Goal: Task Accomplishment & Management: Manage account settings

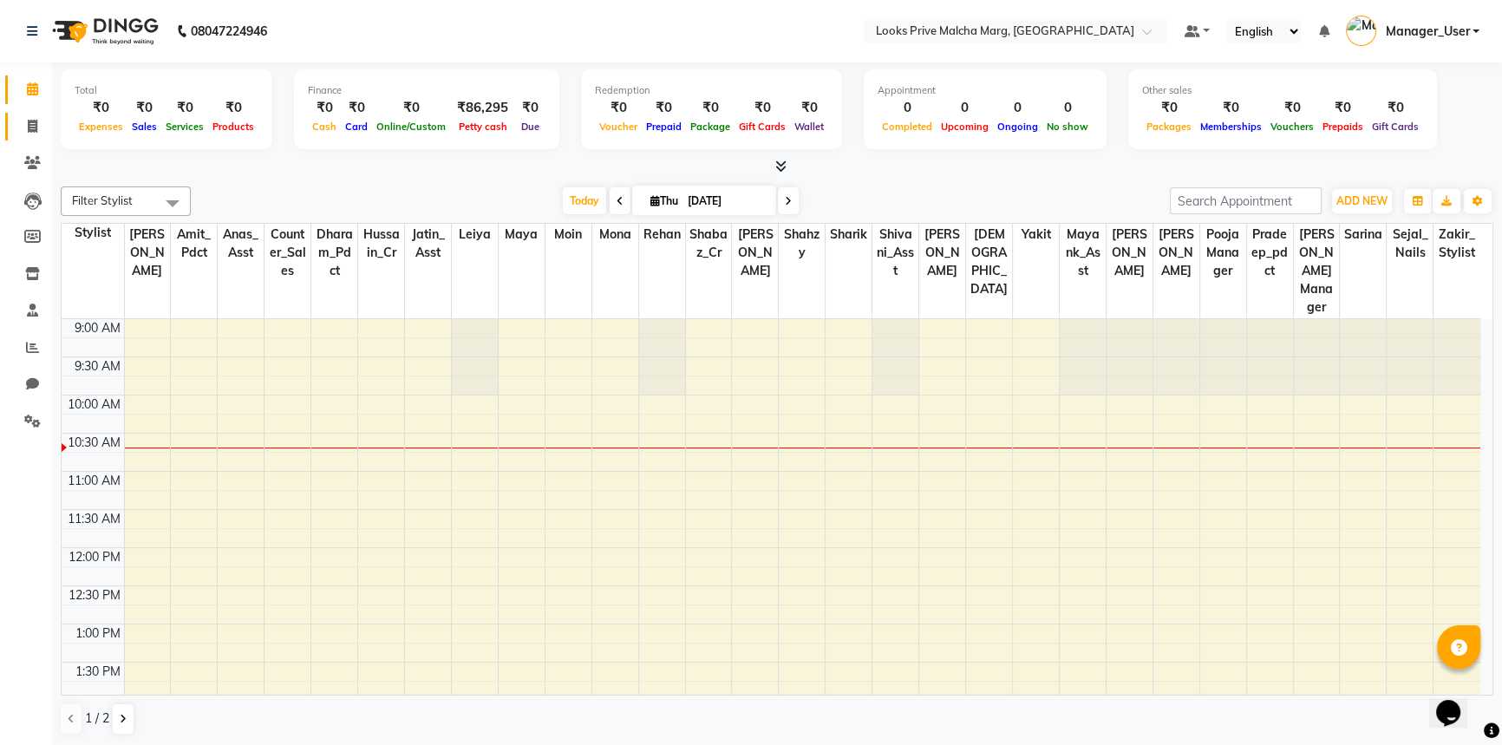
click at [33, 126] on icon at bounding box center [33, 126] width 10 height 13
select select "service"
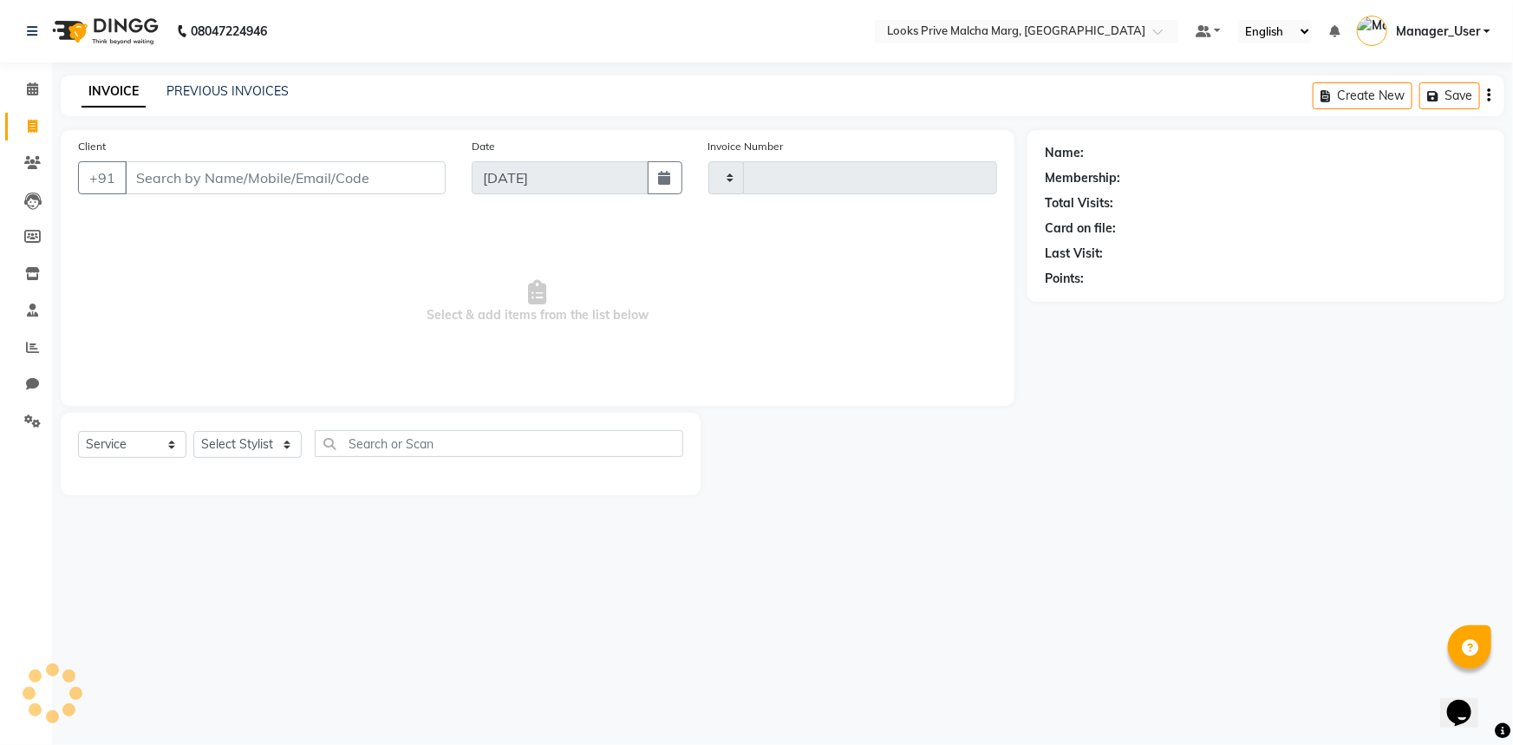
type input "4363"
select select "7648"
click at [241, 196] on div "Client +91" at bounding box center [262, 172] width 394 height 71
click at [244, 177] on input "Client" at bounding box center [285, 177] width 321 height 33
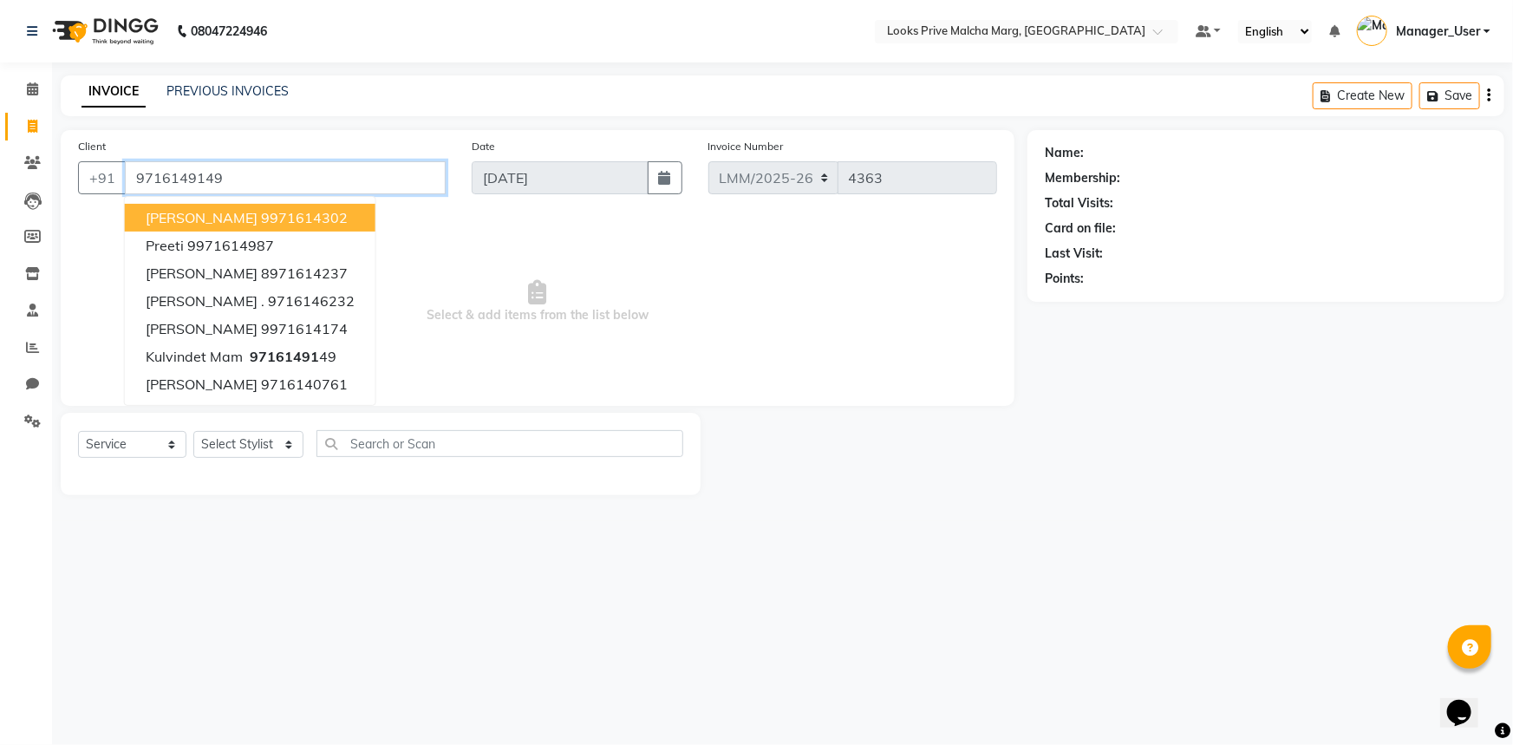
type input "9716149149"
select select "1: Object"
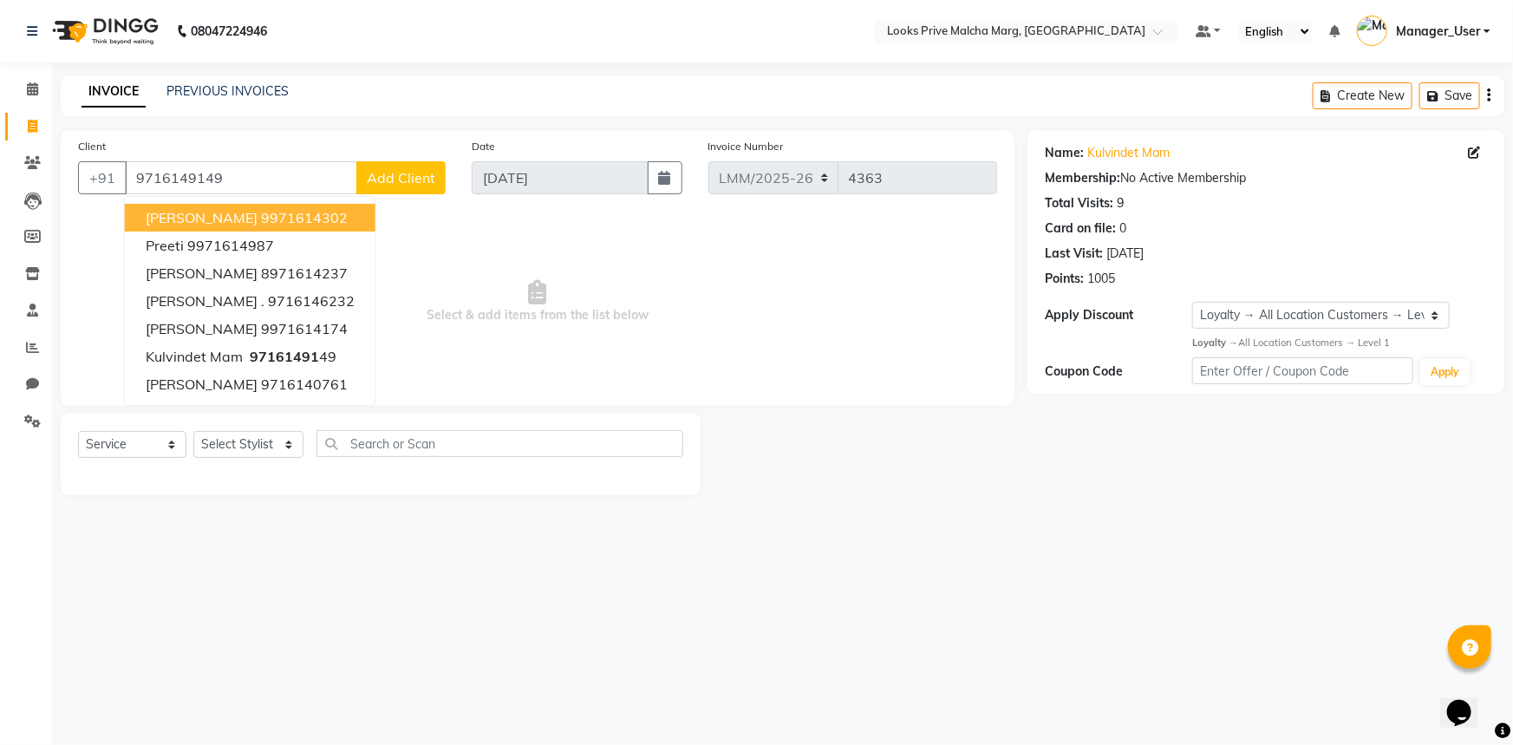
click at [398, 182] on span "Add Client" at bounding box center [401, 177] width 68 height 17
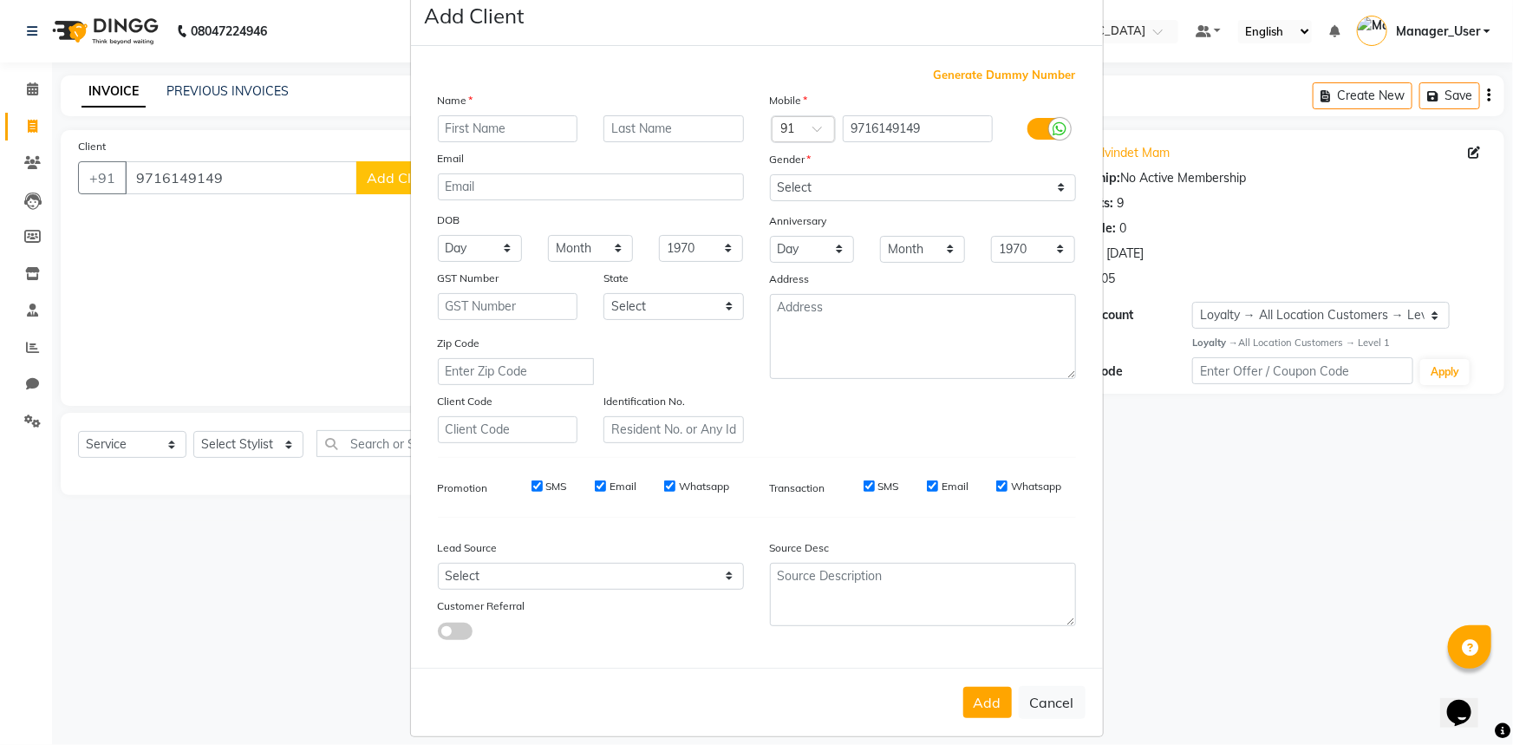
scroll to position [61, 0]
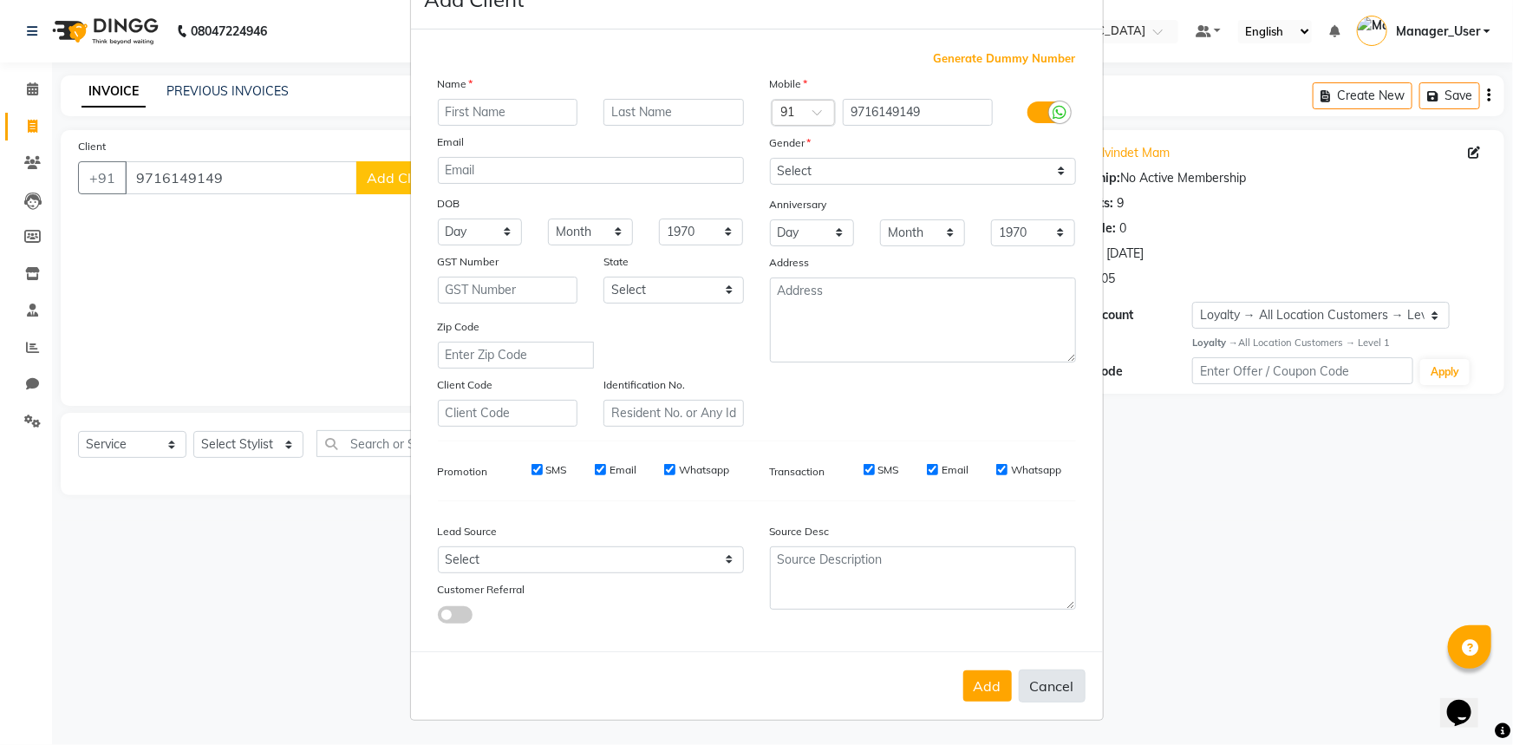
click at [1052, 691] on button "Cancel" at bounding box center [1052, 685] width 67 height 33
select select
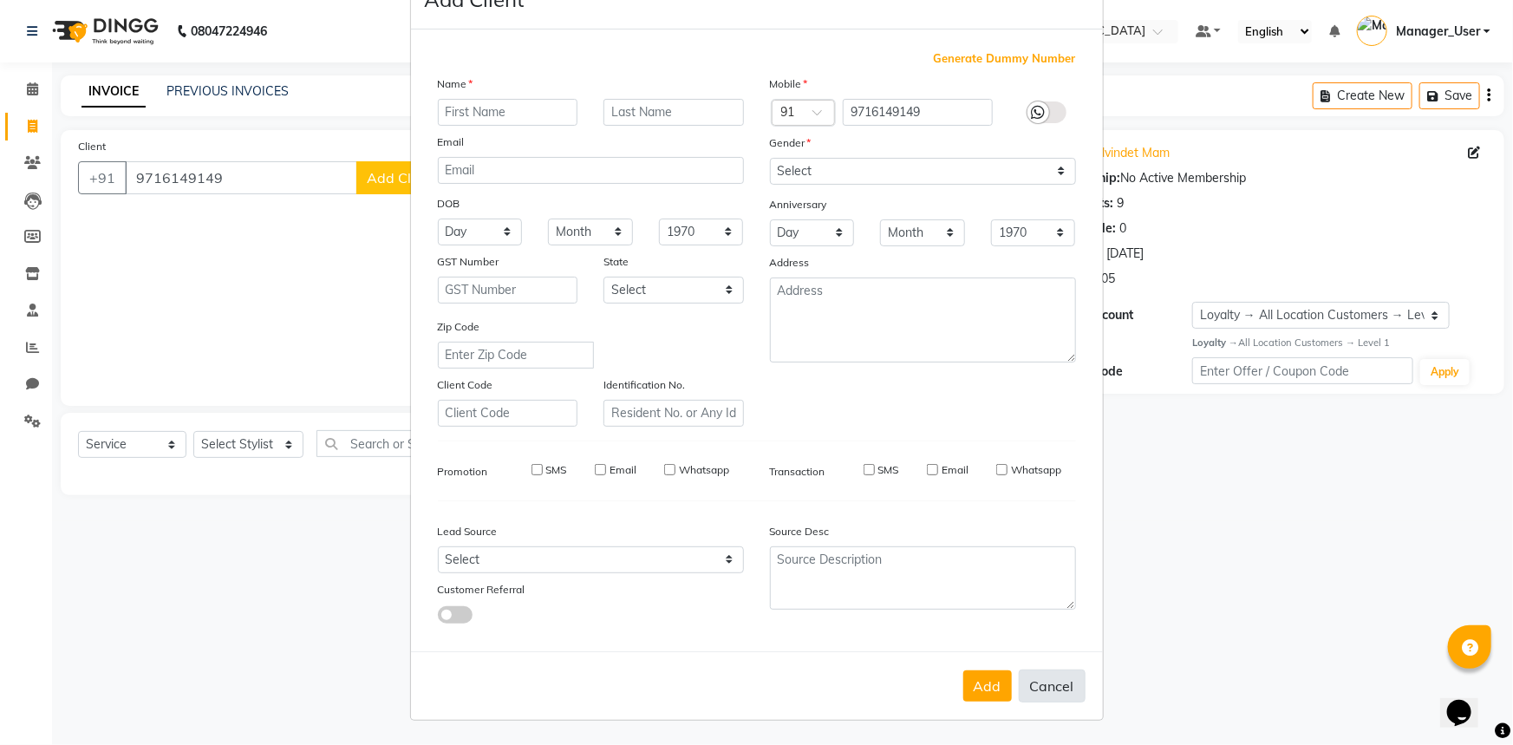
select select
checkbox input "false"
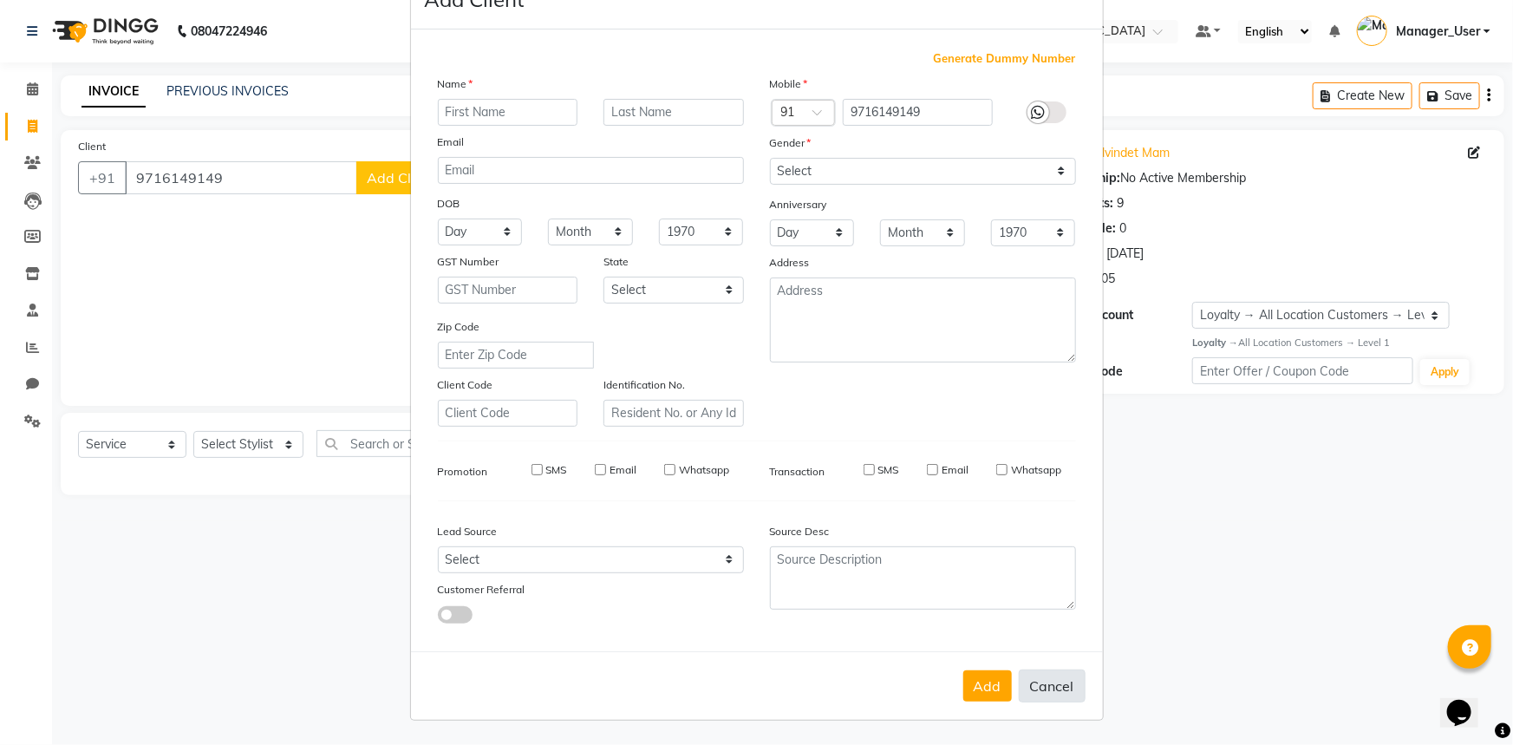
checkbox input "false"
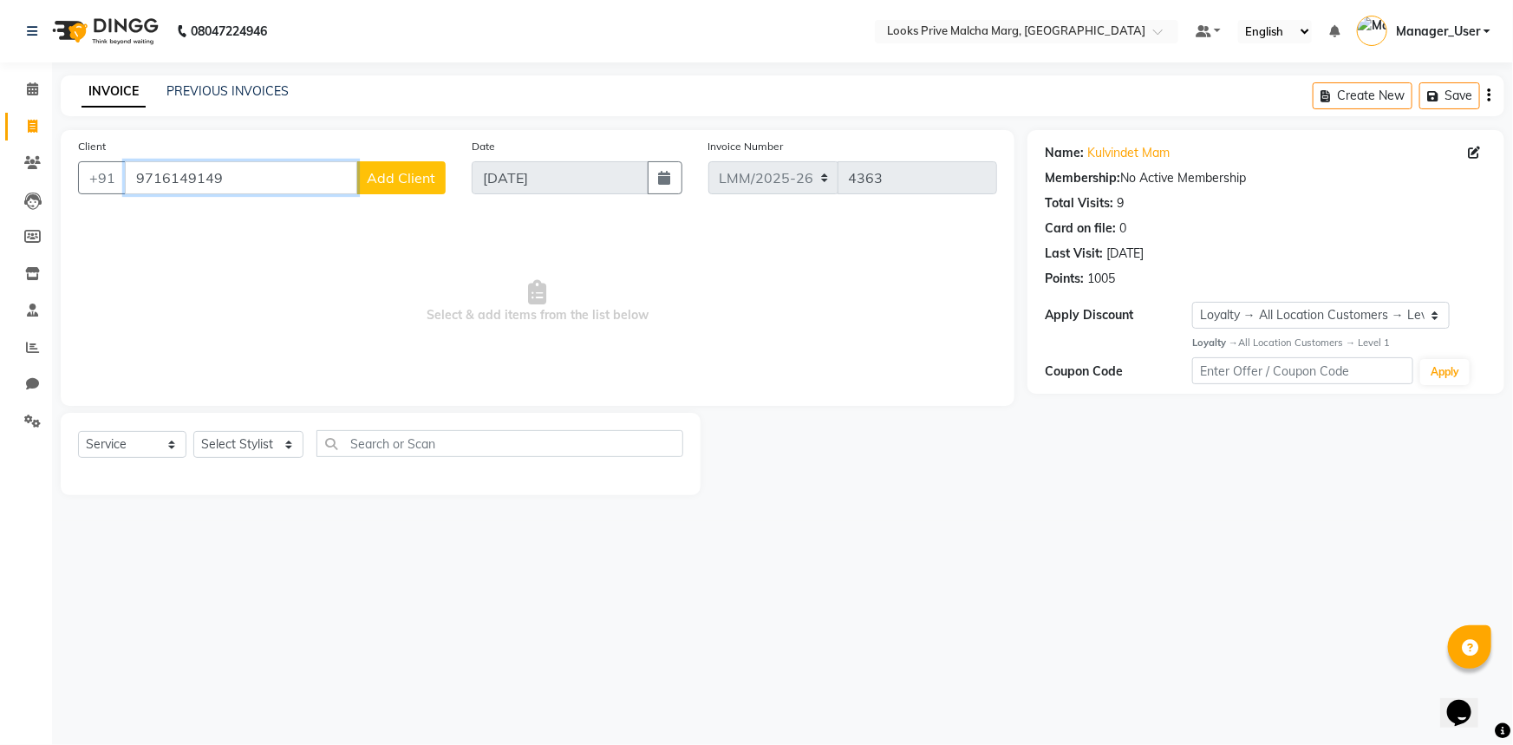
click at [248, 181] on input "9716149149" at bounding box center [241, 177] width 232 height 33
click at [407, 181] on span "Add Client" at bounding box center [401, 177] width 68 height 17
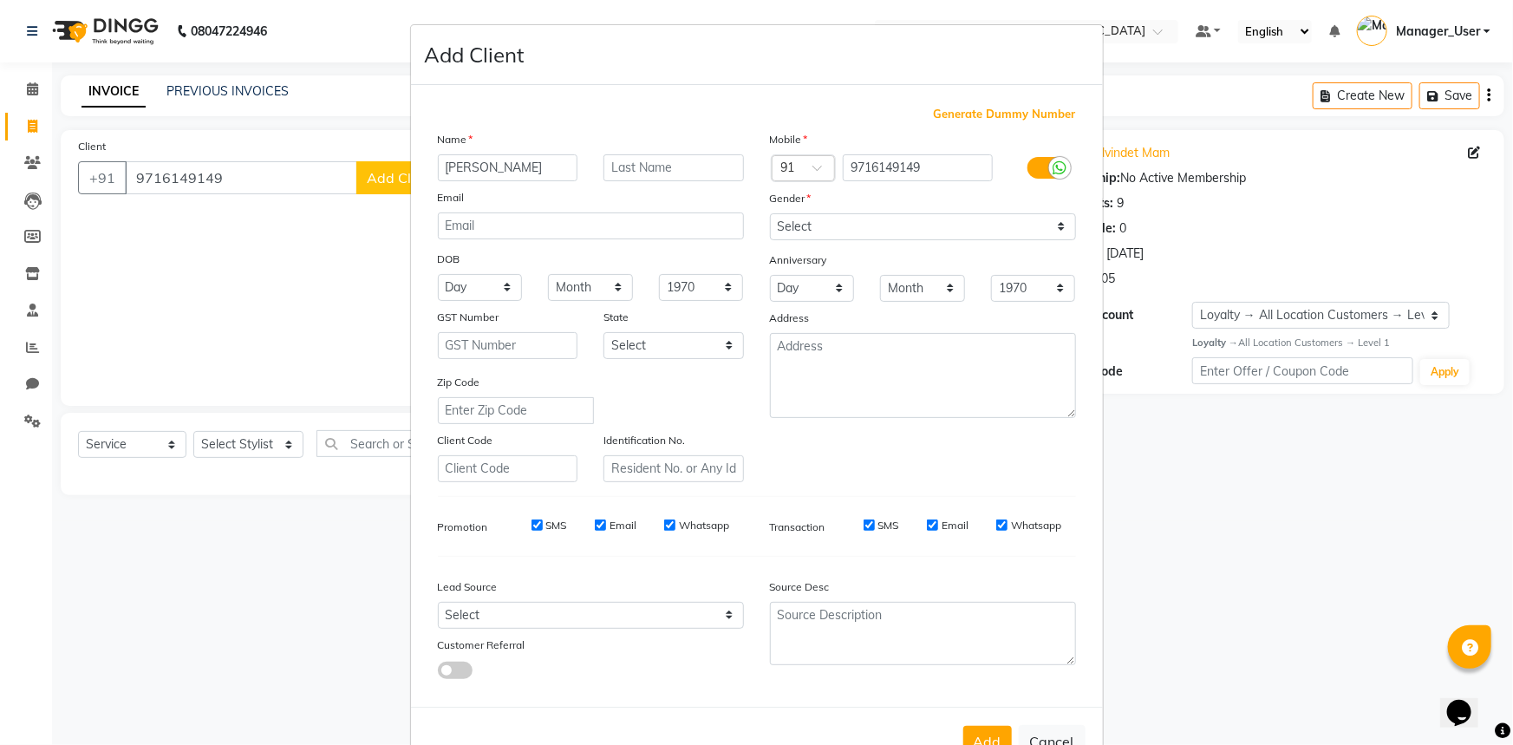
type input "kulvinder"
click at [644, 174] on input "text" at bounding box center [673, 167] width 140 height 27
type input "..."
click at [802, 227] on select "Select Male Female Other Prefer Not To Say" at bounding box center [923, 226] width 306 height 27
select select "female"
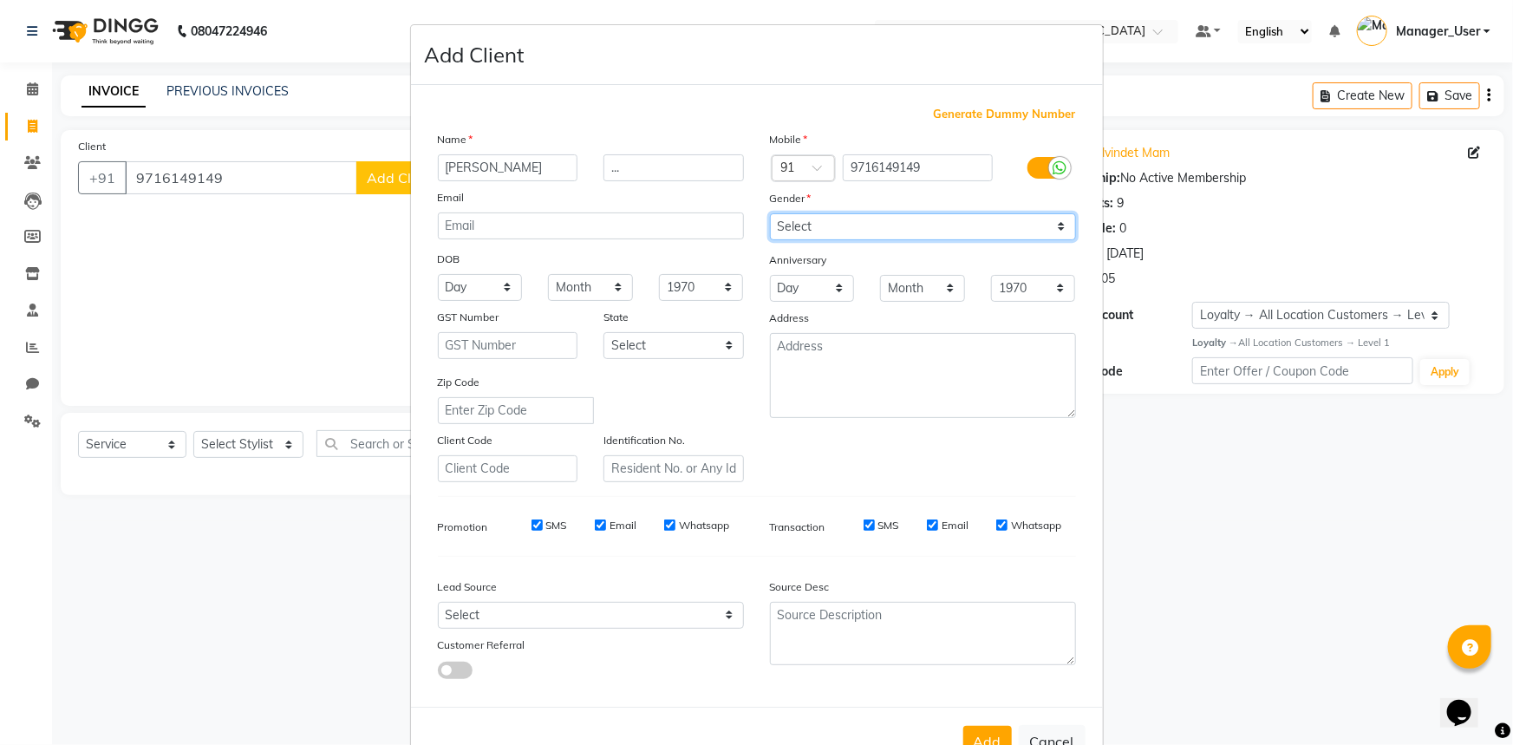
click at [770, 213] on select "Select Male Female Other Prefer Not To Say" at bounding box center [923, 226] width 306 height 27
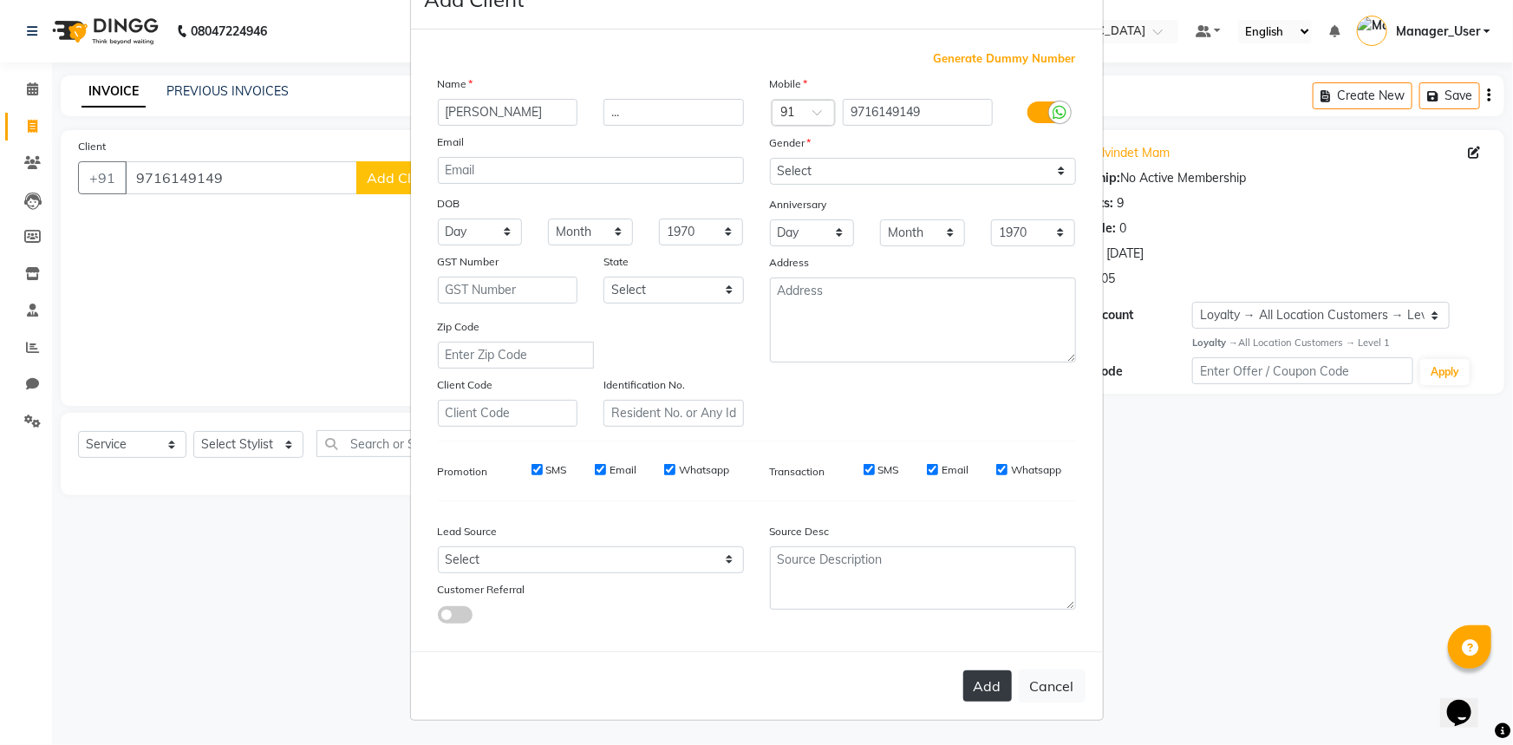
click at [963, 693] on button "Add" at bounding box center [987, 685] width 49 height 31
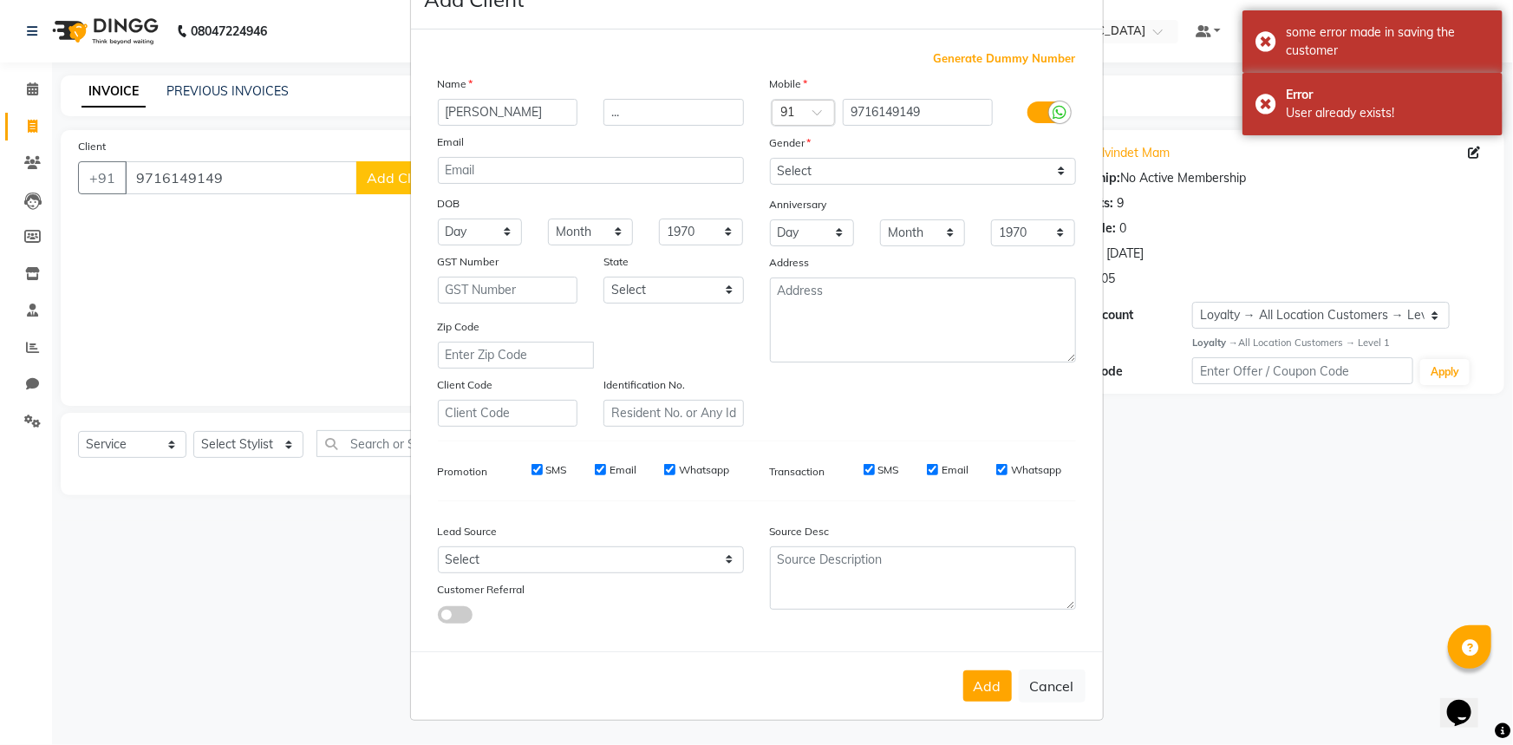
scroll to position [0, 0]
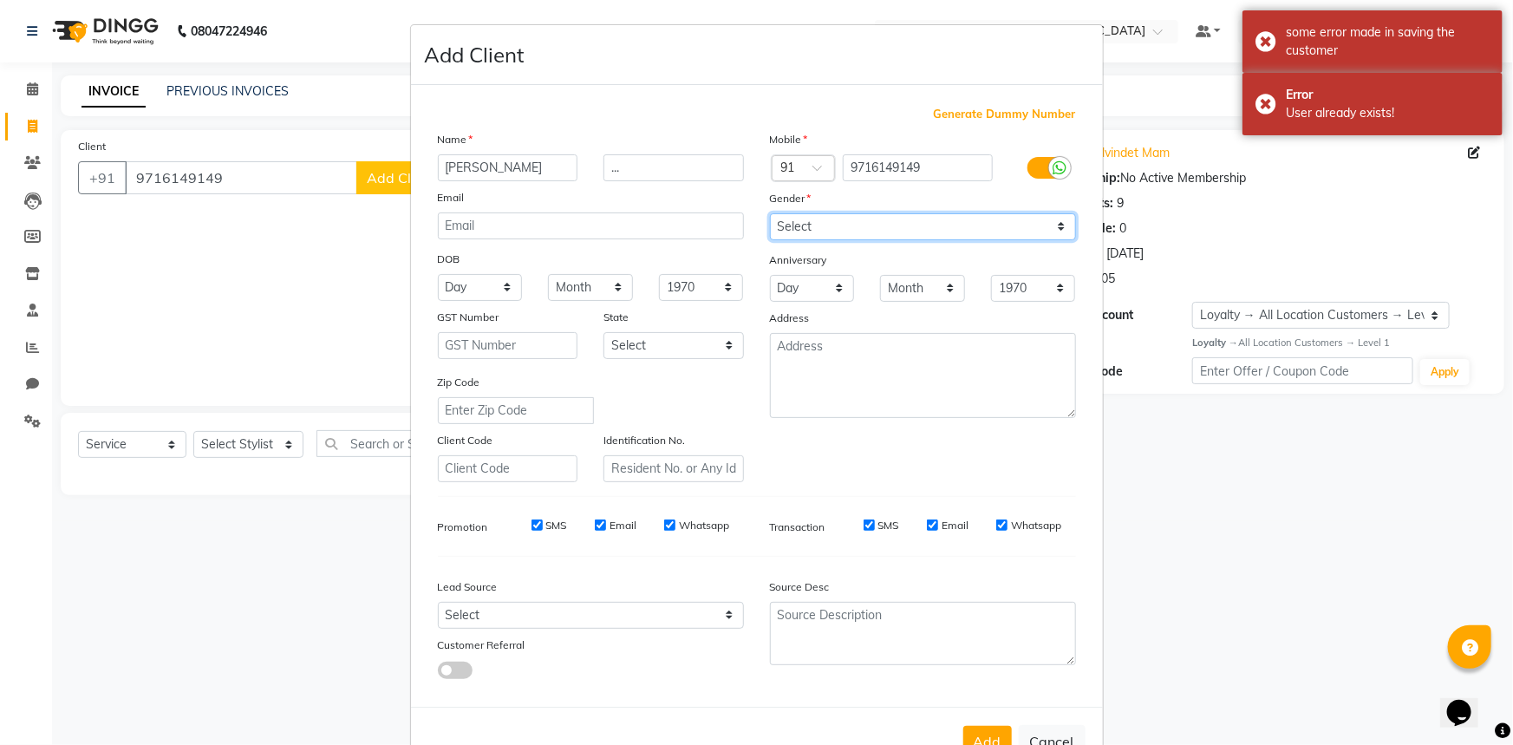
click at [839, 226] on select "Select Male Female Other Prefer Not To Say" at bounding box center [923, 226] width 306 height 27
click at [770, 213] on select "Select Male Female Other Prefer Not To Say" at bounding box center [923, 226] width 306 height 27
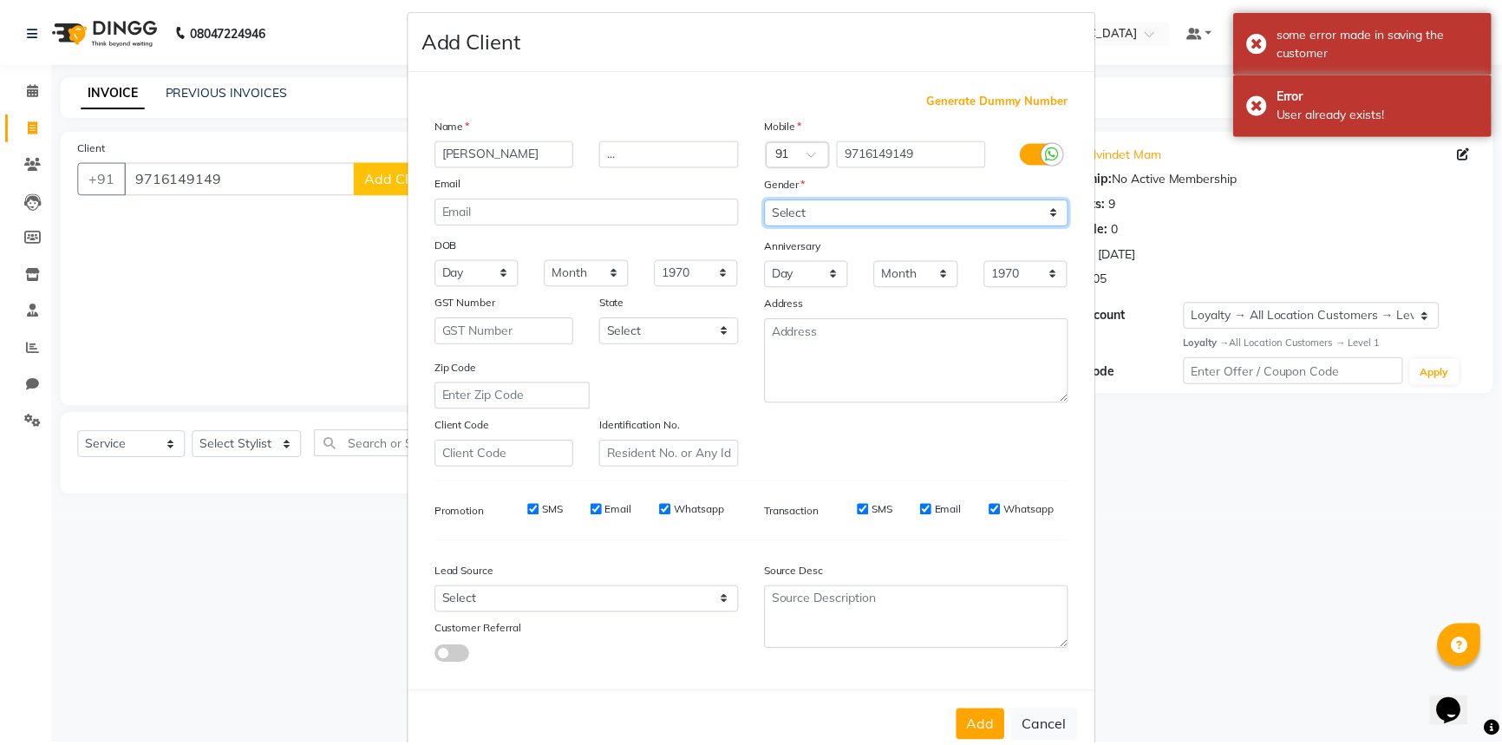
scroll to position [61, 0]
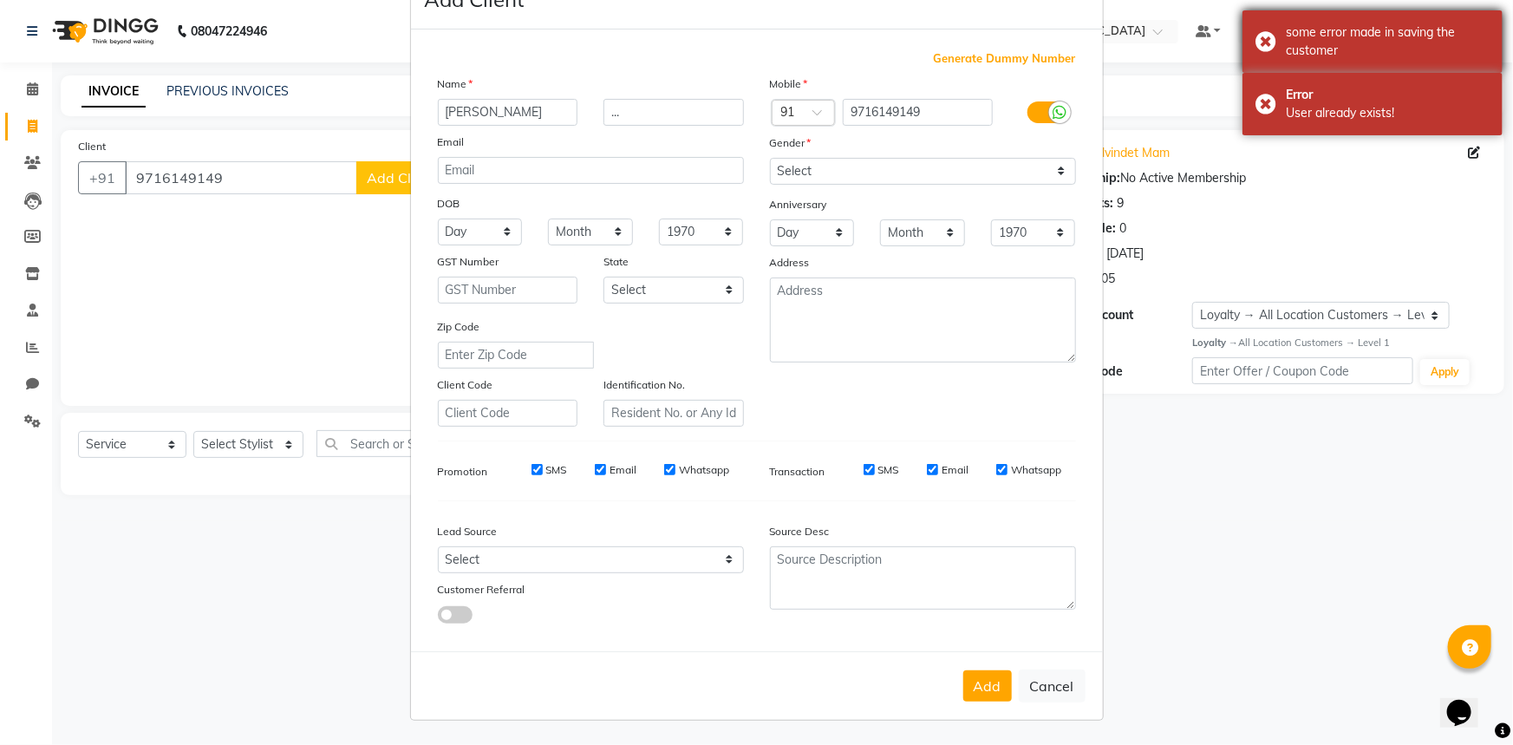
click at [1263, 43] on div "some error made in saving the customer" at bounding box center [1372, 41] width 260 height 62
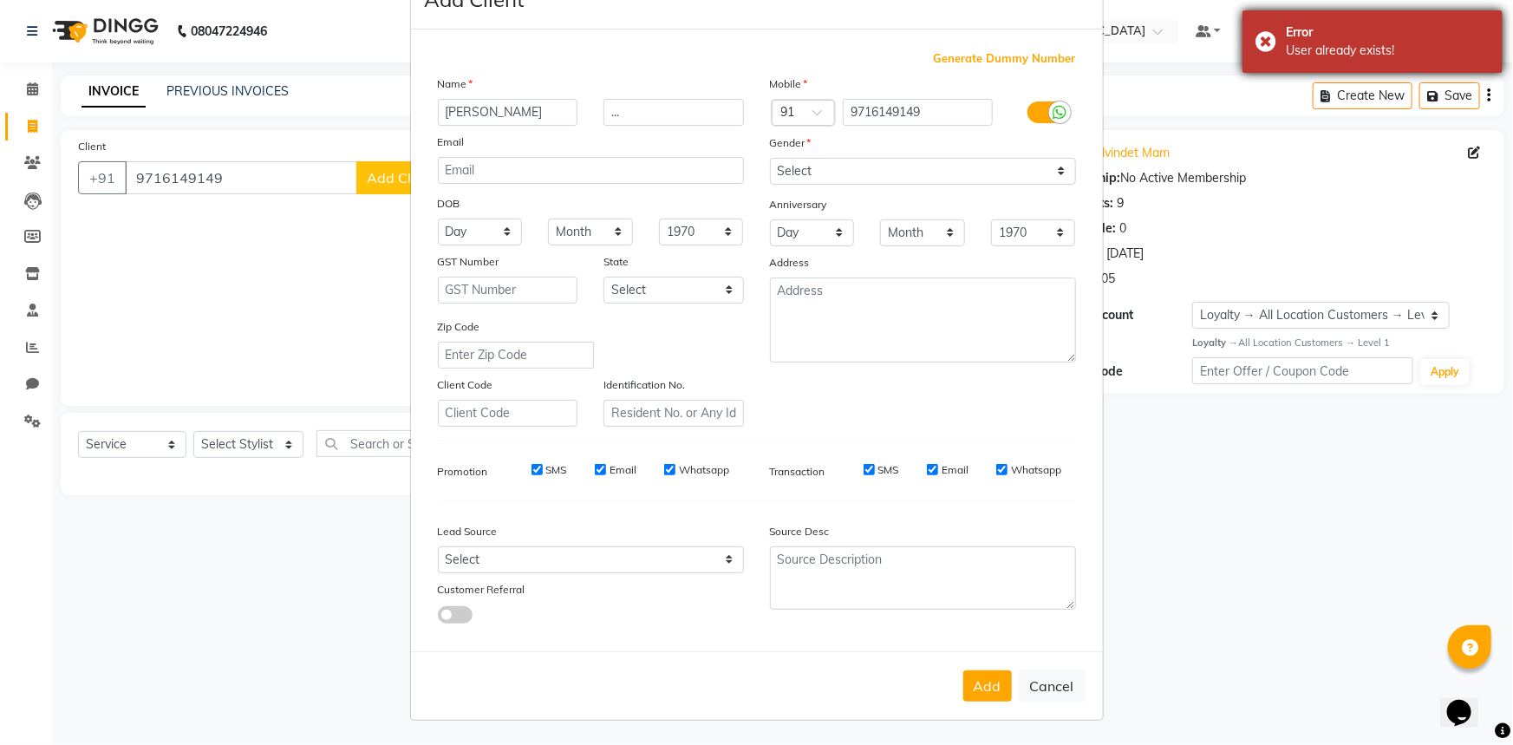
click at [1268, 48] on div "Error User already exists!" at bounding box center [1372, 41] width 260 height 62
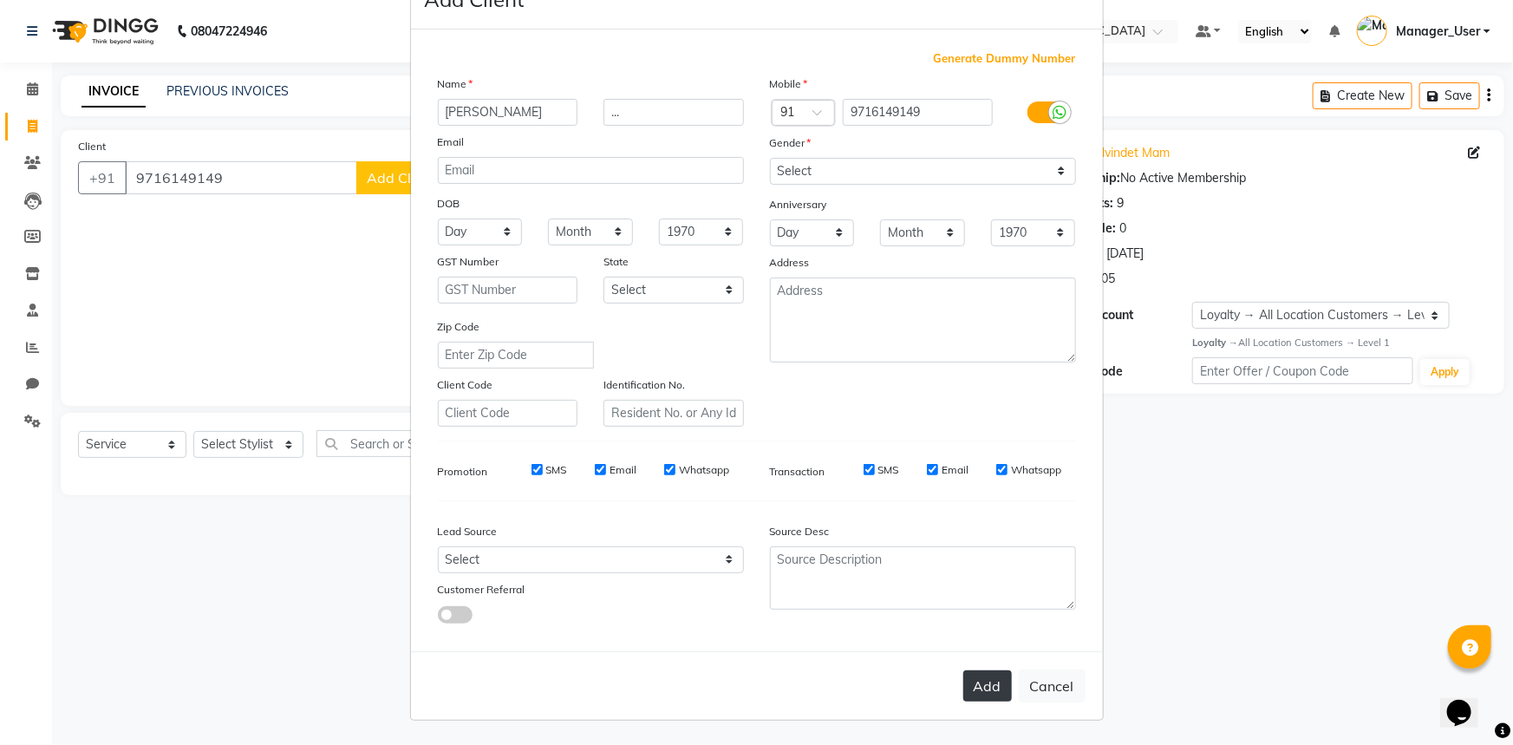
click at [1000, 685] on button "Add" at bounding box center [987, 685] width 49 height 31
drag, startPoint x: 1040, startPoint y: 679, endPoint x: 1033, endPoint y: 673, distance: 9.2
click at [1038, 676] on button "Cancel" at bounding box center [1052, 685] width 67 height 33
select select
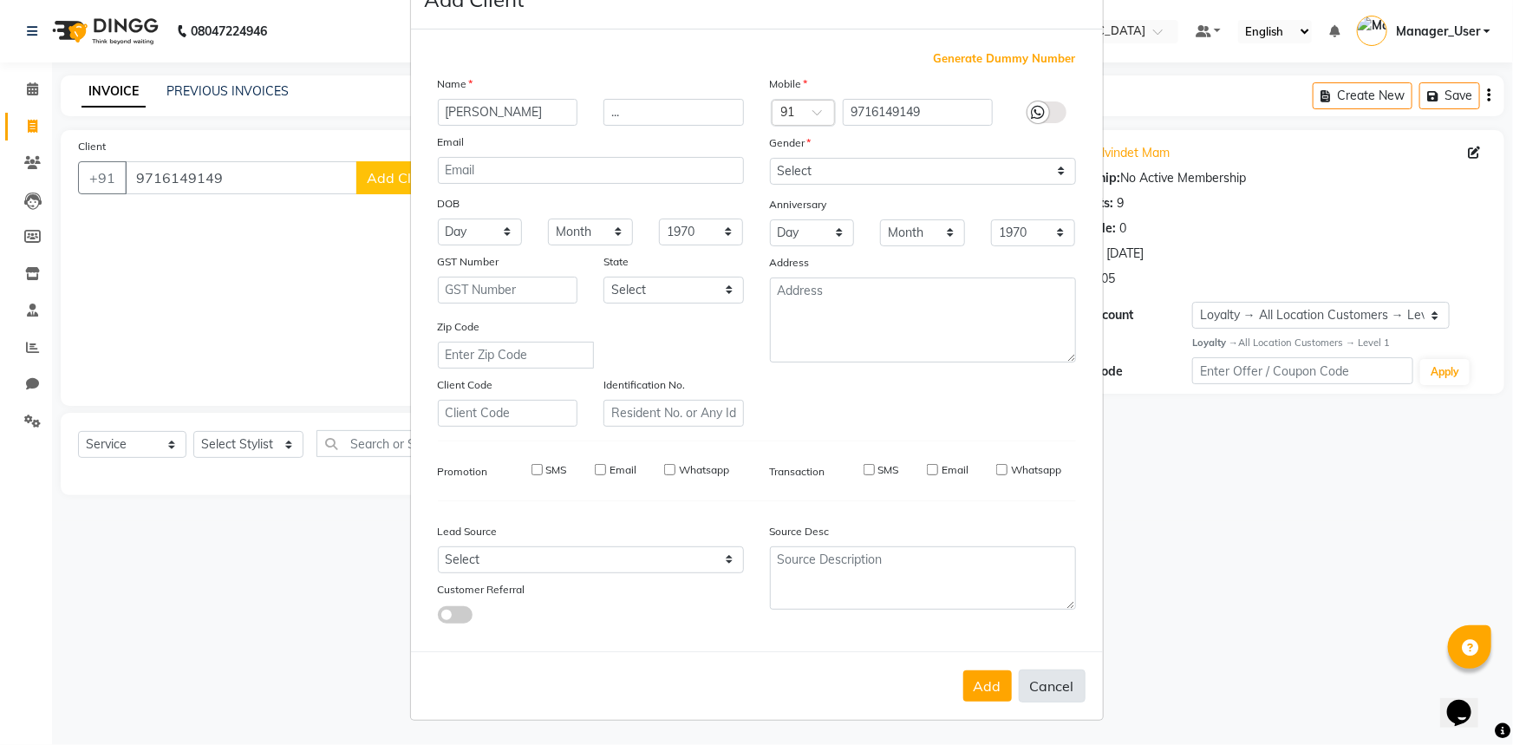
select select
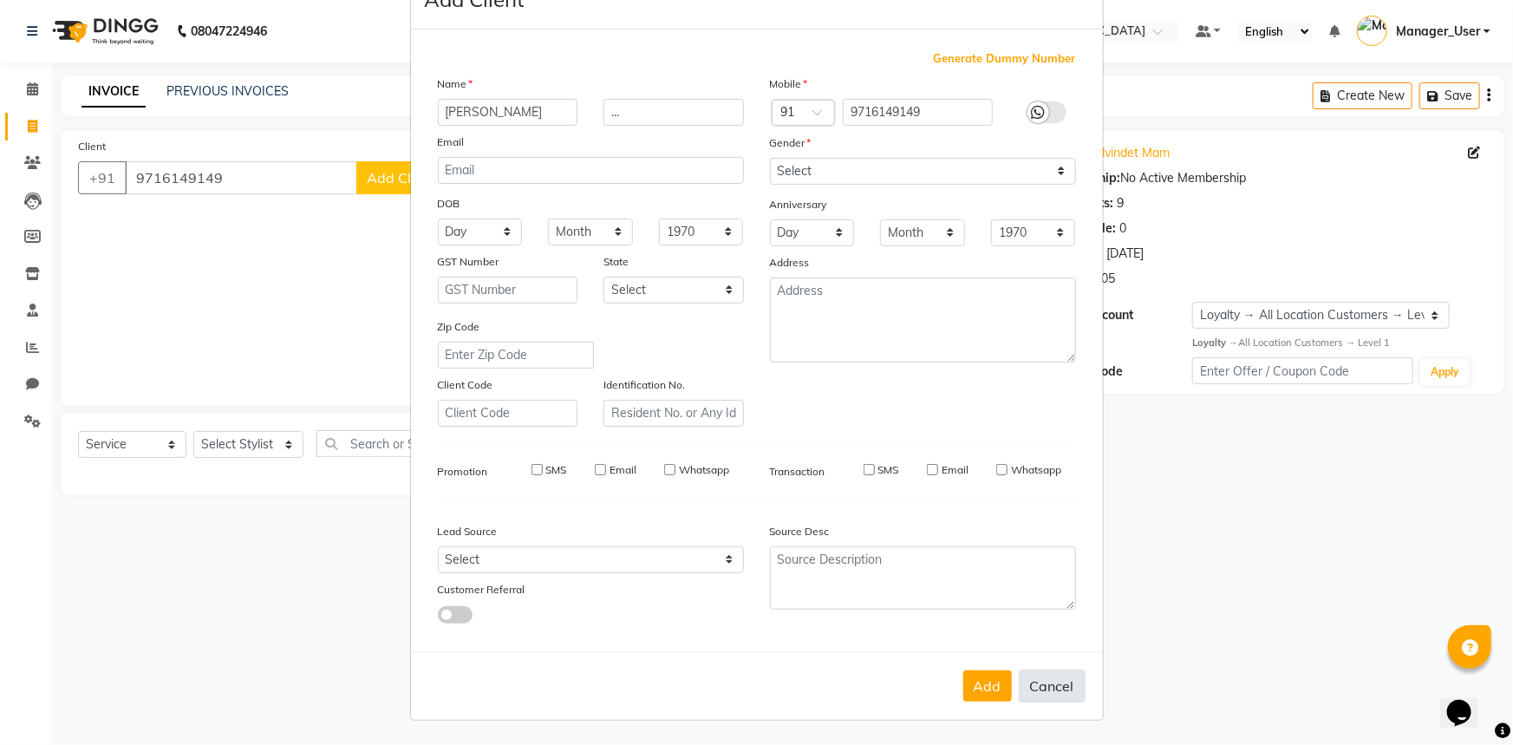
checkbox input "false"
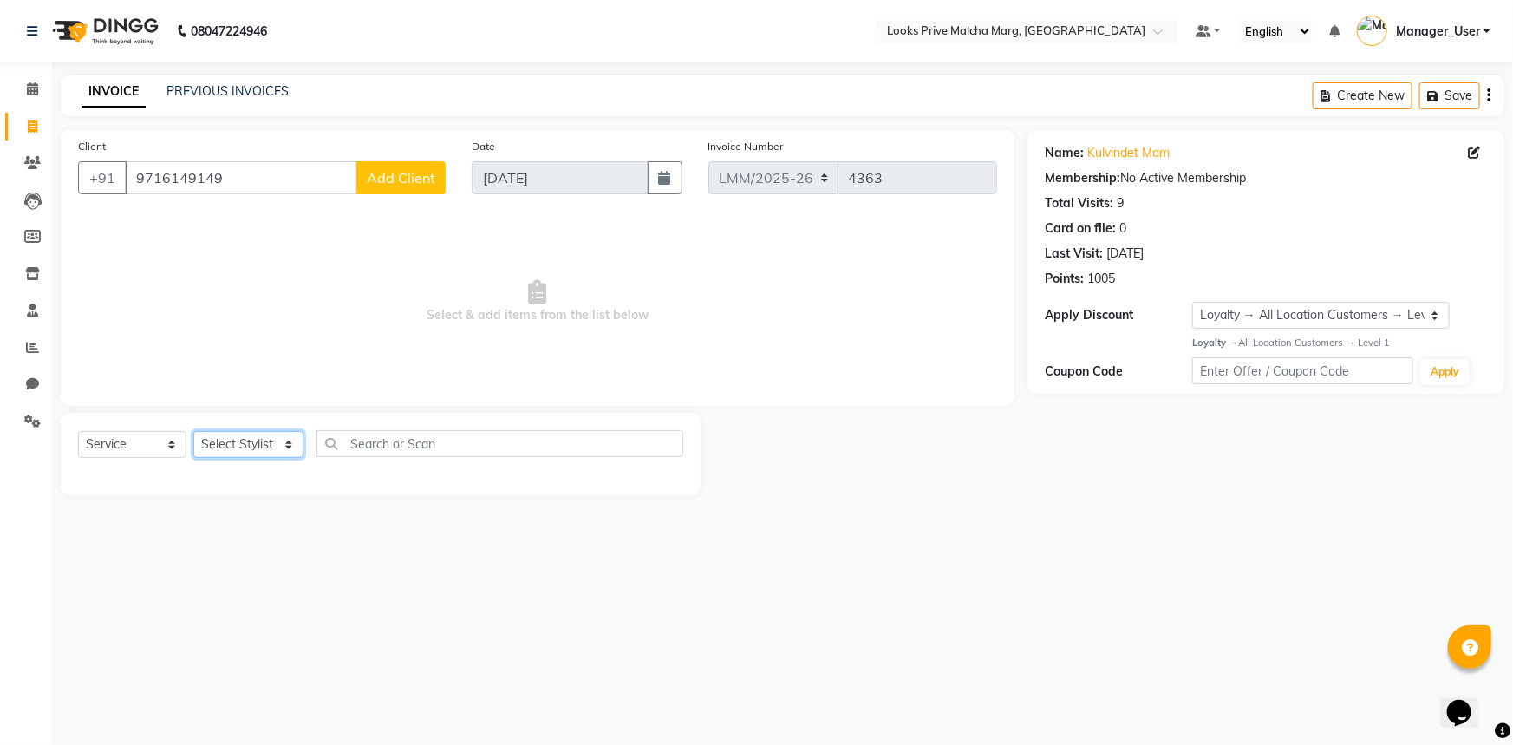
click at [294, 448] on select "Select Stylist [PERSON_NAME] Anas_Asst Counter_Sales Dharam_Pdct Hussain_Cr Jat…" at bounding box center [248, 444] width 110 height 27
click at [287, 448] on select "Select Stylist [PERSON_NAME] Anas_Asst Counter_Sales Dharam_Pdct Hussain_Cr Jat…" at bounding box center [248, 444] width 110 height 27
select select "66967"
click at [193, 431] on select "Select Stylist [PERSON_NAME] Anas_Asst Counter_Sales Dharam_Pdct Hussain_Cr Jat…" at bounding box center [248, 444] width 110 height 27
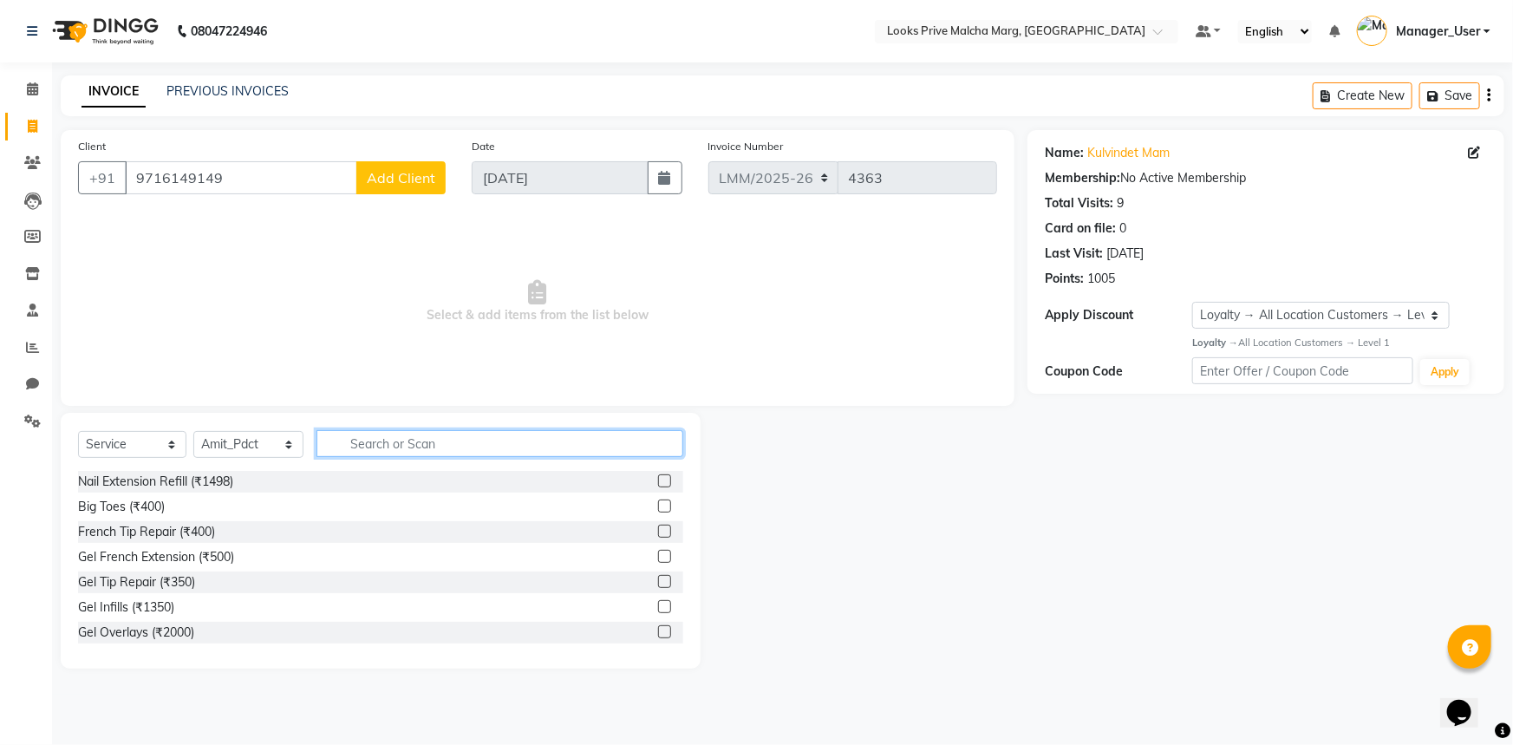
click at [412, 445] on input "text" at bounding box center [499, 443] width 367 height 27
type input "wash"
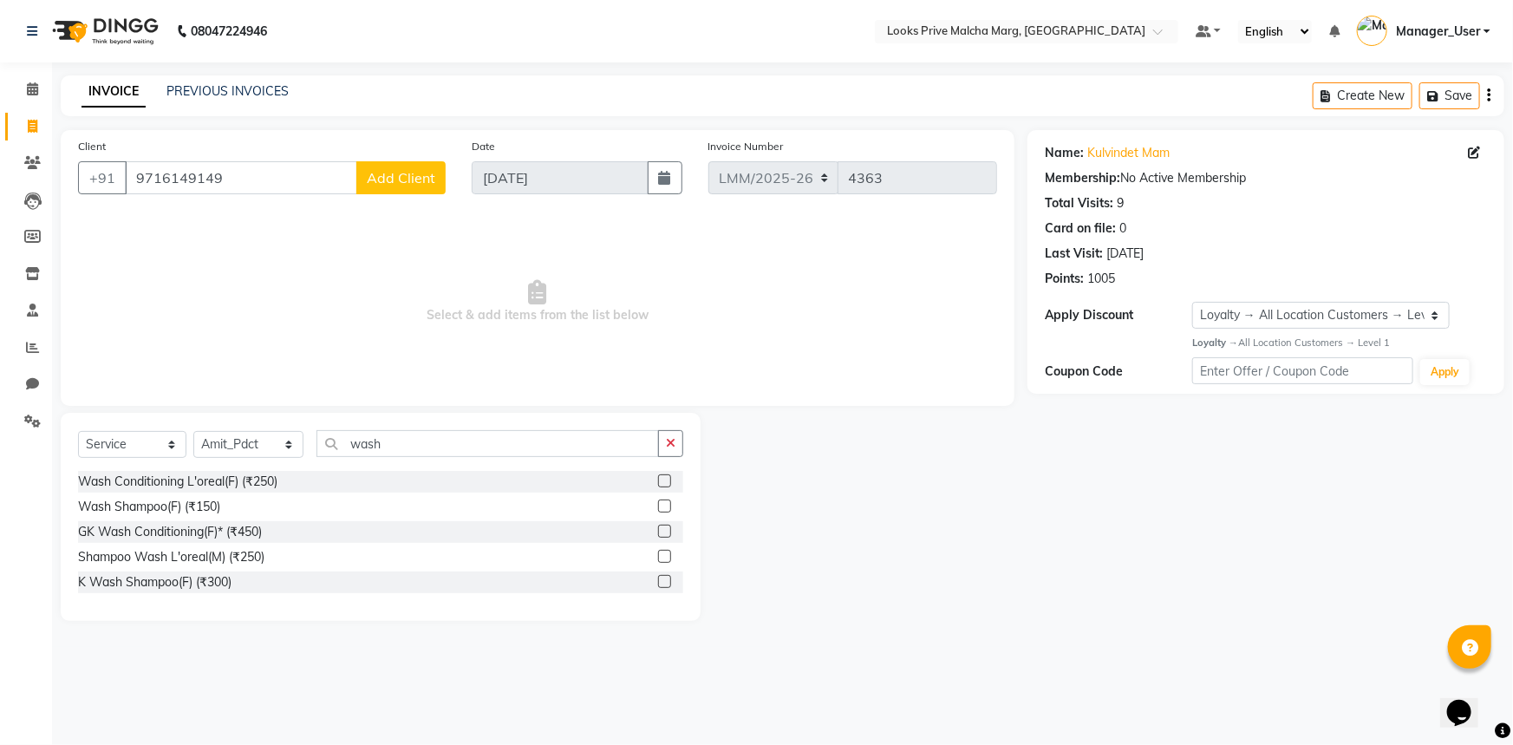
click at [664, 584] on label at bounding box center [664, 581] width 13 height 13
click at [664, 584] on input "checkbox" at bounding box center [663, 582] width 11 height 11
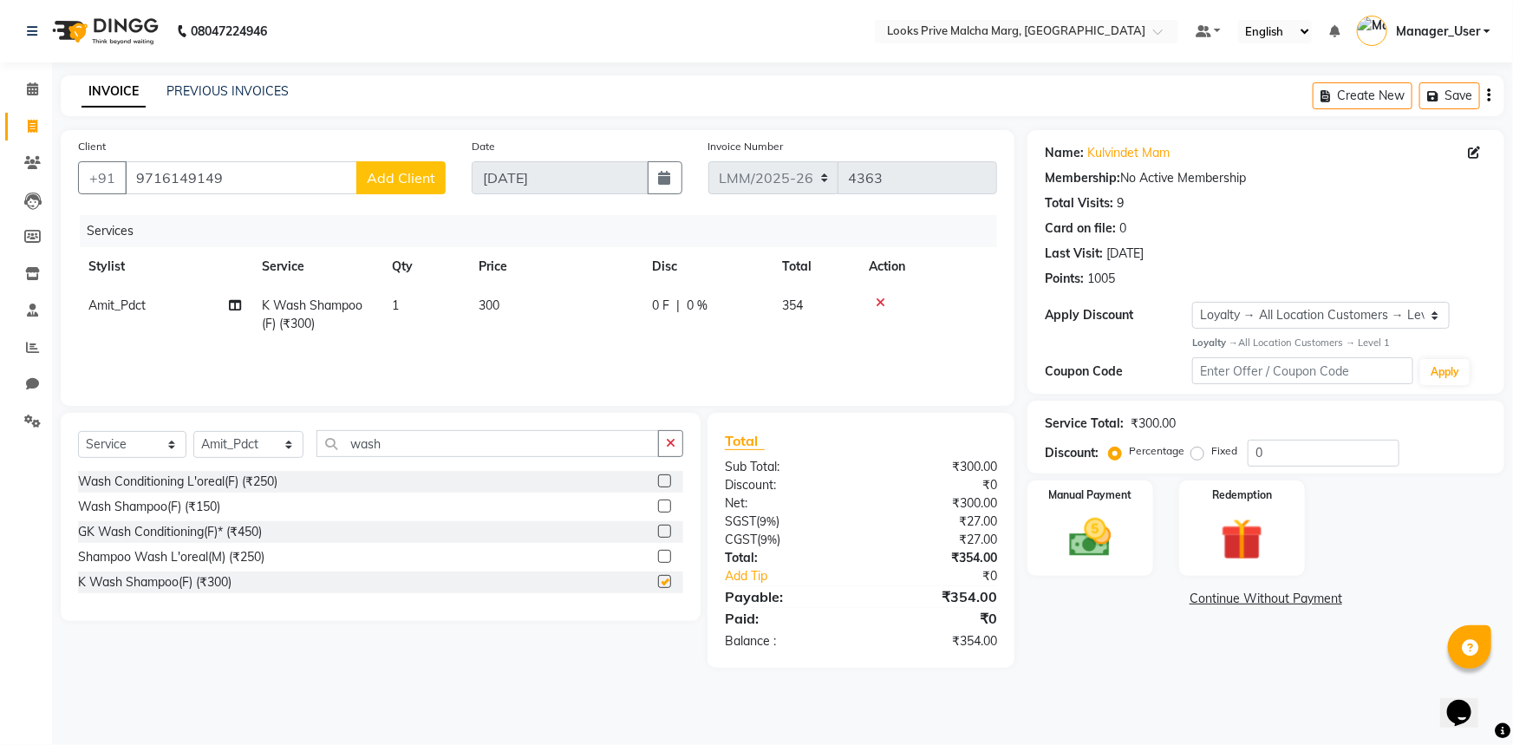
checkbox input "false"
click at [488, 307] on span "300" at bounding box center [489, 305] width 21 height 16
select select "66967"
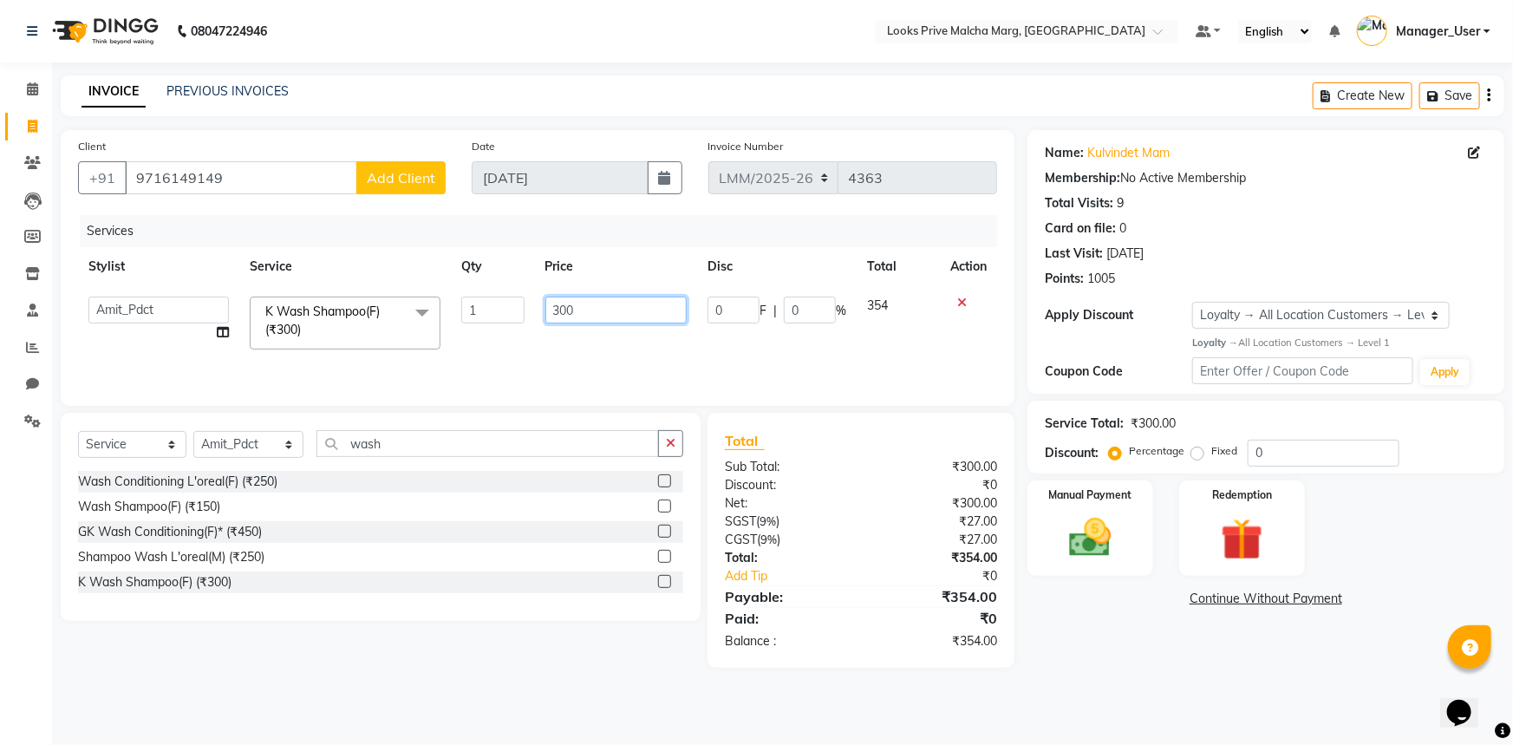
drag, startPoint x: 590, startPoint y: 320, endPoint x: 520, endPoint y: 313, distance: 70.6
click at [538, 320] on td "300" at bounding box center [616, 323] width 163 height 74
type input "600"
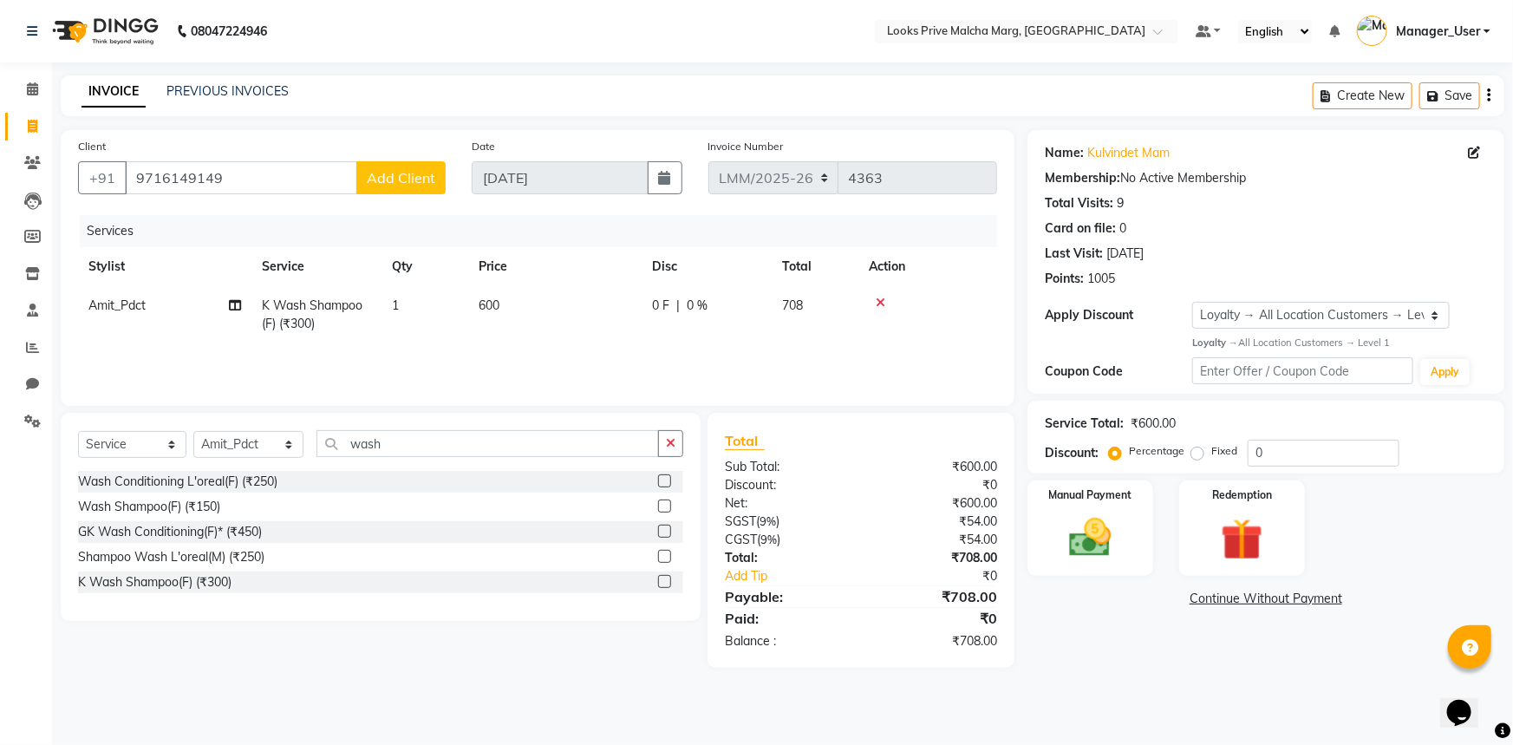
click at [546, 361] on div "Services Stylist Service Qty Price Disc Total Action Amit_Pdct K Wash Shampoo(F…" at bounding box center [537, 301] width 919 height 173
click at [1101, 561] on img at bounding box center [1090, 537] width 71 height 50
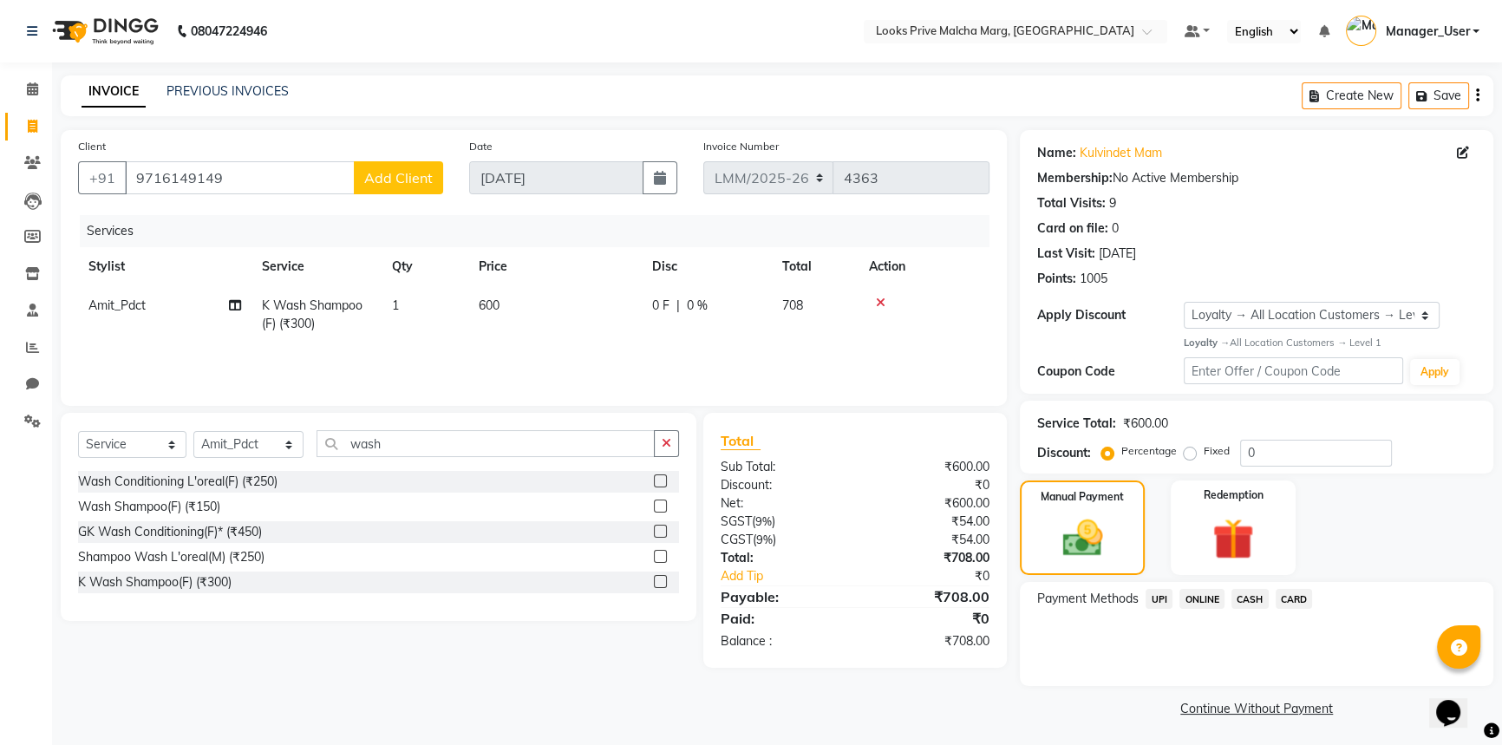
click at [1154, 603] on span "UPI" at bounding box center [1158, 599] width 27 height 20
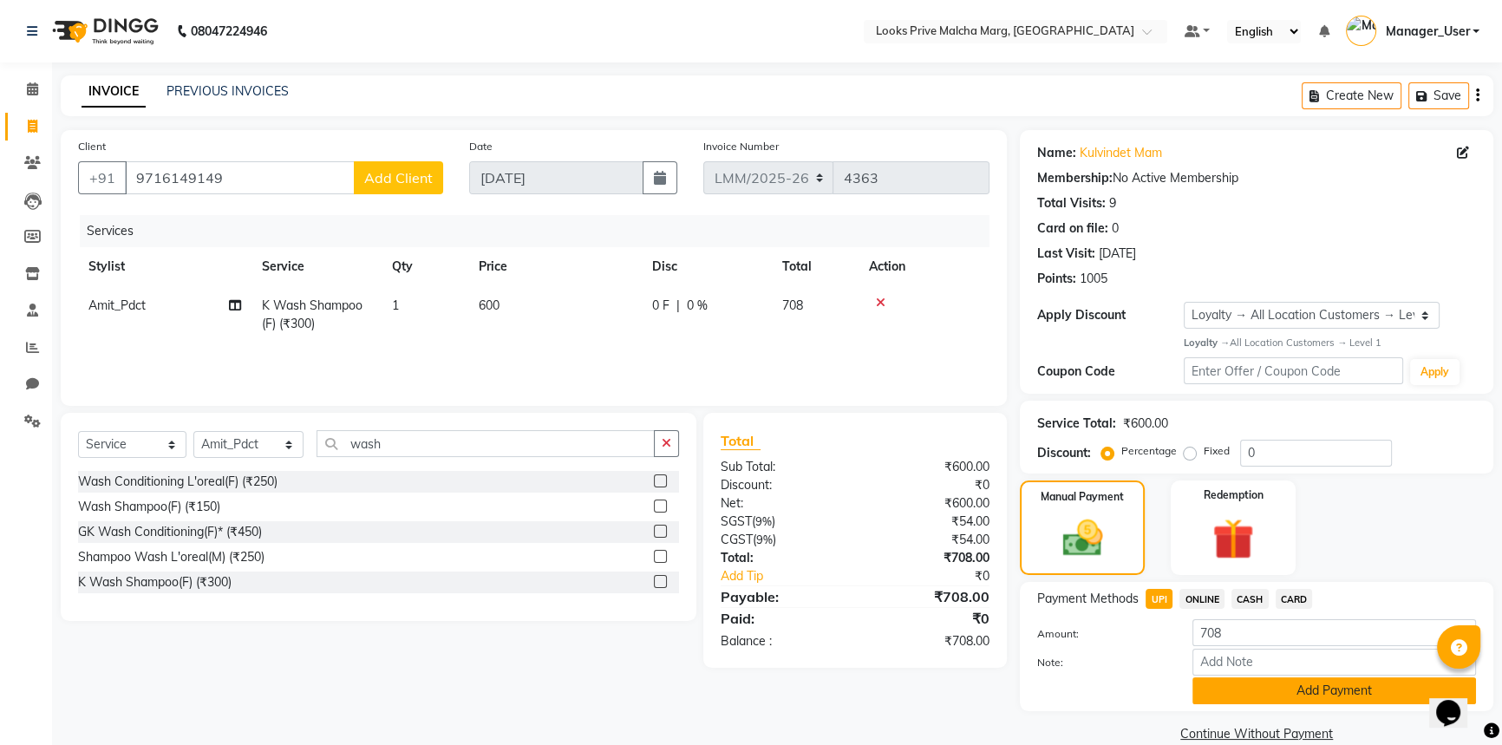
click at [1262, 694] on button "Add Payment" at bounding box center [1334, 690] width 284 height 27
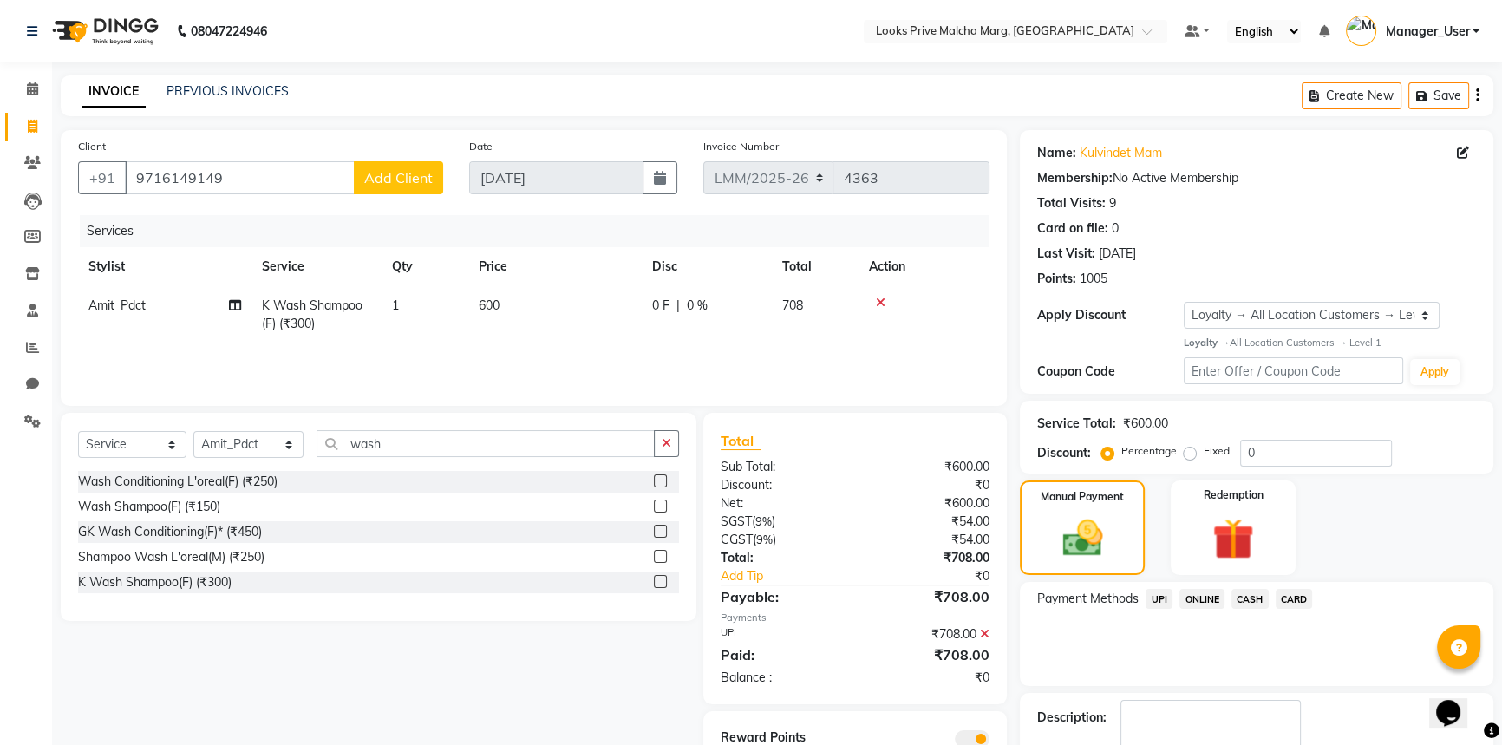
scroll to position [100, 0]
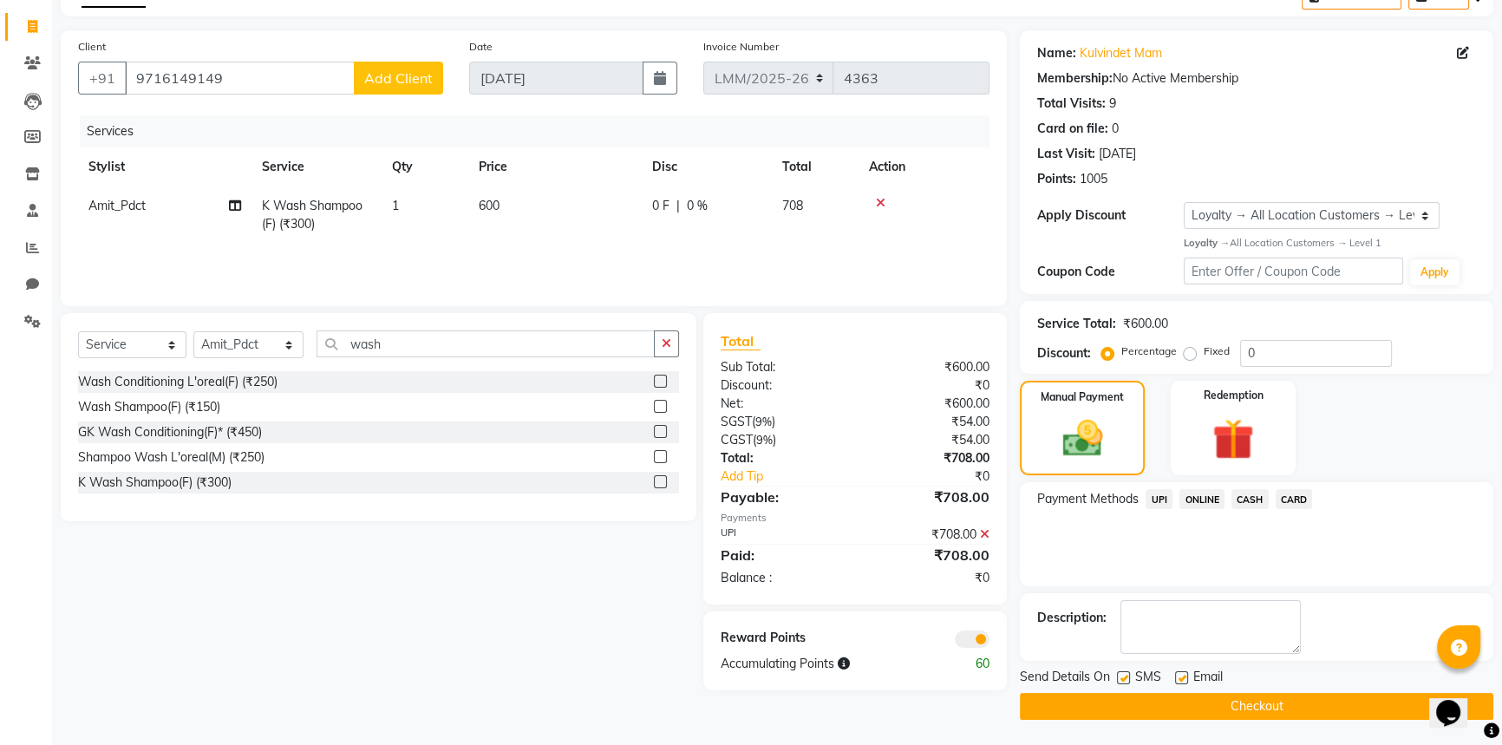
click at [1214, 711] on button "Checkout" at bounding box center [1256, 706] width 473 height 27
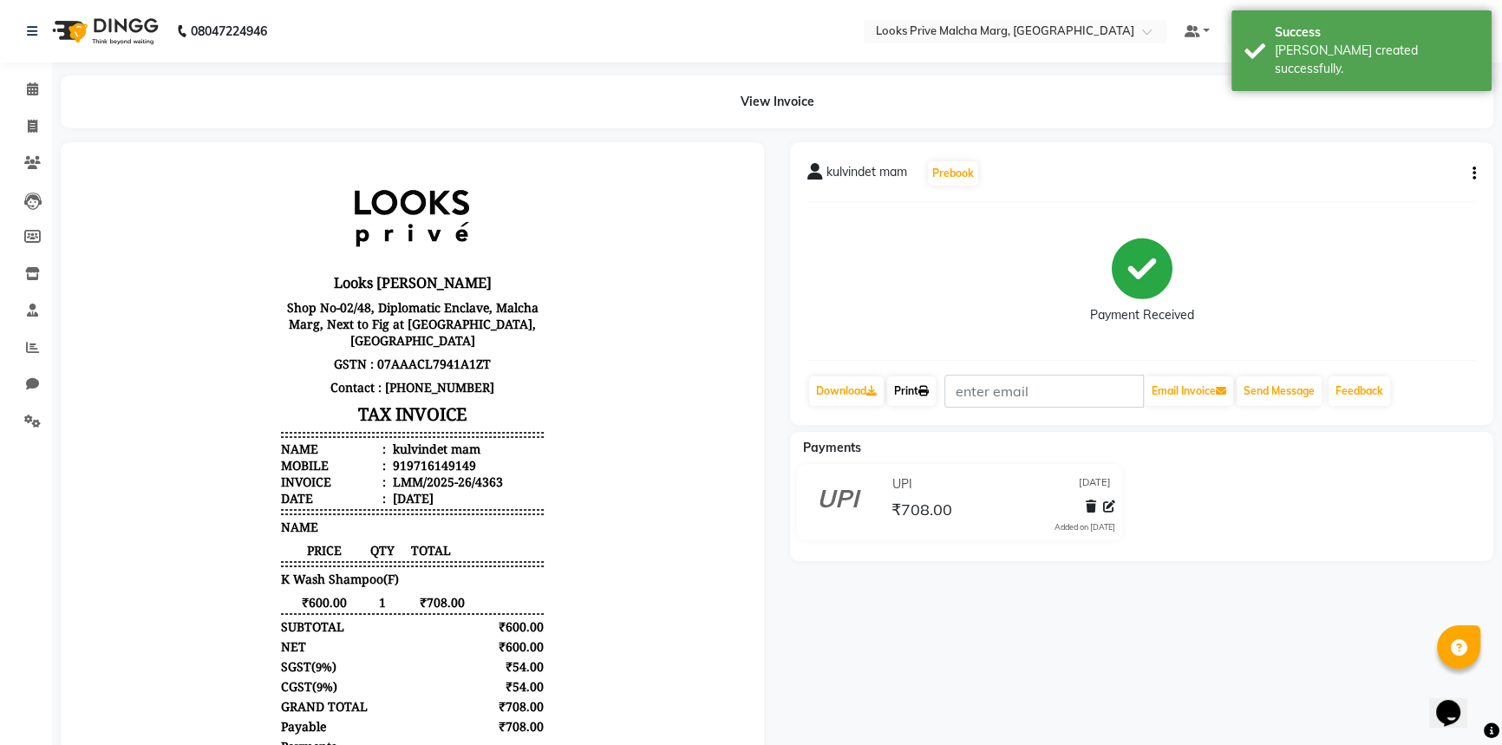
click at [913, 394] on link "Print" at bounding box center [911, 390] width 49 height 29
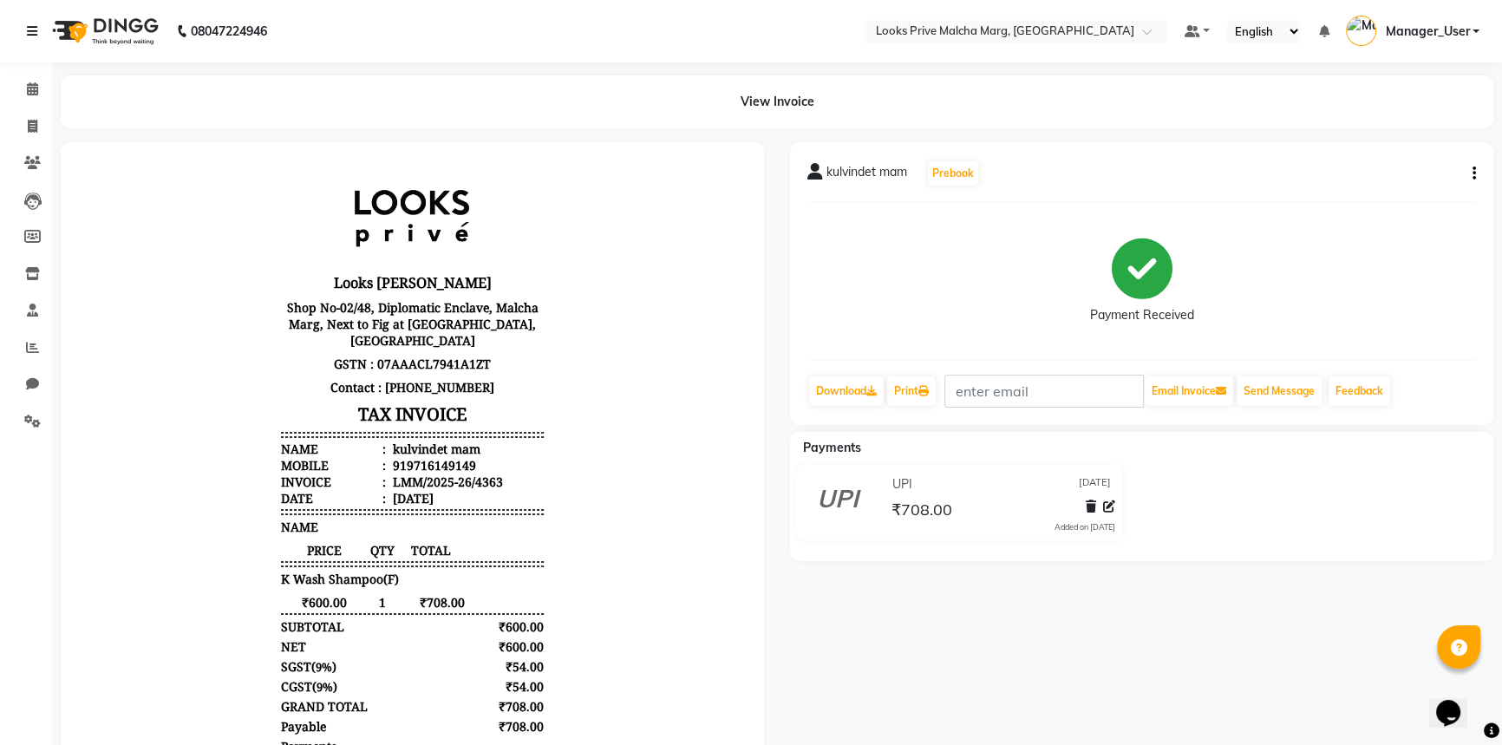
click at [39, 29] on link at bounding box center [35, 31] width 17 height 49
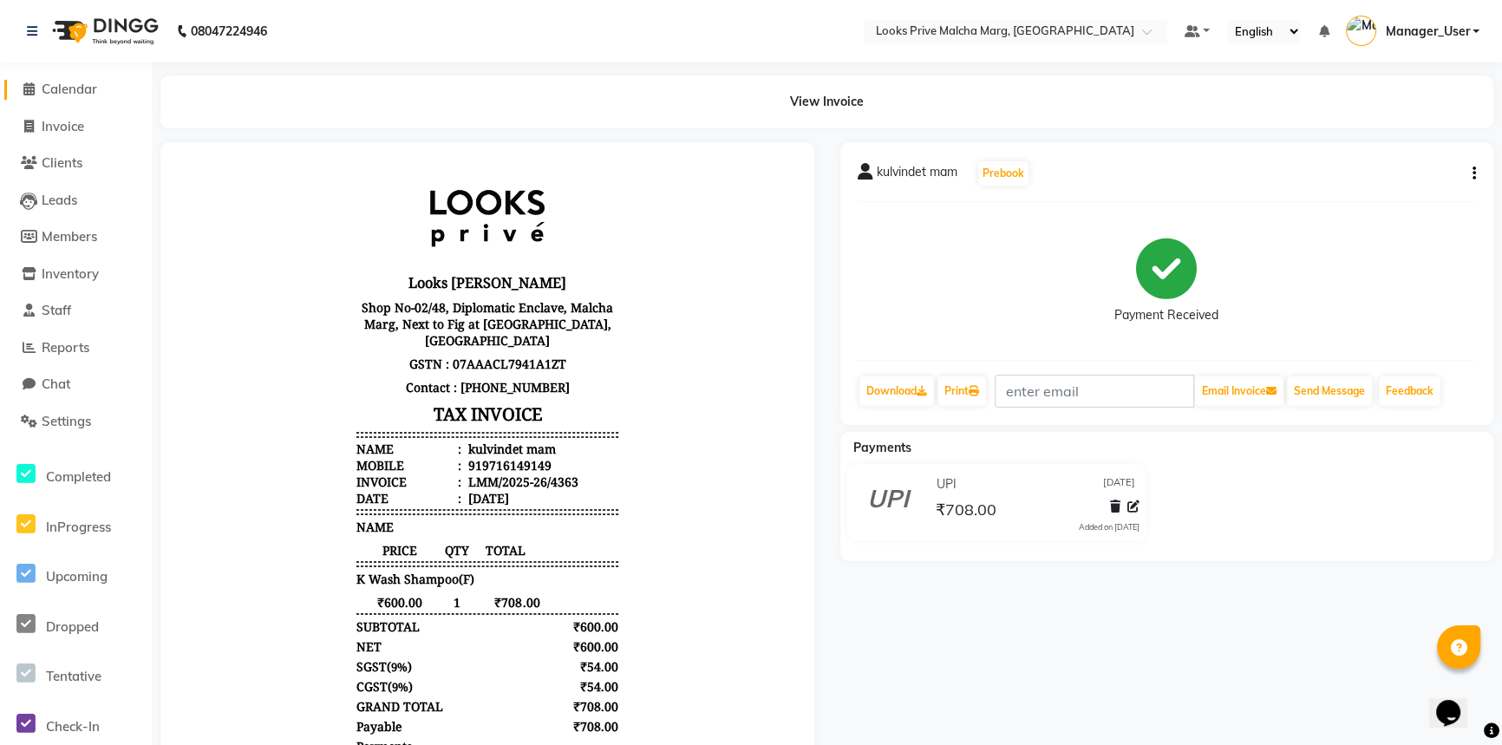
click at [68, 91] on span "Calendar" at bounding box center [69, 89] width 55 height 16
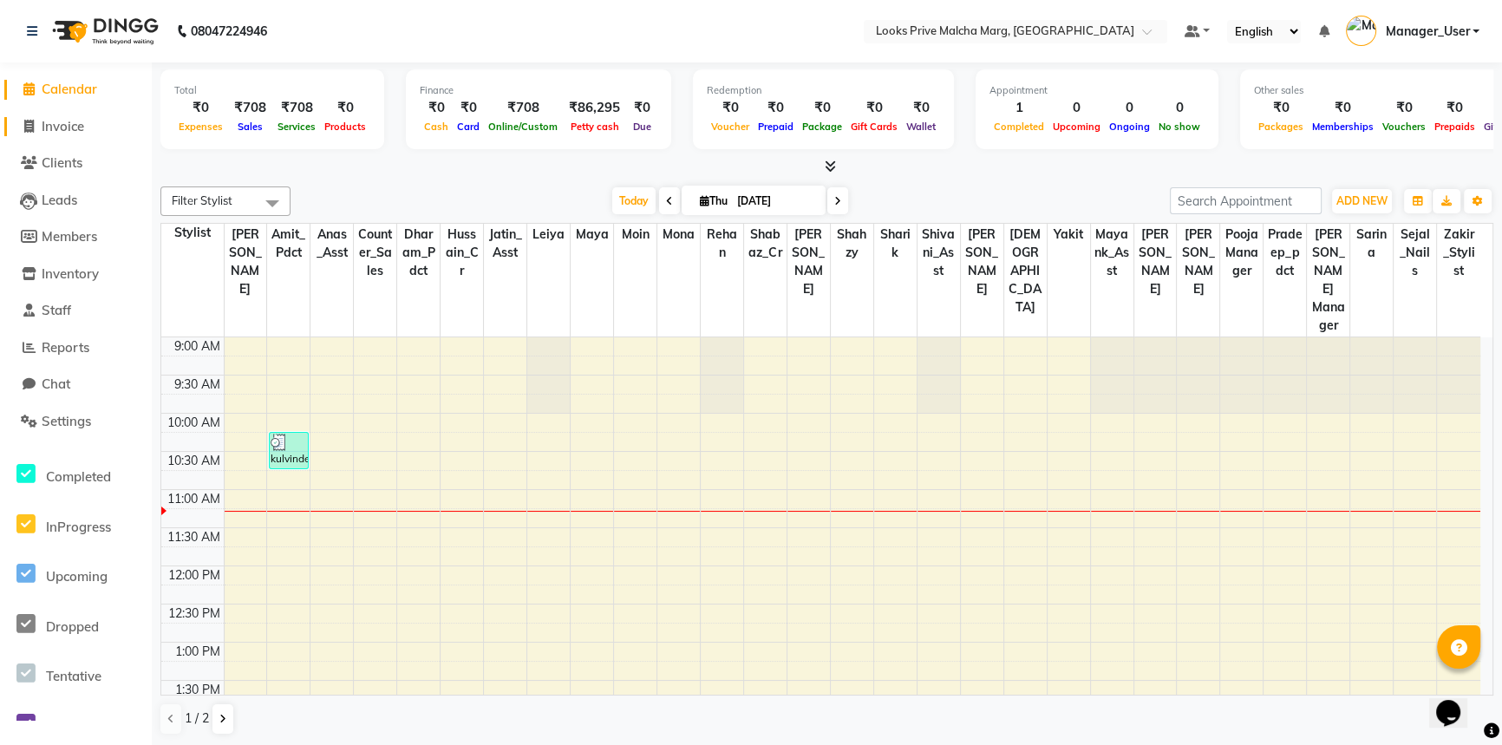
click at [70, 121] on span "Invoice" at bounding box center [63, 126] width 42 height 16
select select "service"
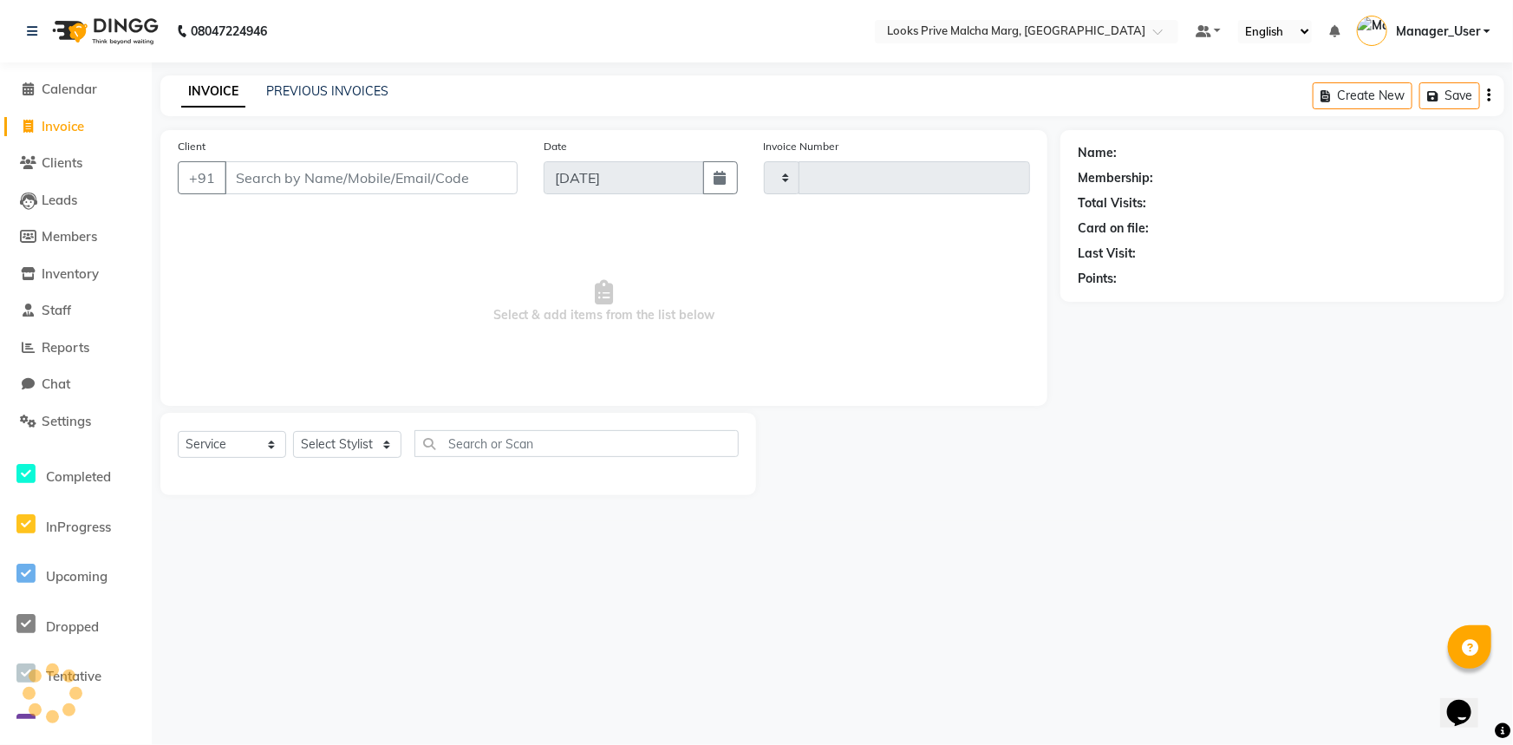
type input "4364"
select select "7648"
click at [290, 175] on input "Client" at bounding box center [371, 177] width 293 height 33
click at [333, 182] on input "Client" at bounding box center [371, 177] width 293 height 33
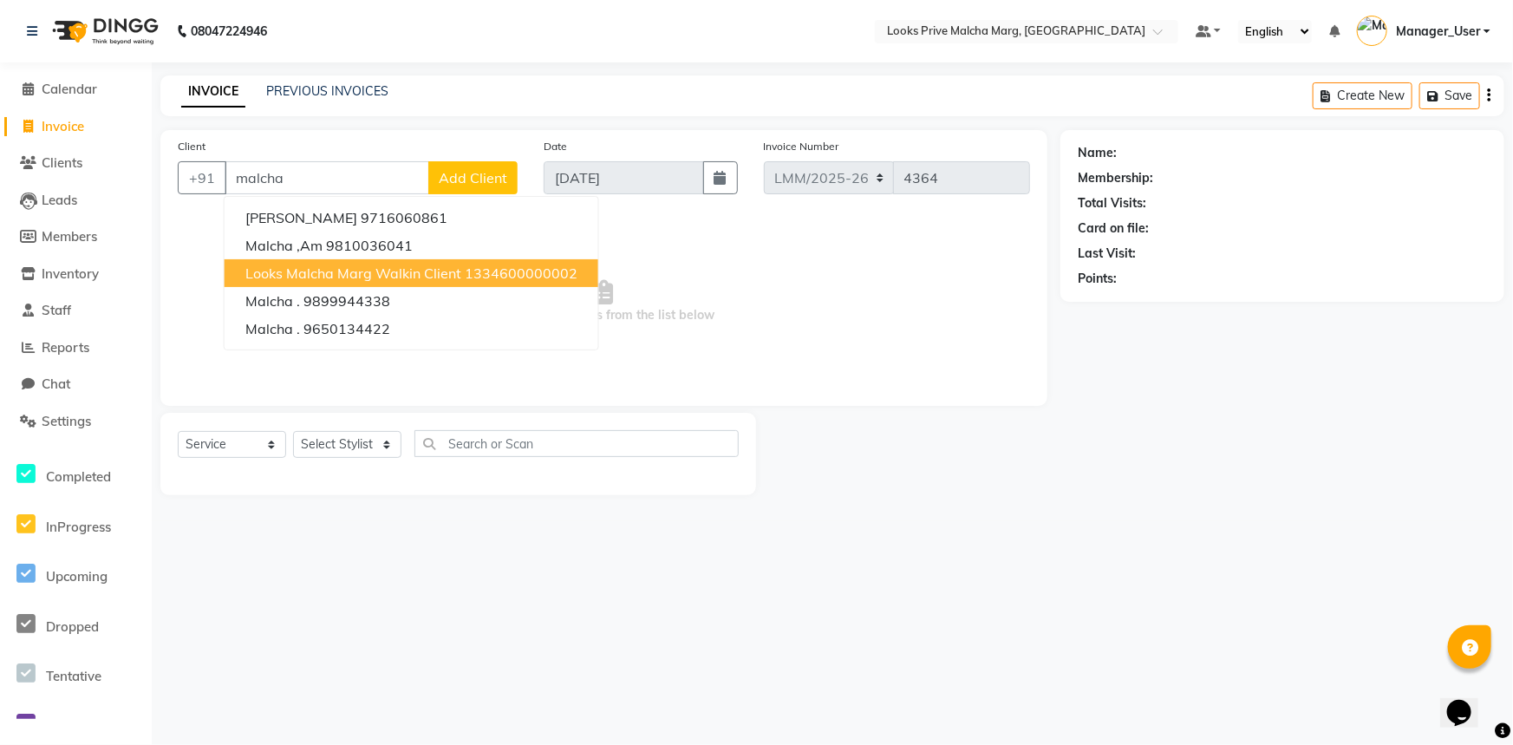
click at [346, 277] on span "Looks Malcha Marg Walkin Client" at bounding box center [353, 272] width 216 height 17
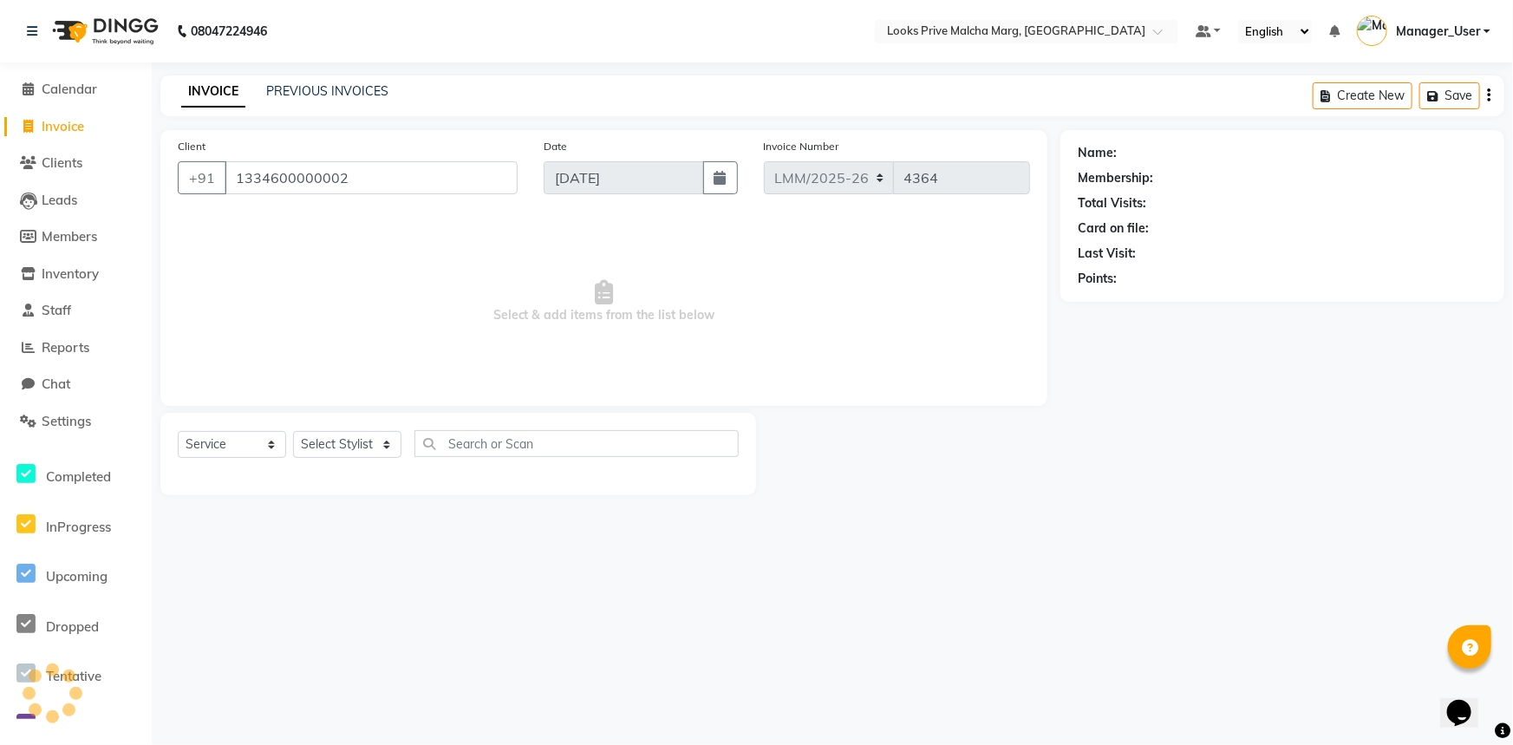
type input "1334600000002"
select select "1: Object"
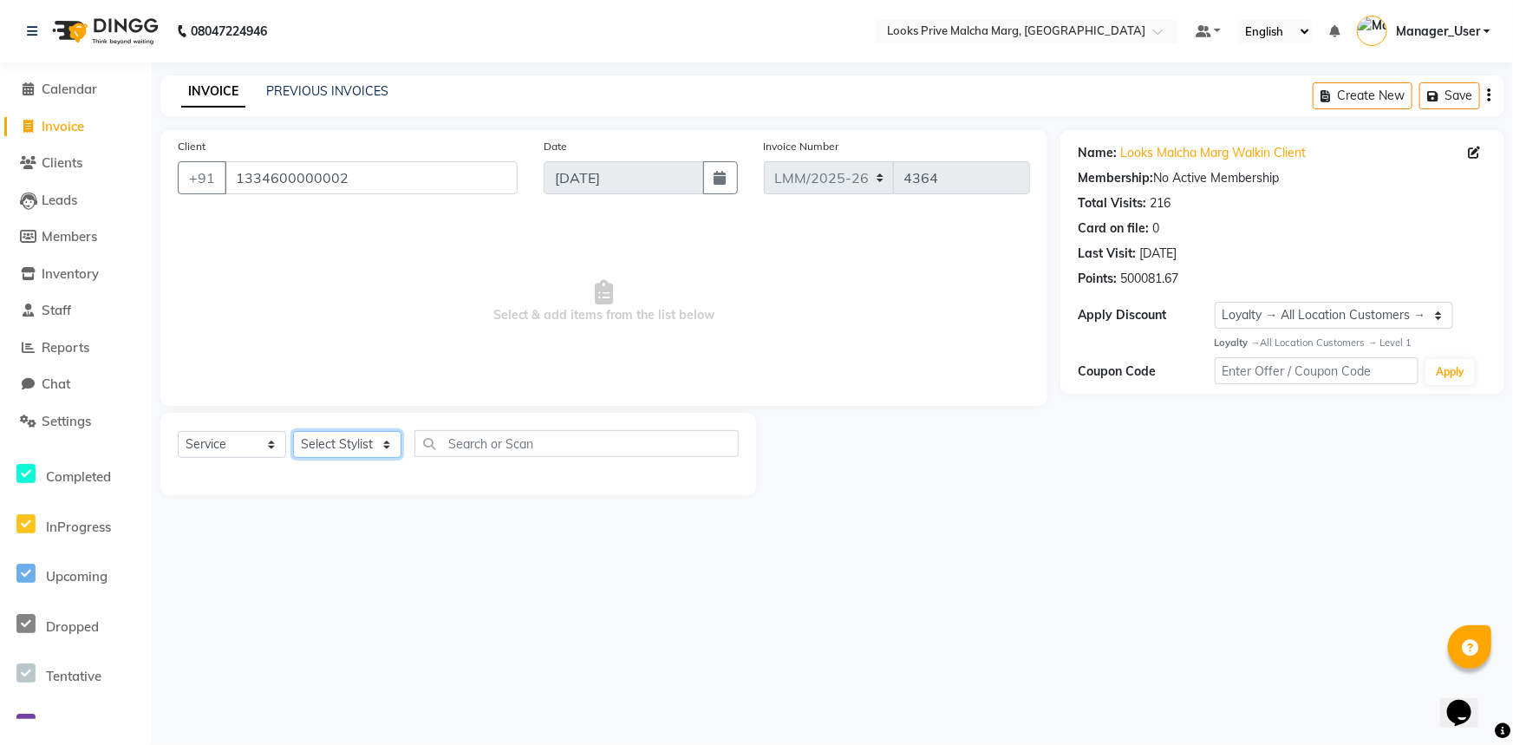
click at [389, 440] on select "Select Stylist [PERSON_NAME] Anas_Asst Counter_Sales Dharam_Pdct Hussain_Cr Jat…" at bounding box center [347, 444] width 108 height 27
select select "66967"
click at [293, 431] on select "Select Stylist [PERSON_NAME] Anas_Asst Counter_Sales Dharam_Pdct Hussain_Cr Jat…" at bounding box center [347, 444] width 108 height 27
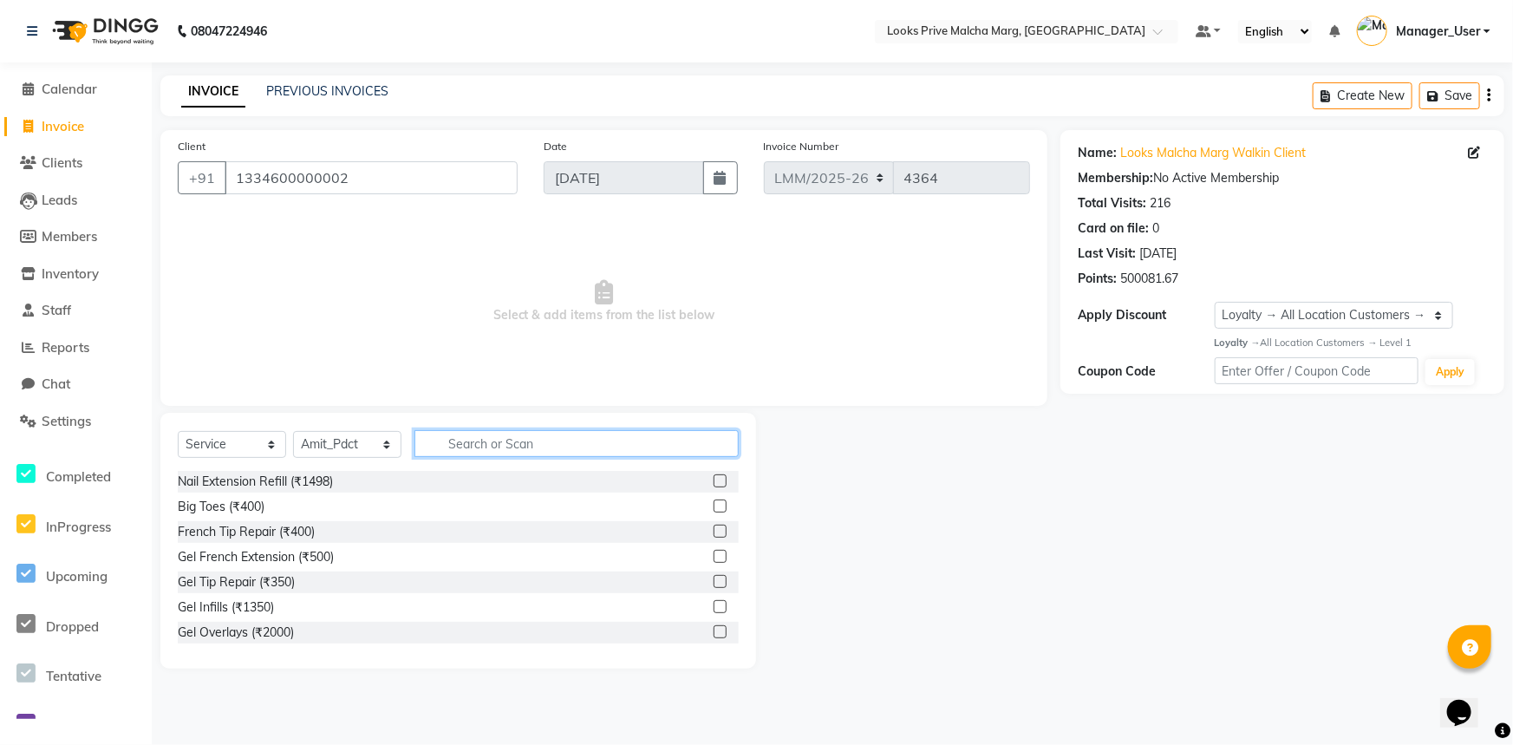
click at [533, 443] on input "text" at bounding box center [576, 443] width 324 height 27
type input "wash"
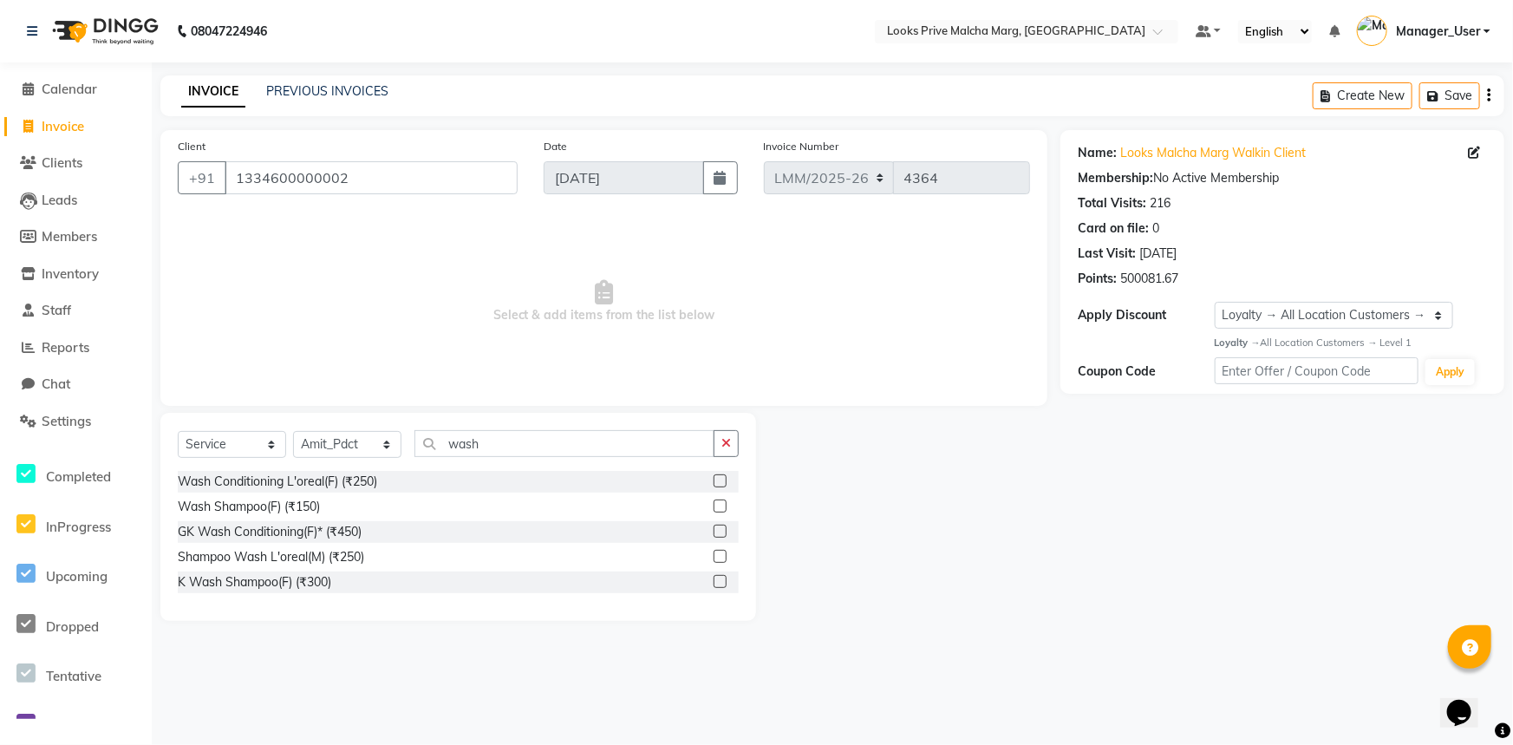
click at [714, 577] on label at bounding box center [720, 581] width 13 height 13
click at [714, 577] on input "checkbox" at bounding box center [719, 582] width 11 height 11
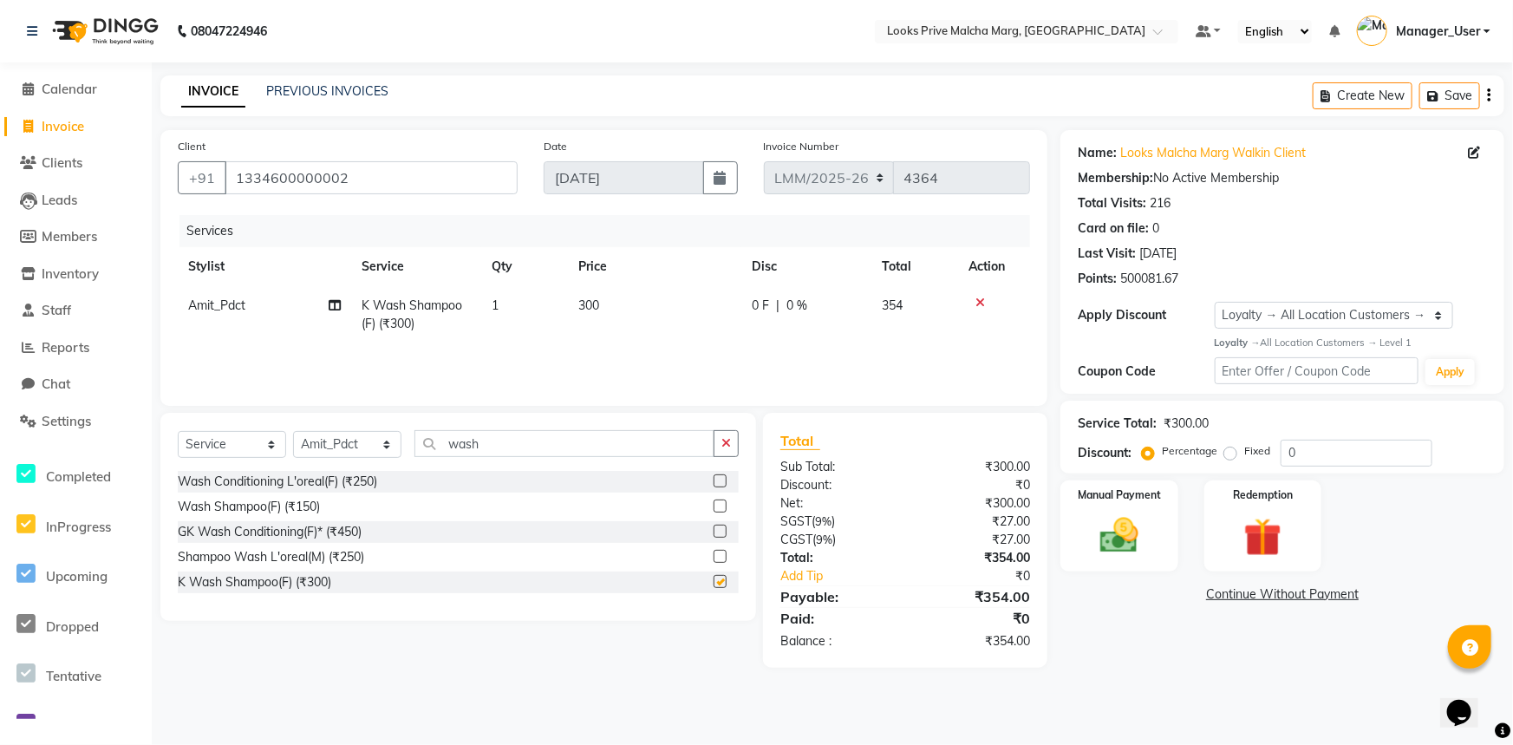
checkbox input "false"
click at [598, 307] on span "300" at bounding box center [588, 305] width 21 height 16
select select "66967"
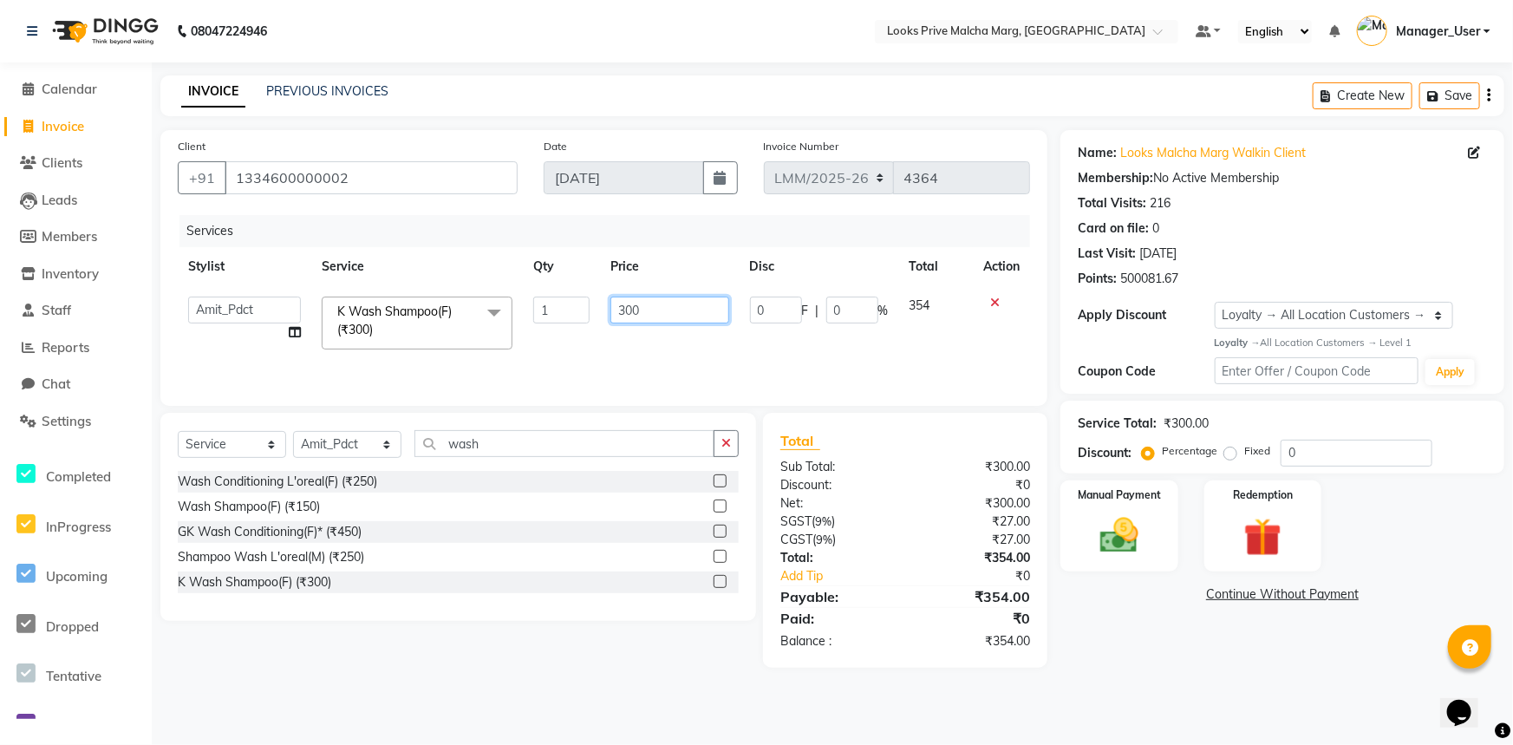
drag, startPoint x: 625, startPoint y: 314, endPoint x: 567, endPoint y: 312, distance: 58.1
click at [570, 313] on tr "Amir Amit_Pdct Anas_Asst Counter_Sales Dharam_Pdct Hussain_Cr Jatin_Asst Leiya …" at bounding box center [604, 323] width 852 height 74
type input "600"
click at [532, 349] on div "Services Stylist Service Qty Price Disc Total Action Amir Amit_Pdct Anas_Asst C…" at bounding box center [604, 301] width 852 height 173
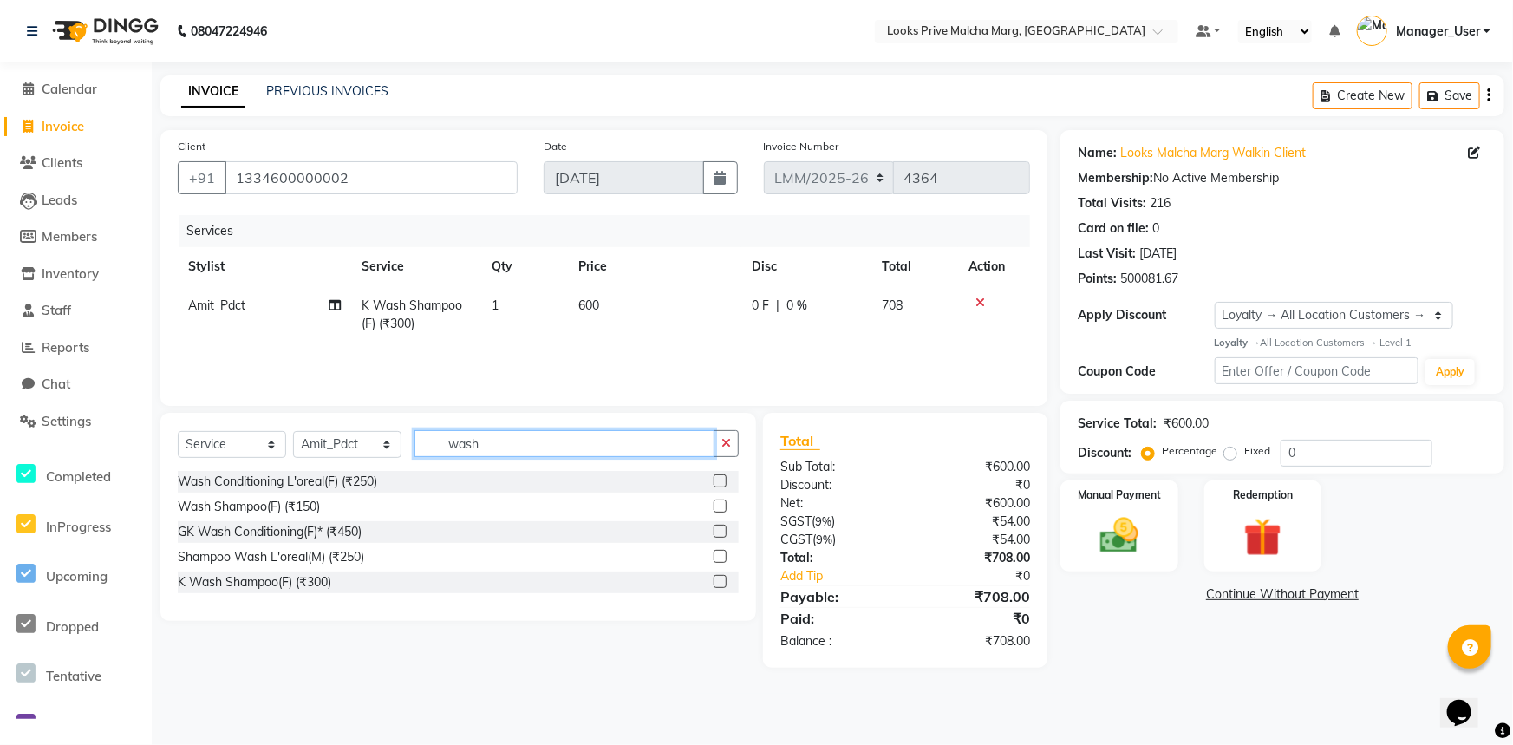
click at [522, 451] on input "wash" at bounding box center [564, 443] width 300 height 27
drag, startPoint x: 522, startPoint y: 451, endPoint x: 427, endPoint y: 453, distance: 95.4
click at [428, 453] on input "wash" at bounding box center [564, 443] width 300 height 27
click at [386, 447] on select "Select Stylist [PERSON_NAME] Anas_Asst Counter_Sales Dharam_Pdct Hussain_Cr Jat…" at bounding box center [347, 444] width 108 height 27
select select "66971"
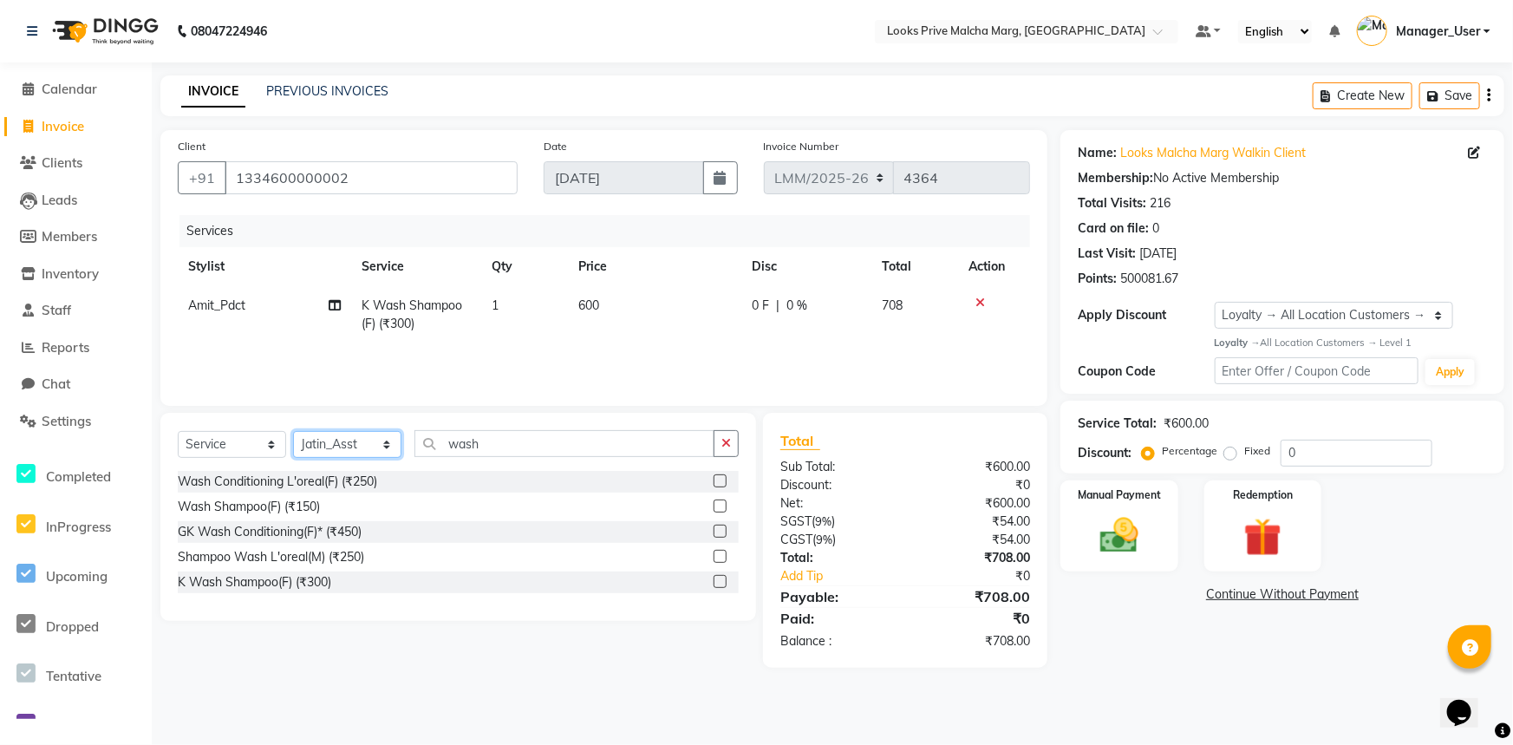
click at [293, 431] on select "Select Stylist [PERSON_NAME] Anas_Asst Counter_Sales Dharam_Pdct Hussain_Cr Jat…" at bounding box center [347, 444] width 108 height 27
click at [724, 581] on label at bounding box center [720, 581] width 13 height 13
click at [724, 581] on input "checkbox" at bounding box center [719, 582] width 11 height 11
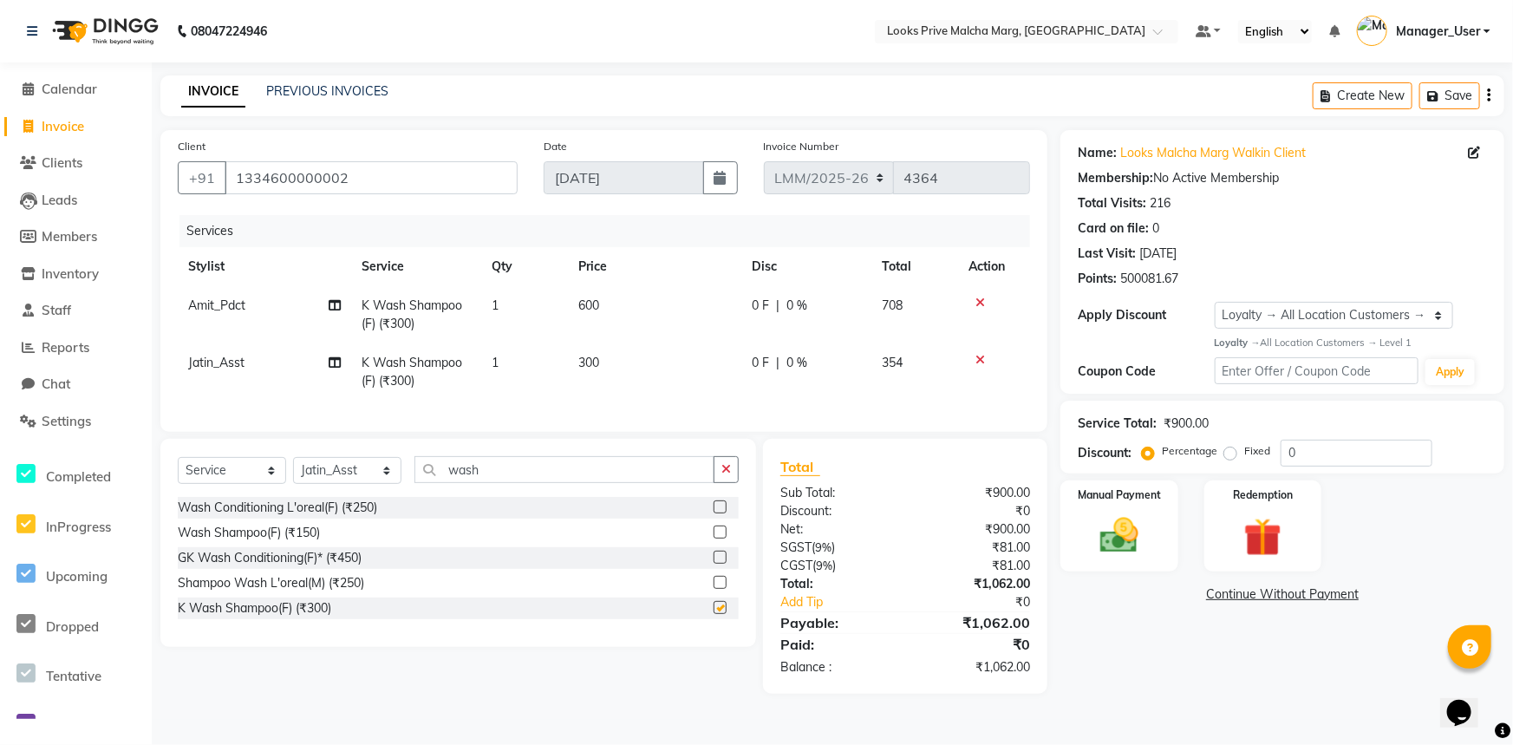
checkbox input "false"
click at [595, 367] on span "300" at bounding box center [588, 363] width 21 height 16
select select "66971"
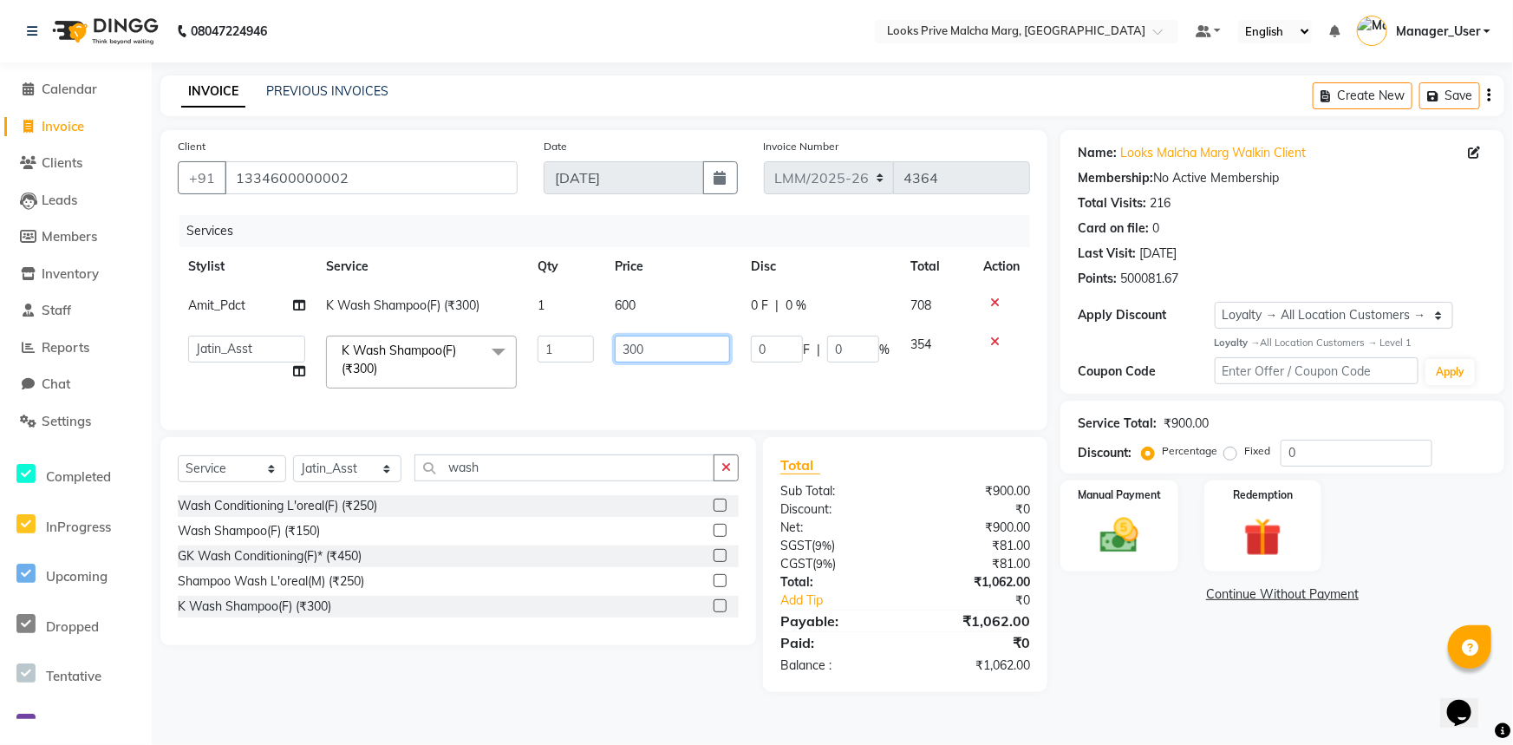
click at [629, 354] on input "300" at bounding box center [672, 349] width 115 height 27
type input "600"
click at [620, 374] on td "600" at bounding box center [672, 362] width 136 height 74
select select "66971"
click at [1137, 526] on img at bounding box center [1119, 535] width 64 height 46
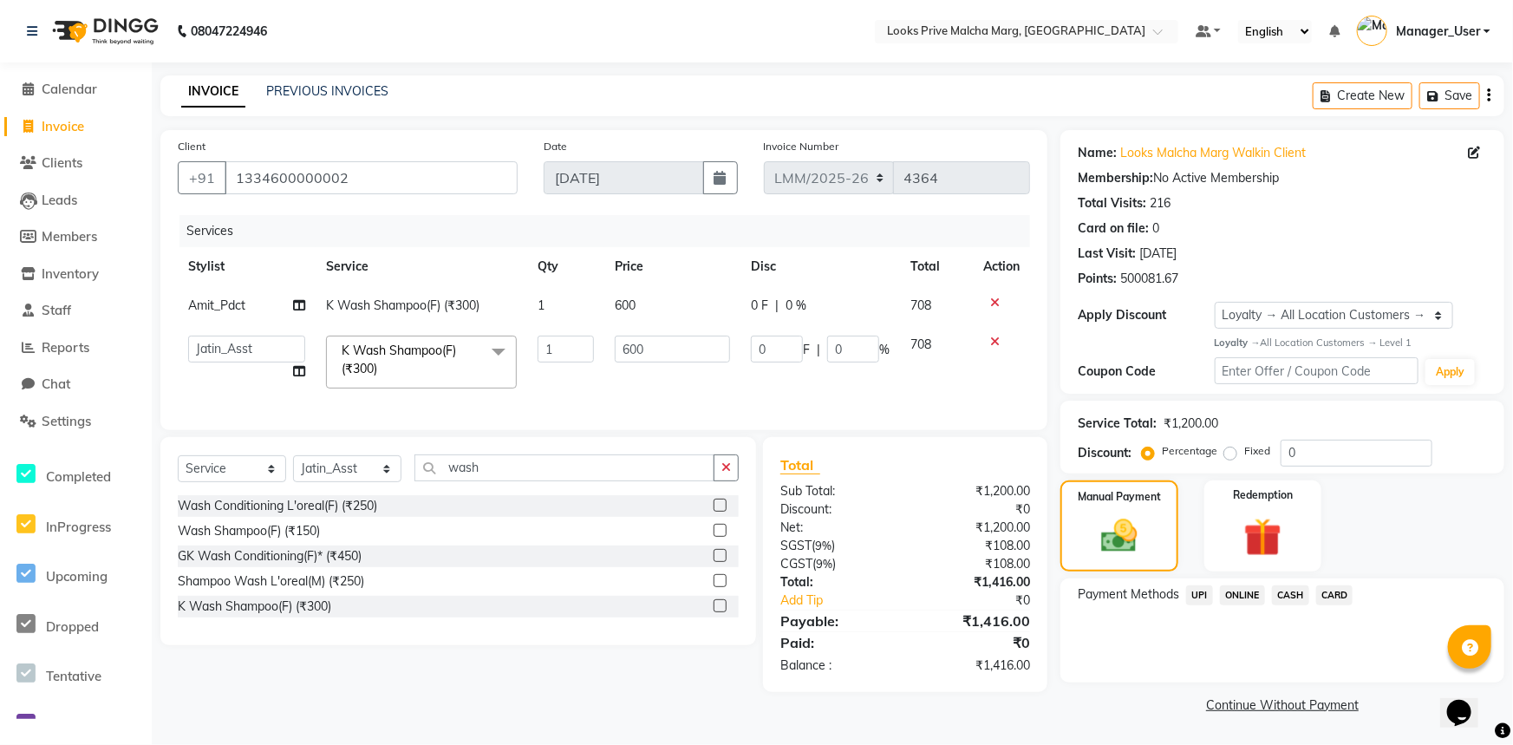
click at [1329, 594] on span "CARD" at bounding box center [1334, 595] width 37 height 20
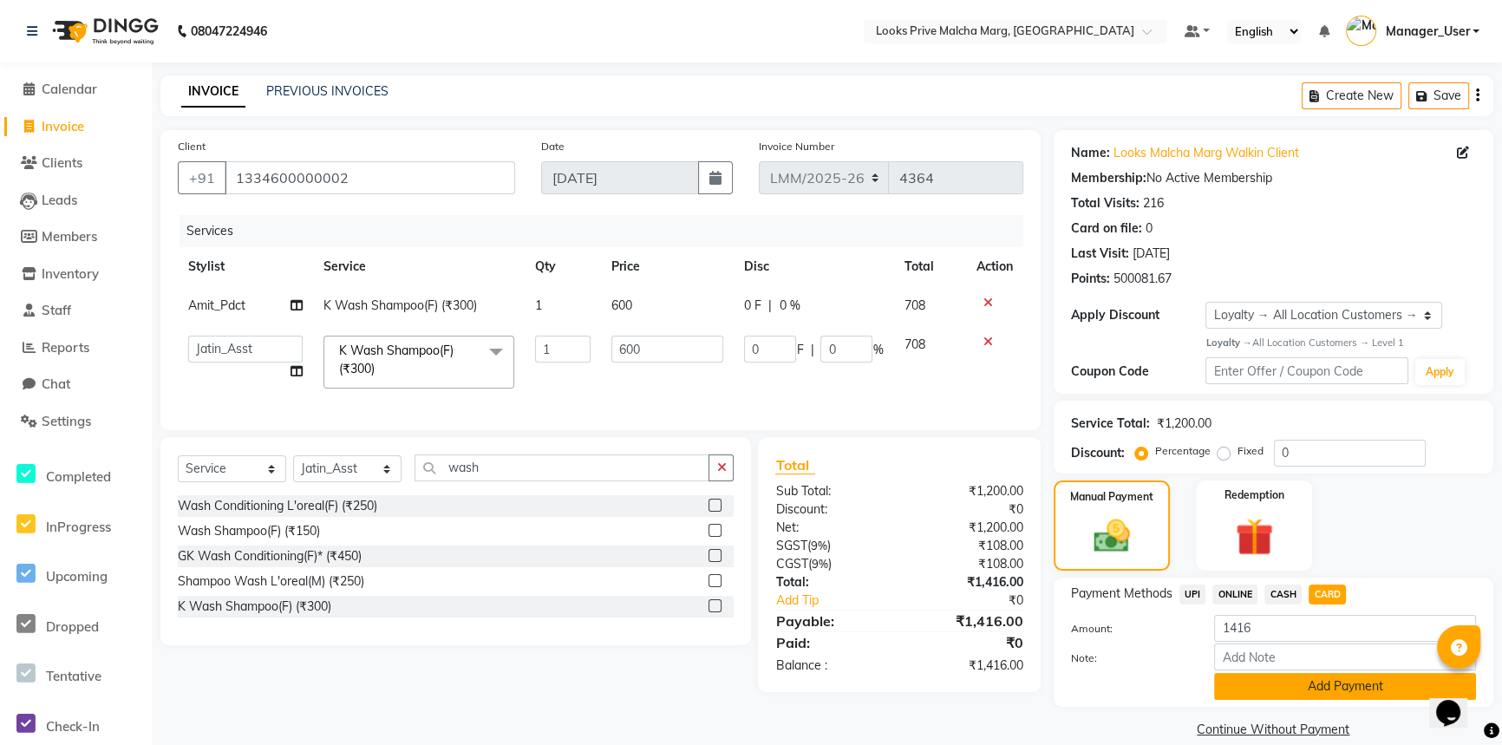
click at [1292, 688] on button "Add Payment" at bounding box center [1345, 686] width 262 height 27
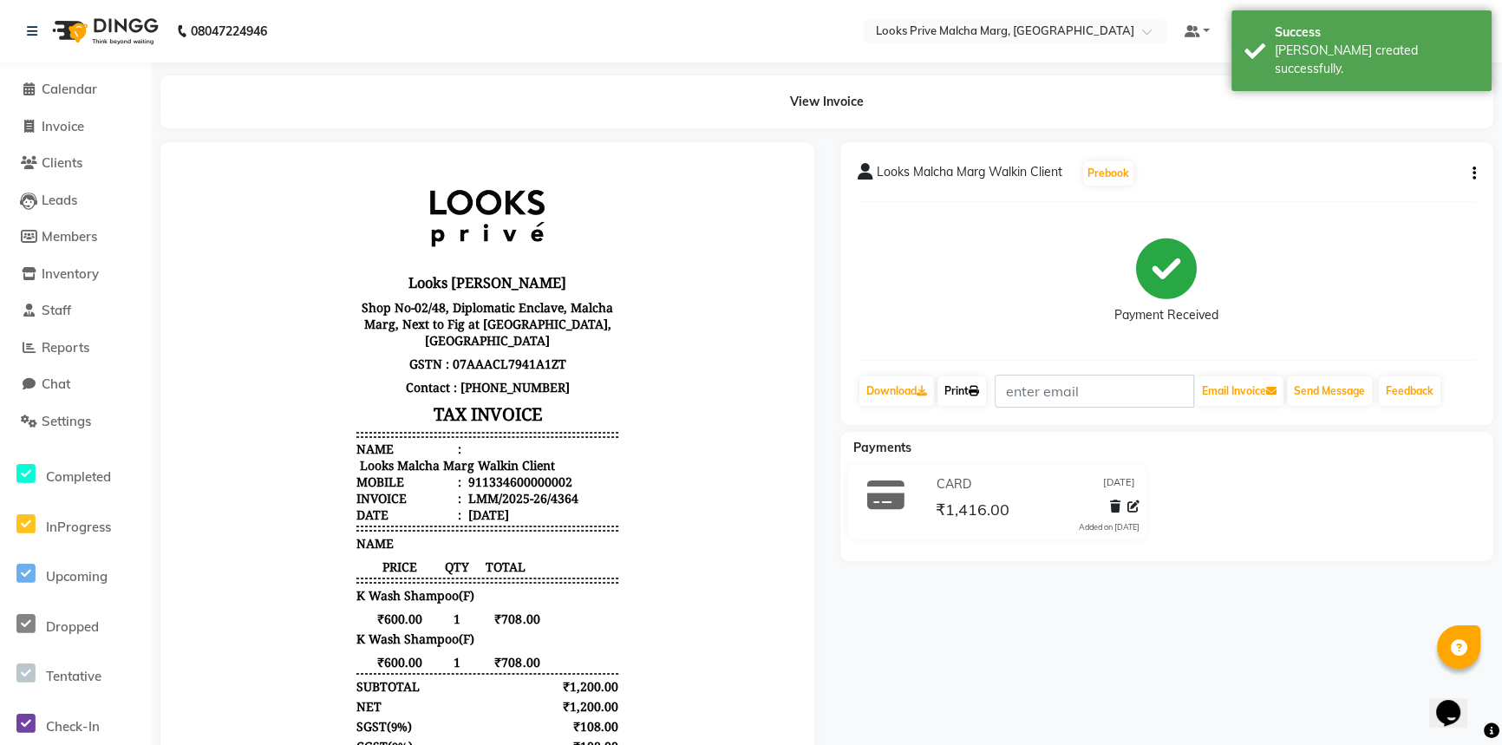
click at [971, 392] on link "Print" at bounding box center [961, 390] width 49 height 29
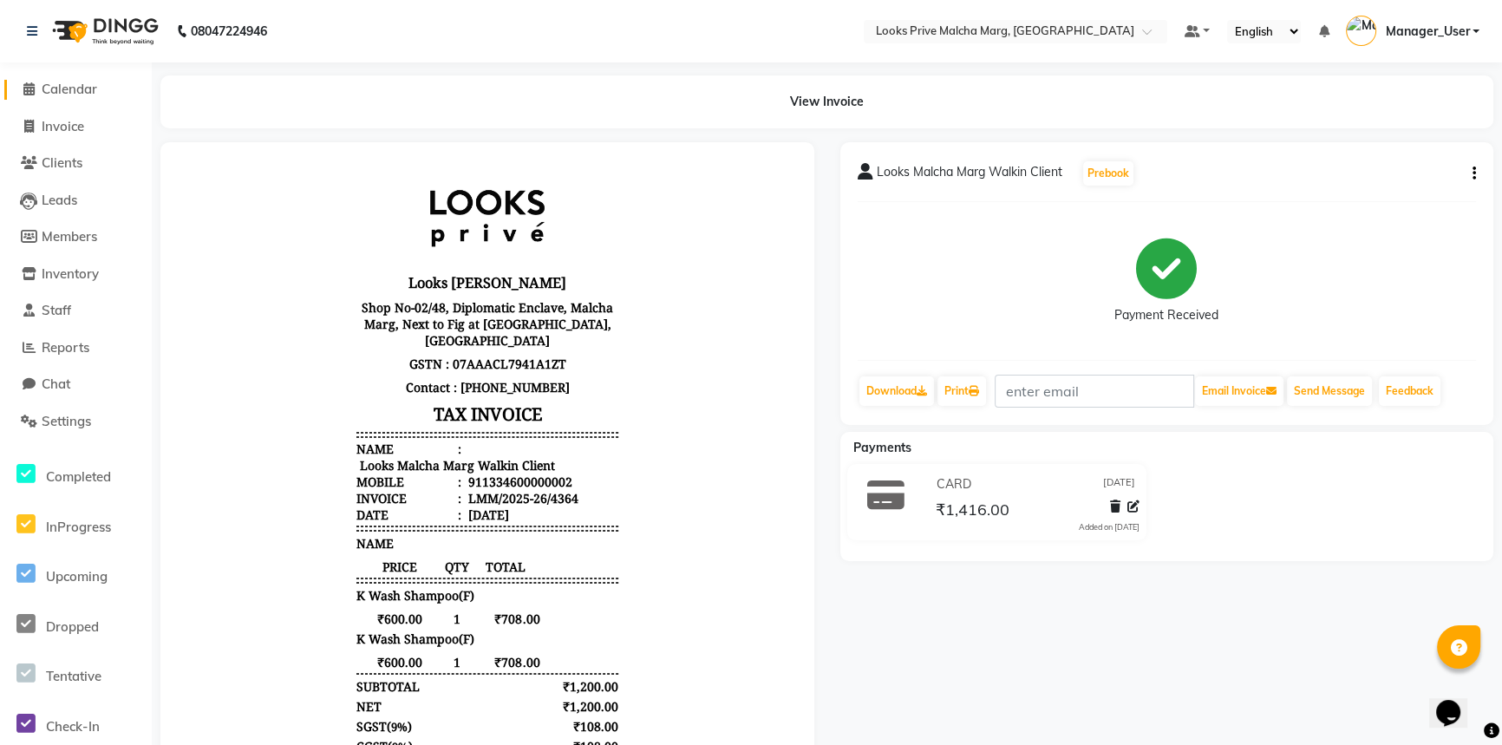
click at [66, 92] on span "Calendar" at bounding box center [69, 89] width 55 height 16
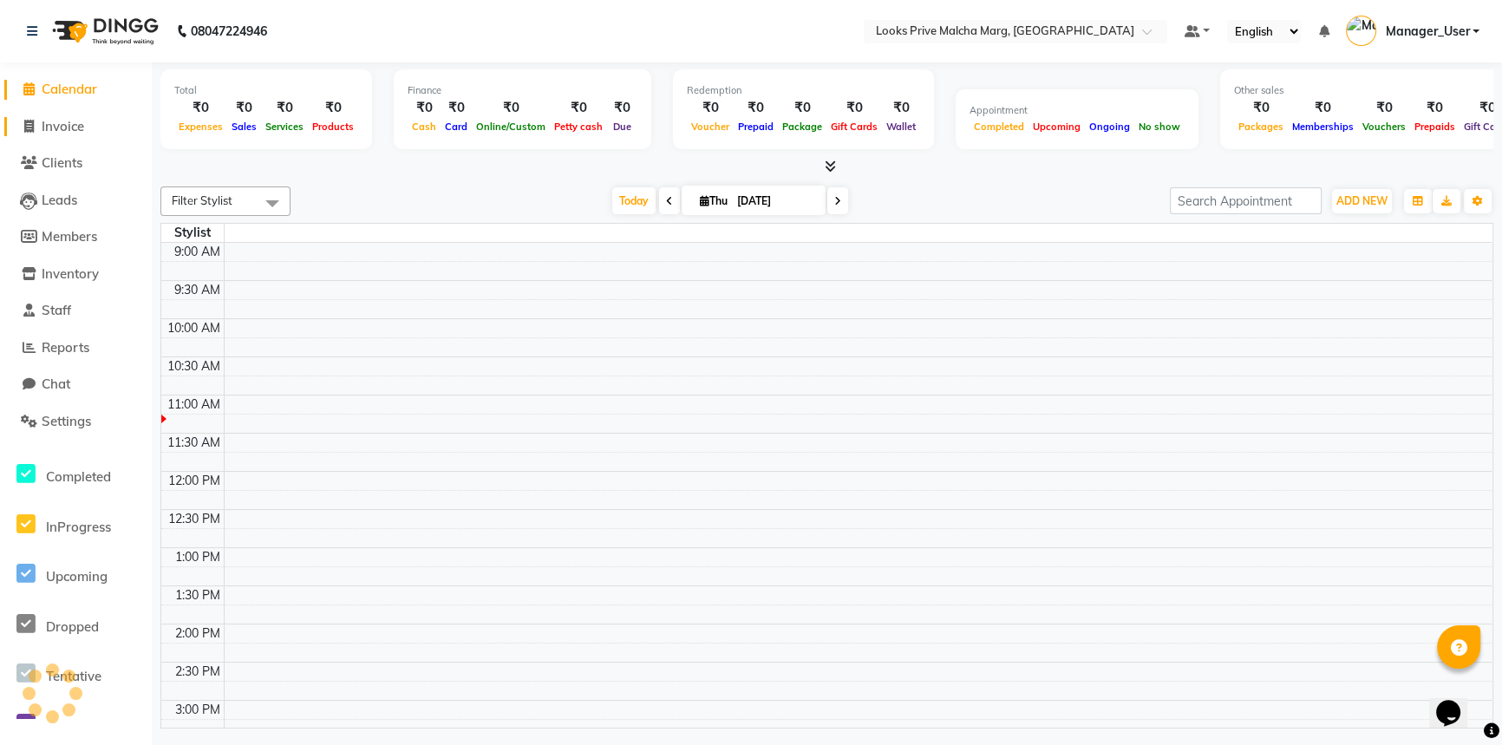
click at [61, 129] on span "Invoice" at bounding box center [63, 126] width 42 height 16
select select "service"
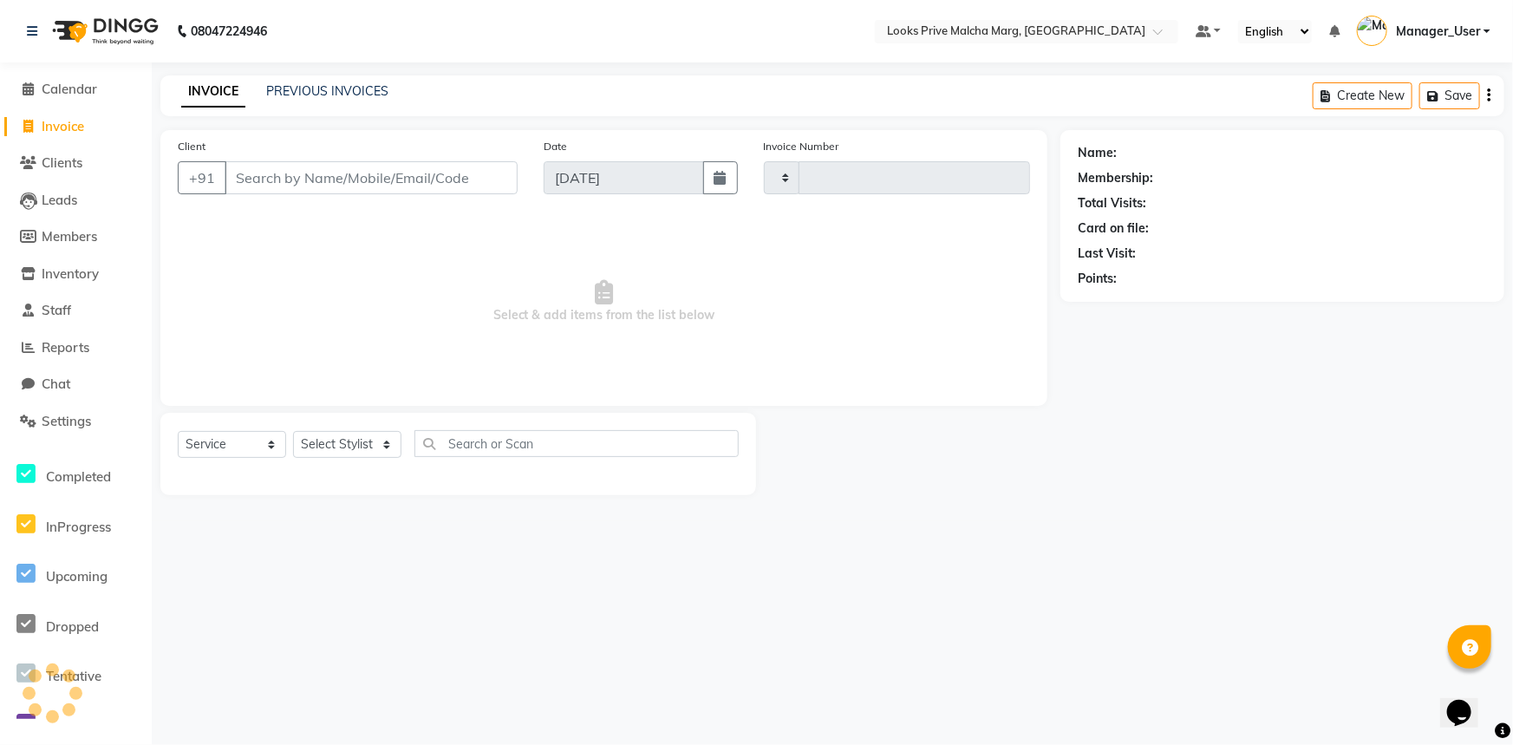
type input "4365"
select select "7648"
click at [337, 181] on input "Client" at bounding box center [371, 177] width 293 height 33
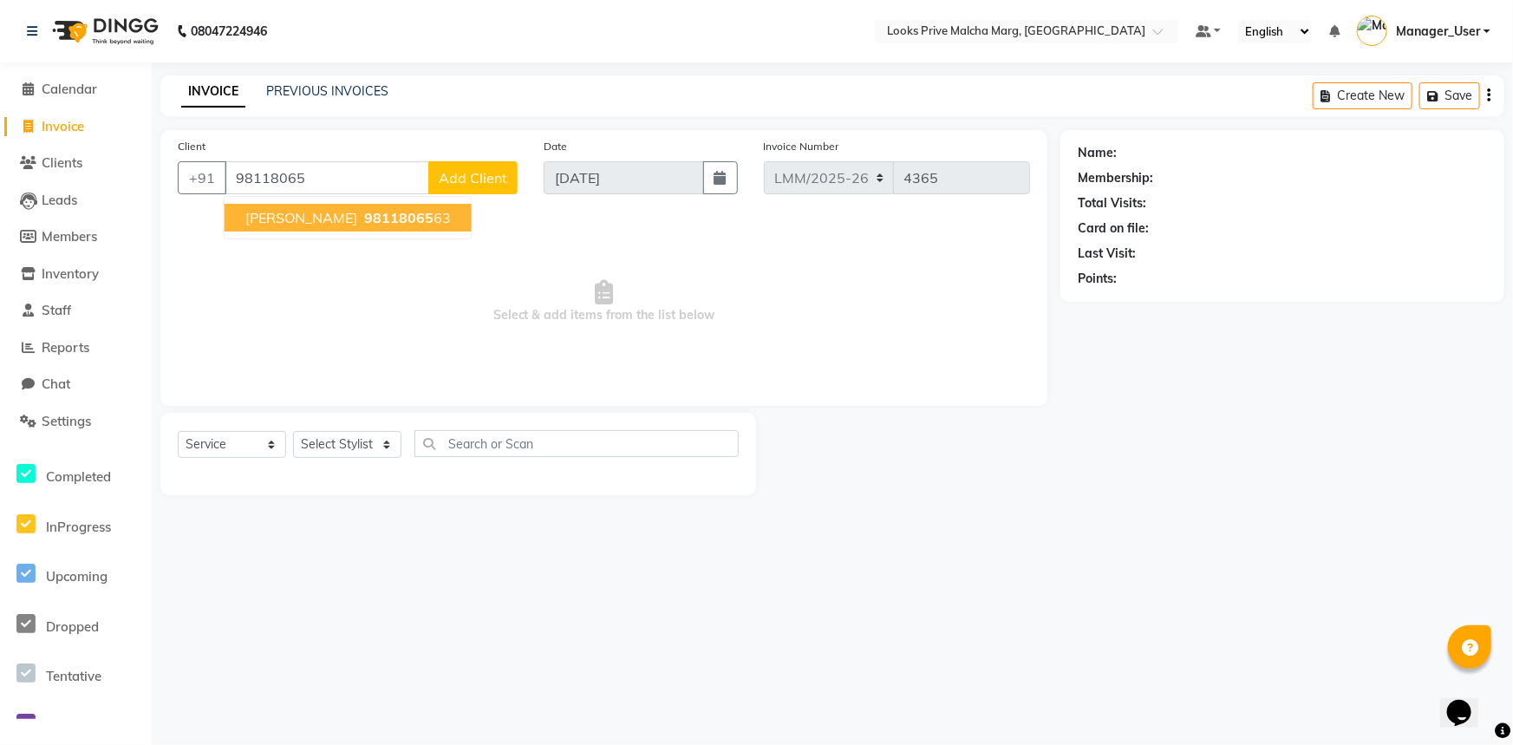
click at [321, 224] on span "Sukriti Batra" at bounding box center [301, 217] width 112 height 17
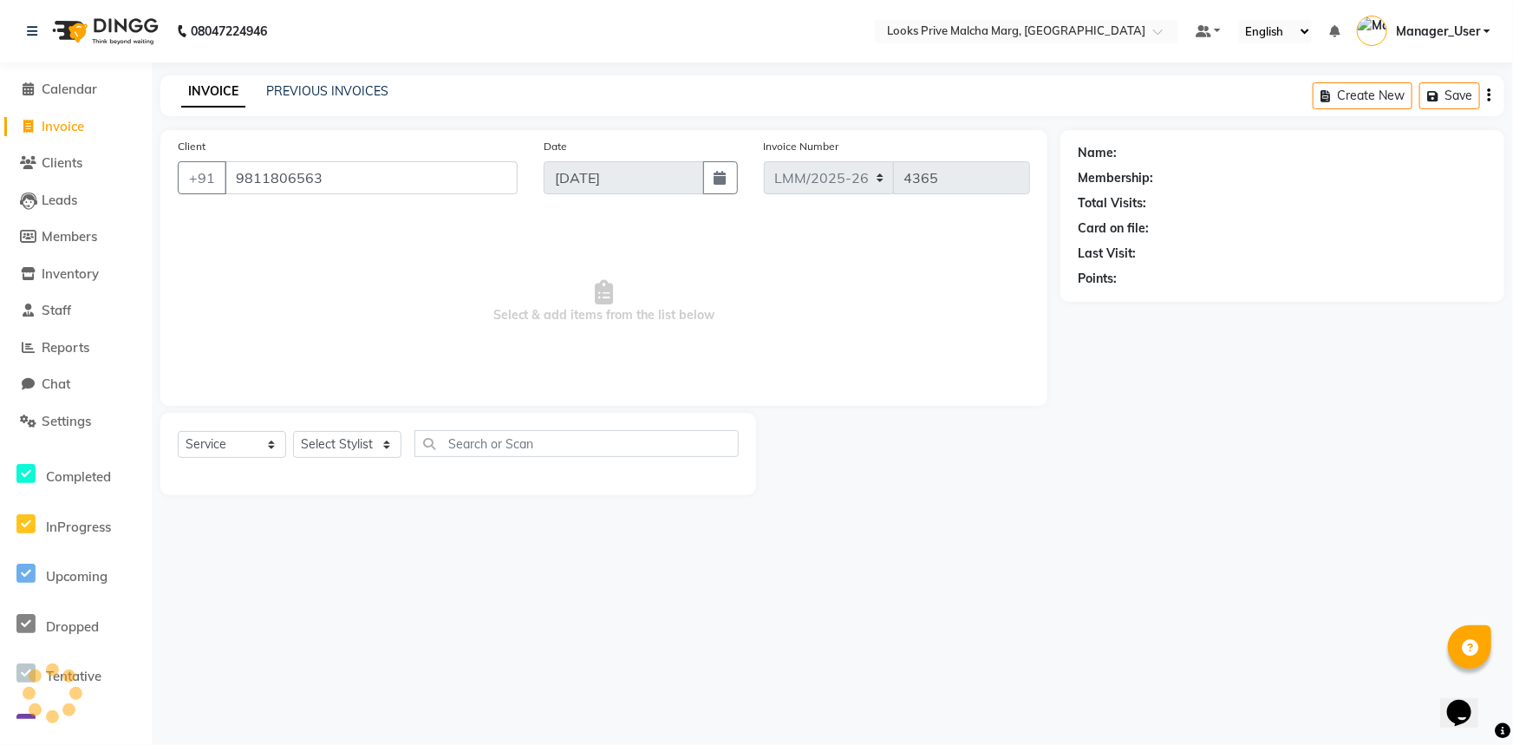
type input "9811806563"
select select "1: Object"
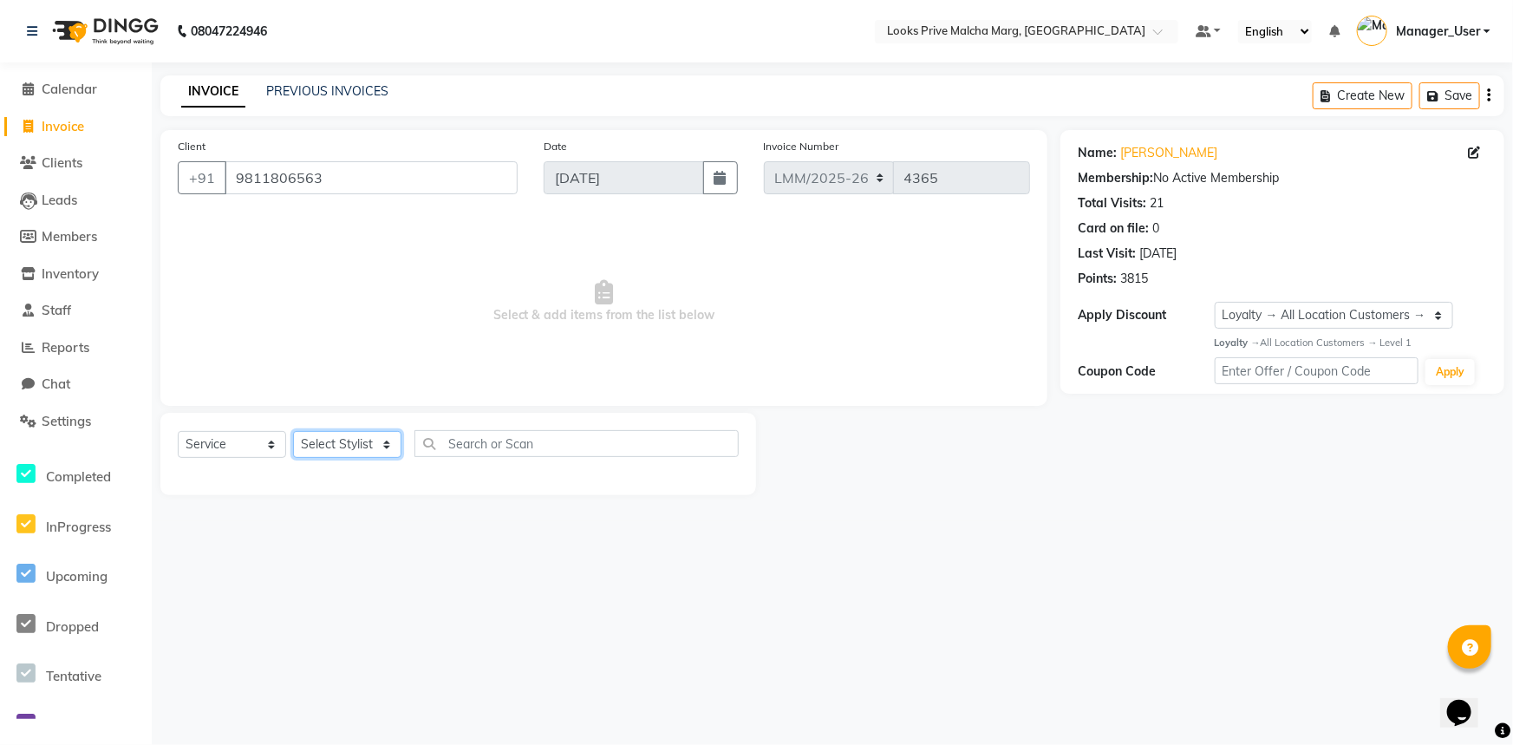
click at [389, 451] on select "Select Stylist [PERSON_NAME] Anas_Asst Counter_Sales Dharam_Pdct Hussain_Cr Jat…" at bounding box center [347, 444] width 108 height 27
select select "66958"
click at [293, 431] on select "Select Stylist [PERSON_NAME] Anas_Asst Counter_Sales Dharam_Pdct Hussain_Cr Jat…" at bounding box center [347, 444] width 108 height 27
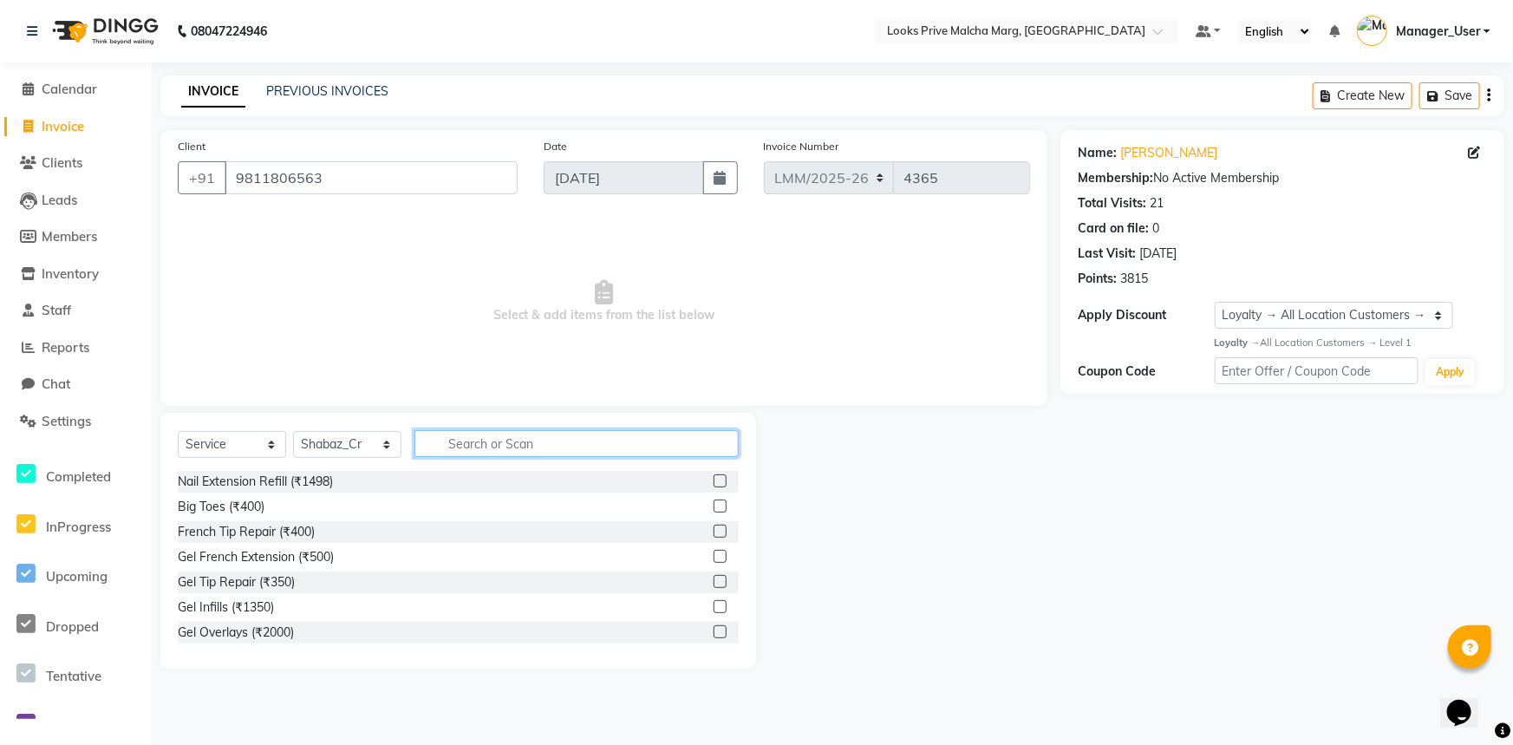
click at [466, 443] on input "text" at bounding box center [576, 443] width 324 height 27
type input "cut"
click at [714, 631] on label at bounding box center [720, 631] width 13 height 13
click at [714, 631] on input "checkbox" at bounding box center [719, 632] width 11 height 11
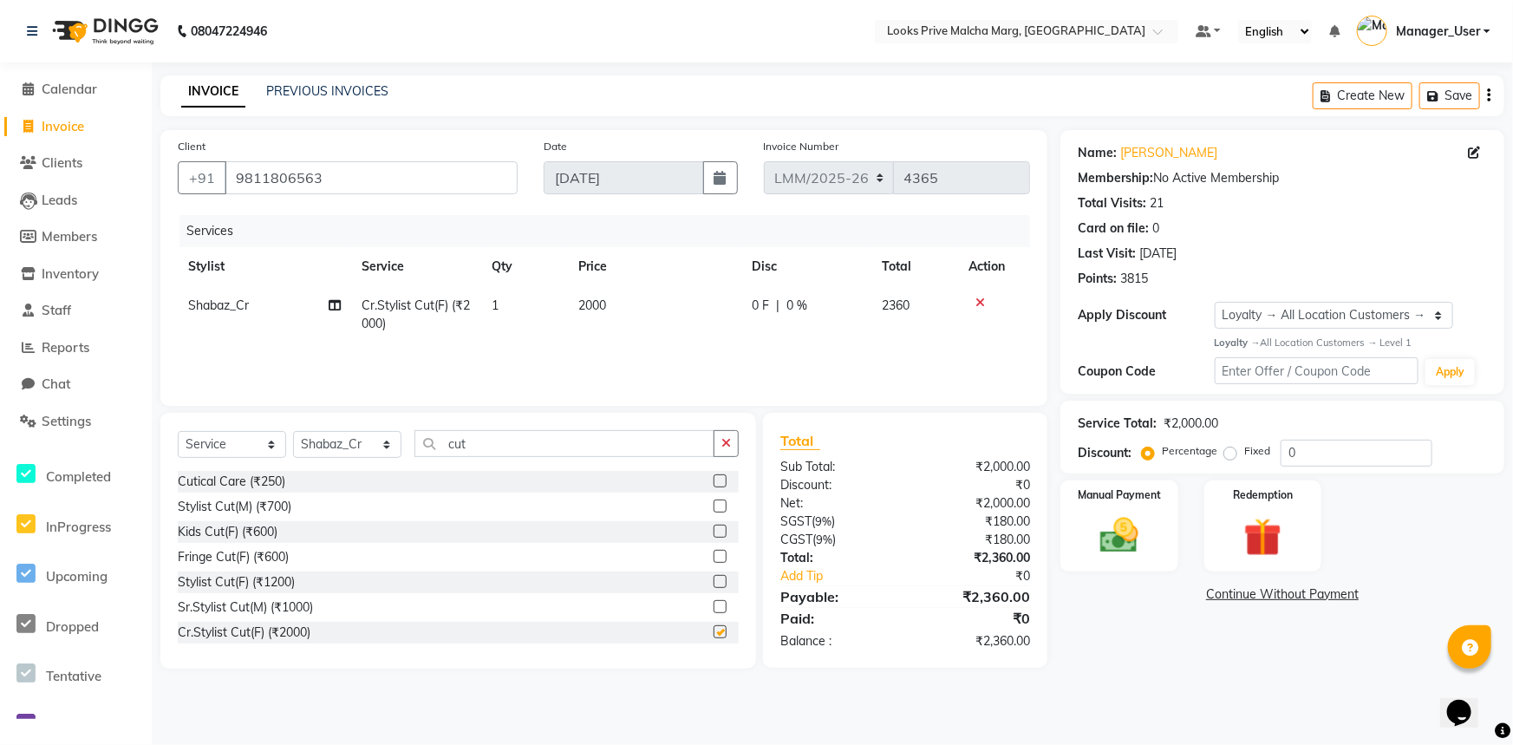
checkbox input "false"
click at [600, 303] on span "2000" at bounding box center [592, 305] width 28 height 16
select select "66958"
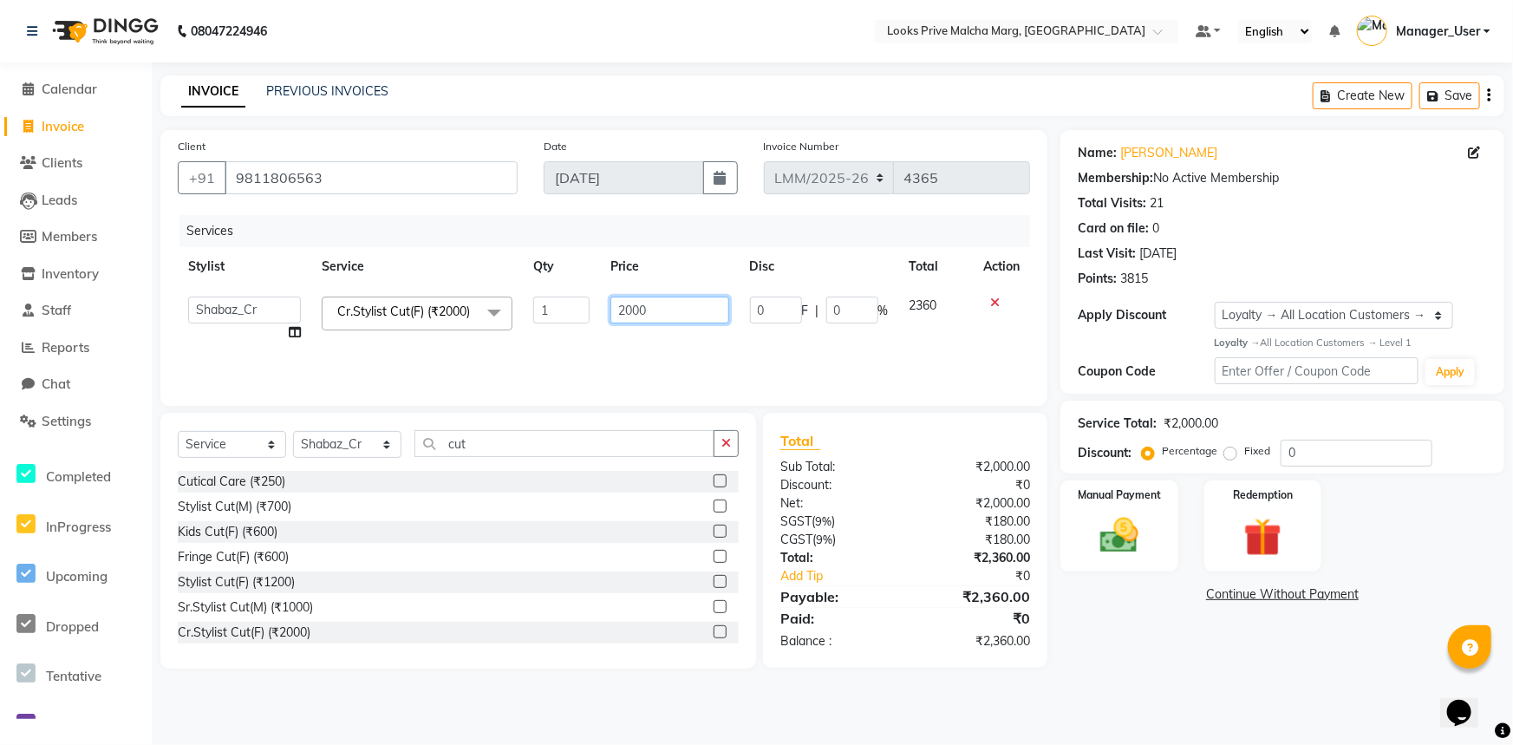
click at [633, 308] on input "2000" at bounding box center [669, 310] width 118 height 27
type input "2500"
click at [577, 352] on div "Services Stylist Service Qty Price Disc Total Action Amir Amit_Pdct Anas_Asst C…" at bounding box center [604, 301] width 852 height 173
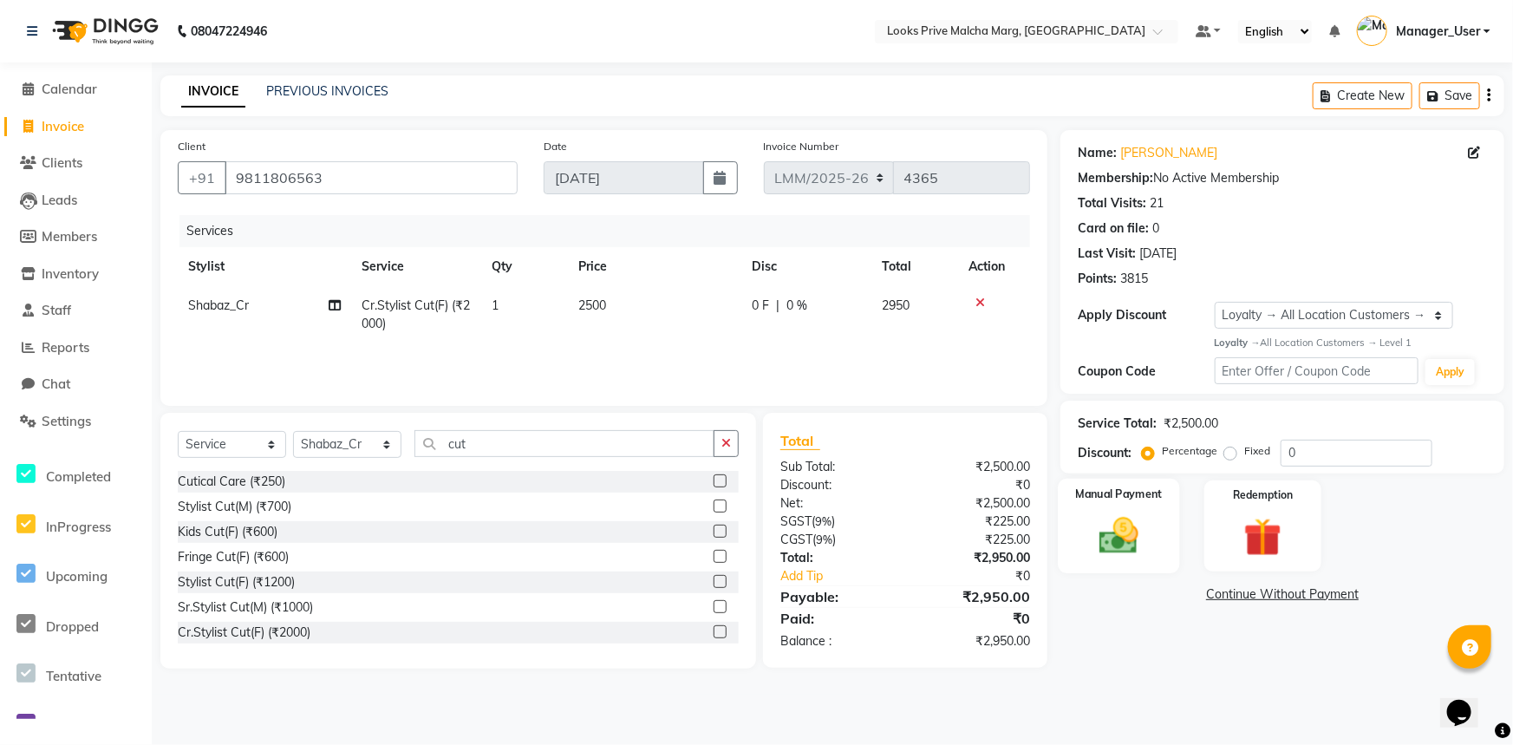
click at [1148, 527] on img at bounding box center [1119, 535] width 64 height 46
click at [1207, 592] on span "UPI" at bounding box center [1199, 595] width 27 height 20
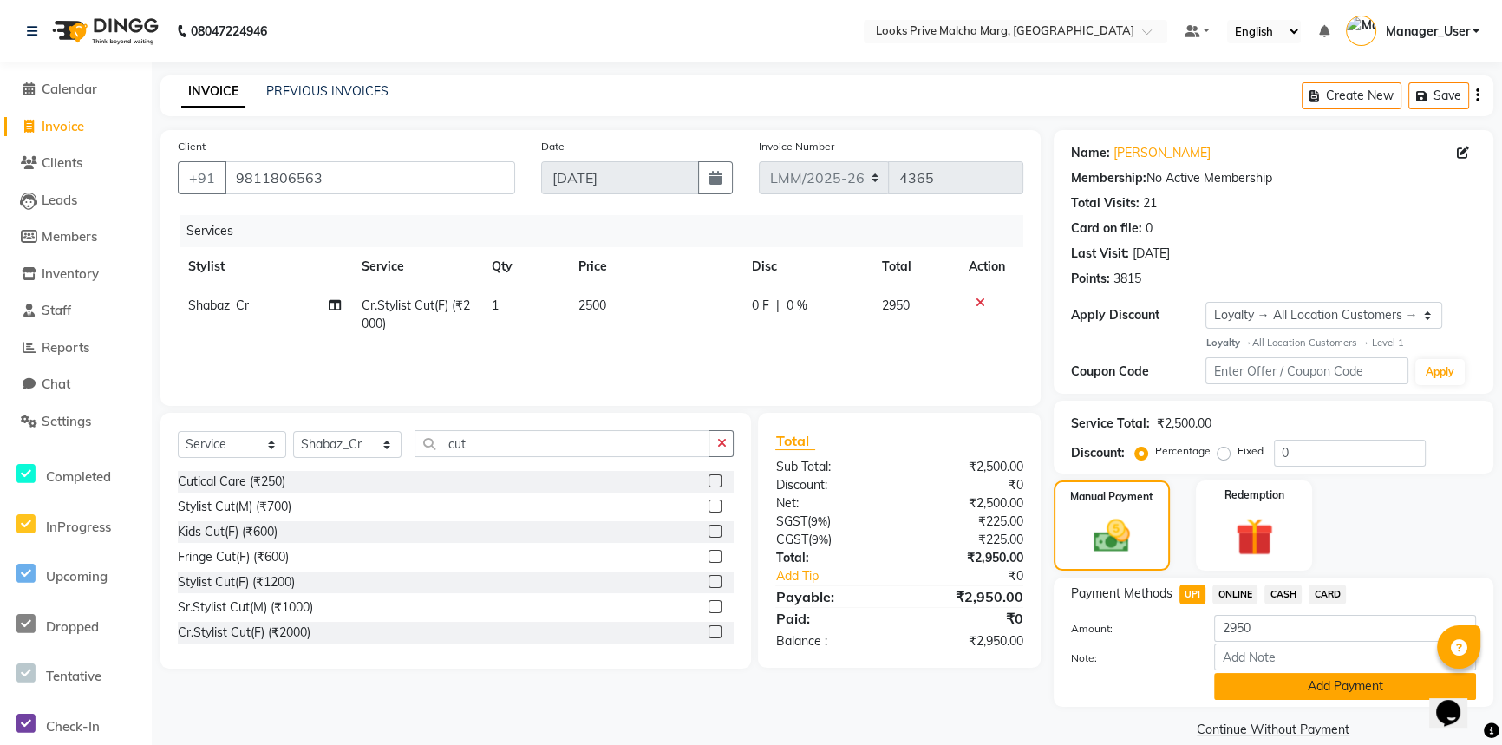
click at [1303, 691] on button "Add Payment" at bounding box center [1345, 686] width 262 height 27
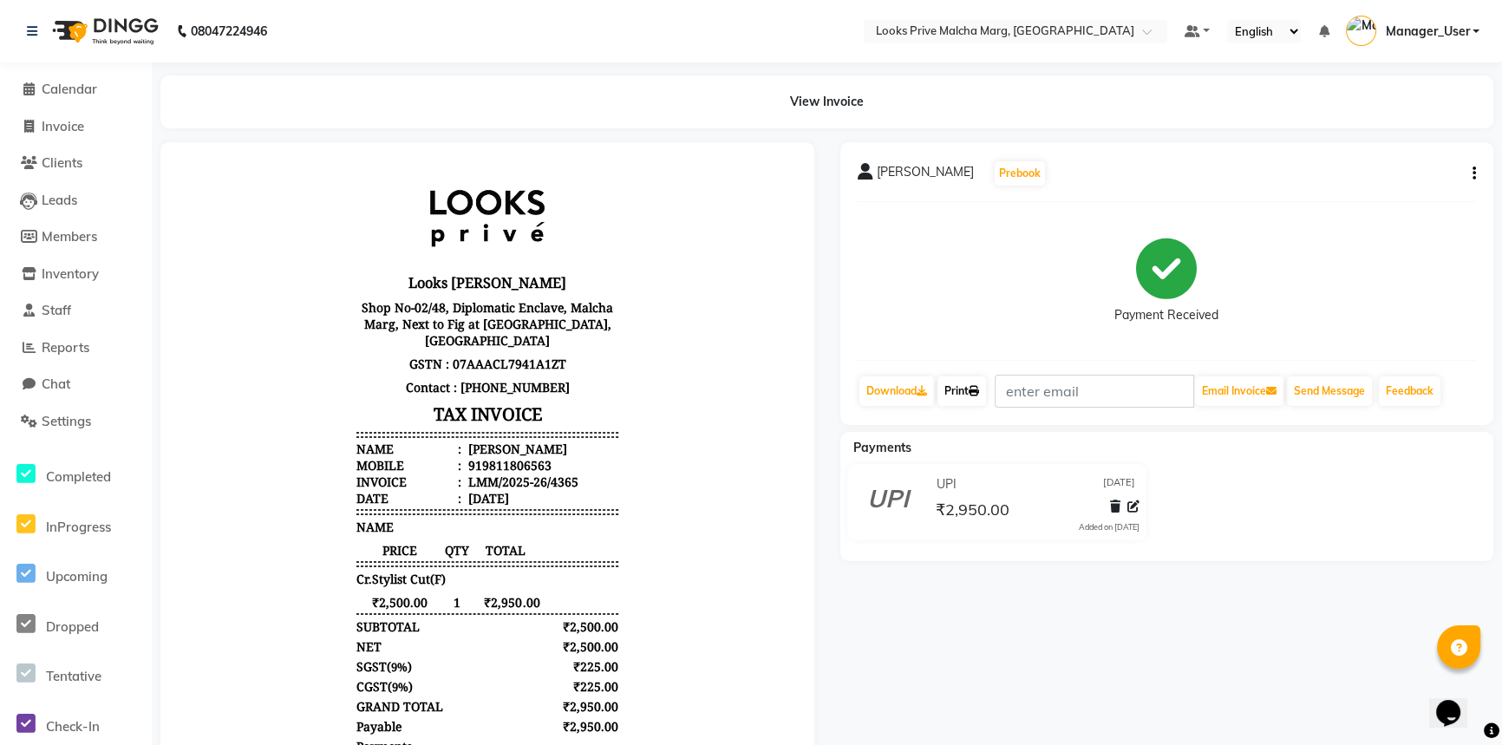
scroll to position [14, 0]
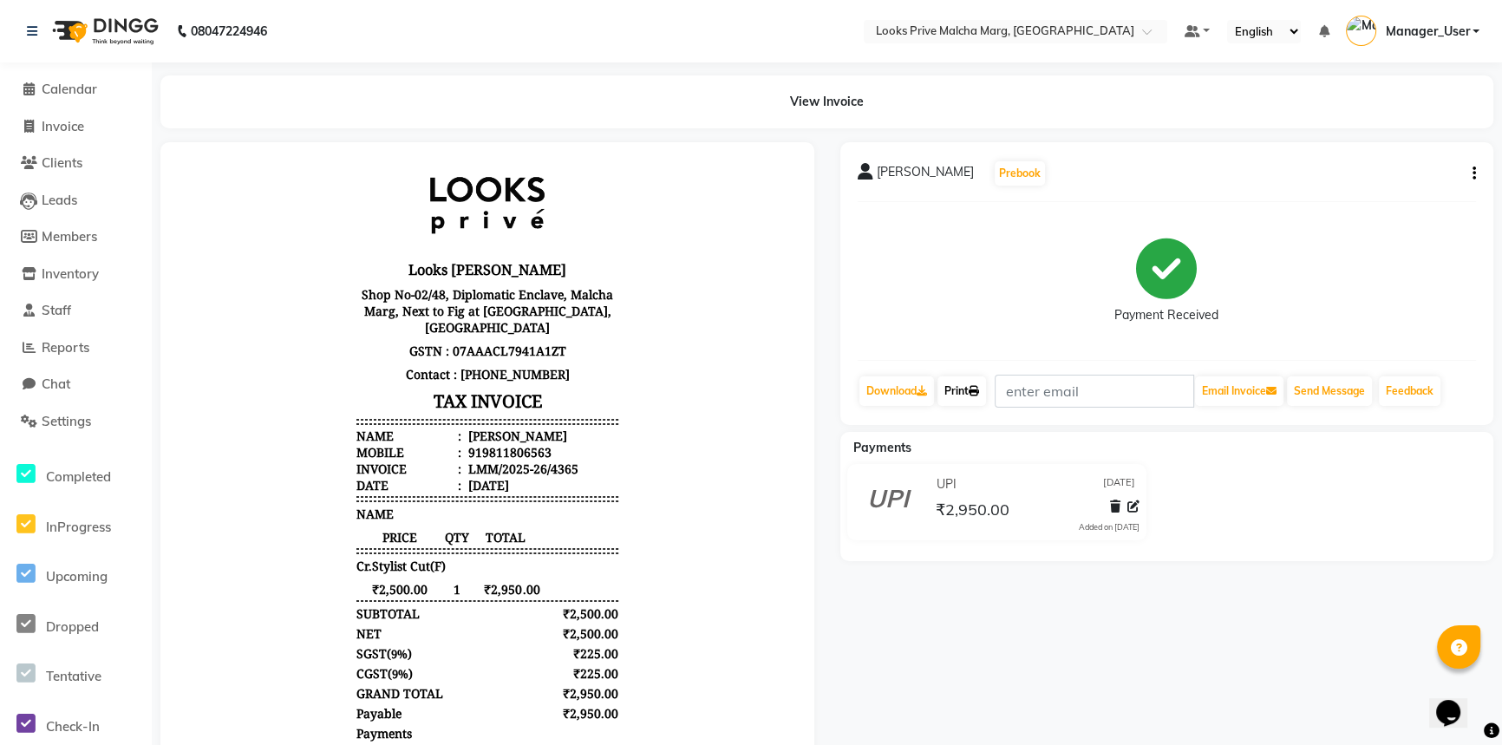
click at [971, 389] on link "Print" at bounding box center [961, 390] width 49 height 29
click at [51, 84] on span "Calendar" at bounding box center [69, 89] width 55 height 16
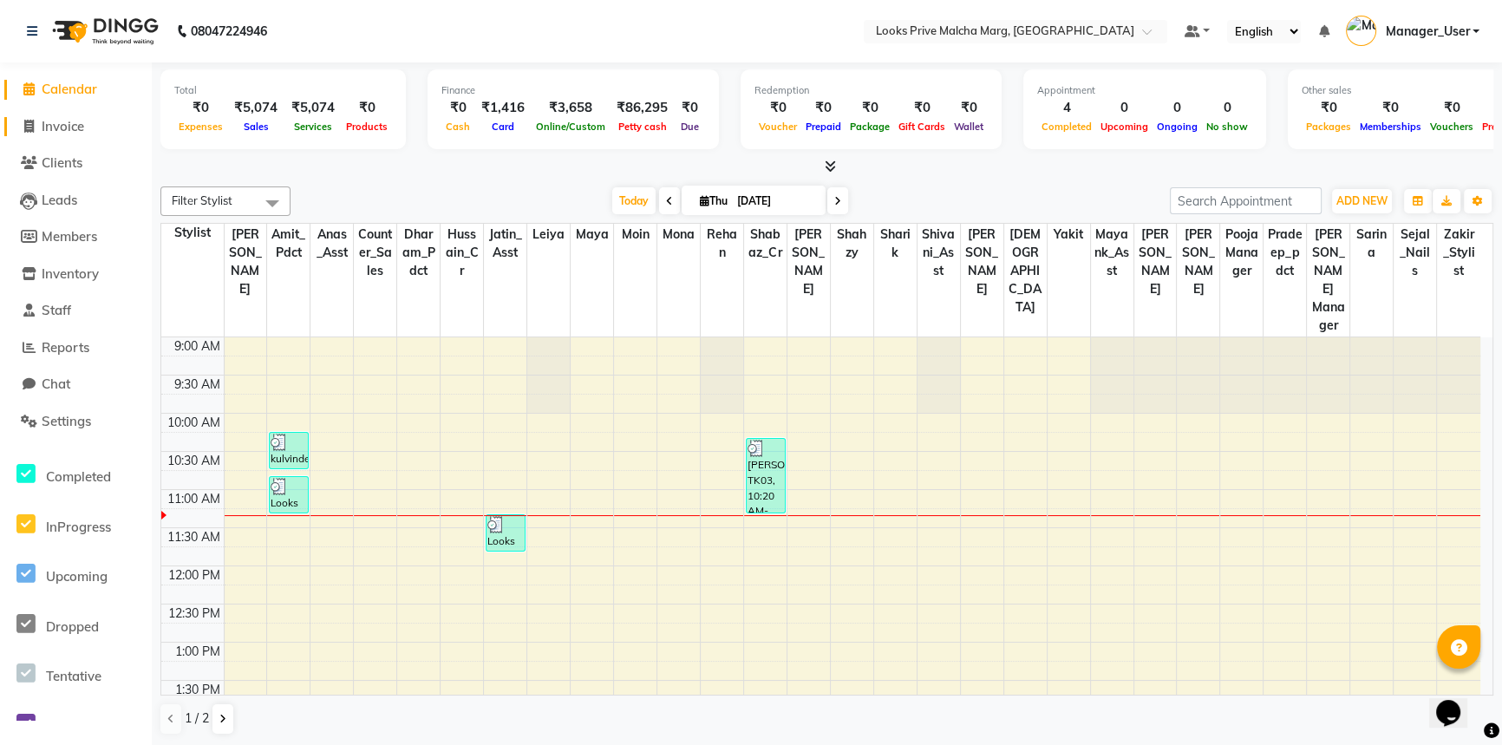
click at [93, 129] on link "Invoice" at bounding box center [75, 127] width 143 height 20
select select "service"
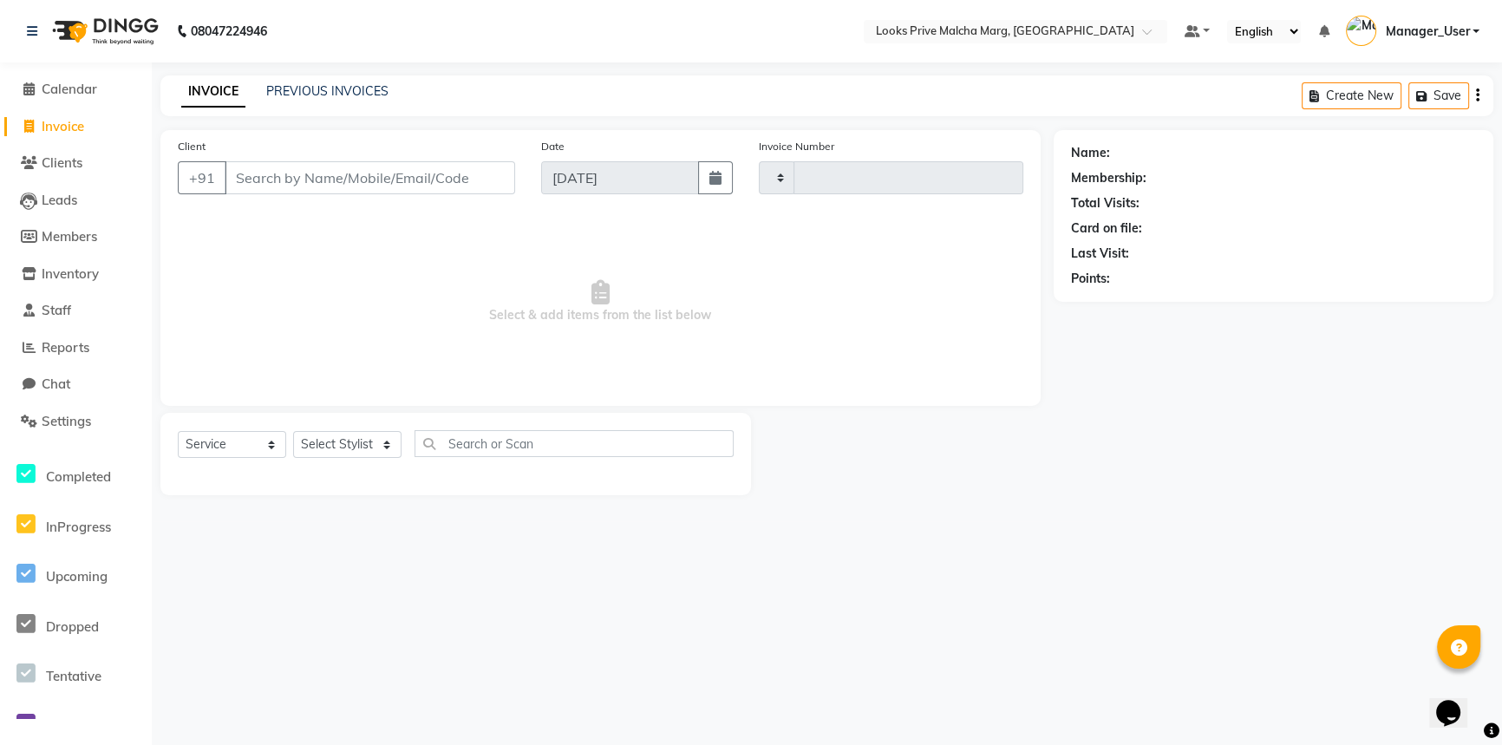
type input "4366"
select select "7648"
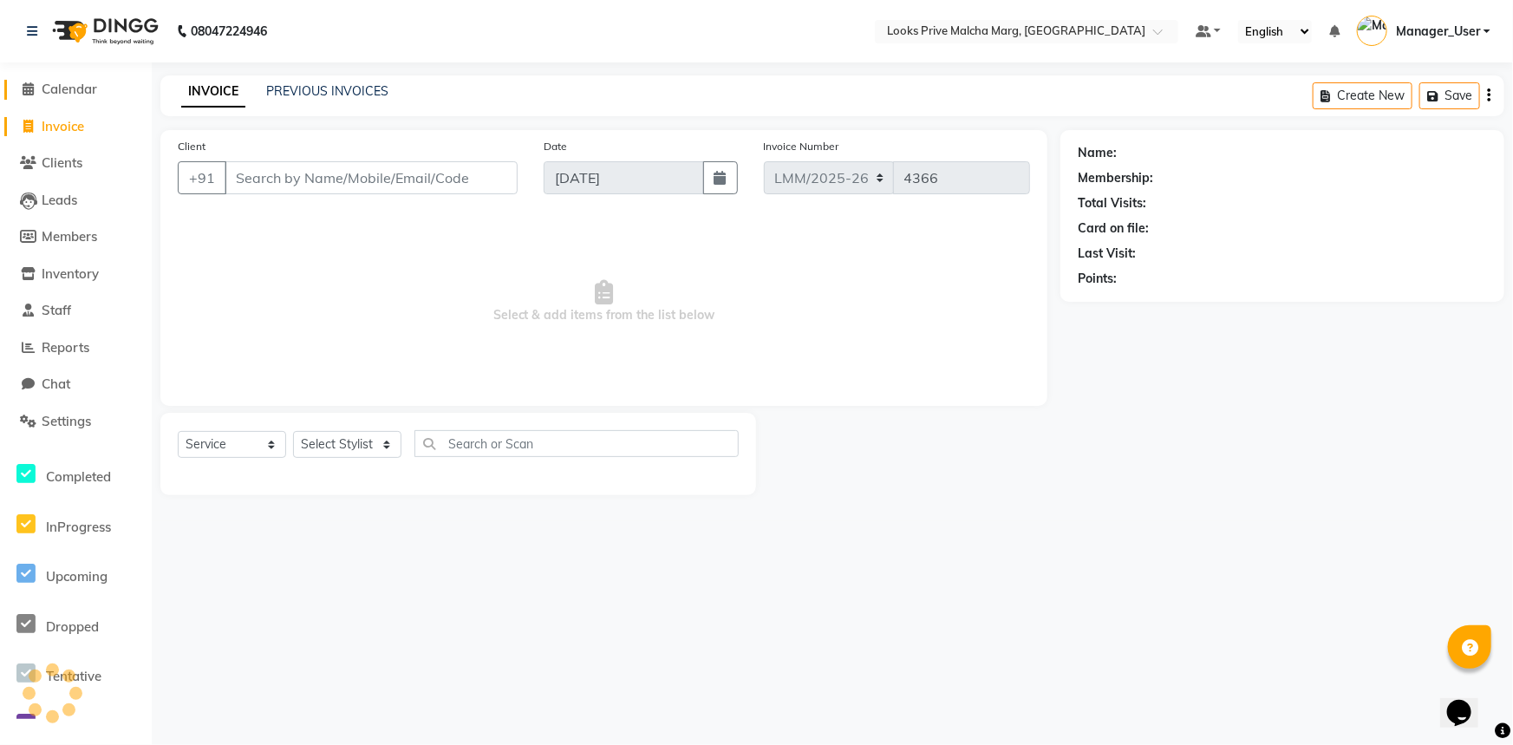
click at [97, 91] on span "Calendar" at bounding box center [69, 89] width 55 height 16
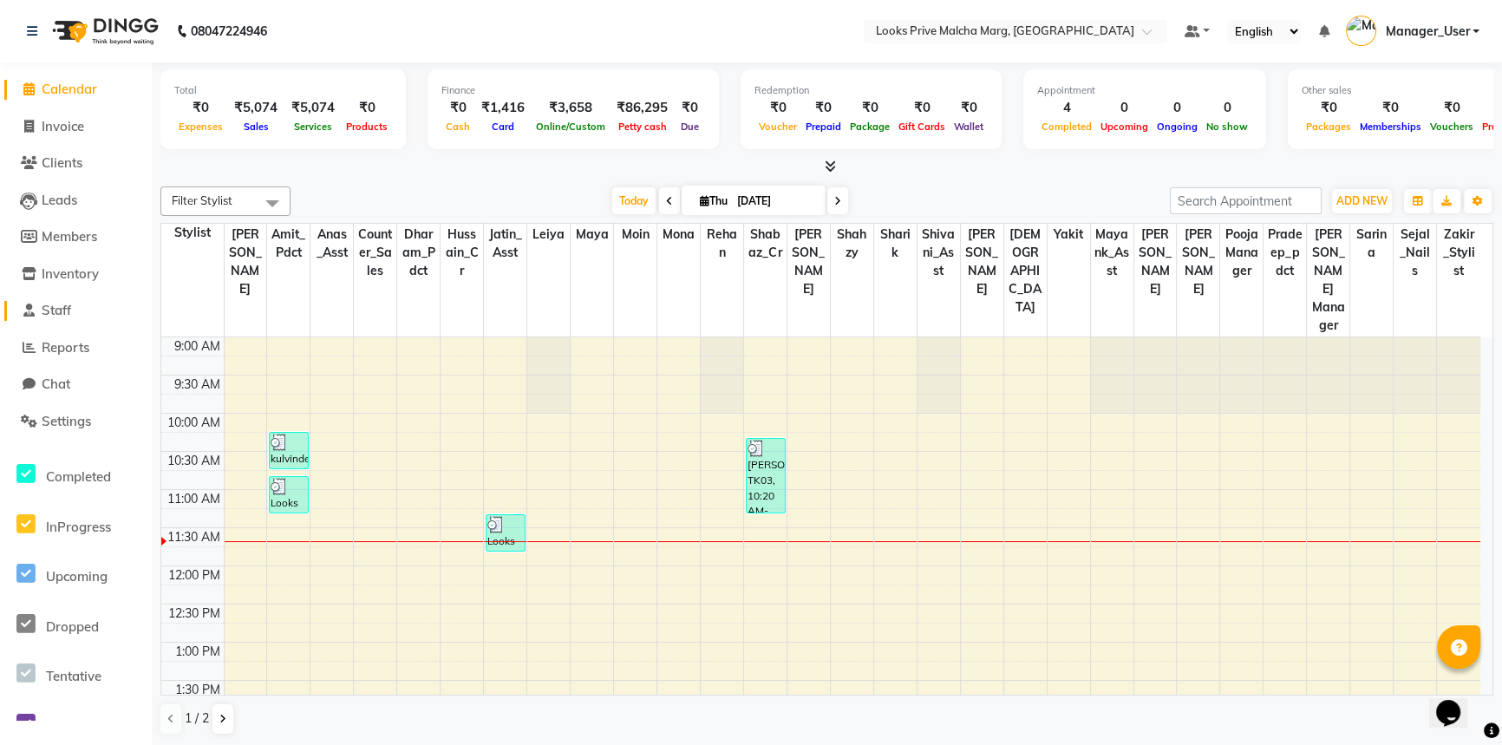
click at [62, 312] on span "Staff" at bounding box center [56, 310] width 29 height 16
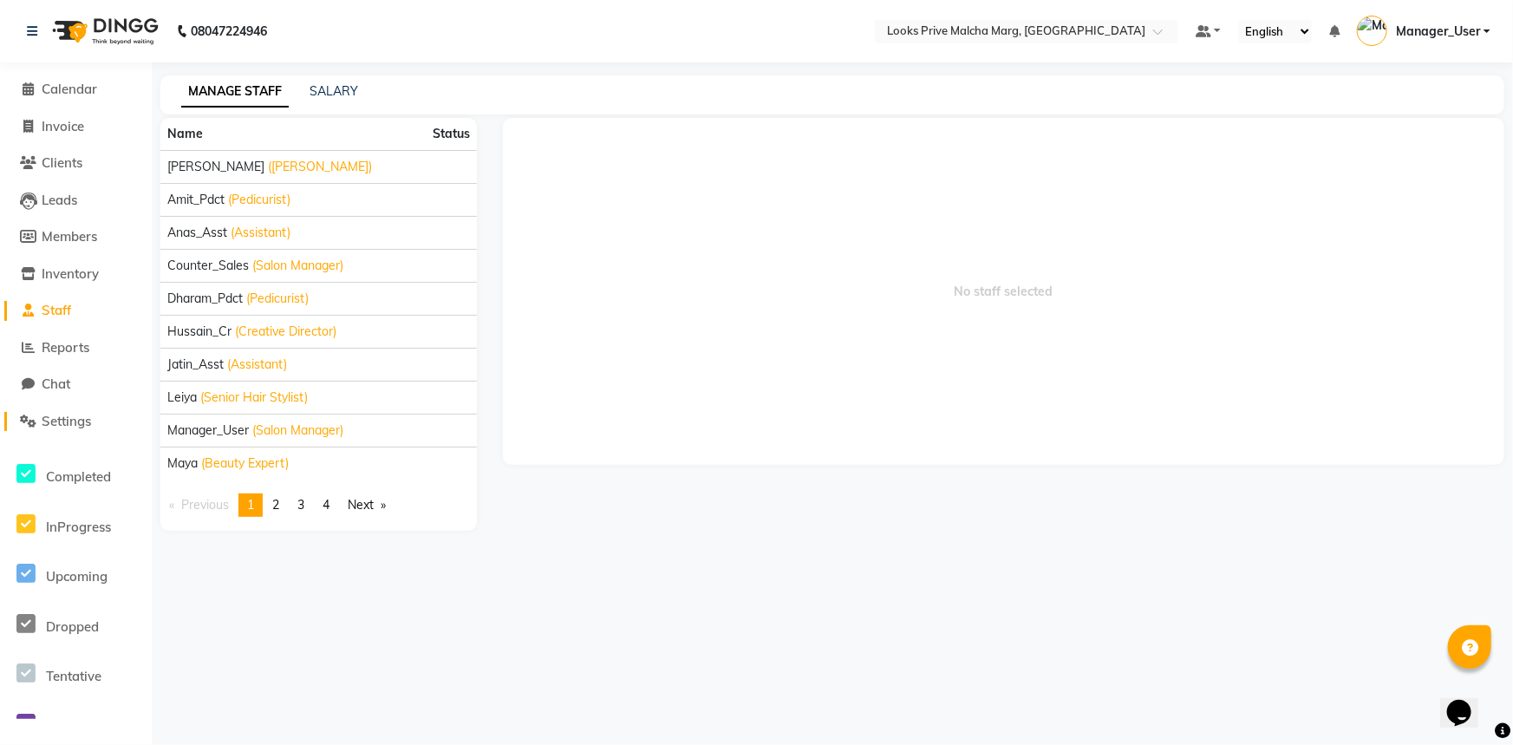
click at [58, 413] on span "Settings" at bounding box center [66, 421] width 49 height 16
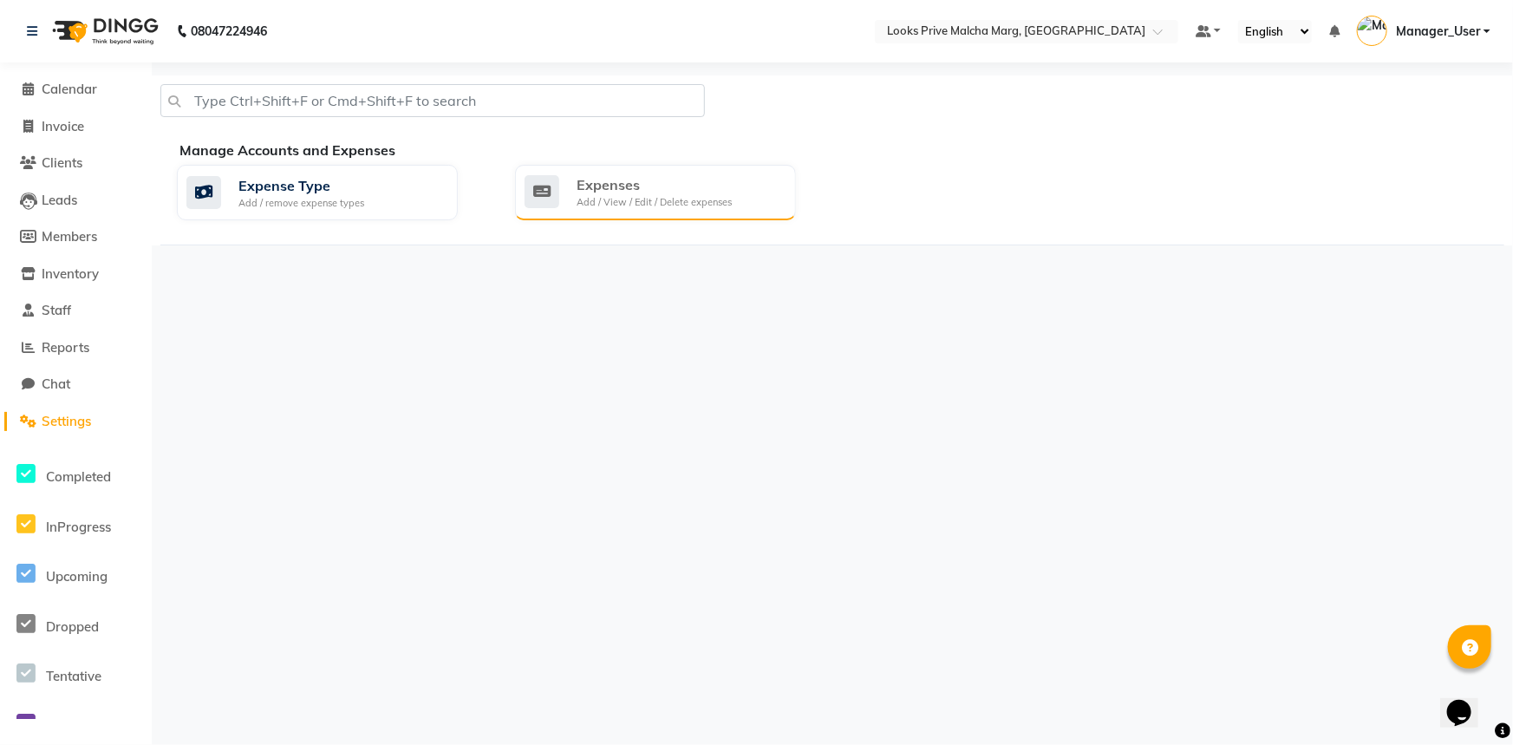
click at [604, 202] on div "Add / View / Edit / Delete expenses" at bounding box center [654, 202] width 155 height 15
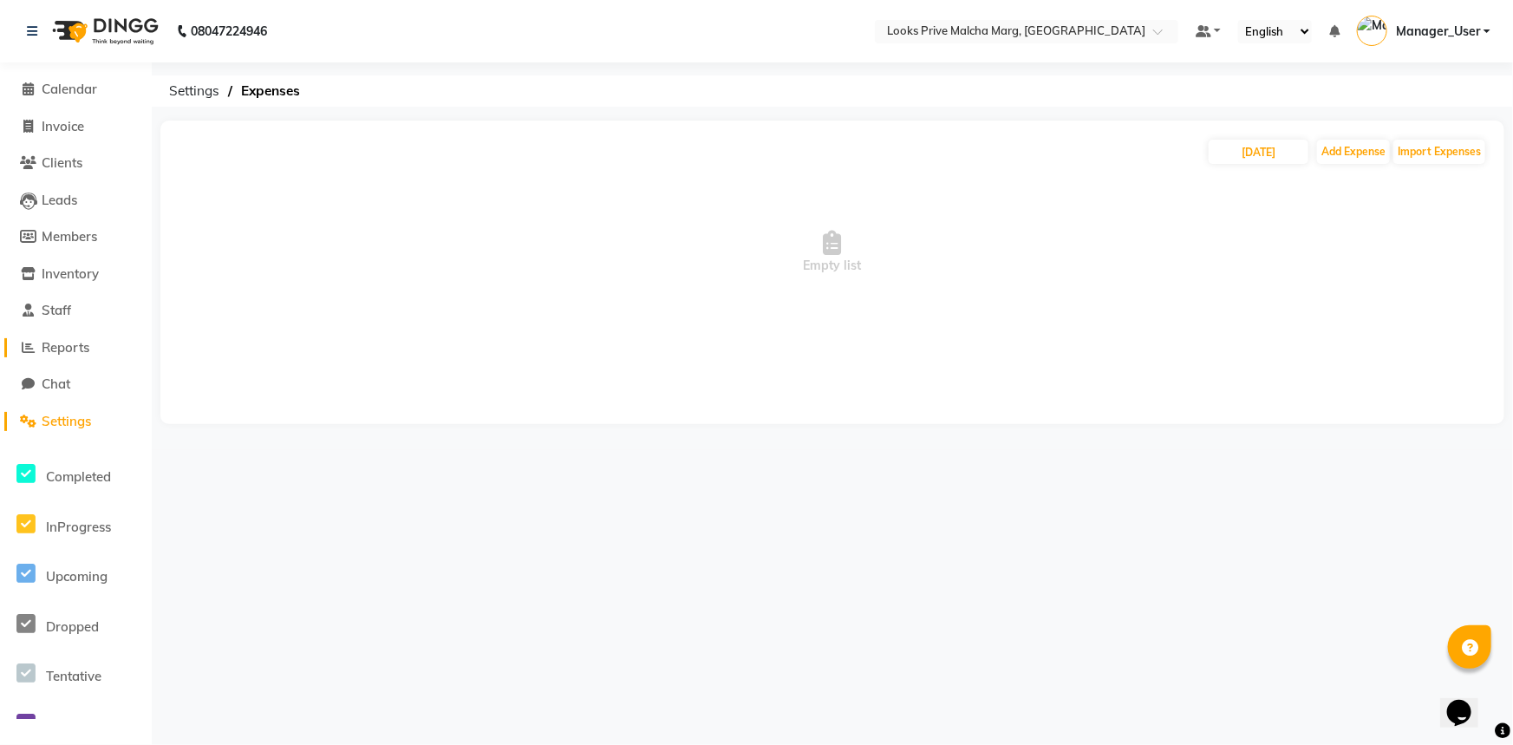
click at [65, 348] on span "Reports" at bounding box center [66, 347] width 48 height 16
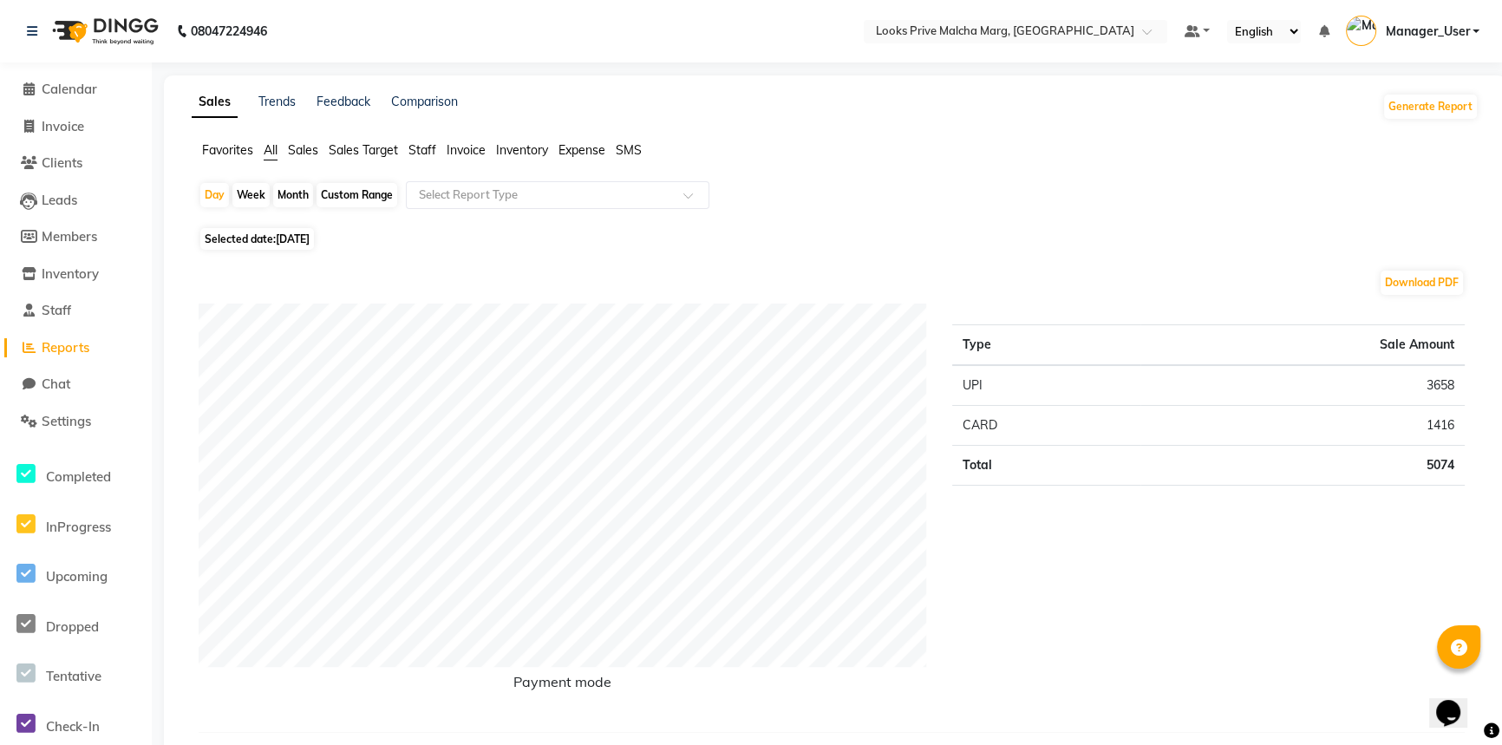
click at [295, 234] on span "[DATE]" at bounding box center [293, 238] width 34 height 13
select select "9"
select select "2025"
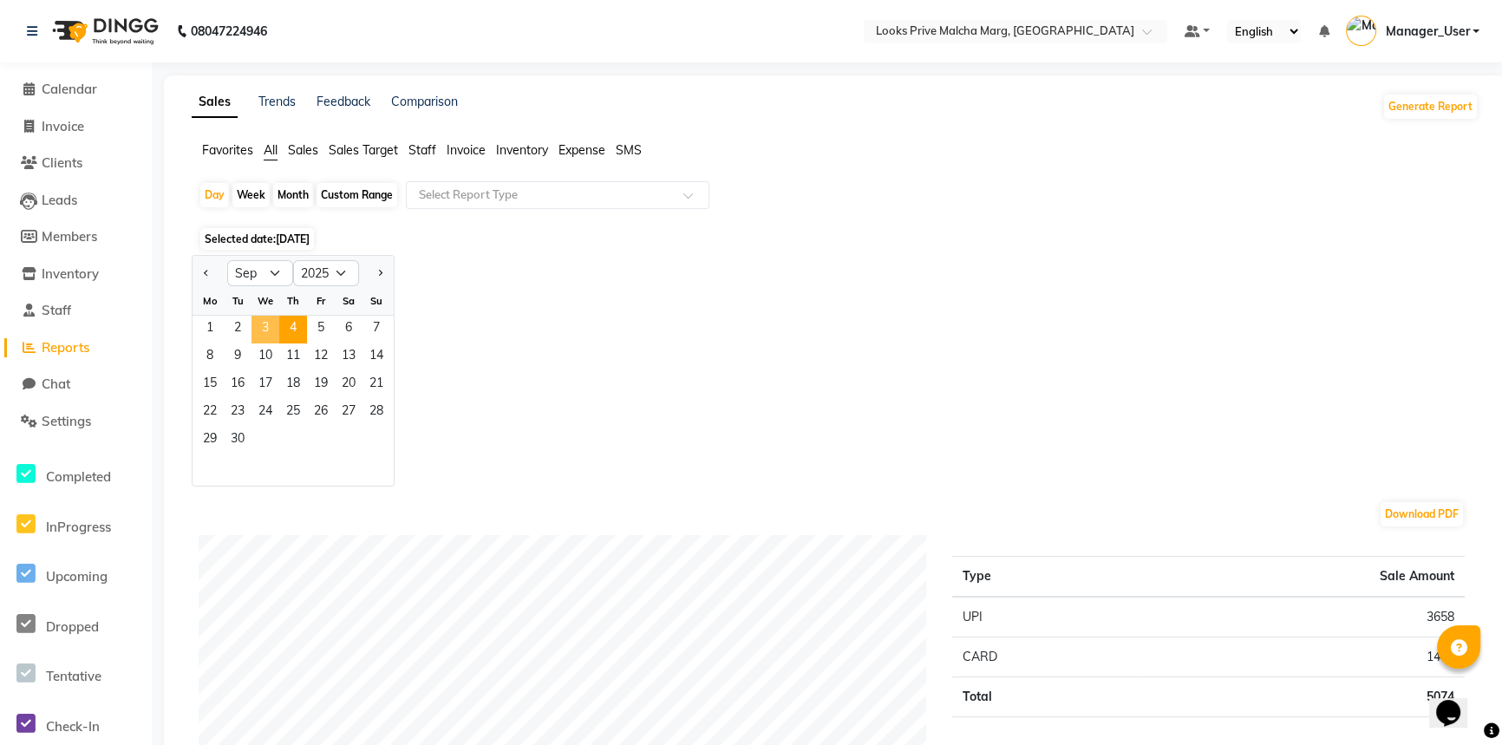
click at [272, 321] on span "3" at bounding box center [265, 330] width 28 height 28
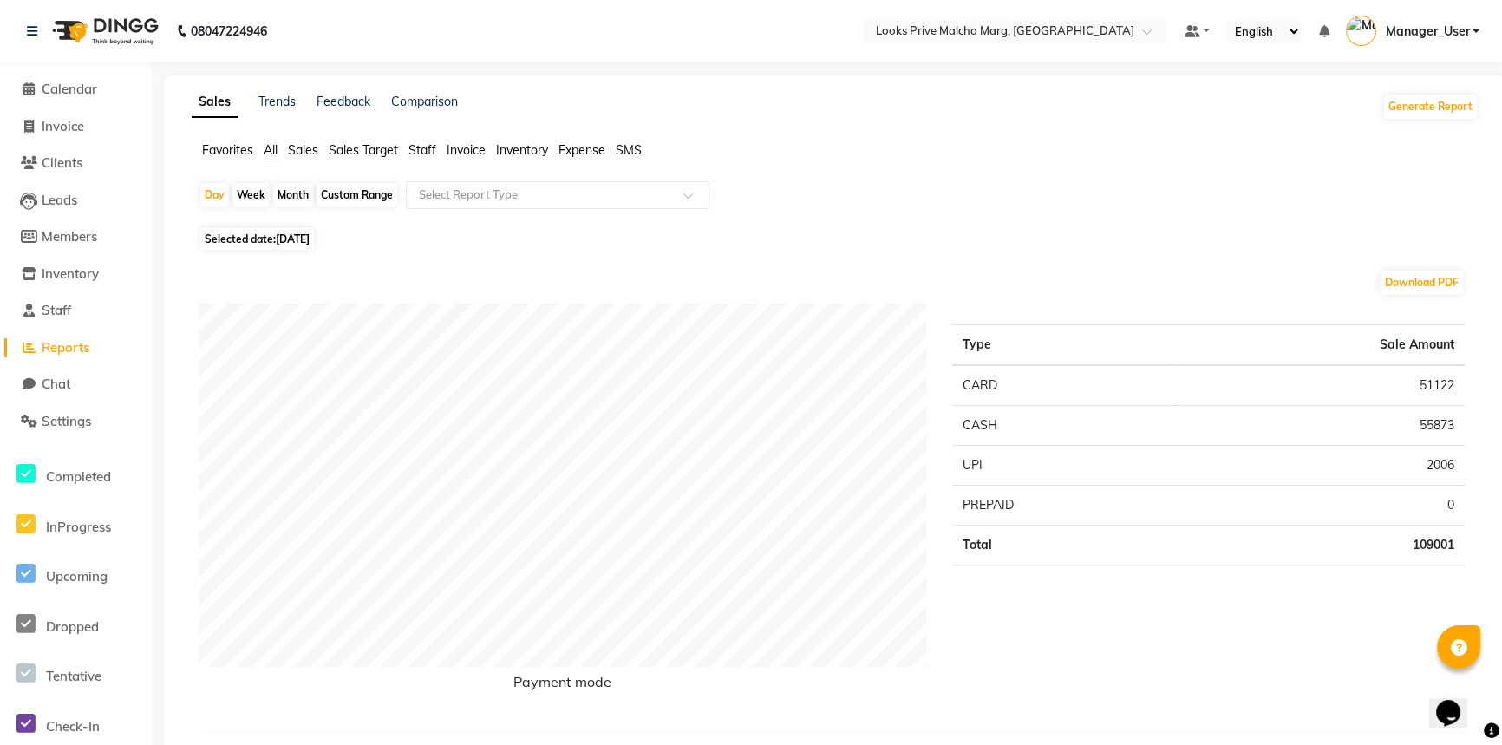
click at [419, 153] on span "Staff" at bounding box center [422, 150] width 28 height 16
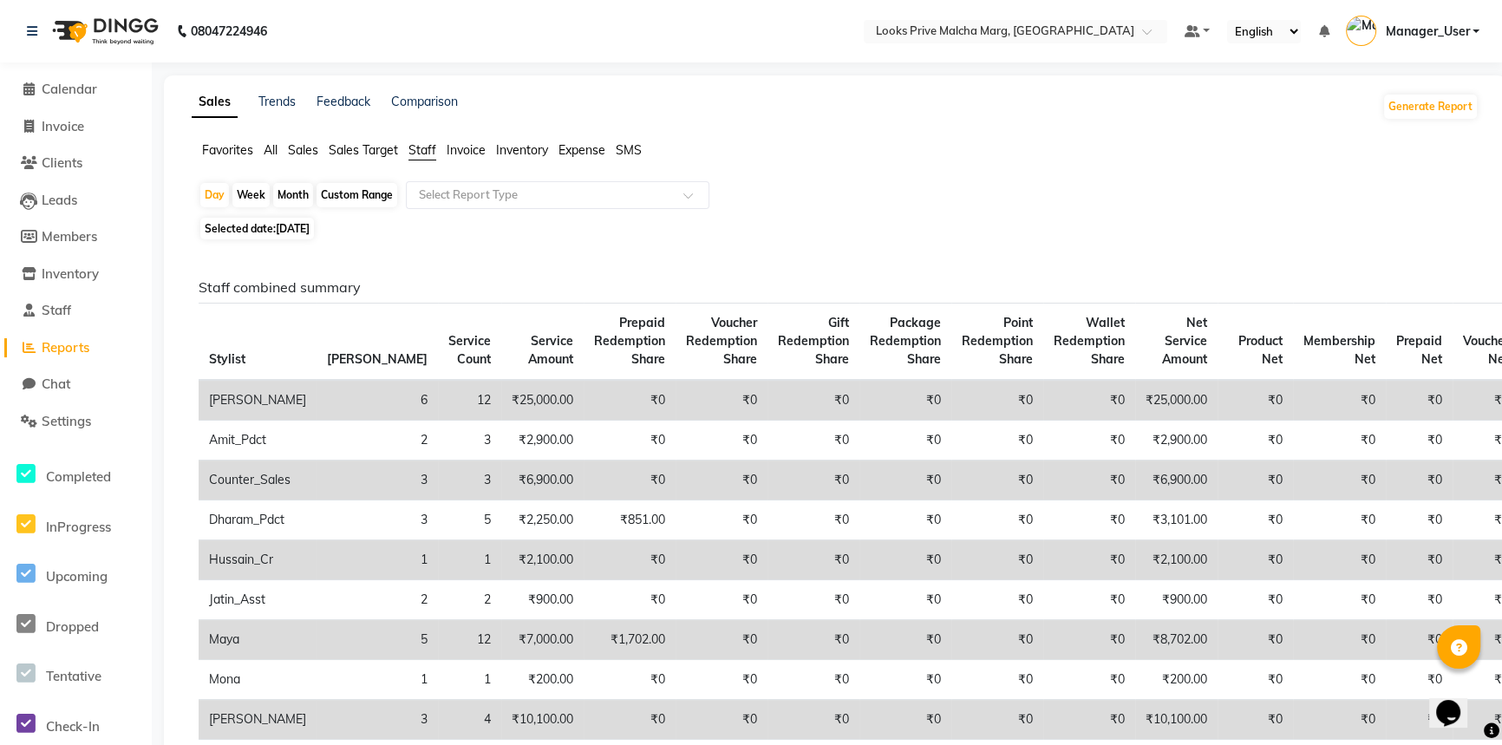
click at [294, 230] on span "[DATE]" at bounding box center [293, 228] width 34 height 13
select select "9"
select select "2025"
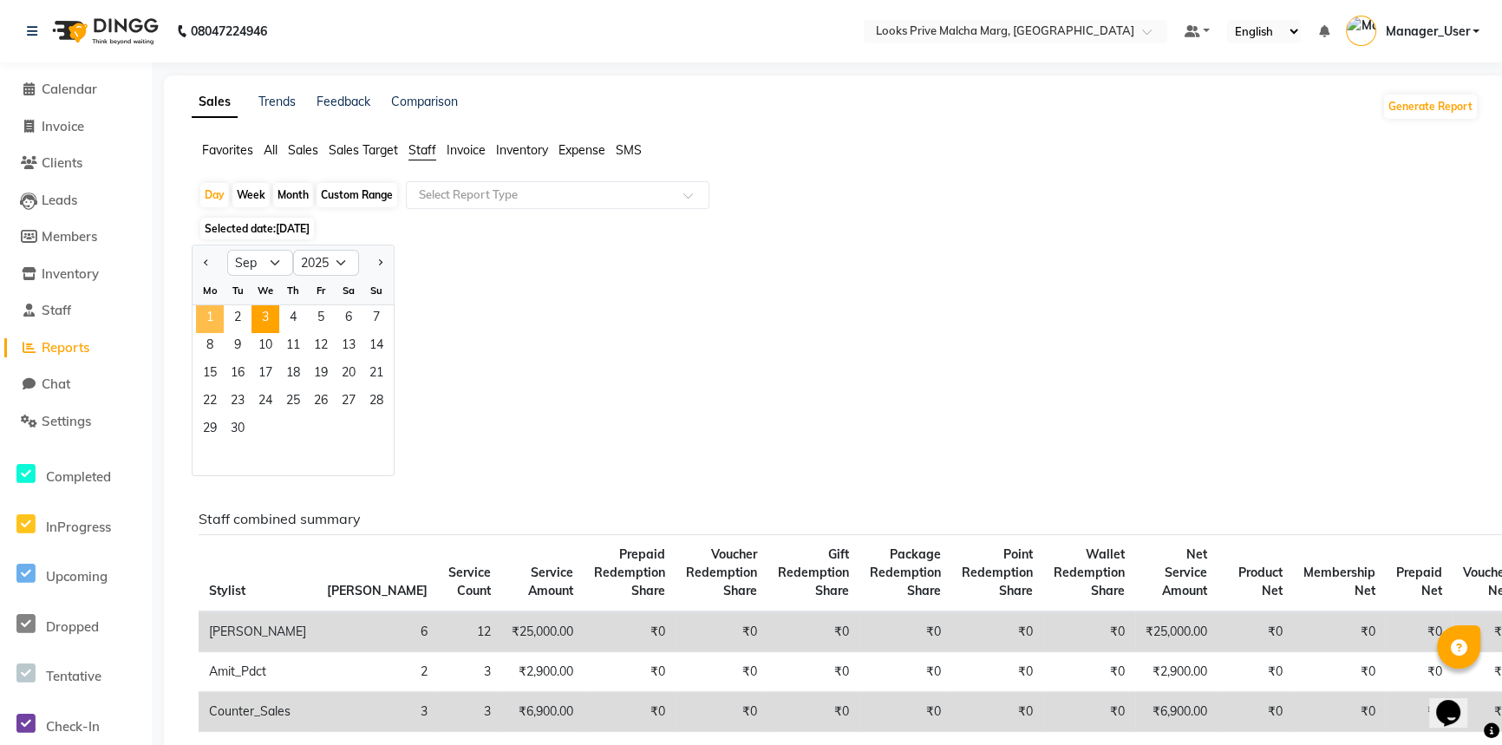
click at [203, 321] on span "1" at bounding box center [210, 319] width 28 height 28
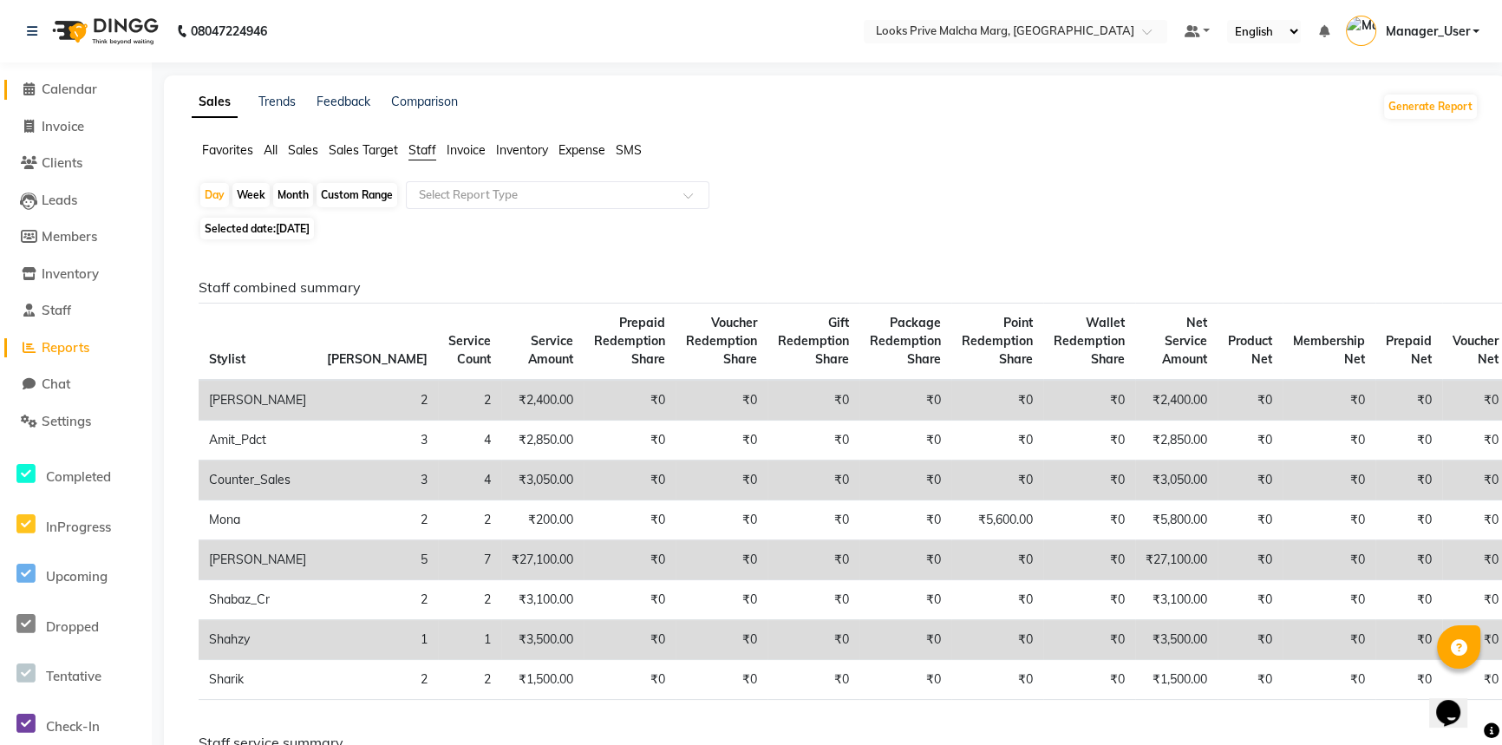
click at [80, 95] on span "Calendar" at bounding box center [69, 89] width 55 height 16
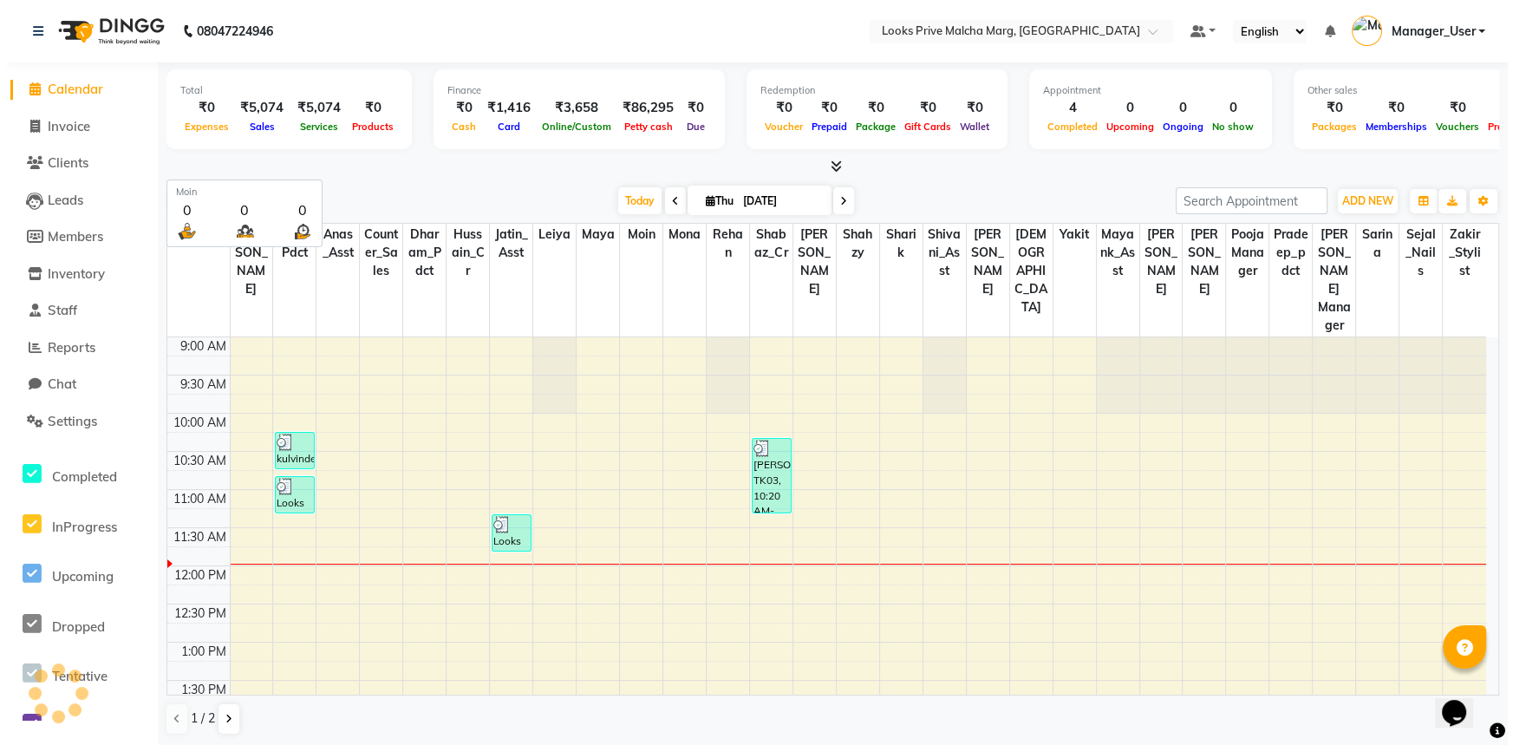
scroll to position [153, 0]
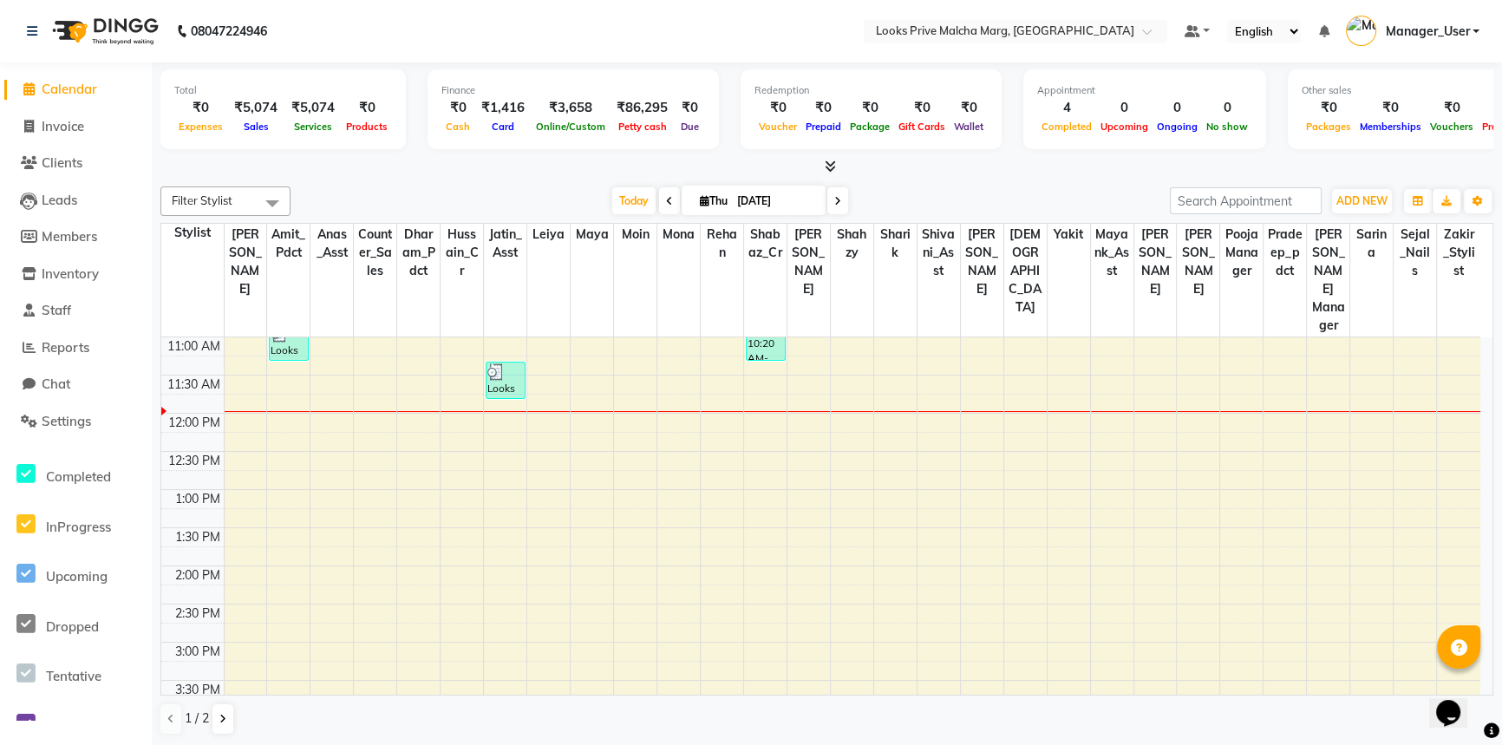
click at [830, 169] on icon at bounding box center [829, 166] width 11 height 13
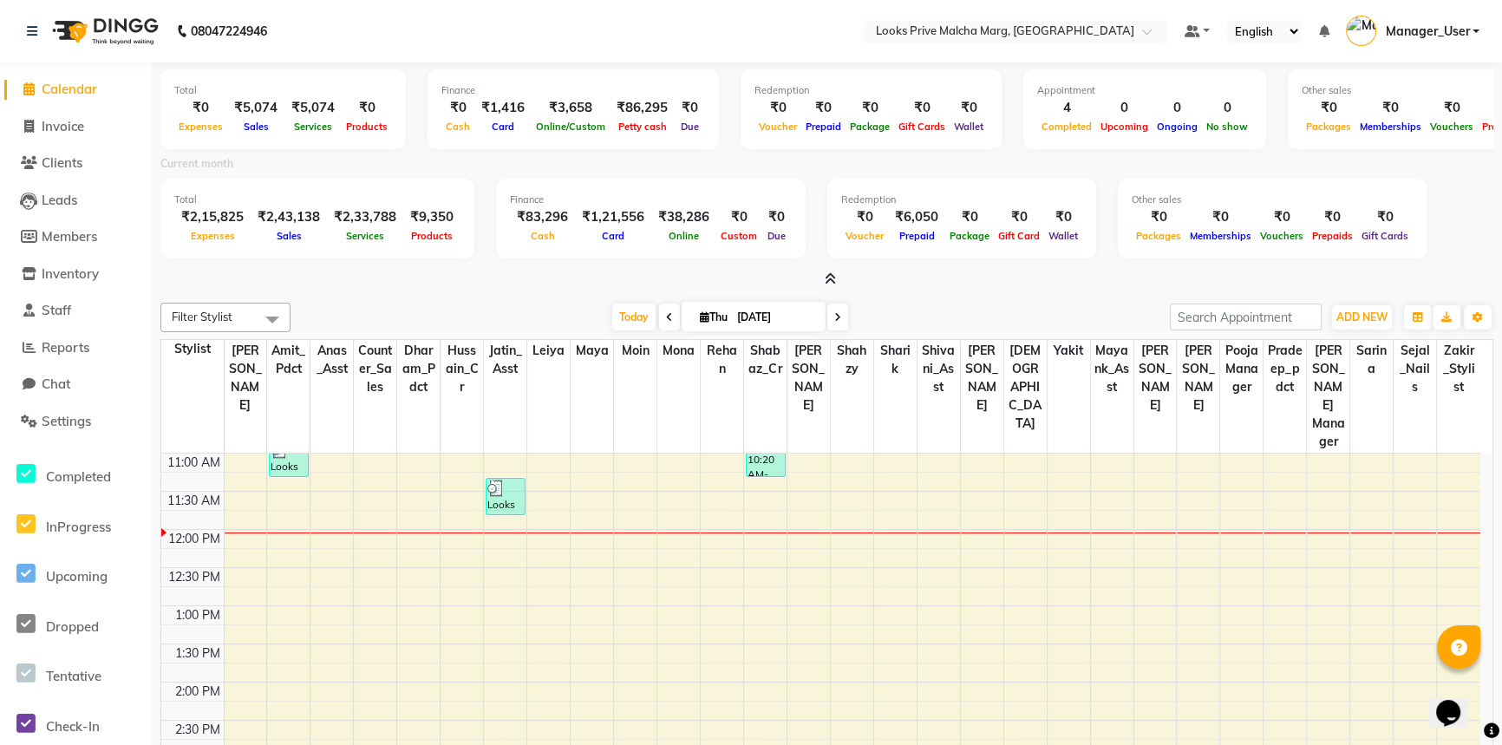
click at [828, 277] on icon at bounding box center [829, 278] width 11 height 13
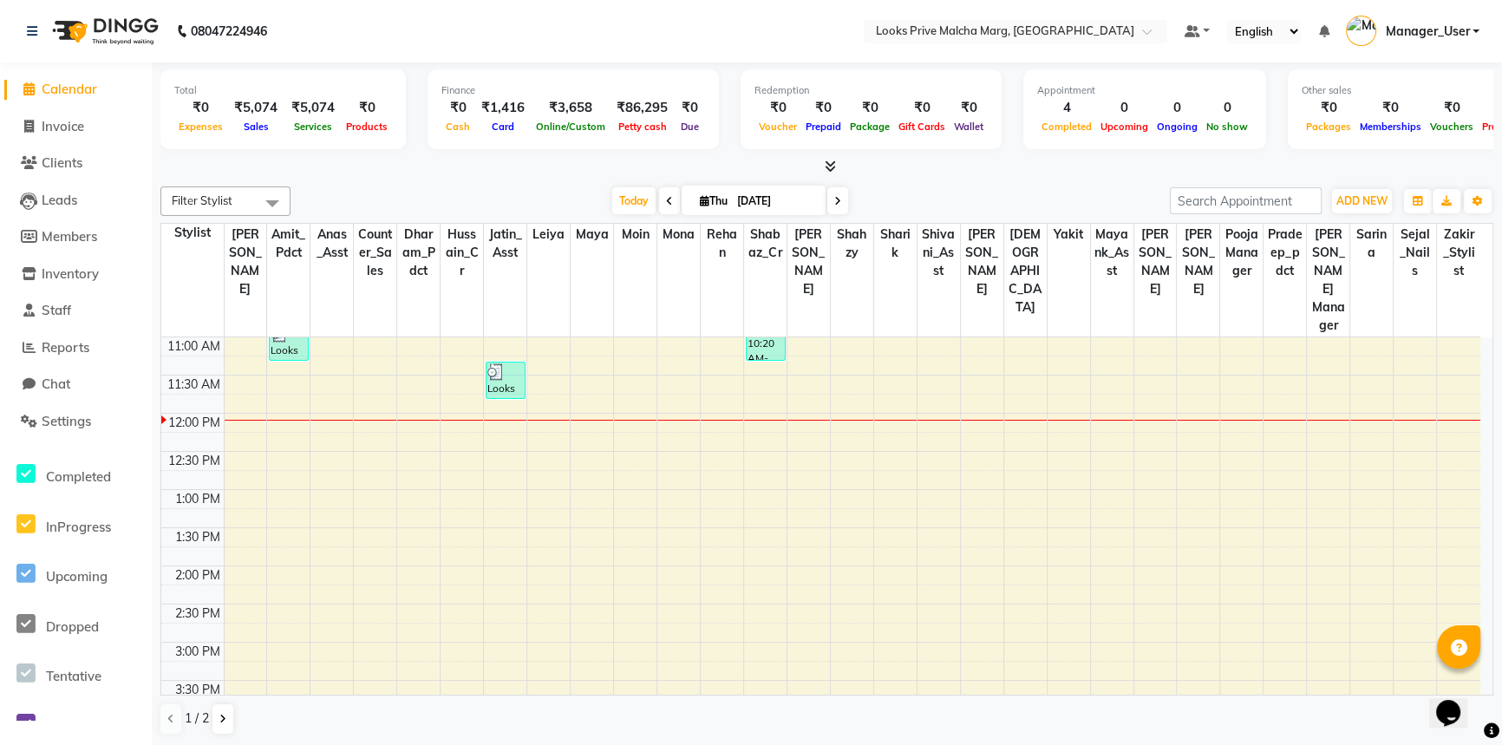
click at [72, 87] on span "Calendar" at bounding box center [69, 89] width 55 height 16
click at [78, 123] on span "Invoice" at bounding box center [63, 126] width 42 height 16
select select "service"
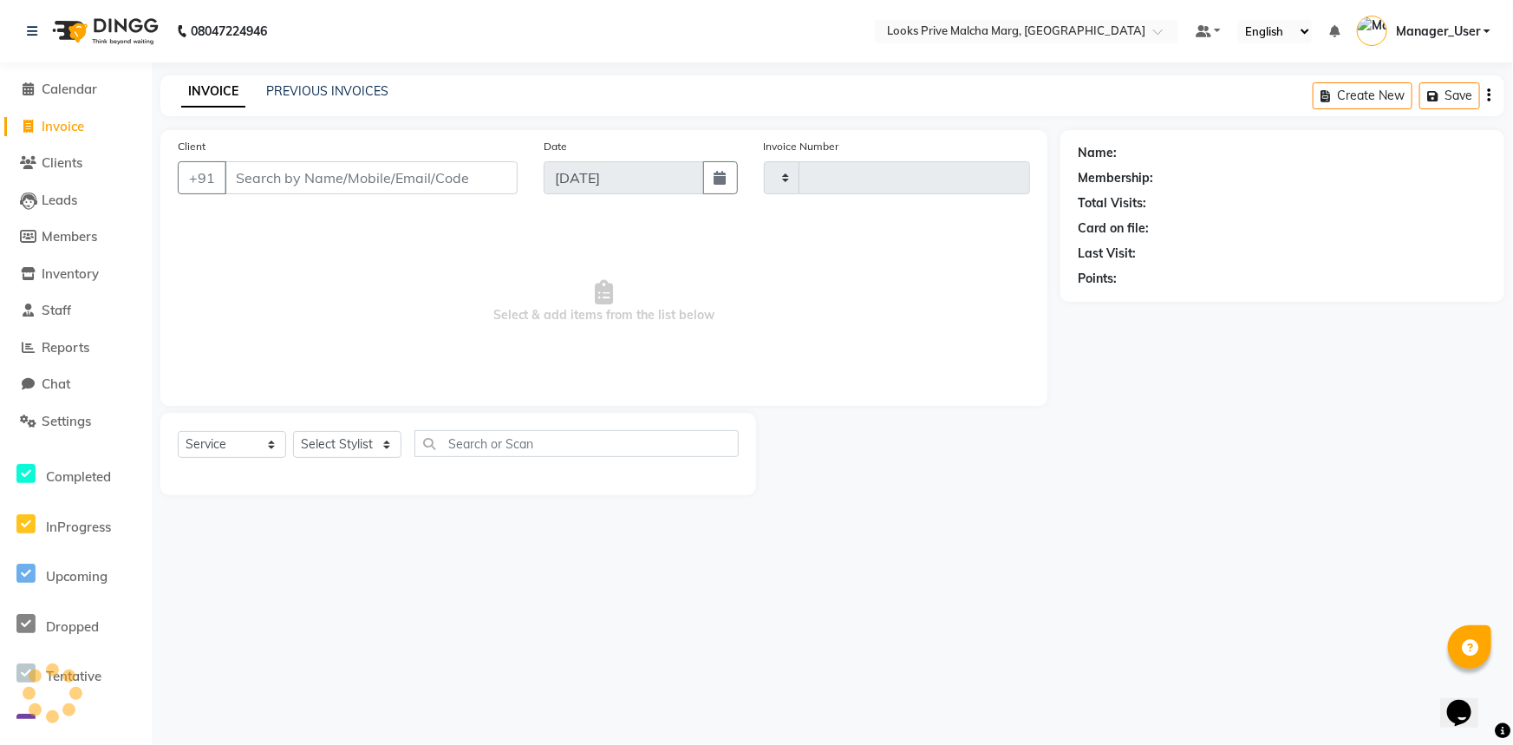
type input "4366"
select select "7648"
click at [295, 176] on input "Client" at bounding box center [371, 177] width 293 height 33
type input "bindu"
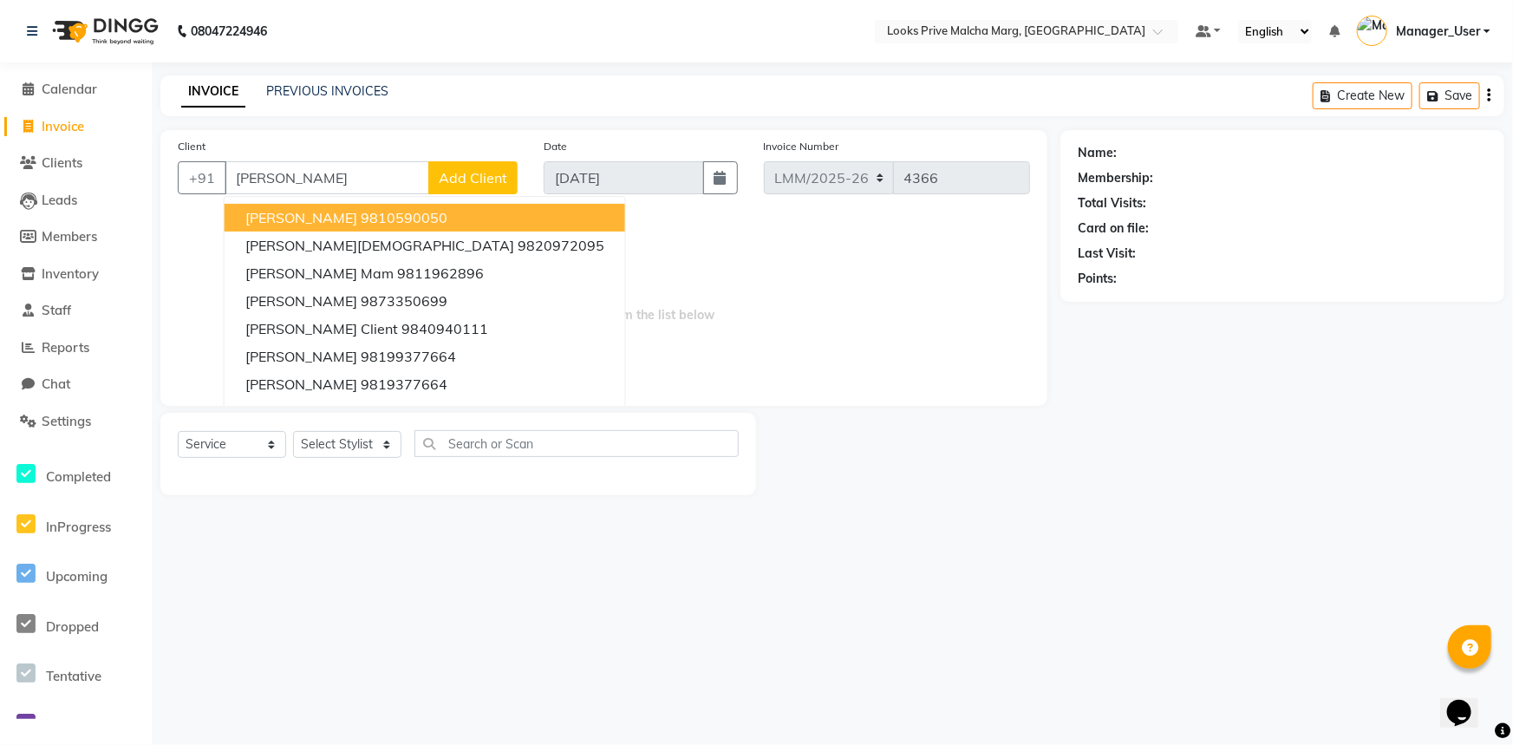
drag, startPoint x: 336, startPoint y: 182, endPoint x: 184, endPoint y: 159, distance: 154.4
click at [184, 159] on div "Client +91 bindu BINDU 9810590050 bindu jain 9820972095 bindu mam 9811962896 BI…" at bounding box center [348, 172] width 366 height 71
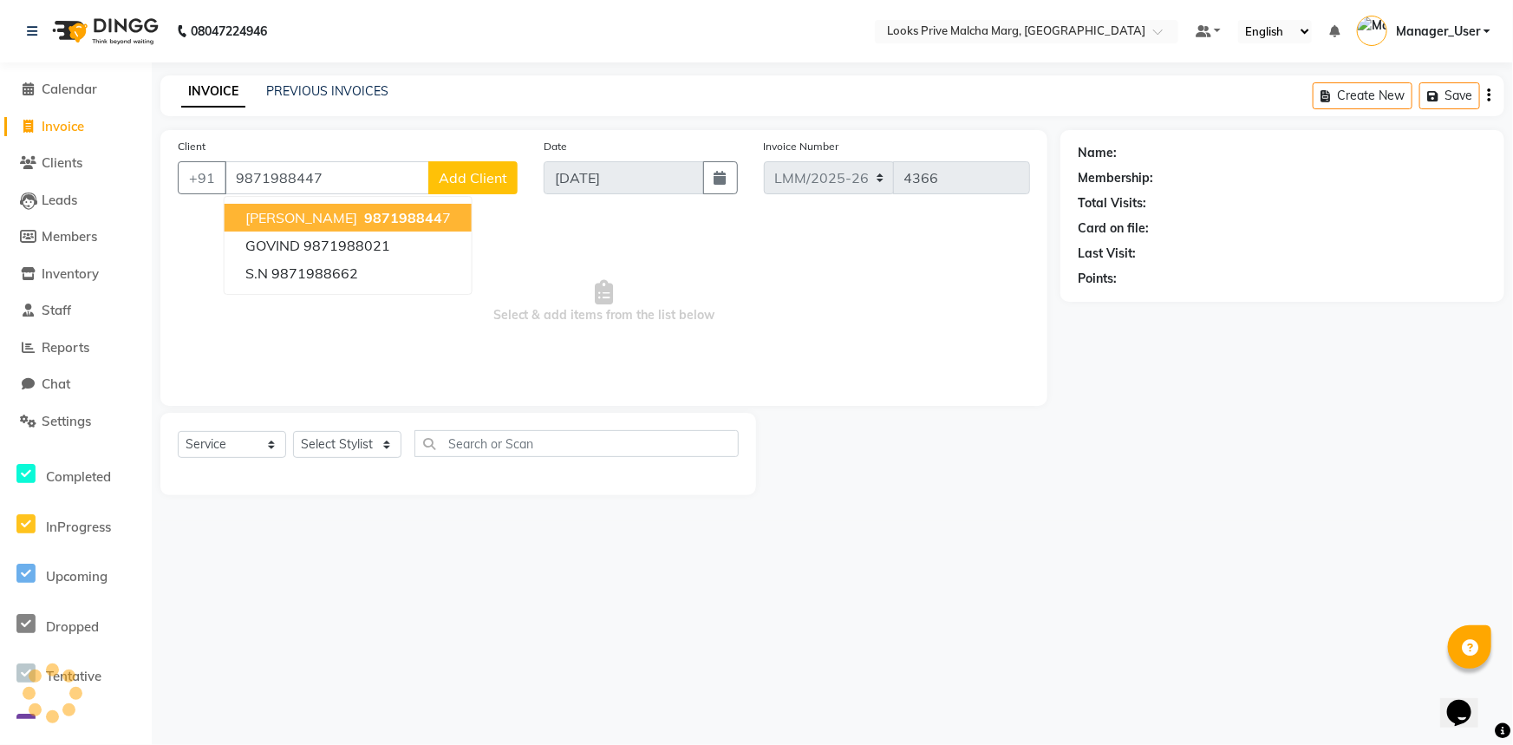
type input "9871988447"
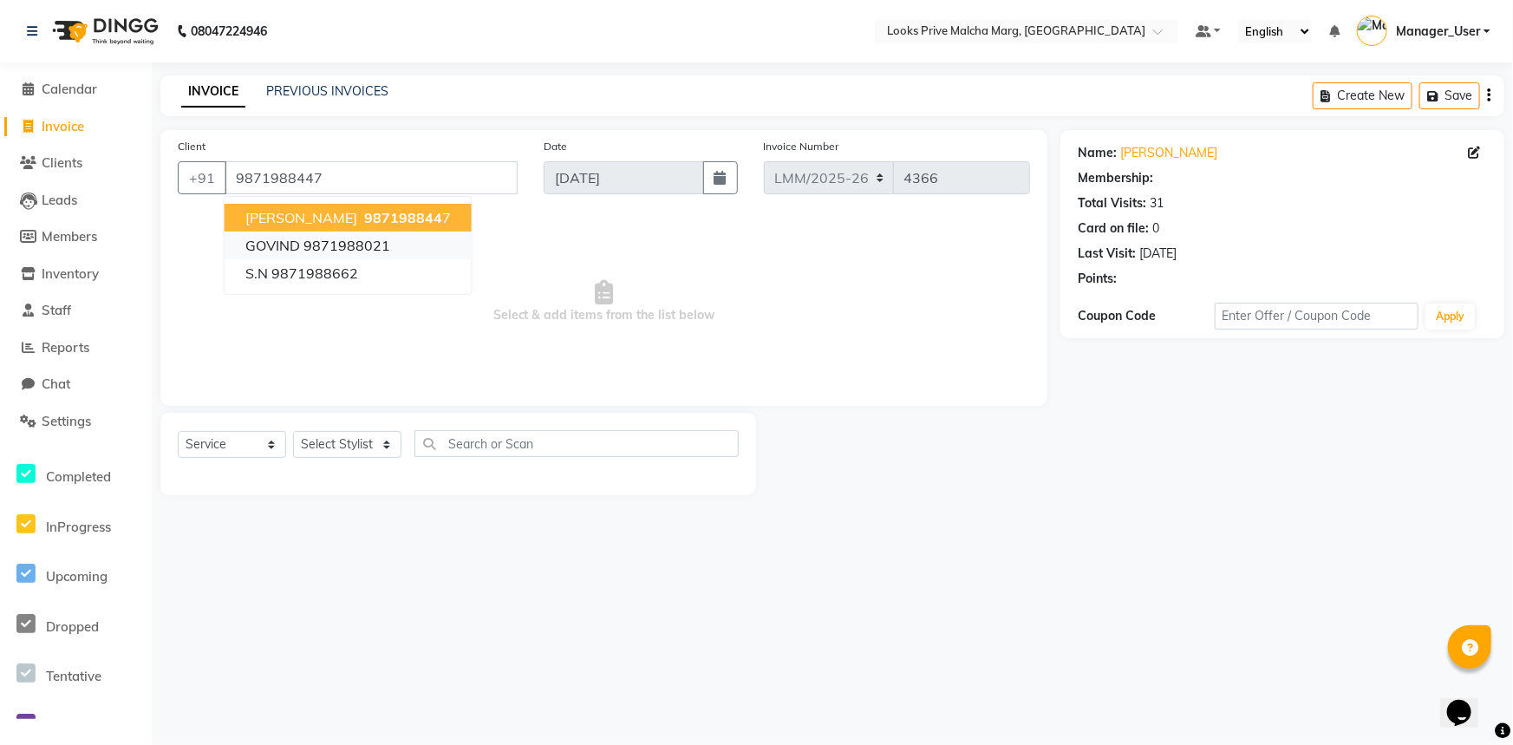
select select "1: Object"
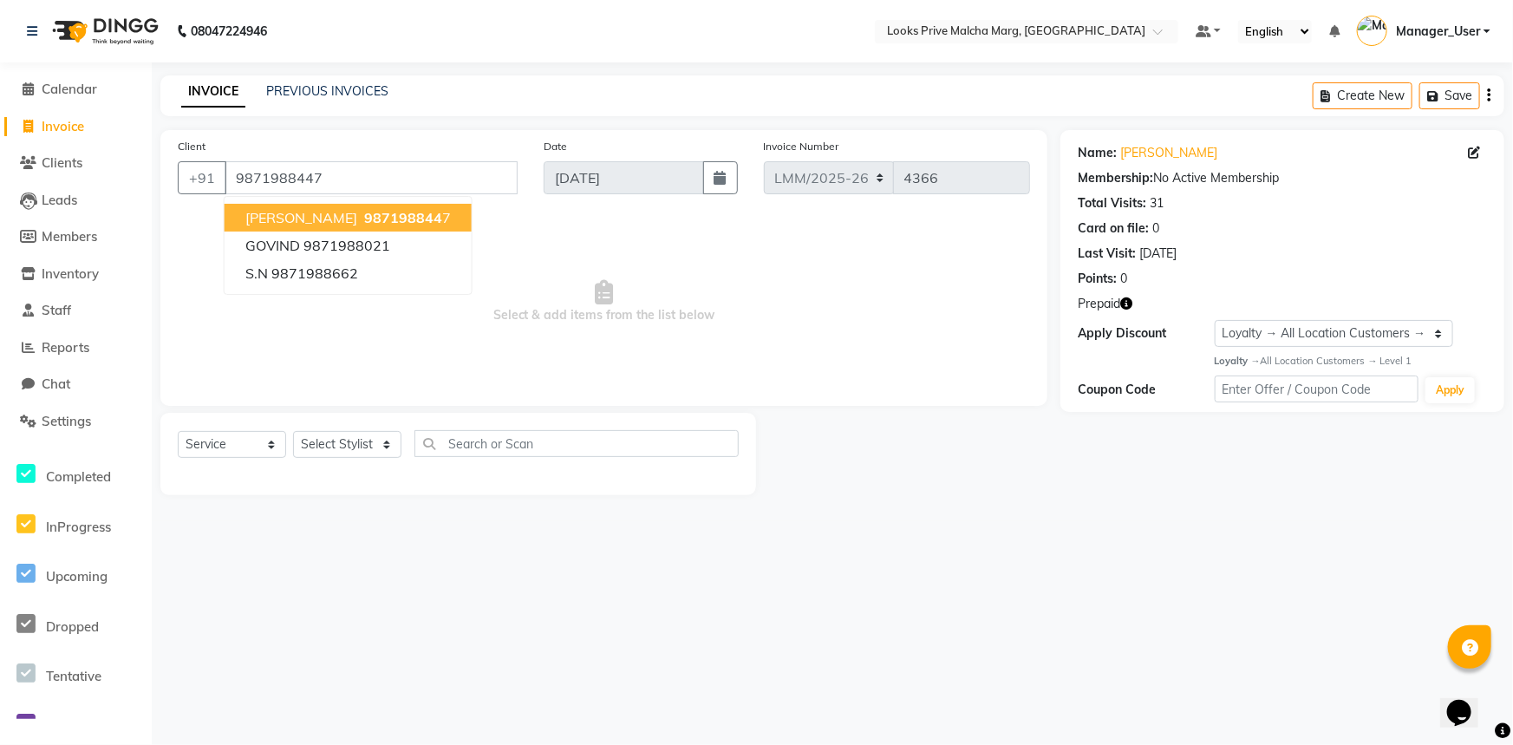
click at [379, 222] on span "987198844" at bounding box center [403, 217] width 78 height 17
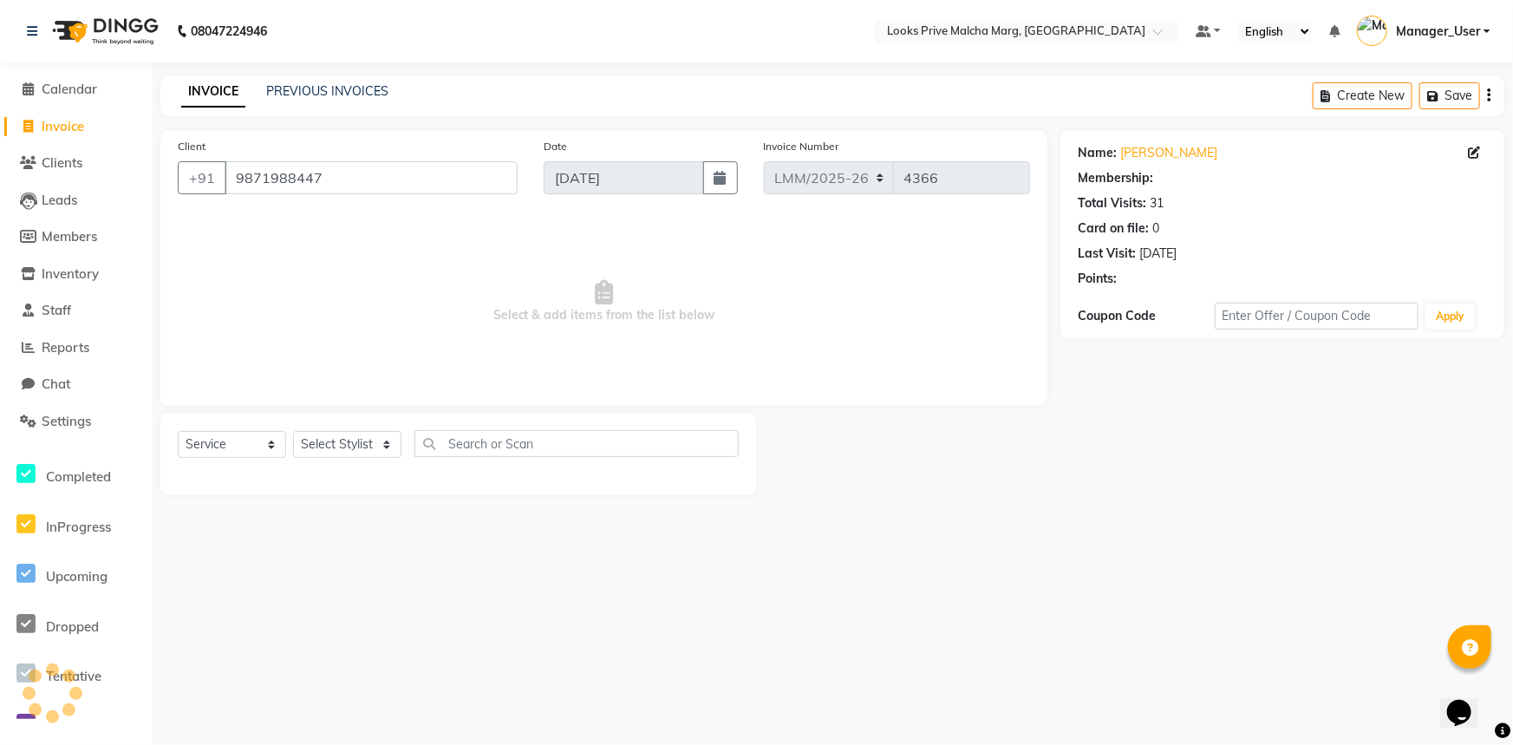
select select "1: Object"
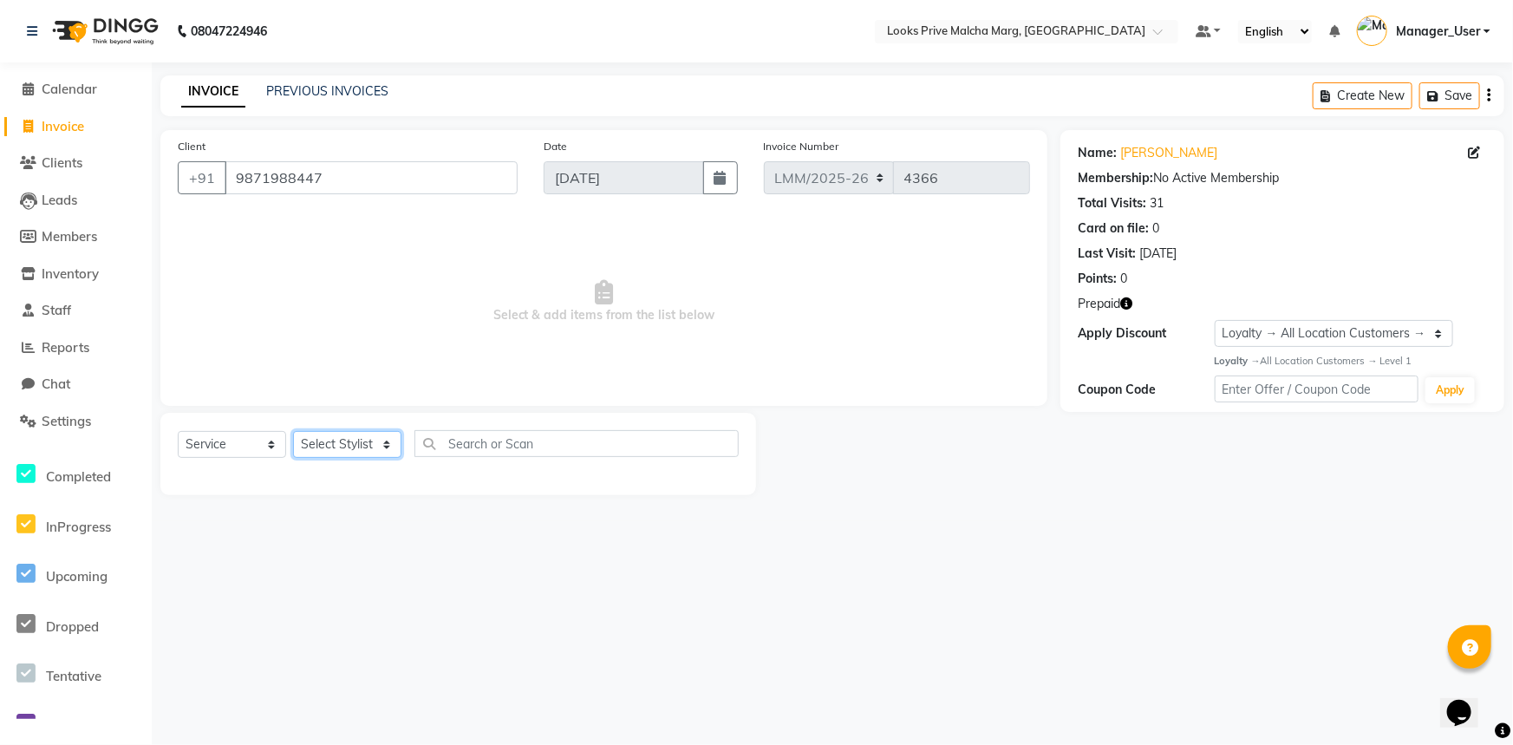
click at [387, 441] on select "Select Stylist [PERSON_NAME] Anas_Asst Counter_Sales Dharam_Pdct Hussain_Cr Jat…" at bounding box center [347, 444] width 108 height 27
select select "66969"
click at [293, 431] on select "Select Stylist [PERSON_NAME] Anas_Asst Counter_Sales Dharam_Pdct Hussain_Cr Jat…" at bounding box center [347, 444] width 108 height 27
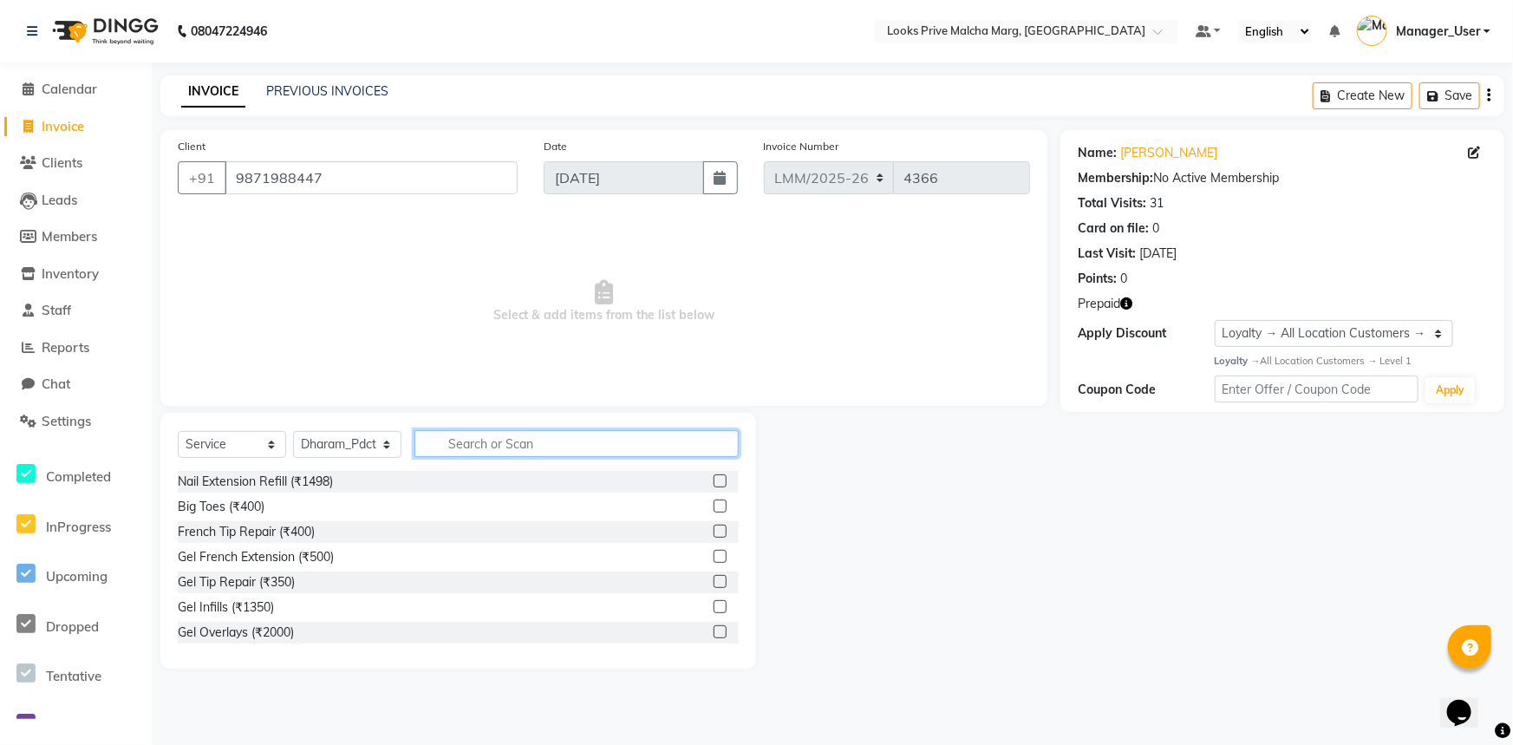
click at [481, 447] on input "text" at bounding box center [576, 443] width 324 height 27
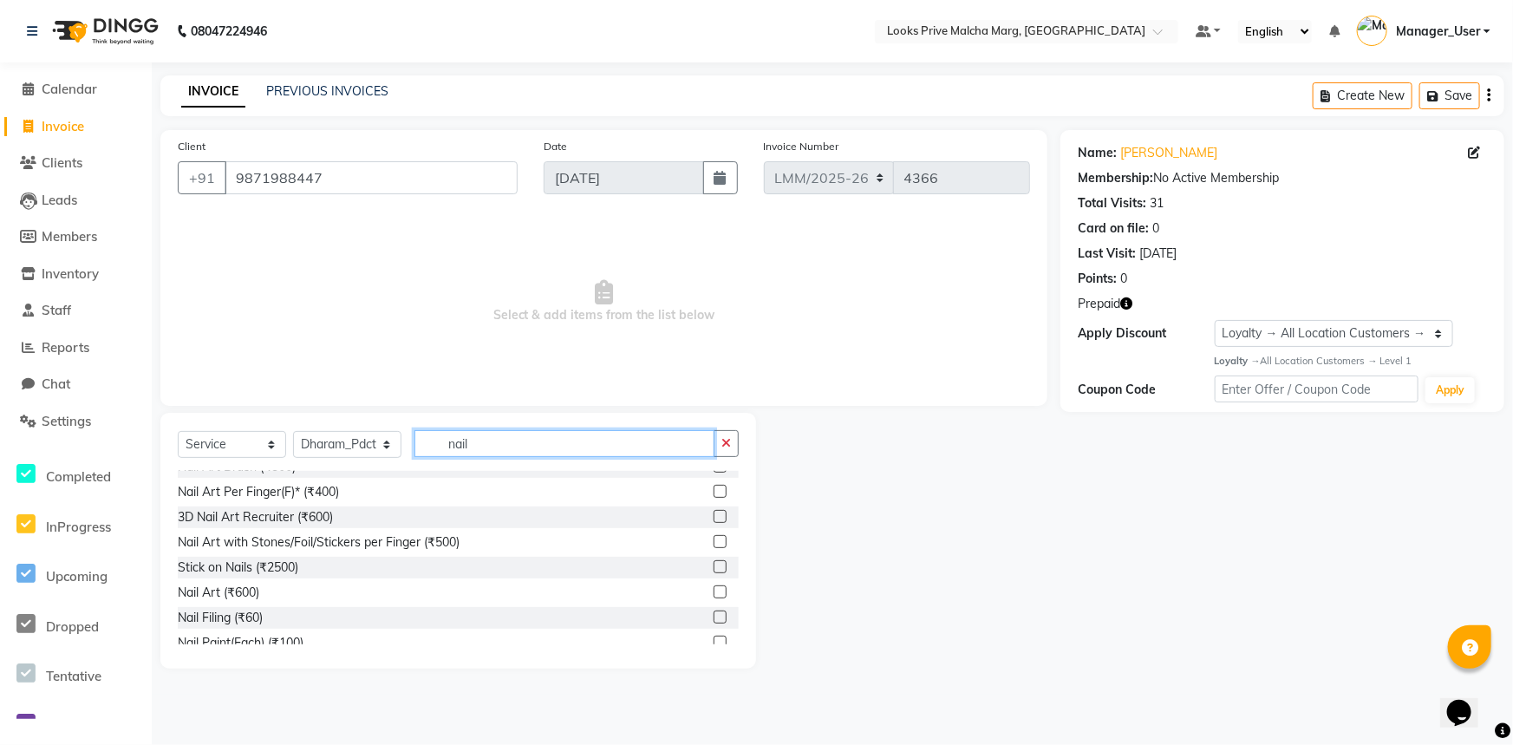
type input "nail"
click at [376, 616] on div "Nail Filing (₹60)" at bounding box center [458, 618] width 561 height 22
click at [494, 446] on input "nail" at bounding box center [564, 443] width 300 height 27
drag, startPoint x: 469, startPoint y: 441, endPoint x: 449, endPoint y: 441, distance: 19.9
click at [449, 441] on input "nail" at bounding box center [564, 443] width 300 height 27
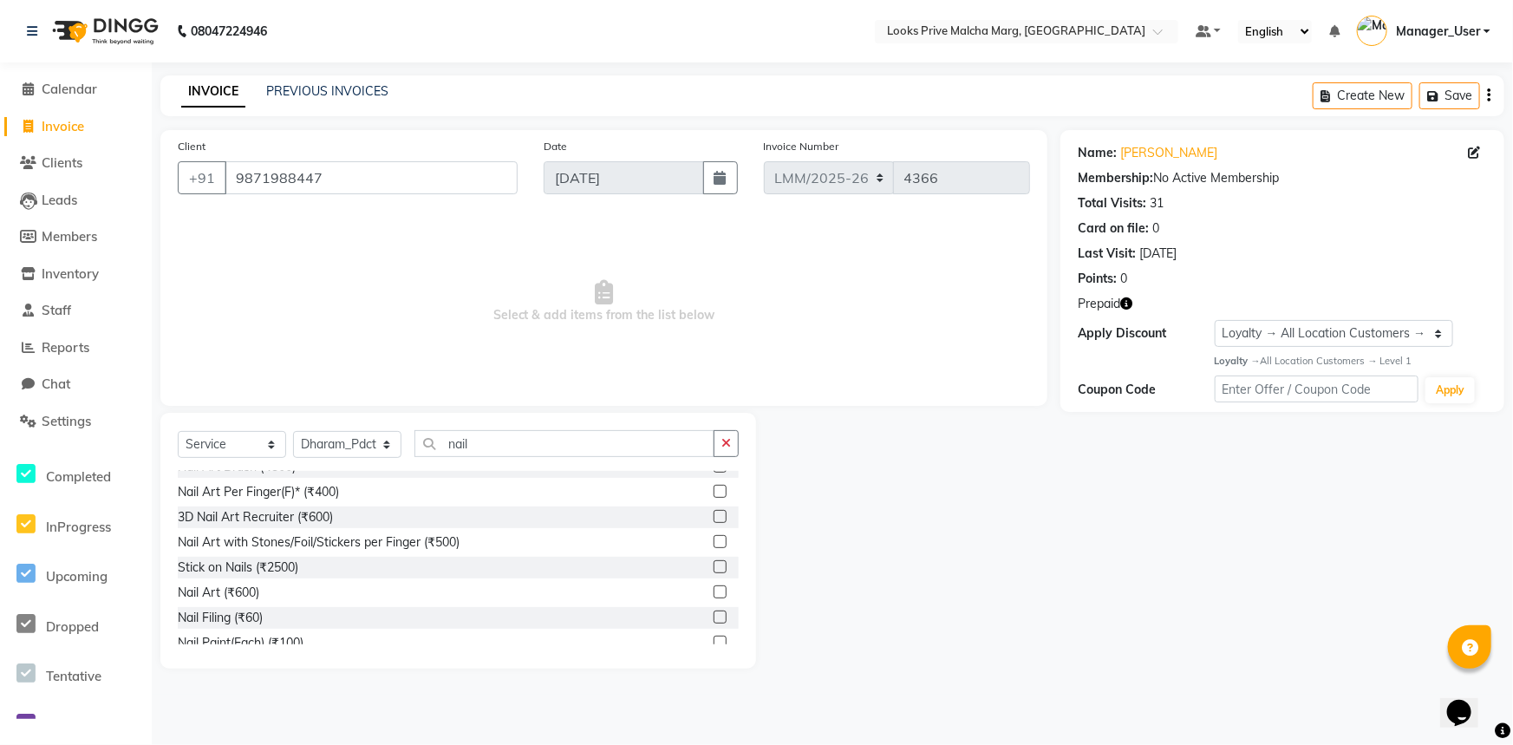
click at [714, 615] on label at bounding box center [720, 616] width 13 height 13
click at [714, 615] on input "checkbox" at bounding box center [719, 617] width 11 height 11
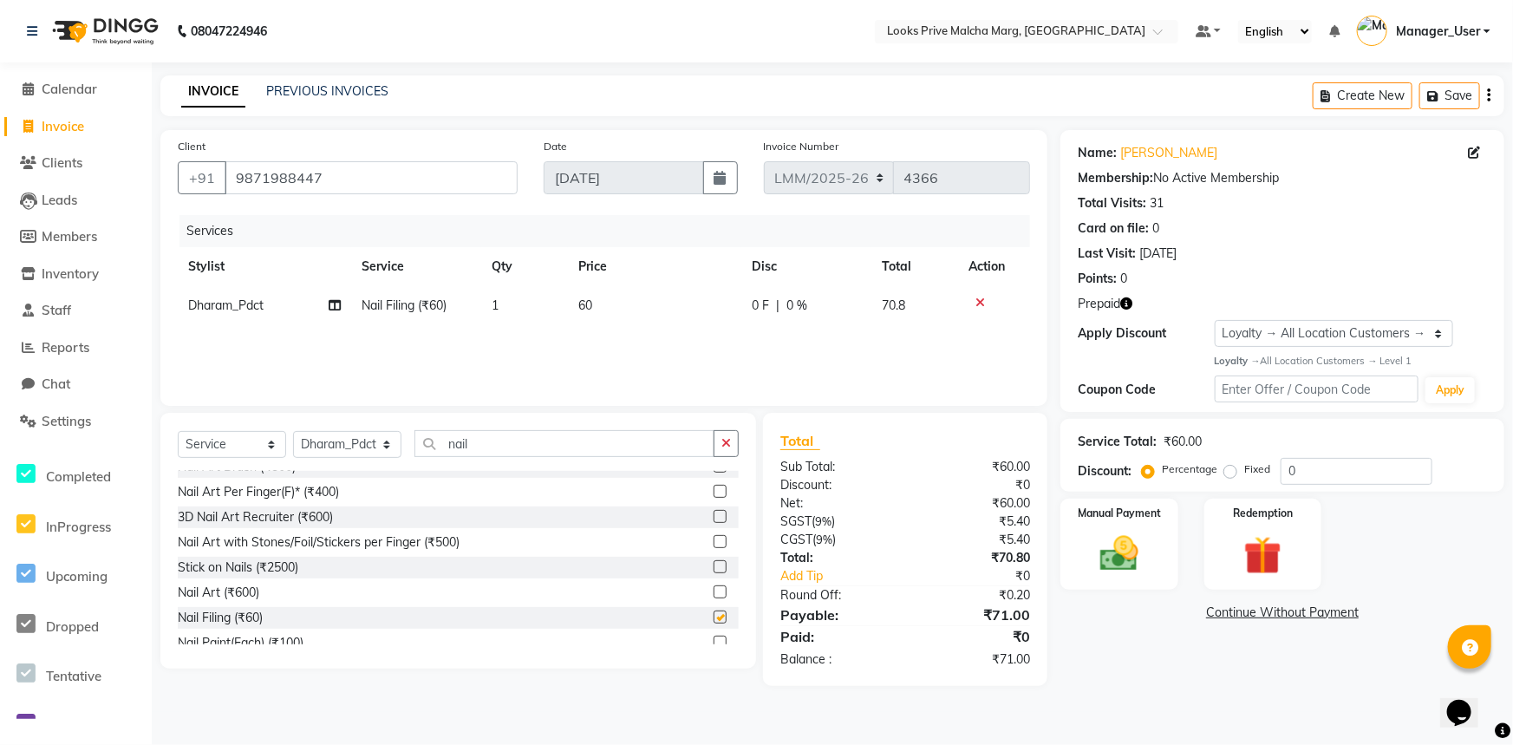
checkbox input "false"
click at [577, 307] on td "60" at bounding box center [654, 305] width 173 height 39
select select "66969"
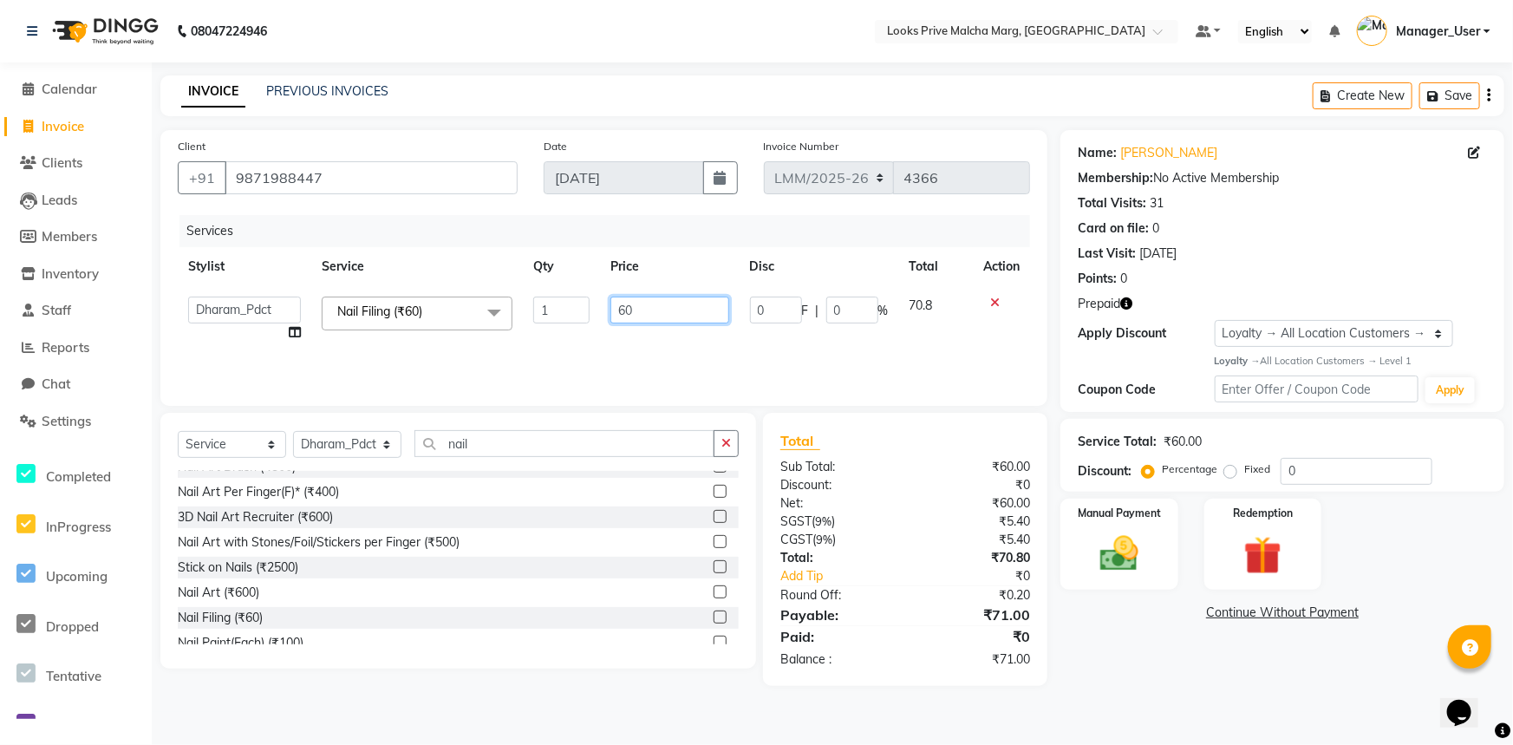
drag, startPoint x: 637, startPoint y: 312, endPoint x: 559, endPoint y: 319, distance: 78.3
click at [575, 315] on tr "Amir Amit_Pdct Anas_Asst Counter_Sales Dharam_Pdct Hussain_Cr Jatin_Asst Leiya …" at bounding box center [604, 319] width 852 height 66
type input "200"
drag, startPoint x: 578, startPoint y: 338, endPoint x: 531, endPoint y: 382, distance: 65.0
click at [577, 342] on div "Services Stylist Service Qty Price Disc Total Action Amir Amit_Pdct Anas_Asst C…" at bounding box center [604, 301] width 852 height 173
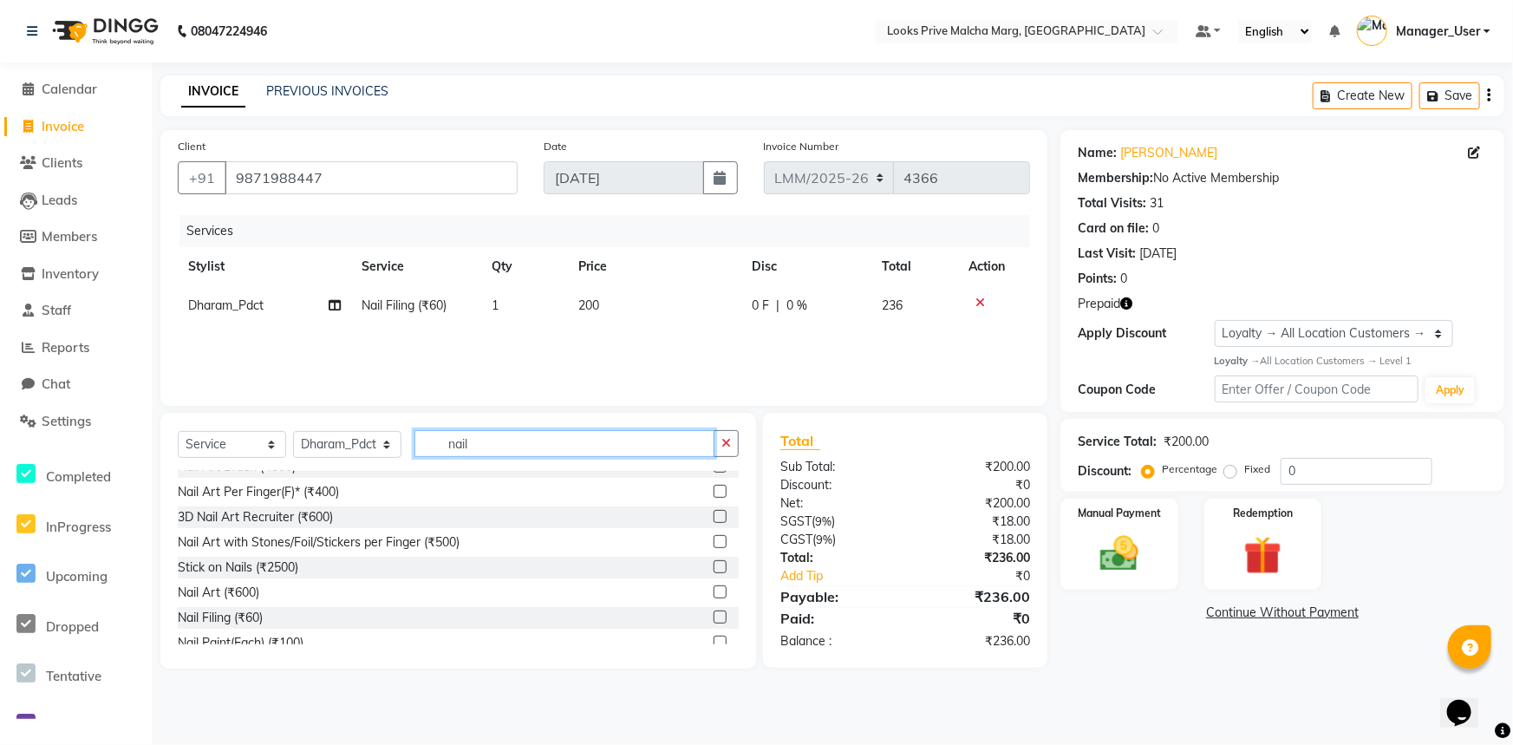
drag, startPoint x: 509, startPoint y: 445, endPoint x: 432, endPoint y: 440, distance: 77.3
click at [432, 440] on input "nail" at bounding box center [564, 443] width 300 height 27
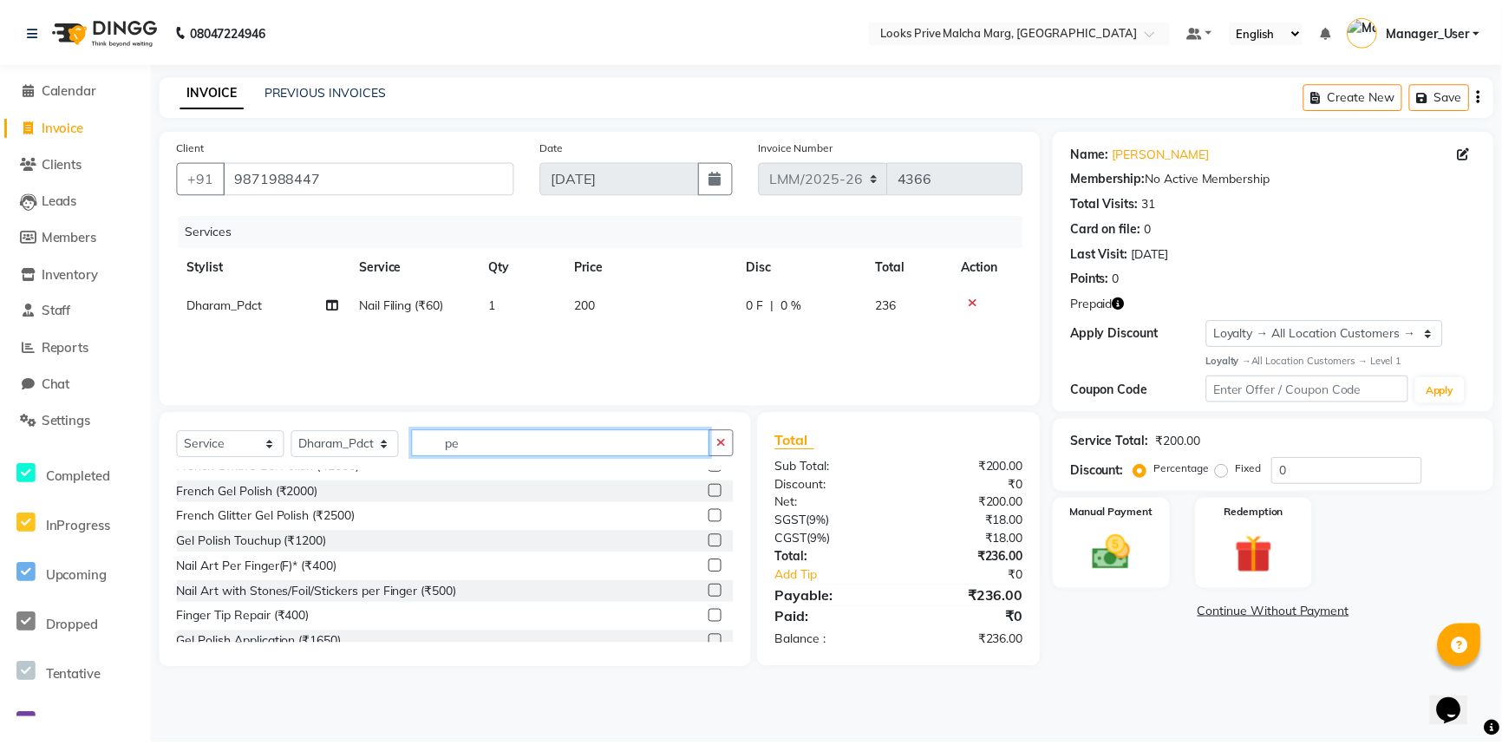
scroll to position [0, 0]
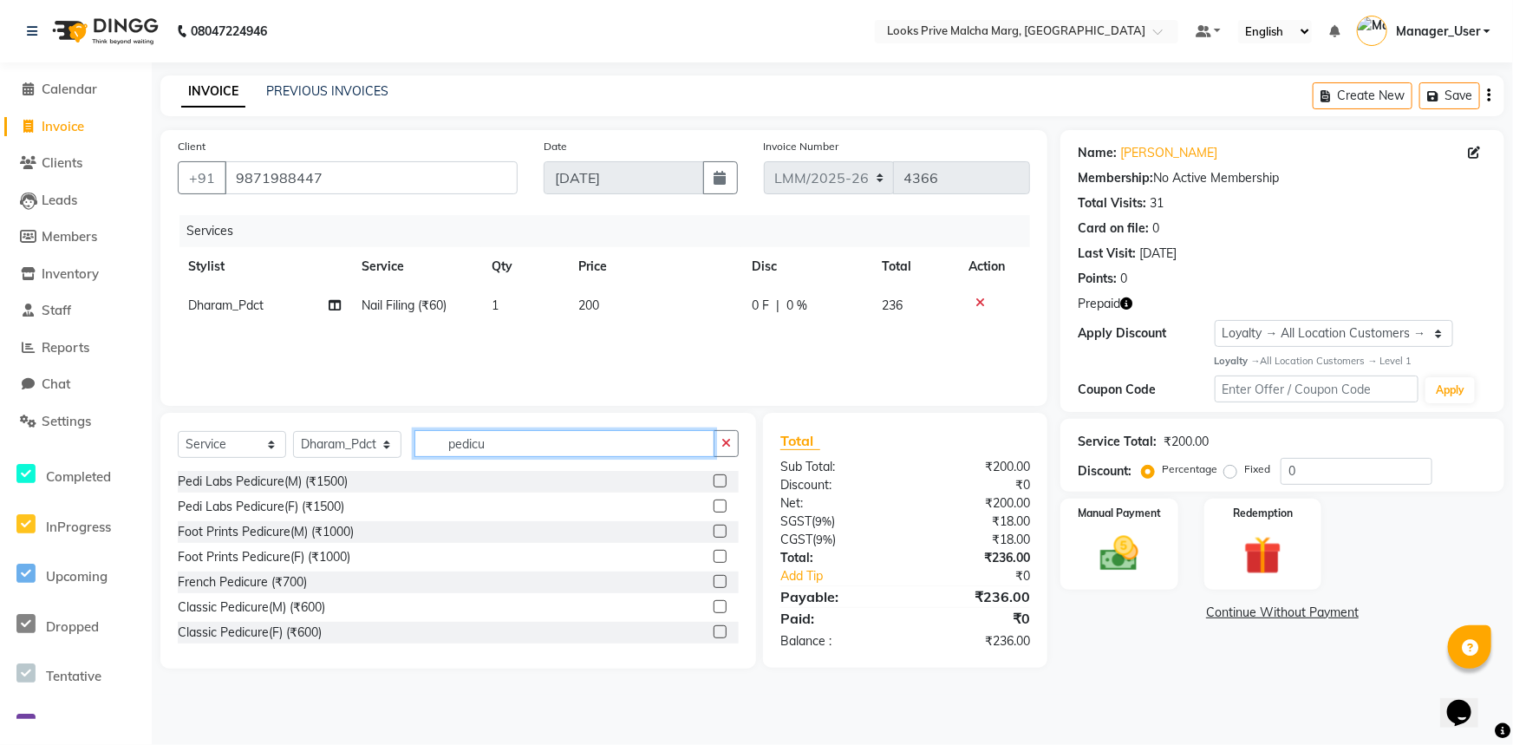
type input "pedicu"
click at [714, 630] on label at bounding box center [720, 631] width 13 height 13
click at [714, 630] on input "checkbox" at bounding box center [719, 632] width 11 height 11
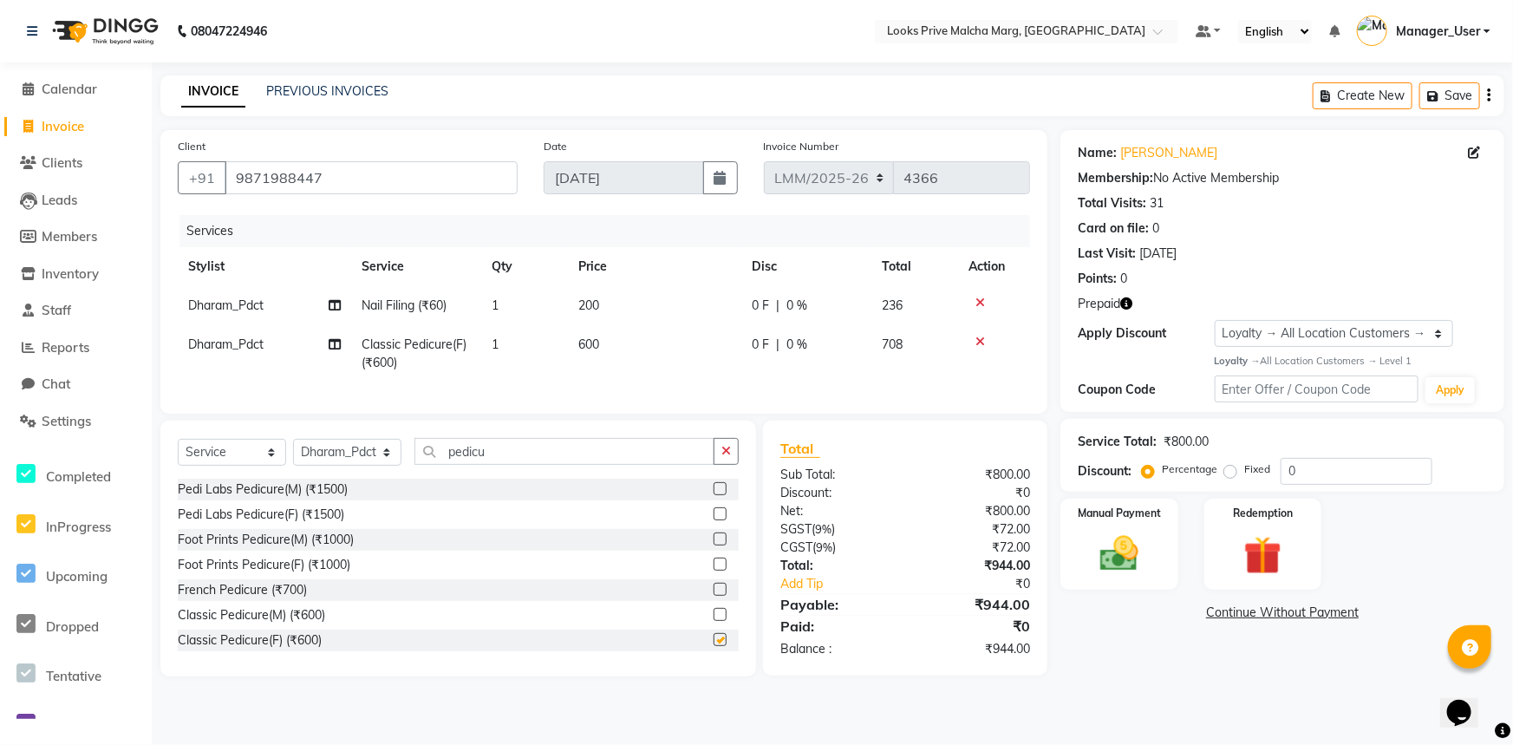
checkbox input "false"
click at [592, 346] on span "600" at bounding box center [588, 344] width 21 height 16
select select "66969"
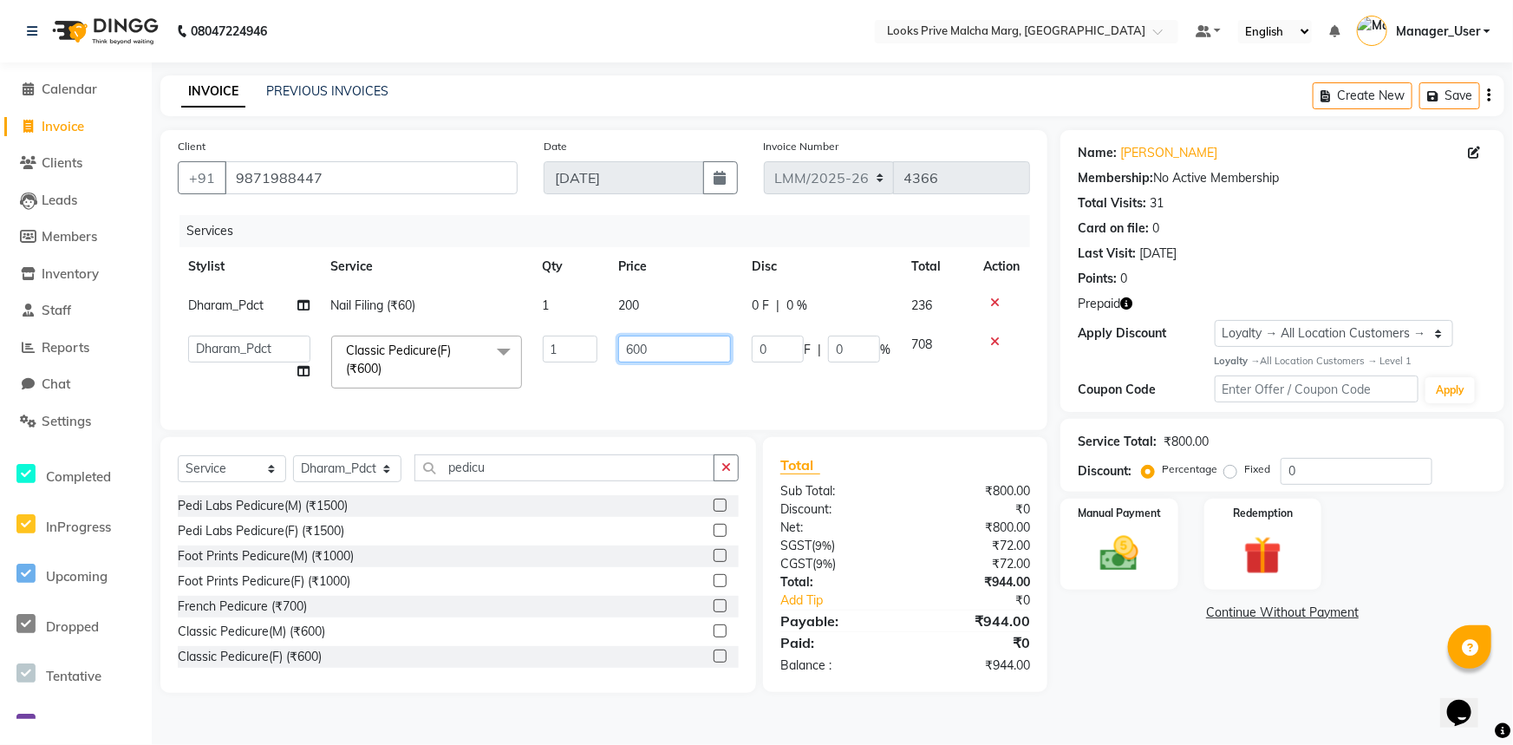
drag, startPoint x: 654, startPoint y: 345, endPoint x: 598, endPoint y: 339, distance: 55.8
click at [614, 355] on td "600" at bounding box center [675, 362] width 134 height 74
type input "850"
click at [636, 383] on div "Services Stylist Service Qty Price Disc Total Action Dharam_Pdct Nail Filing (₹…" at bounding box center [604, 314] width 852 height 198
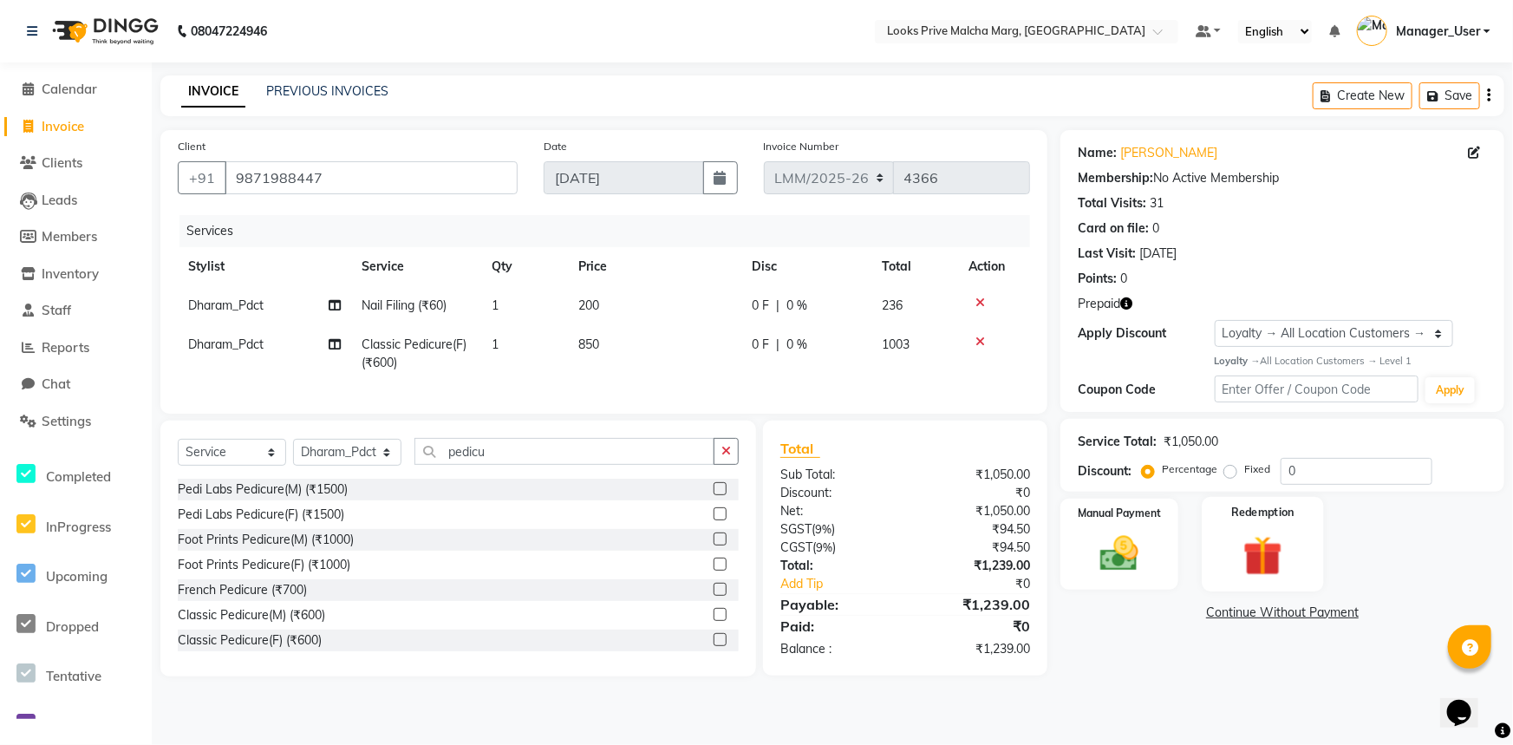
drag, startPoint x: 1256, startPoint y: 548, endPoint x: 1247, endPoint y: 542, distance: 11.3
click at [1257, 548] on img at bounding box center [1262, 555] width 64 height 49
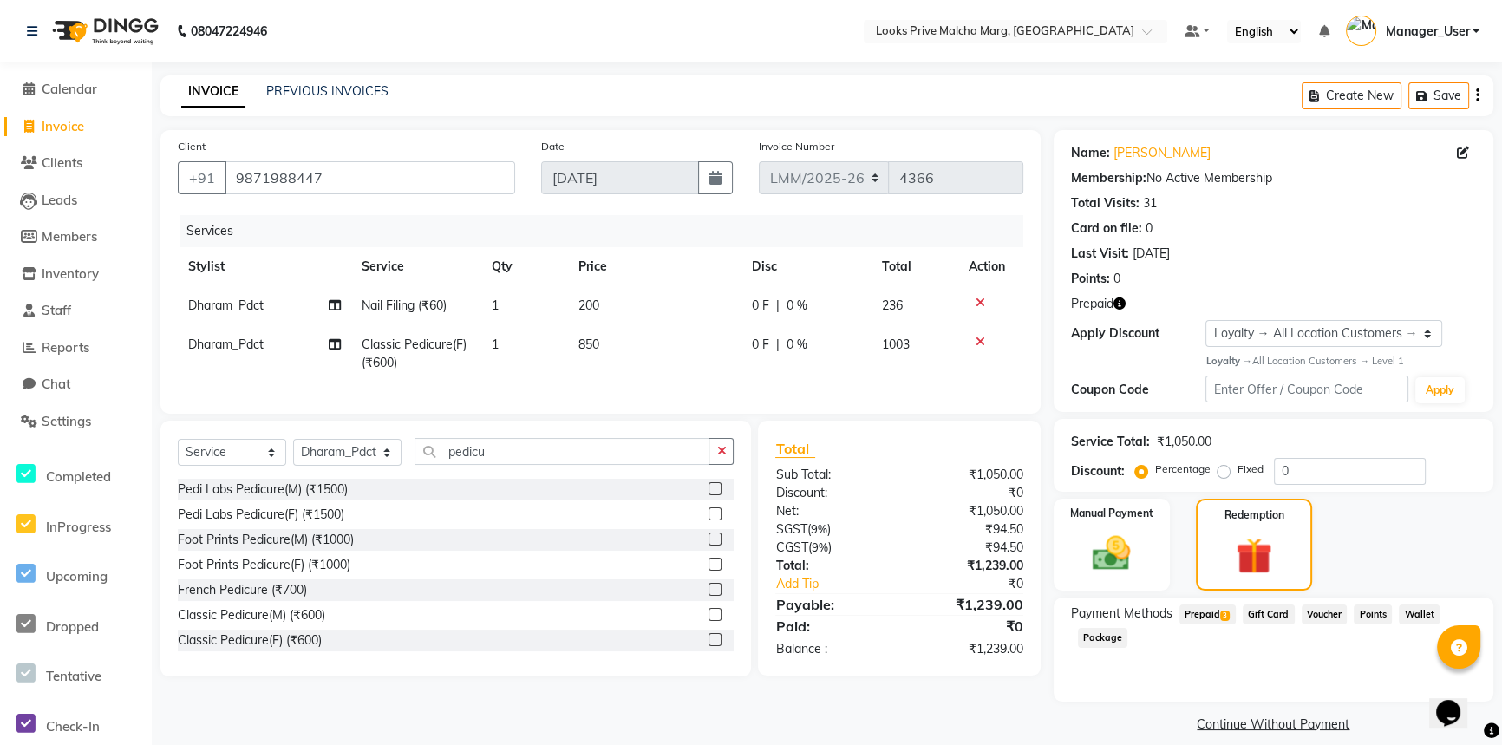
click at [1204, 611] on span "Prepaid 3" at bounding box center [1207, 614] width 56 height 20
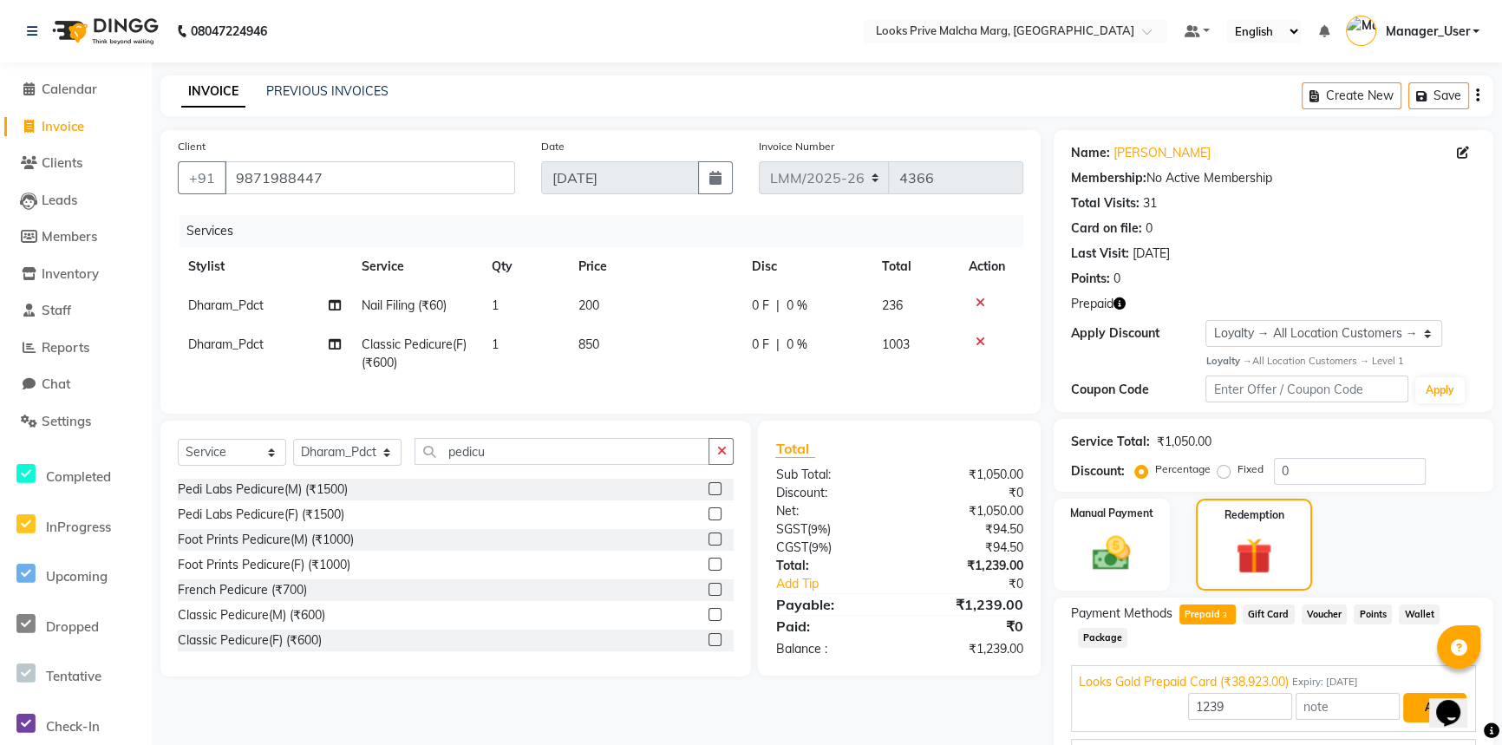
click at [1442, 693] on button "Add" at bounding box center [1434, 707] width 63 height 29
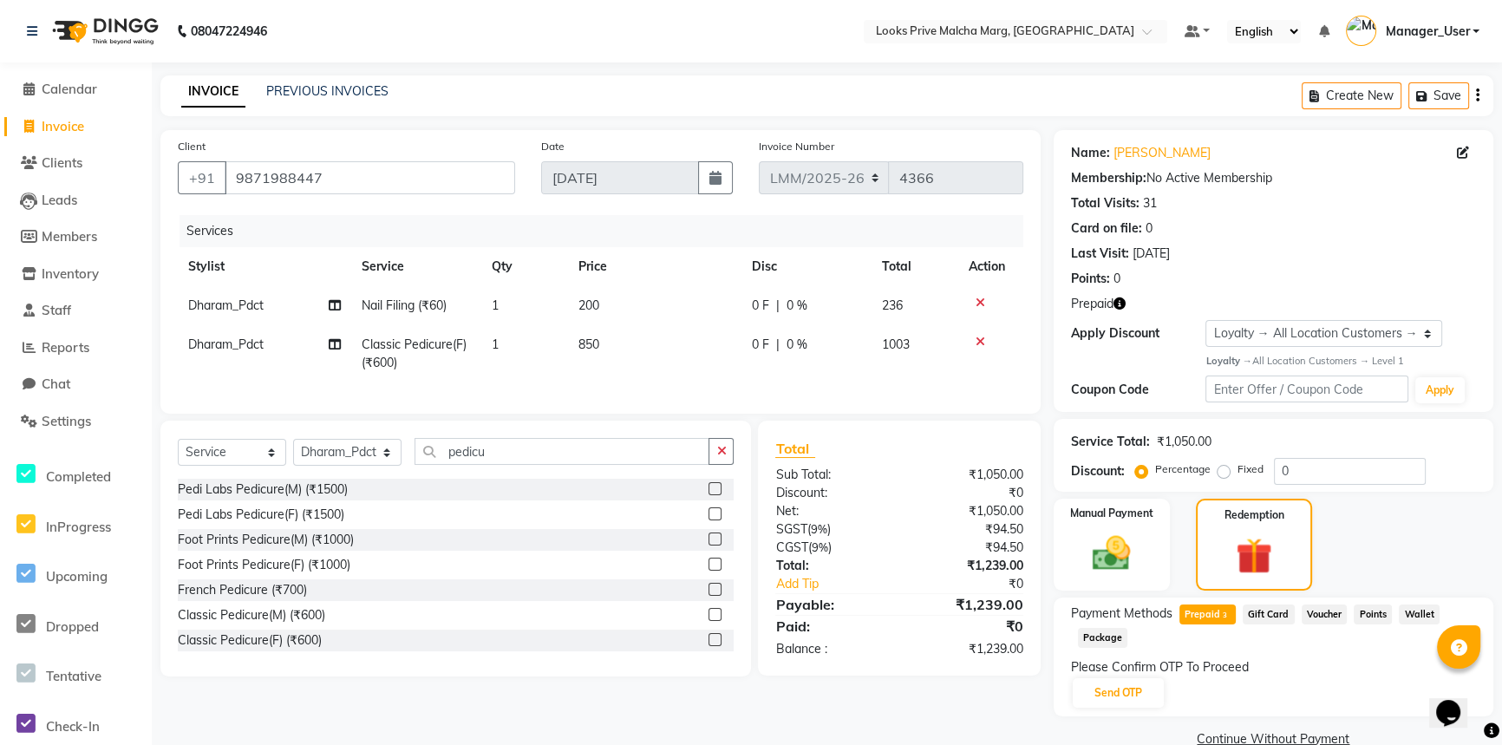
scroll to position [32, 0]
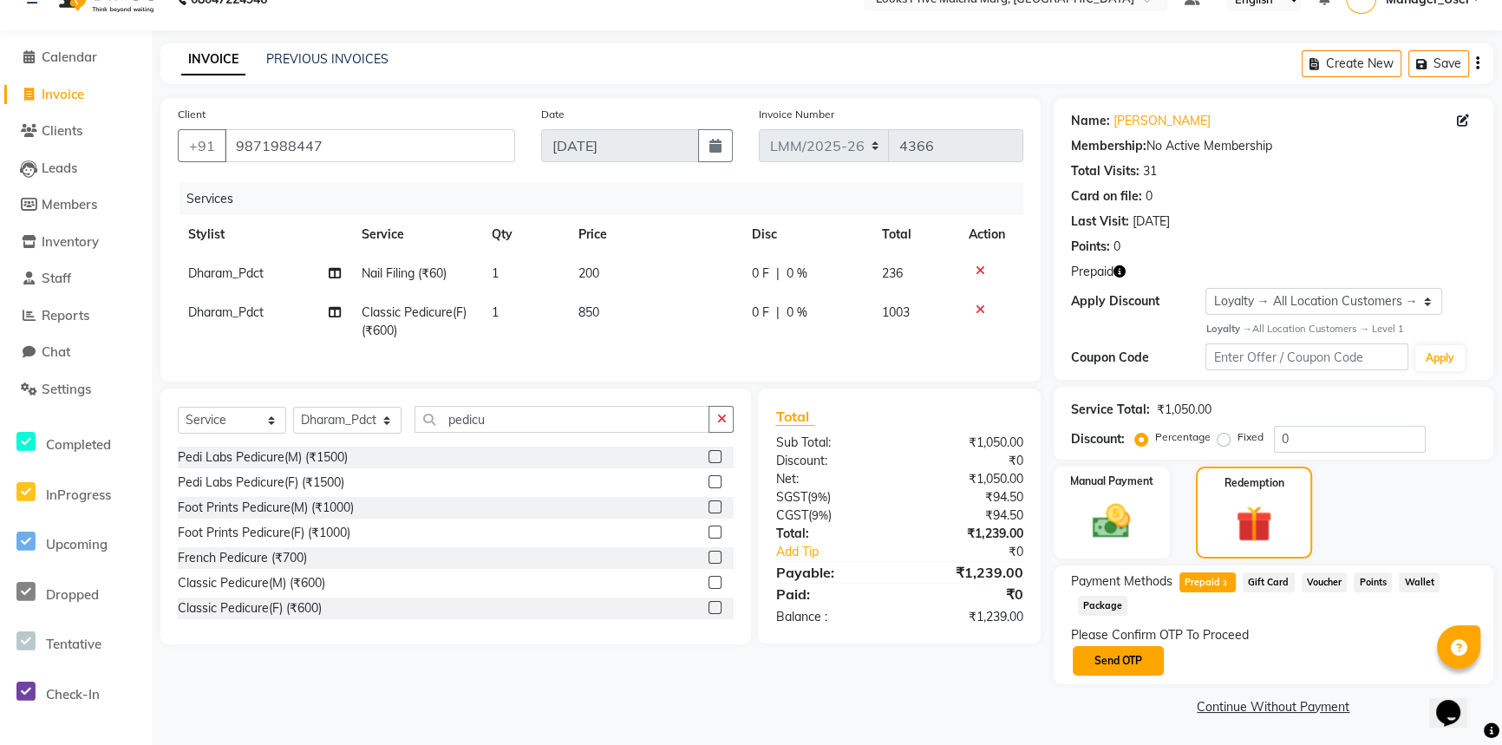
click at [1144, 656] on button "Send OTP" at bounding box center [1117, 660] width 91 height 29
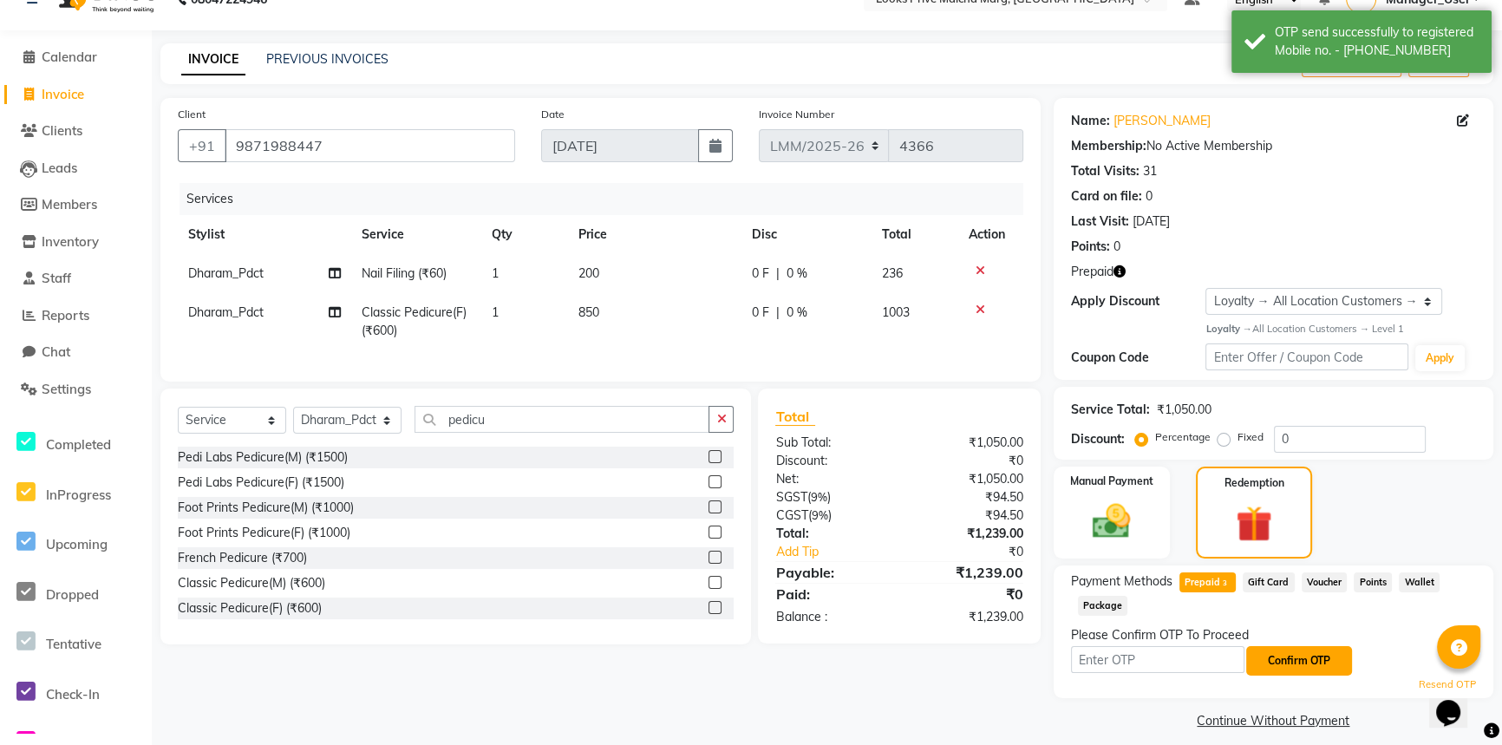
click at [1294, 652] on button "Confirm OTP" at bounding box center [1299, 660] width 106 height 29
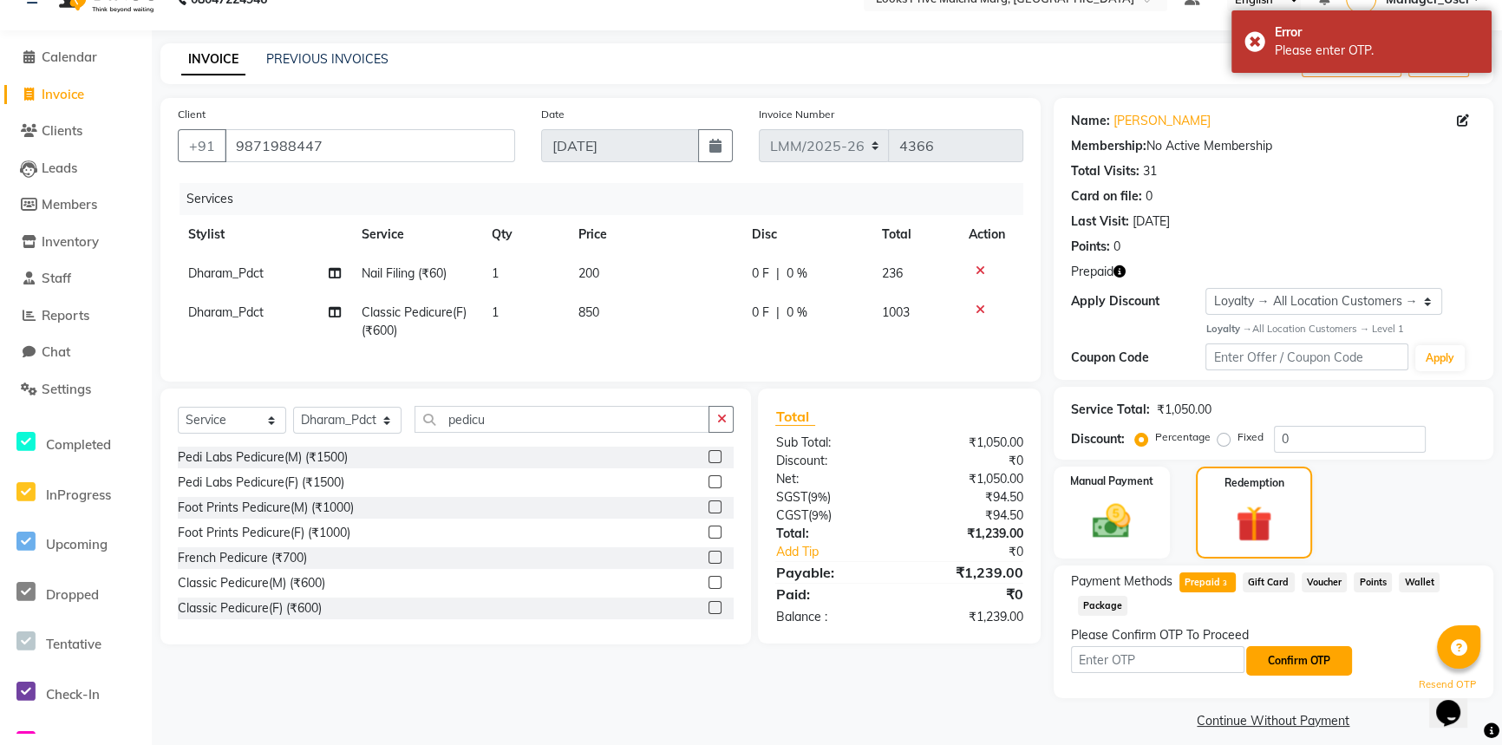
click at [1302, 653] on button "Confirm OTP" at bounding box center [1299, 660] width 106 height 29
click at [1173, 663] on input "text" at bounding box center [1157, 659] width 173 height 27
type input "2894"
click at [1292, 665] on button "Confirm OTP" at bounding box center [1299, 660] width 106 height 29
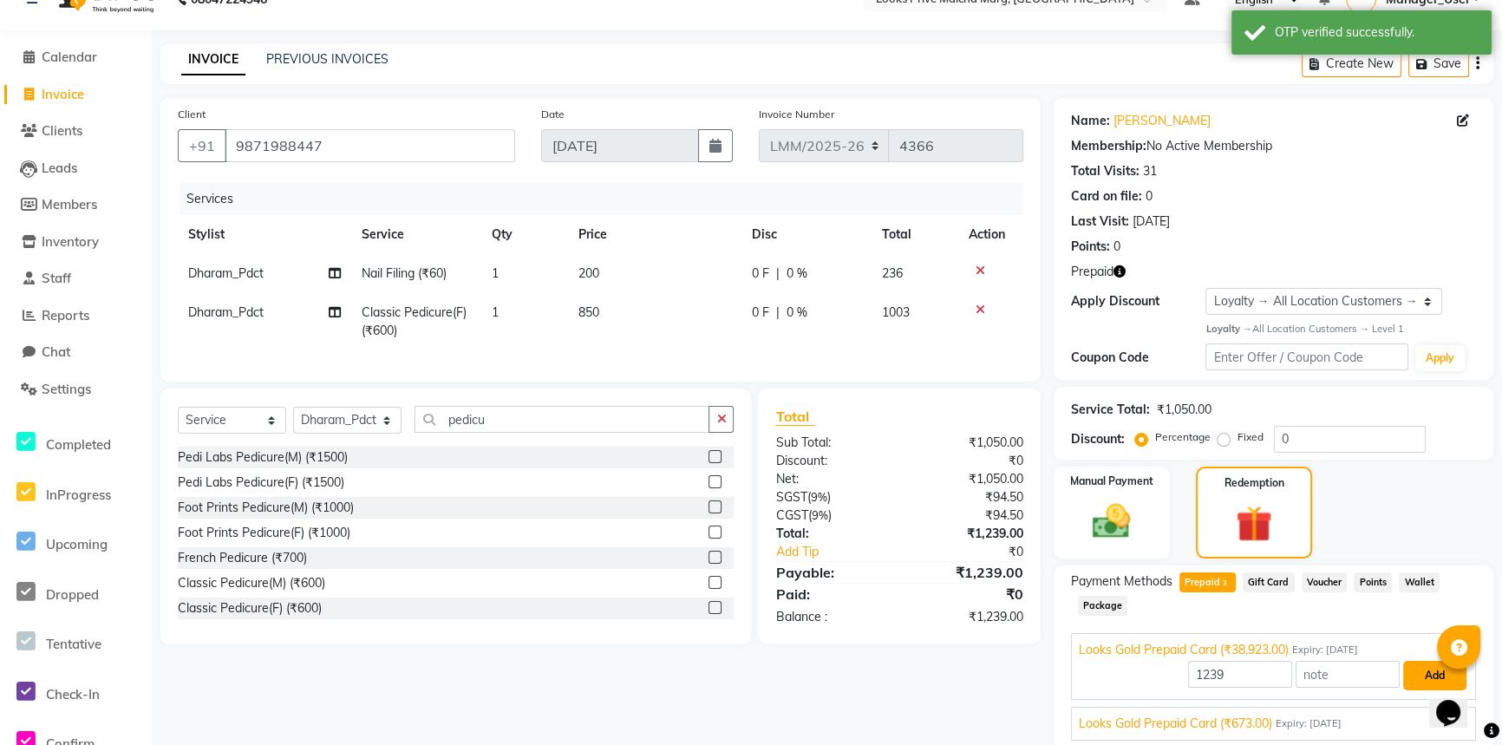
click at [1444, 661] on button "Add" at bounding box center [1434, 675] width 63 height 29
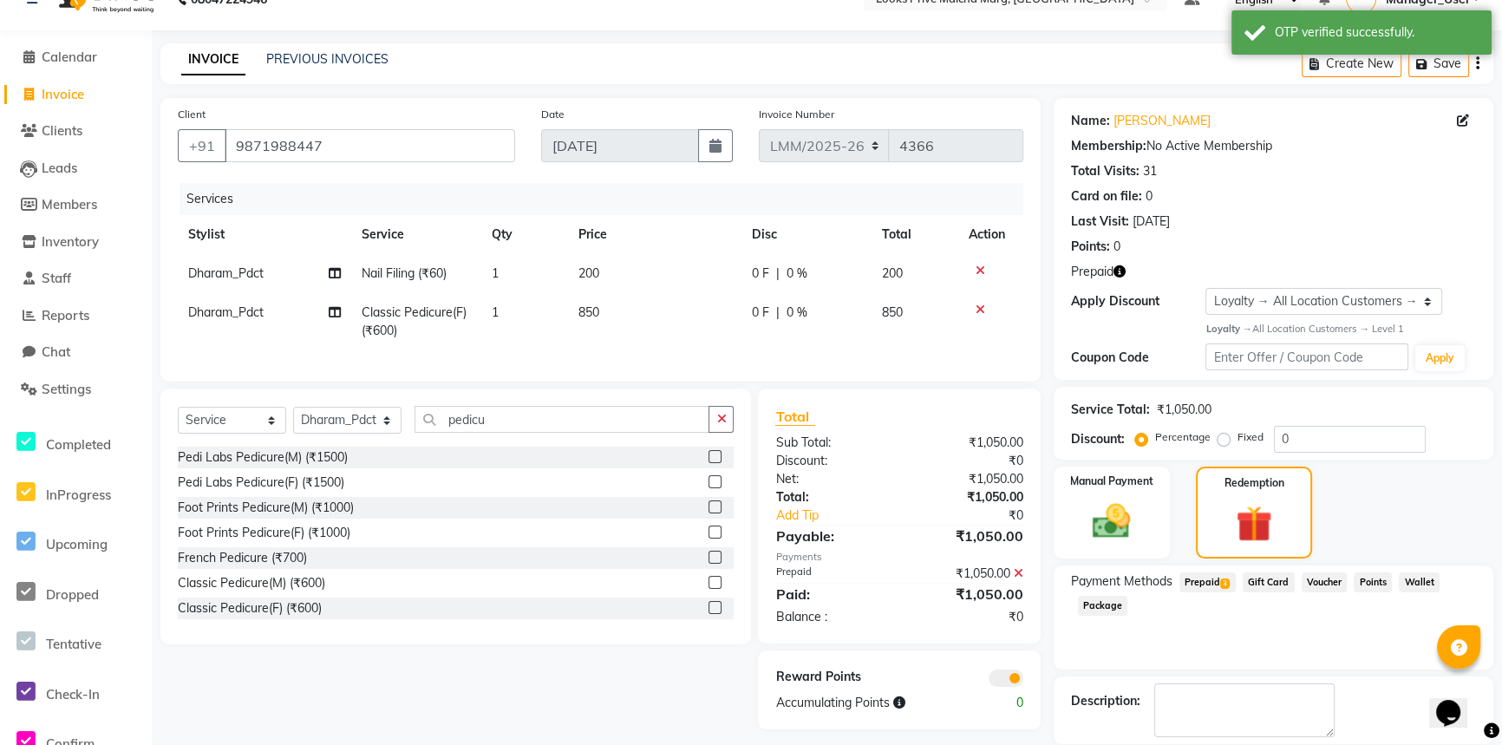
scroll to position [114, 0]
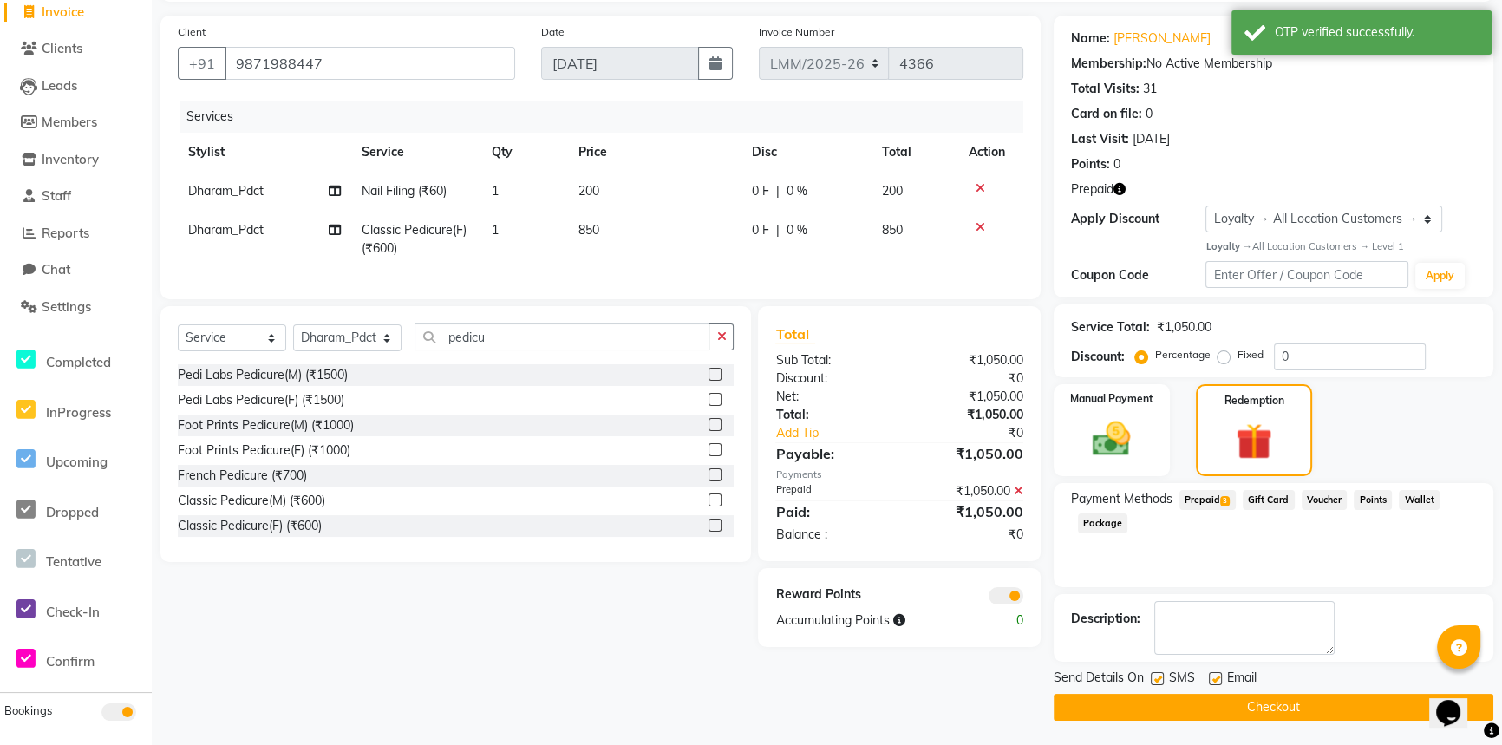
click at [1299, 706] on button "Checkout" at bounding box center [1273, 707] width 440 height 27
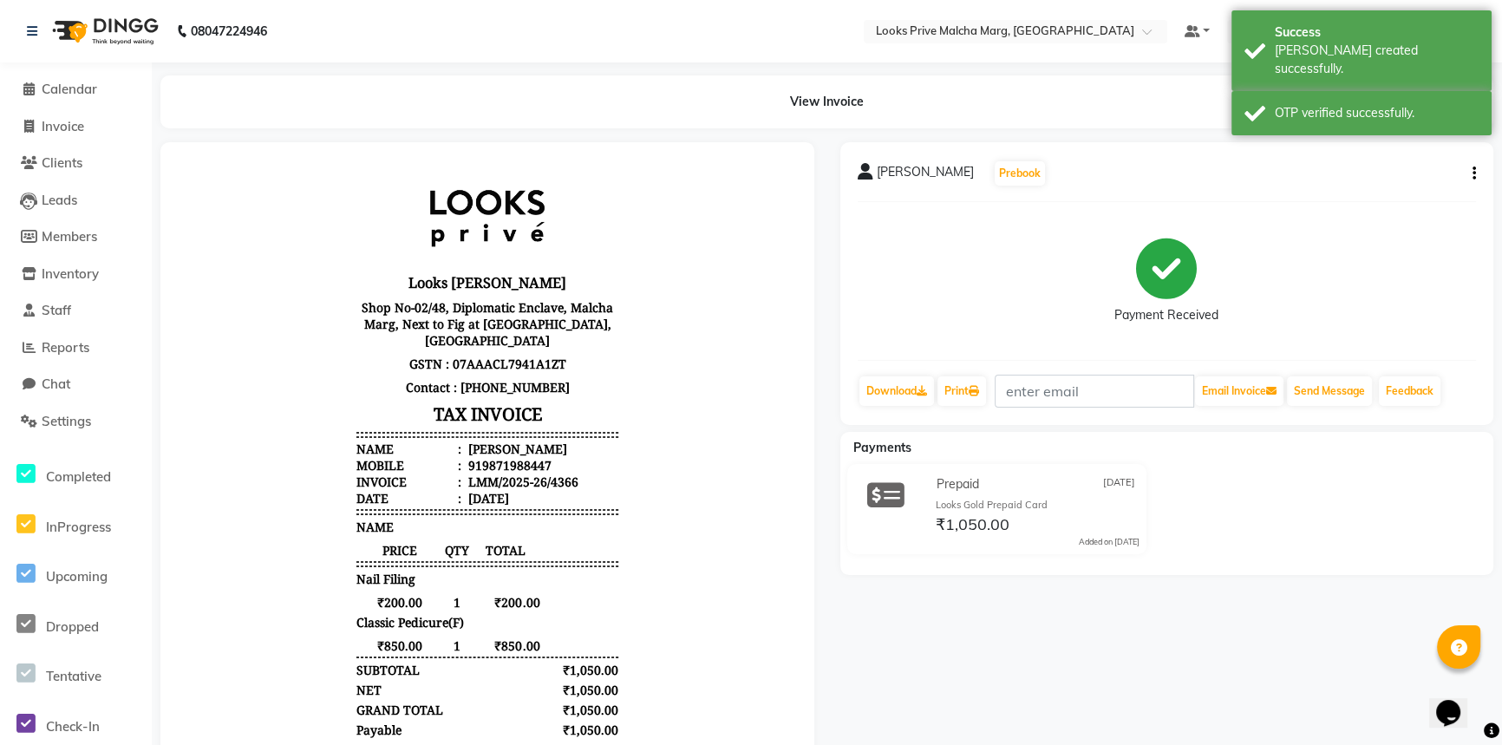
scroll to position [172, 0]
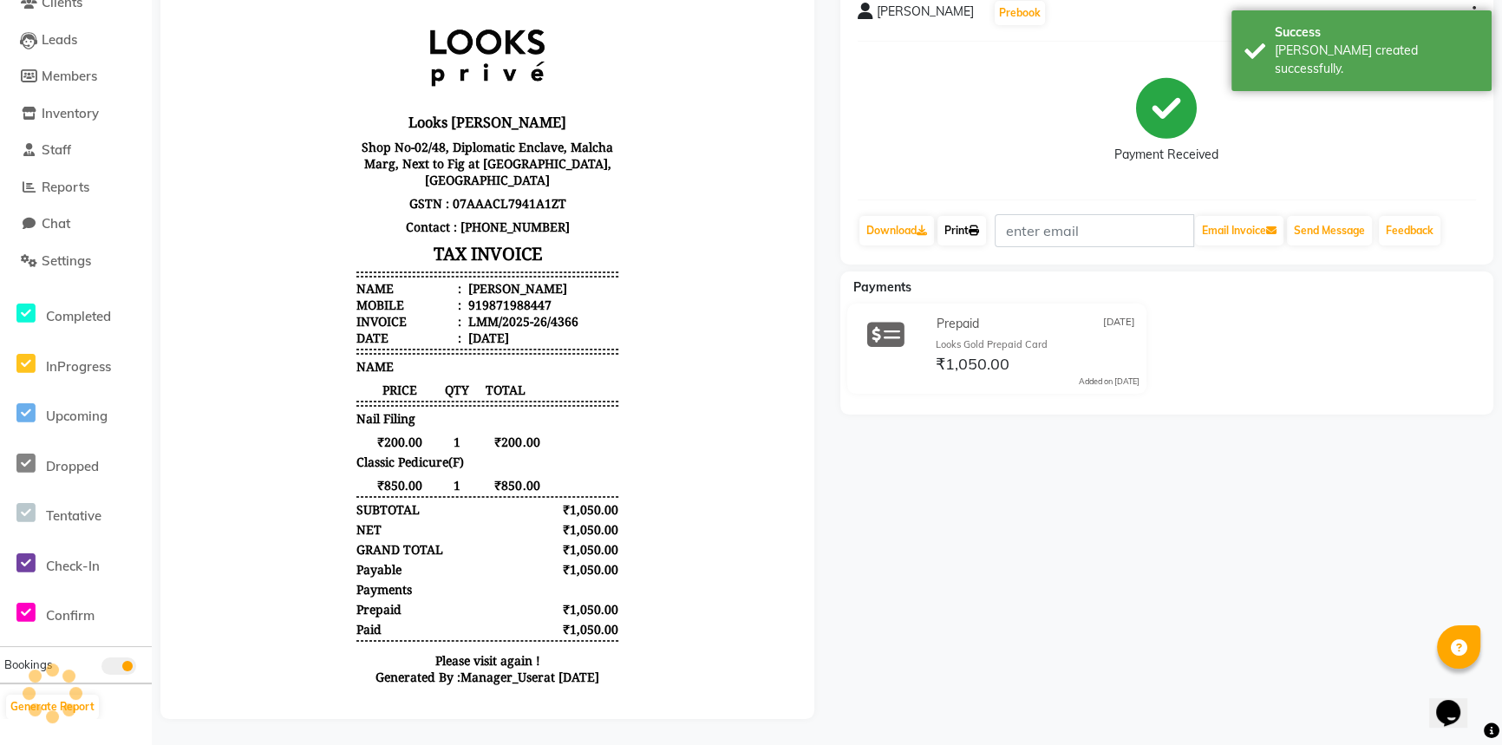
click at [974, 225] on icon at bounding box center [973, 230] width 10 height 10
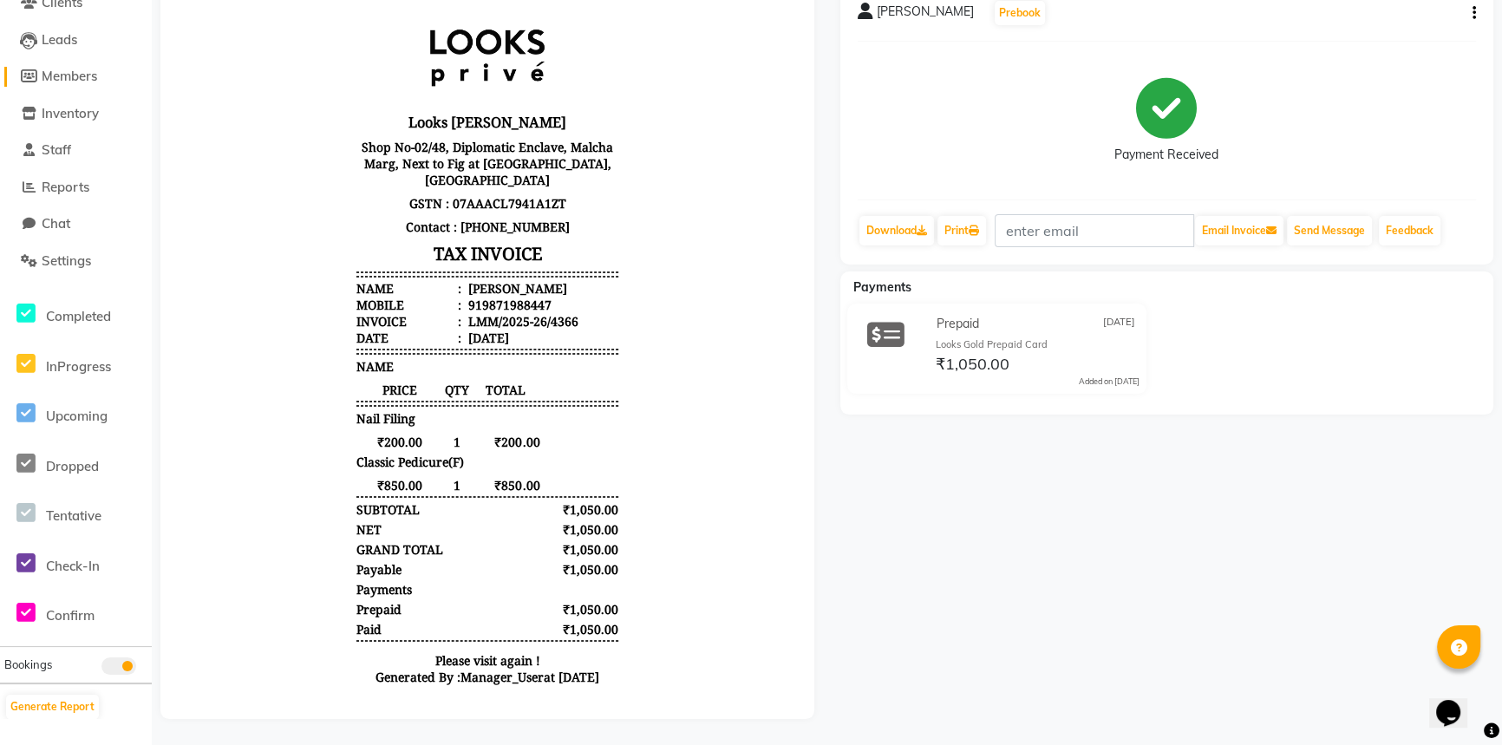
click at [96, 68] on span "Members" at bounding box center [69, 76] width 55 height 16
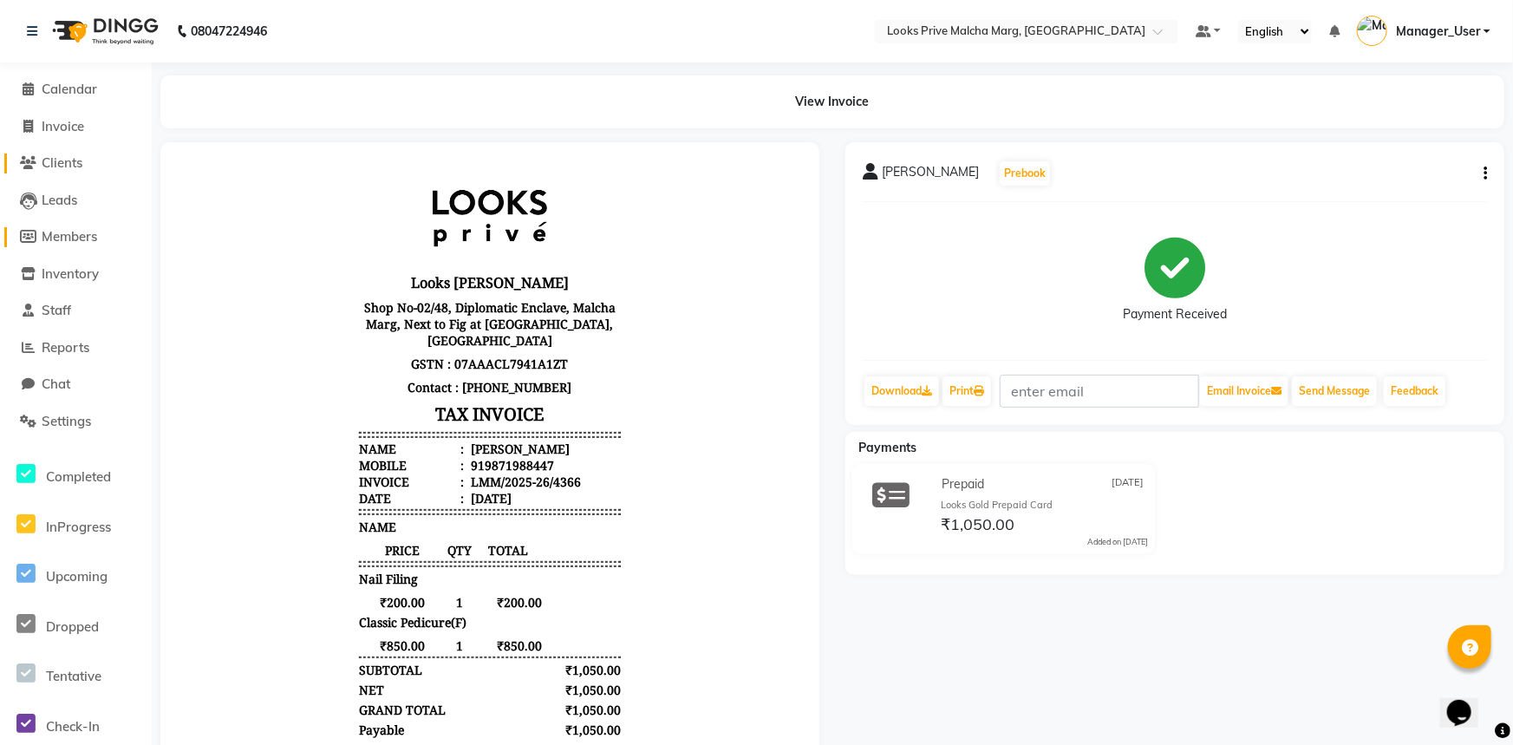
select select
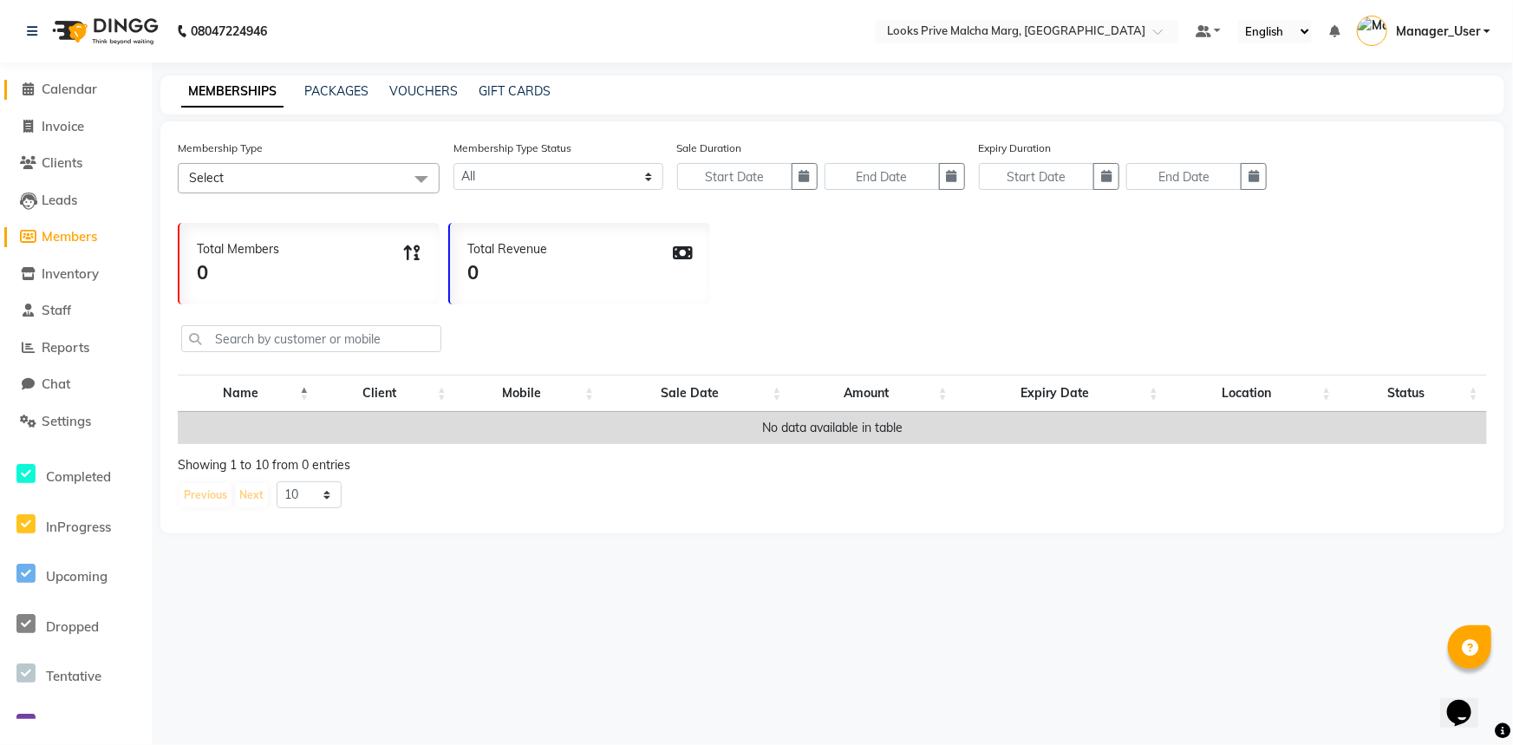
click at [88, 81] on span "Calendar" at bounding box center [69, 89] width 55 height 16
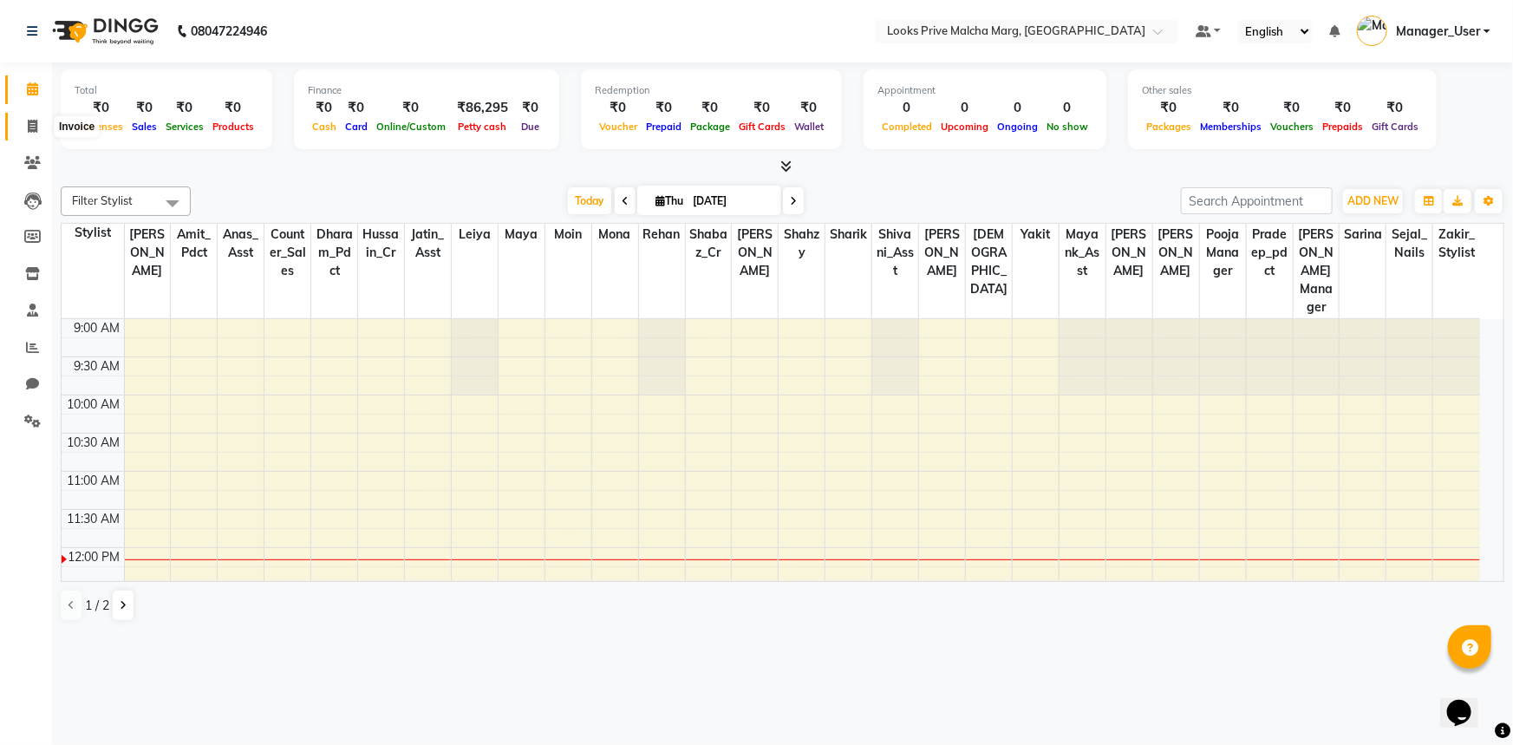
drag, startPoint x: 25, startPoint y: 127, endPoint x: 104, endPoint y: 135, distance: 79.3
click at [26, 127] on span at bounding box center [32, 127] width 30 height 20
select select "service"
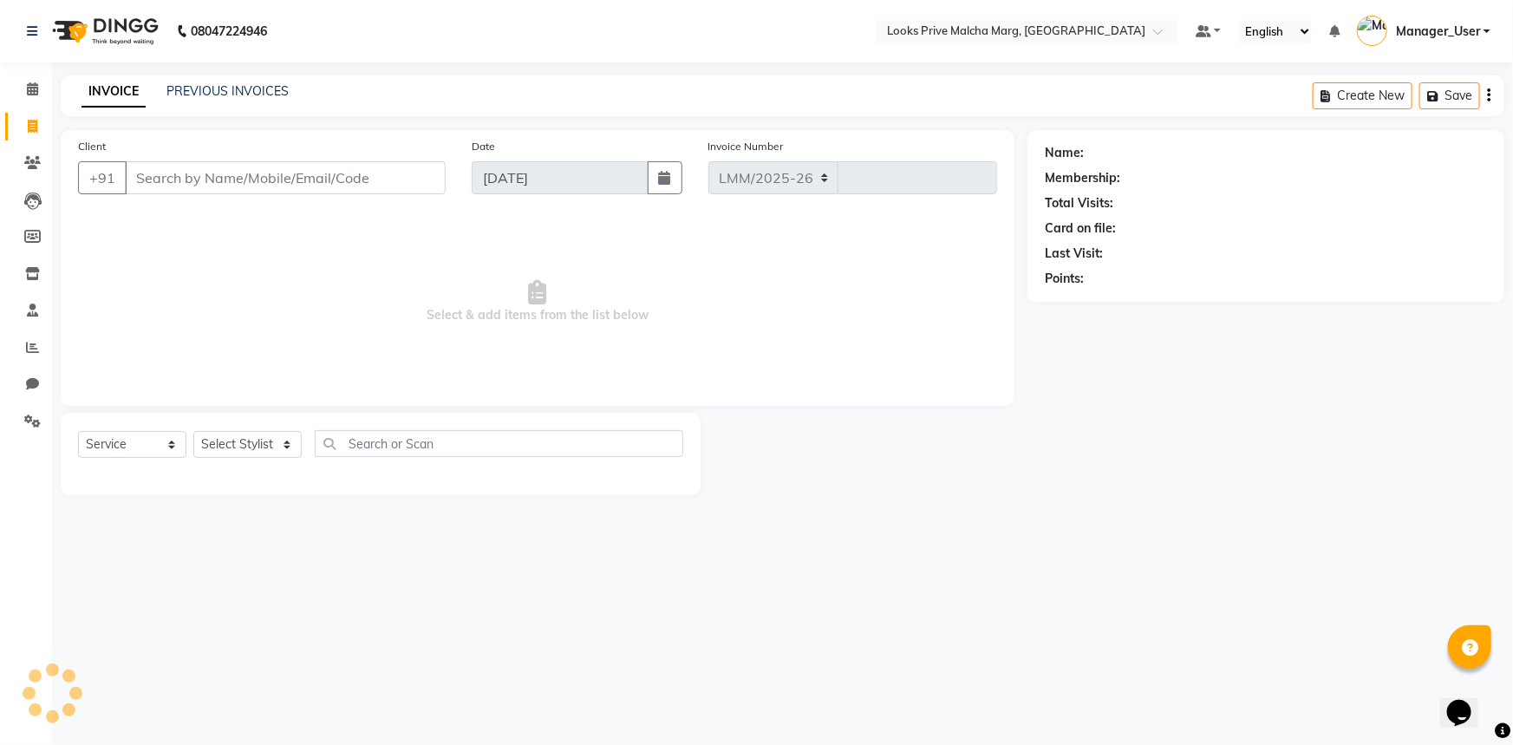
select select "7648"
type input "4367"
click at [247, 182] on input "Client" at bounding box center [285, 177] width 321 height 33
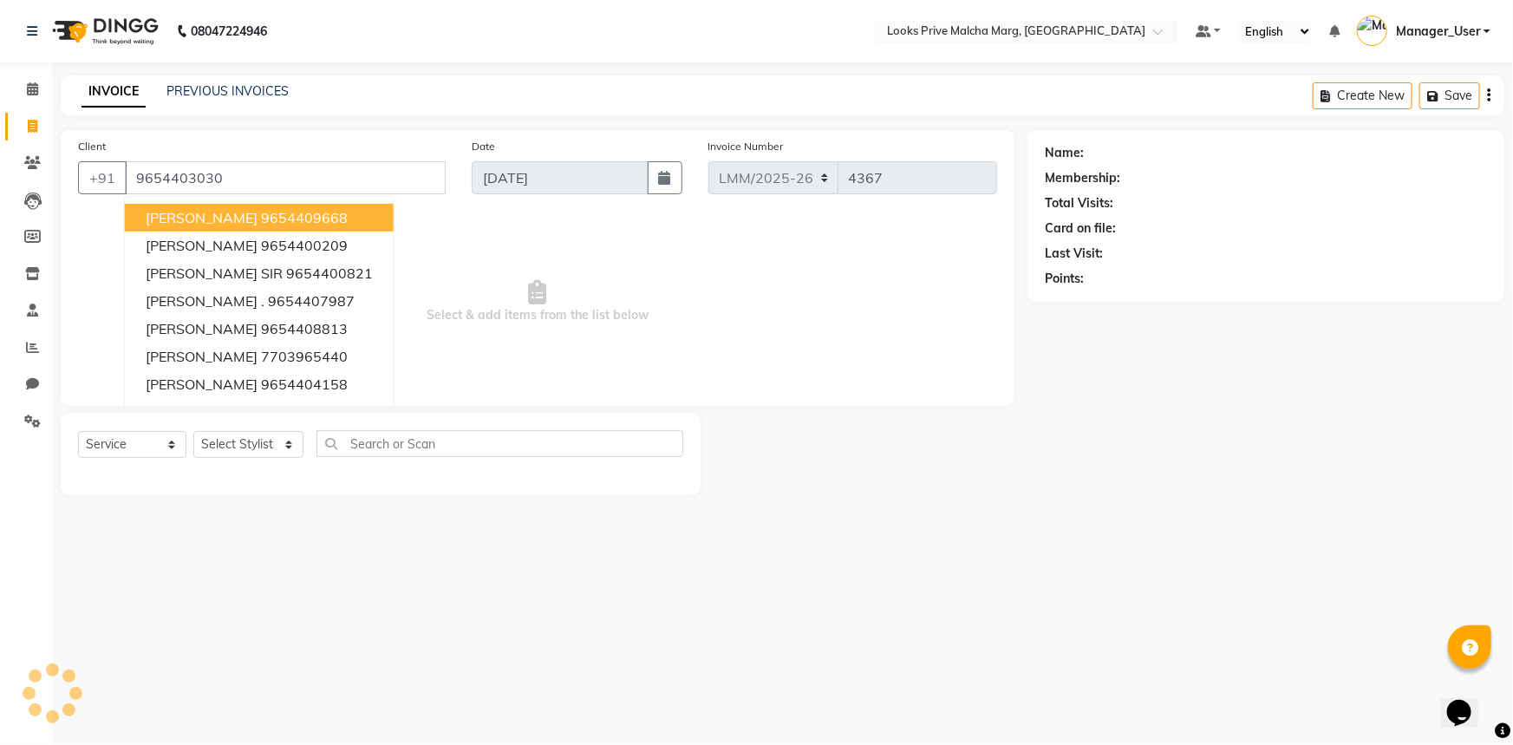
type input "9654403030"
select select "1: Object"
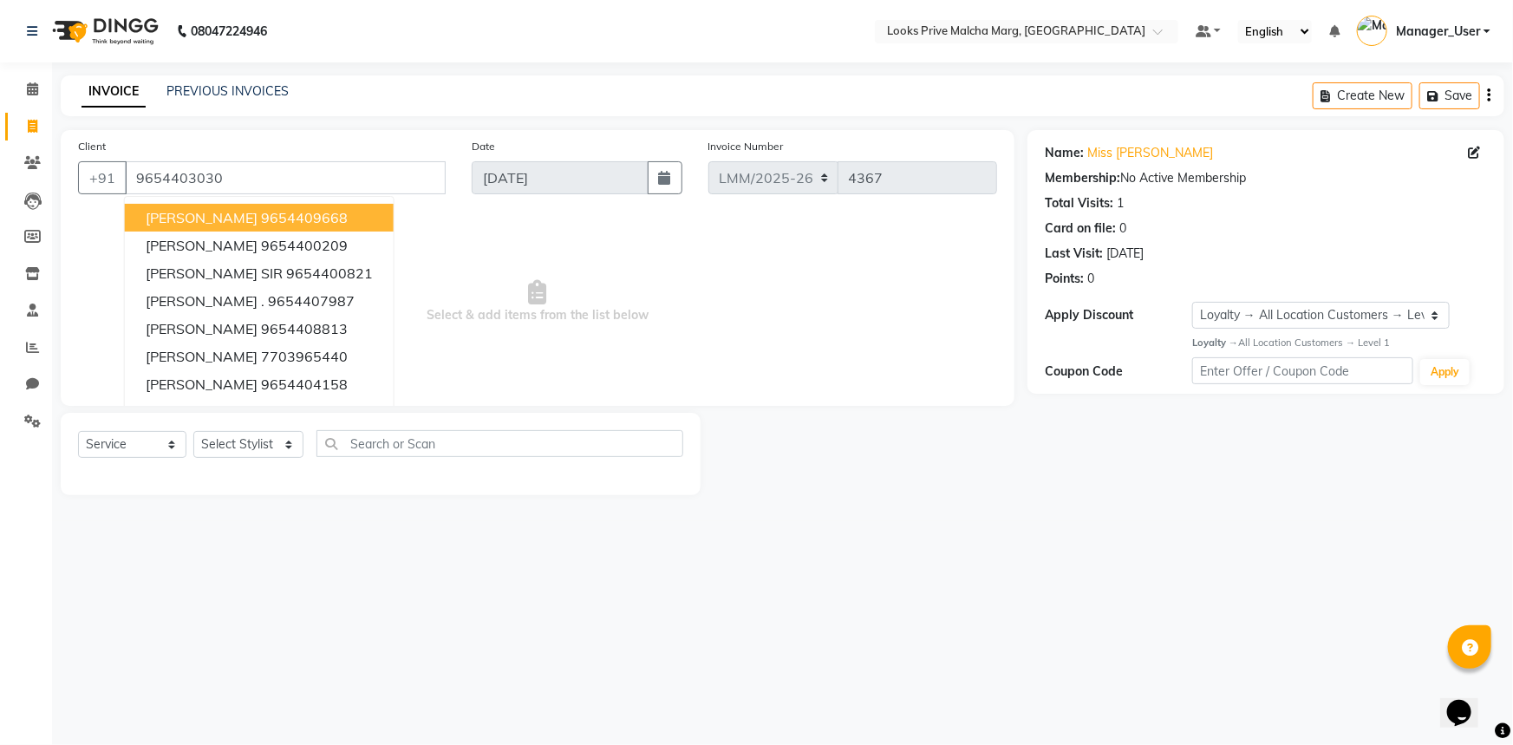
click at [261, 224] on ngb-highlight "9654409668" at bounding box center [304, 217] width 87 height 17
type input "9654409668"
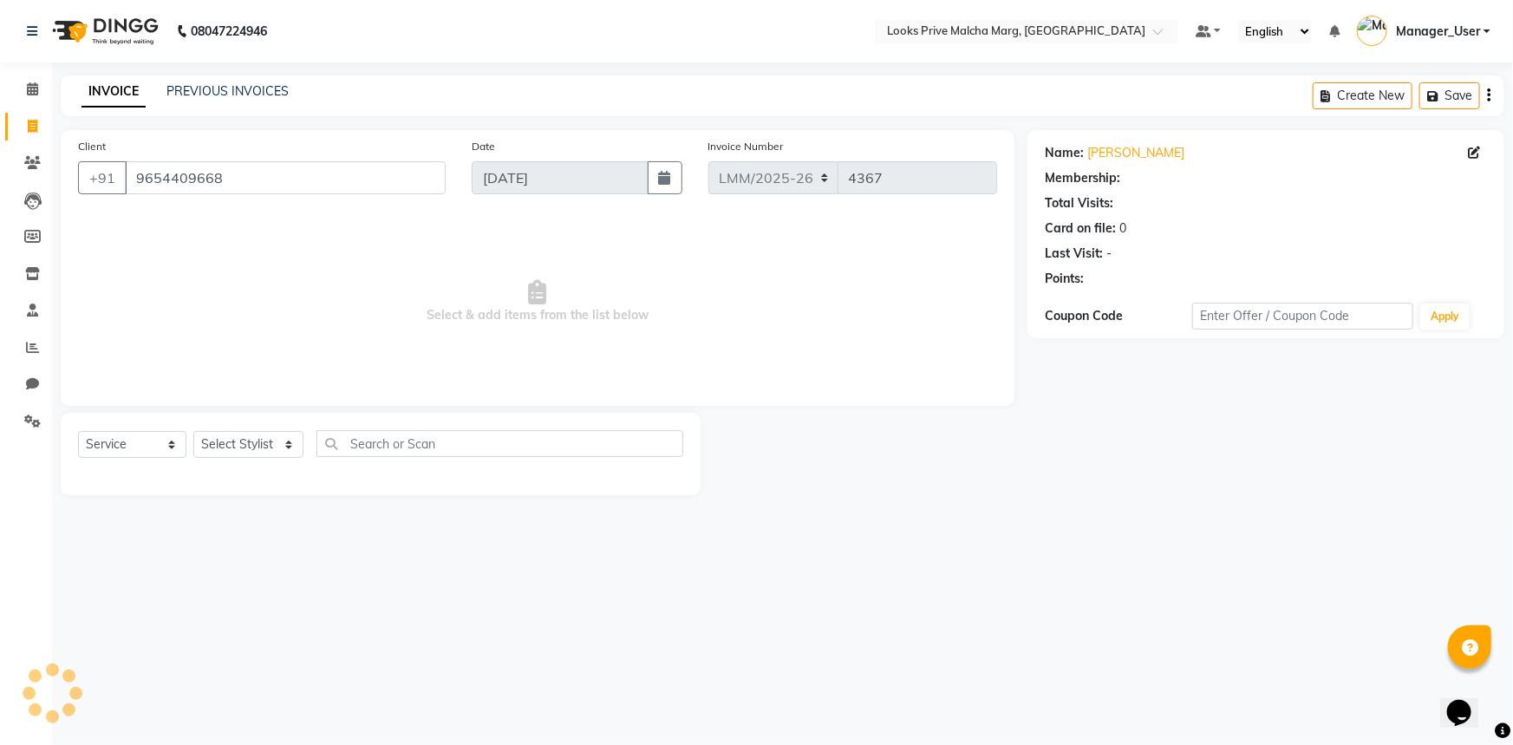
select select "1: Object"
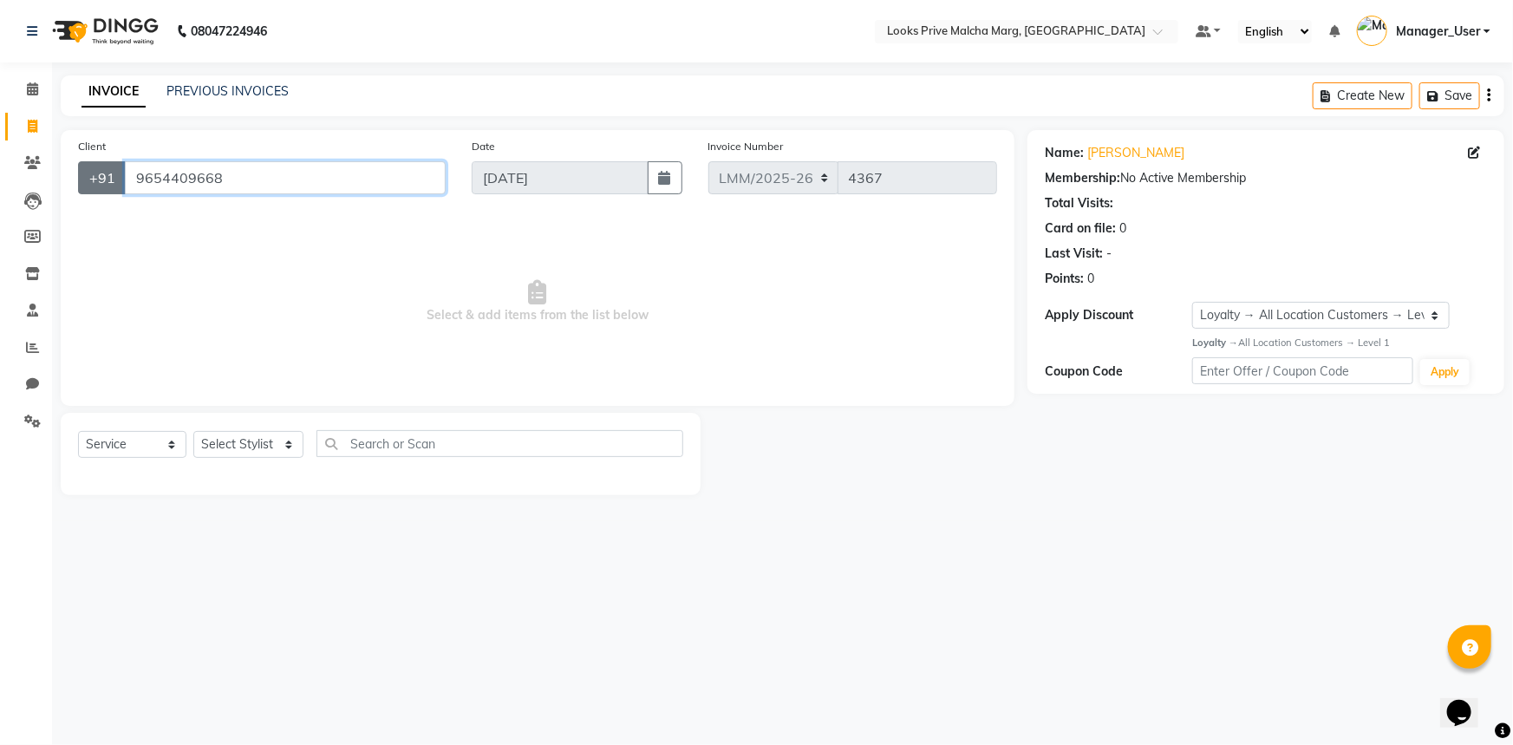
drag, startPoint x: 338, startPoint y: 167, endPoint x: 108, endPoint y: 190, distance: 230.9
click at [108, 190] on div "[PHONE_NUMBER]" at bounding box center [262, 177] width 368 height 33
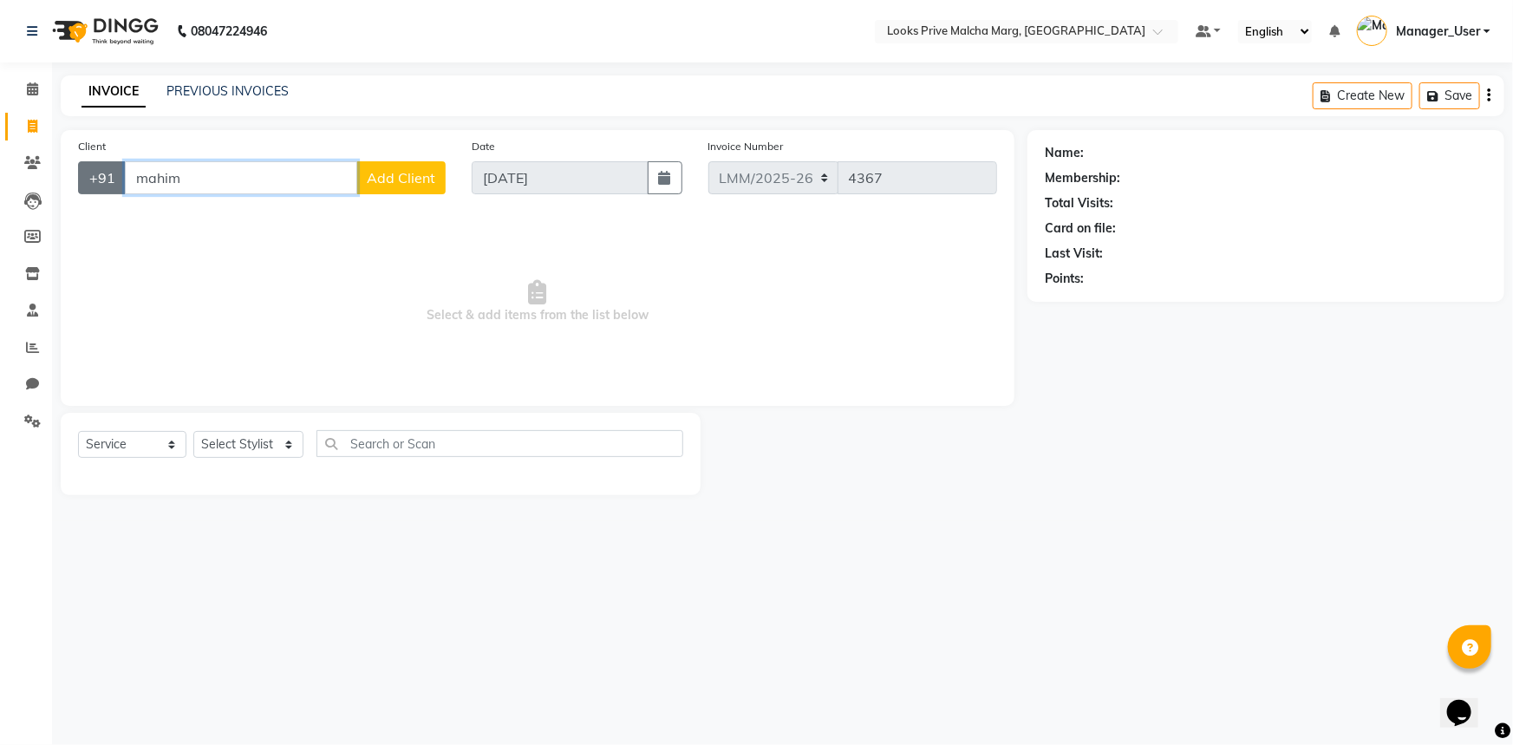
type input "[PERSON_NAME]"
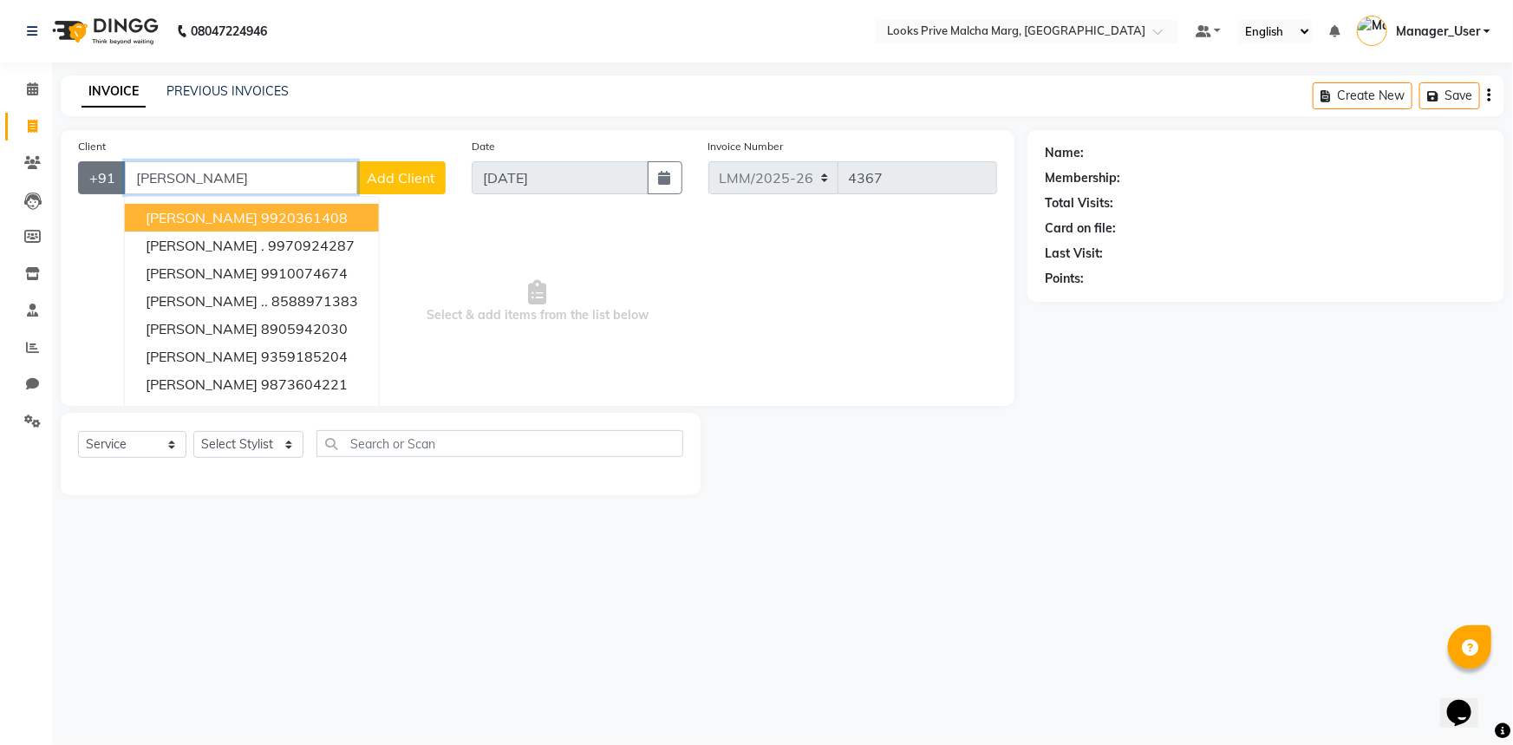
drag, startPoint x: 244, startPoint y: 184, endPoint x: 101, endPoint y: 183, distance: 142.2
click at [103, 183] on div "+91 [PERSON_NAME] [PERSON_NAME] 9920361408 [PERSON_NAME] . 9970924287 [PERSON_N…" at bounding box center [262, 177] width 368 height 33
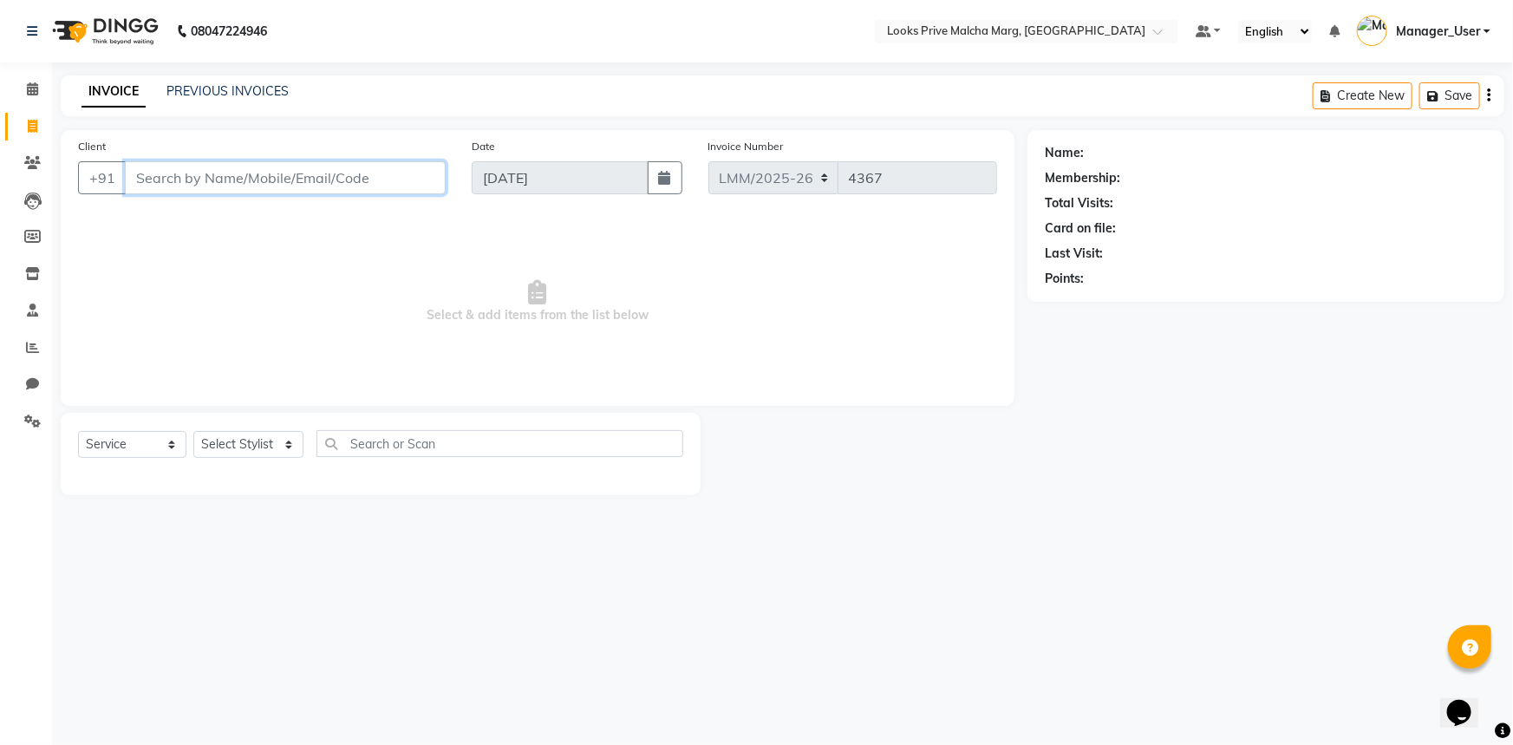
click at [216, 187] on input "Client" at bounding box center [285, 177] width 321 height 33
click at [223, 179] on input "Client" at bounding box center [285, 177] width 321 height 33
click at [244, 179] on input "Client" at bounding box center [285, 177] width 321 height 33
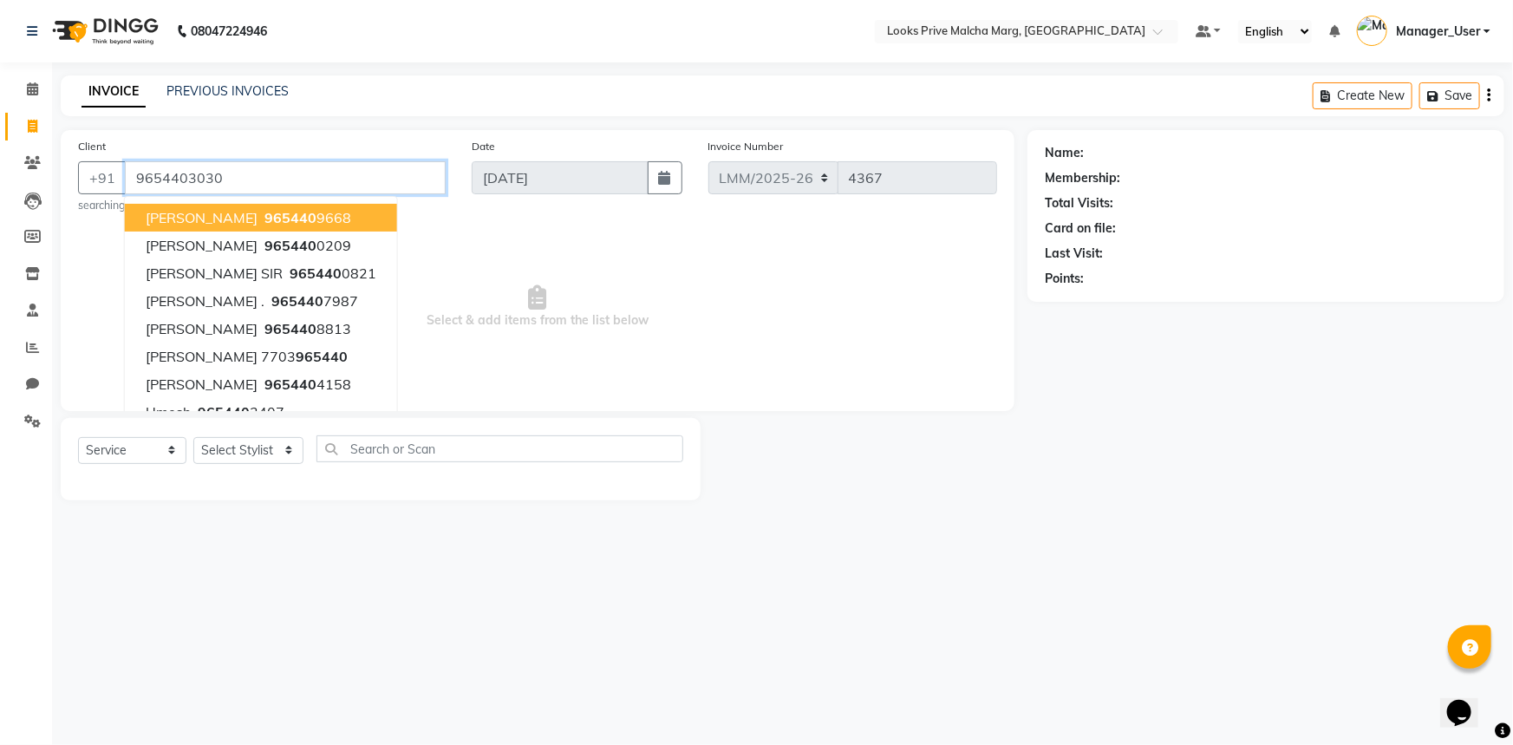
type input "9654403030"
select select "1: Object"
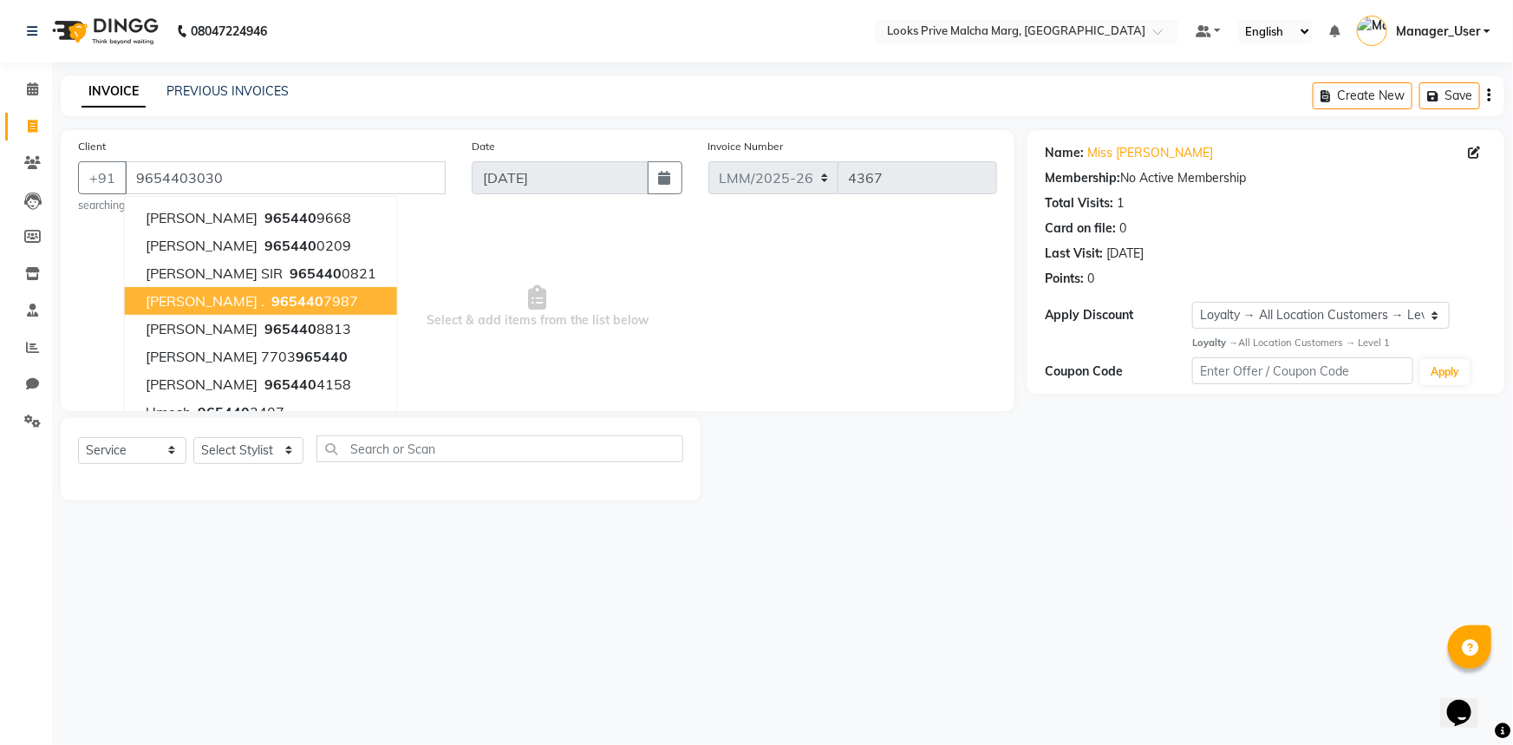
click at [474, 293] on span "Select & add items from the list below" at bounding box center [537, 306] width 919 height 173
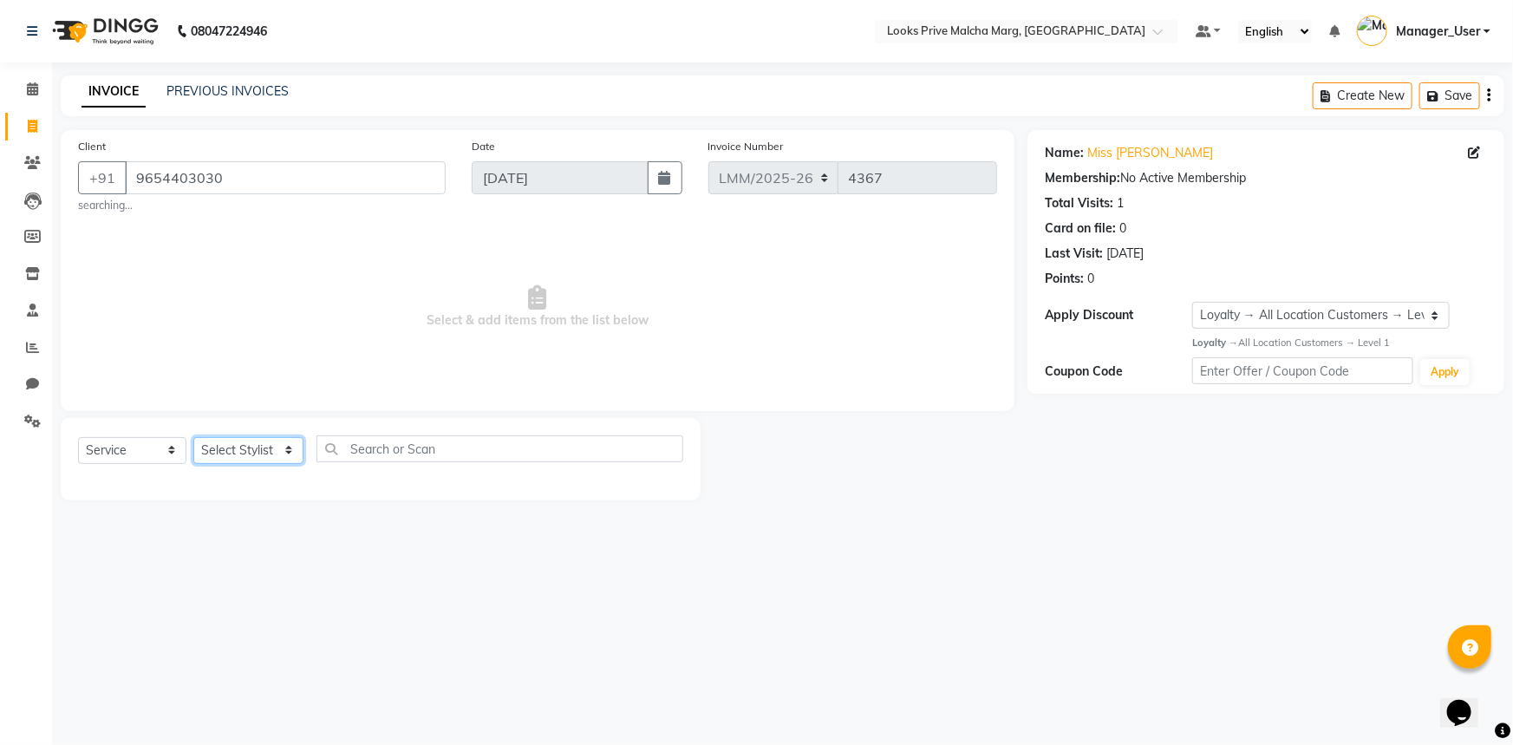
click at [286, 451] on select "Select Stylist [PERSON_NAME] Anas_Asst Counter_Sales Dharam_Pdct Hussain_Cr Jat…" at bounding box center [248, 450] width 110 height 27
select select "82618"
click at [193, 437] on select "Select Stylist [PERSON_NAME] Anas_Asst Counter_Sales Dharam_Pdct Hussain_Cr Jat…" at bounding box center [248, 450] width 110 height 27
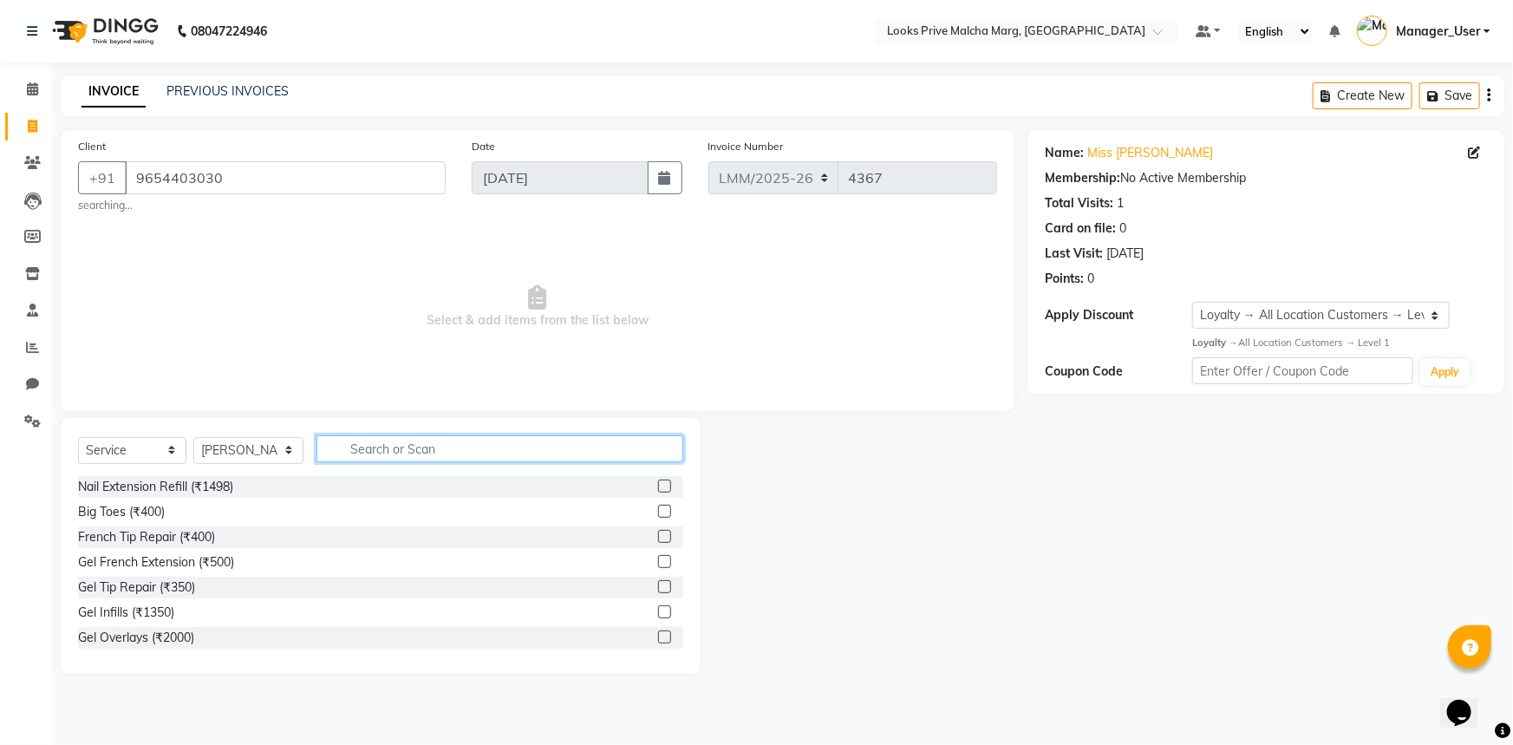
click at [360, 454] on input "text" at bounding box center [499, 448] width 367 height 27
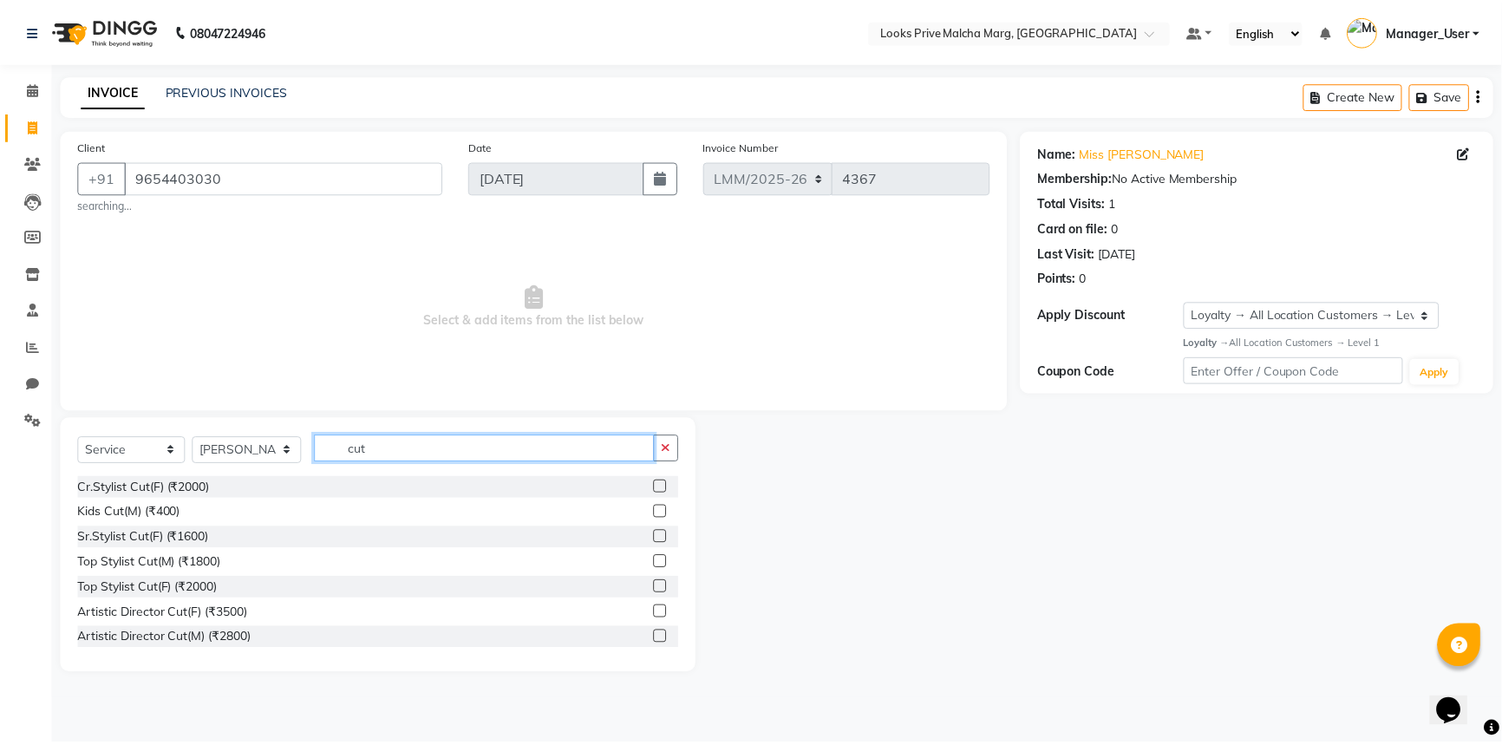
scroll to position [157, 0]
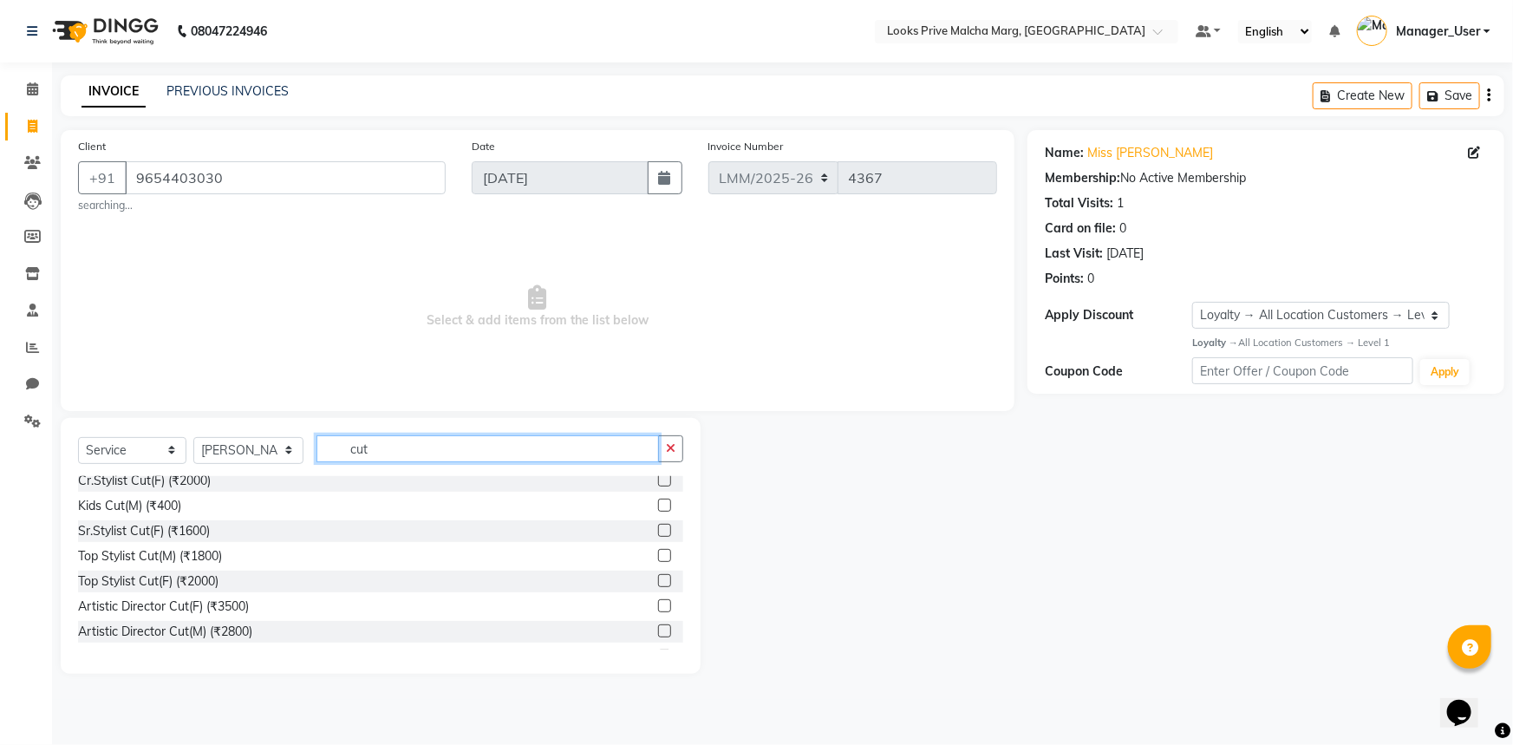
type input "cut"
click at [658, 605] on label at bounding box center [664, 605] width 13 height 13
click at [658, 605] on input "checkbox" at bounding box center [663, 606] width 11 height 11
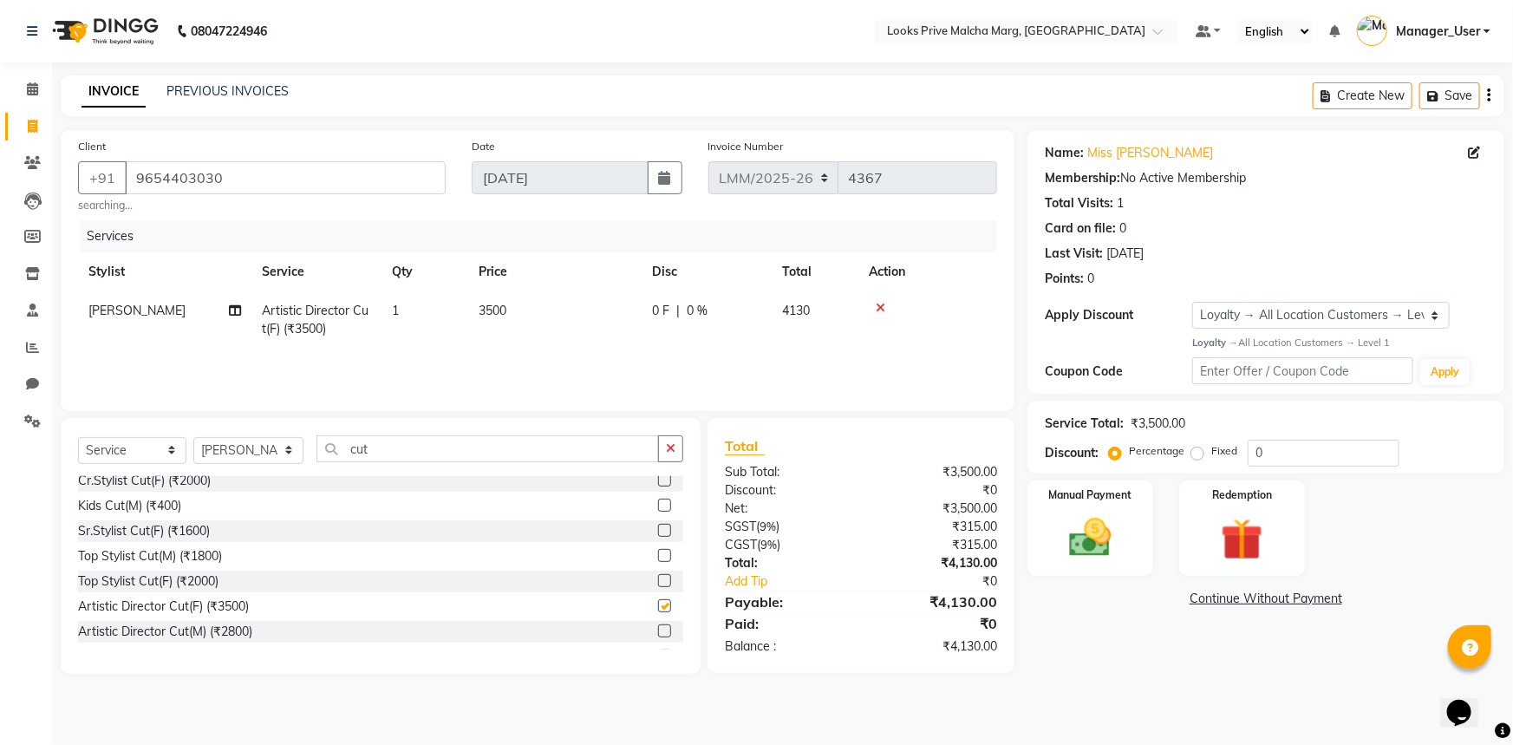
checkbox input "false"
click at [1114, 533] on img at bounding box center [1090, 537] width 71 height 50
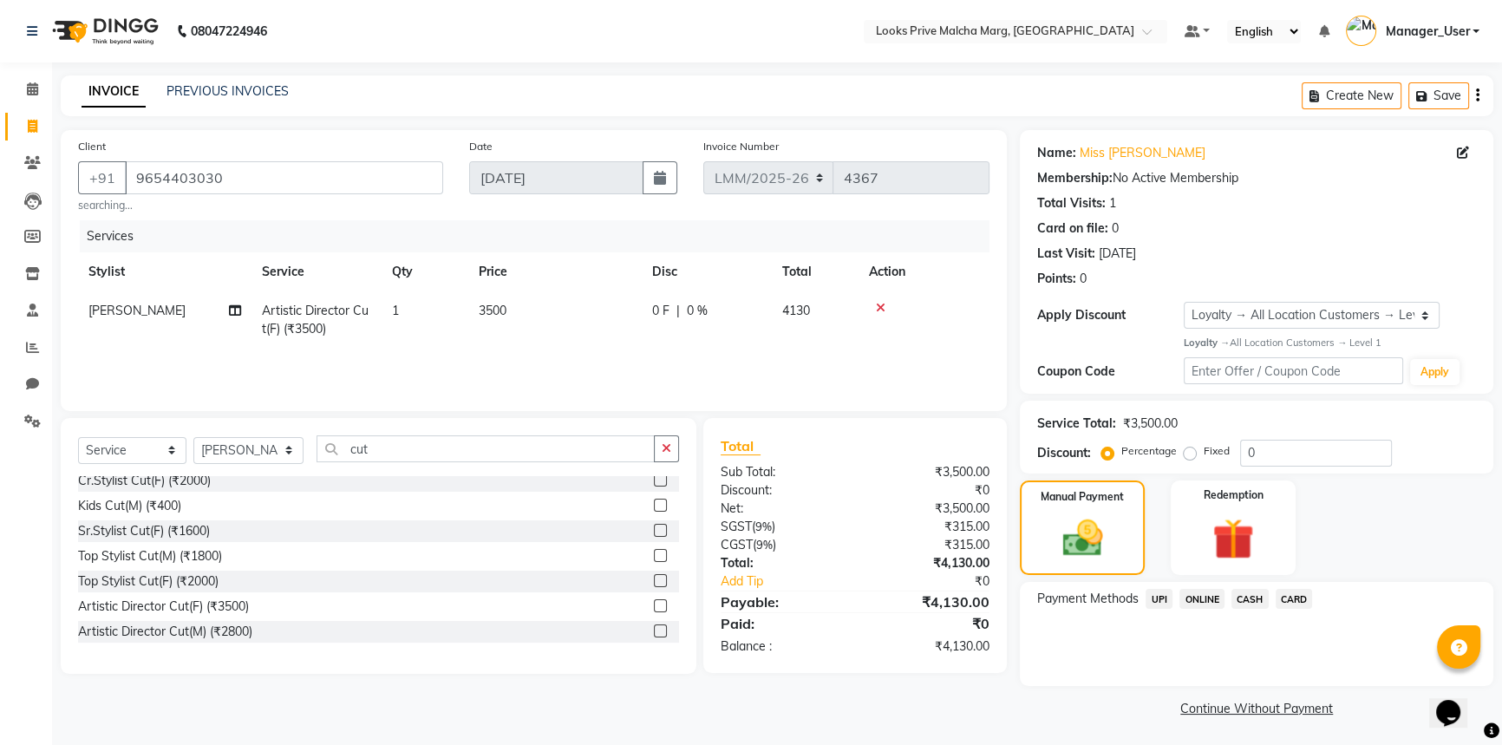
click at [1296, 600] on span "CARD" at bounding box center [1293, 599] width 37 height 20
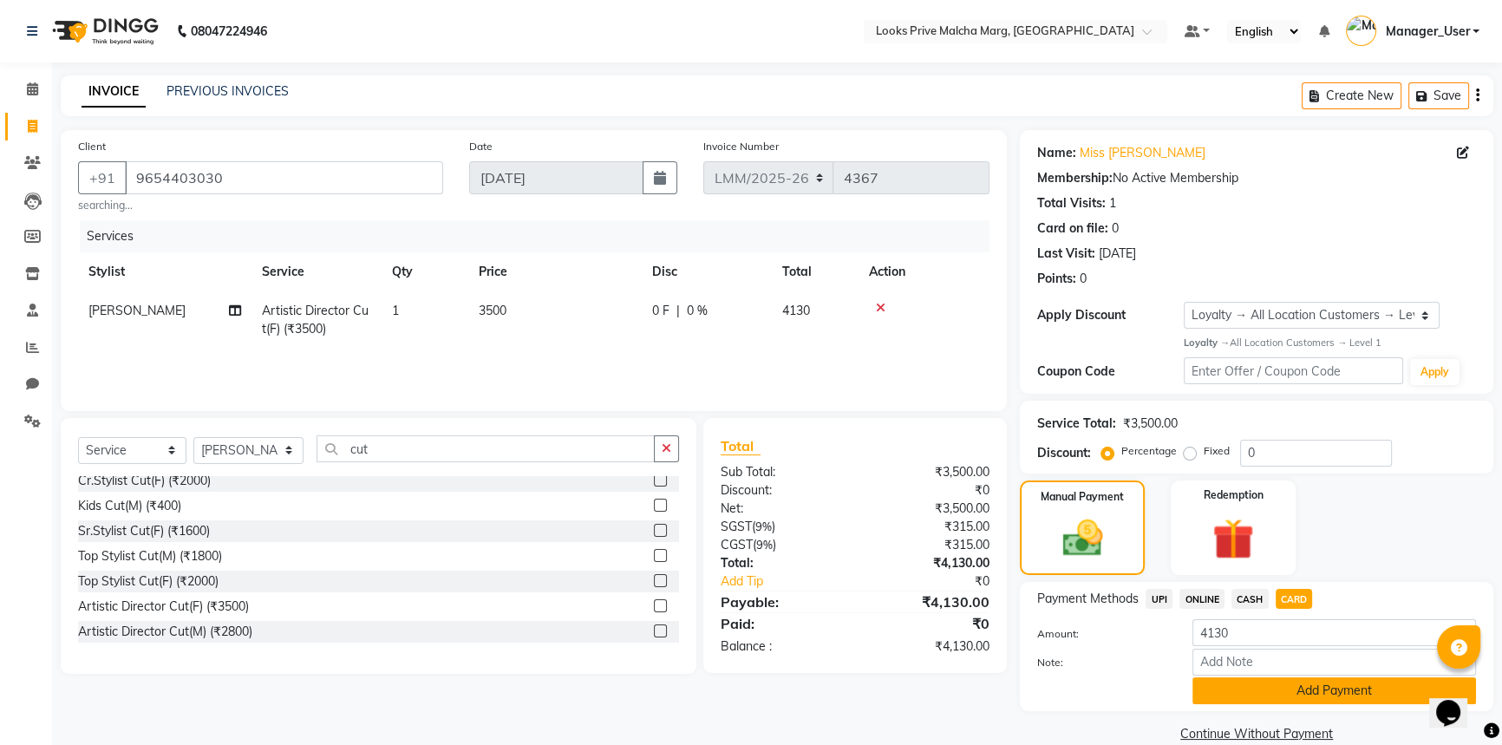
click at [1284, 694] on button "Add Payment" at bounding box center [1334, 690] width 284 height 27
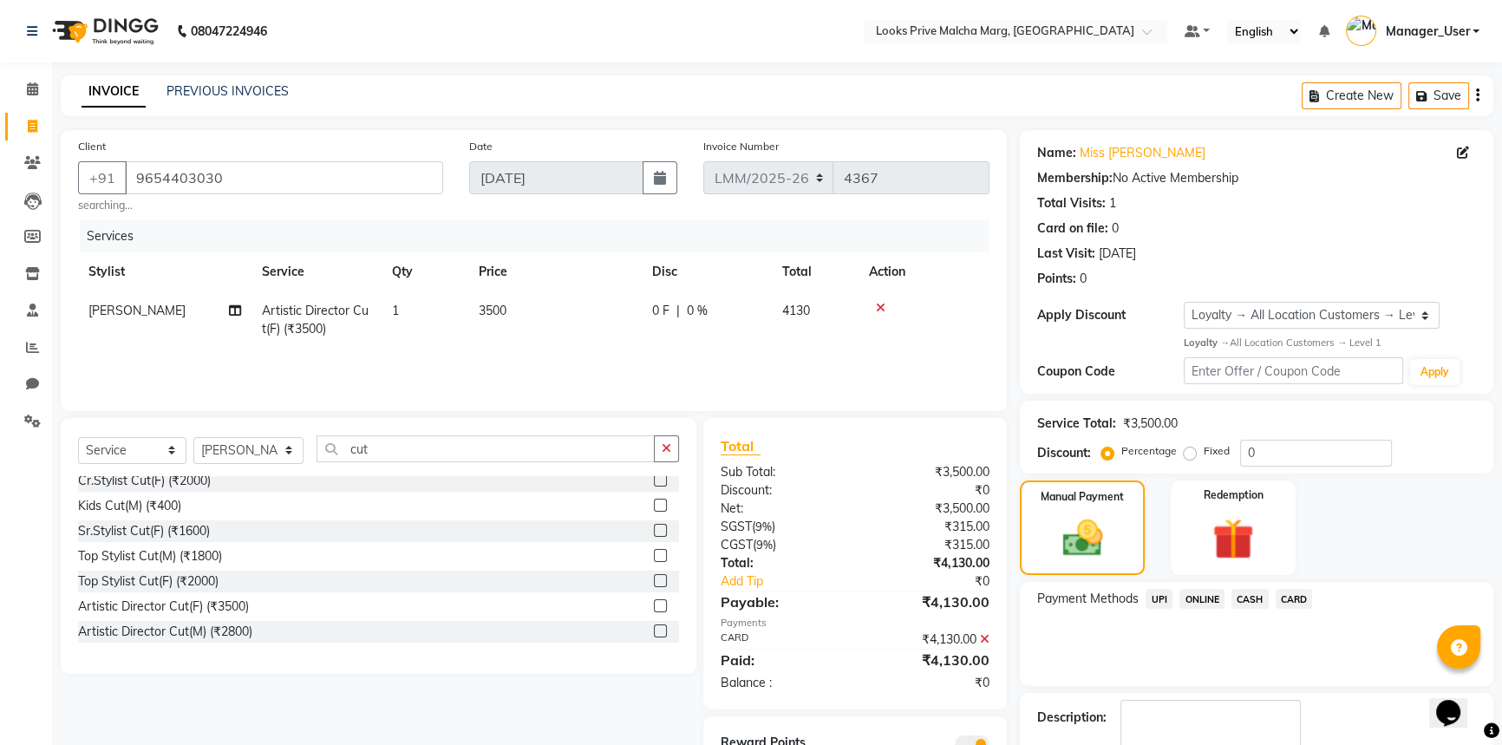
click at [1297, 598] on span "CARD" at bounding box center [1293, 599] width 37 height 20
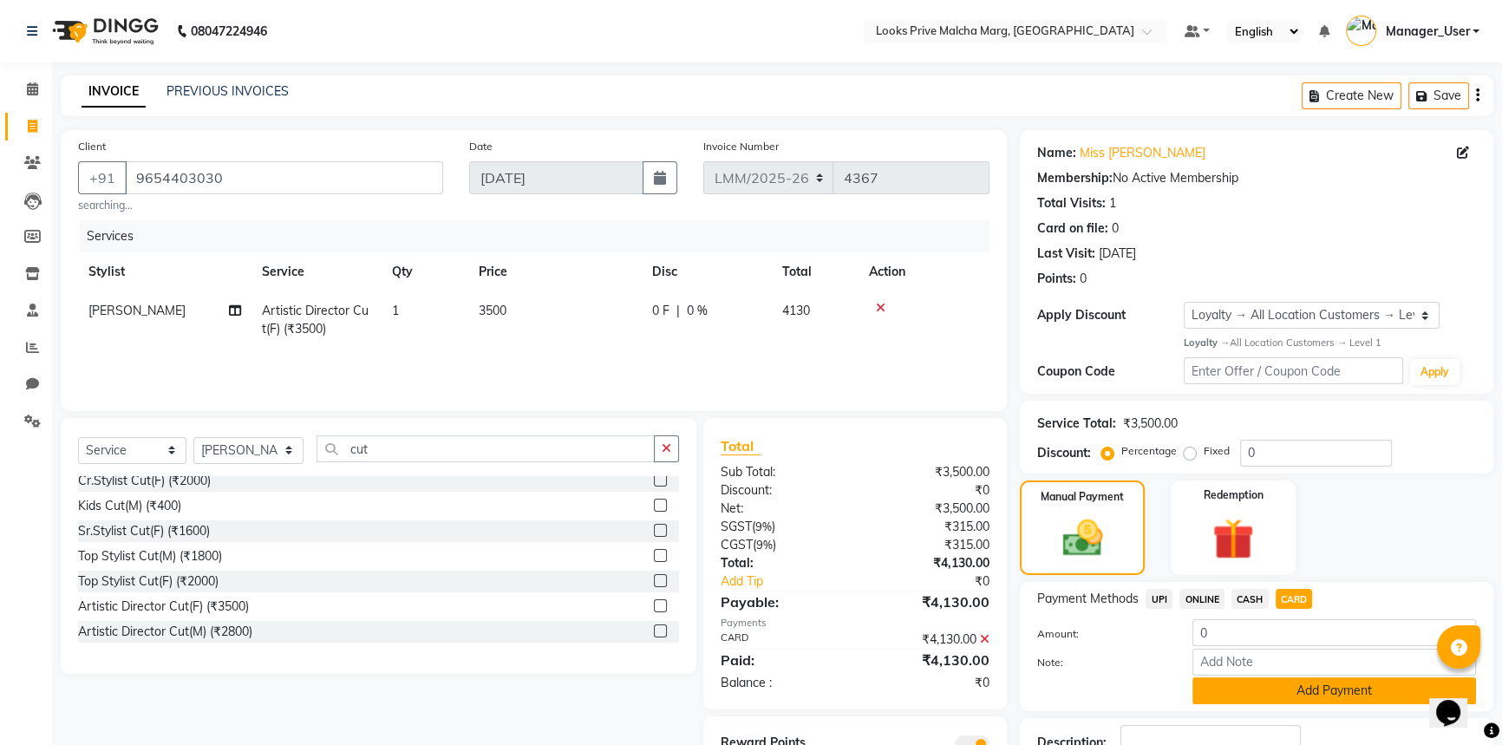
click at [1329, 694] on button "Add Payment" at bounding box center [1334, 690] width 284 height 27
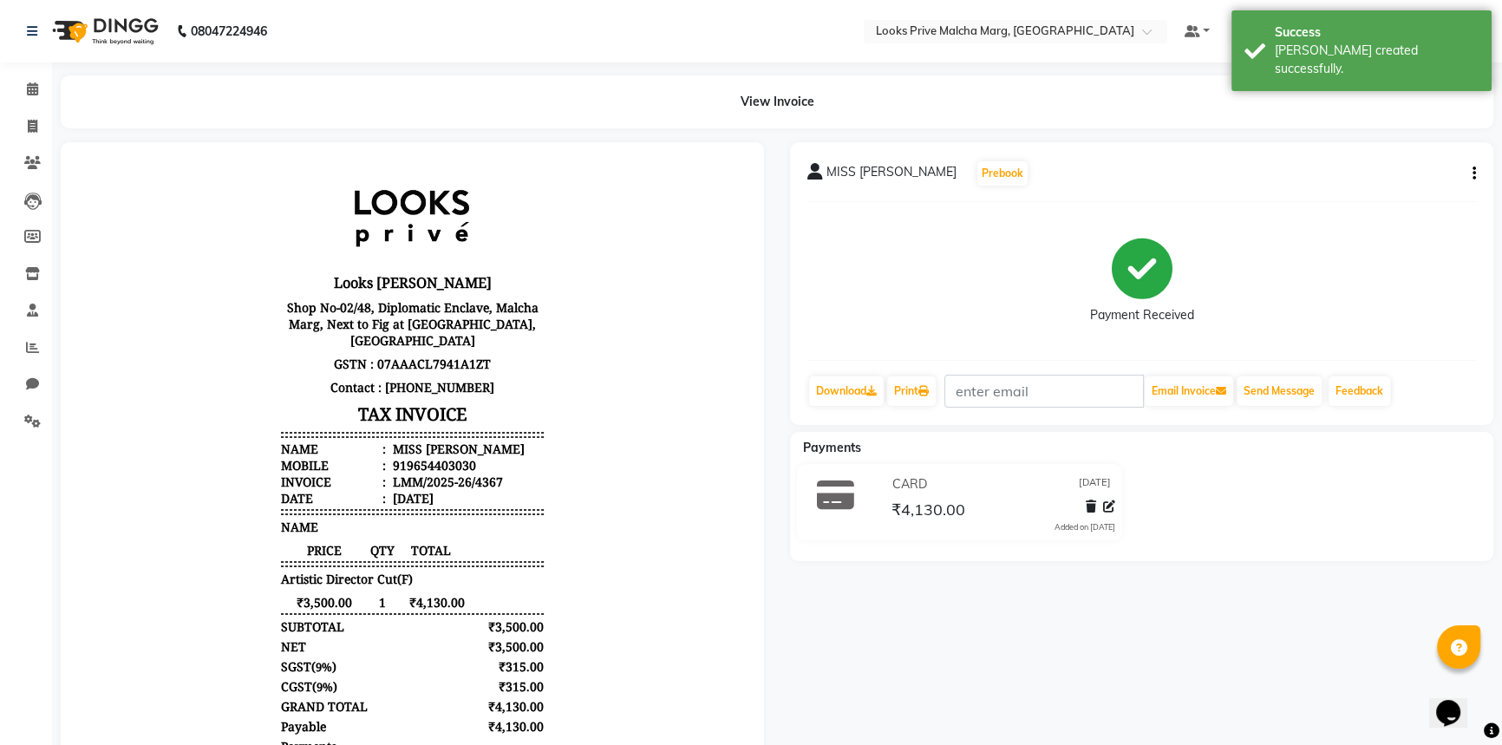
scroll to position [168, 0]
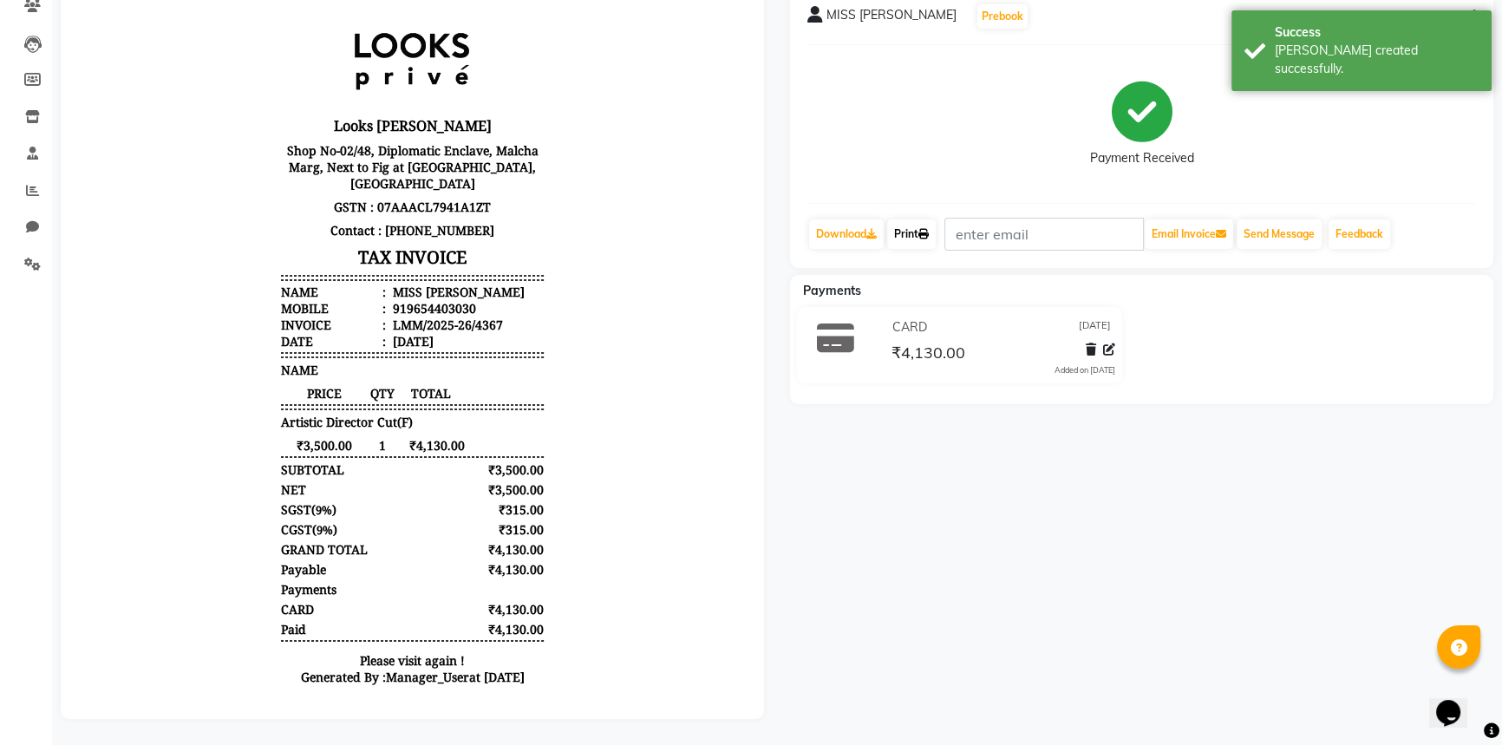
click at [924, 229] on icon at bounding box center [923, 234] width 10 height 10
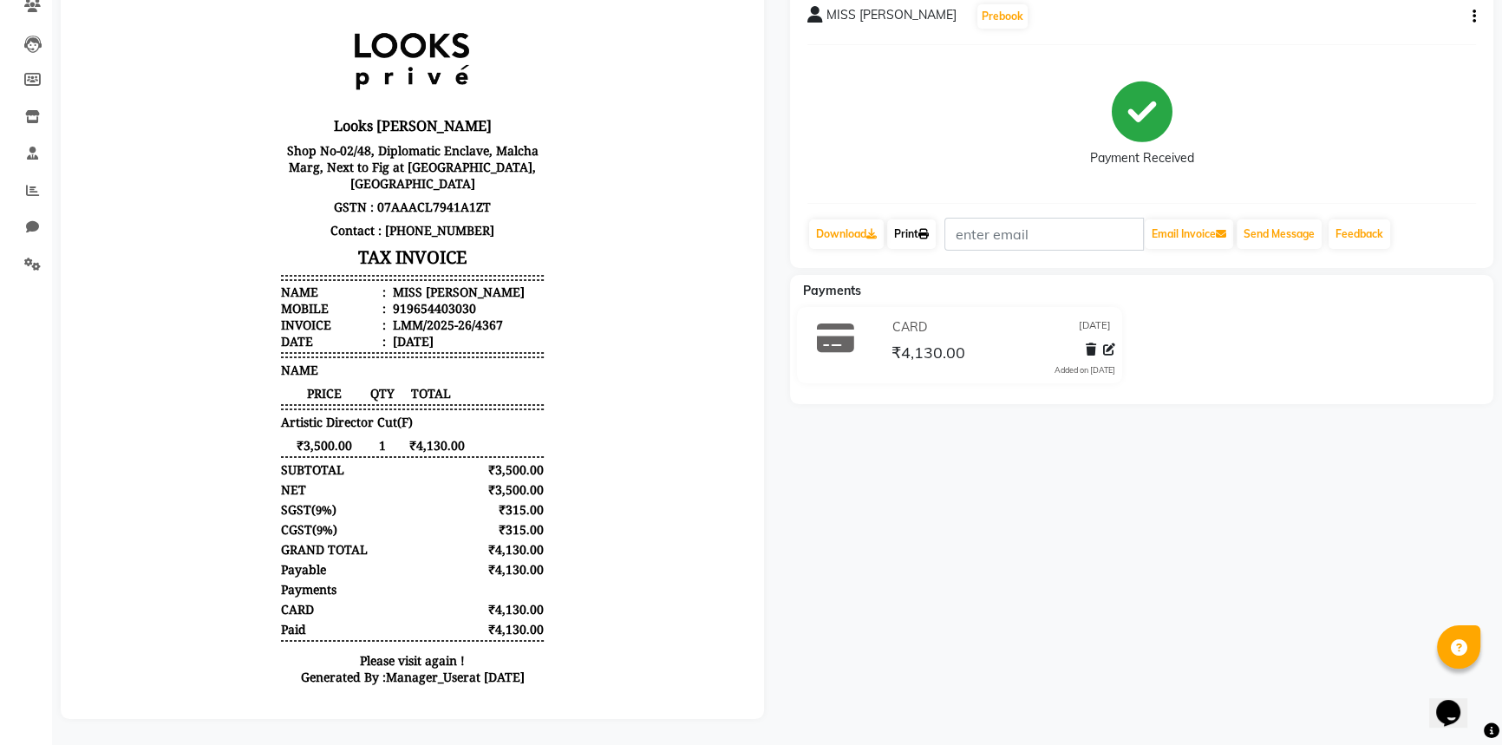
scroll to position [0, 0]
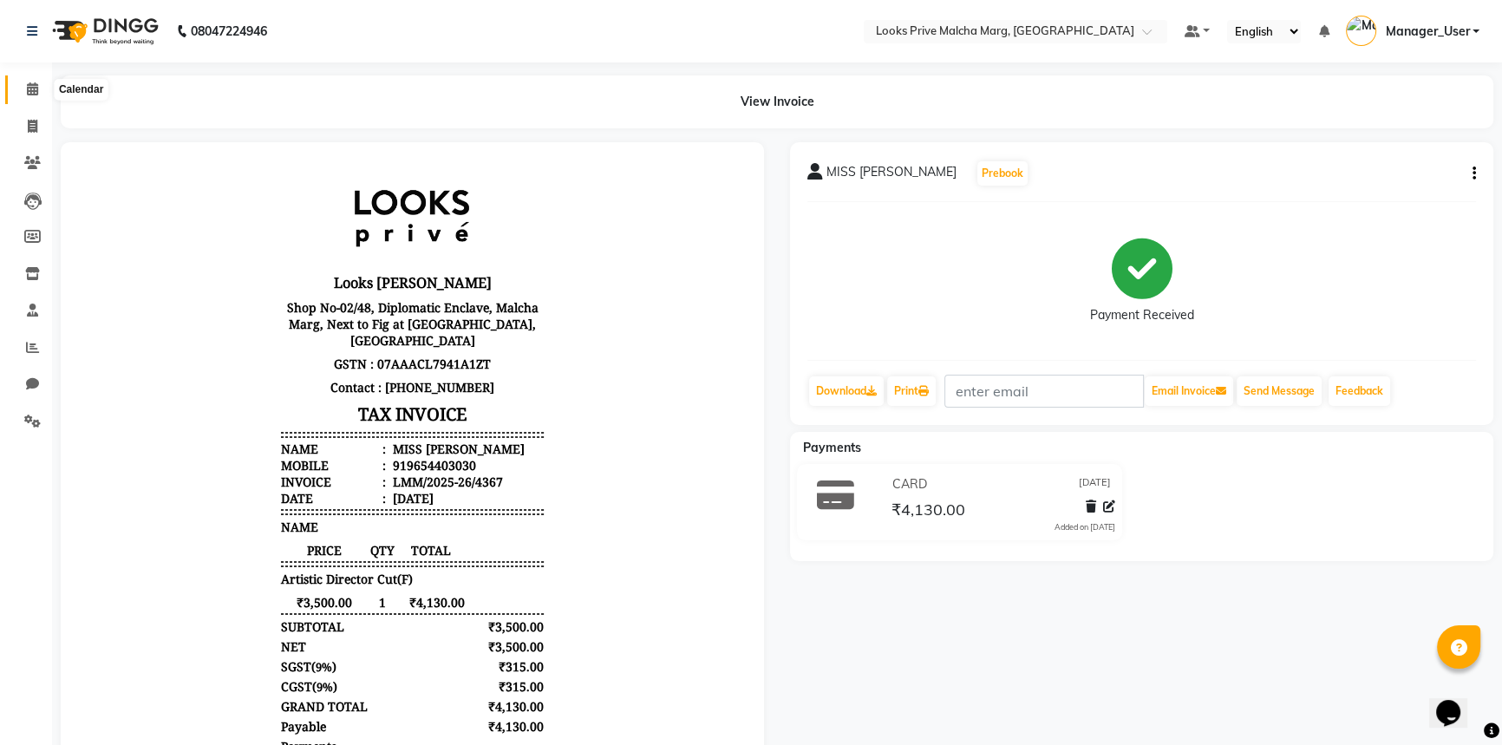
click at [27, 84] on icon at bounding box center [32, 88] width 11 height 13
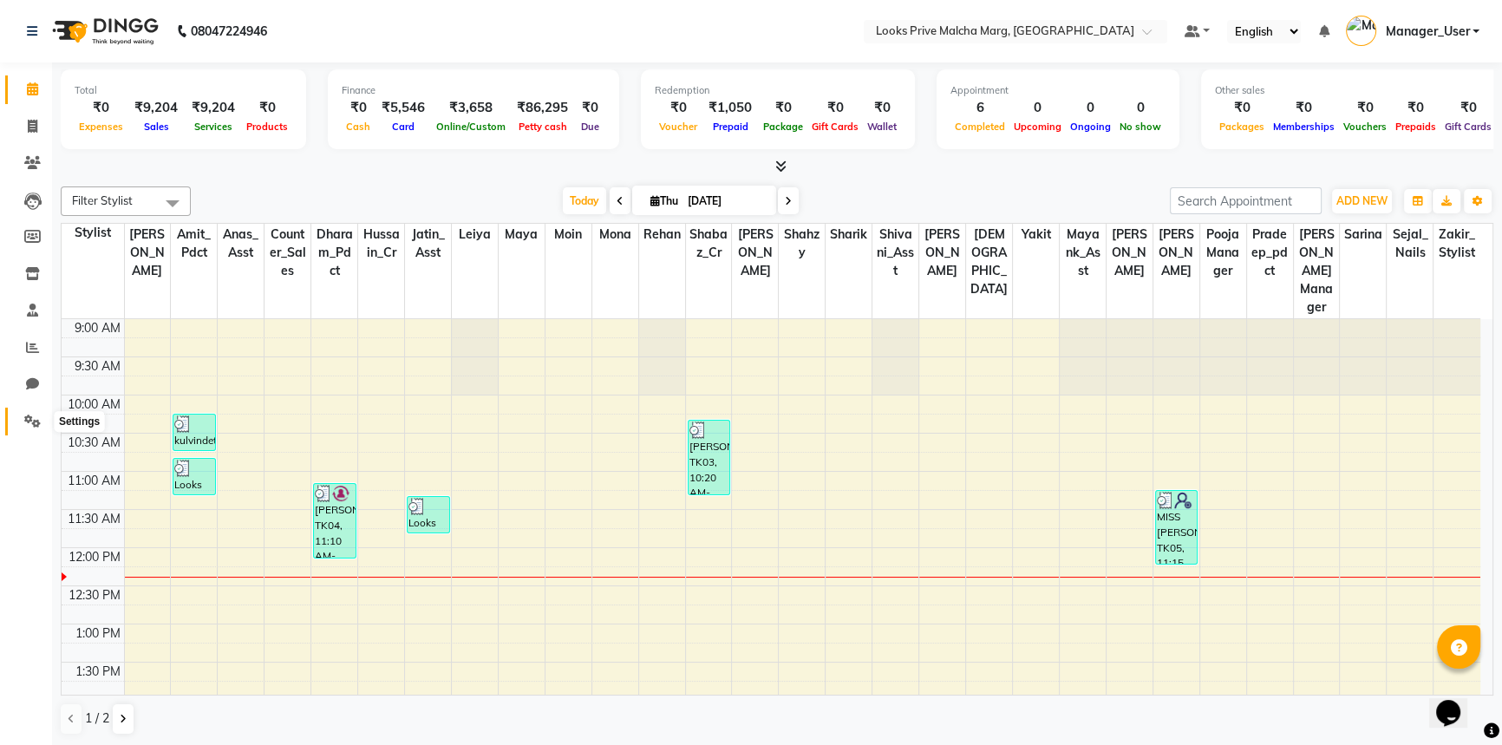
click at [17, 425] on span at bounding box center [32, 422] width 30 height 20
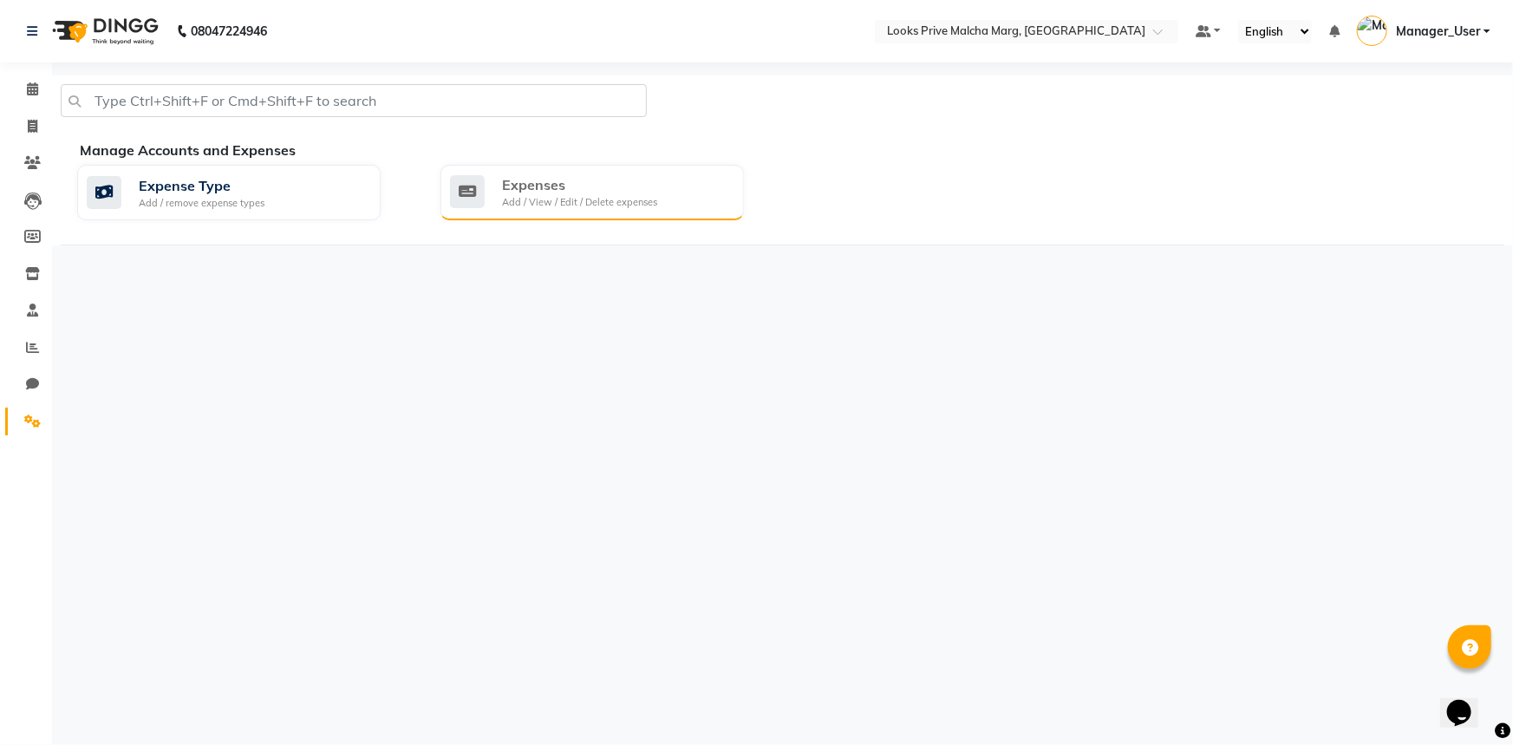
click at [611, 207] on div "Add / View / Edit / Delete expenses" at bounding box center [579, 202] width 155 height 15
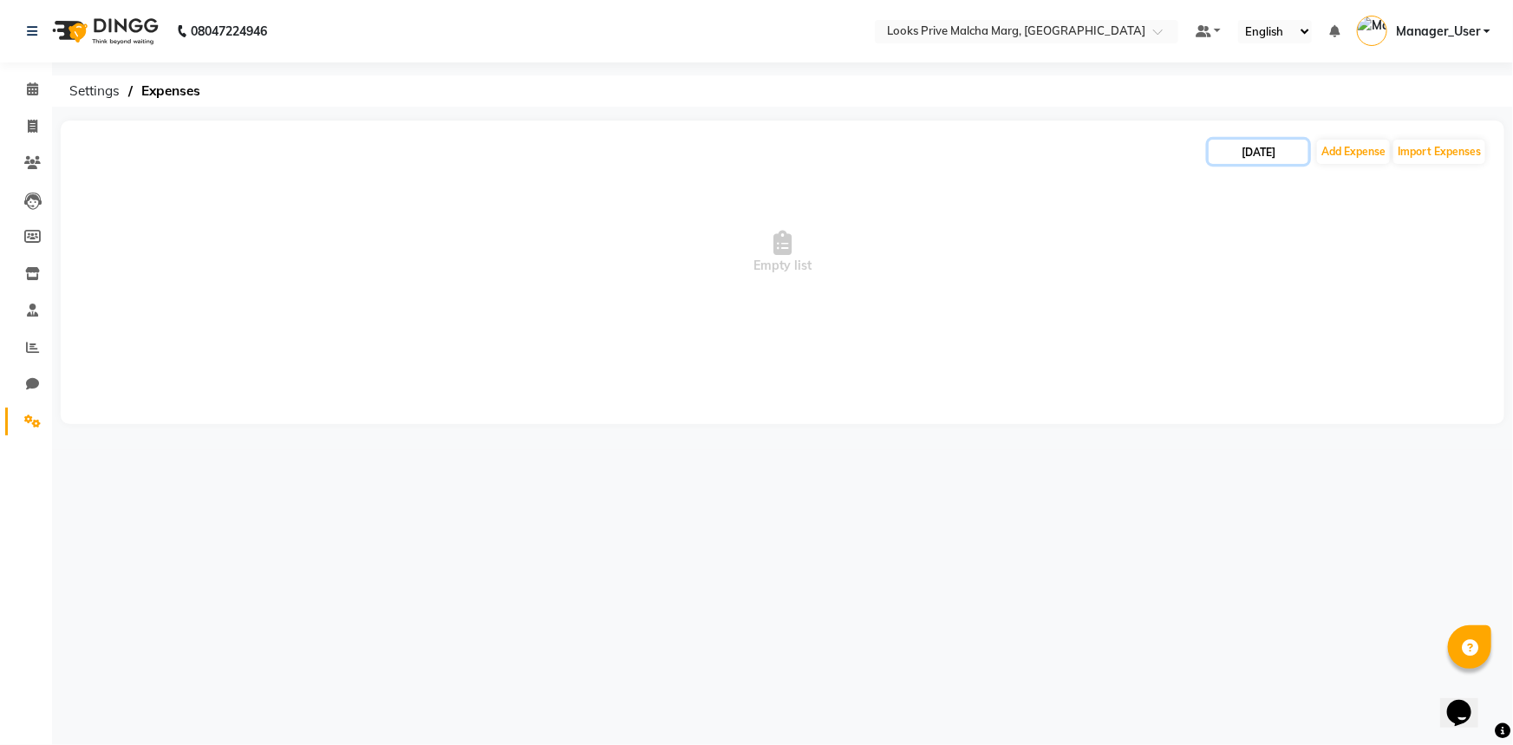
click at [1271, 161] on input "[DATE]" at bounding box center [1259, 152] width 100 height 24
select select "9"
select select "2025"
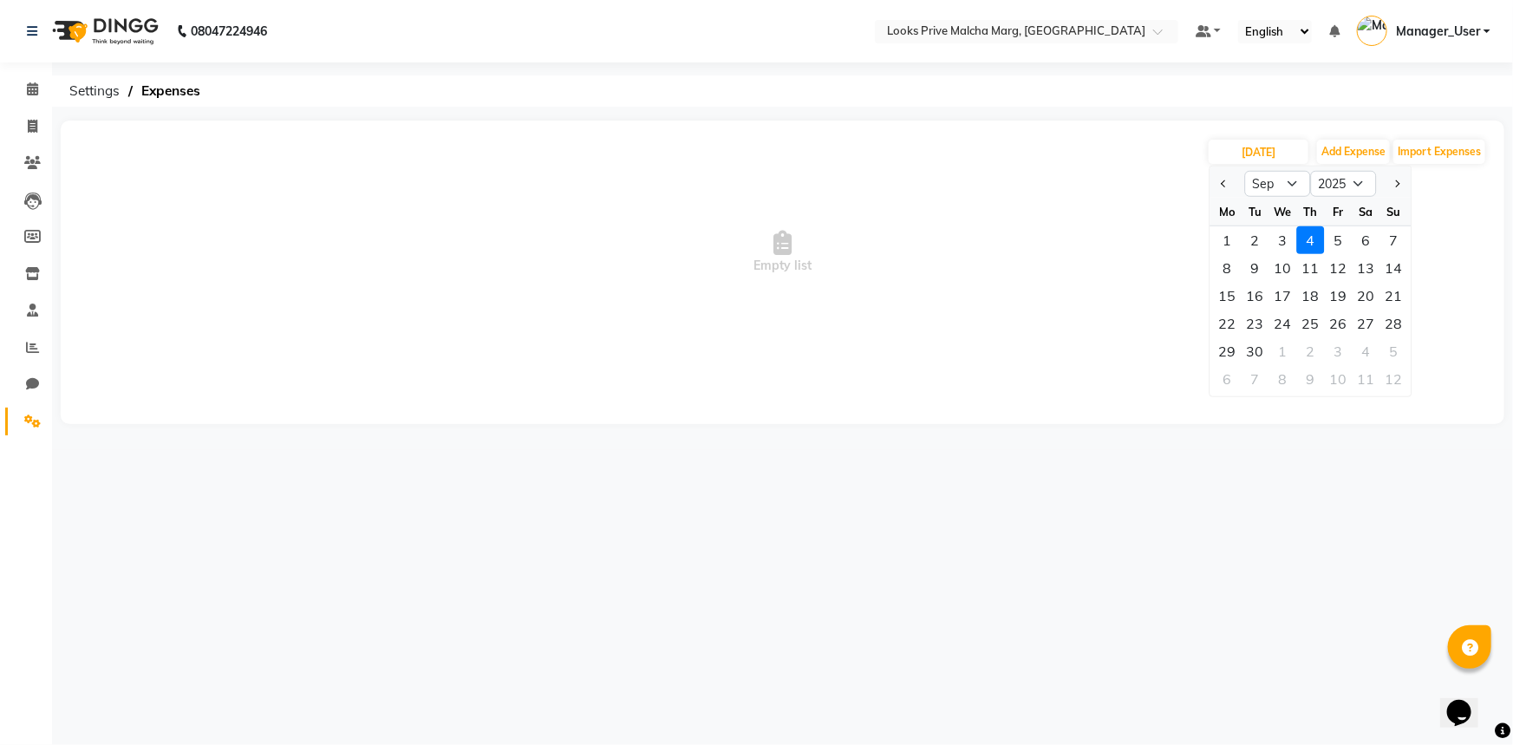
click at [1281, 242] on div "3" at bounding box center [1283, 240] width 28 height 28
type input "[DATE]"
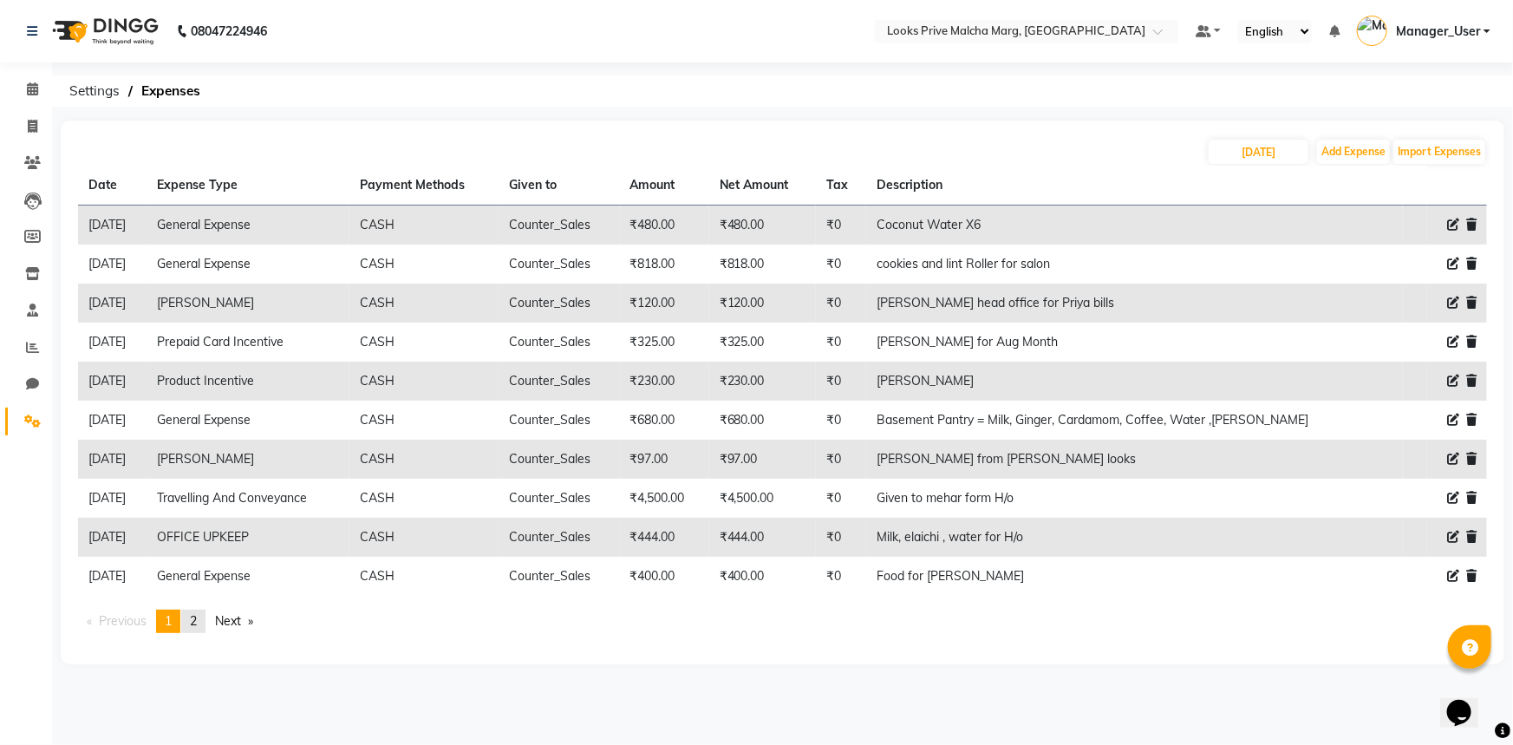
click at [201, 625] on link "page 2" at bounding box center [193, 620] width 24 height 23
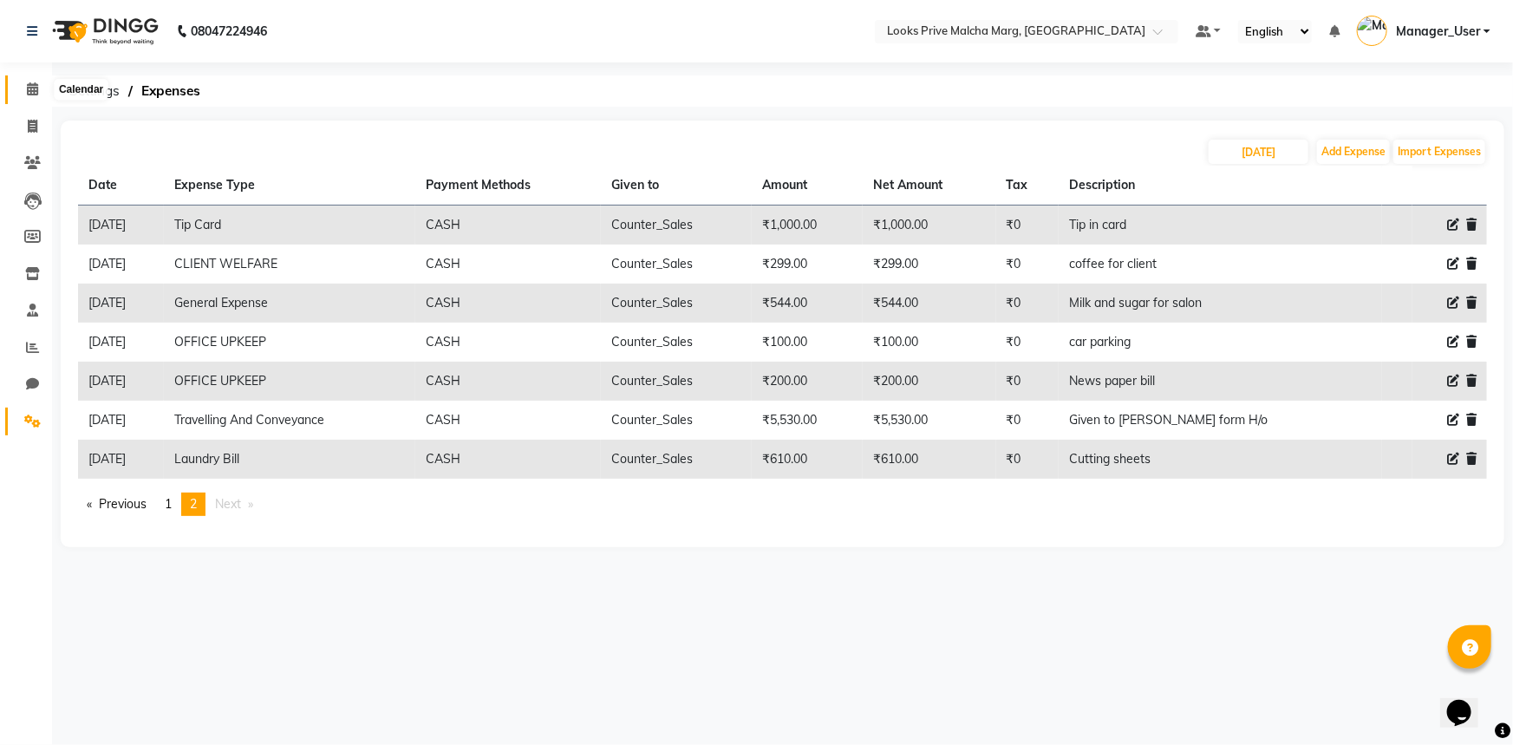
click at [25, 80] on span at bounding box center [32, 90] width 30 height 20
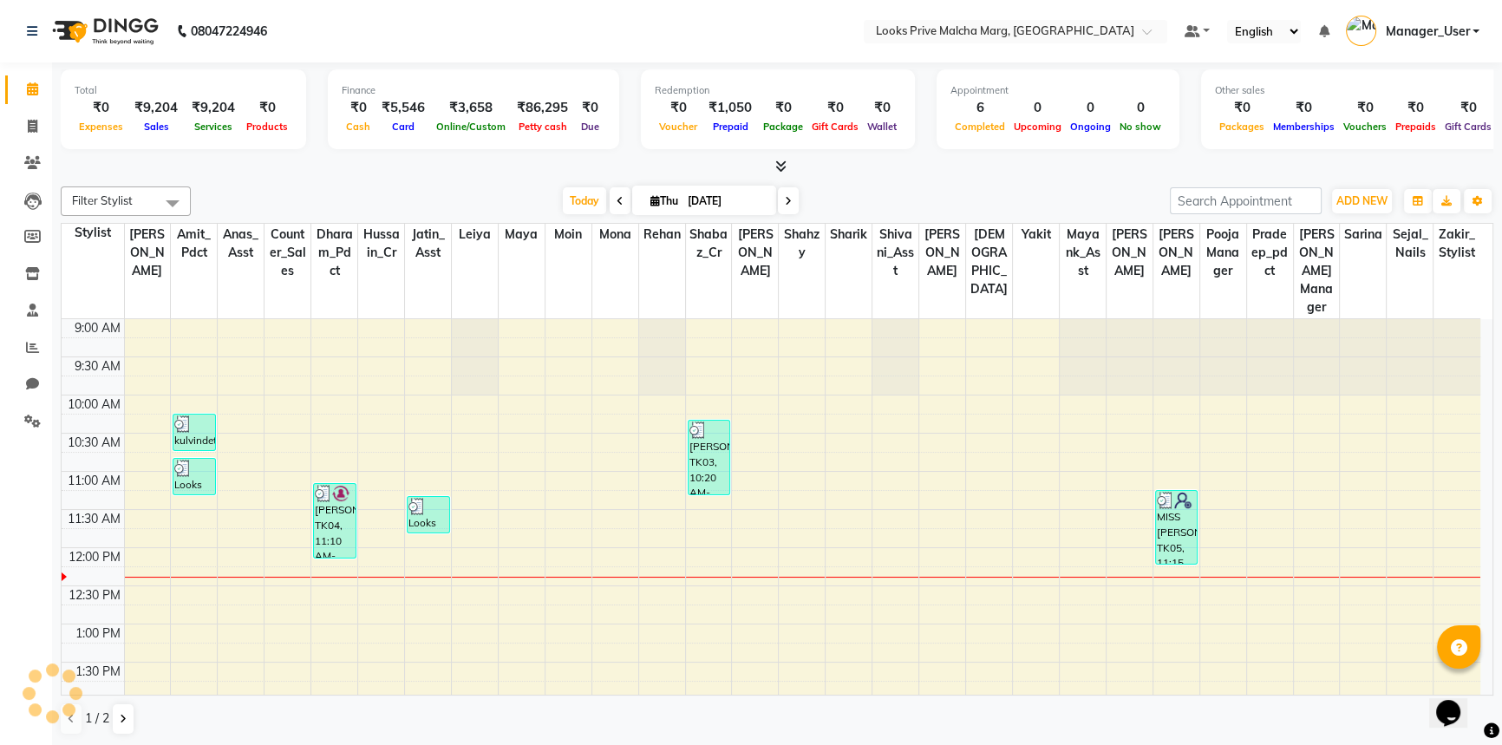
scroll to position [228, 0]
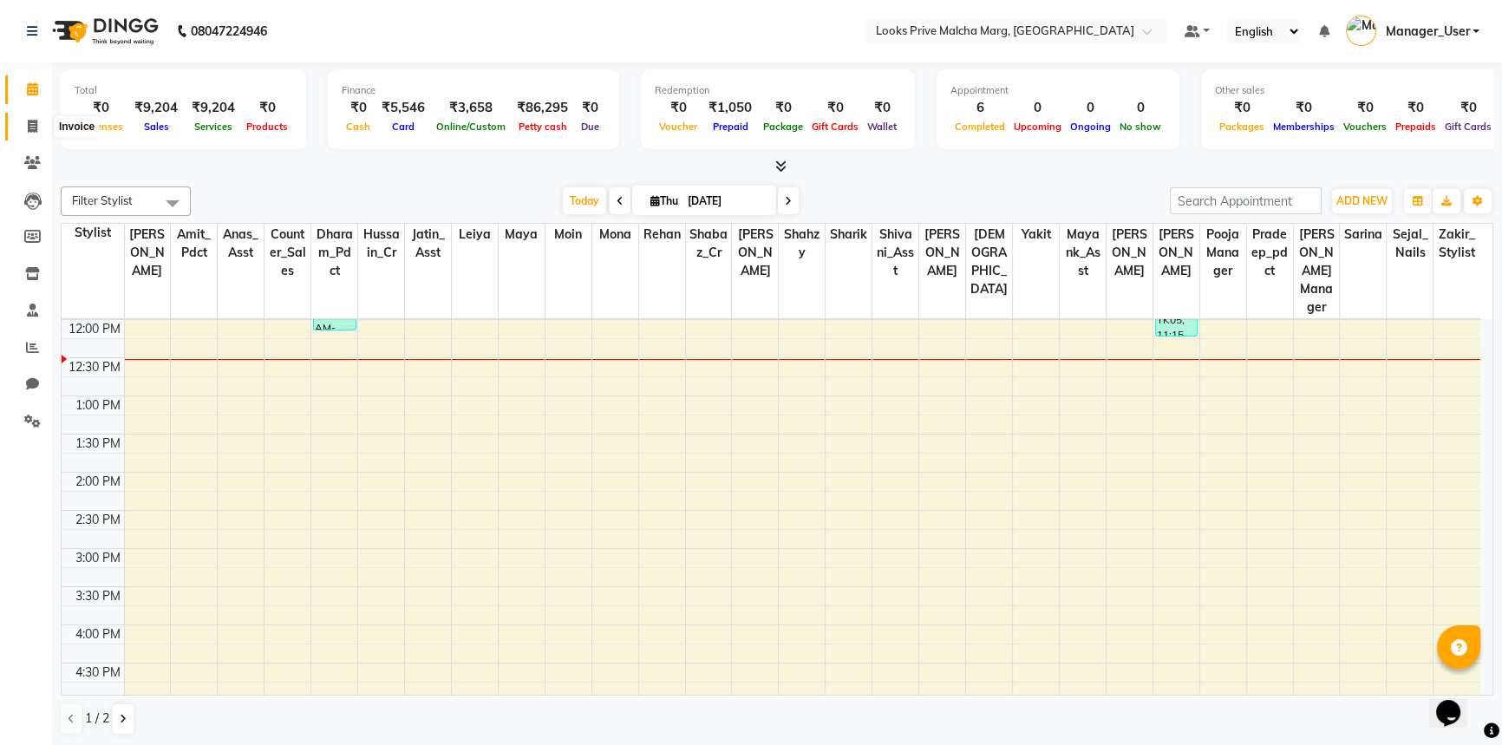
click at [29, 126] on icon at bounding box center [33, 126] width 10 height 13
select select "service"
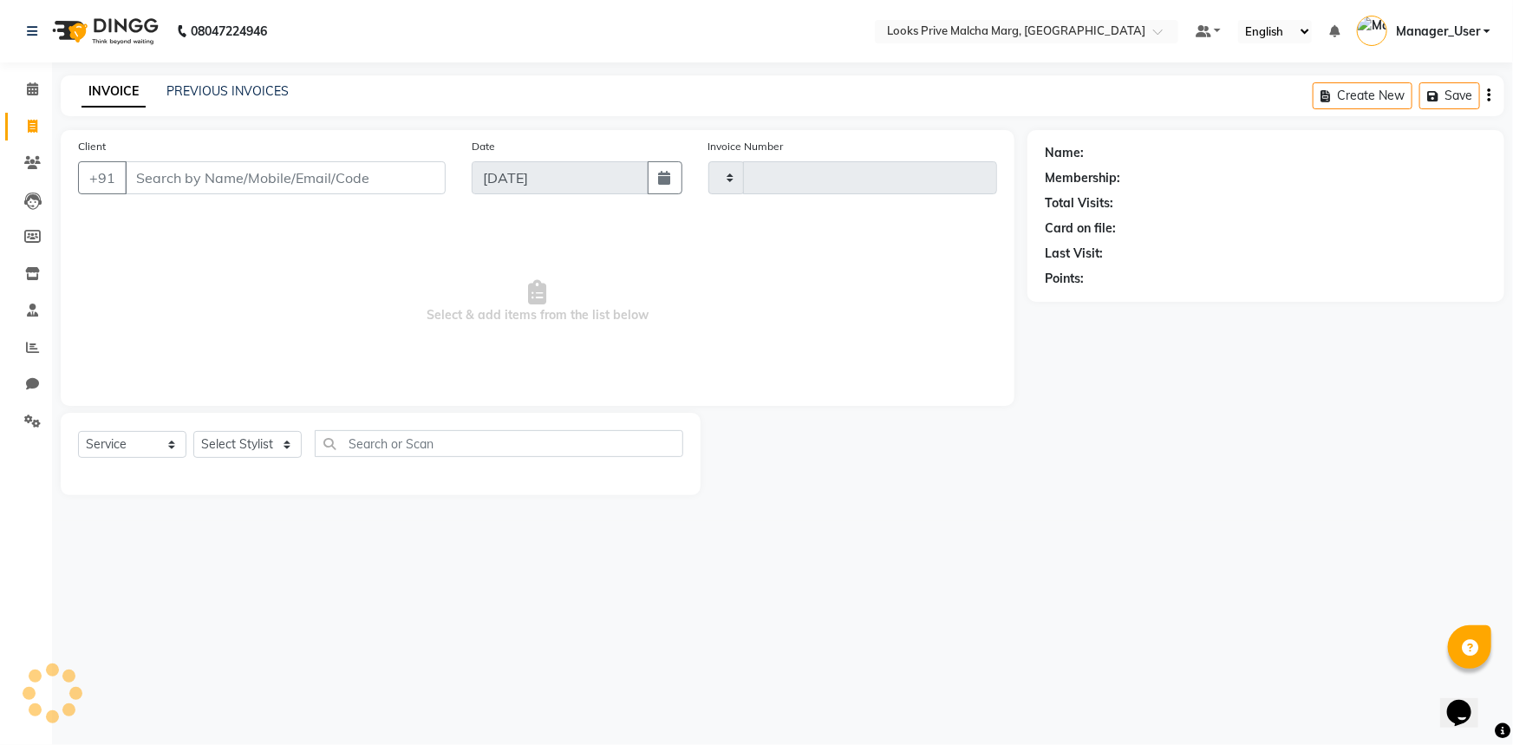
click at [188, 190] on input "Client" at bounding box center [285, 177] width 321 height 33
select select "7648"
type input "4368"
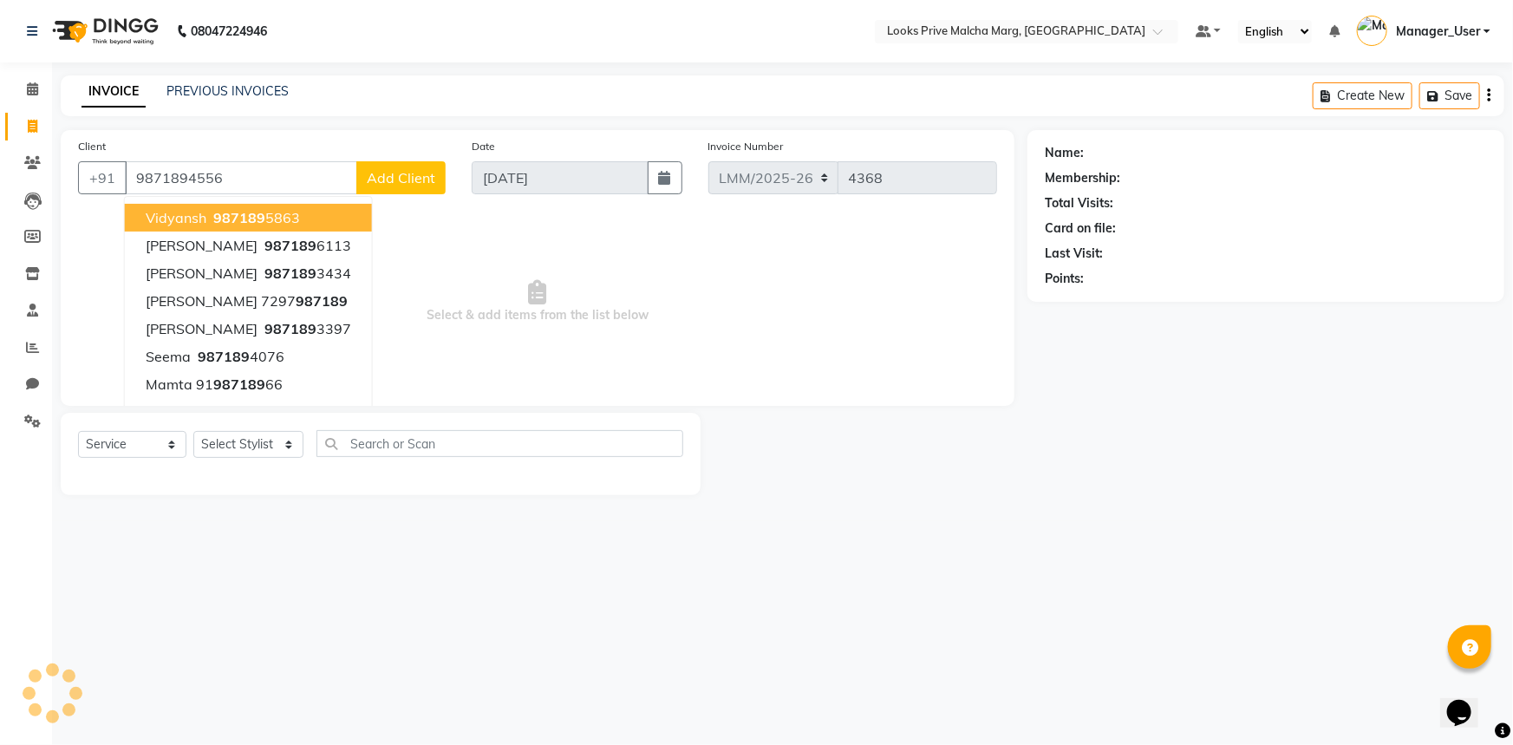
type input "9871894556"
select select "1: Object"
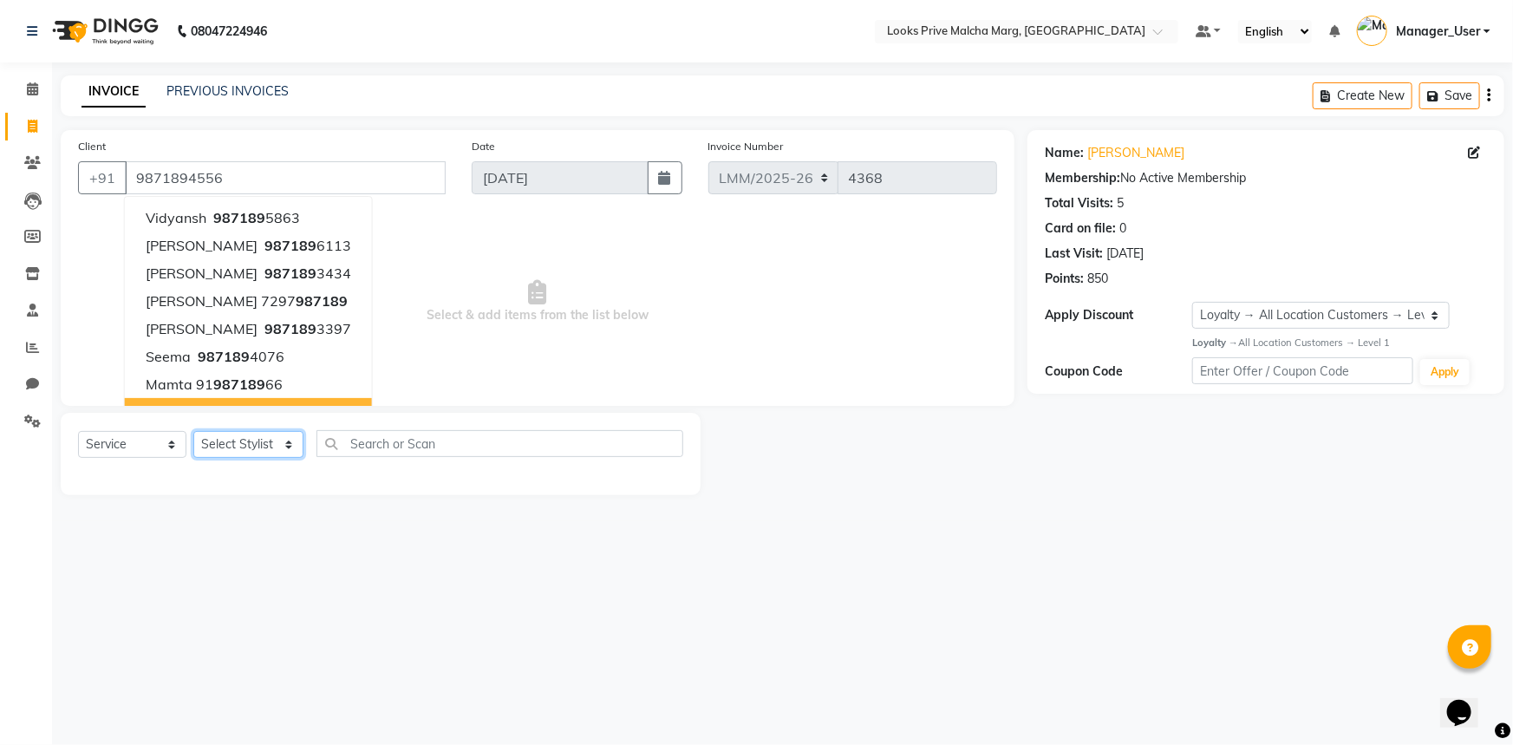
click at [294, 440] on select "Select Stylist [PERSON_NAME] Anas_Asst Counter_Sales Dharam_Pdct Hussain_Cr Jat…" at bounding box center [248, 444] width 110 height 27
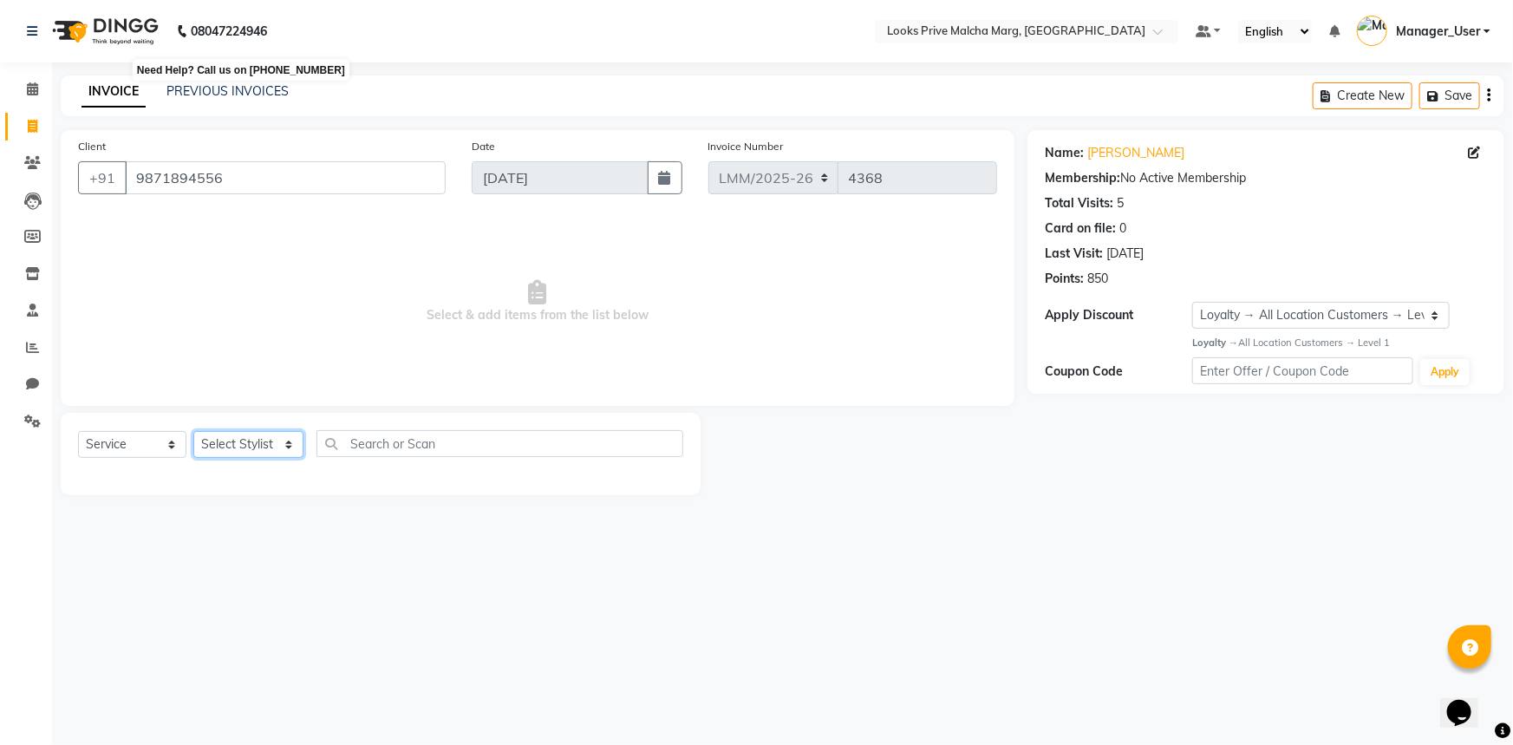
select select "66965"
click at [193, 431] on select "Select Stylist [PERSON_NAME] Anas_Asst Counter_Sales Dharam_Pdct Hussain_Cr Jat…" at bounding box center [248, 444] width 110 height 27
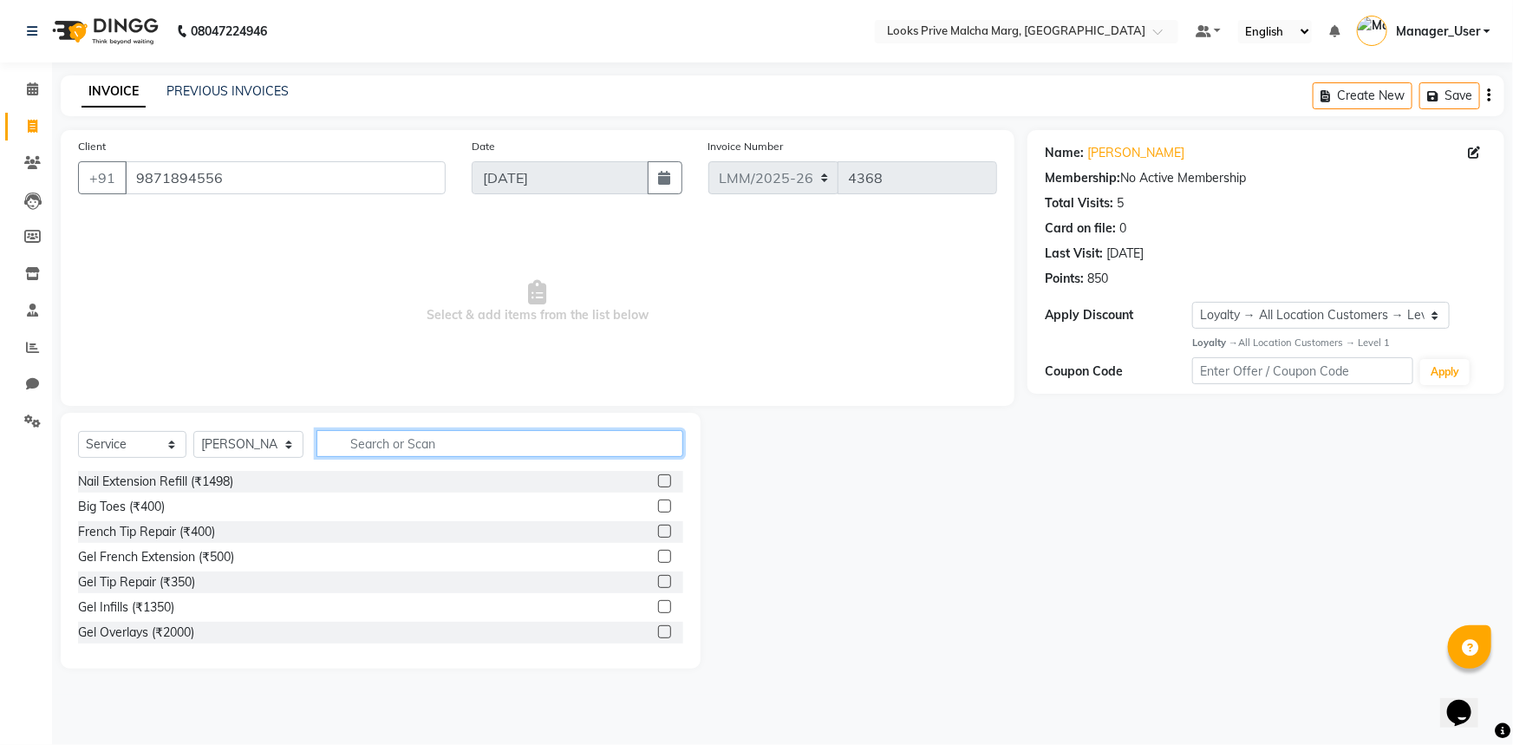
click at [433, 445] on input "text" at bounding box center [499, 443] width 367 height 27
type input "cut"
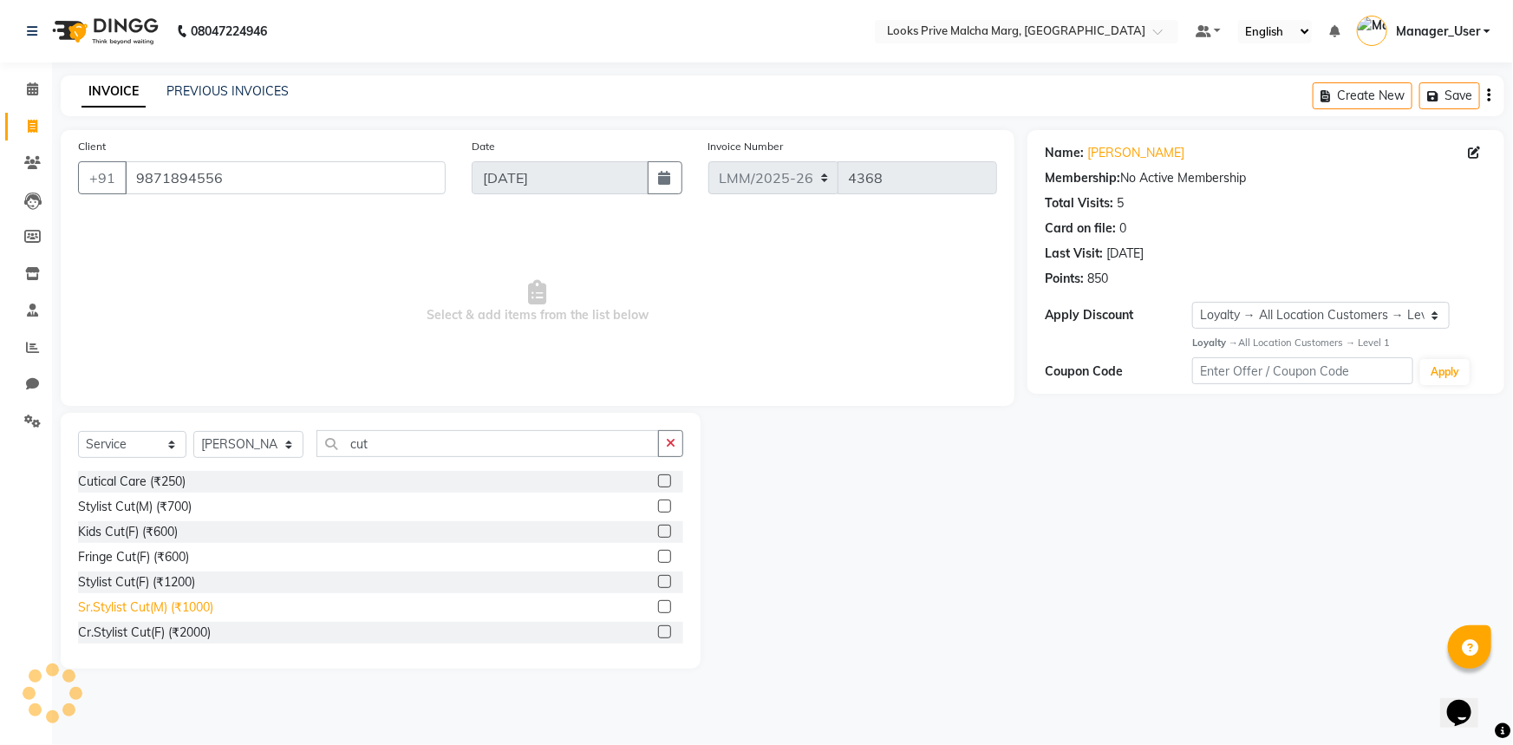
click at [190, 614] on div "Sr.Stylist Cut(M) (₹1000)" at bounding box center [145, 607] width 135 height 18
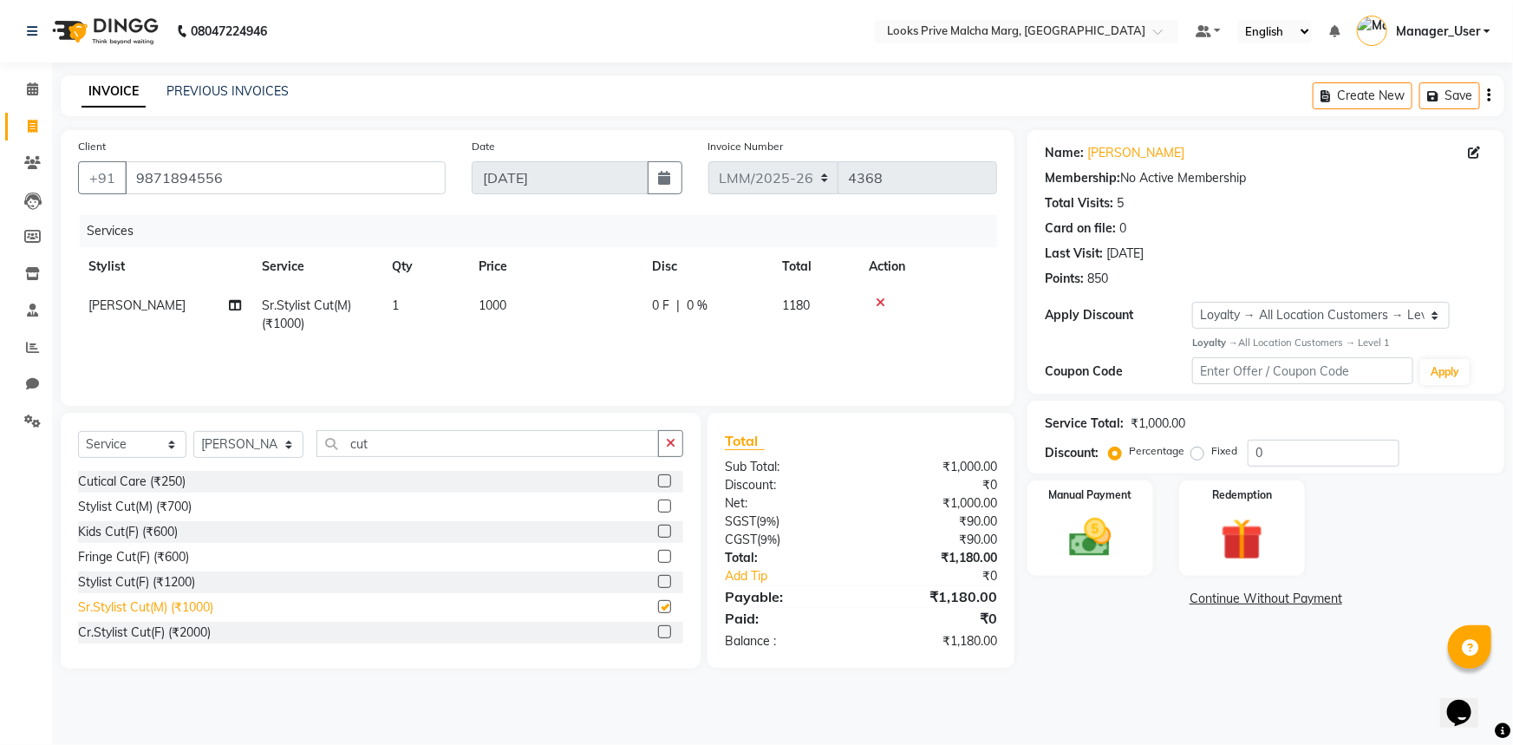
checkbox input "false"
click at [1105, 555] on img at bounding box center [1090, 537] width 71 height 50
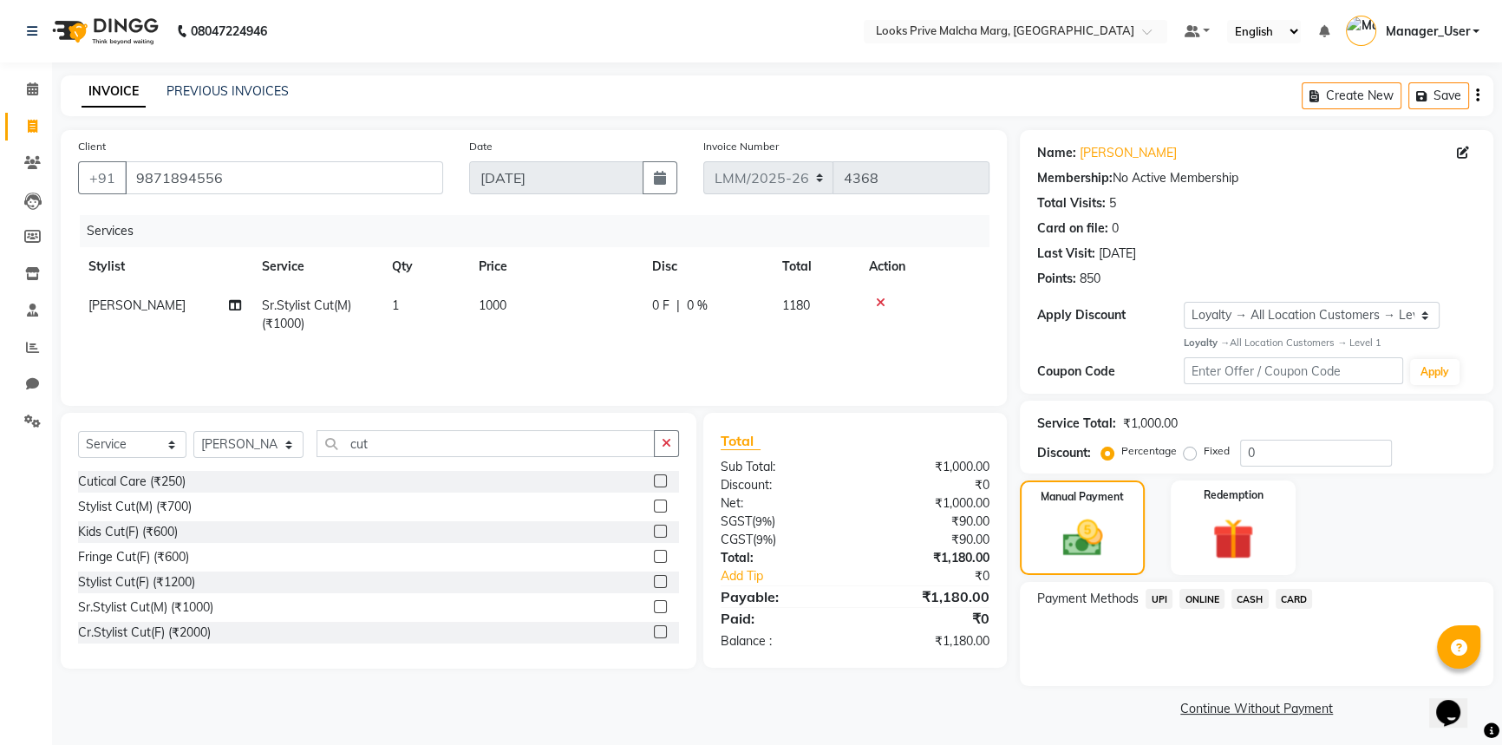
click at [1170, 602] on span "UPI" at bounding box center [1158, 599] width 27 height 20
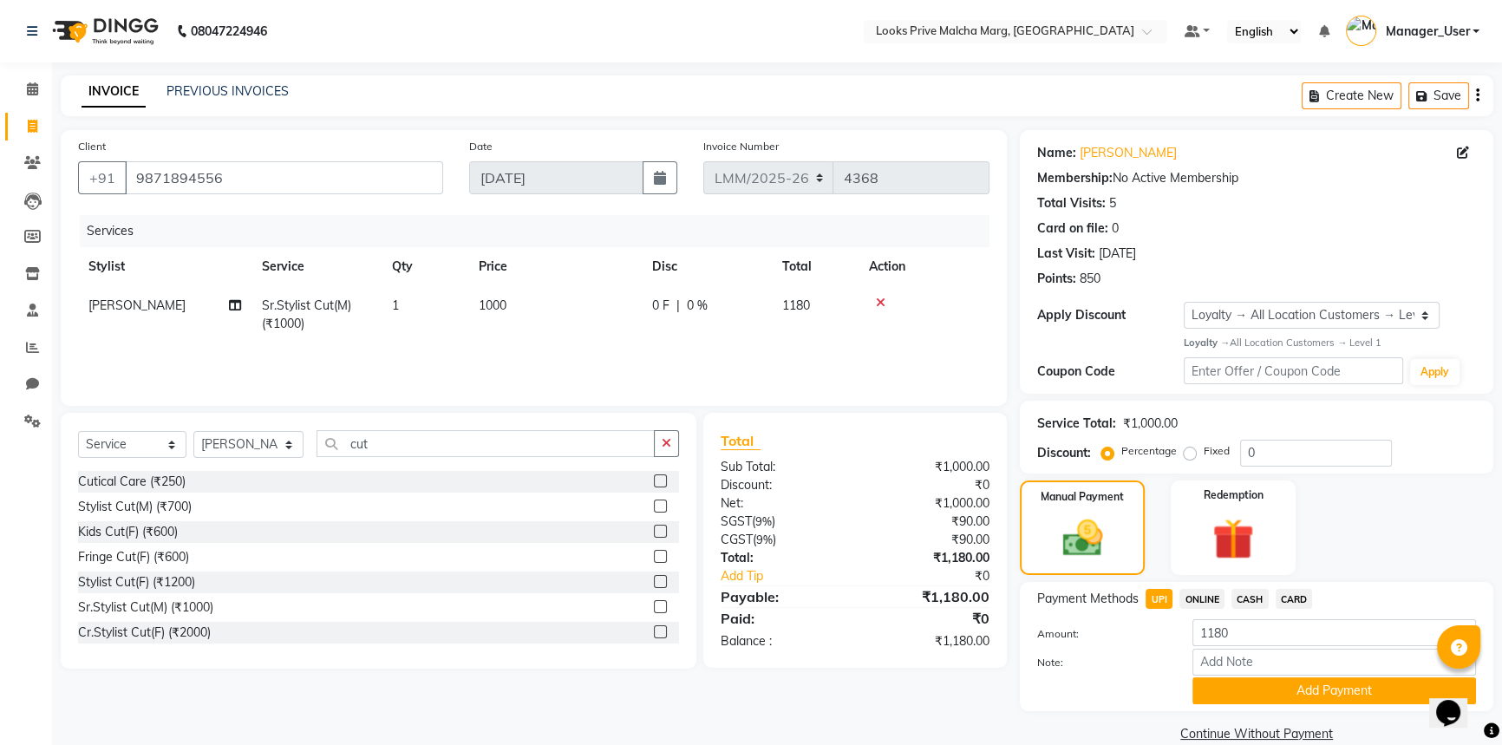
click at [1155, 598] on span "UPI" at bounding box center [1158, 599] width 27 height 20
click at [1110, 556] on img at bounding box center [1082, 538] width 68 height 48
click at [1156, 605] on span "UPI" at bounding box center [1158, 599] width 27 height 20
click at [1293, 709] on div "Payment Methods UPI ONLINE CASH CARD Amount: 1180 Note: Add Payment" at bounding box center [1256, 646] width 473 height 129
click at [1288, 694] on button "Add Payment" at bounding box center [1334, 690] width 284 height 27
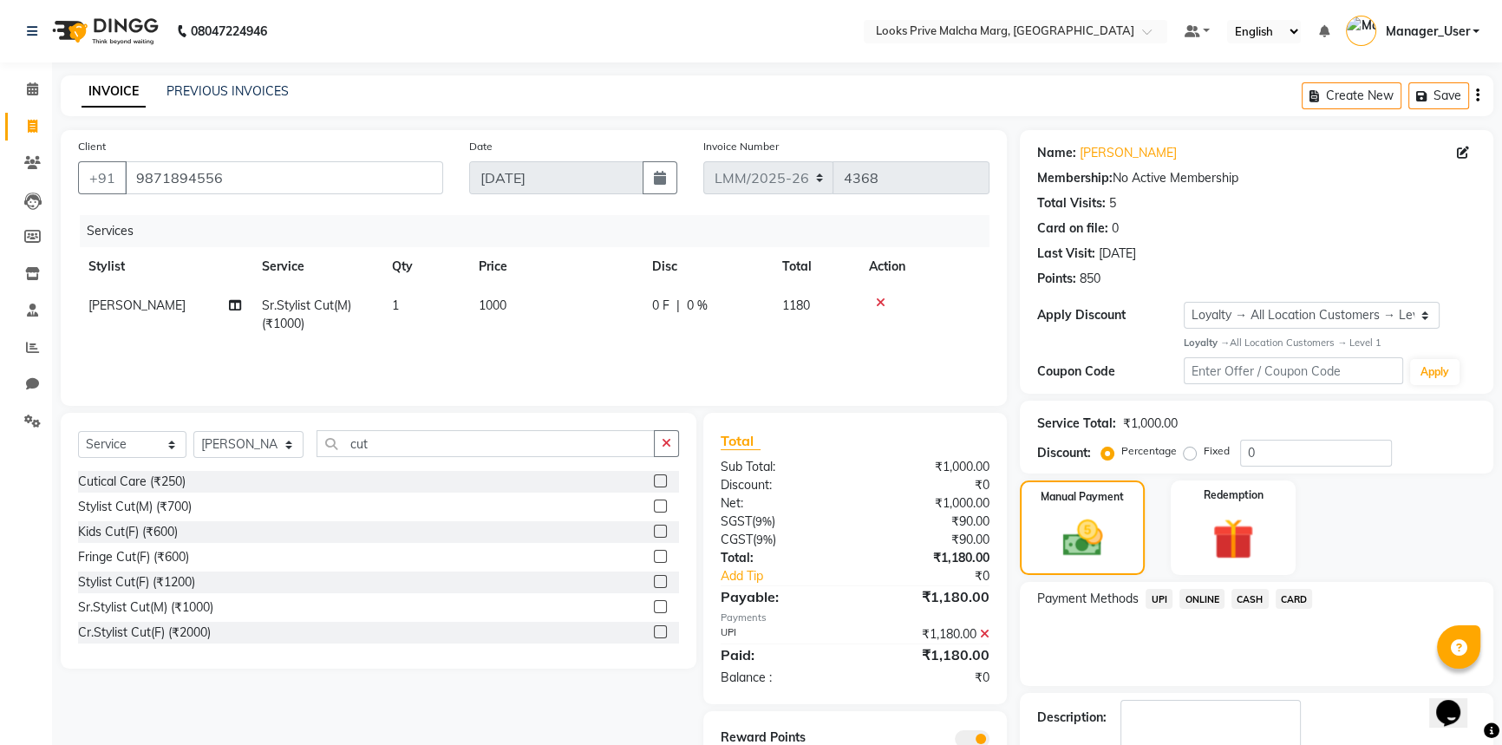
scroll to position [100, 0]
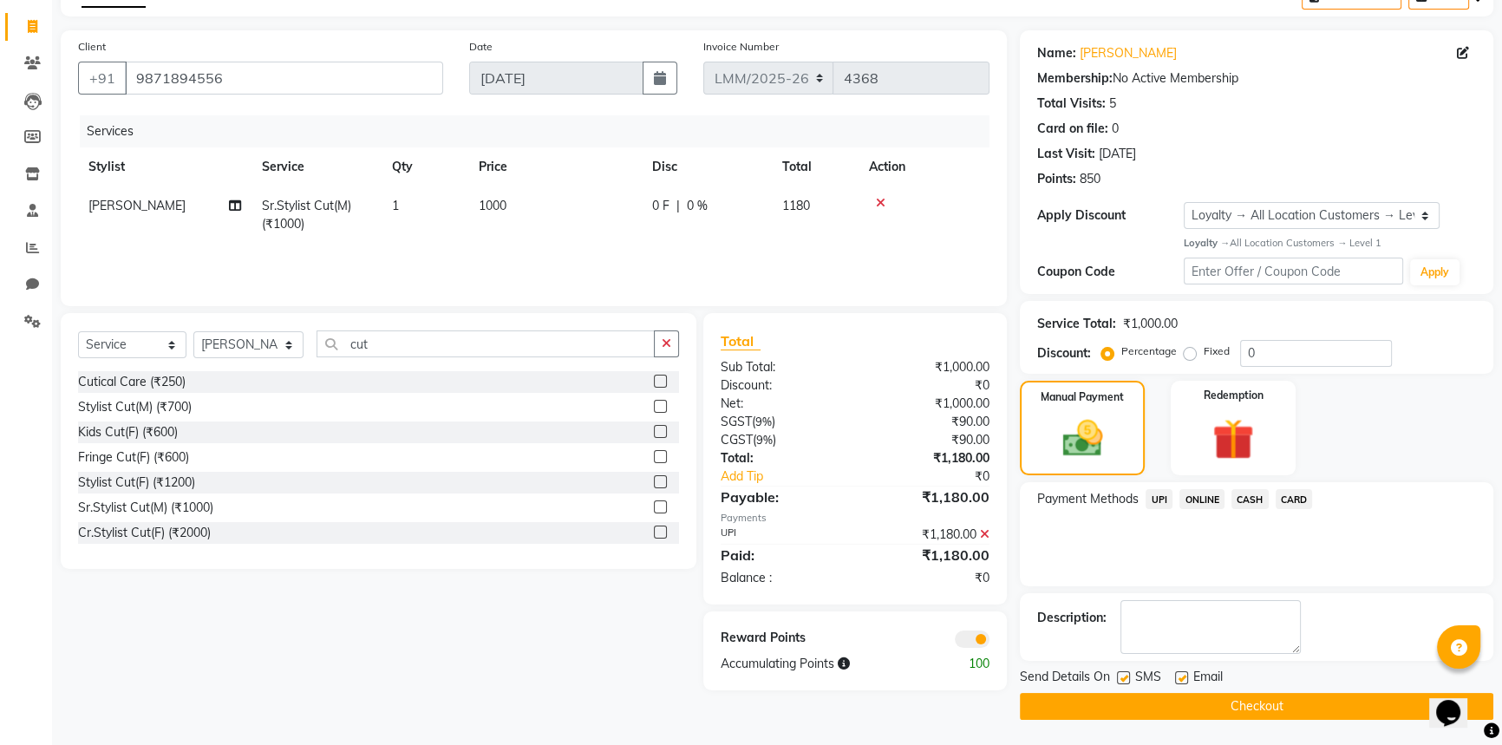
click at [1128, 680] on label at bounding box center [1123, 677] width 13 height 13
click at [1128, 680] on input "checkbox" at bounding box center [1122, 678] width 11 height 11
checkbox input "false"
click at [1176, 676] on label at bounding box center [1181, 677] width 13 height 13
click at [1176, 676] on input "checkbox" at bounding box center [1180, 678] width 11 height 11
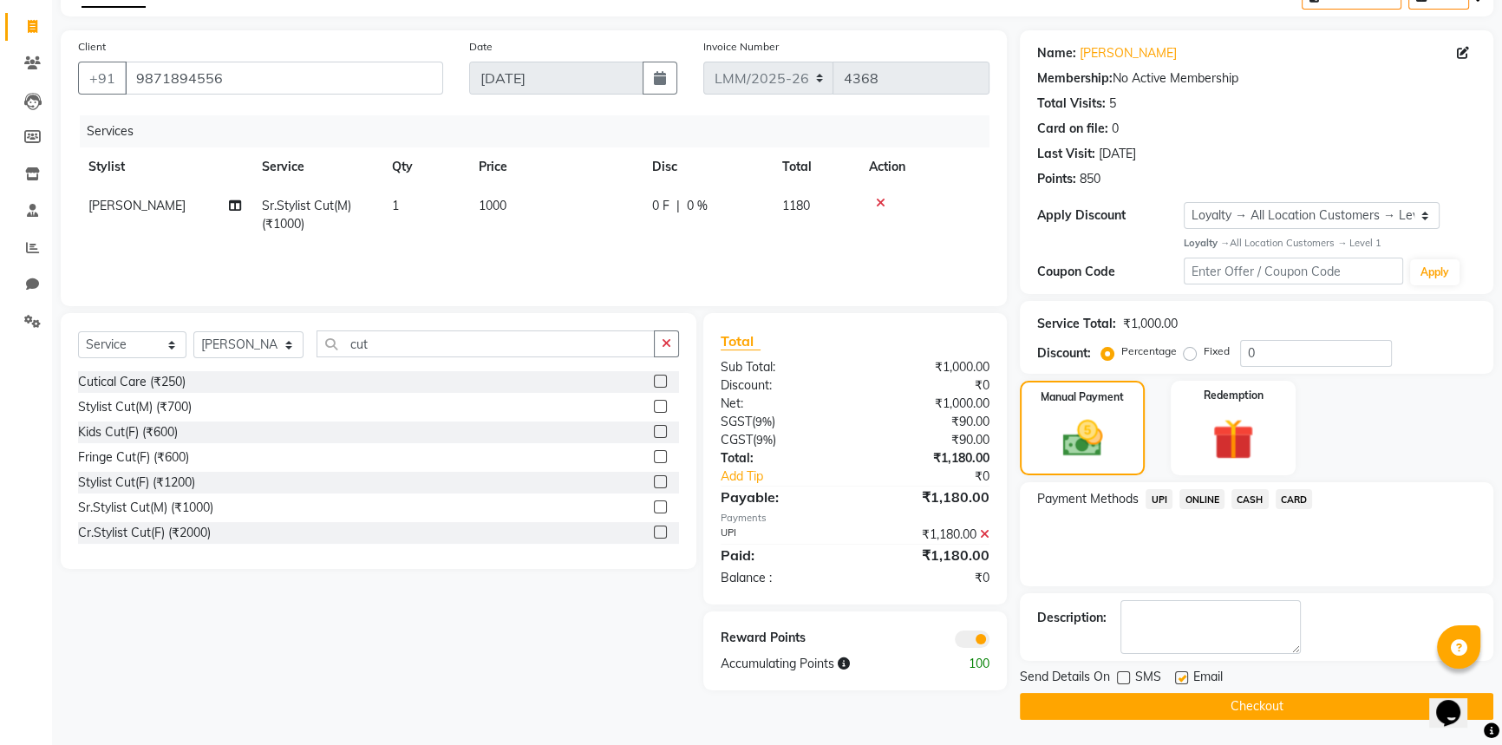
checkbox input "false"
click at [1125, 681] on label at bounding box center [1123, 677] width 13 height 13
click at [1125, 681] on input "checkbox" at bounding box center [1122, 678] width 11 height 11
checkbox input "true"
click at [1127, 713] on button "Checkout" at bounding box center [1256, 706] width 473 height 27
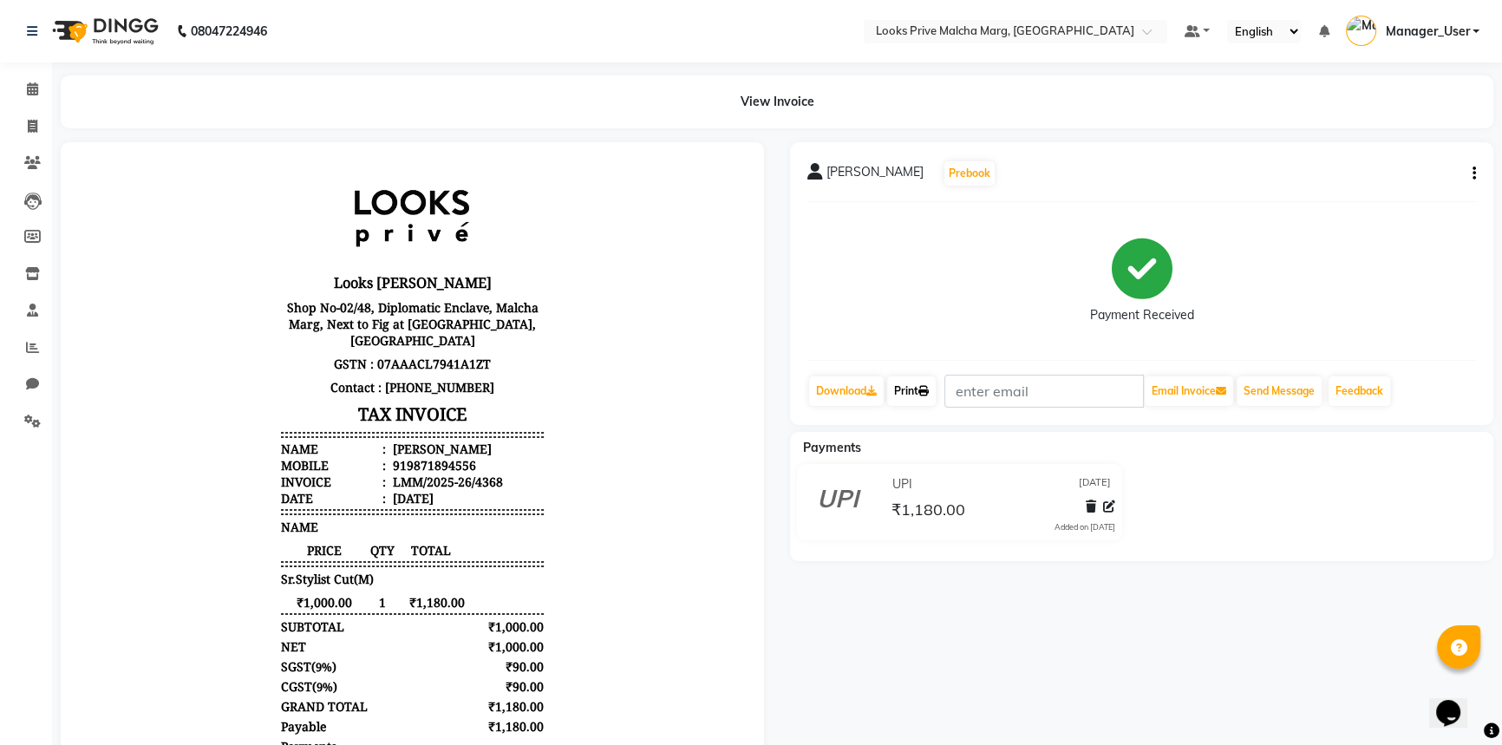
click at [927, 391] on icon at bounding box center [923, 391] width 10 height 10
click at [34, 87] on icon at bounding box center [32, 88] width 11 height 13
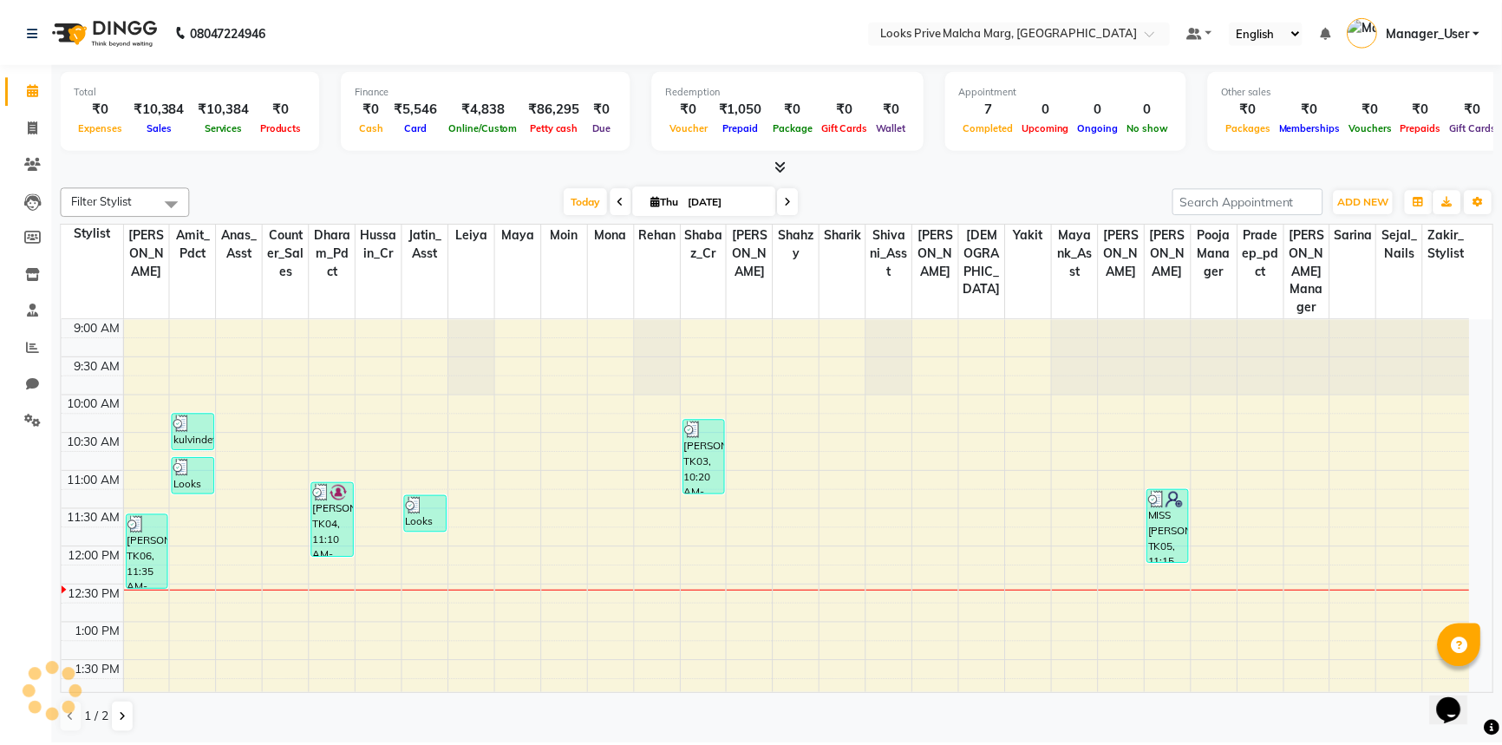
scroll to position [228, 0]
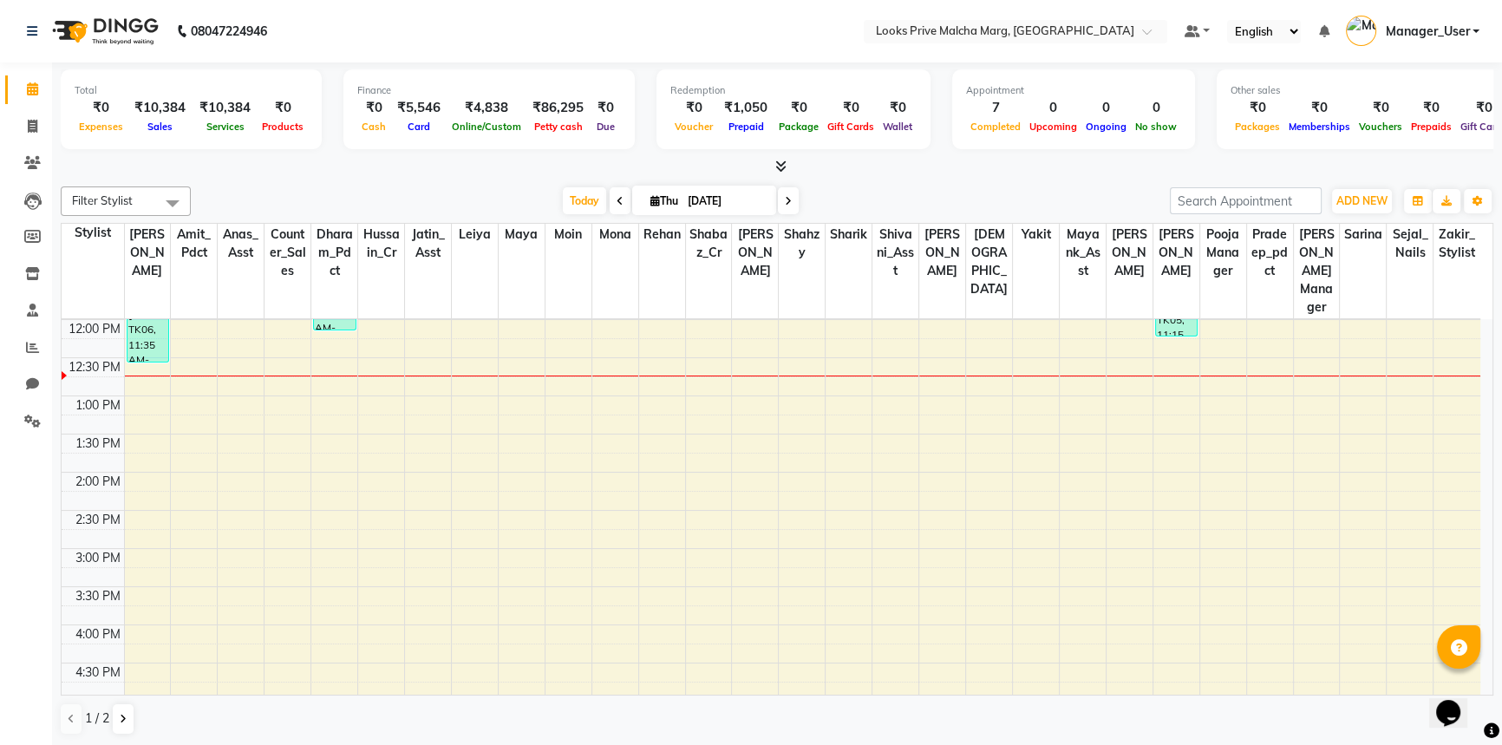
click at [501, 486] on div "9:00 AM 9:30 AM 10:00 AM 10:30 AM 11:00 AM 11:30 AM 12:00 PM 12:30 PM 1:00 PM 1…" at bounding box center [771, 548] width 1418 height 915
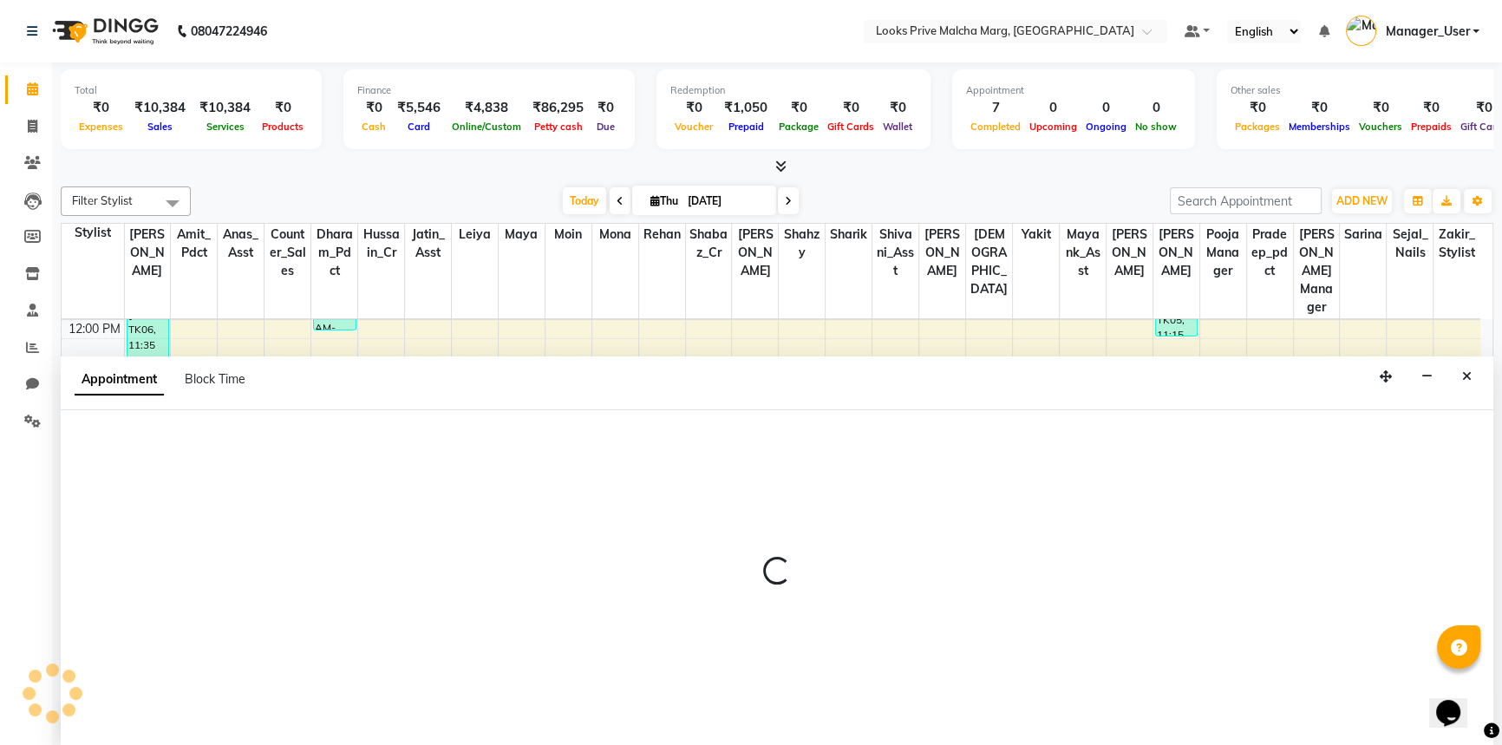
scroll to position [0, 0]
click at [1462, 375] on icon "Close" at bounding box center [1467, 376] width 10 height 12
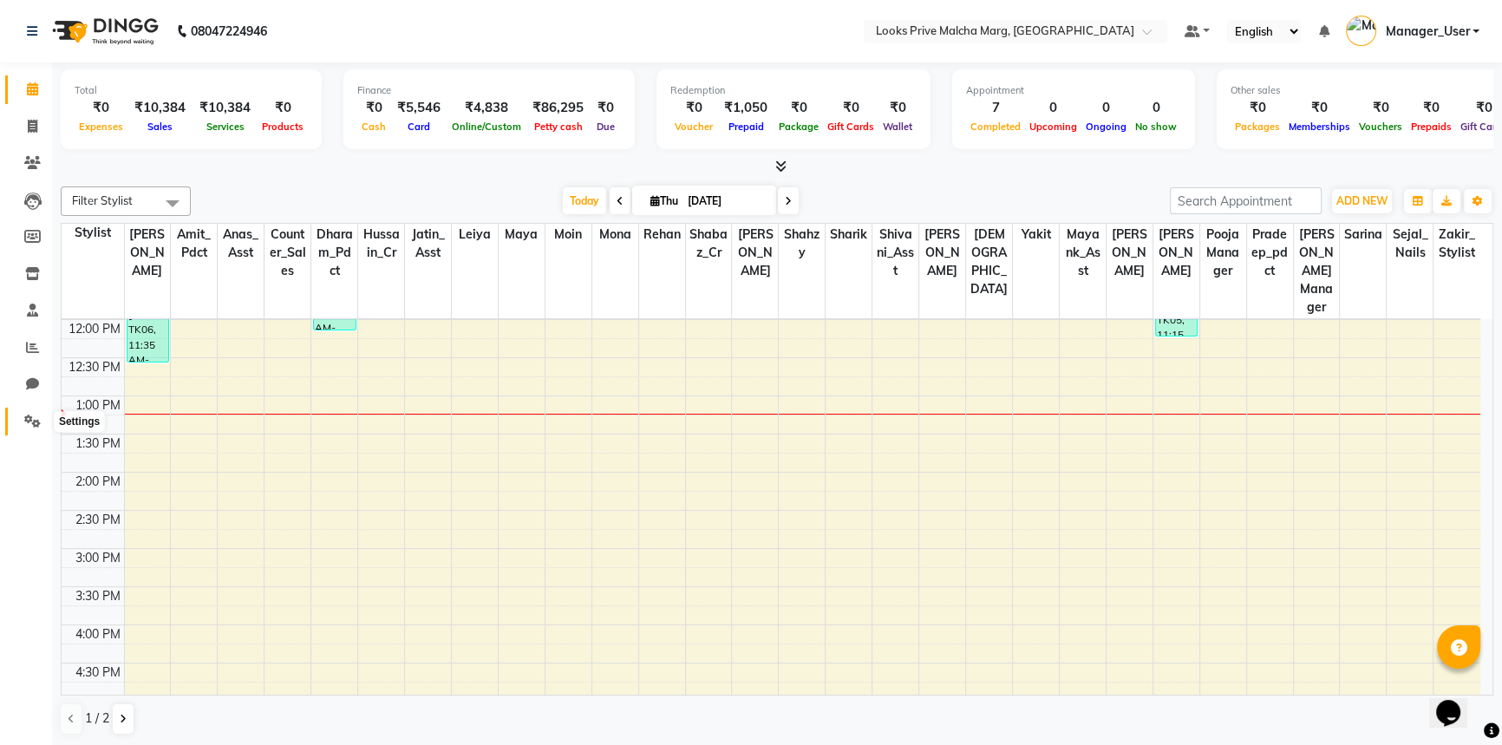
drag, startPoint x: 40, startPoint y: 422, endPoint x: 433, endPoint y: 347, distance: 400.8
click at [40, 422] on icon at bounding box center [32, 420] width 16 height 13
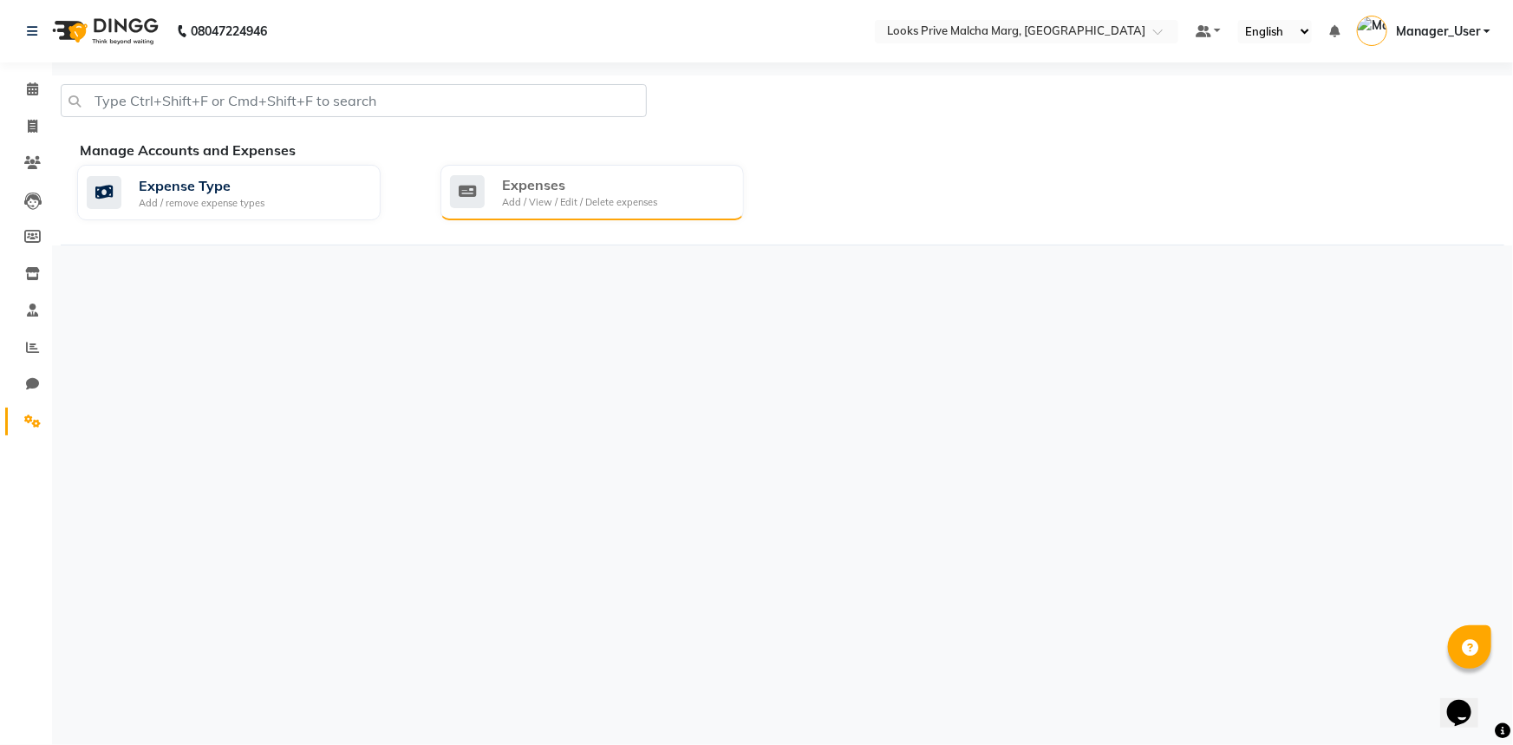
click at [655, 216] on div "Expenses Add / View / Edit / Delete expenses" at bounding box center [591, 192] width 303 height 55
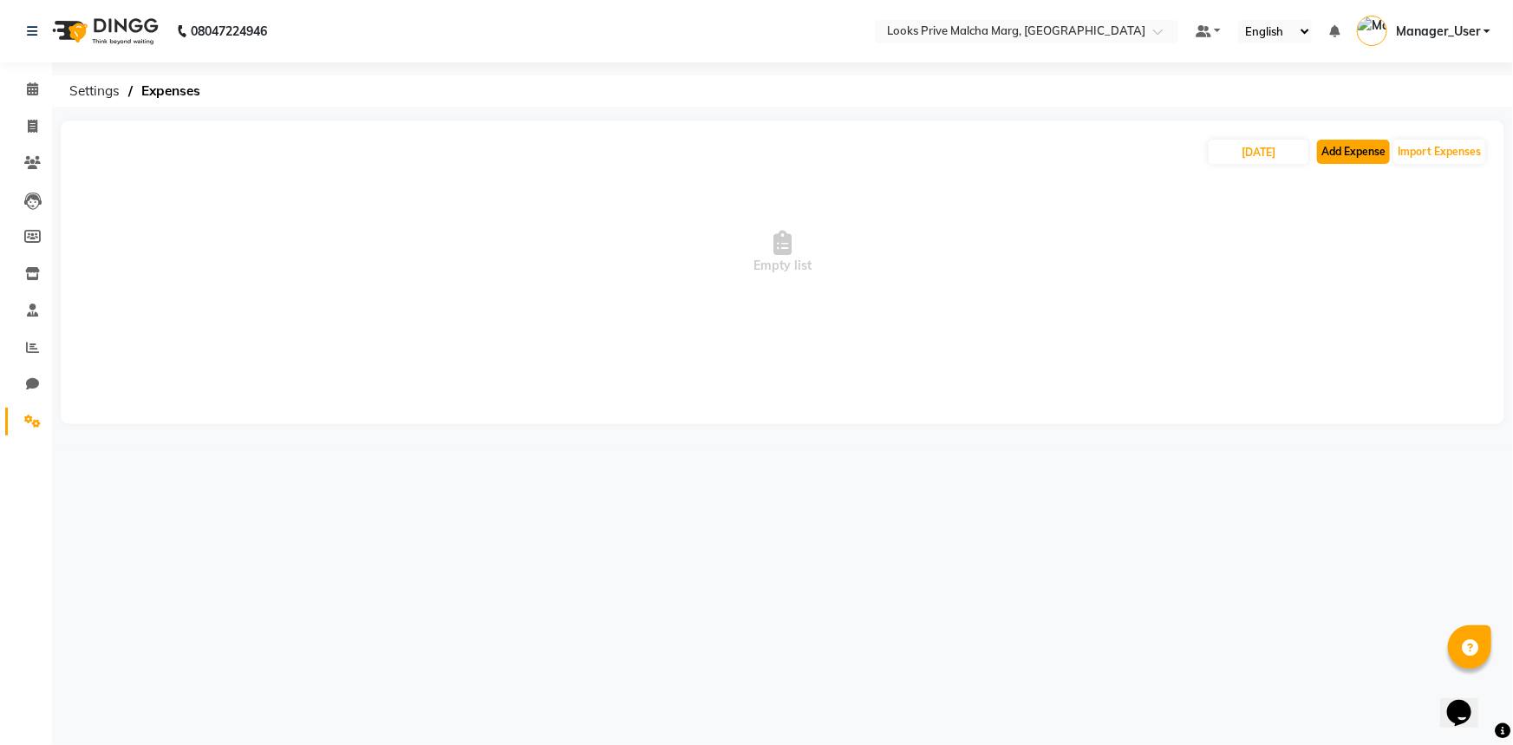
click at [1373, 153] on button "Add Expense" at bounding box center [1353, 152] width 73 height 24
select select "1"
select select "6693"
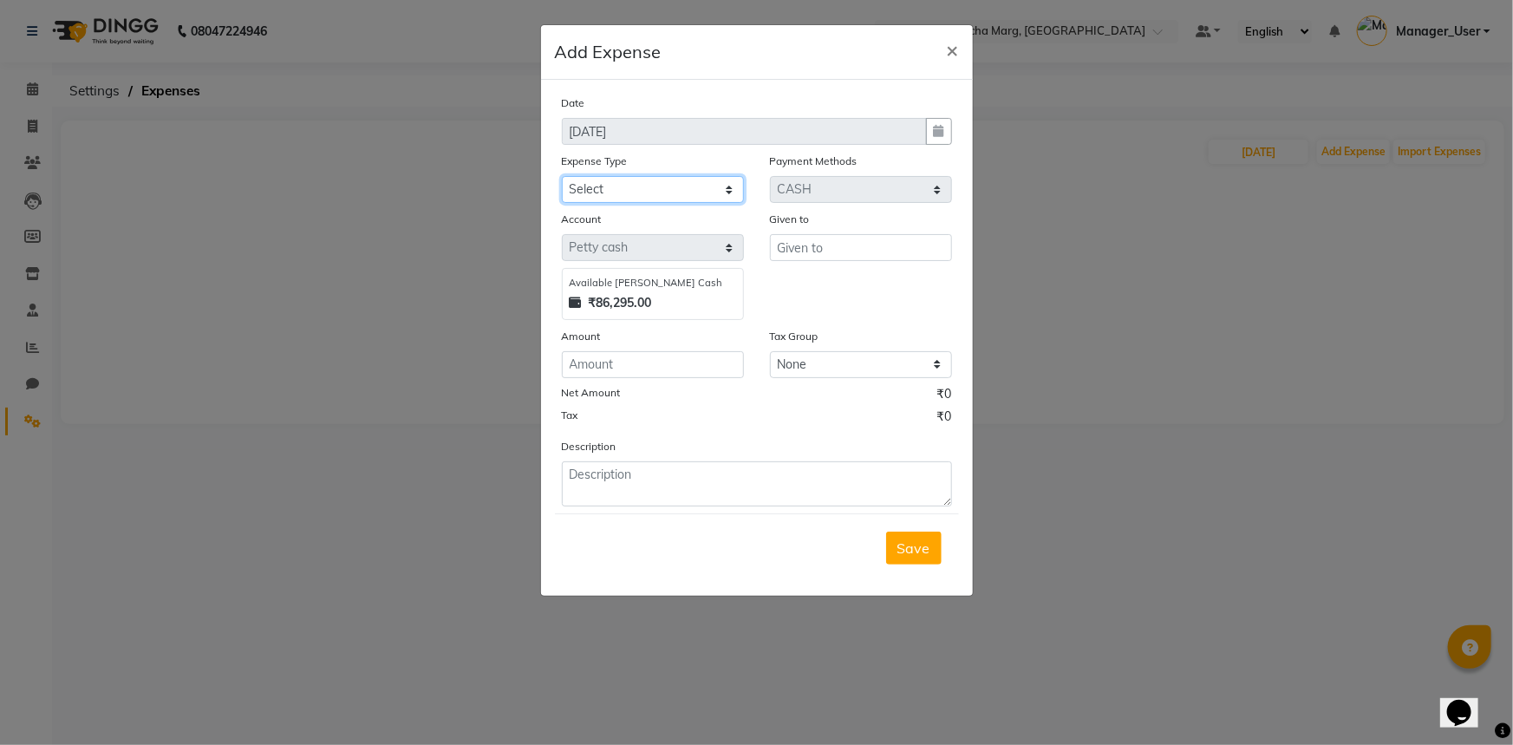
click at [737, 194] on select "Select Bank Deposit Blinkit Cash Handover CLIENT Client ordered food Client Ref…" at bounding box center [653, 189] width 182 height 27
select select "23749"
click at [562, 177] on select "Select Bank Deposit Blinkit Cash Handover CLIENT Client ordered food Client Ref…" at bounding box center [653, 189] width 182 height 27
click at [865, 243] on input "text" at bounding box center [861, 247] width 182 height 27
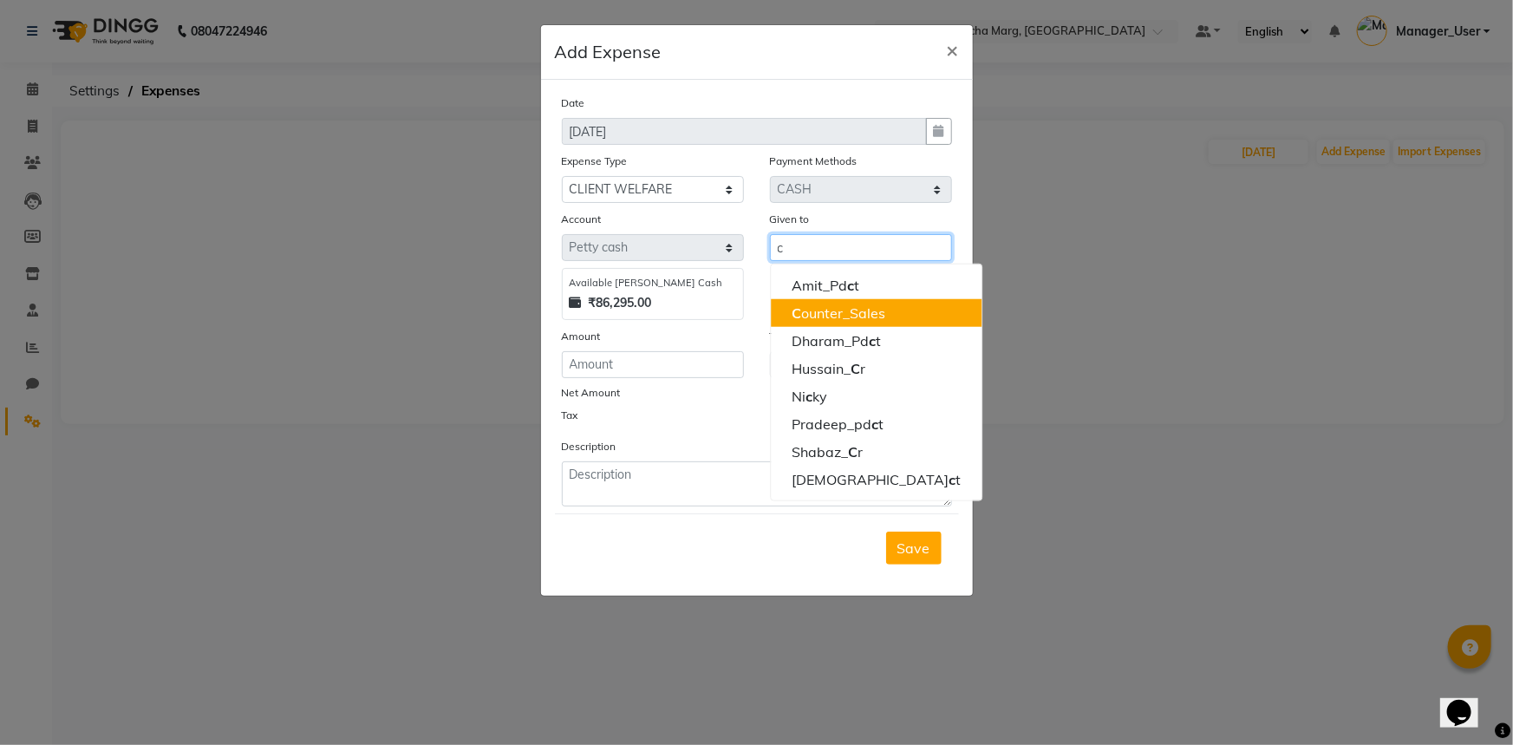
click at [837, 319] on ngb-highlight "C ounter_Sales" at bounding box center [839, 312] width 94 height 17
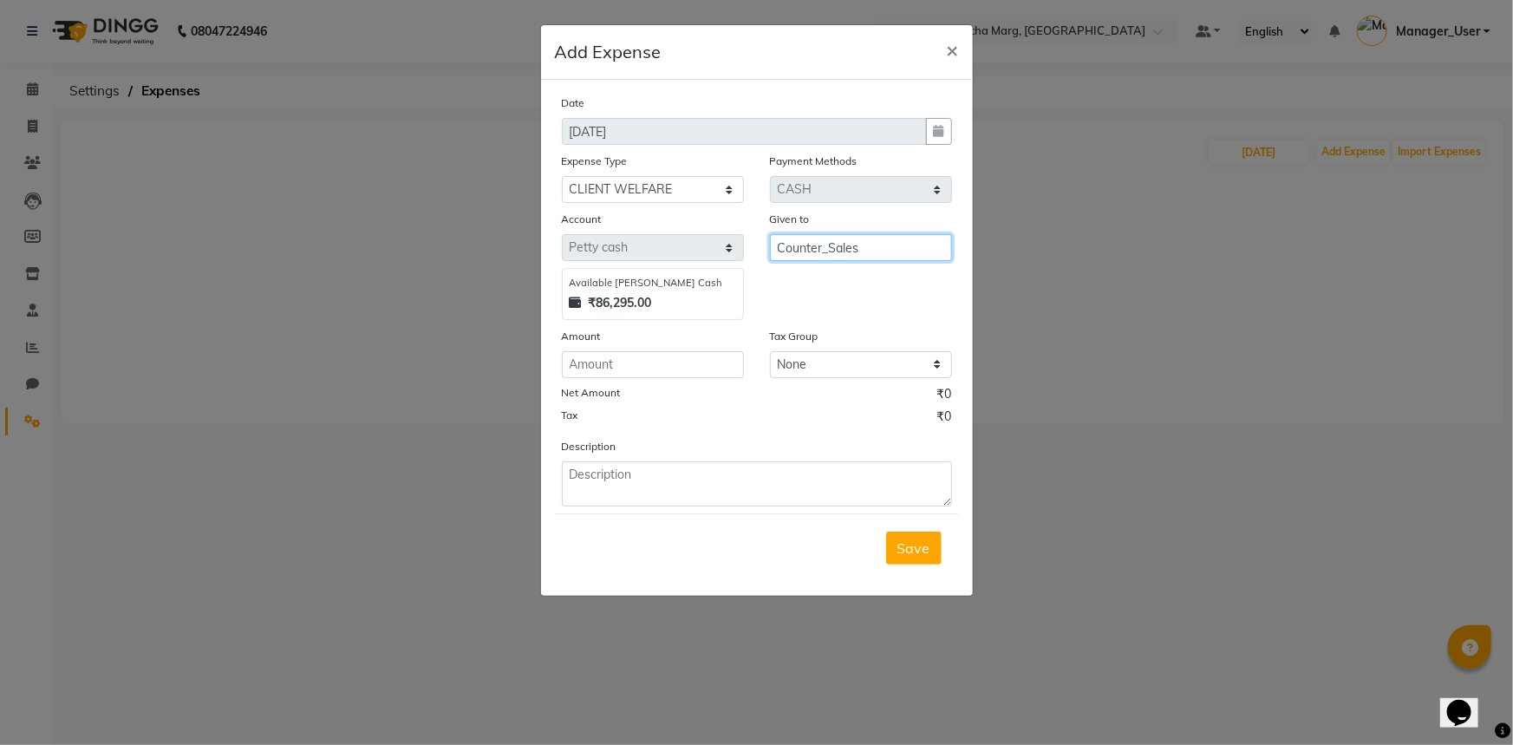
type input "Counter_Sales"
click at [683, 369] on input "number" at bounding box center [653, 364] width 182 height 27
type input "80"
click at [624, 492] on textarea at bounding box center [757, 483] width 390 height 45
type textarea "d"
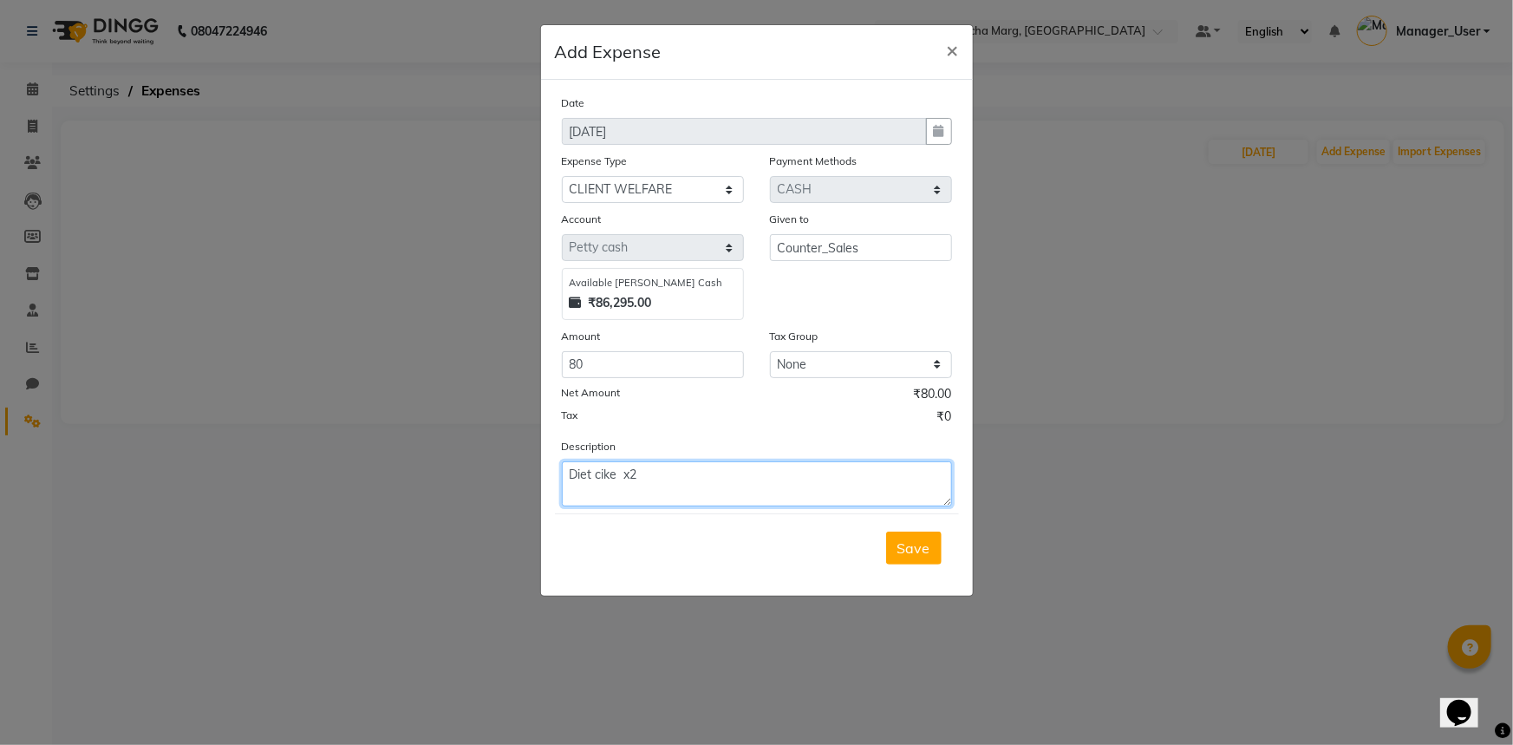
click at [618, 477] on textarea "Diet cike x2" at bounding box center [757, 483] width 390 height 45
type textarea "Diet coke x2"
click at [917, 546] on span "Save" at bounding box center [913, 547] width 33 height 17
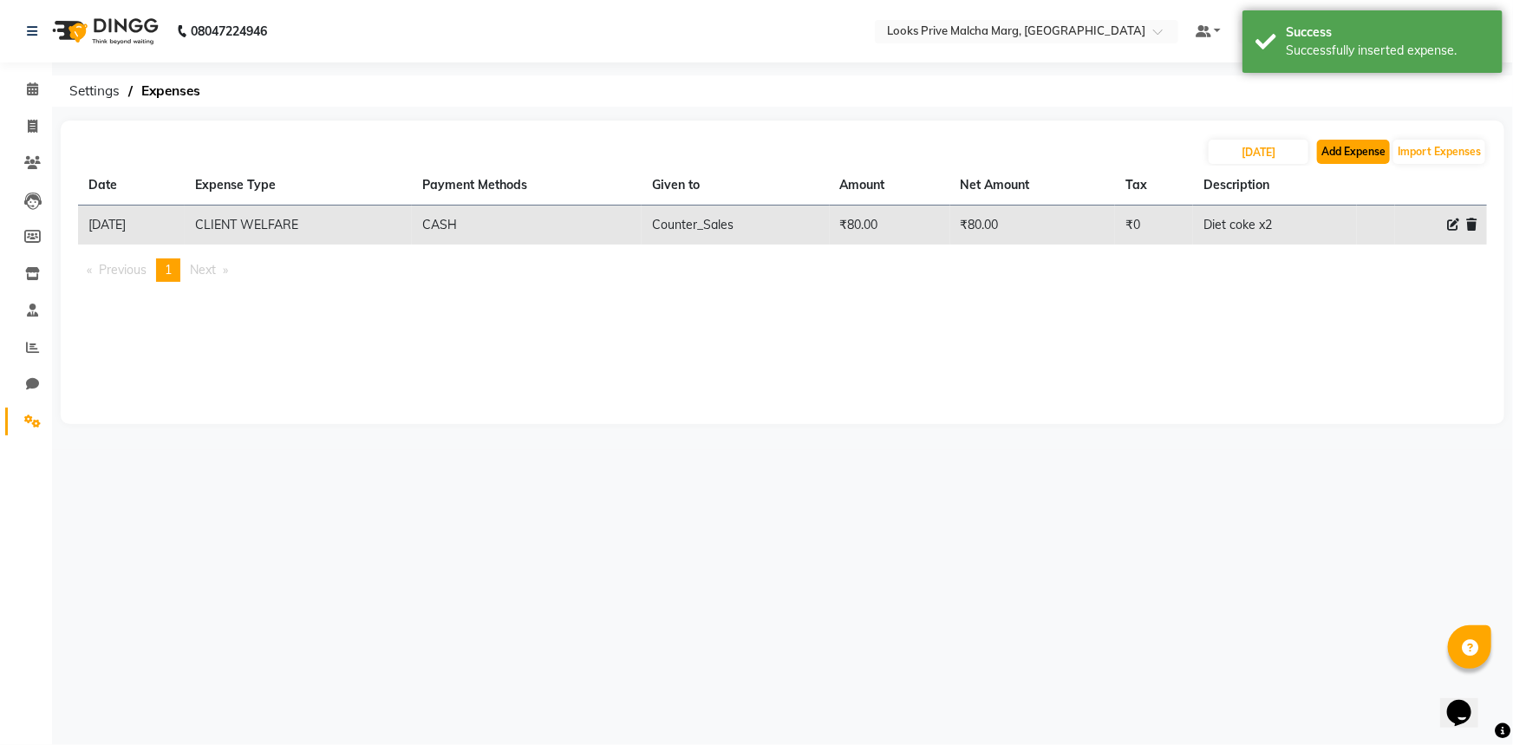
click at [1335, 161] on button "Add Expense" at bounding box center [1353, 152] width 73 height 24
select select "1"
select select "6693"
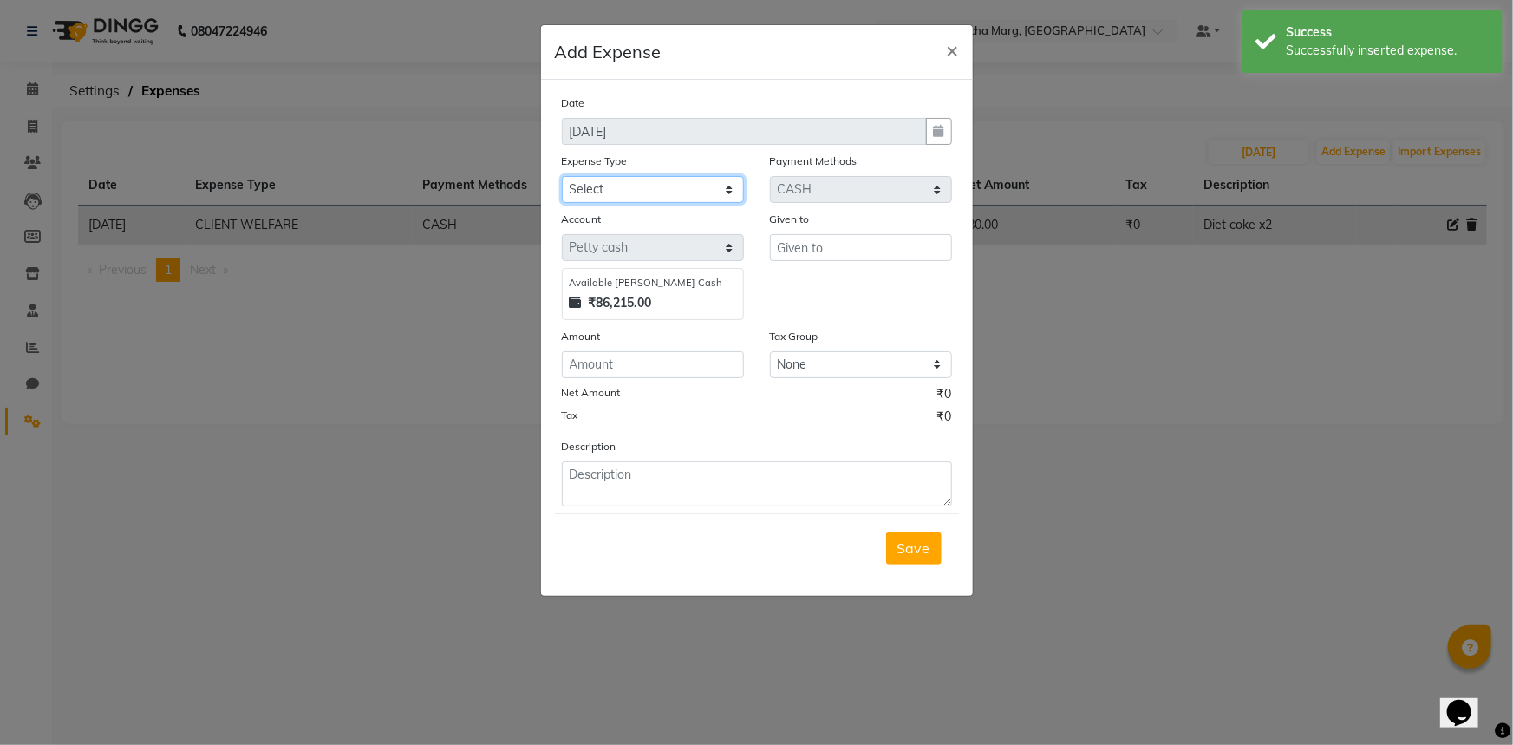
click at [739, 189] on select "Select Bank Deposit Blinkit Cash Handover CLIENT Client ordered food Client Ref…" at bounding box center [653, 189] width 182 height 27
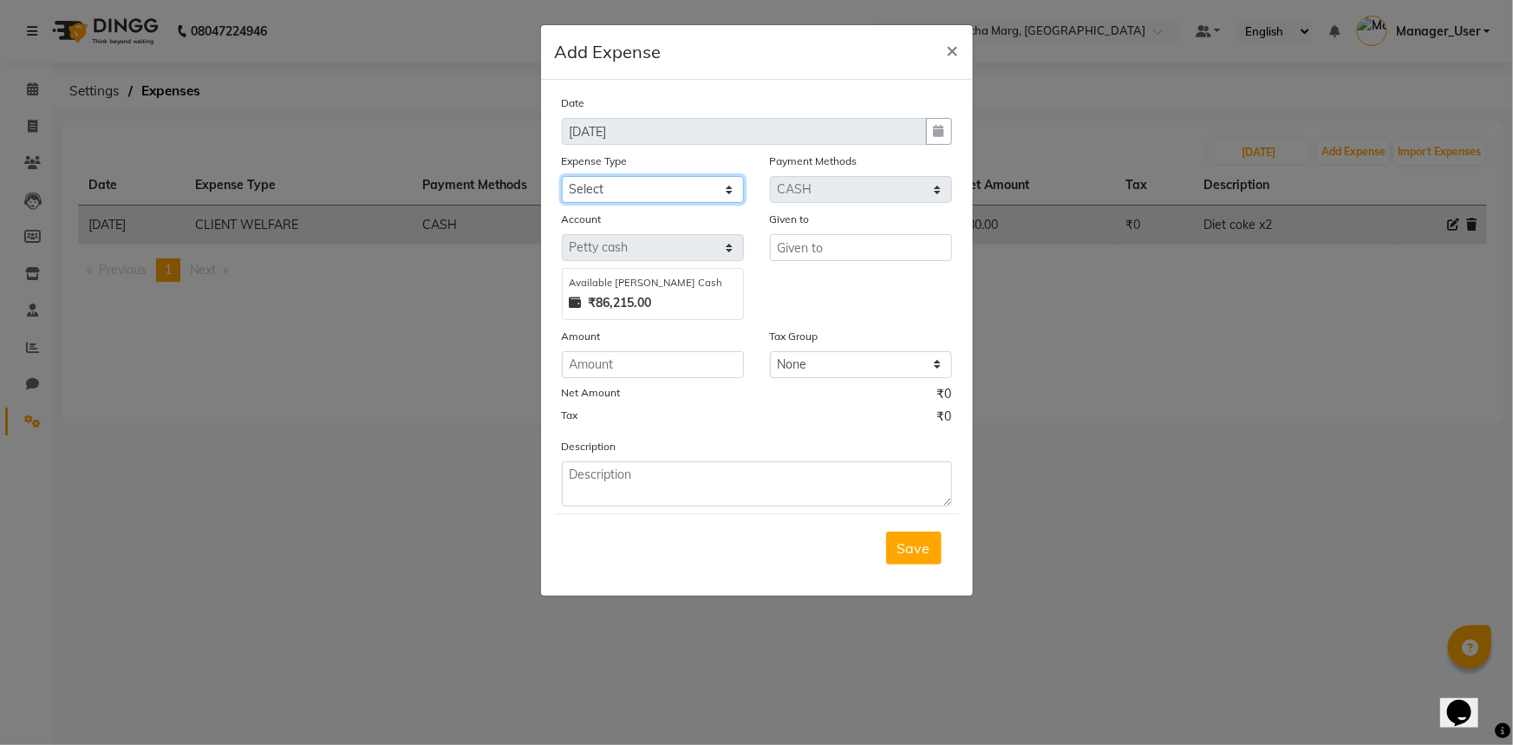
select select "23749"
click at [562, 177] on select "Select Bank Deposit Blinkit Cash Handover CLIENT Client ordered food Client Ref…" at bounding box center [653, 189] width 182 height 27
click at [856, 240] on input "text" at bounding box center [861, 247] width 182 height 27
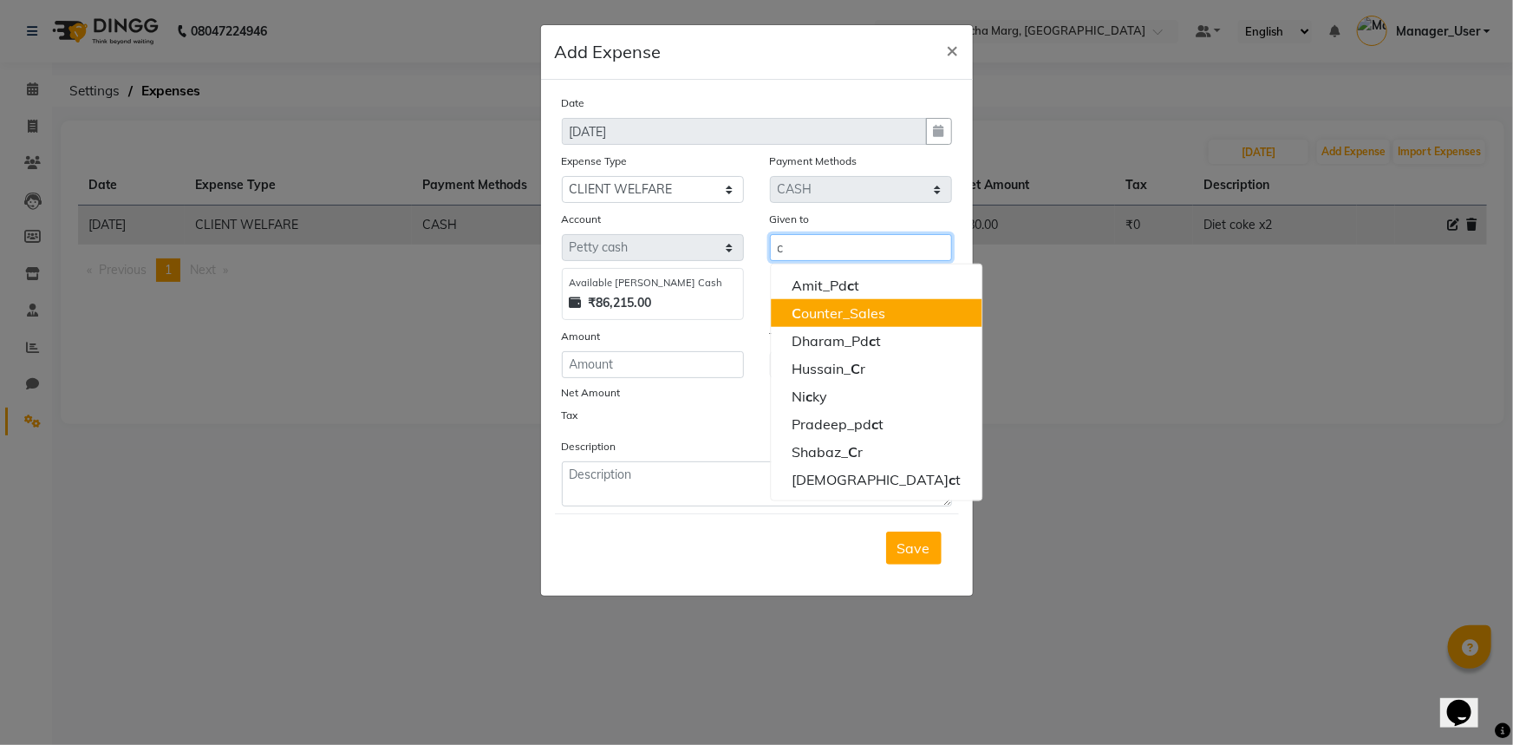
click at [802, 321] on ngb-highlight "C ounter_Sales" at bounding box center [839, 312] width 94 height 17
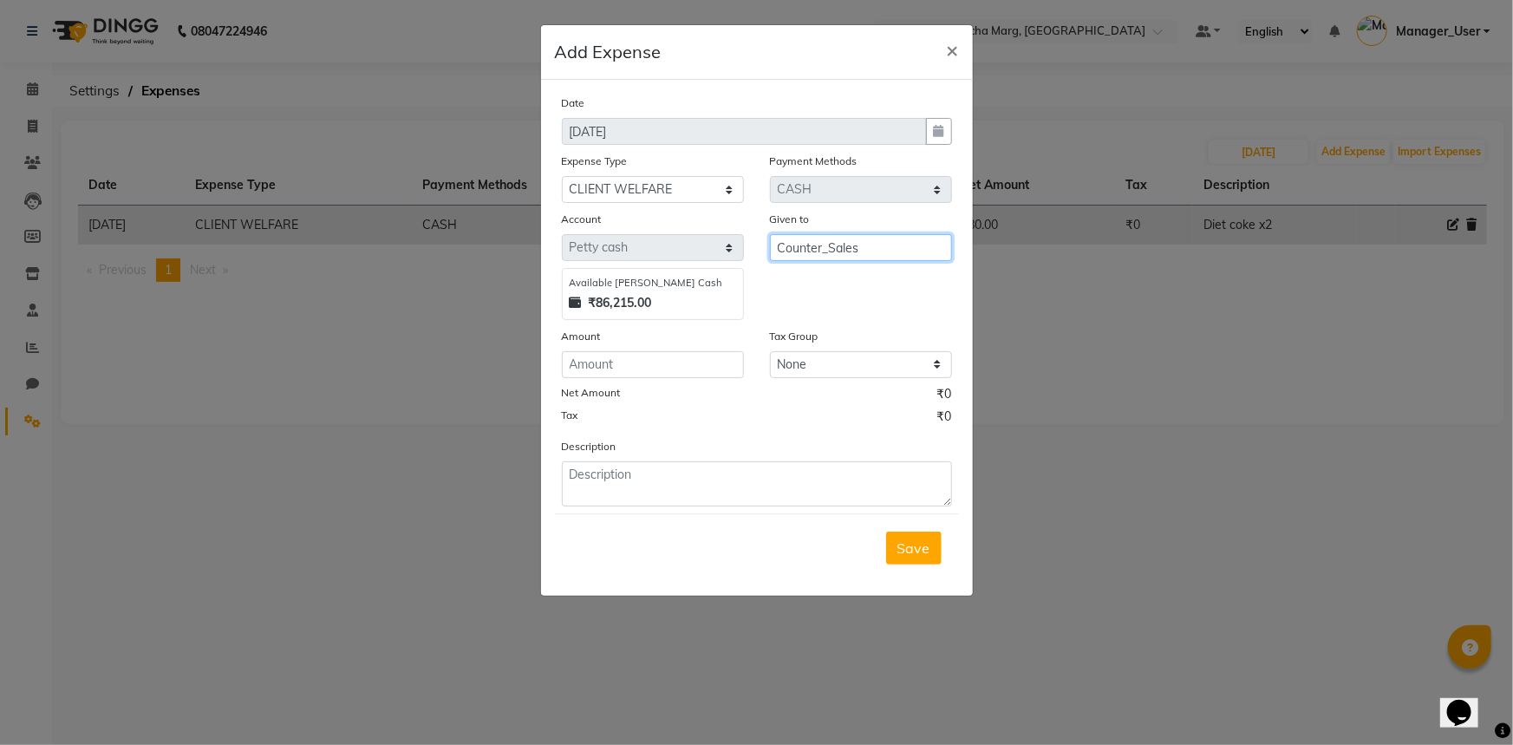
type input "Counter_Sales"
click at [662, 358] on input "number" at bounding box center [653, 364] width 182 height 27
type input "80"
click at [694, 485] on textarea at bounding box center [757, 483] width 390 height 45
type textarea "coconut water"
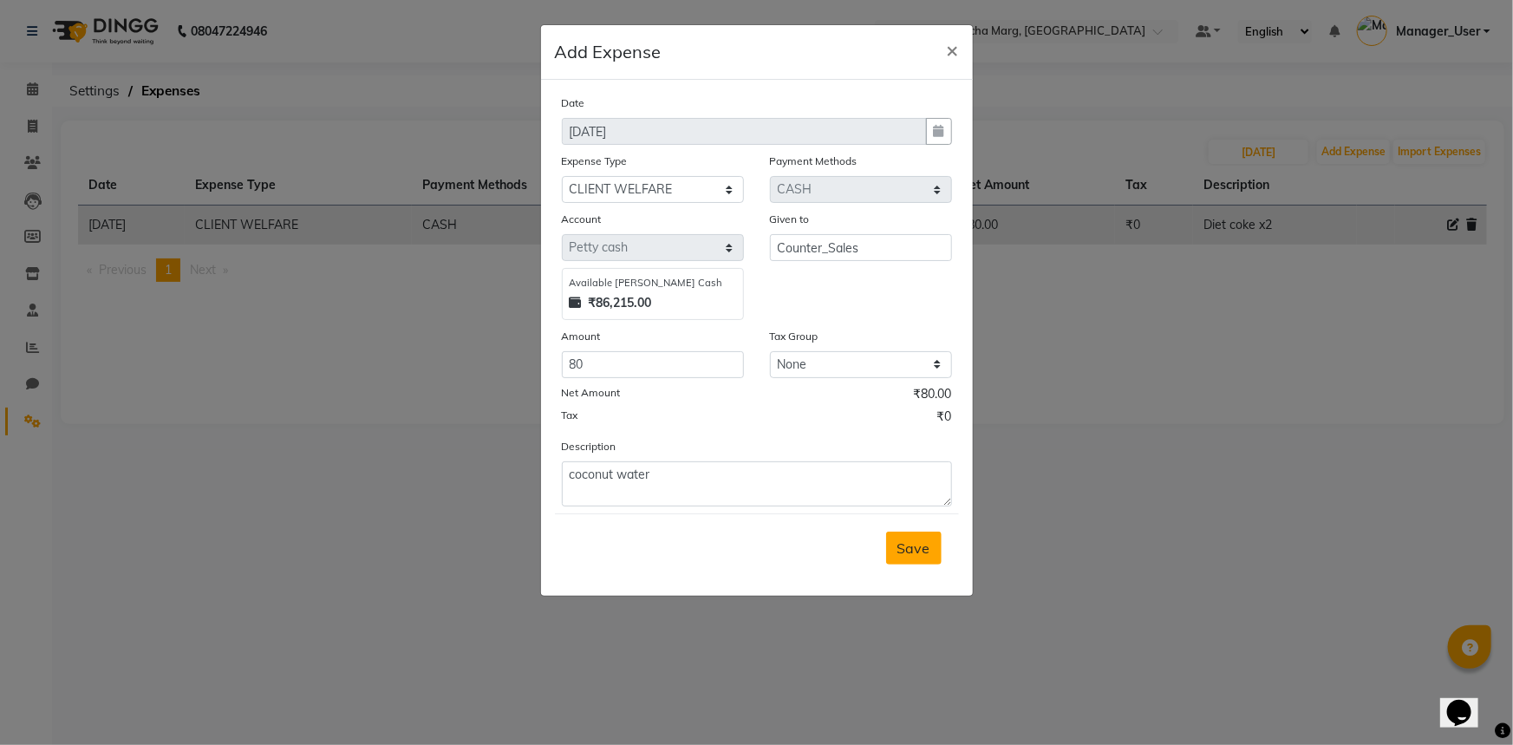
click at [901, 562] on button "Save" at bounding box center [913, 547] width 55 height 33
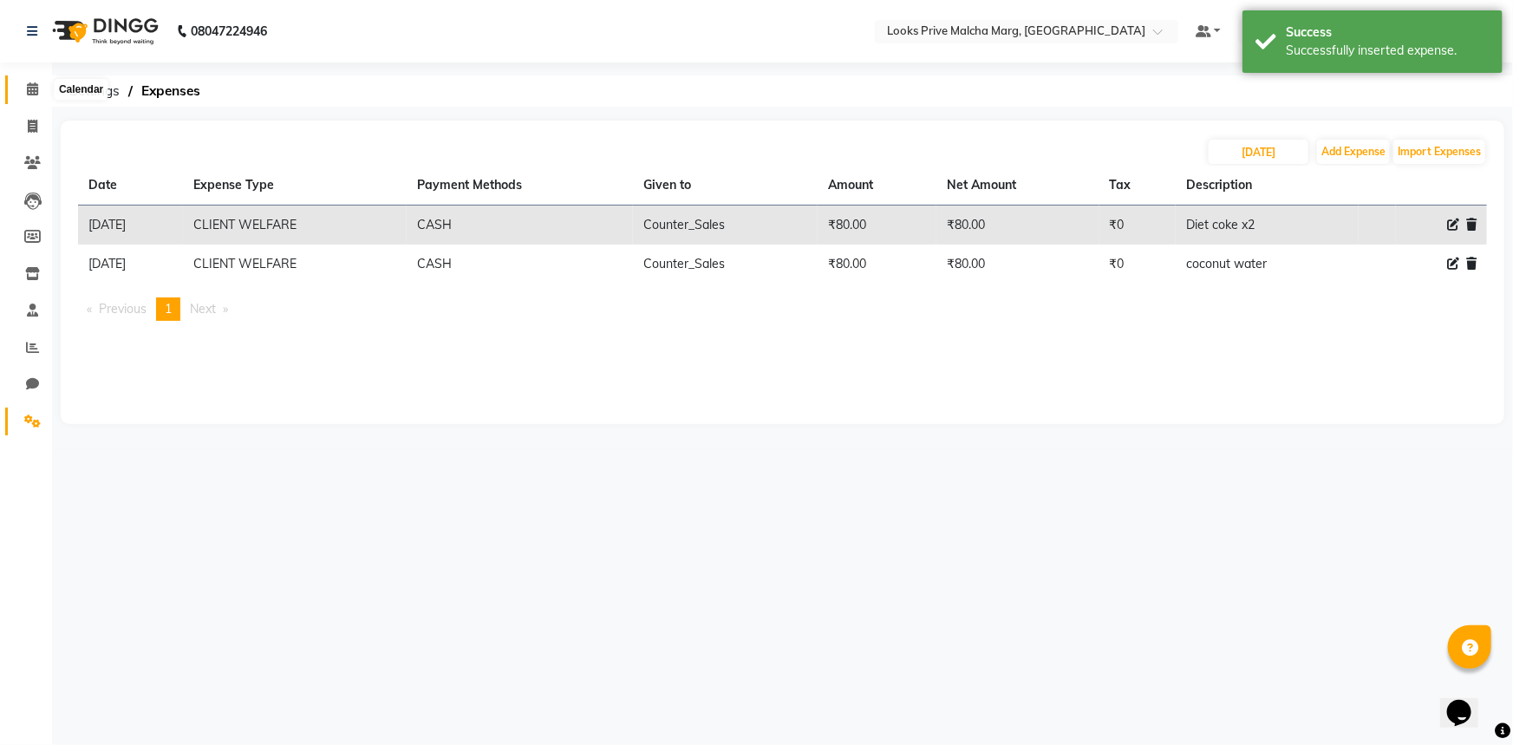
click at [20, 93] on span at bounding box center [32, 90] width 30 height 20
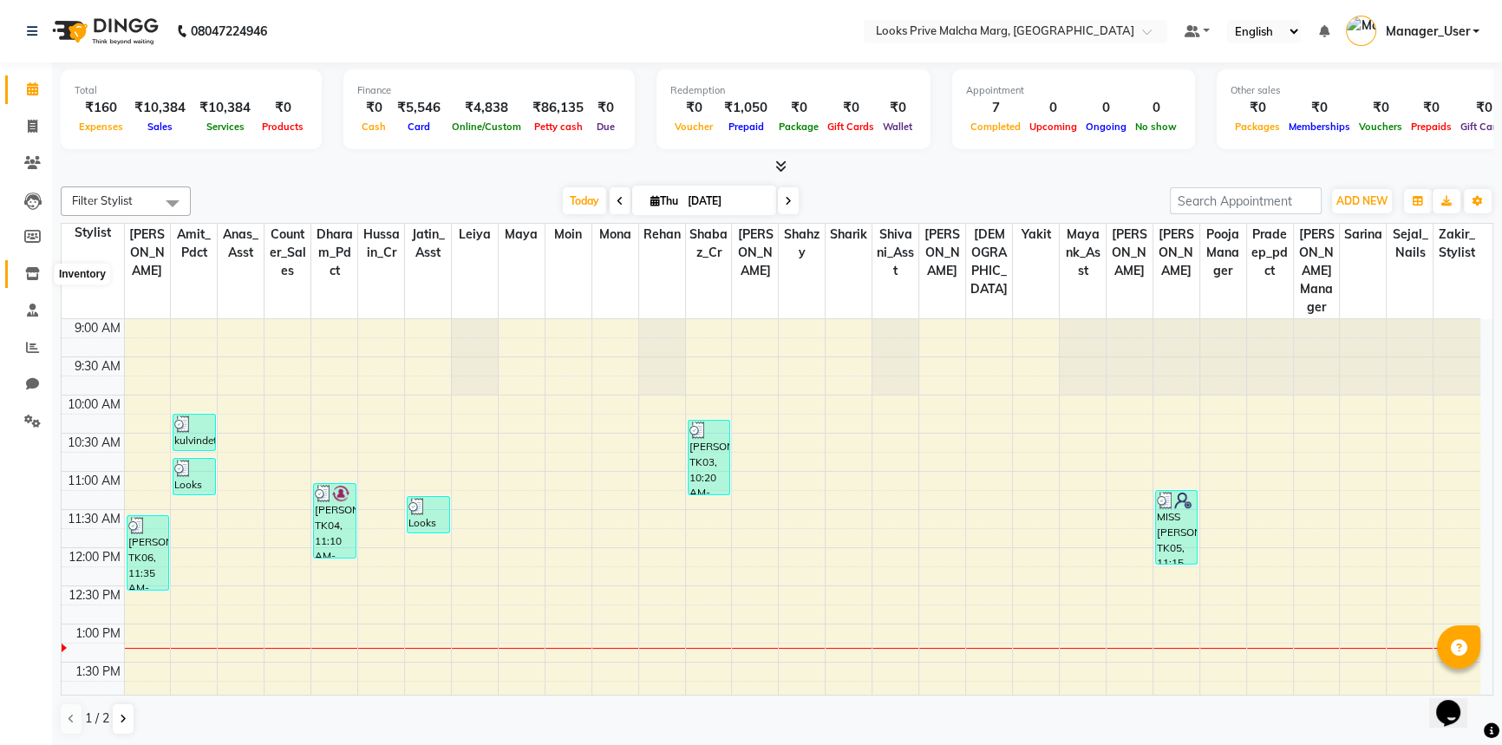
click at [34, 272] on icon at bounding box center [32, 273] width 15 height 13
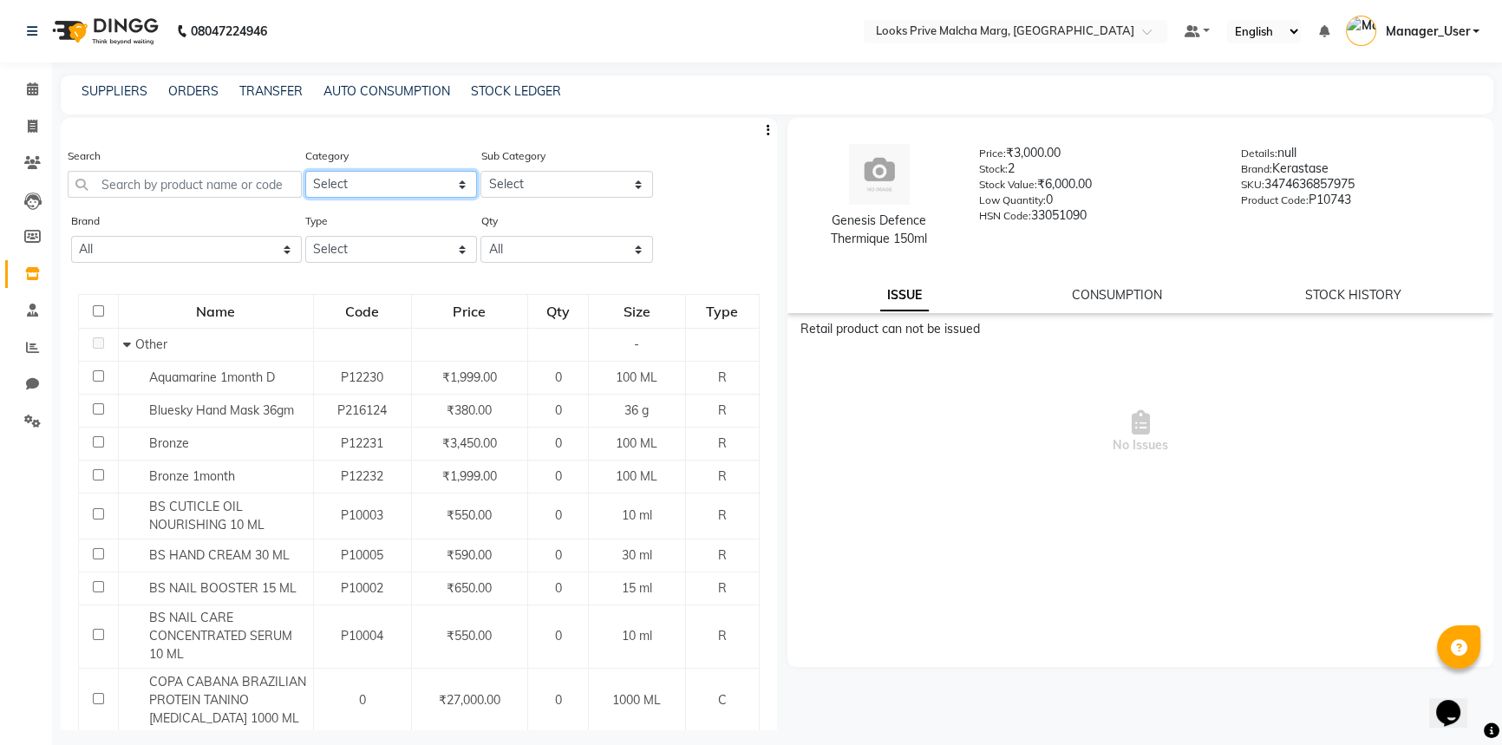
click at [465, 173] on select "Select Skin Personal Care Hair Threading Loreal Bio Top Cons. Bio Top Retail Co…" at bounding box center [391, 184] width 173 height 27
click at [1026, 436] on span "No Issues" at bounding box center [1140, 431] width 680 height 173
click at [190, 90] on link "ORDERS" at bounding box center [193, 91] width 50 height 16
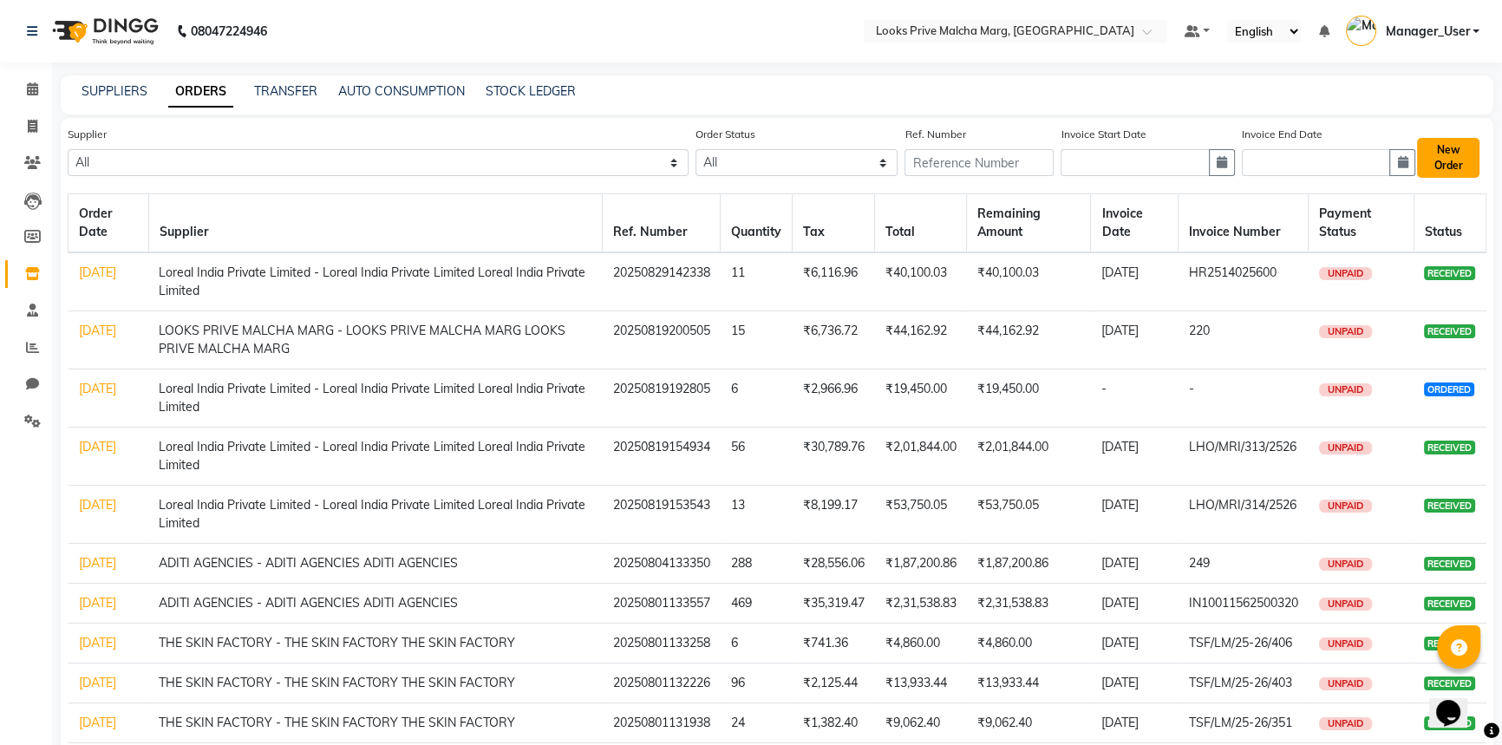
click at [1435, 165] on button "New Order" at bounding box center [1448, 158] width 62 height 40
select select "true"
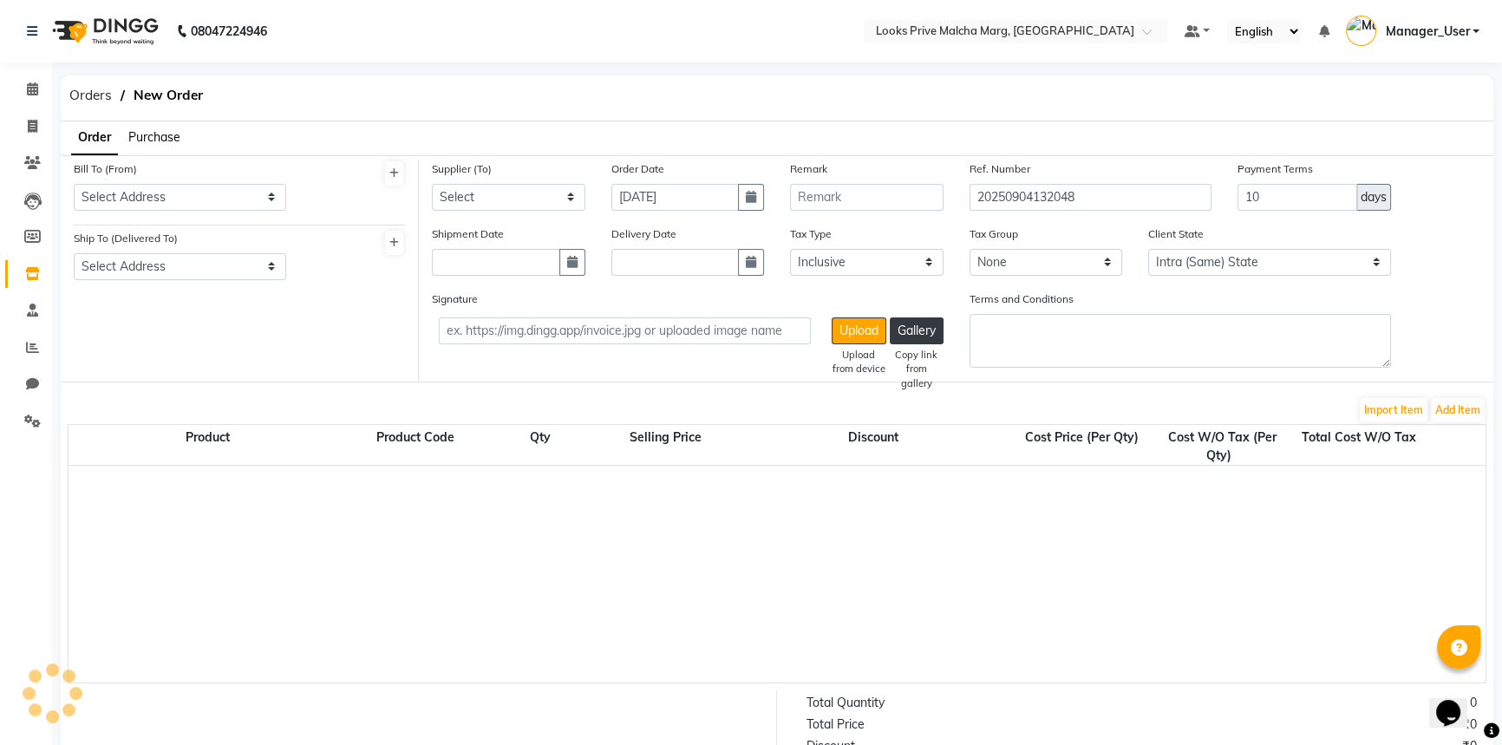
select select "3346"
click at [566, 193] on select "Select Klassik Beauty Solution - Klassik Beauty Solution Klassik Beauty Solutio…" at bounding box center [508, 197] width 153 height 27
select select "3600"
click at [432, 184] on select "Select Klassik Beauty Solution - Klassik Beauty Solution Klassik Beauty Solutio…" at bounding box center [508, 197] width 153 height 27
click at [738, 197] on button "button" at bounding box center [751, 197] width 26 height 27
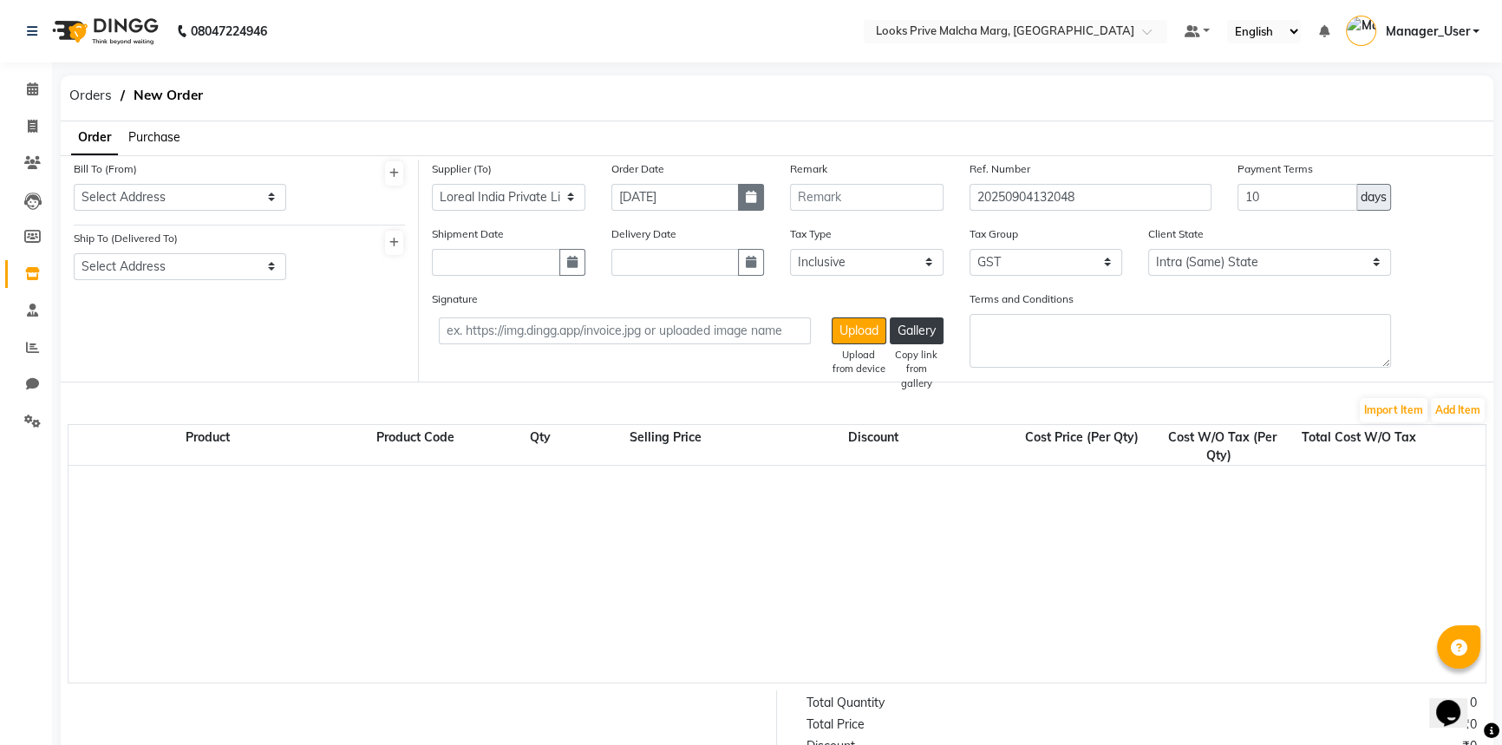
select select "9"
select select "2025"
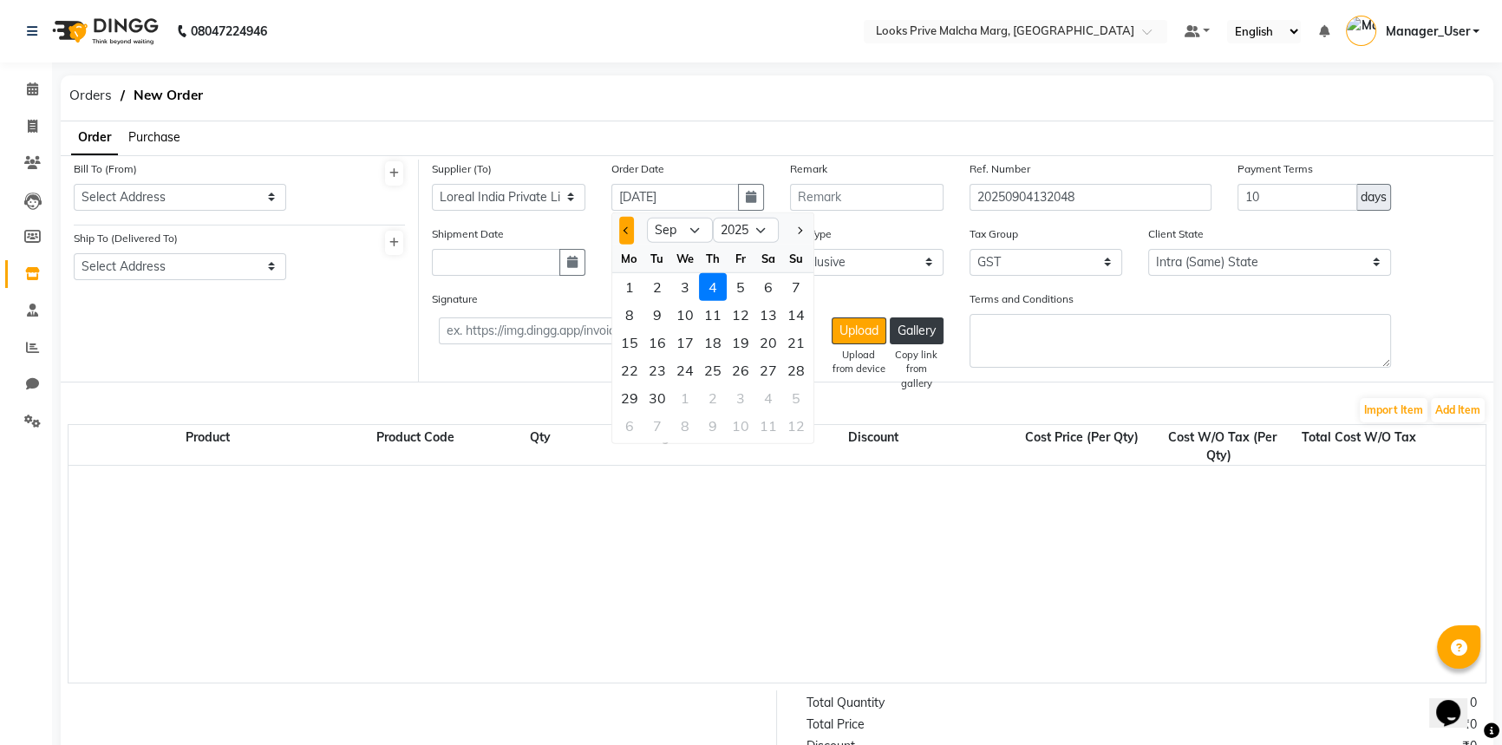
click at [626, 234] on button "Previous month" at bounding box center [626, 230] width 15 height 28
select select "8"
click at [766, 398] on div "30" at bounding box center [768, 397] width 28 height 28
type input "[DATE]"
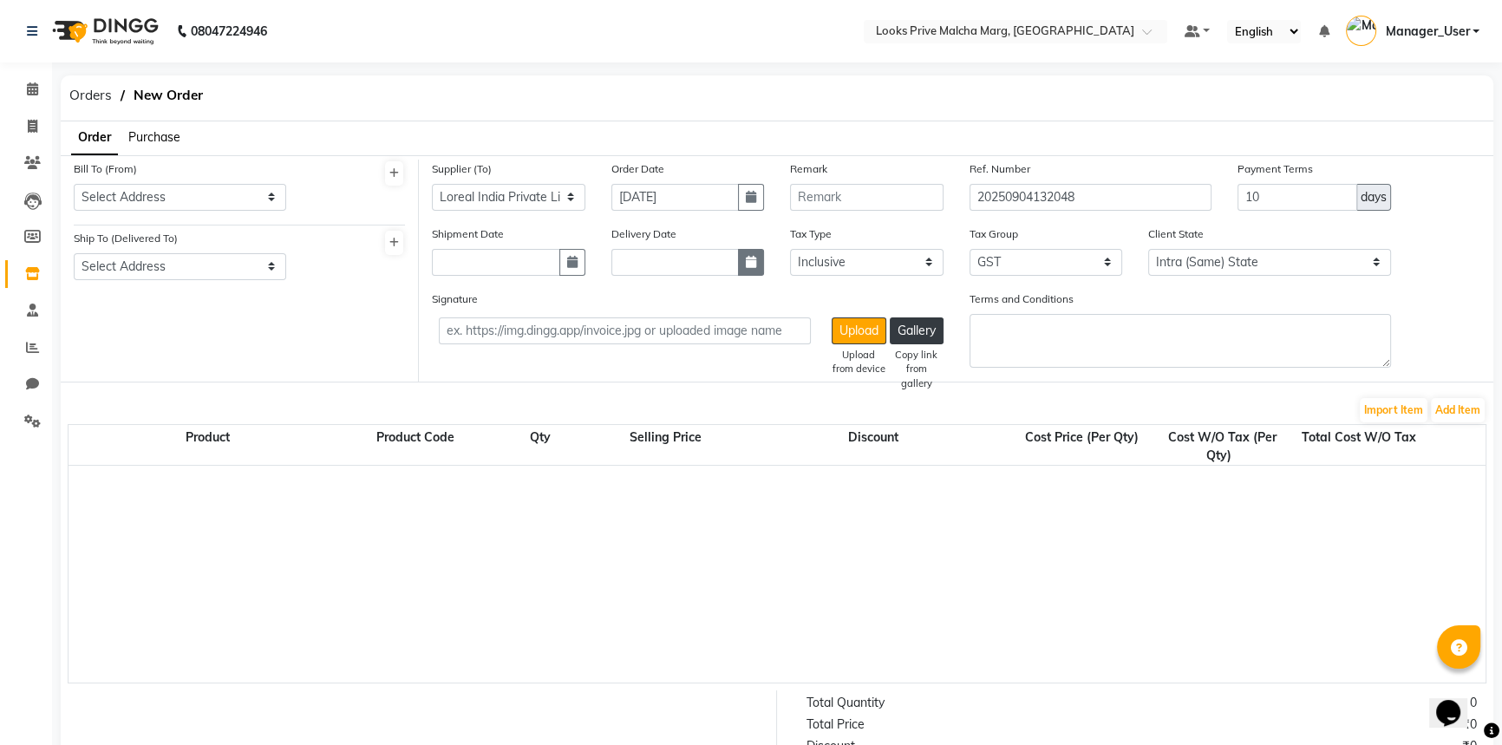
click at [742, 272] on button "button" at bounding box center [751, 262] width 26 height 27
select select "9"
select select "2025"
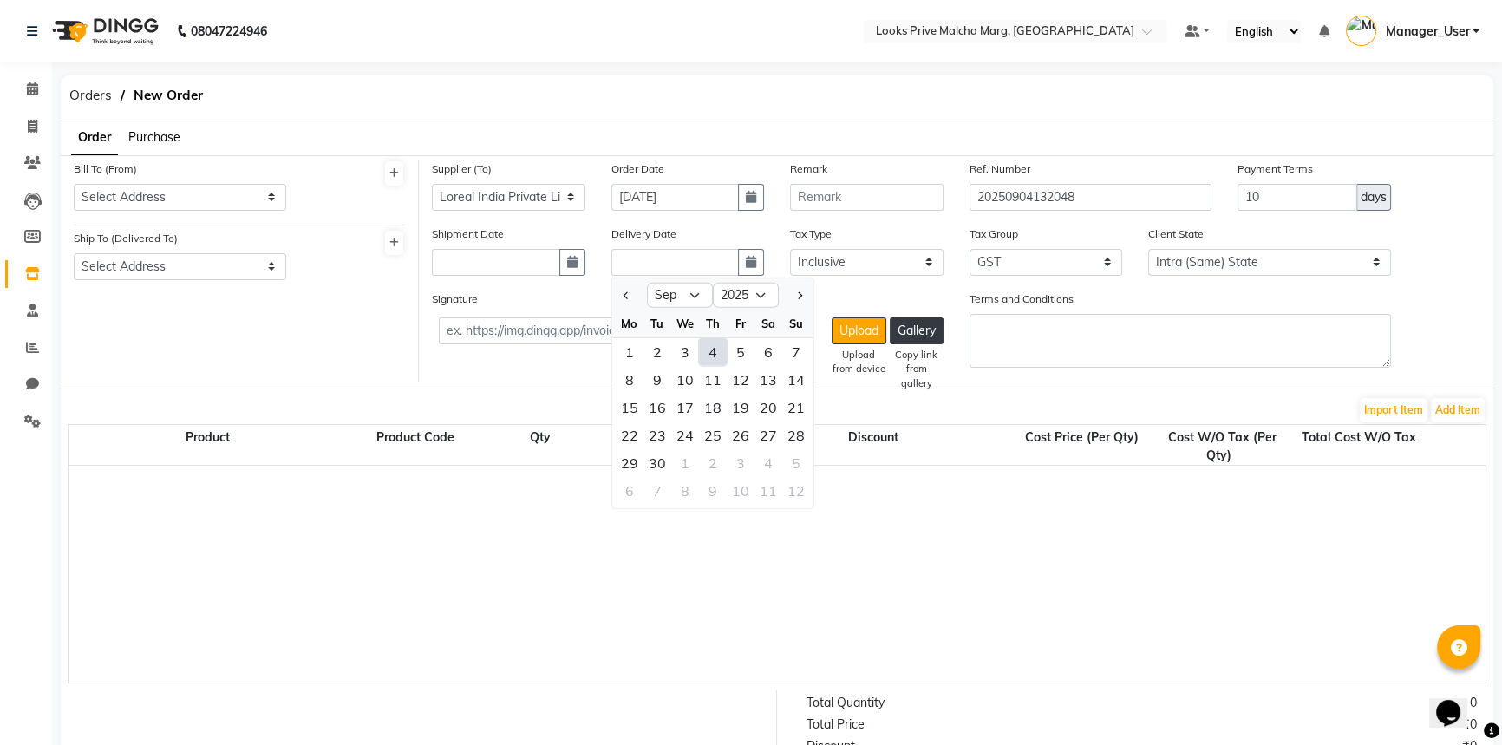
click at [716, 350] on div "4" at bounding box center [713, 351] width 28 height 28
type input "[DATE]"
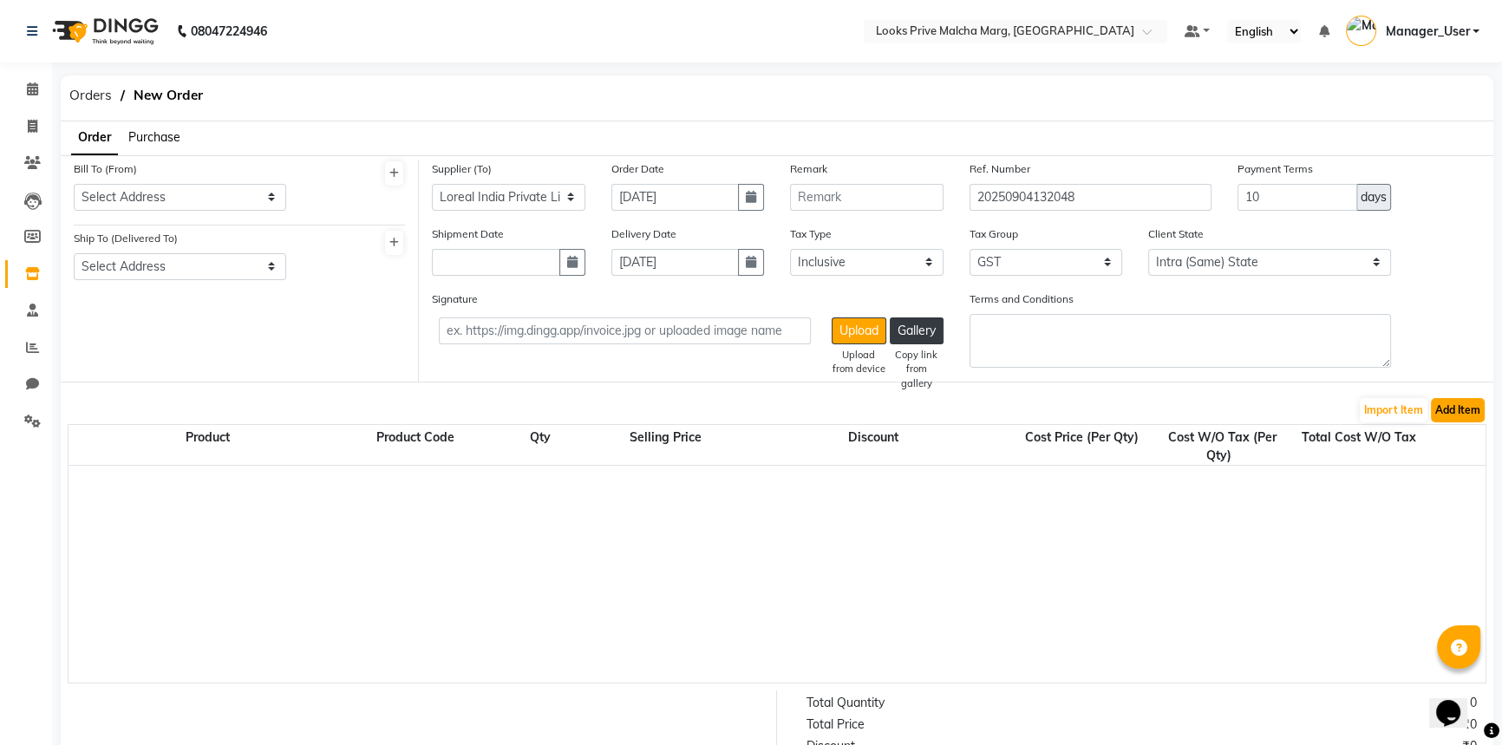
click at [1471, 410] on button "Add Item" at bounding box center [1458, 410] width 54 height 24
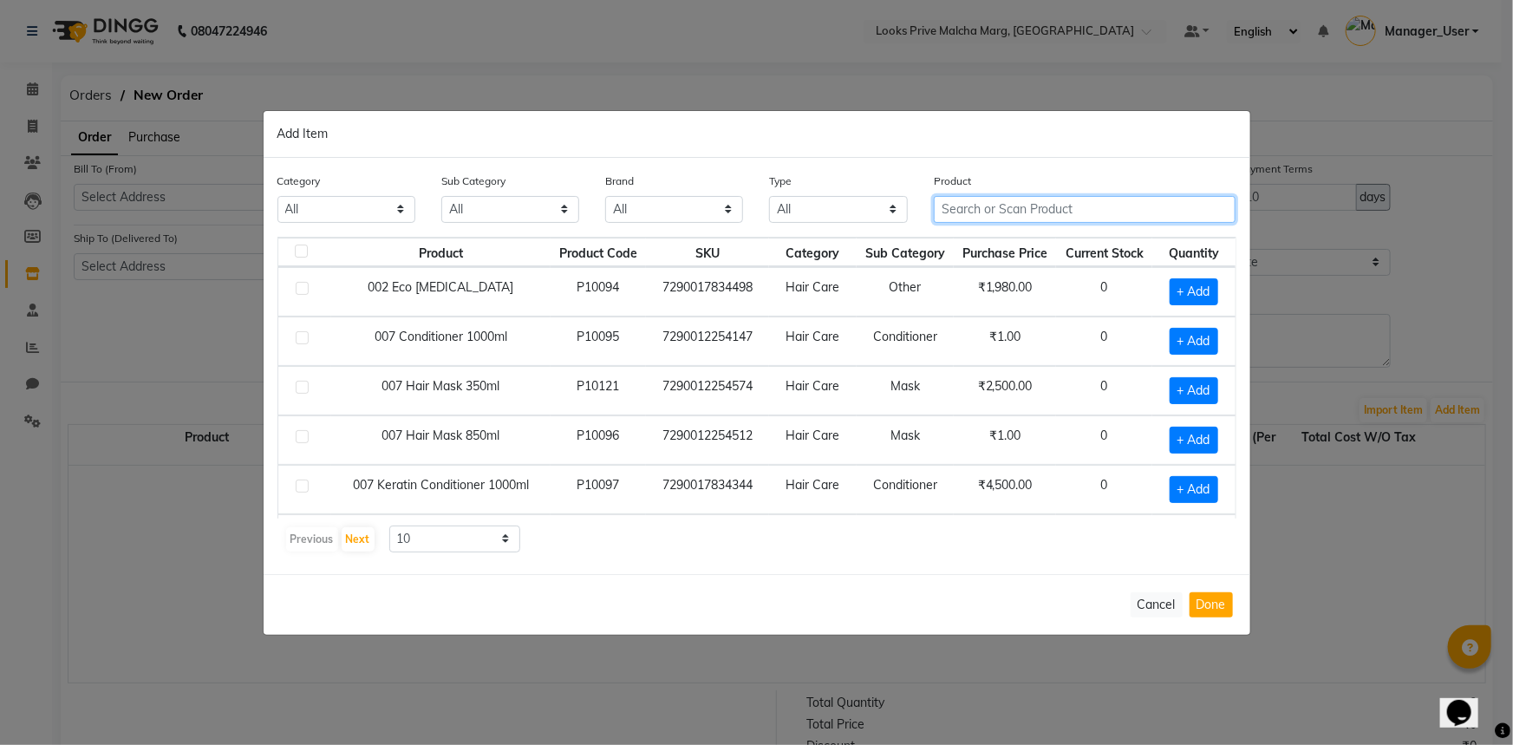
click at [974, 212] on input "text" at bounding box center [1085, 209] width 303 height 27
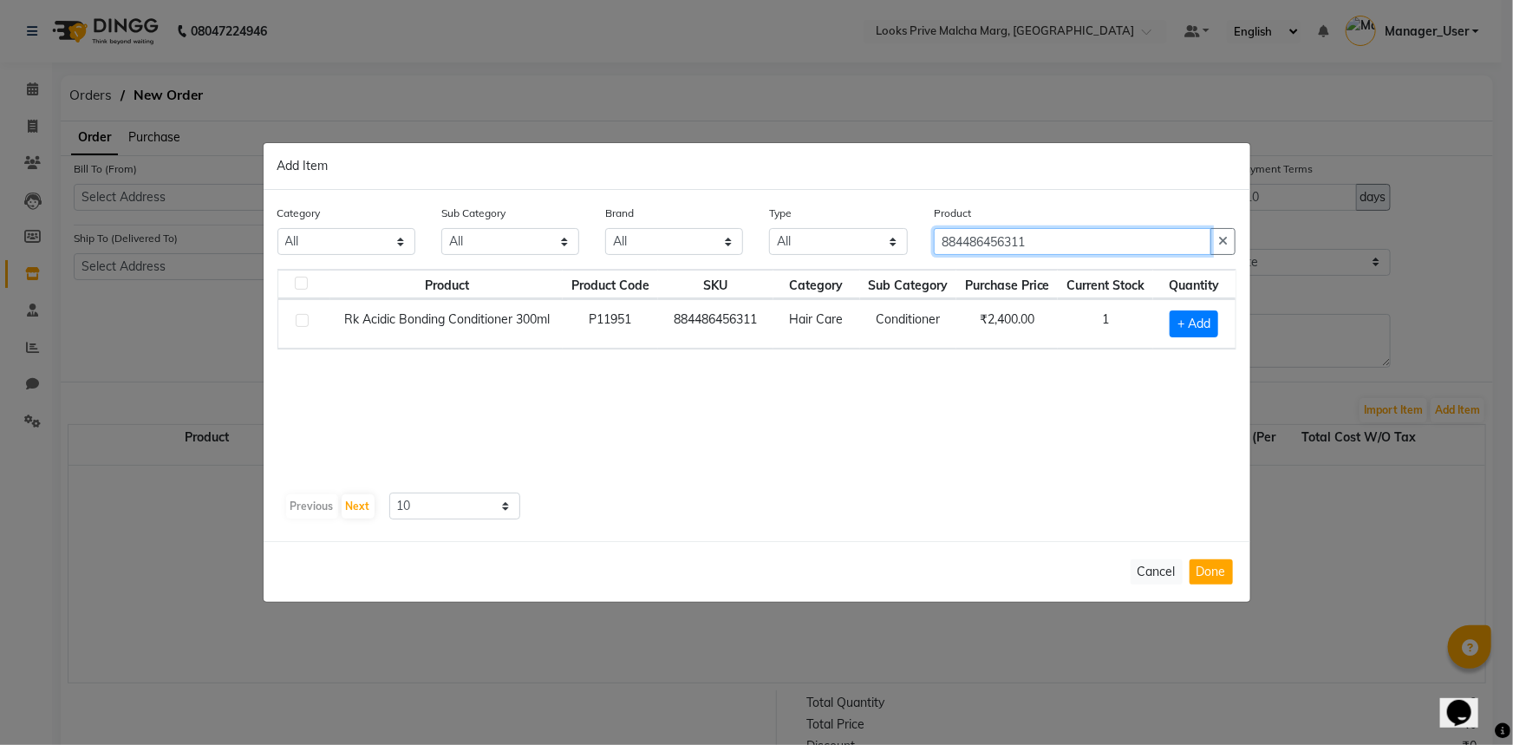
type input "884486456311"
click at [304, 321] on label at bounding box center [302, 320] width 13 height 13
click at [304, 321] on input "checkbox" at bounding box center [301, 321] width 11 height 11
checkbox input "true"
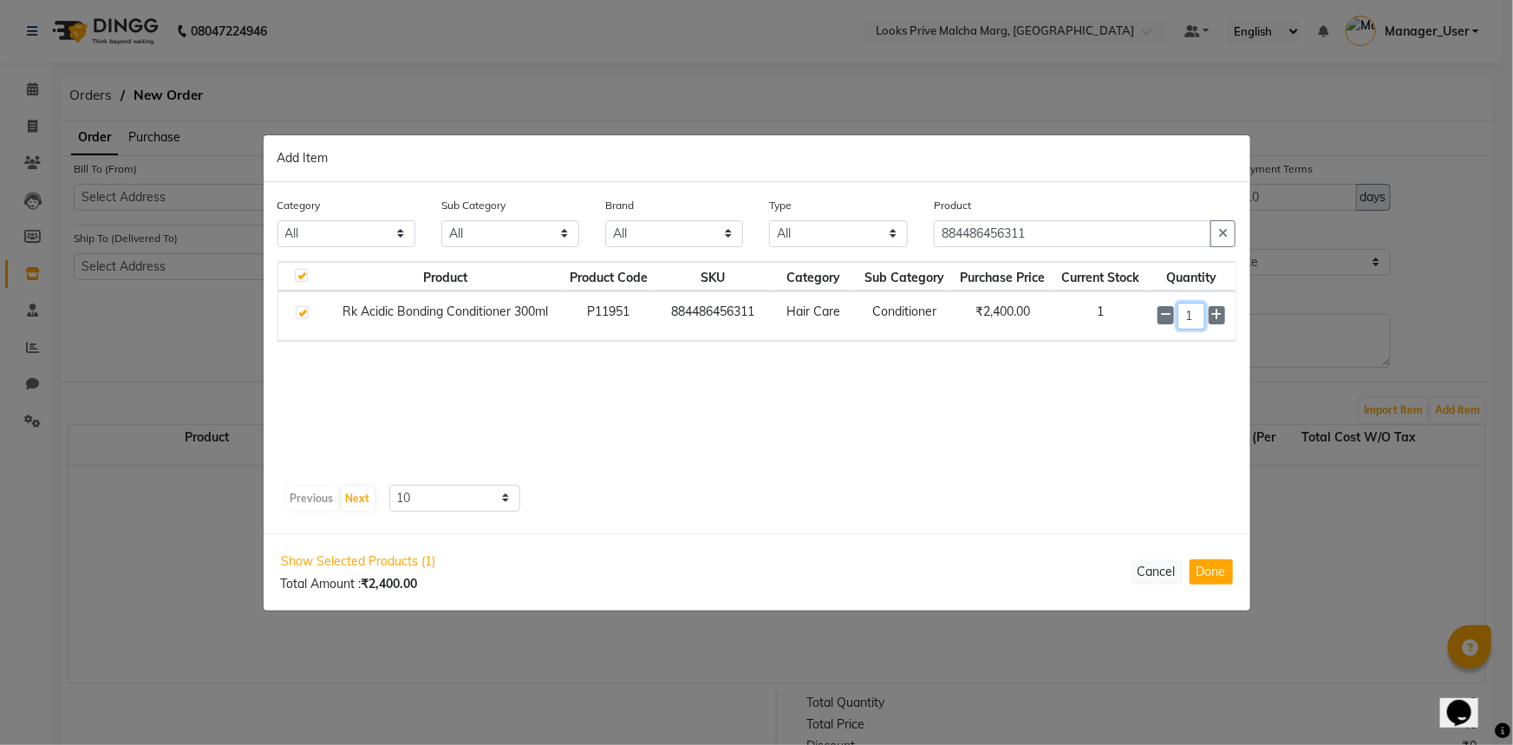
click at [1186, 316] on input "1" at bounding box center [1191, 316] width 28 height 27
click at [1202, 318] on input "1" at bounding box center [1191, 316] width 28 height 27
type input "4"
click at [1224, 574] on button "Done" at bounding box center [1210, 571] width 43 height 25
select select "3871"
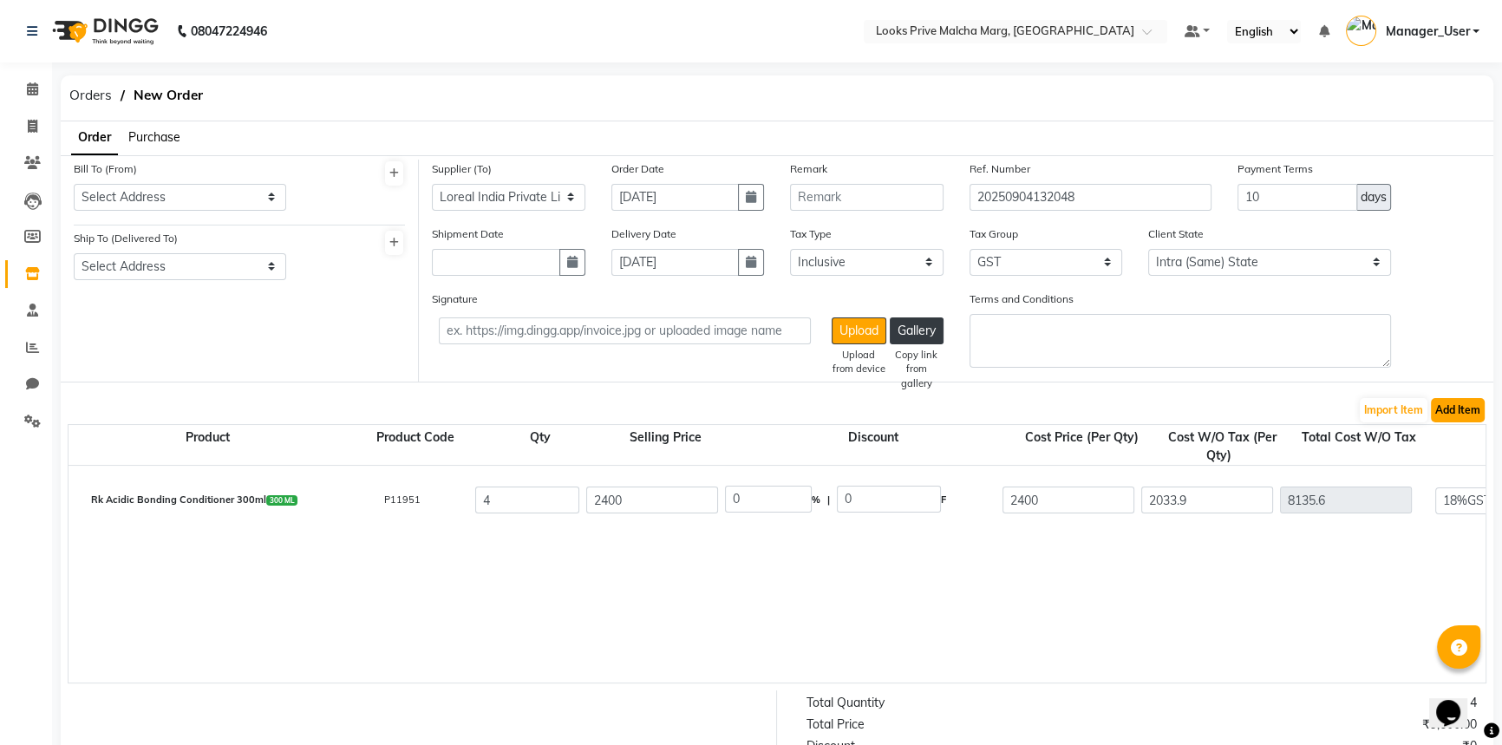
click at [1460, 414] on button "Add Item" at bounding box center [1458, 410] width 54 height 24
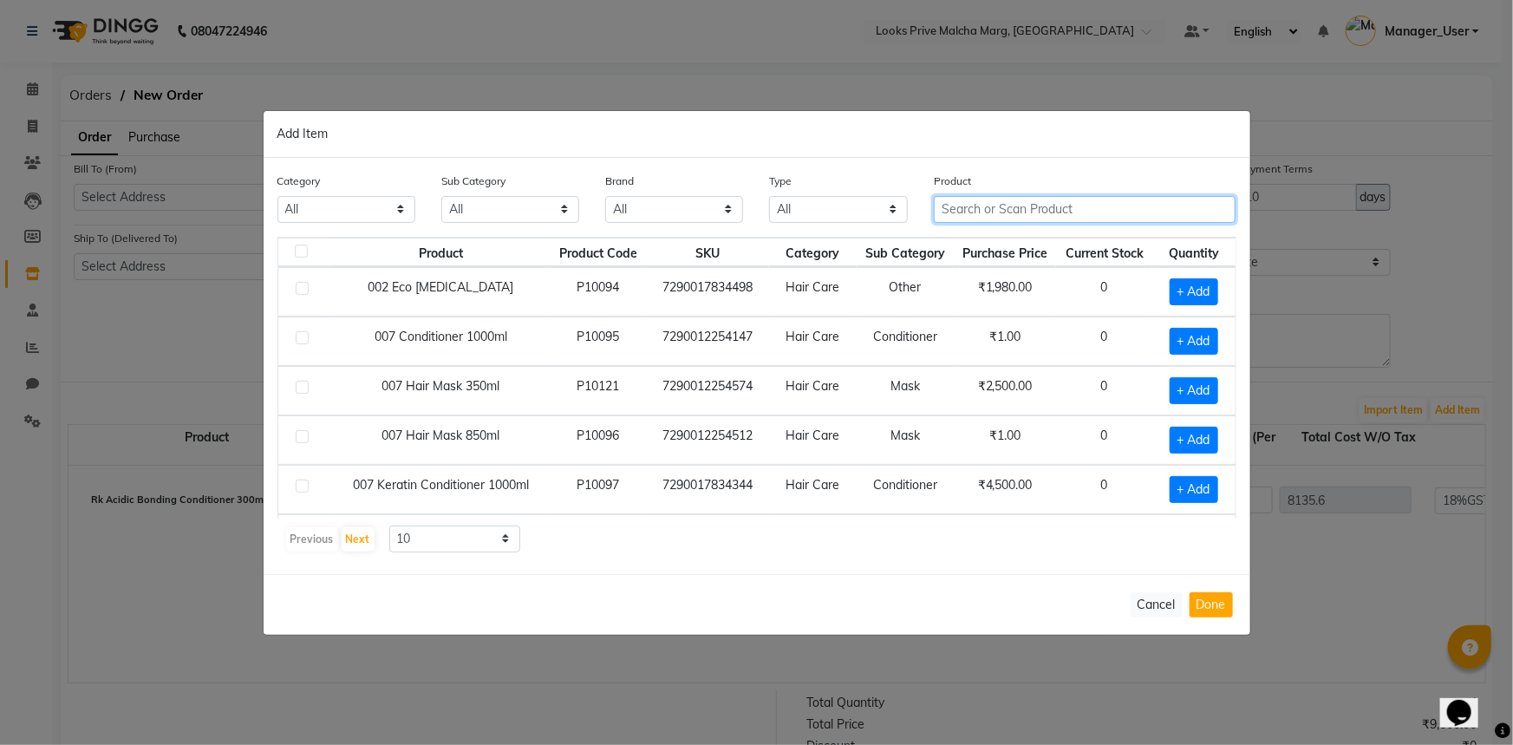
click at [980, 233] on div "Product" at bounding box center [1085, 204] width 329 height 65
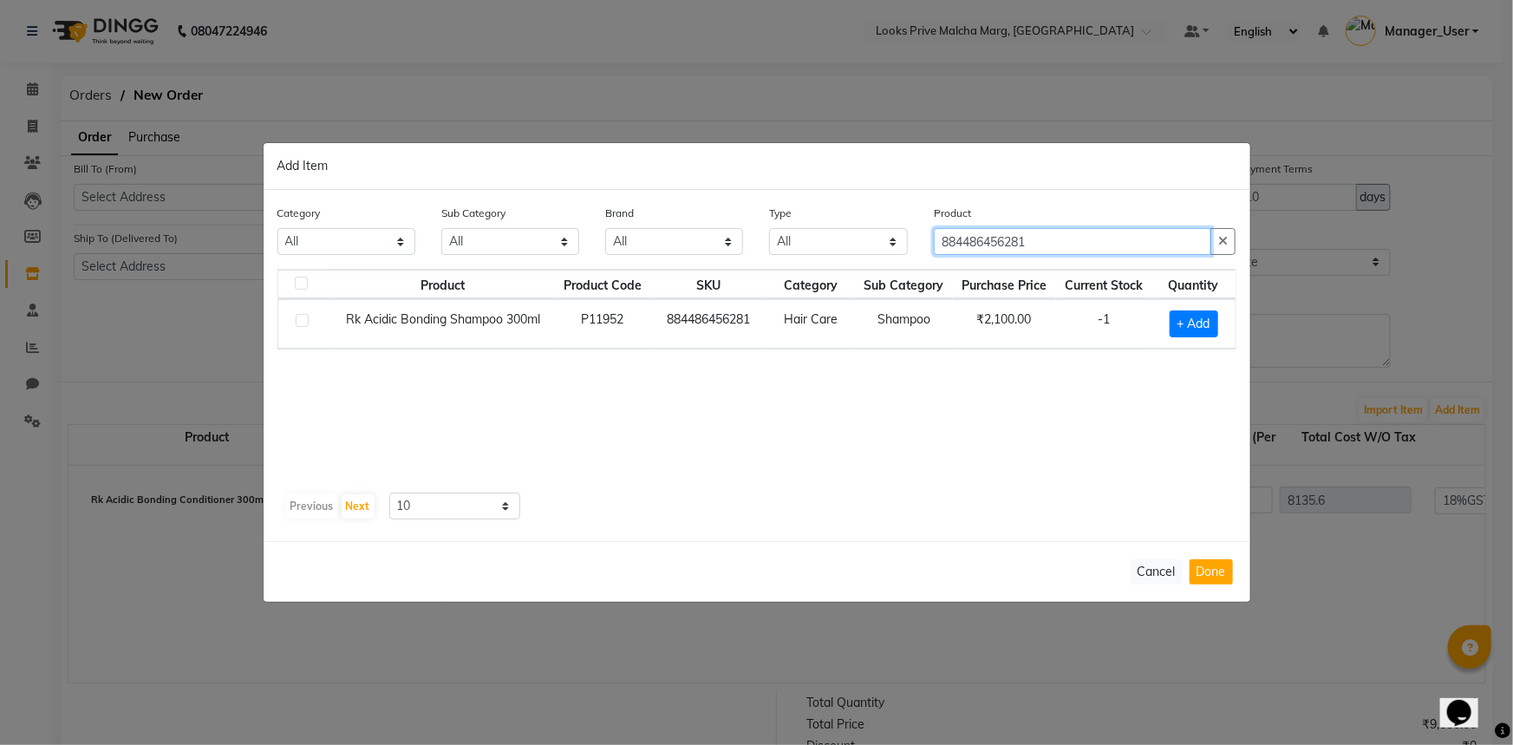
type input "884486456281"
click at [297, 319] on label at bounding box center [302, 320] width 13 height 13
click at [297, 319] on input "checkbox" at bounding box center [301, 321] width 11 height 11
checkbox input "true"
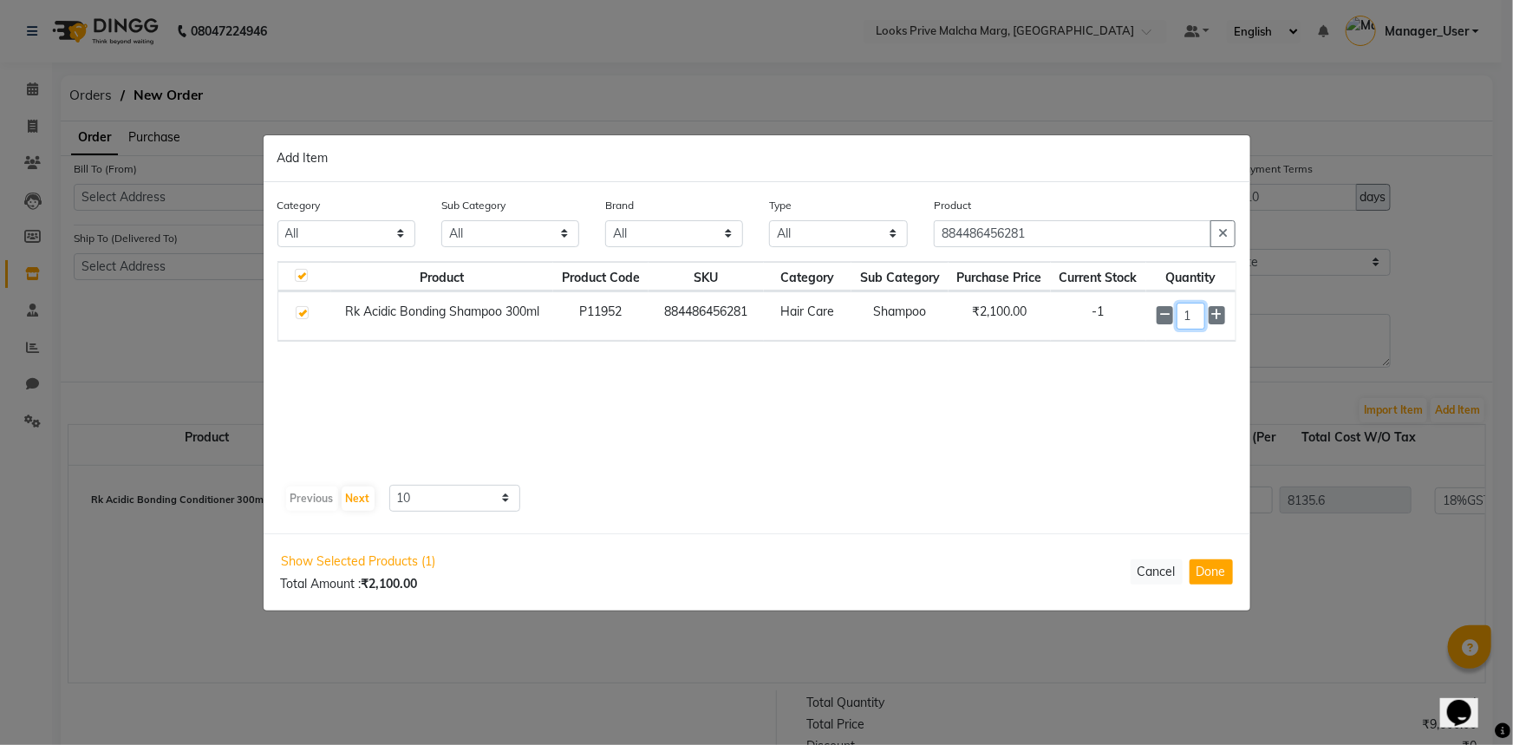
click at [1198, 311] on input "1" at bounding box center [1190, 316] width 29 height 27
type input "4"
click at [1220, 564] on button "Done" at bounding box center [1210, 571] width 43 height 25
select select "3871"
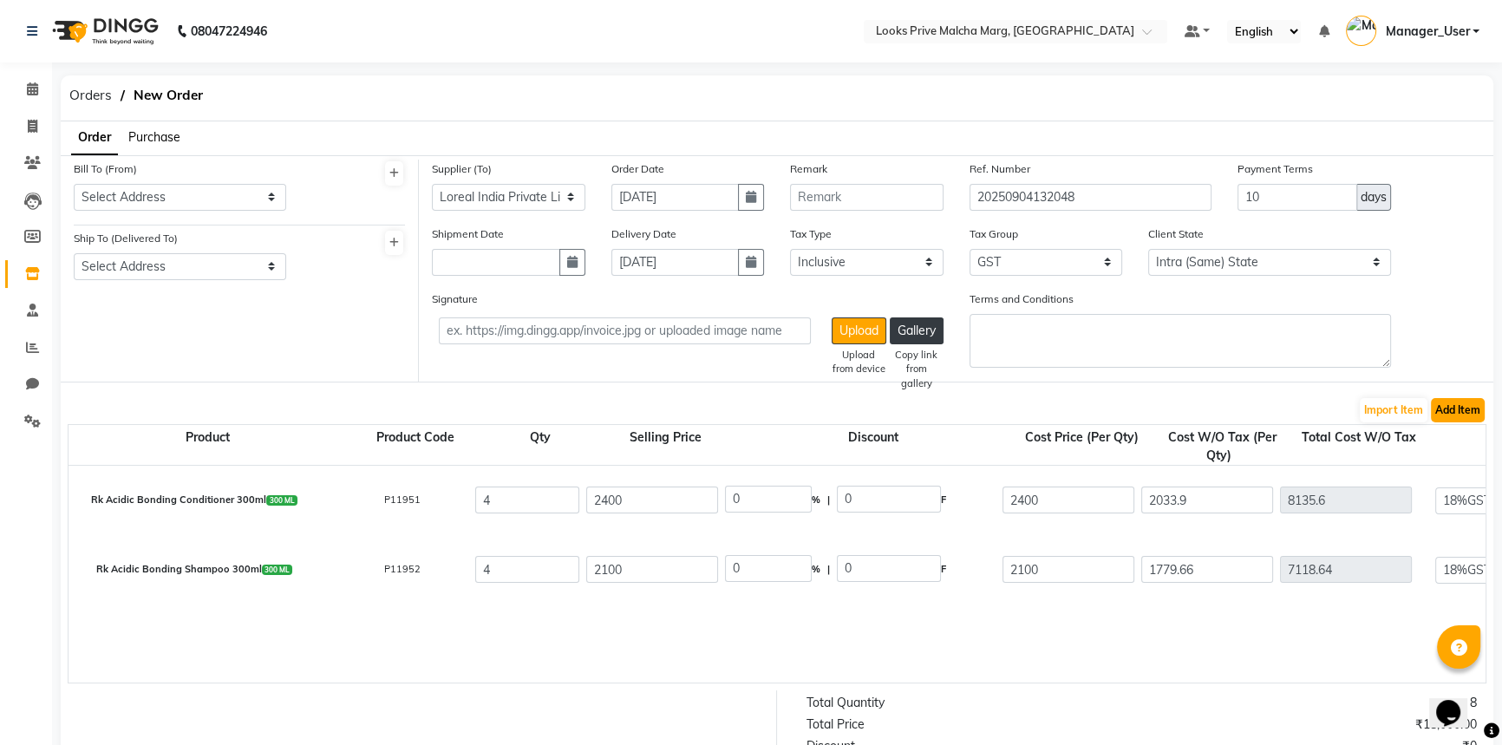
click at [1442, 398] on button "Add Item" at bounding box center [1458, 410] width 54 height 24
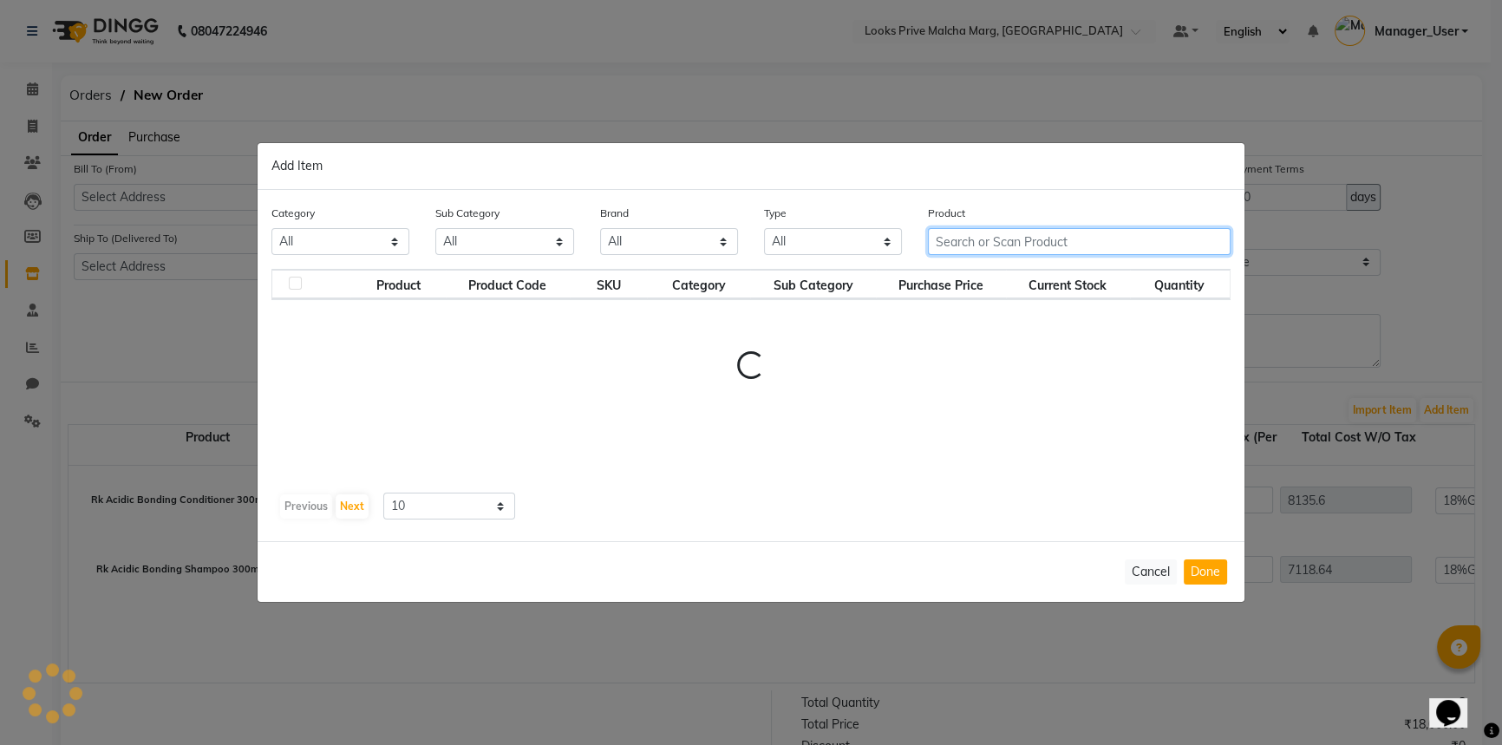
click at [1116, 250] on input "text" at bounding box center [1079, 241] width 303 height 27
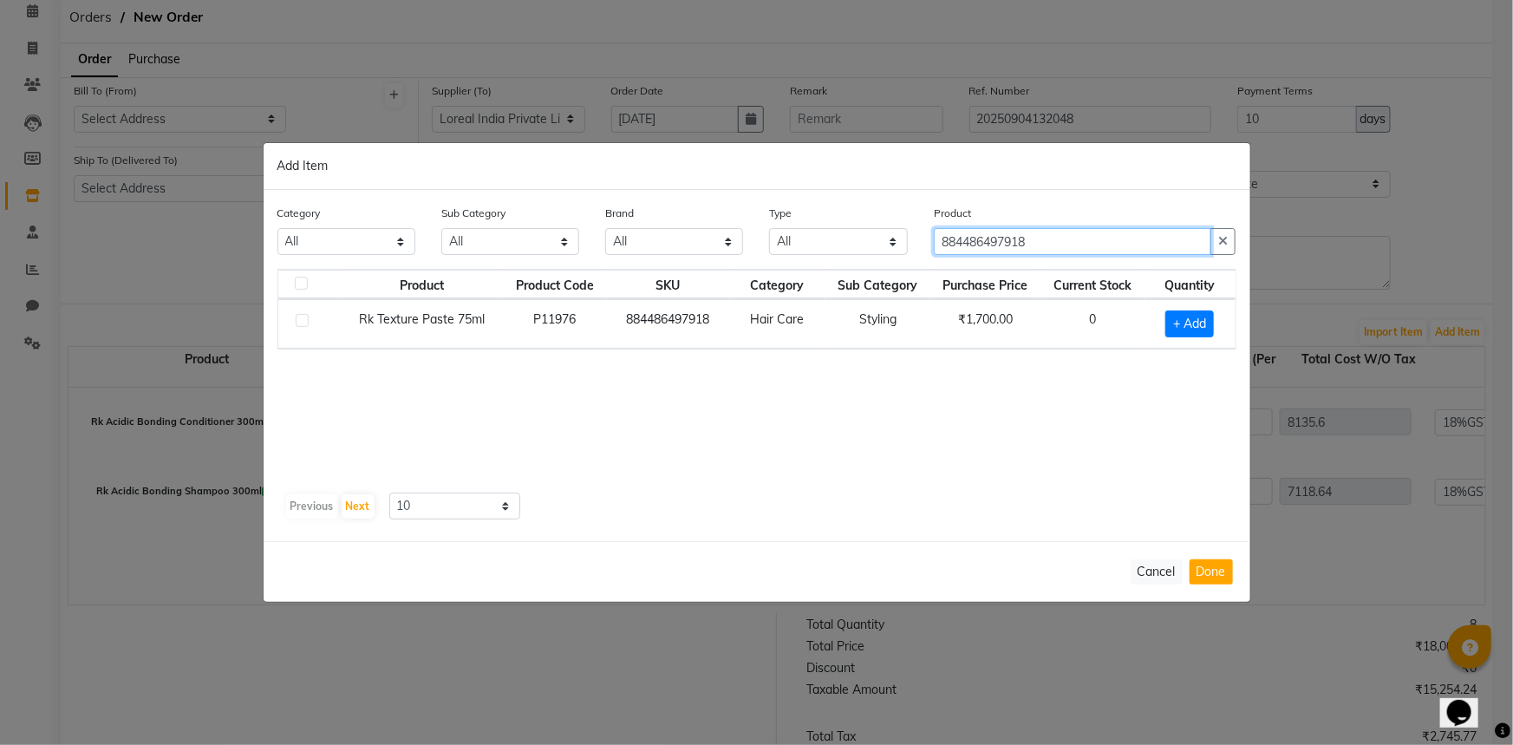
type input "884486497918"
click at [300, 327] on div at bounding box center [301, 323] width 11 height 18
click at [300, 323] on label at bounding box center [302, 320] width 13 height 13
click at [300, 323] on input "checkbox" at bounding box center [301, 321] width 11 height 11
checkbox input "true"
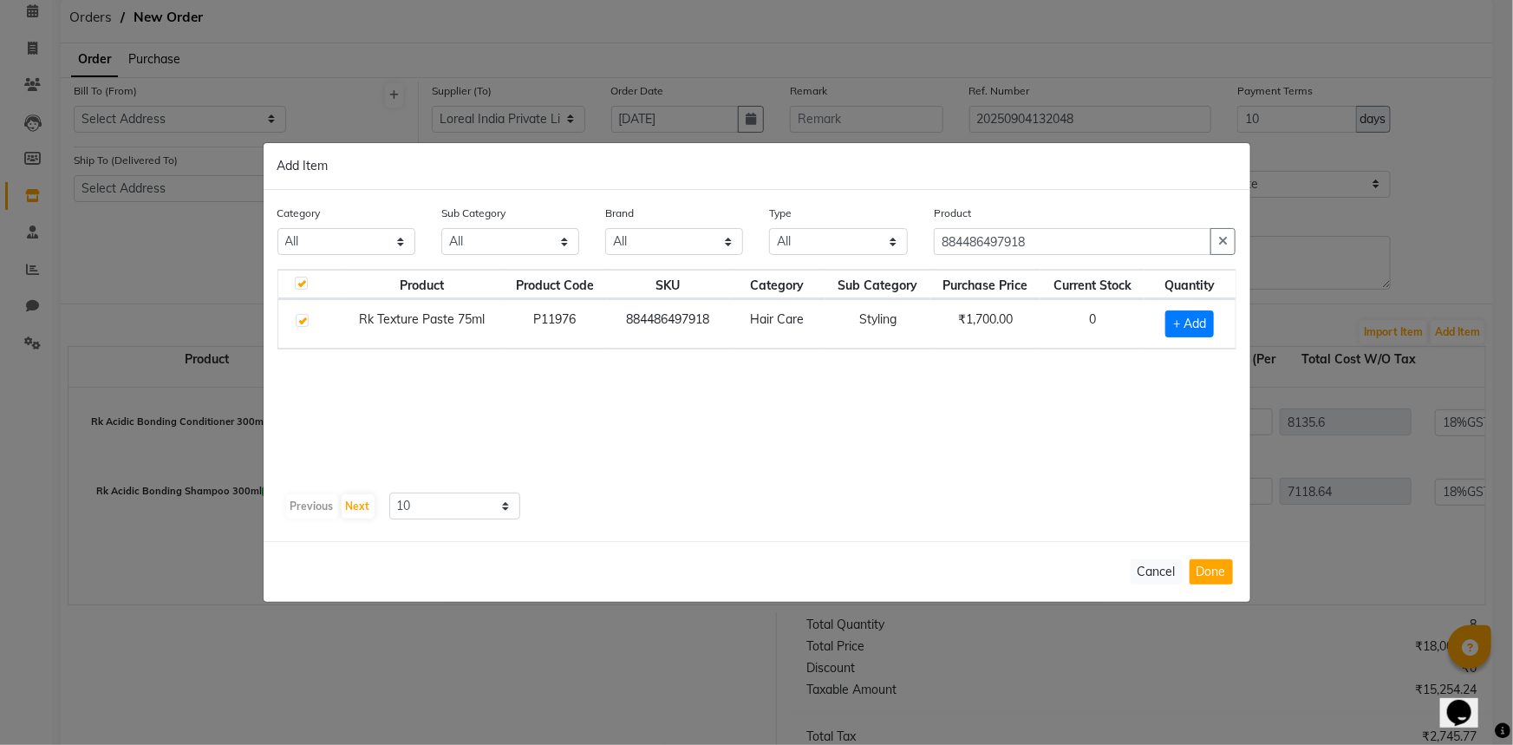
checkbox input "true"
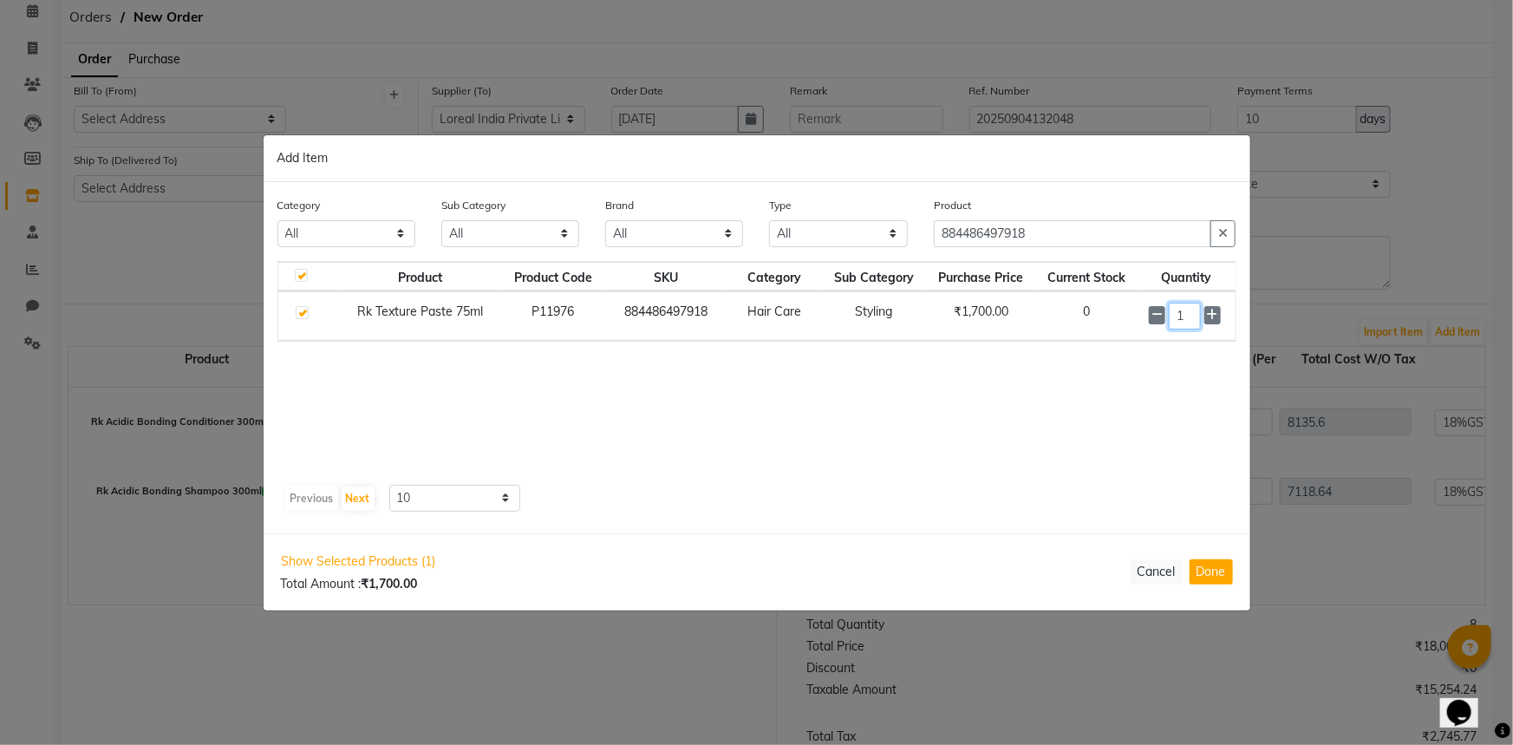
click at [1196, 313] on input "1" at bounding box center [1184, 316] width 31 height 27
type input "4"
click at [1224, 593] on div "Show Selected Products (1) Total Amount : ₹1,700.00 Cancel Done" at bounding box center [757, 571] width 987 height 75
click at [1222, 576] on button "Done" at bounding box center [1210, 571] width 43 height 25
select select "3871"
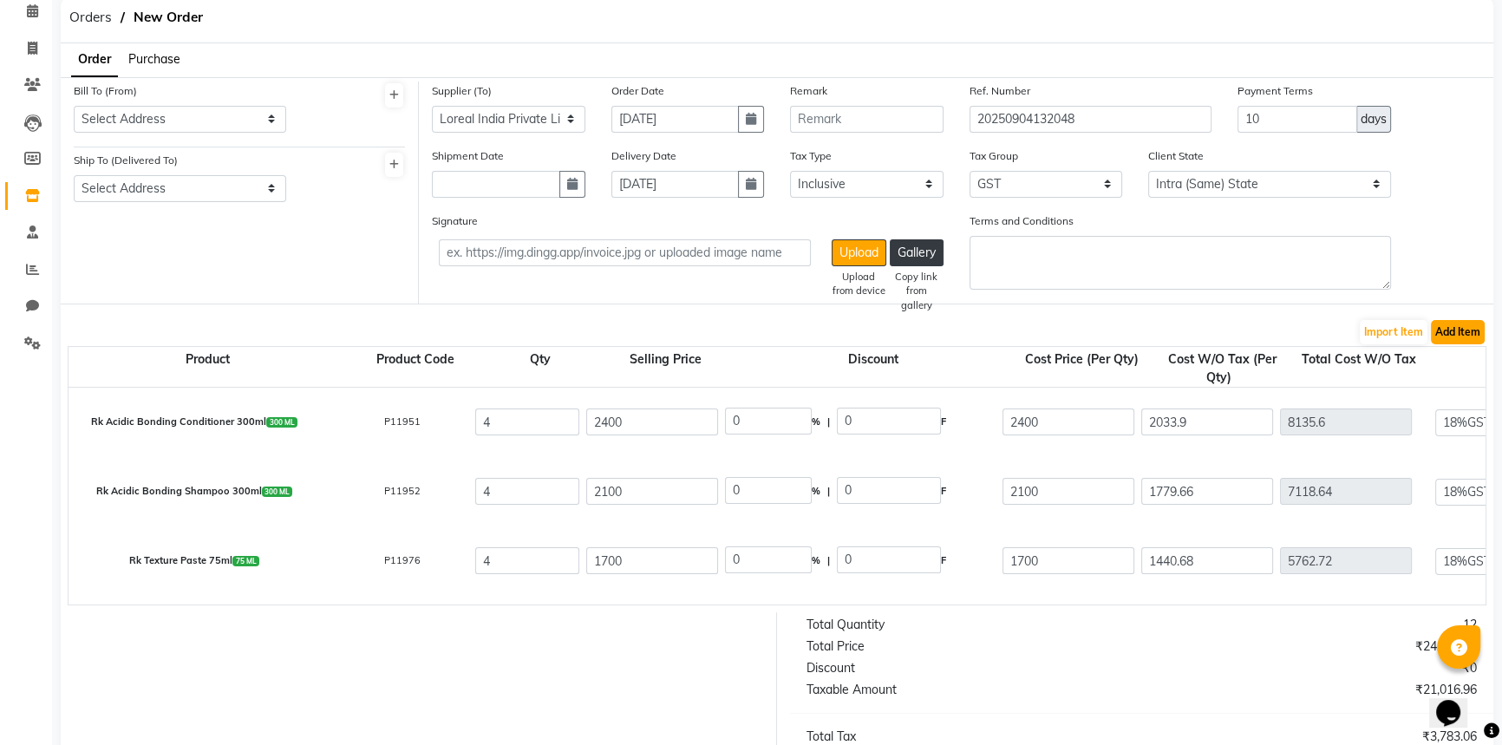
click at [1450, 329] on button "Add Item" at bounding box center [1458, 332] width 54 height 24
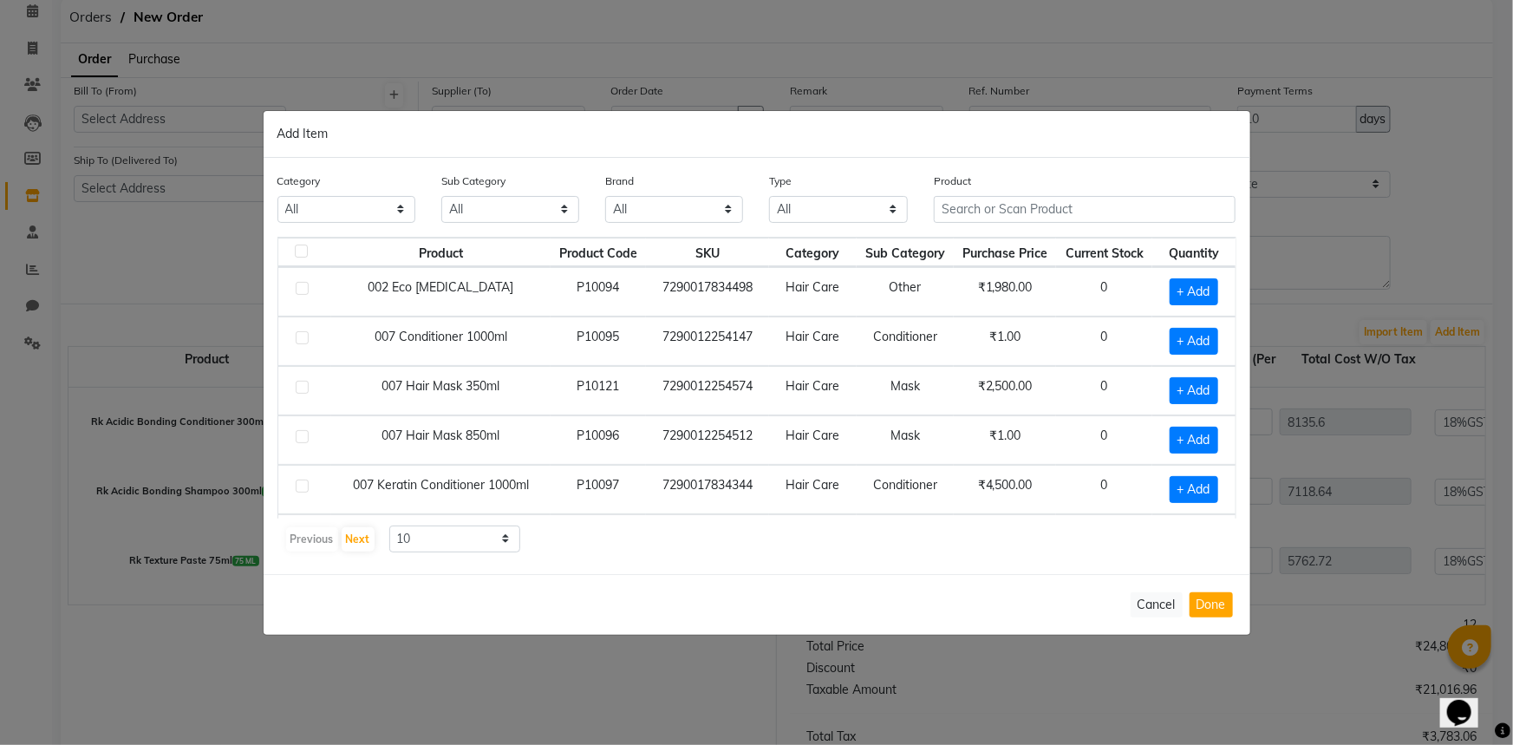
click at [1027, 223] on div "Product" at bounding box center [1085, 204] width 329 height 65
click at [1023, 208] on input "text" at bounding box center [1085, 209] width 303 height 27
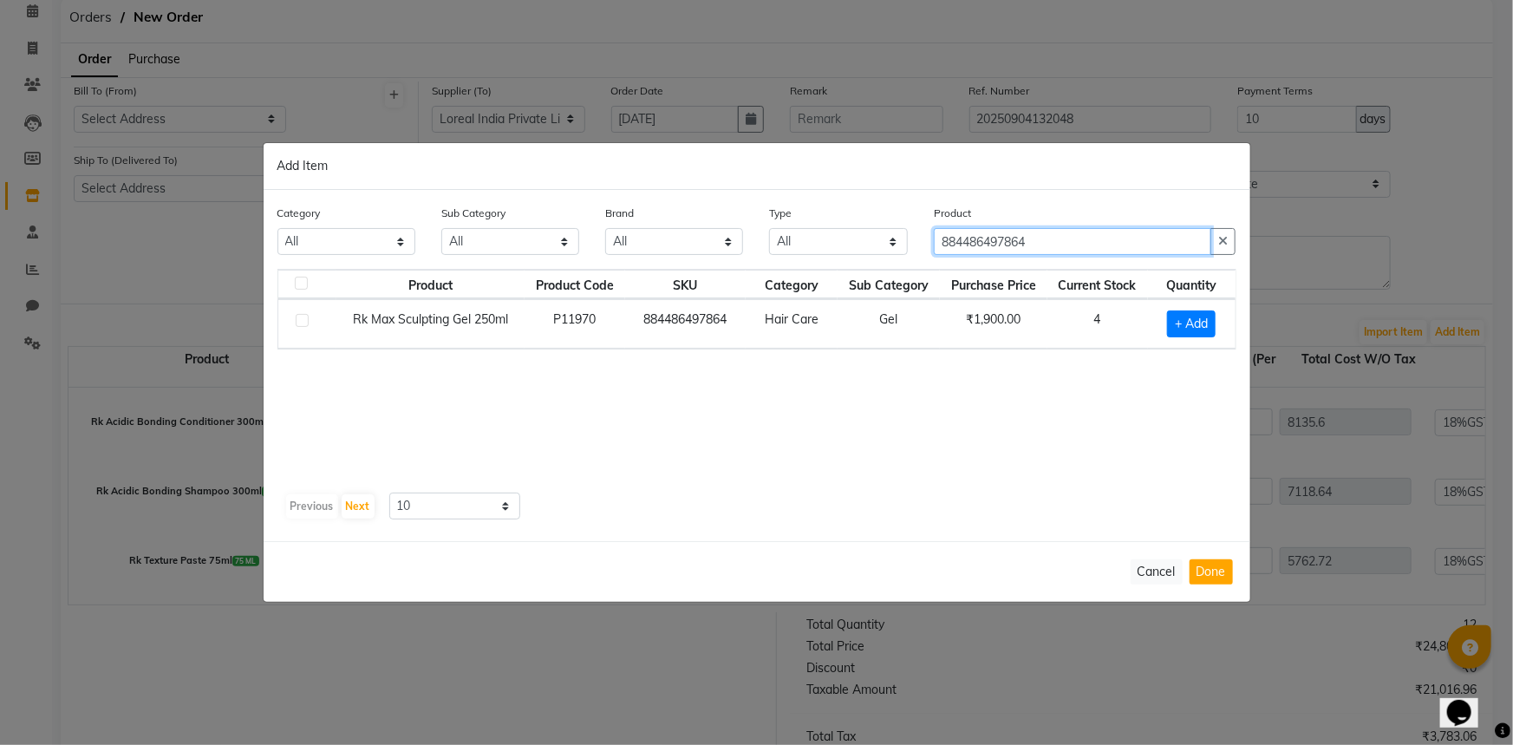
type input "884486497864"
click at [305, 316] on label at bounding box center [302, 320] width 13 height 13
click at [305, 316] on input "checkbox" at bounding box center [301, 321] width 11 height 11
checkbox input "true"
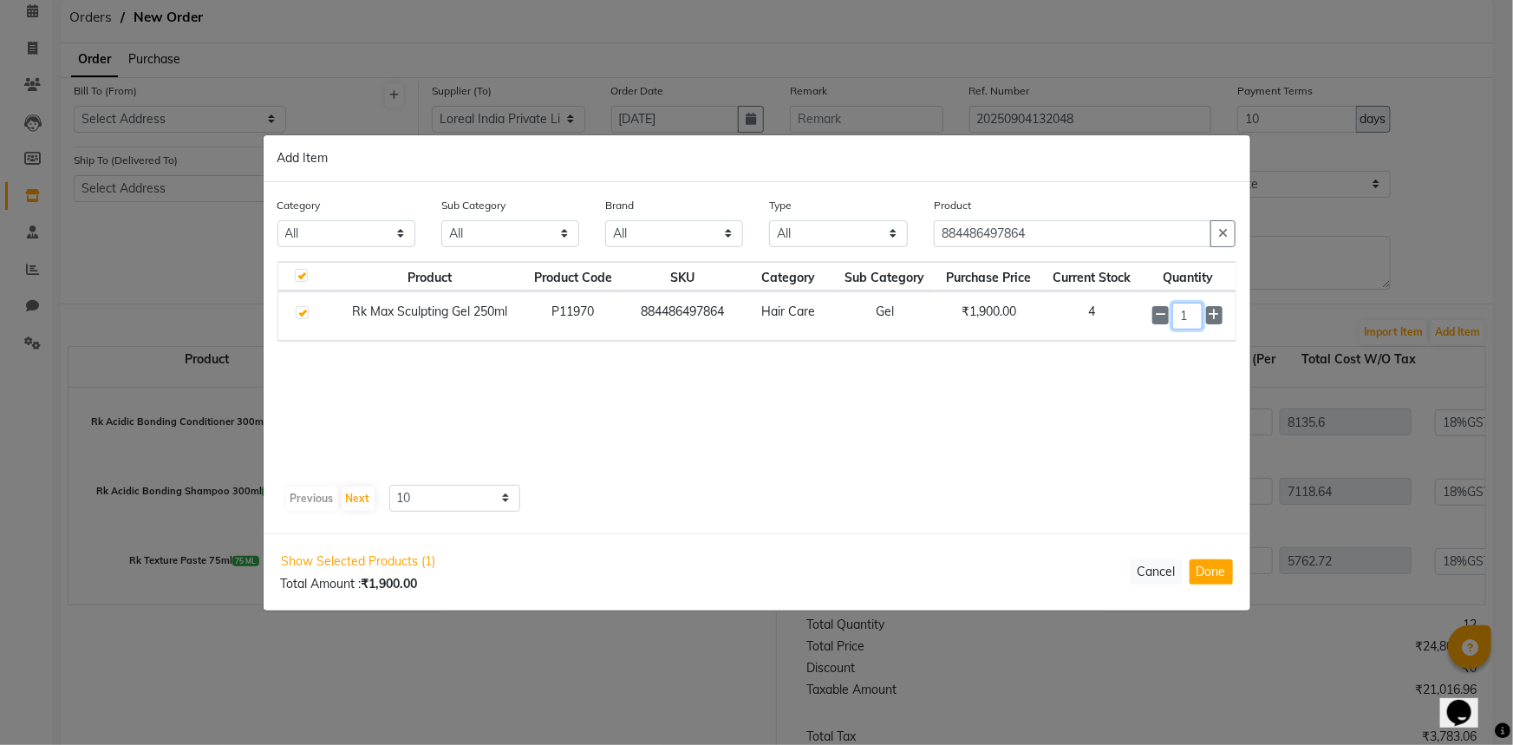
click at [1189, 315] on input "1" at bounding box center [1187, 316] width 30 height 27
type input "4"
drag, startPoint x: 1121, startPoint y: 235, endPoint x: 909, endPoint y: 207, distance: 213.4
click at [909, 207] on div "Category All Skin Personal Care Hair Threading Loreal Bio Top Cons. Bio Top Ret…" at bounding box center [756, 229] width 985 height 65
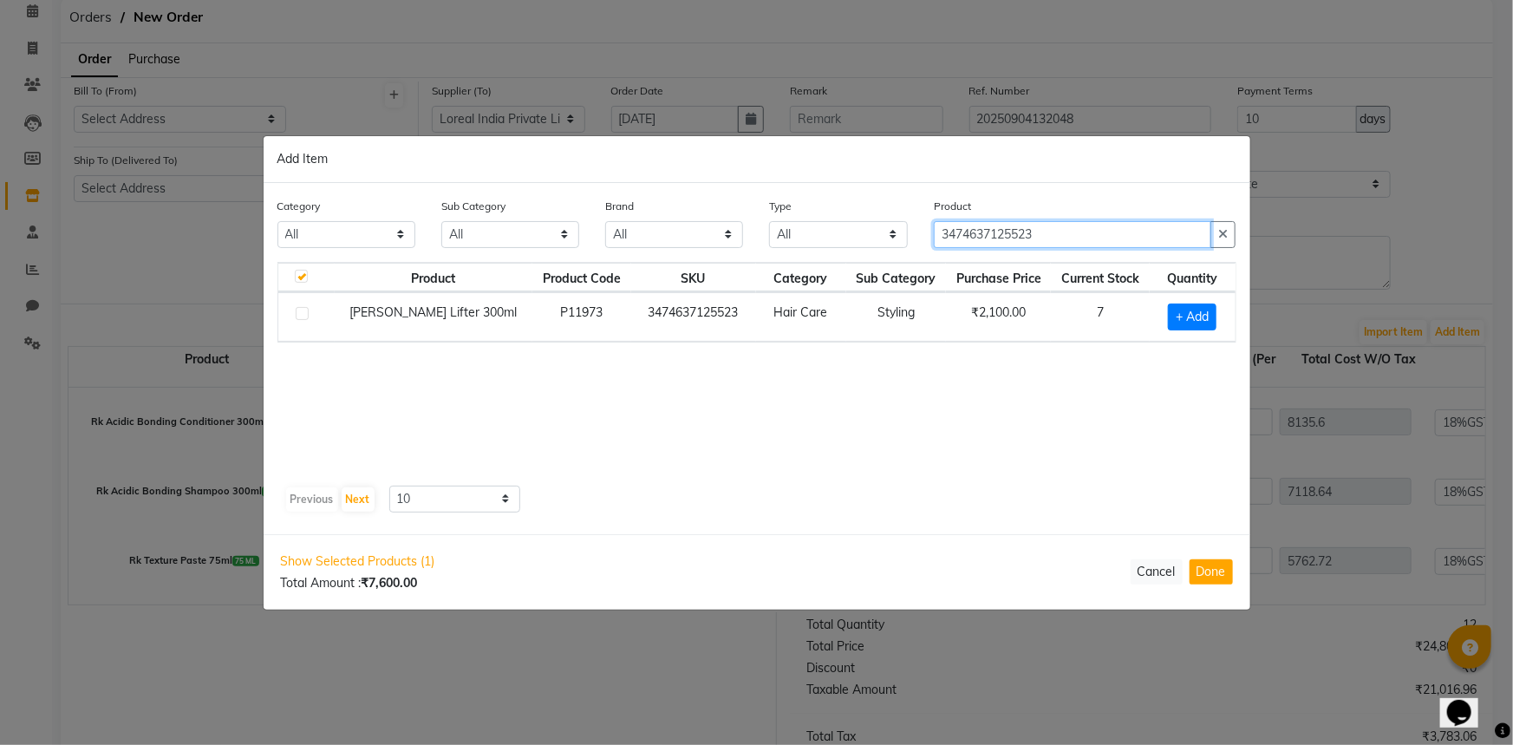
type input "3474637125523"
click at [303, 316] on label at bounding box center [302, 313] width 13 height 13
click at [303, 316] on input "checkbox" at bounding box center [301, 314] width 11 height 11
checkbox input "true"
click at [1185, 318] on input "1" at bounding box center [1188, 316] width 29 height 27
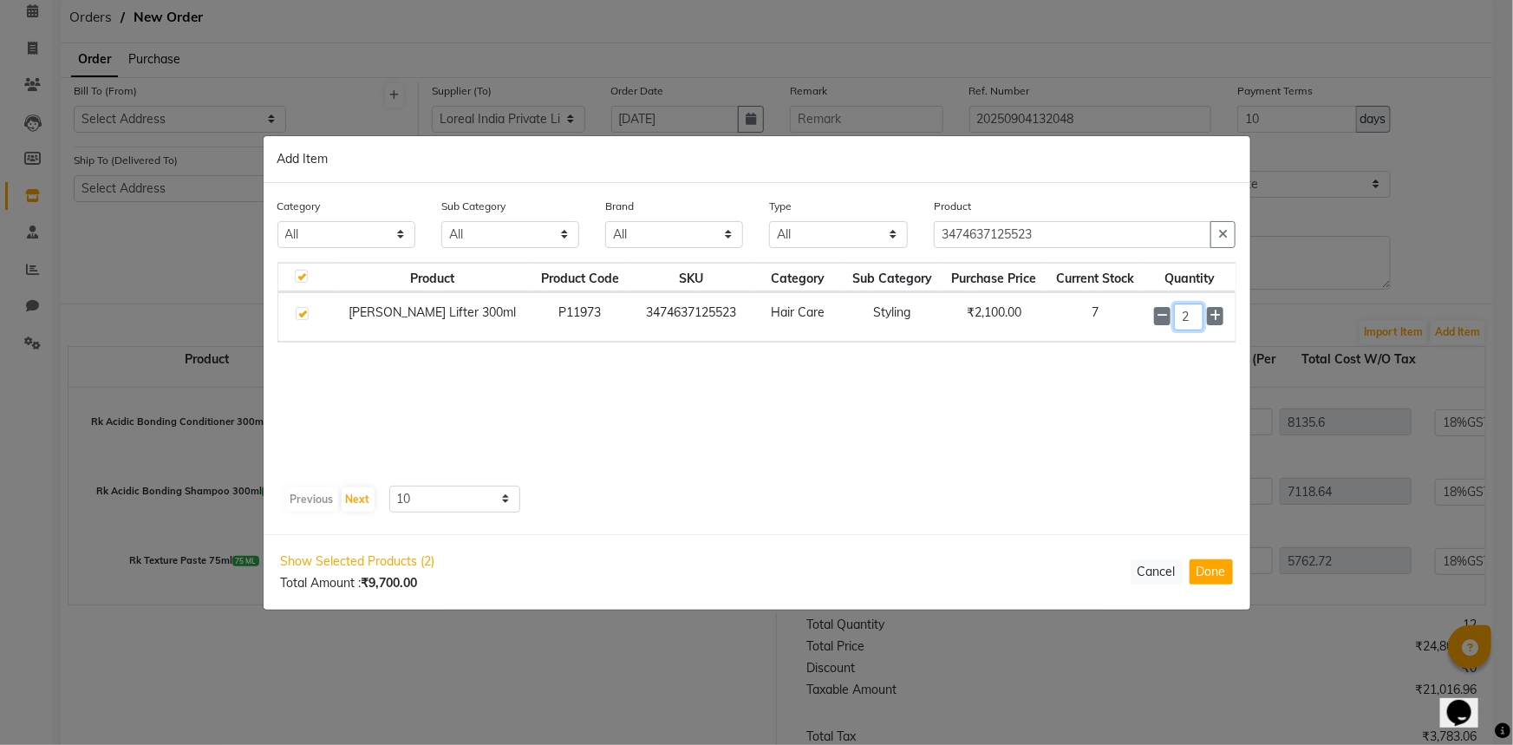
type input "2"
drag, startPoint x: 1098, startPoint y: 235, endPoint x: 882, endPoint y: 245, distance: 216.1
click at [883, 245] on div "Category All Skin Personal Care Hair Threading Loreal Bio Top Cons. Bio Top Ret…" at bounding box center [756, 229] width 985 height 65
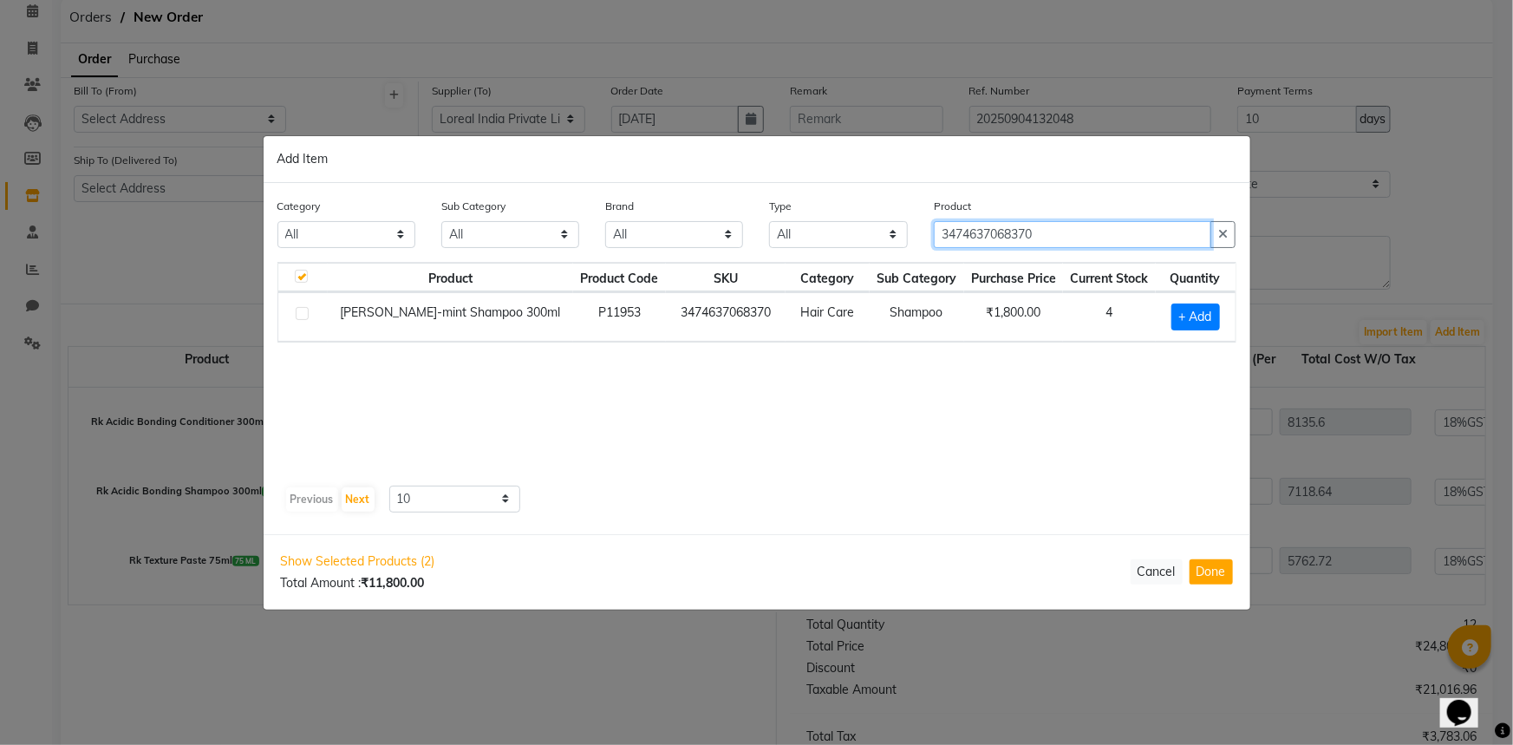
type input "3474637068370"
click at [304, 307] on label at bounding box center [302, 313] width 13 height 13
click at [304, 309] on input "checkbox" at bounding box center [301, 314] width 11 height 11
checkbox input "true"
click at [1196, 316] on input "1" at bounding box center [1192, 316] width 27 height 27
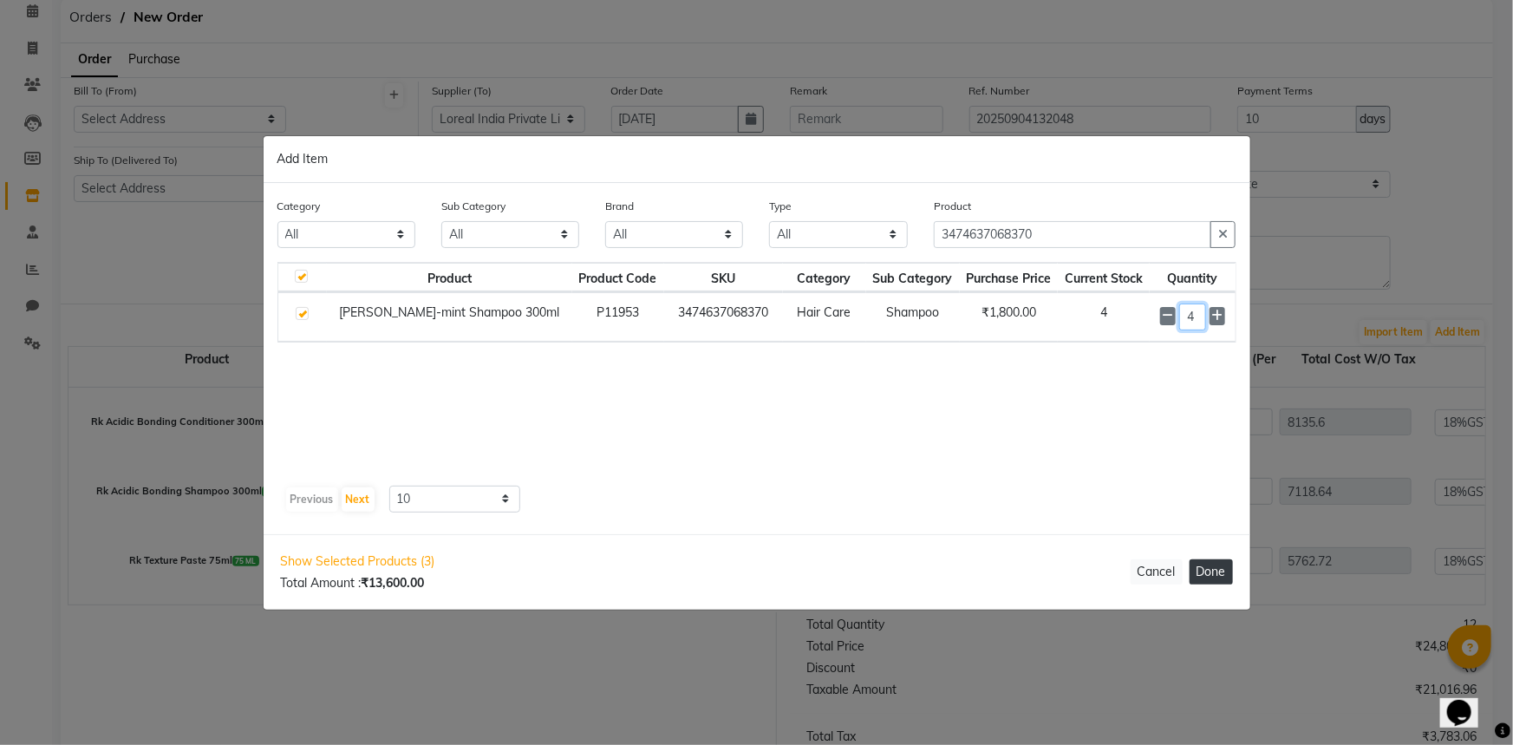
type input "4"
click at [1216, 570] on button "Done" at bounding box center [1210, 571] width 43 height 25
select select "3871"
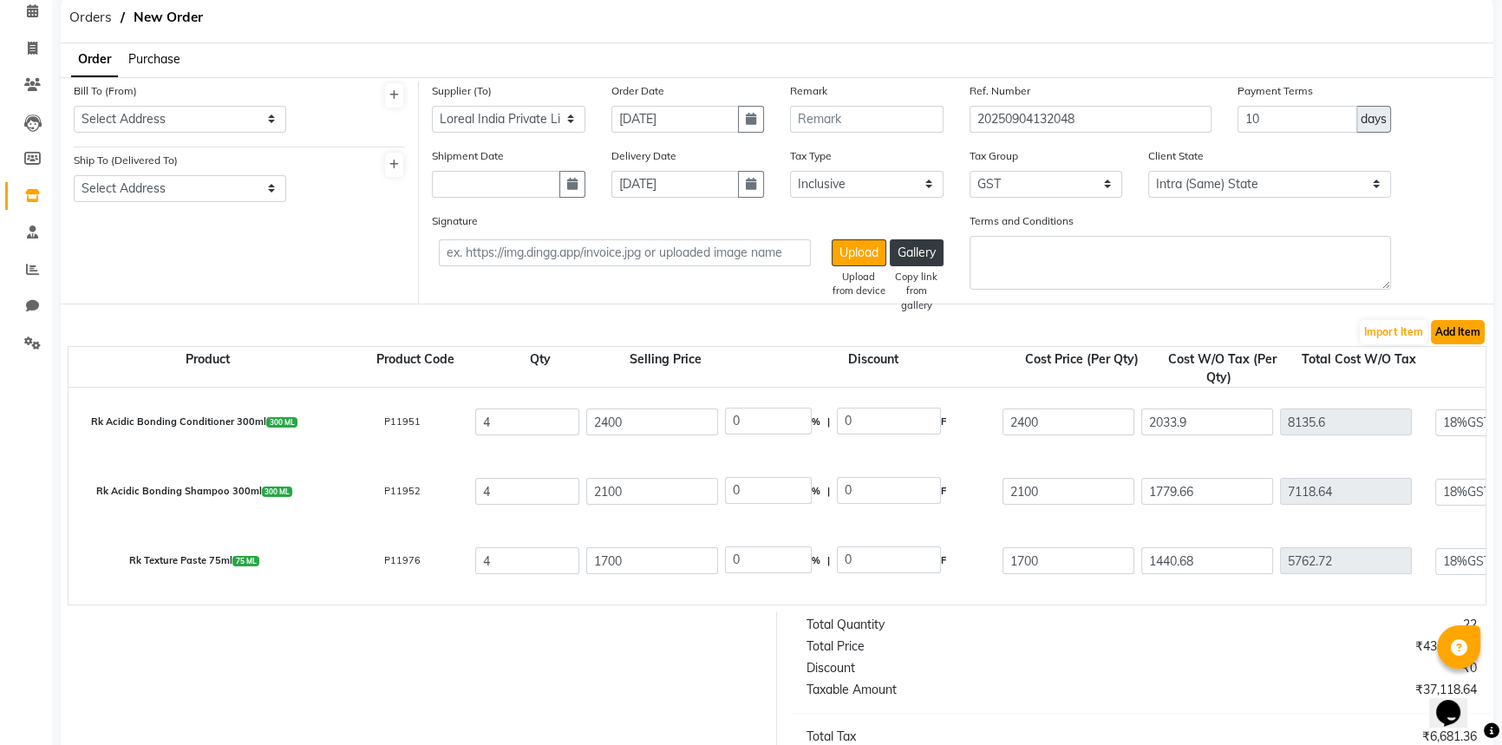
click at [1446, 338] on button "Add Item" at bounding box center [1458, 332] width 54 height 24
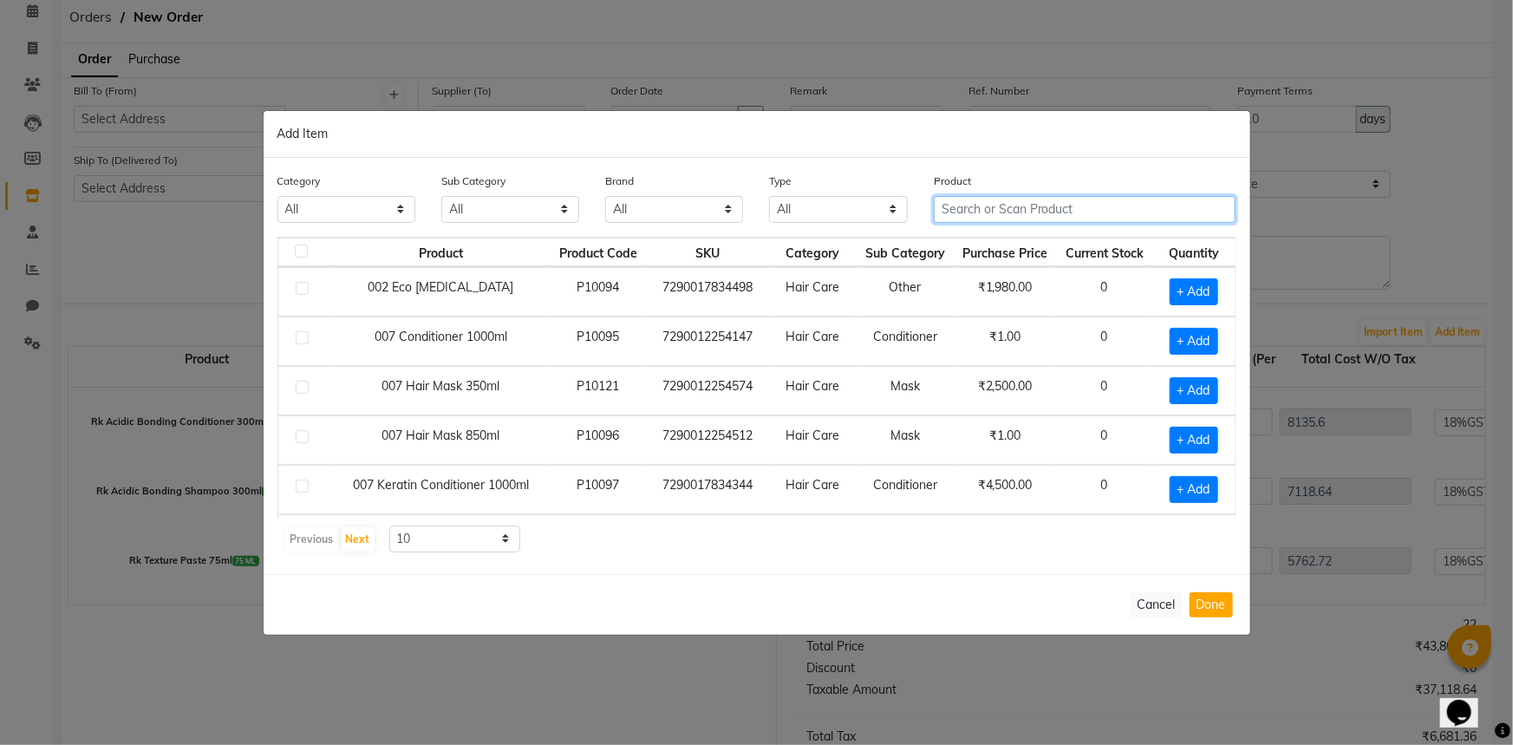
click at [1047, 206] on input "text" at bounding box center [1085, 209] width 303 height 27
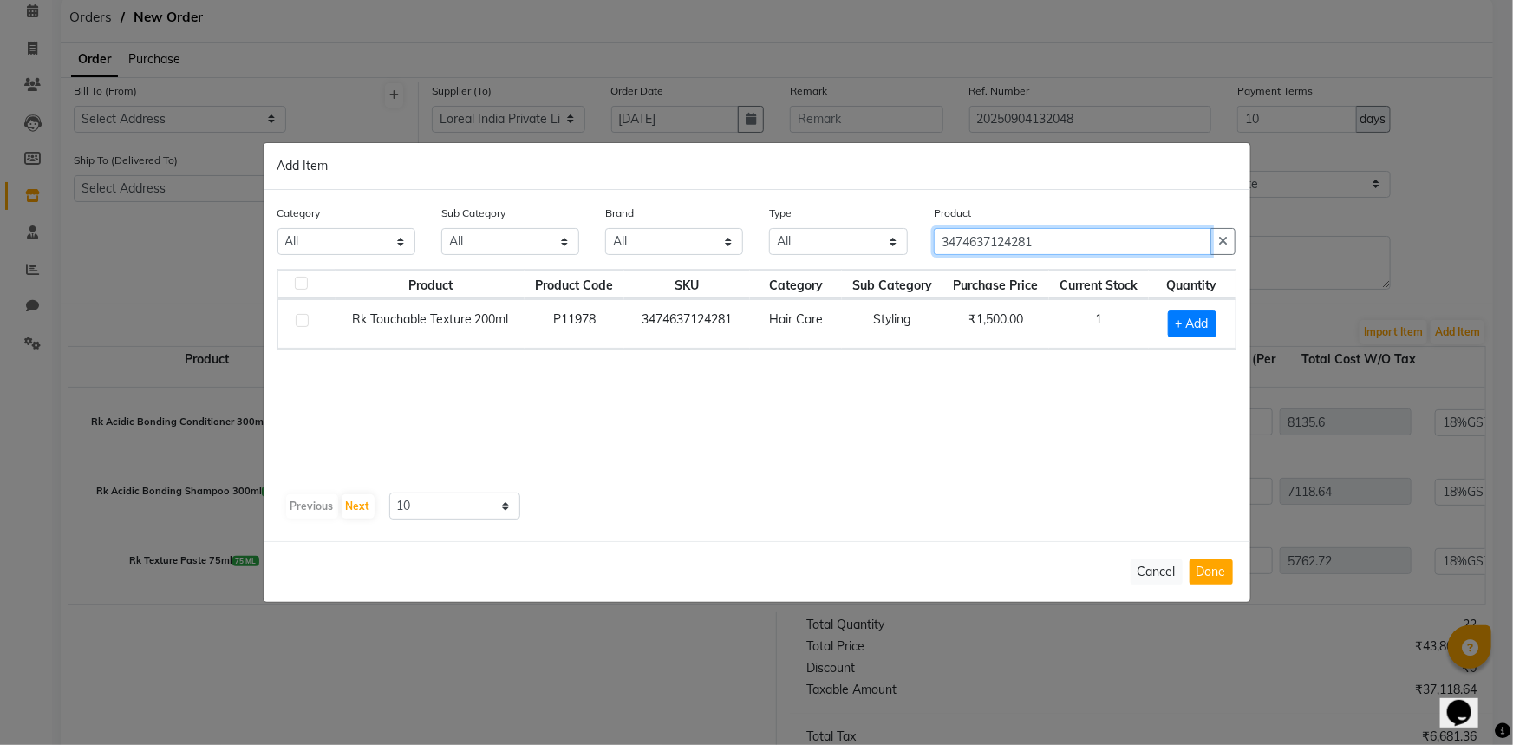
type input "3474637124281"
click at [303, 321] on label at bounding box center [302, 320] width 13 height 13
click at [303, 321] on input "checkbox" at bounding box center [301, 321] width 11 height 11
checkbox input "true"
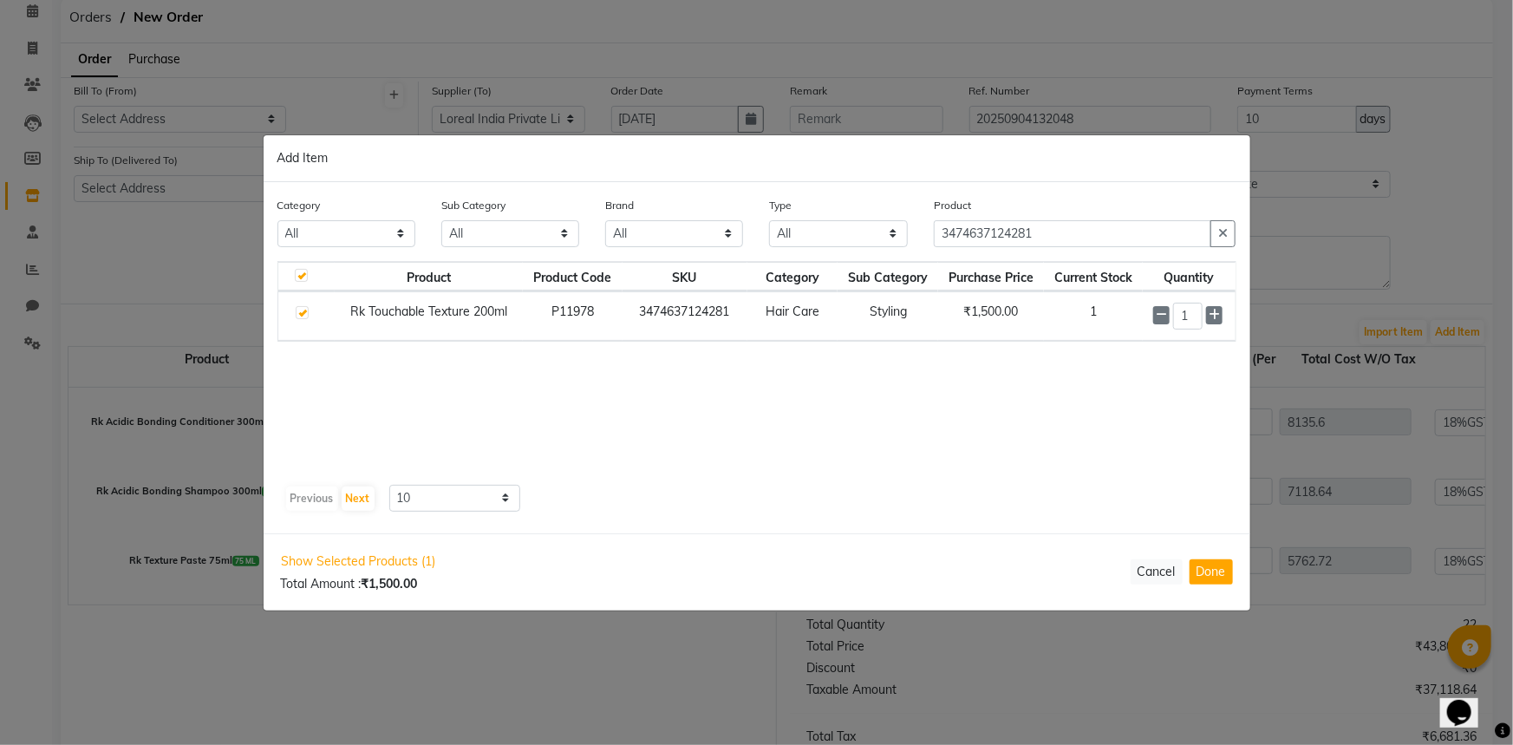
checkbox input "true"
click at [1196, 316] on input "1" at bounding box center [1187, 316] width 29 height 27
type input "2"
click at [1206, 569] on button "Done" at bounding box center [1210, 571] width 43 height 25
select select "3871"
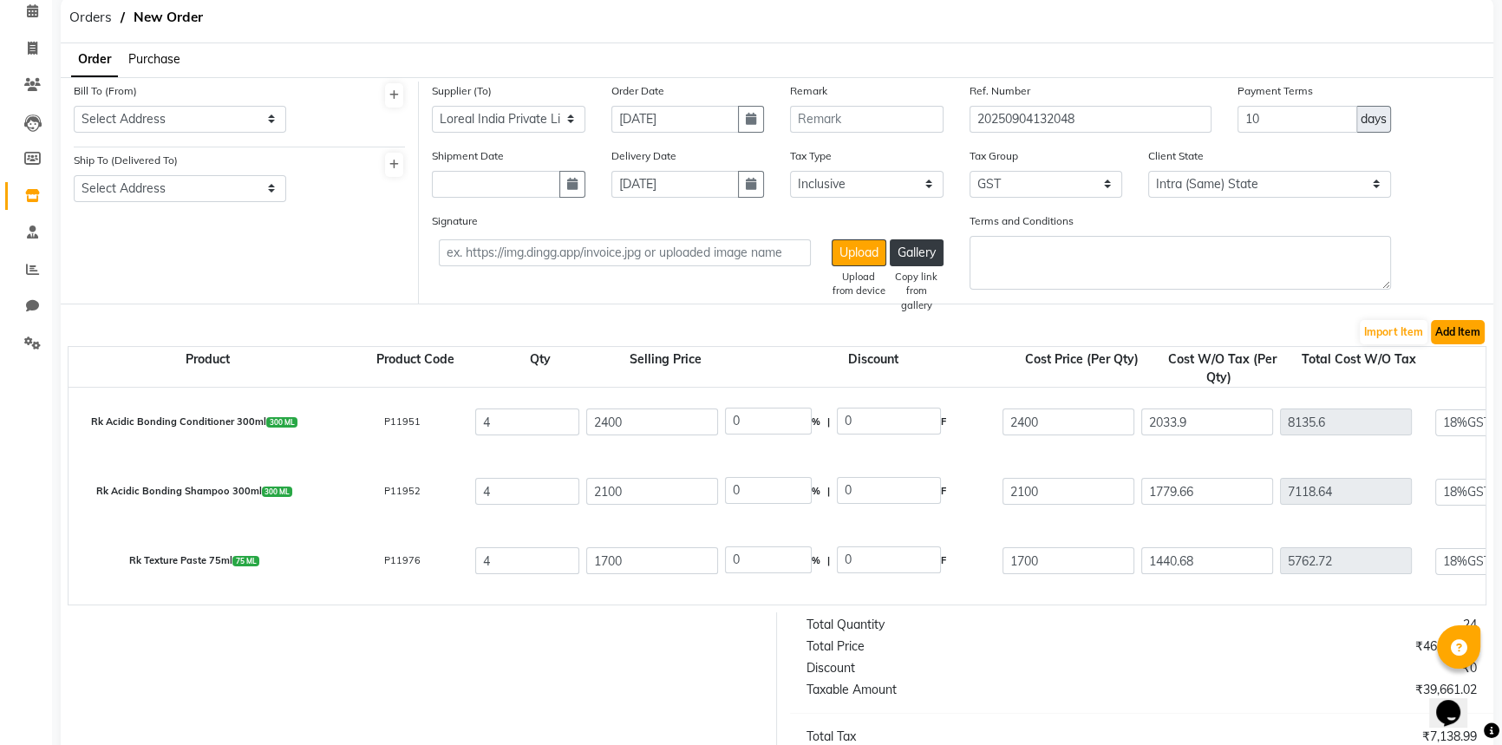
click at [1465, 342] on button "Add Item" at bounding box center [1458, 332] width 54 height 24
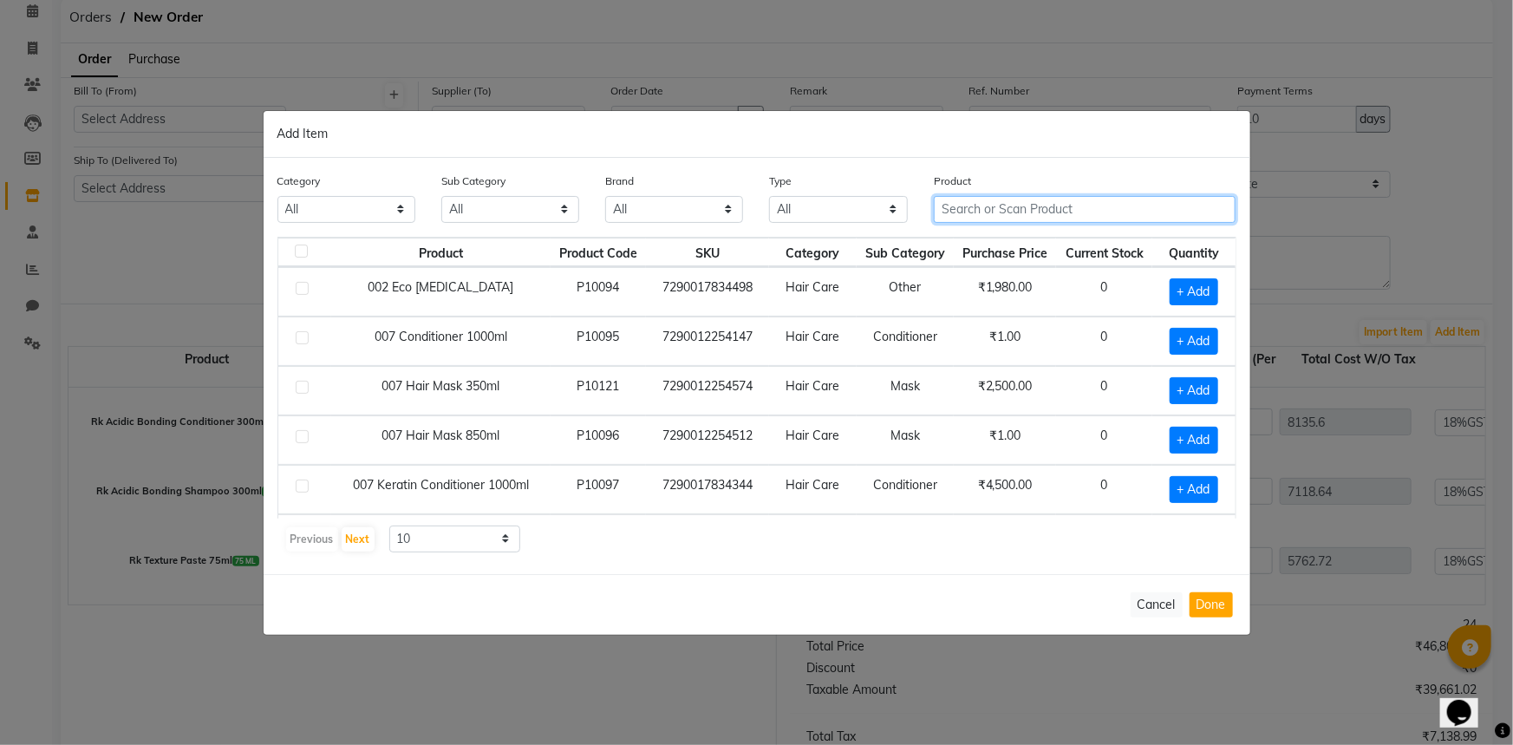
click at [1023, 211] on input "text" at bounding box center [1085, 209] width 303 height 27
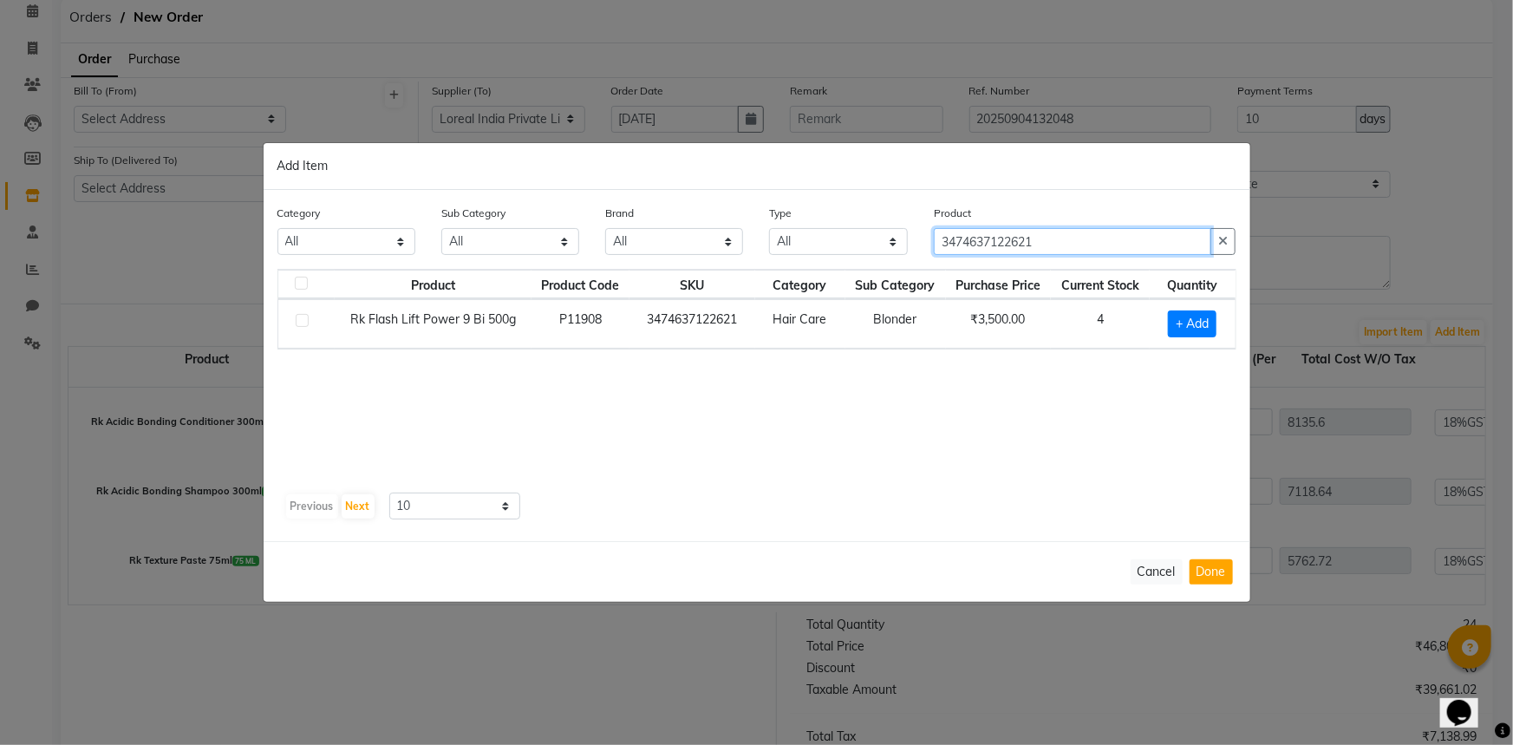
type input "3474637122621"
click at [301, 319] on label at bounding box center [302, 320] width 13 height 13
click at [301, 319] on input "checkbox" at bounding box center [301, 321] width 11 height 11
checkbox input "true"
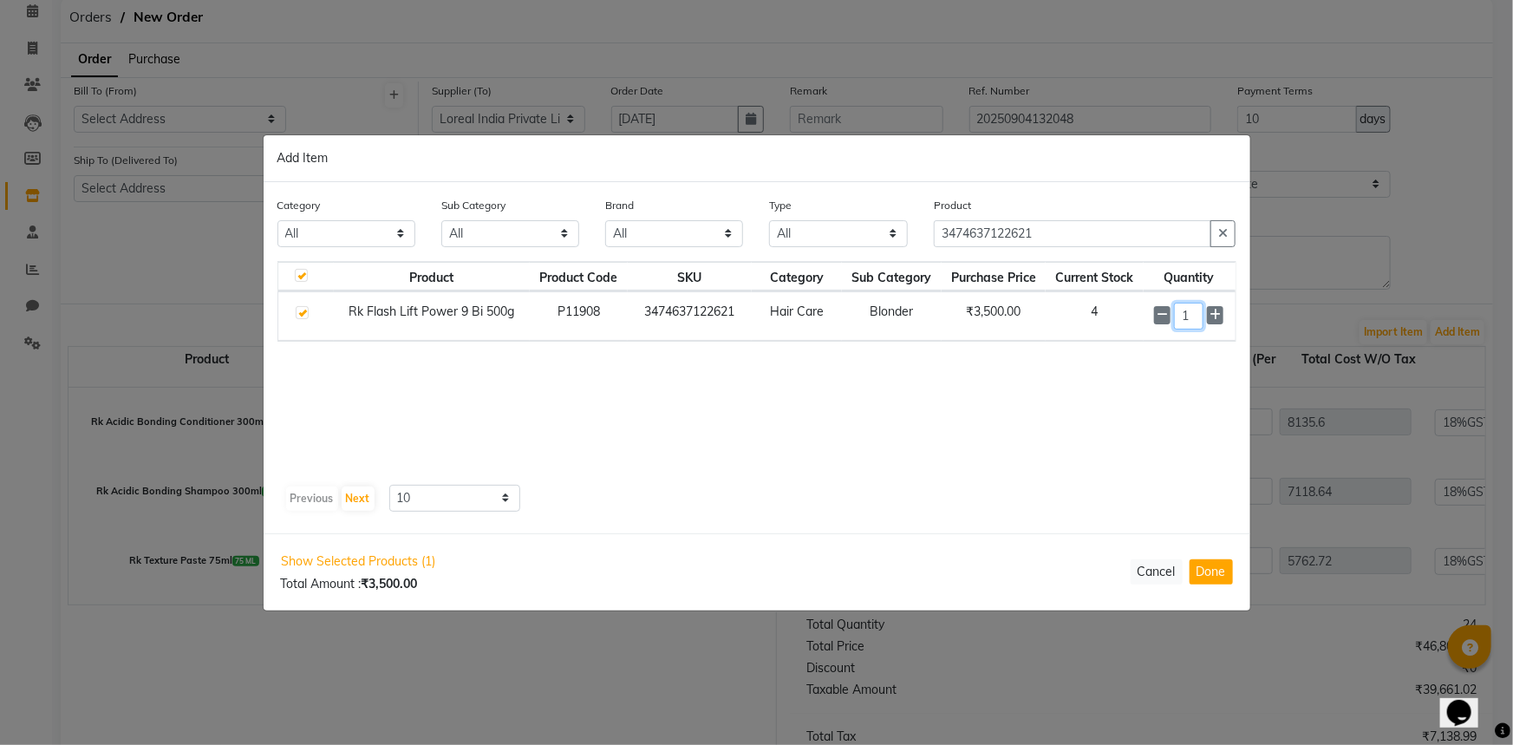
click at [1189, 320] on input "1" at bounding box center [1188, 316] width 29 height 27
type input "2"
click at [1222, 568] on button "Done" at bounding box center [1210, 571] width 43 height 25
select select "3871"
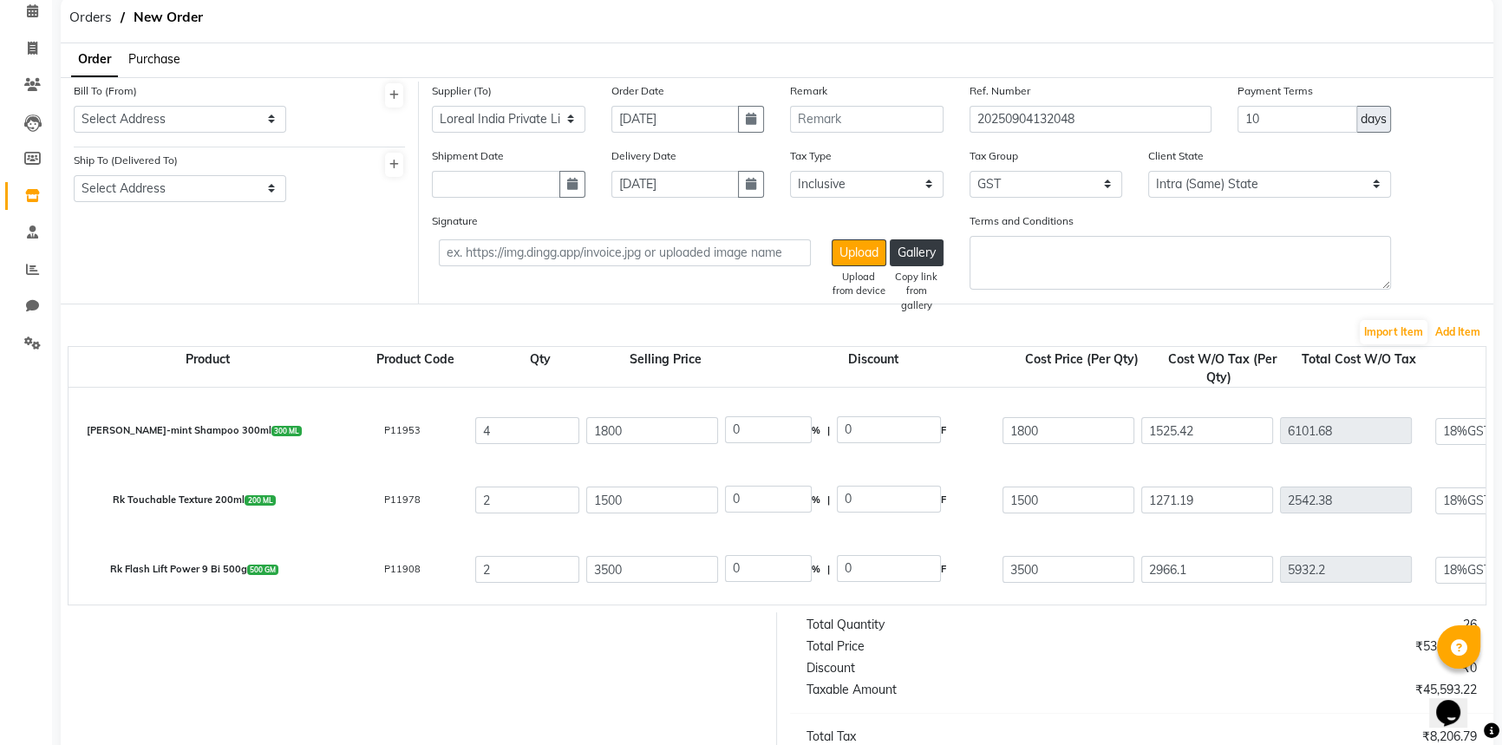
scroll to position [375, 0]
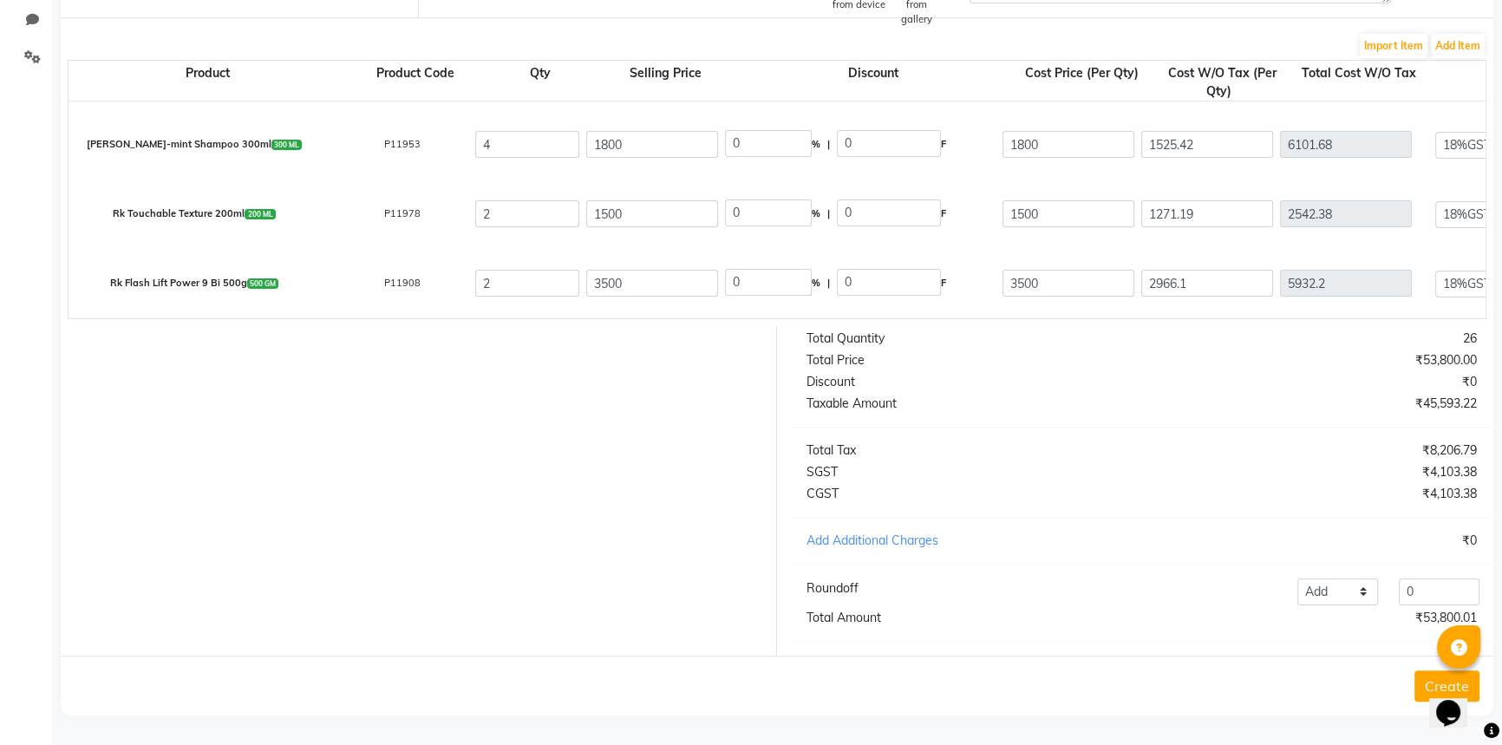
click at [1430, 60] on div "Product Product Code Qty Selling Price Discount Cost Price (Per Qty) Cost W/O T…" at bounding box center [777, 189] width 1418 height 259
click at [1432, 38] on button "Add Item" at bounding box center [1458, 46] width 54 height 24
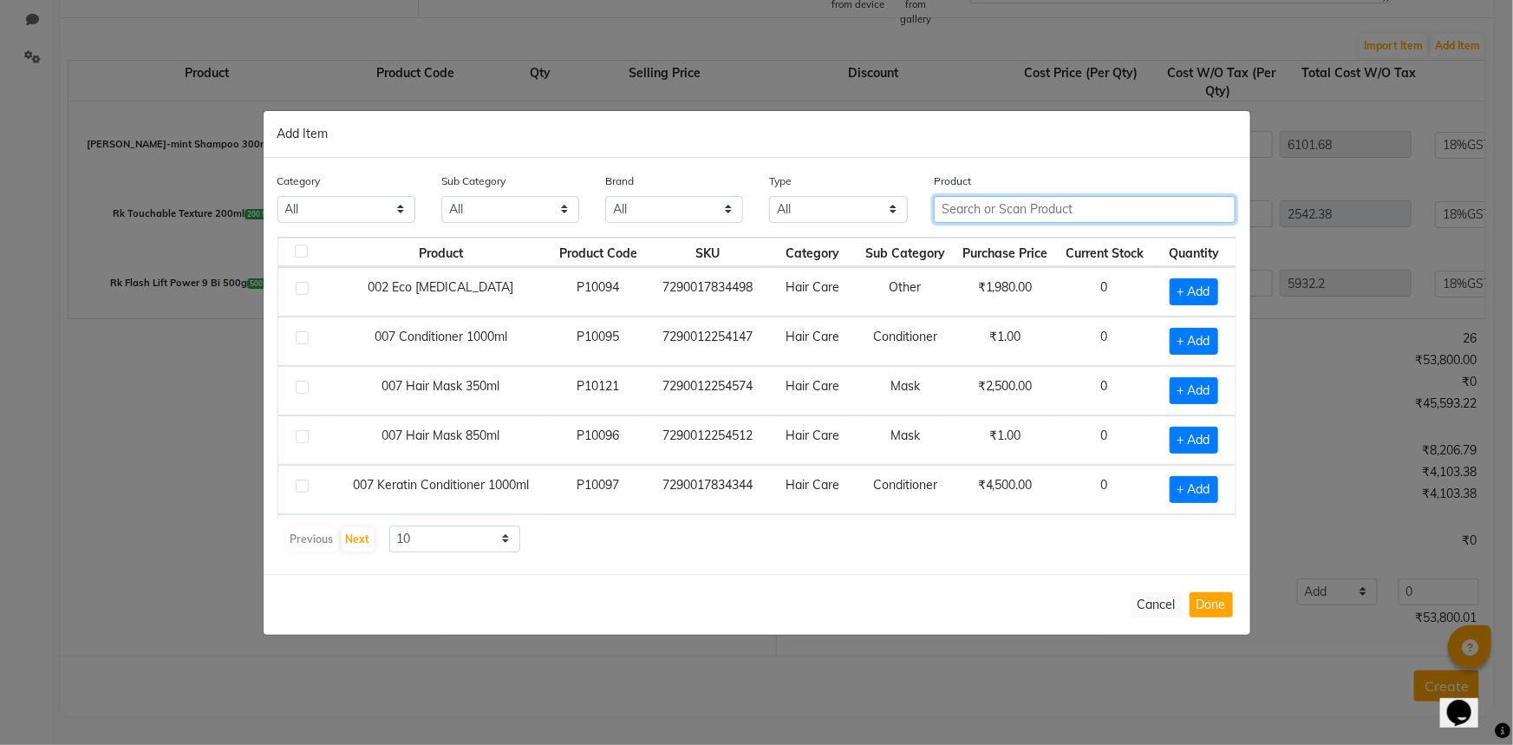
click at [961, 207] on input "text" at bounding box center [1085, 209] width 303 height 27
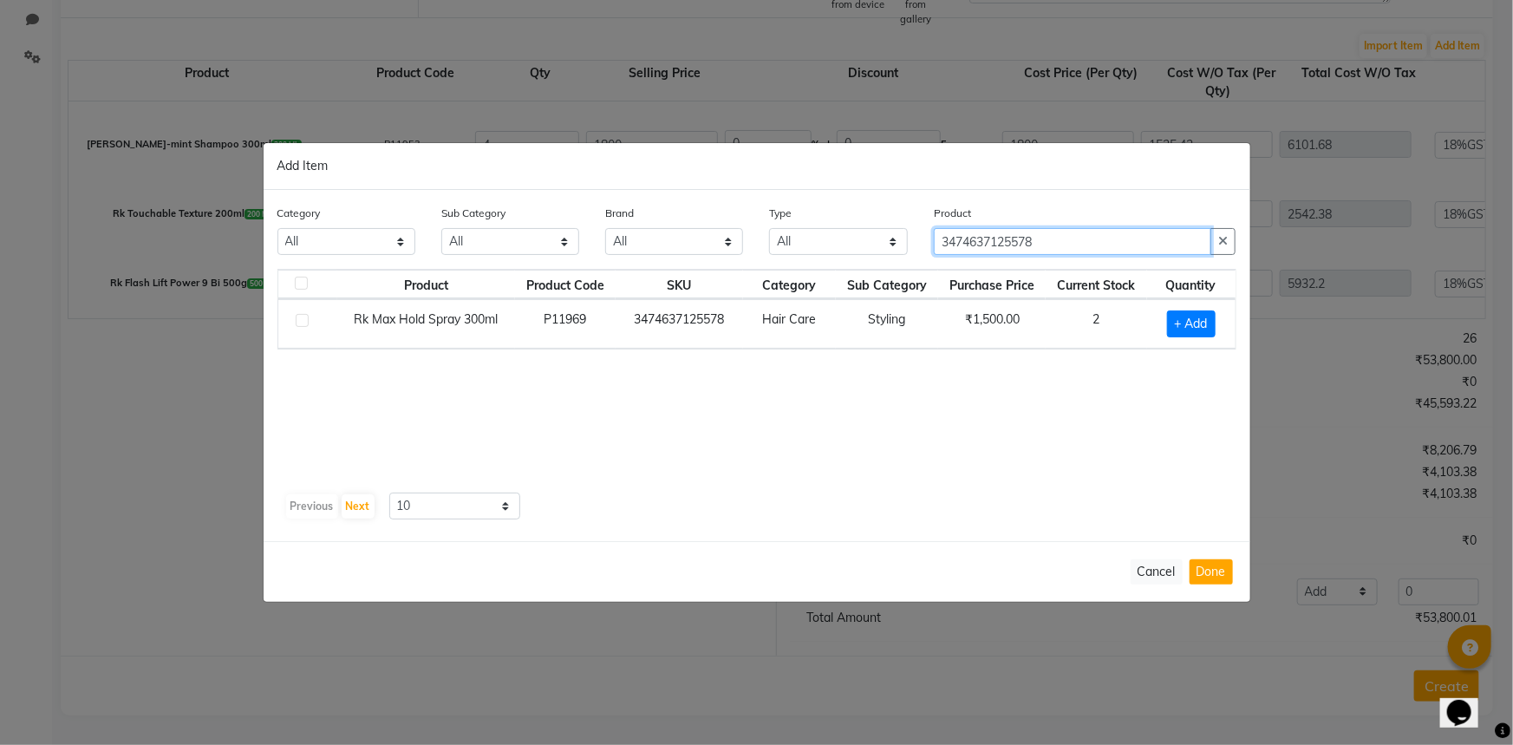
type input "3474637125578"
click at [296, 320] on label at bounding box center [302, 320] width 13 height 13
click at [296, 320] on input "checkbox" at bounding box center [301, 321] width 11 height 11
checkbox input "true"
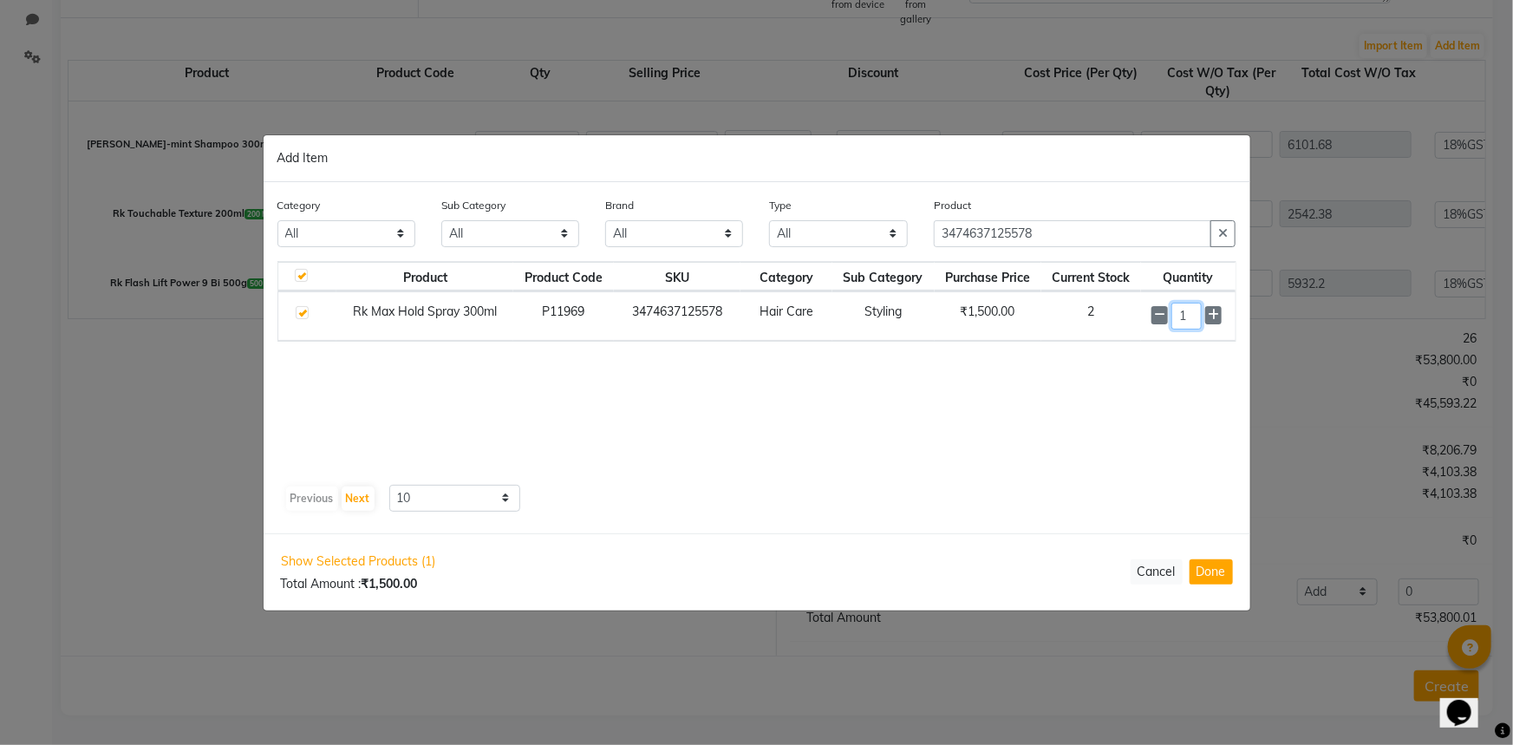
click at [1192, 321] on input "1" at bounding box center [1186, 316] width 30 height 27
type input "2"
click at [1201, 556] on div "Show Selected Products (1) Total Amount : ₹1,500.00 Cancel Done" at bounding box center [757, 571] width 987 height 75
click at [1201, 571] on button "Done" at bounding box center [1210, 571] width 43 height 25
select select "3871"
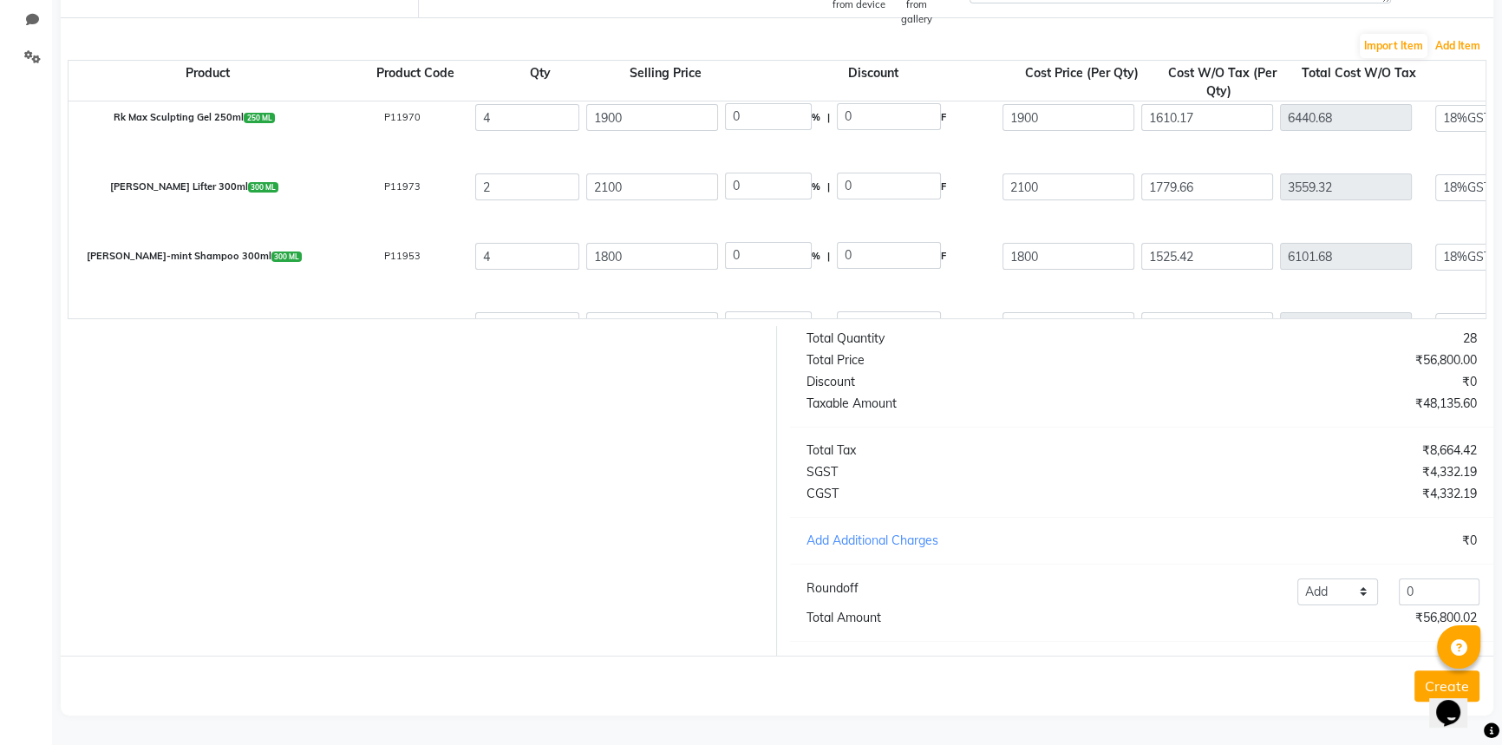
scroll to position [101, 0]
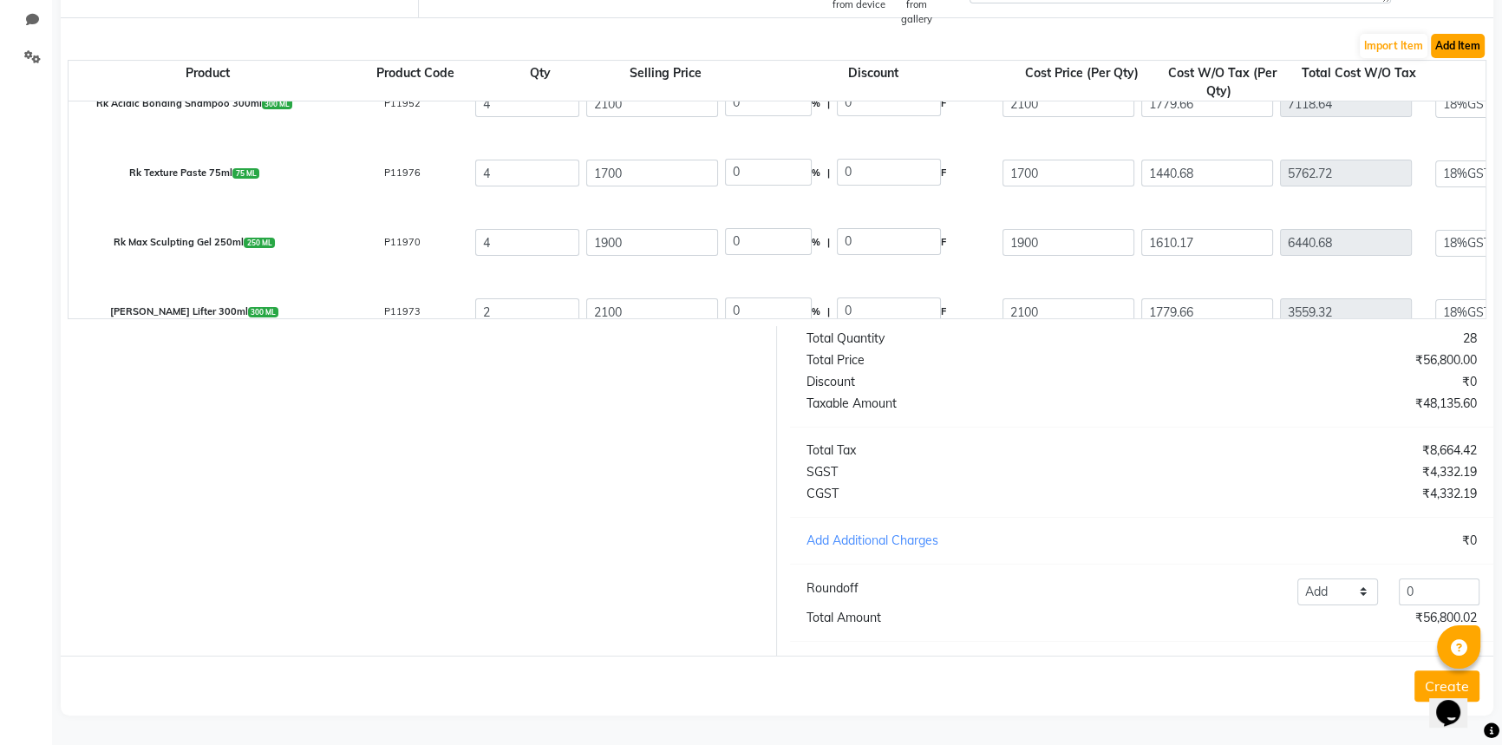
click at [1444, 34] on button "Add Item" at bounding box center [1458, 46] width 54 height 24
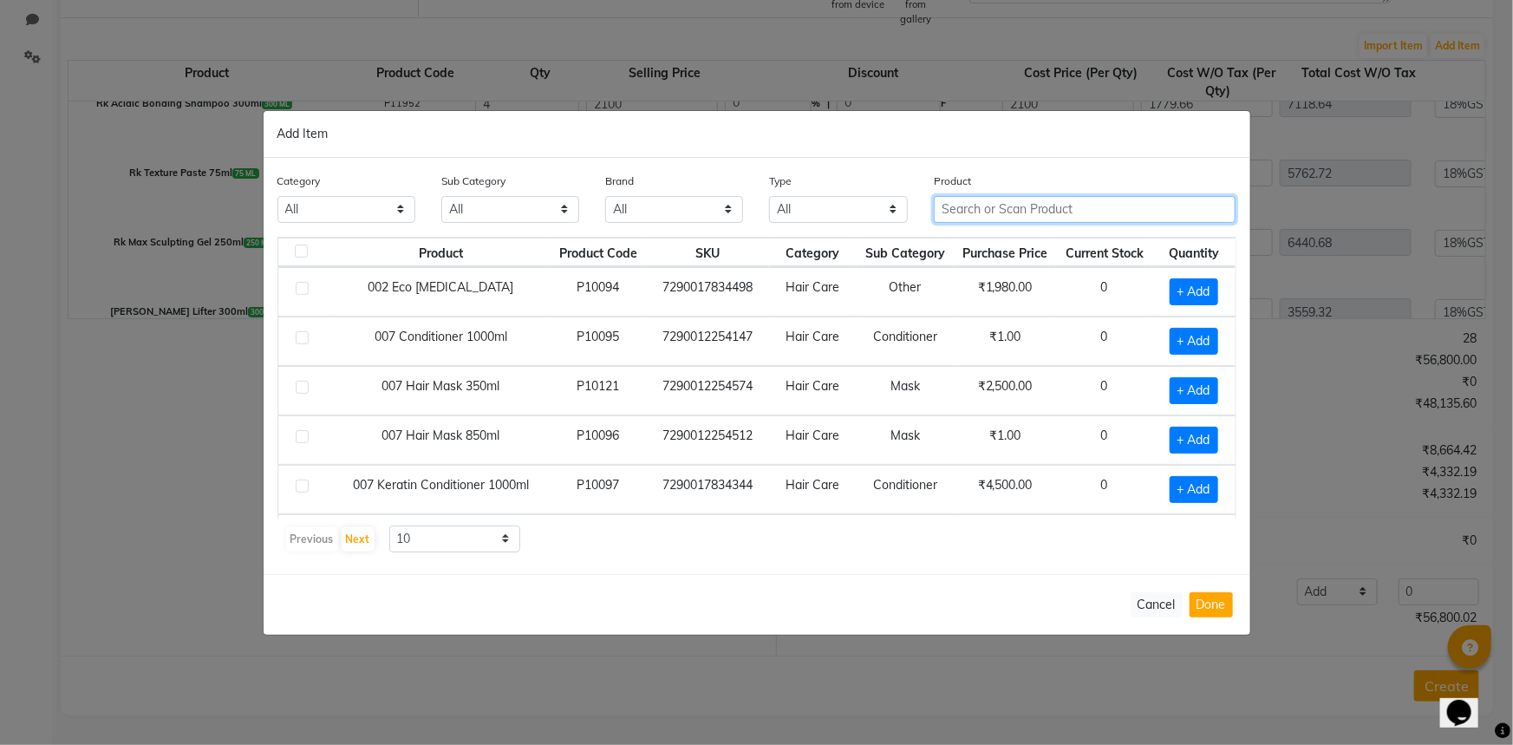
click at [974, 212] on input "text" at bounding box center [1085, 209] width 303 height 27
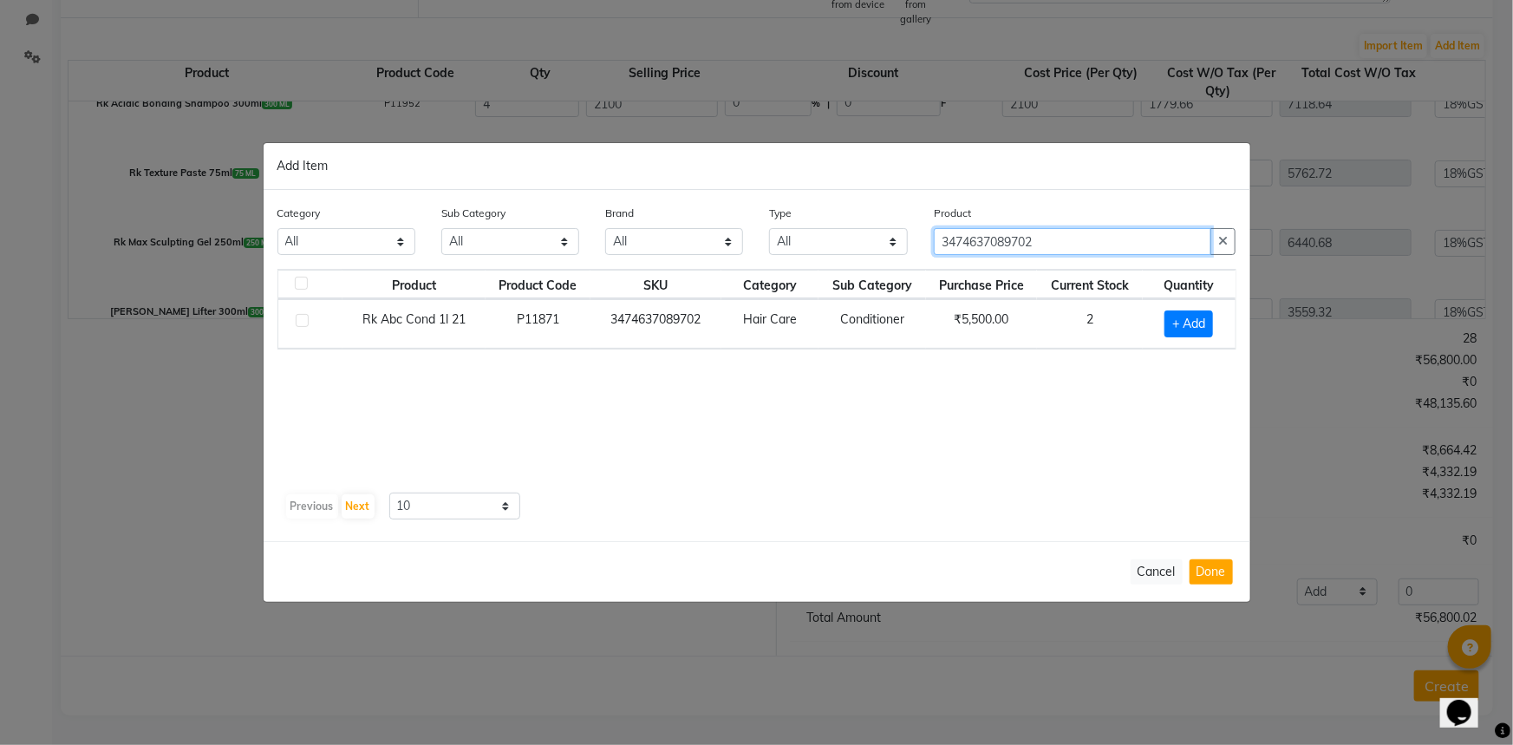
type input "3474637089702"
click at [296, 320] on label at bounding box center [302, 320] width 13 height 13
click at [296, 320] on input "checkbox" at bounding box center [301, 321] width 11 height 11
checkbox input "true"
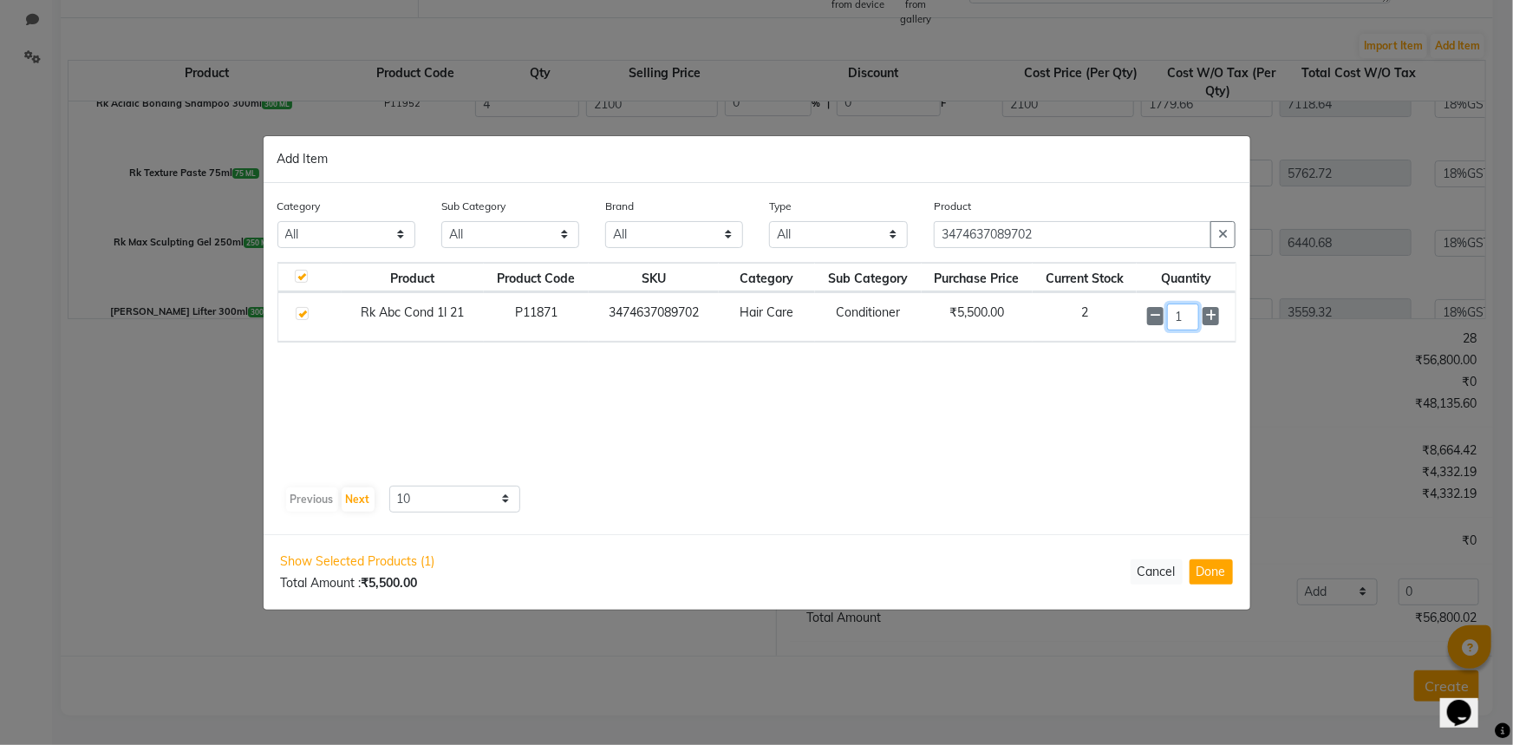
click at [1191, 313] on input "1" at bounding box center [1183, 316] width 32 height 27
type input "2"
click at [1110, 225] on input "3474637089702" at bounding box center [1073, 234] width 278 height 27
drag, startPoint x: 1105, startPoint y: 225, endPoint x: 528, endPoint y: 205, distance: 577.8
click at [528, 205] on div "Category All Skin Personal Care Hair Threading Loreal Bio Top Cons. Bio Top Ret…" at bounding box center [756, 229] width 985 height 65
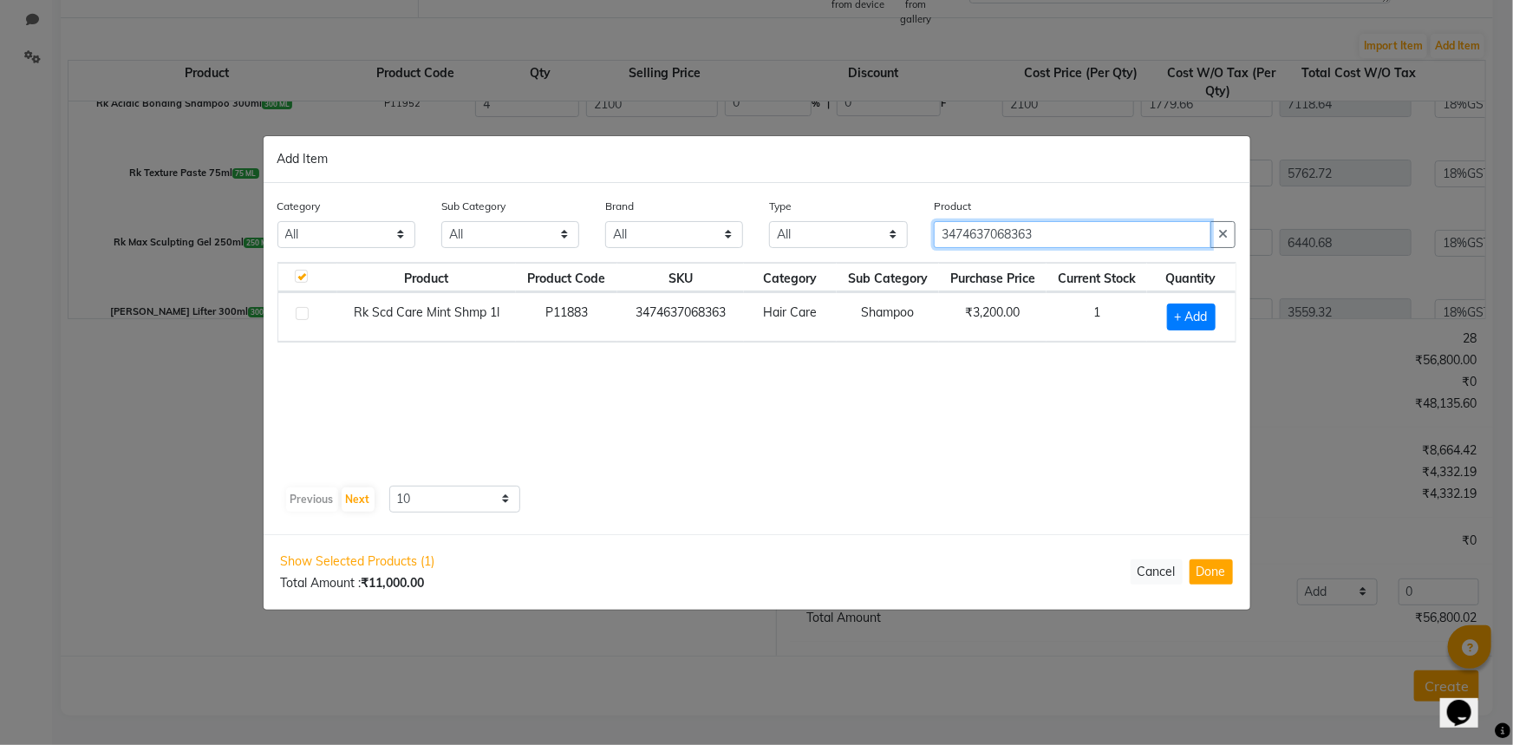
type input "3474637068363"
click at [302, 316] on label at bounding box center [302, 313] width 13 height 13
click at [302, 316] on input "checkbox" at bounding box center [301, 314] width 11 height 11
checkbox input "true"
click at [1197, 319] on input "1" at bounding box center [1187, 316] width 30 height 27
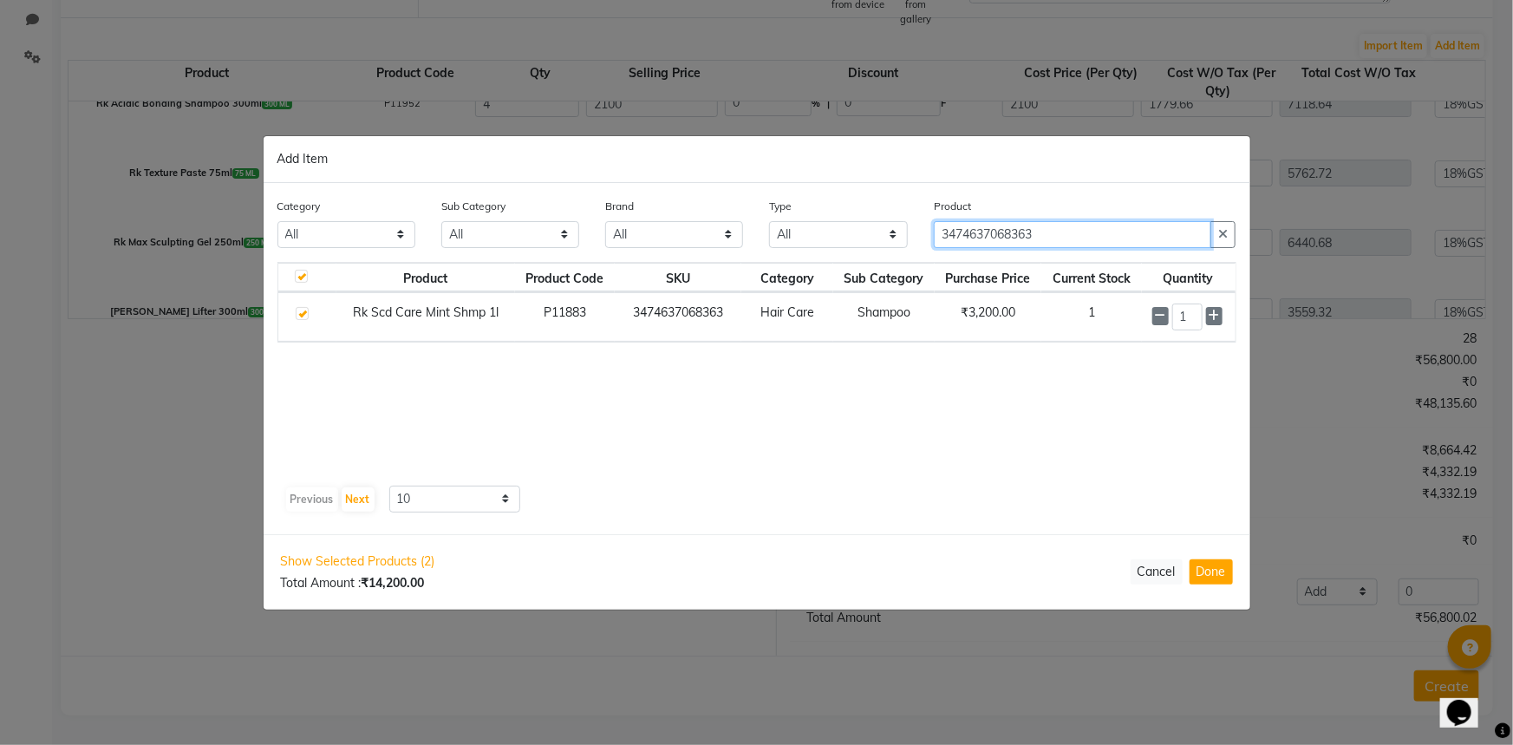
drag, startPoint x: 1065, startPoint y: 234, endPoint x: 451, endPoint y: 275, distance: 615.2
click at [451, 275] on div "Category All Skin Personal Care Hair Threading Loreal Bio Top Cons. Bio Top Ret…" at bounding box center [757, 358] width 987 height 351
type input "3474636623921"
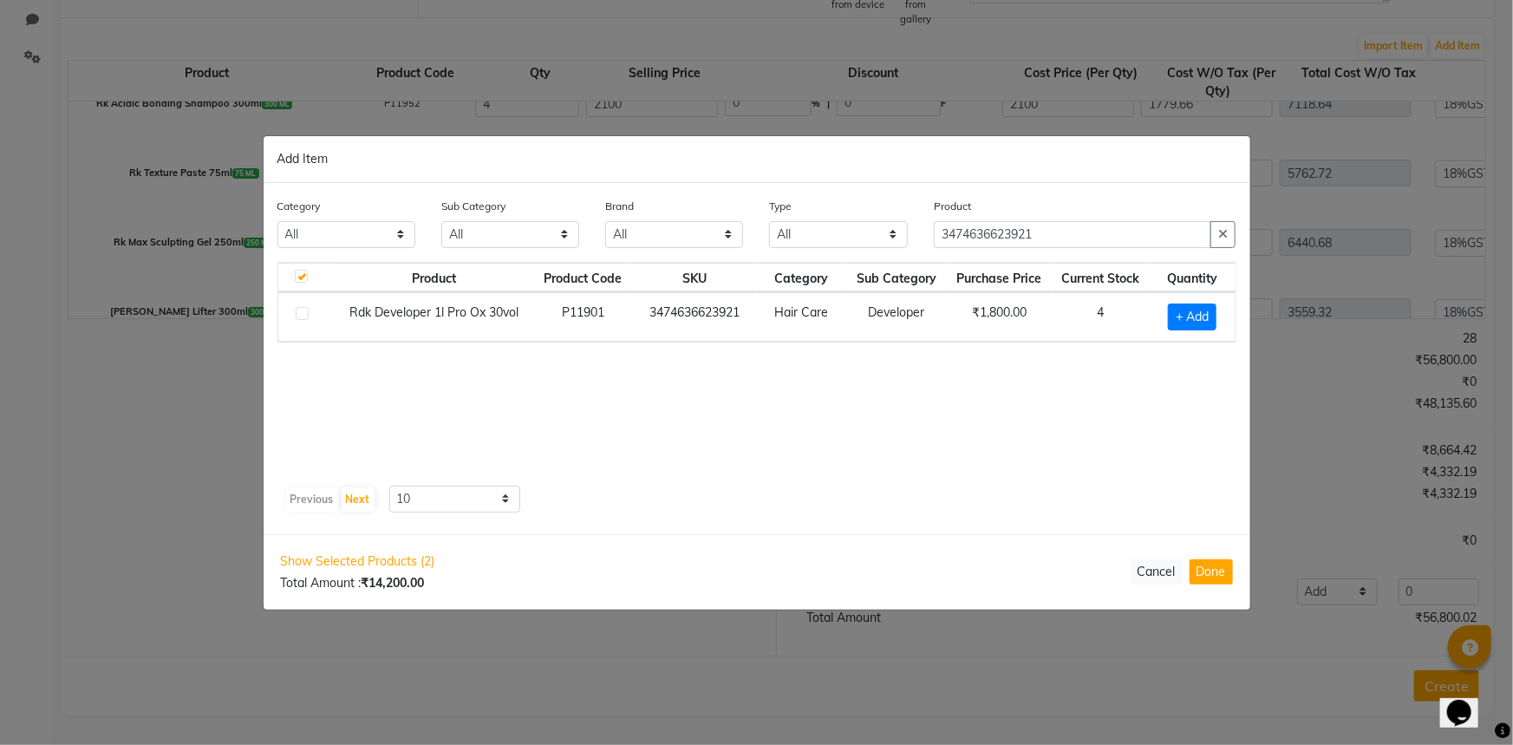
click at [296, 316] on label at bounding box center [302, 313] width 13 height 13
click at [296, 316] on input "checkbox" at bounding box center [301, 314] width 11 height 11
checkbox input "true"
click at [1235, 581] on div "Show Selected Products (3) Total Amount : ₹16,000.00 Cancel Done" at bounding box center [757, 571] width 987 height 77
click at [1219, 577] on button "Done" at bounding box center [1210, 571] width 43 height 25
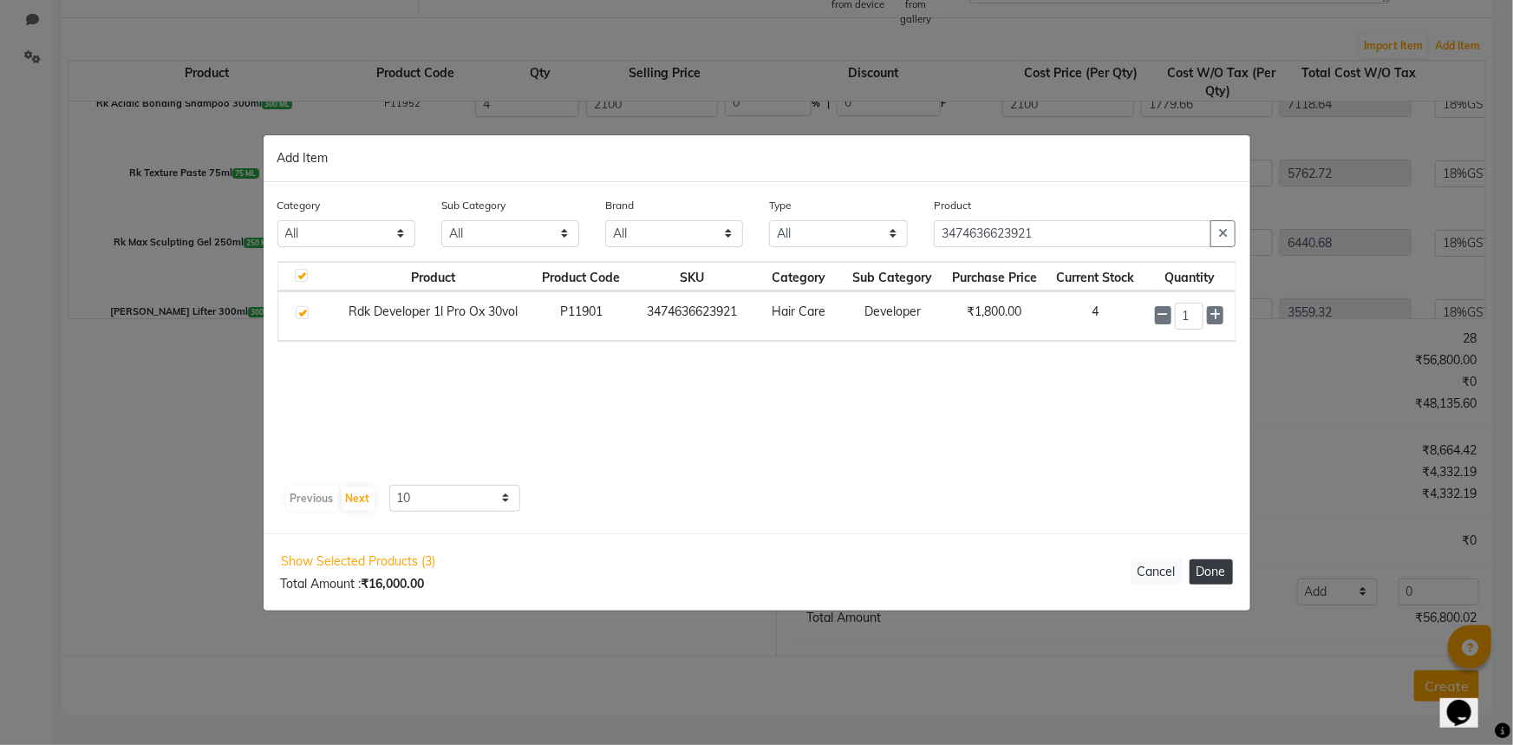
select select "3871"
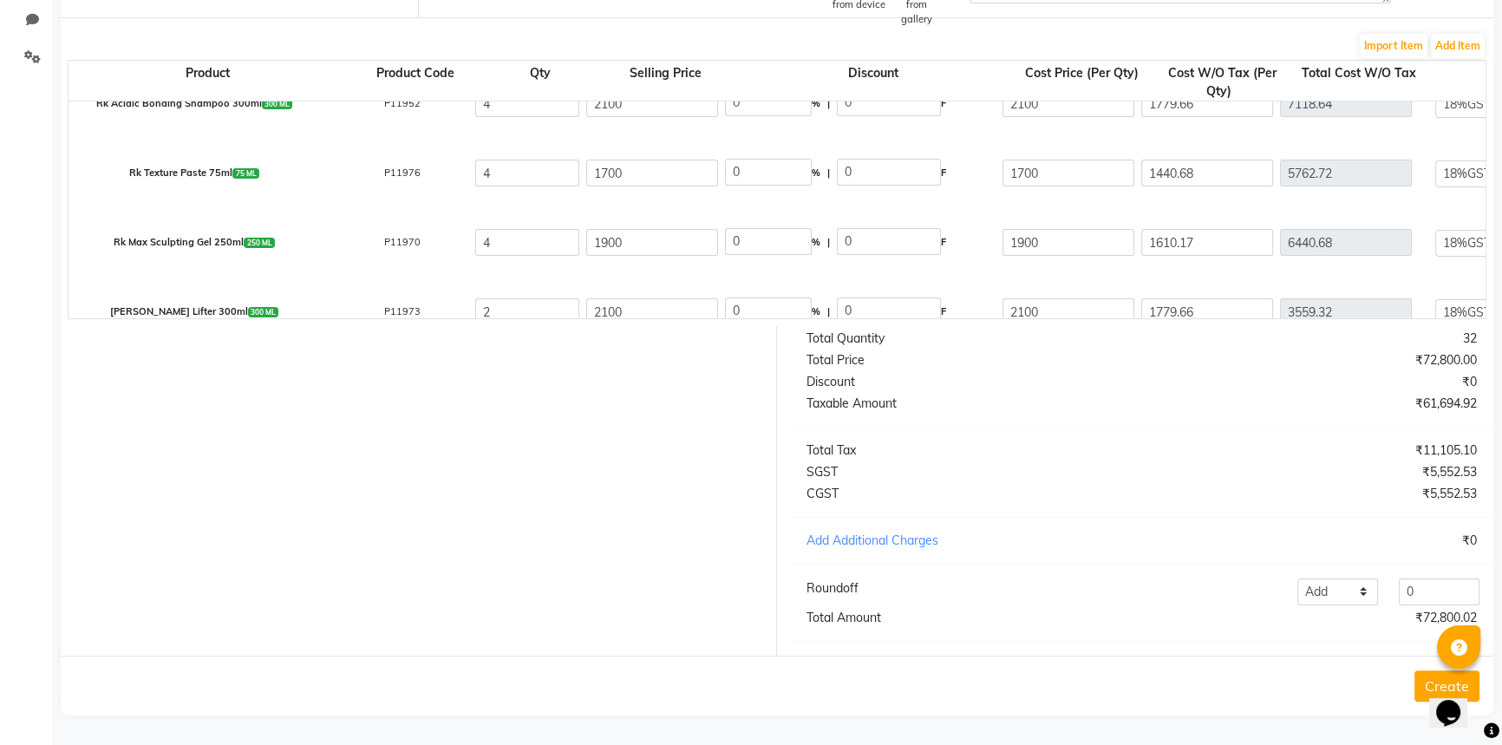
click at [1421, 679] on button "Create" at bounding box center [1446, 685] width 65 height 31
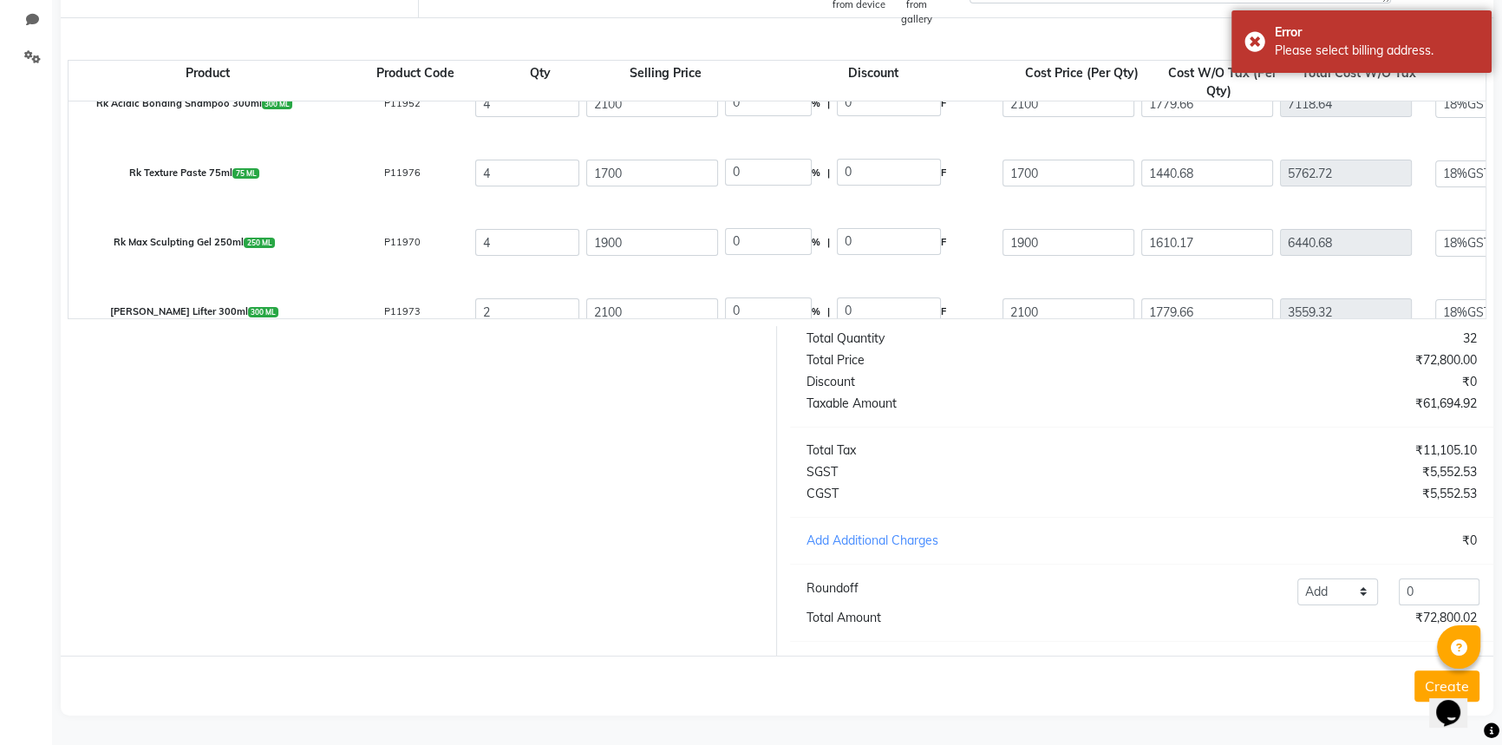
scroll to position [0, 0]
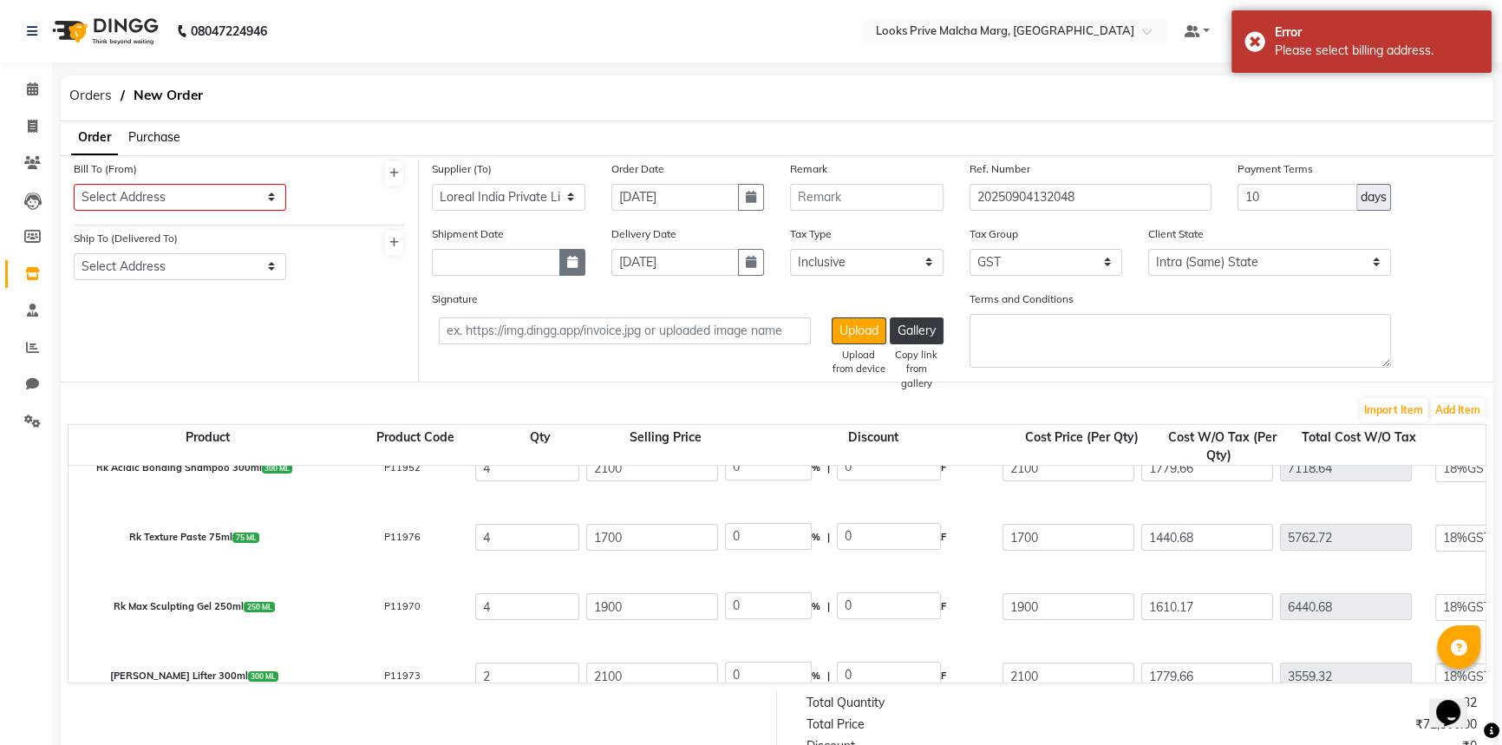
click at [571, 268] on icon "button" at bounding box center [572, 262] width 10 height 12
select select "9"
select select "2025"
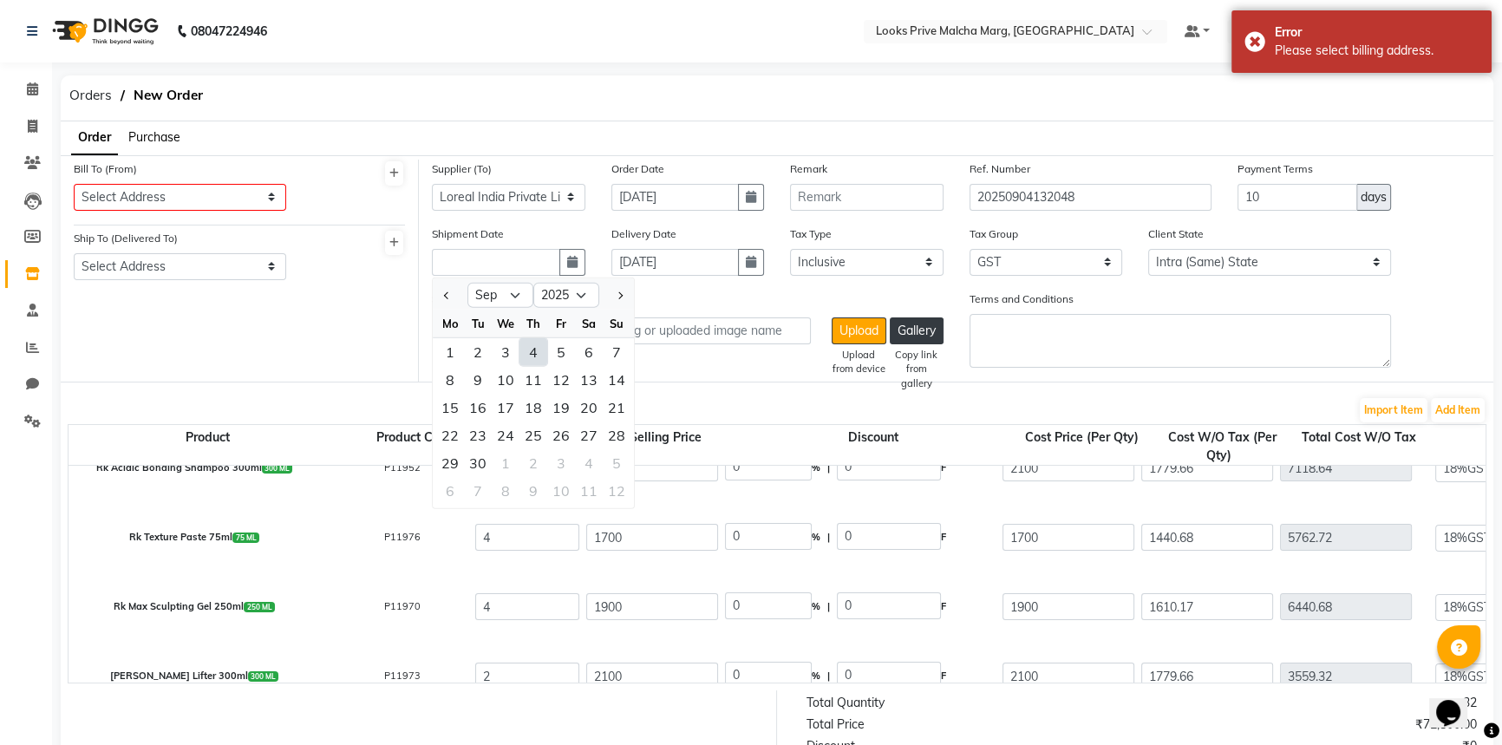
click at [525, 357] on div "4" at bounding box center [533, 351] width 28 height 28
type input "[DATE]"
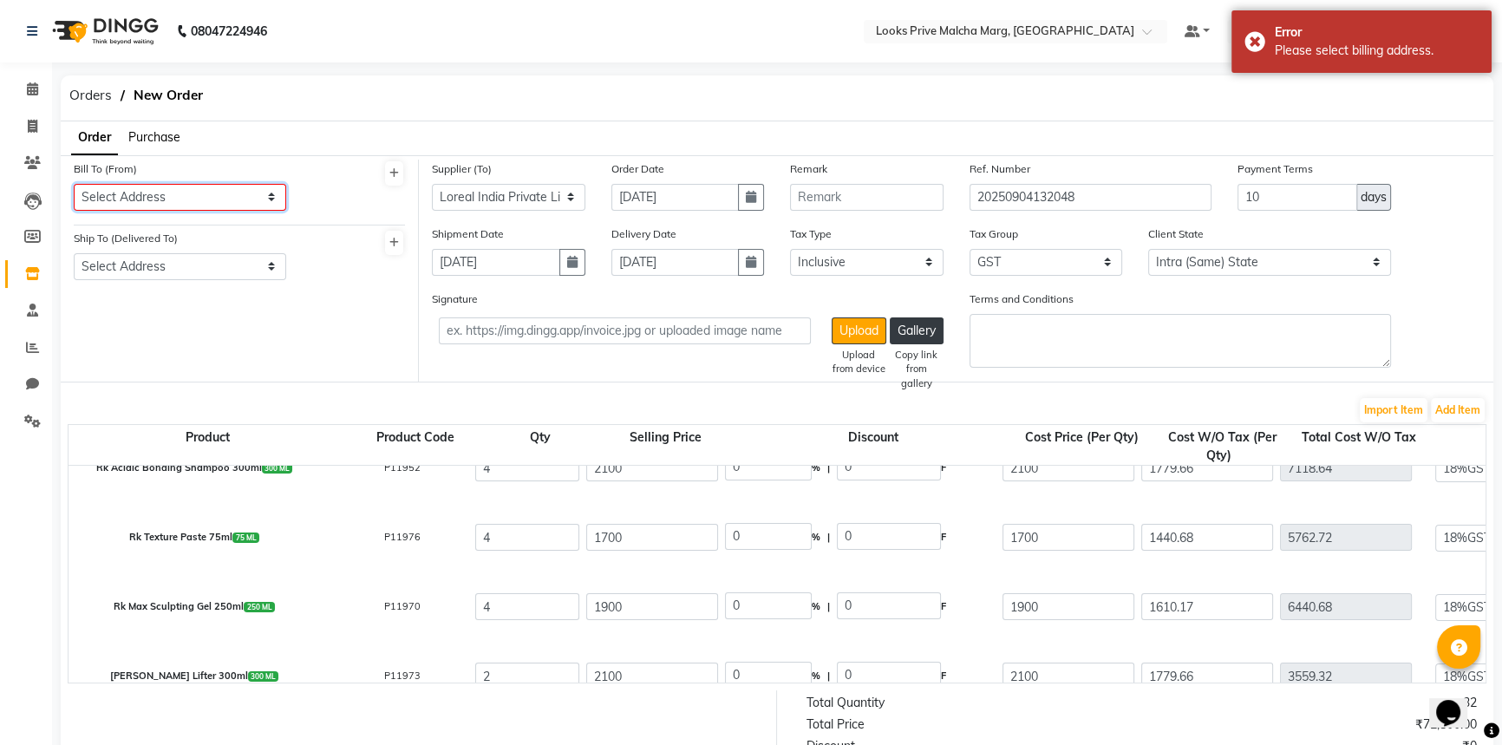
drag, startPoint x: 260, startPoint y: 196, endPoint x: 237, endPoint y: 208, distance: 26.4
click at [260, 196] on select "Select Address LOOKS PRIVE MALCHA MARG" at bounding box center [180, 197] width 212 height 27
select select "1245"
click at [74, 184] on select "Select Address LOOKS PRIVE MALCHA MARG" at bounding box center [180, 197] width 212 height 27
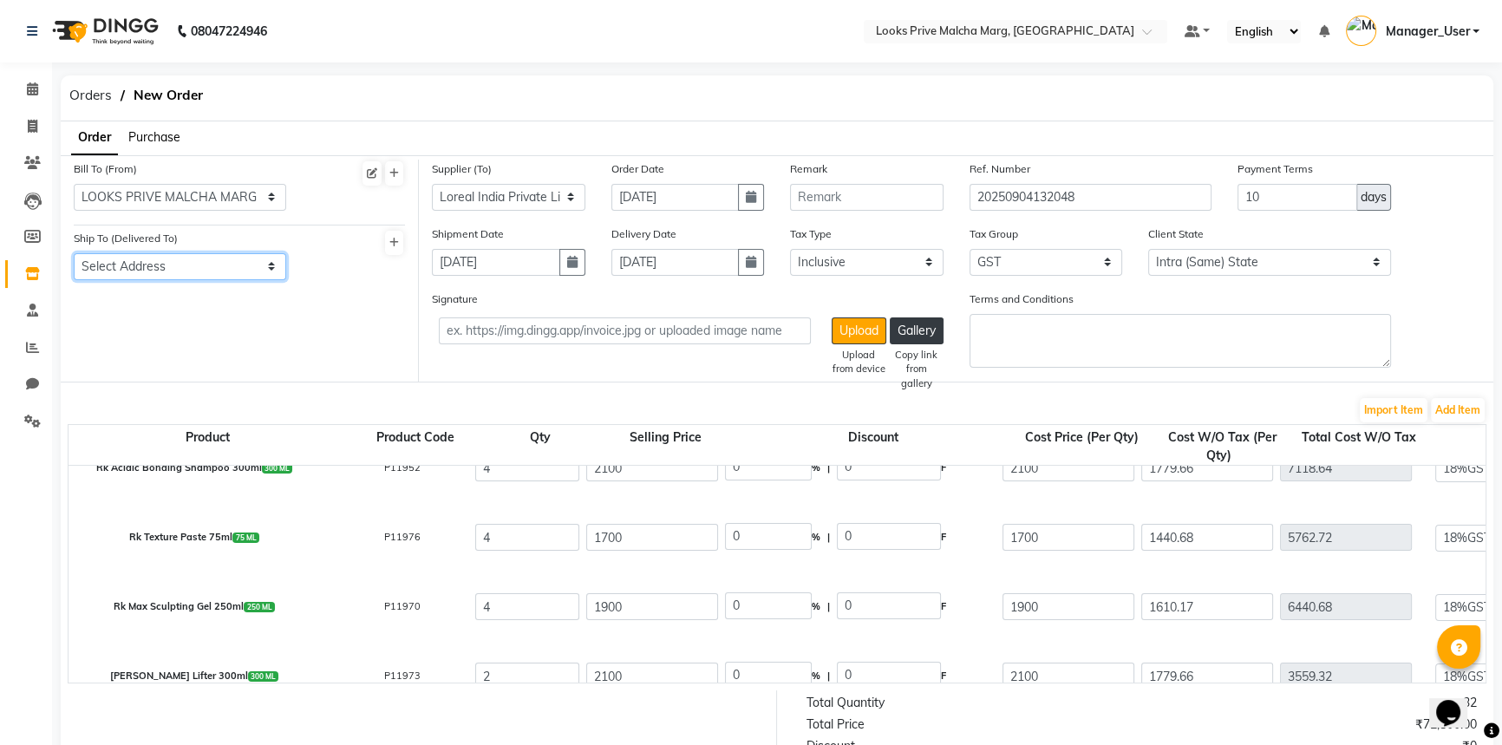
click at [260, 268] on select "Select Address LOOKS PRIVE MALCHA MARG" at bounding box center [180, 266] width 212 height 27
select select "1246"
click at [74, 253] on select "Select Address LOOKS PRIVE MALCHA MARG" at bounding box center [180, 266] width 212 height 27
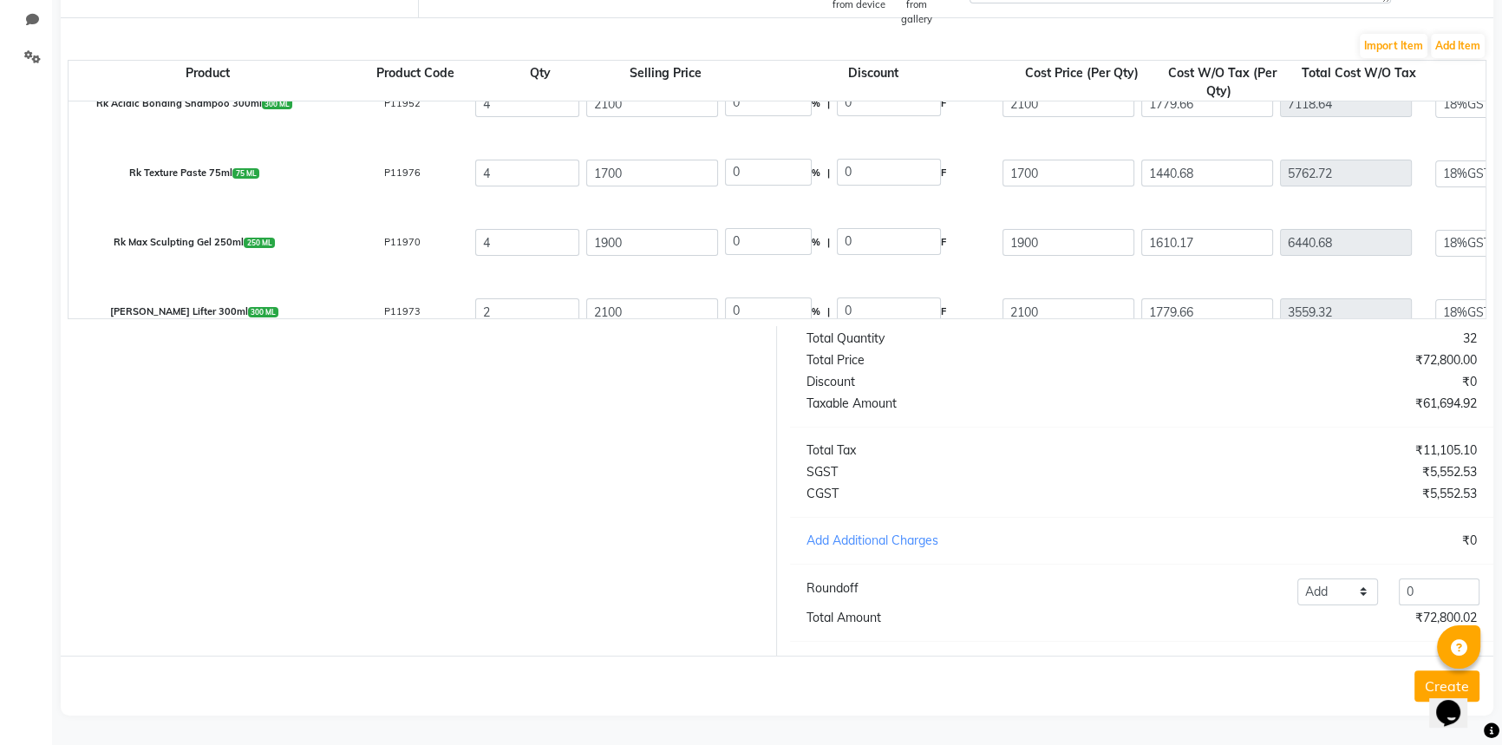
click at [1421, 682] on button "Create" at bounding box center [1446, 685] width 65 height 31
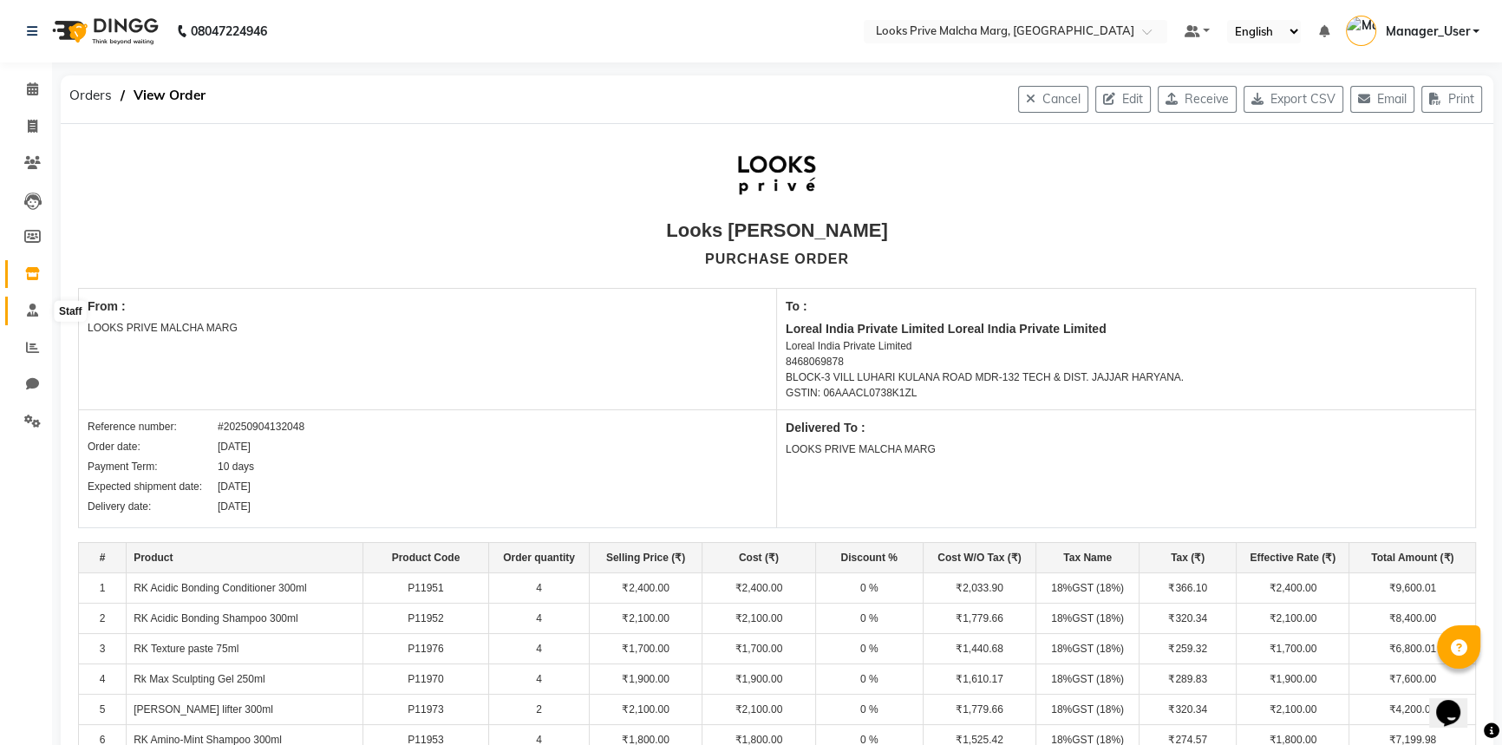
click at [39, 301] on span at bounding box center [32, 311] width 30 height 20
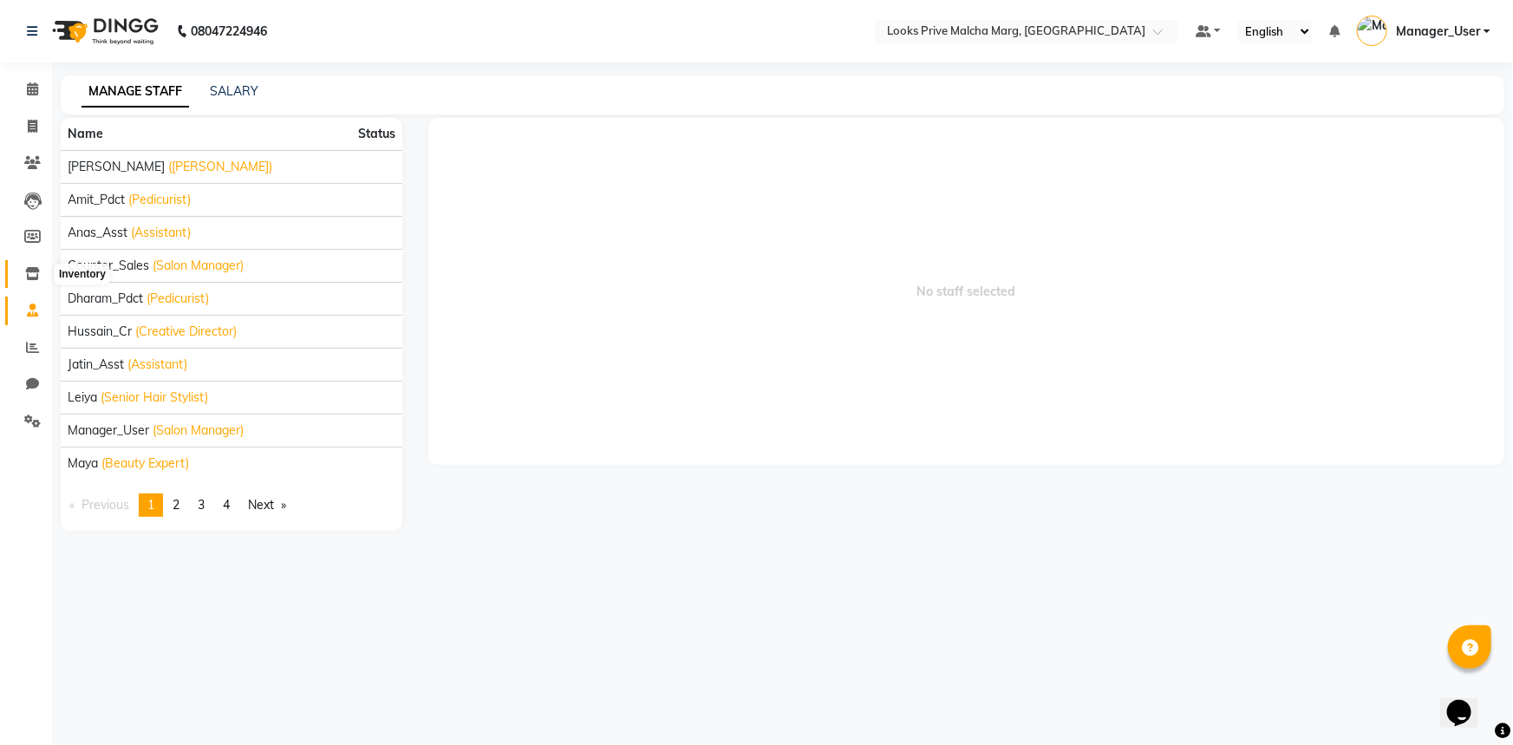
click at [33, 267] on icon at bounding box center [32, 273] width 15 height 13
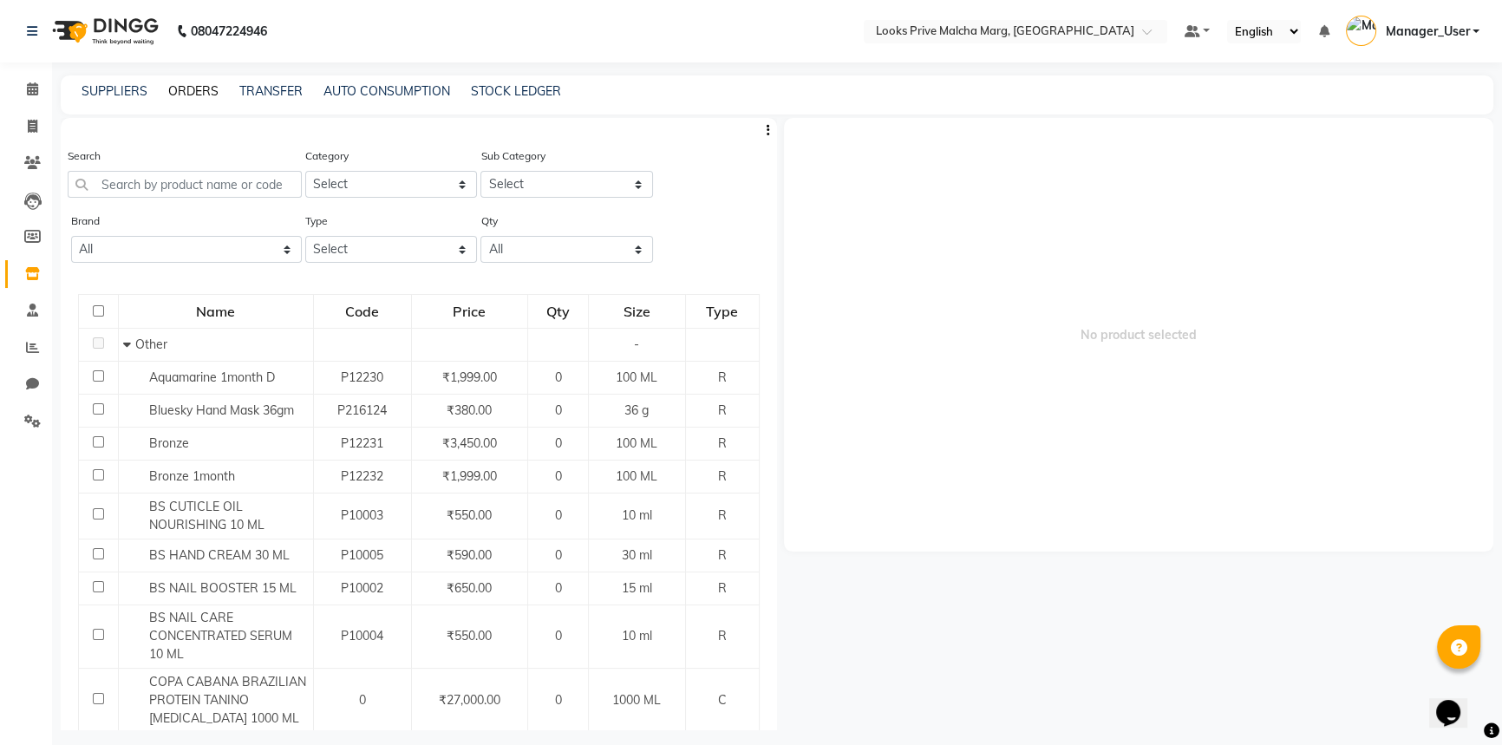
click at [205, 95] on link "ORDERS" at bounding box center [193, 91] width 50 height 16
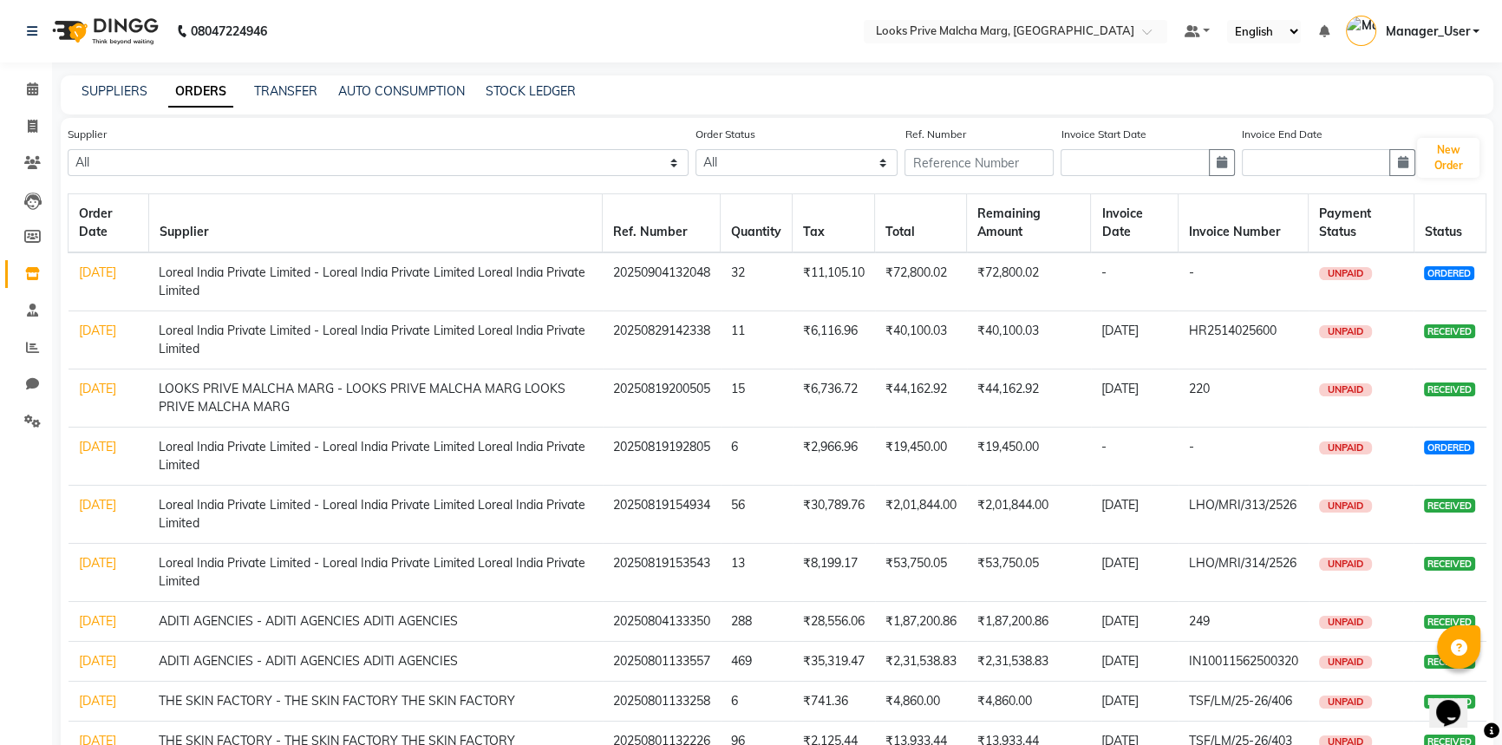
click at [105, 280] on link "[DATE]" at bounding box center [97, 272] width 37 height 16
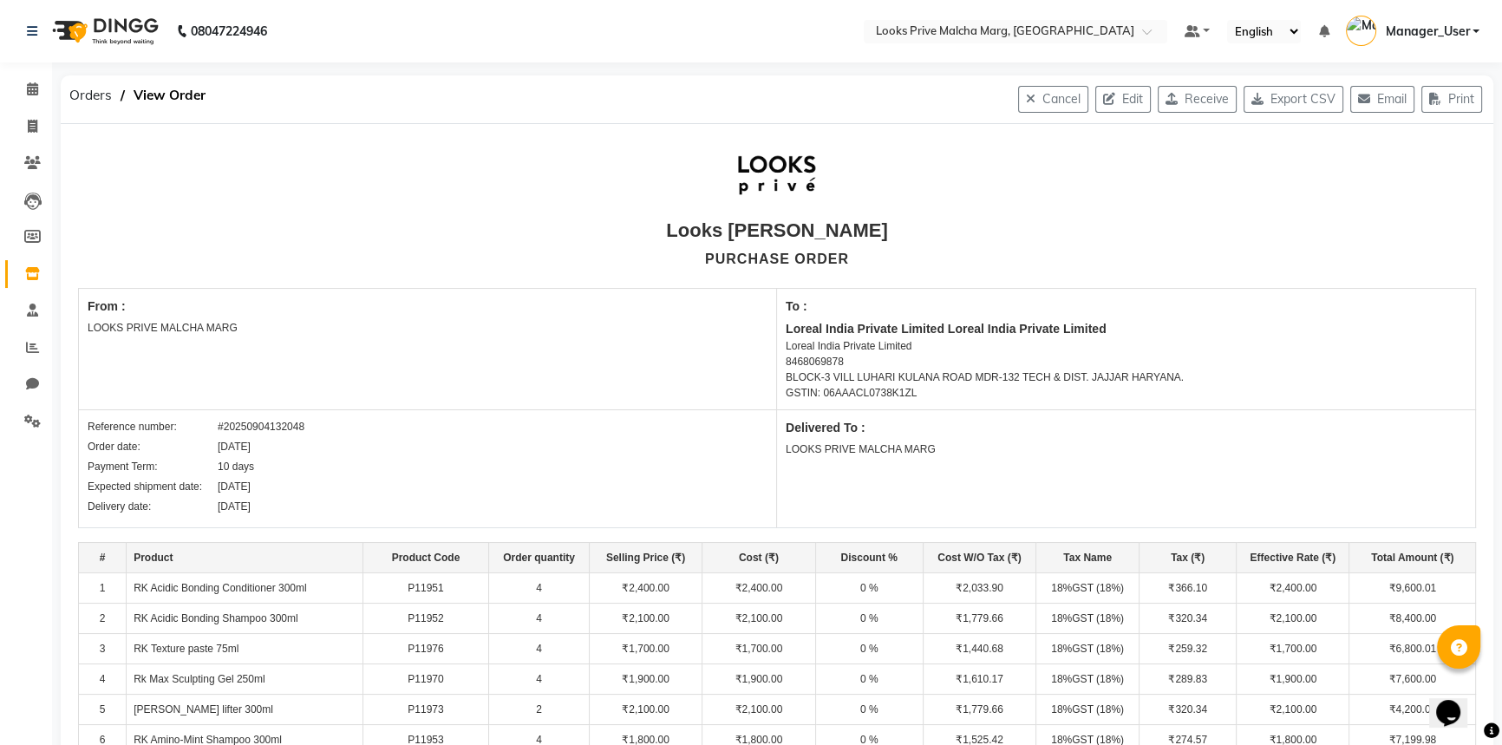
click at [1178, 101] on button "Receive" at bounding box center [1196, 99] width 79 height 27
click at [1174, 103] on div "Orders View Order Cancel Edit Receive Export CSV Email Print" at bounding box center [777, 99] width 1458 height 49
click at [1171, 95] on div "Orders View Order Cancel Edit Receive Export CSV Email Print" at bounding box center [777, 99] width 1458 height 49
select select "1245"
select select "1246"
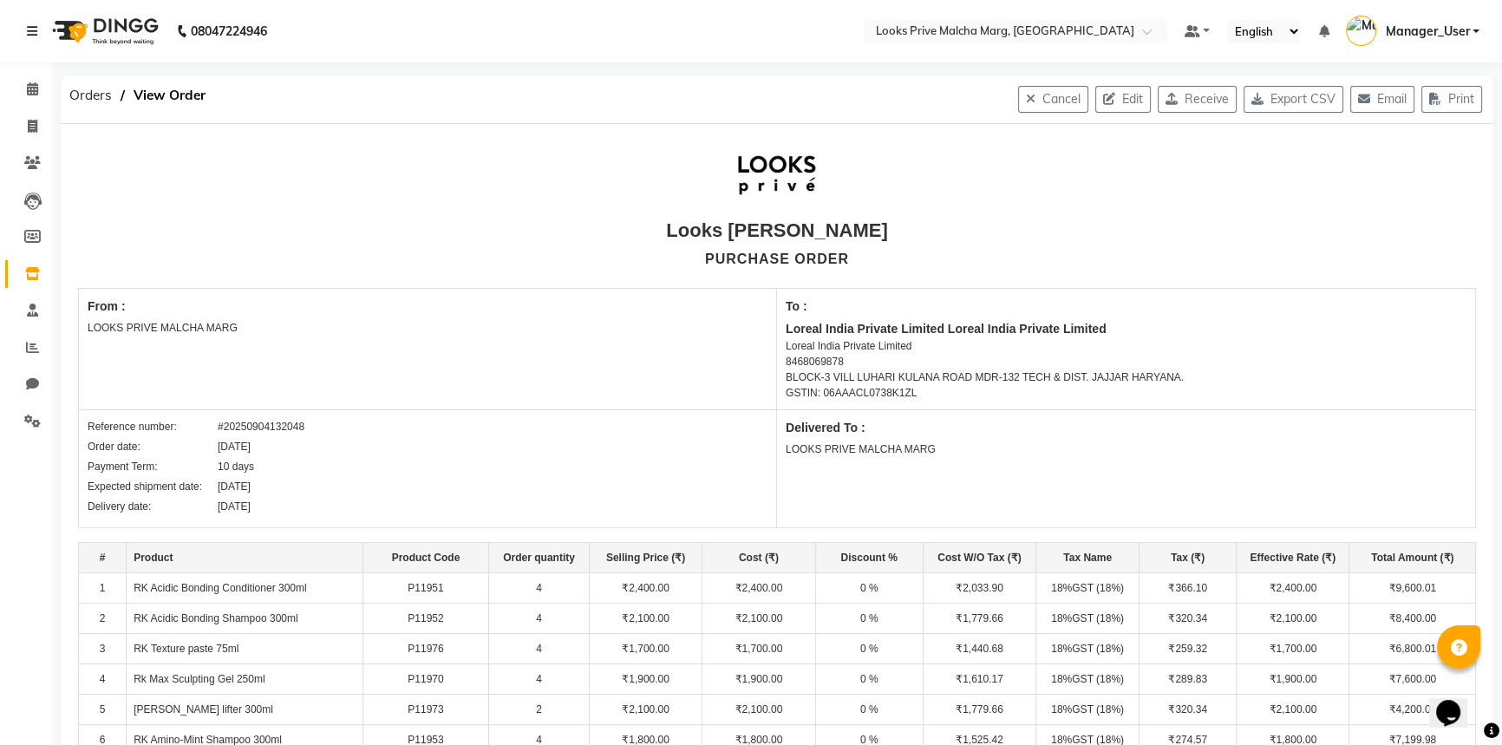
select select "3600"
select select "true"
select select "3871"
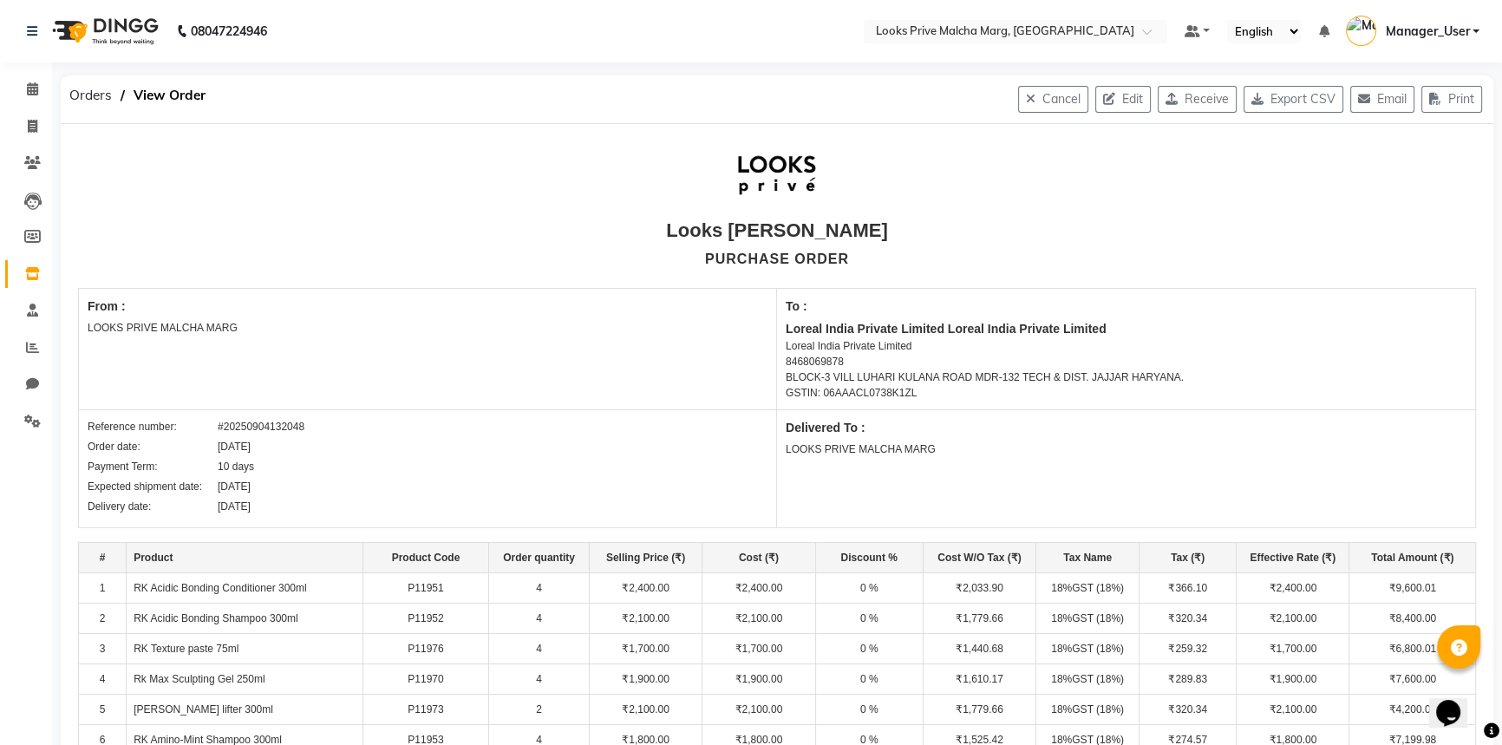
select select "3871"
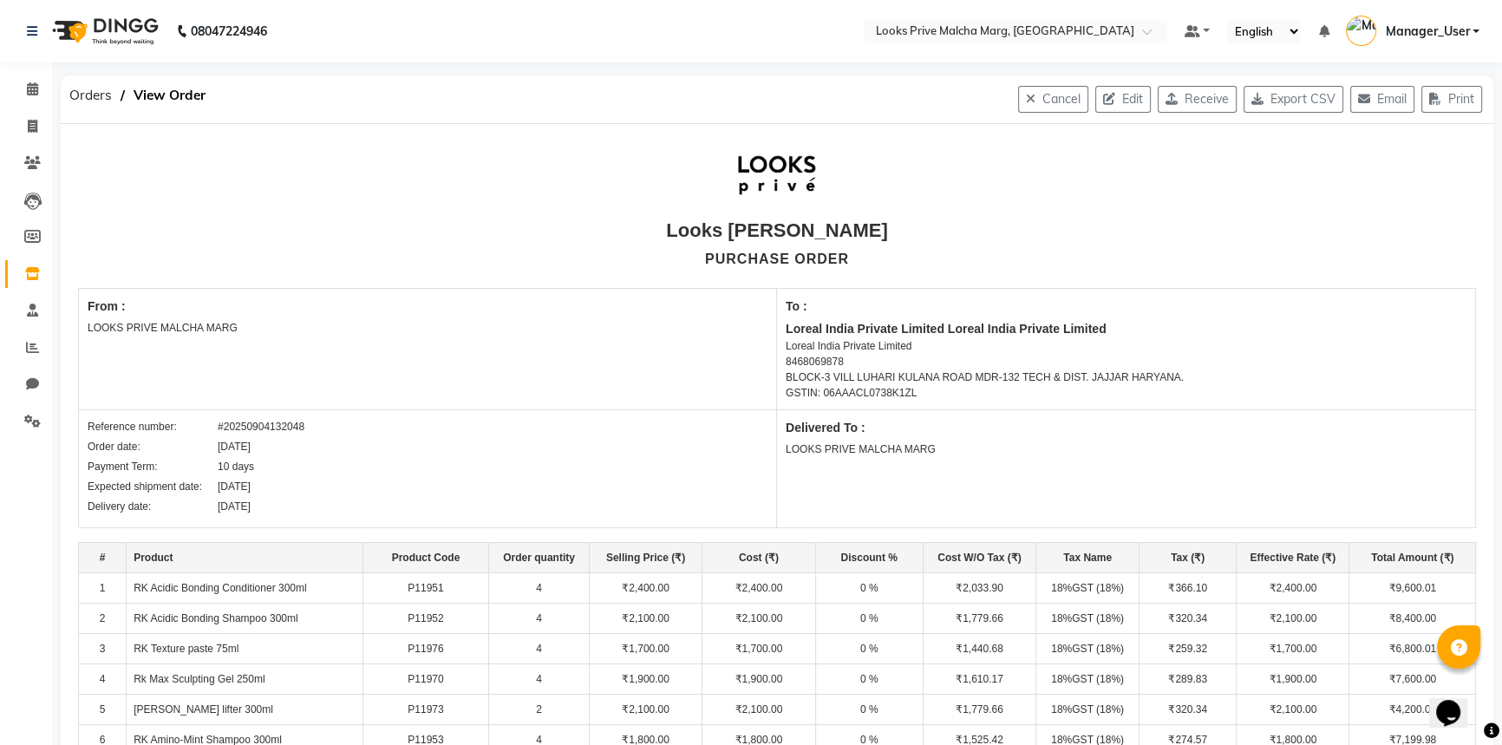
select select "3871"
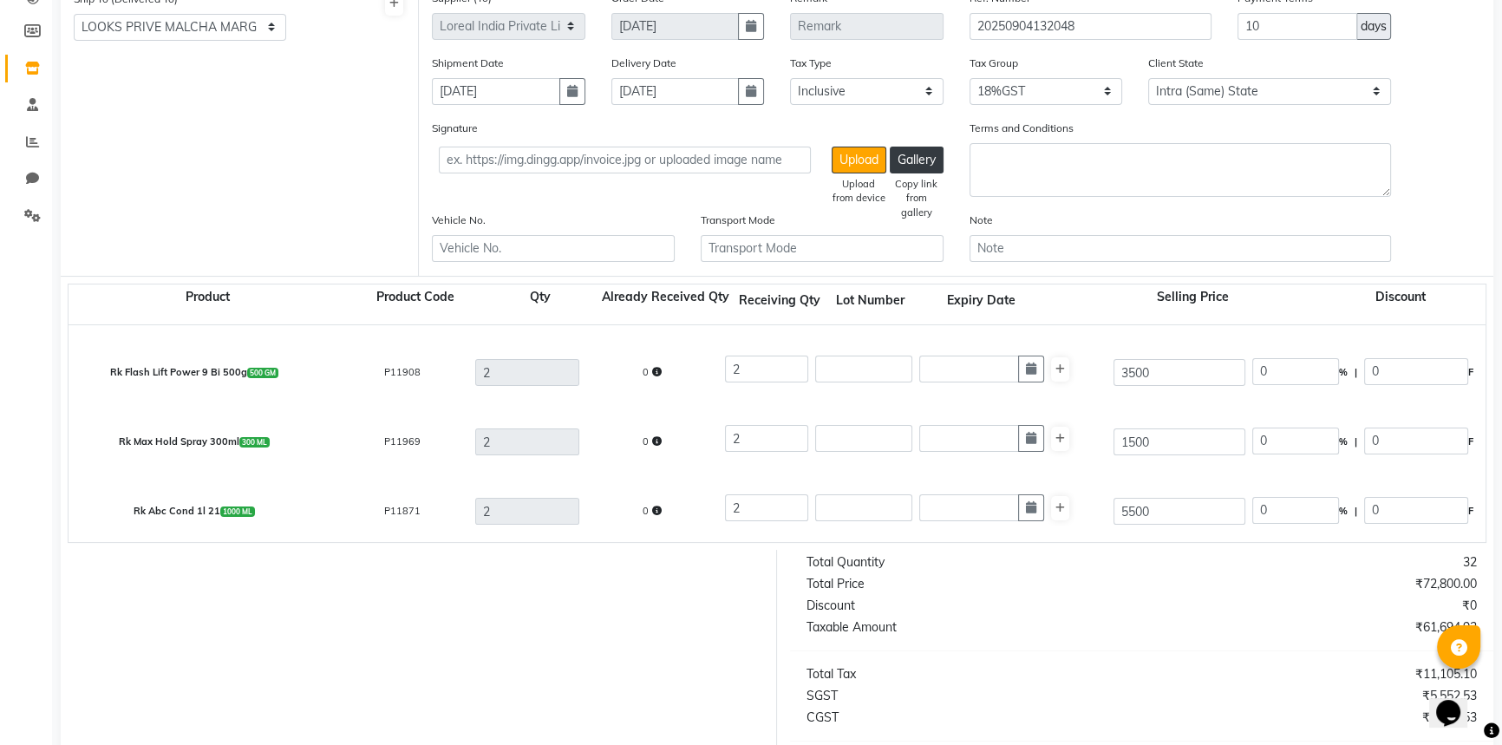
scroll to position [442, 0]
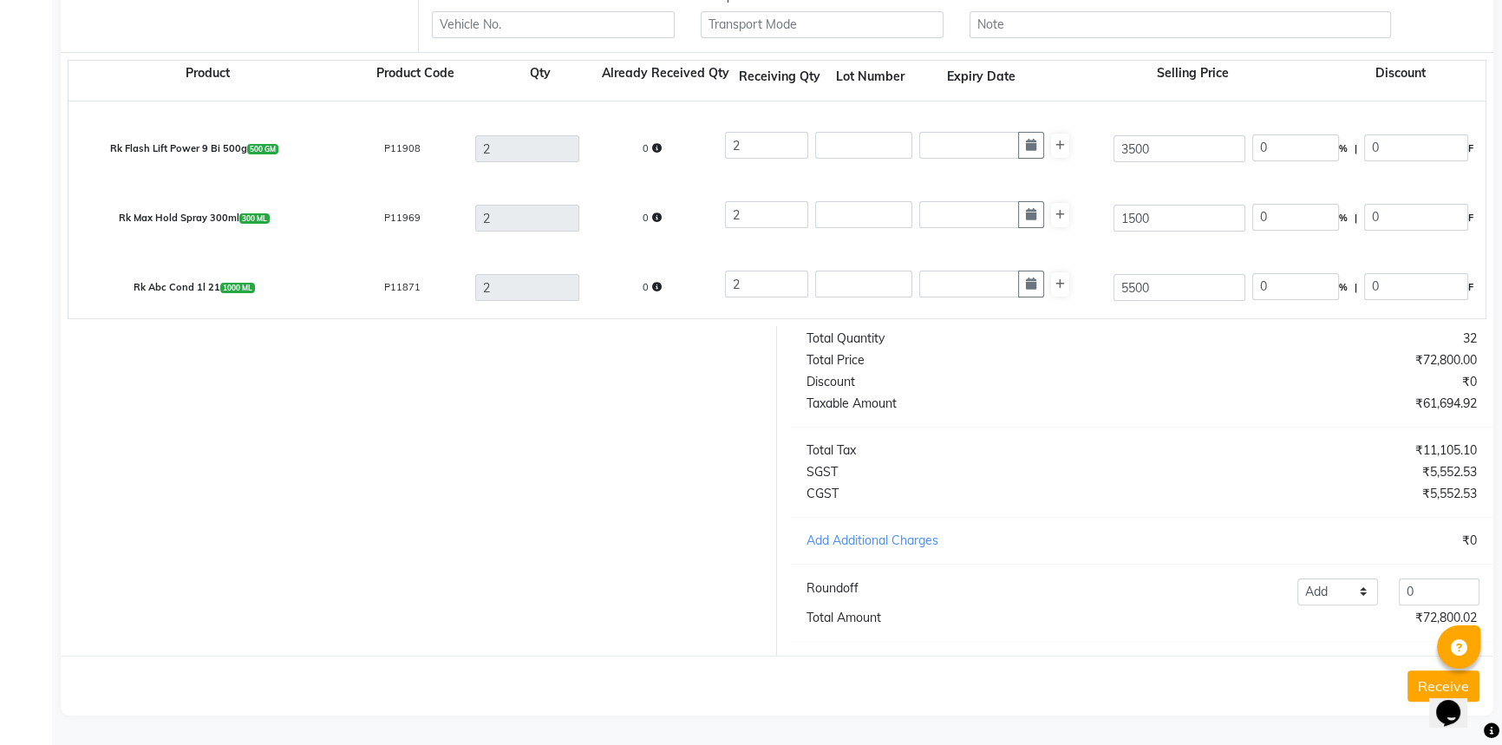
click at [1421, 683] on button "Receive" at bounding box center [1443, 685] width 72 height 31
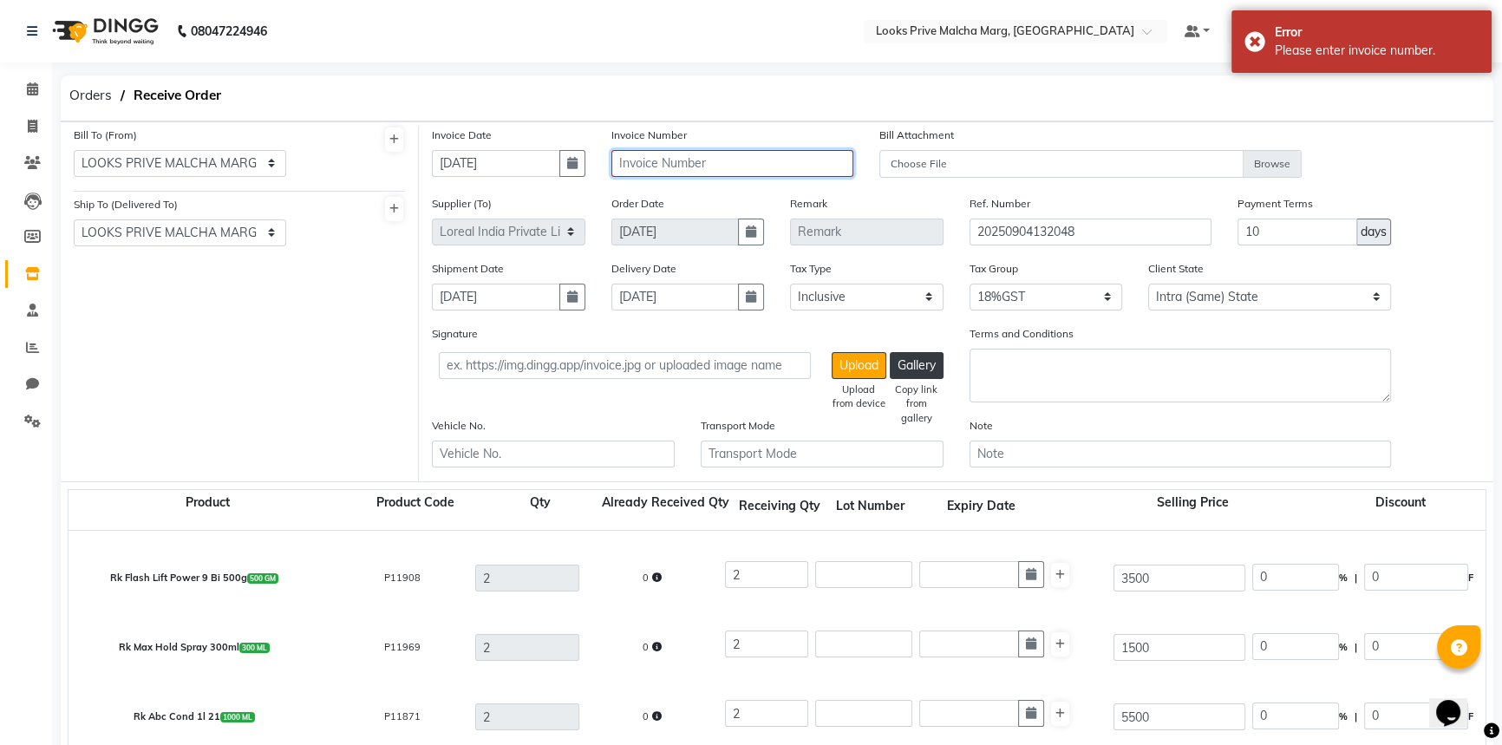
type input "m"
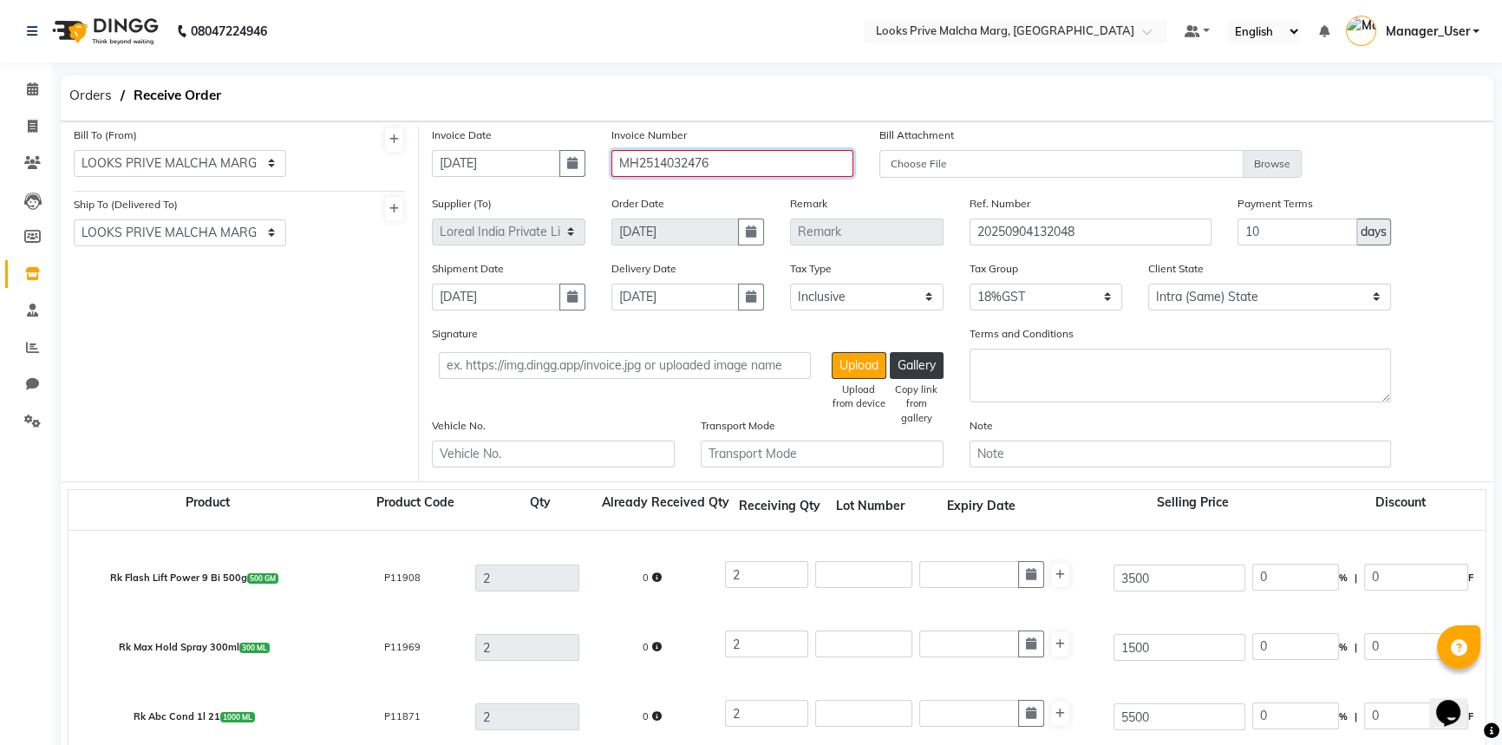
type input "MH2514032476"
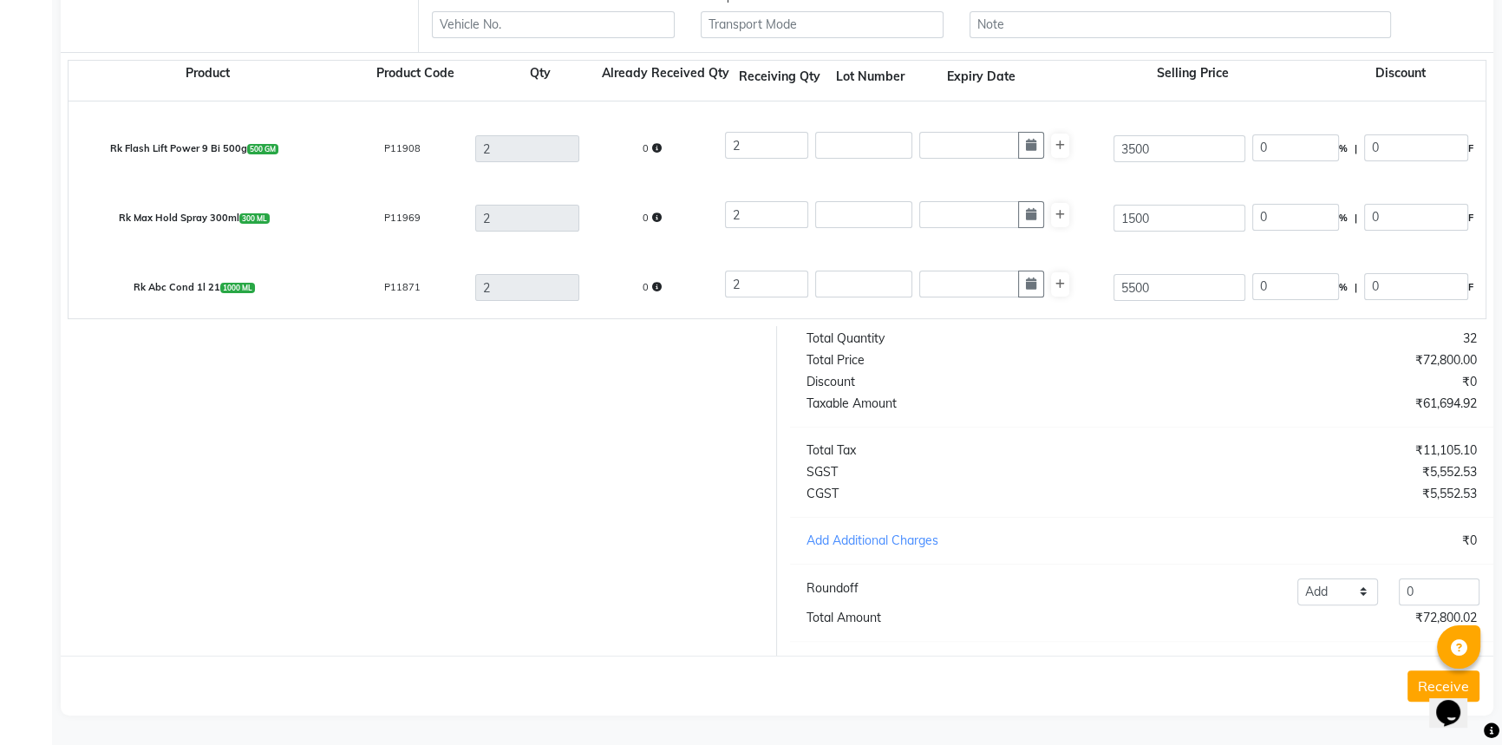
click at [1419, 689] on button "Receive" at bounding box center [1443, 685] width 72 height 31
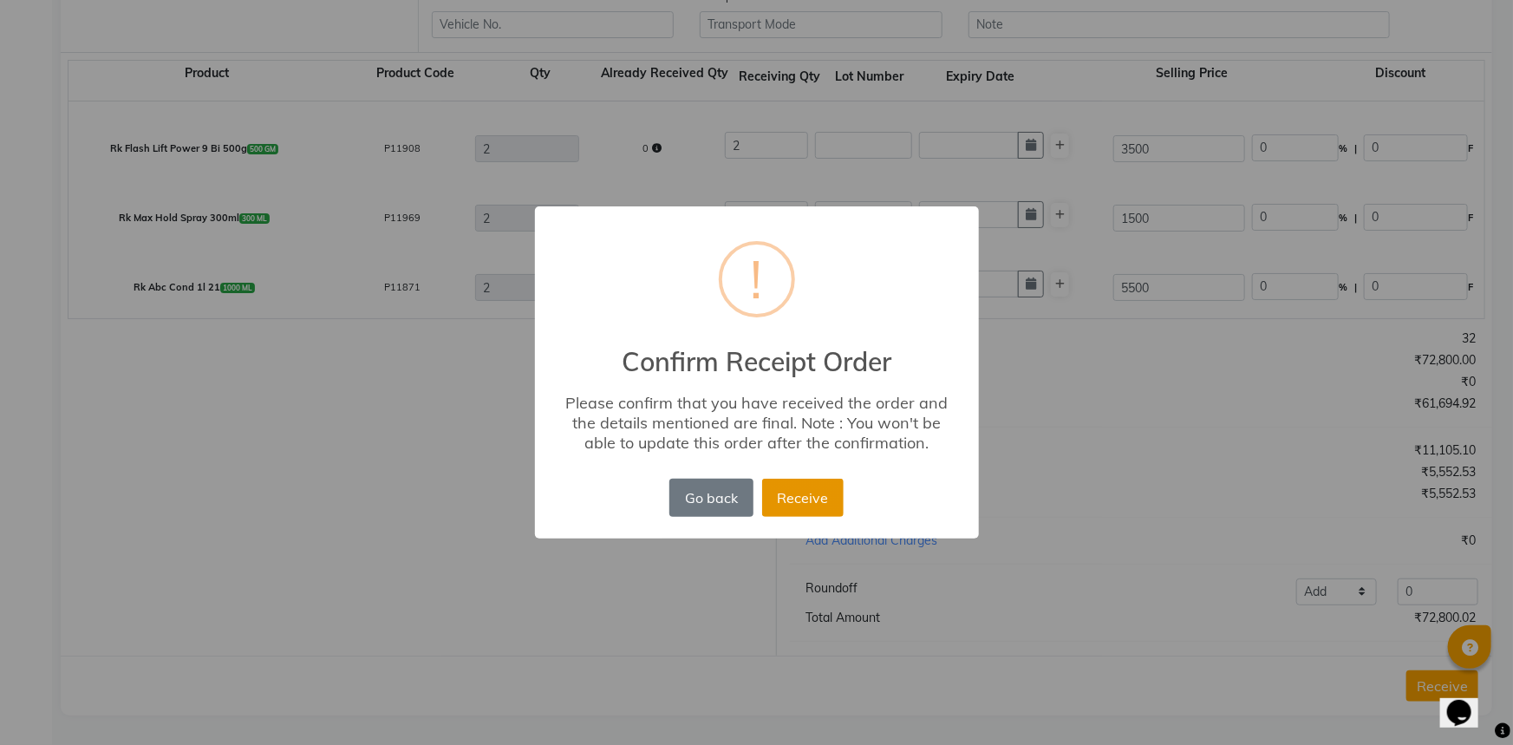
click at [798, 490] on button "Receive" at bounding box center [802, 498] width 81 height 38
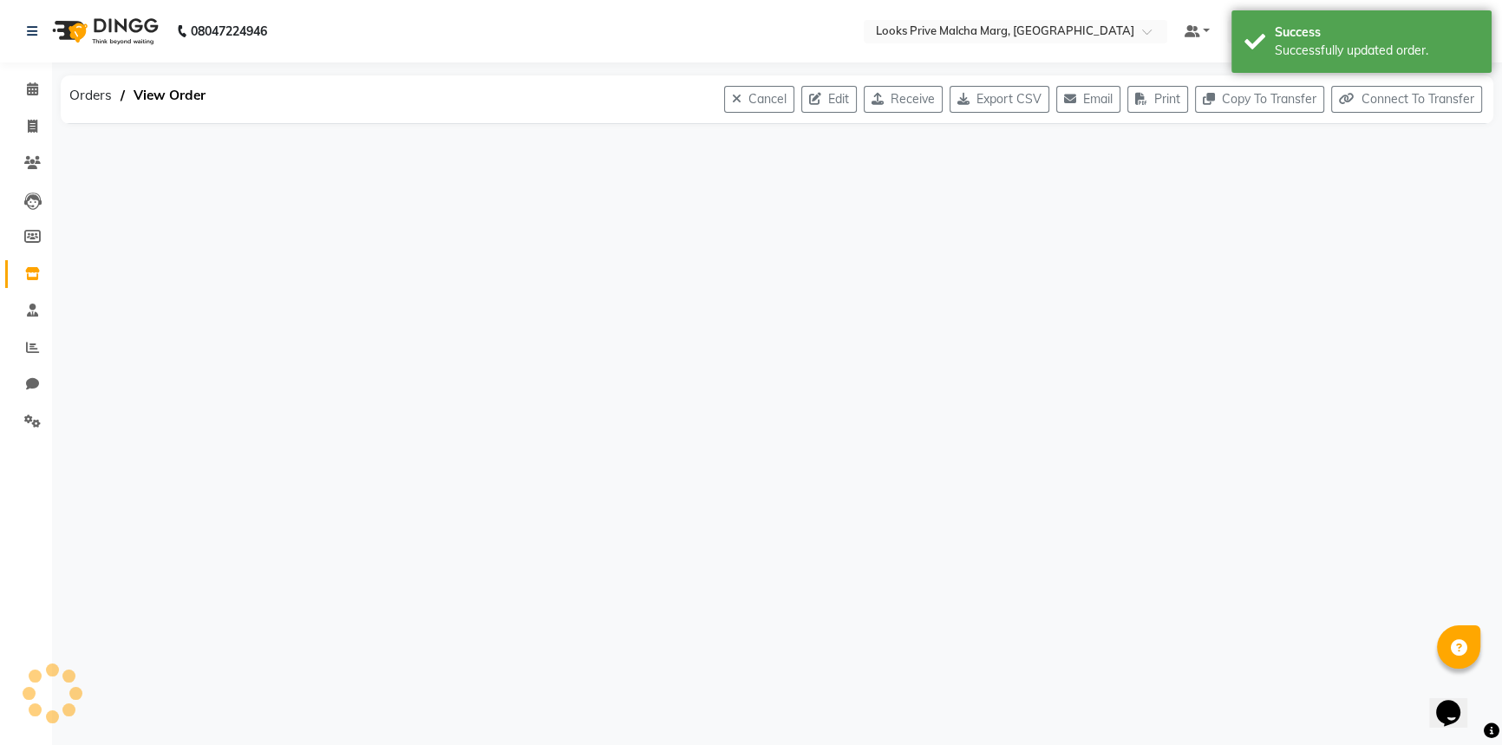
scroll to position [0, 0]
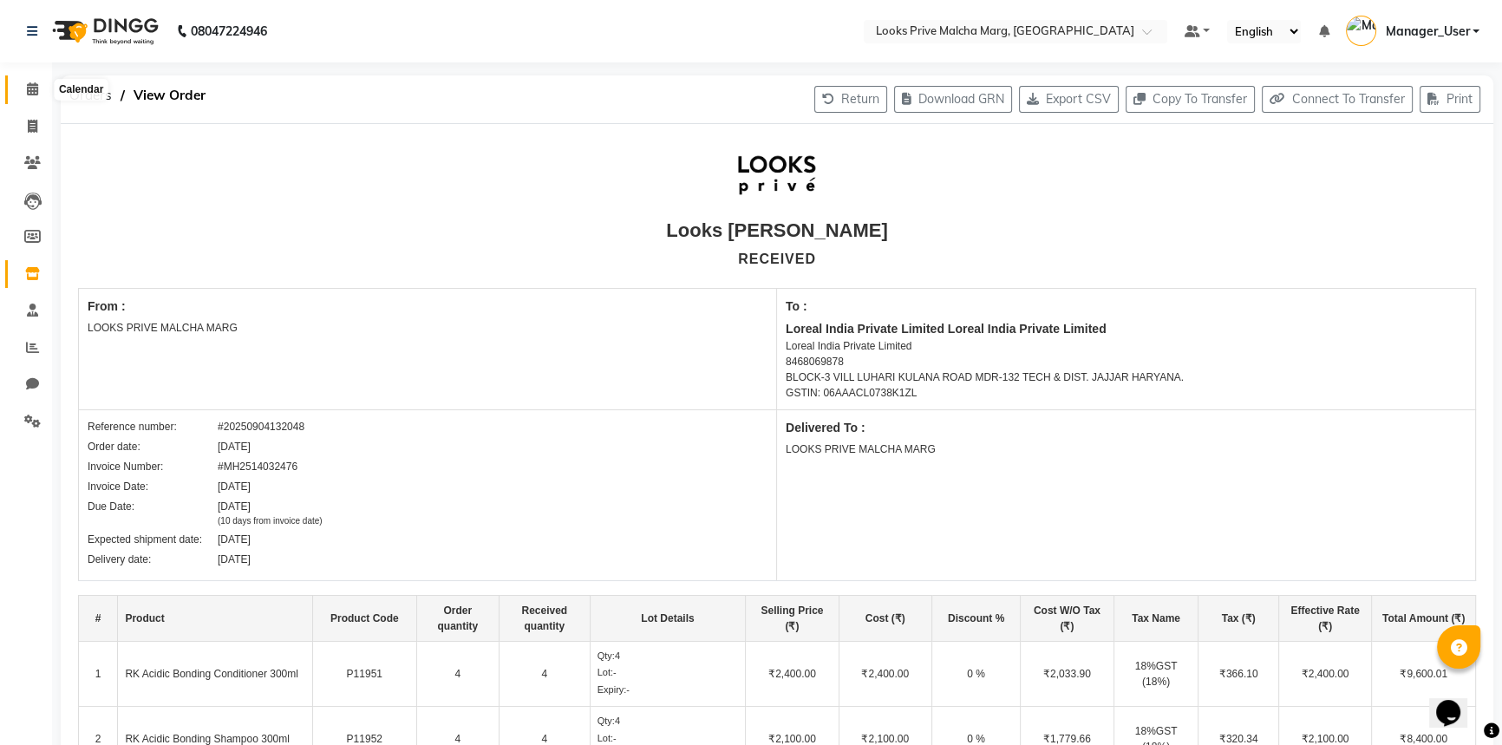
drag, startPoint x: 34, startPoint y: 88, endPoint x: 26, endPoint y: 105, distance: 18.2
click at [34, 88] on icon at bounding box center [32, 88] width 11 height 13
